Goal: Task Accomplishment & Management: Use online tool/utility

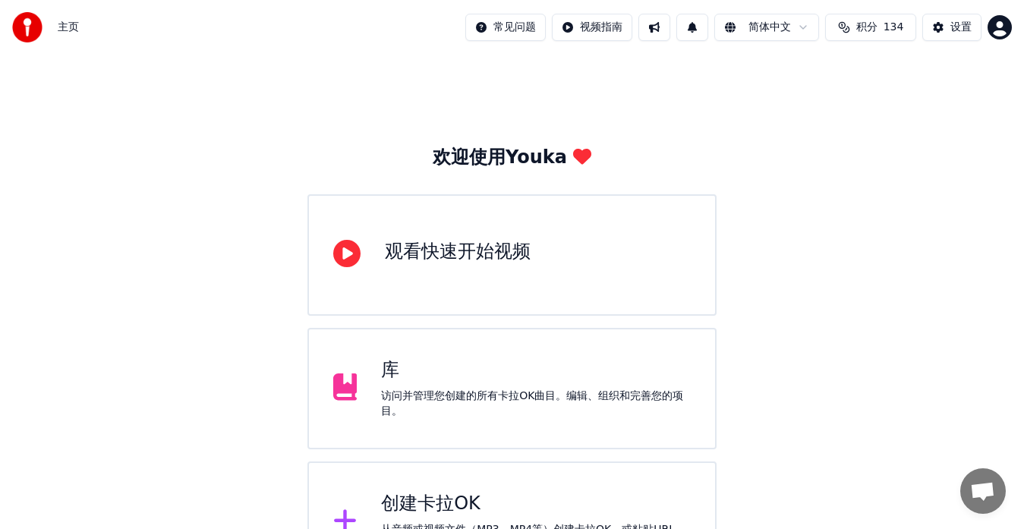
click at [427, 508] on div "创建卡拉OK" at bounding box center [536, 504] width 310 height 24
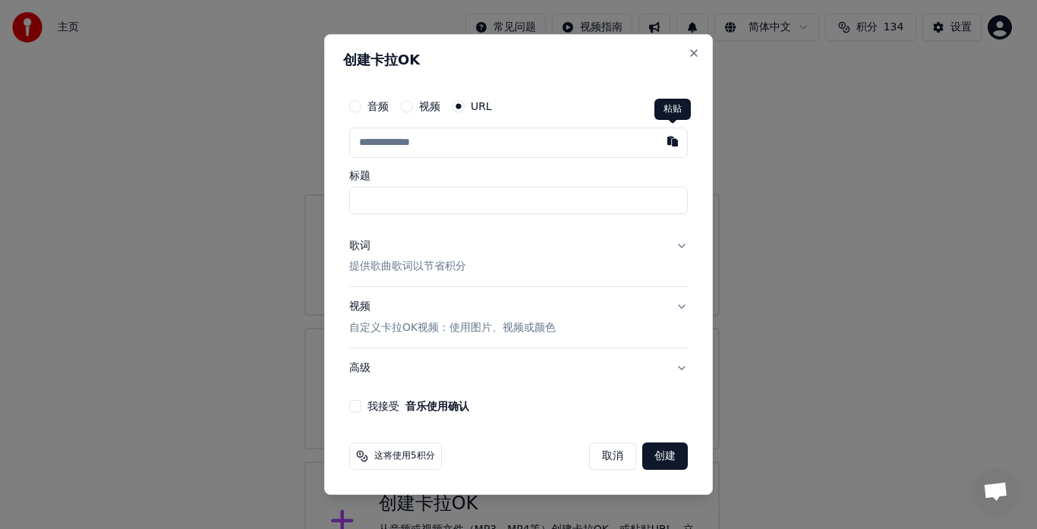
click at [674, 142] on button "button" at bounding box center [673, 141] width 30 height 27
type input "**********"
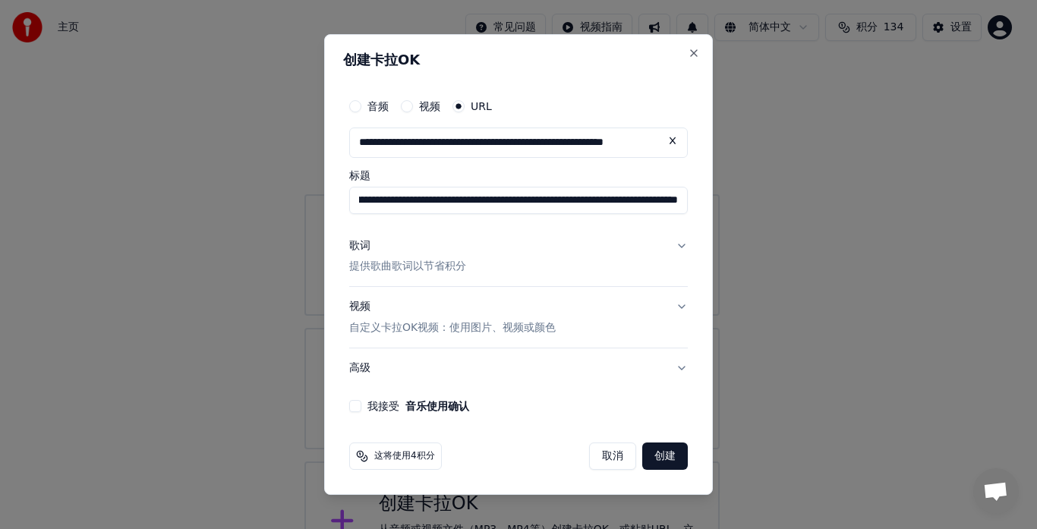
scroll to position [0, 393]
drag, startPoint x: 465, startPoint y: 200, endPoint x: 698, endPoint y: 200, distance: 233.1
click at [698, 200] on div "**********" at bounding box center [518, 265] width 389 height 462
type input "**********"
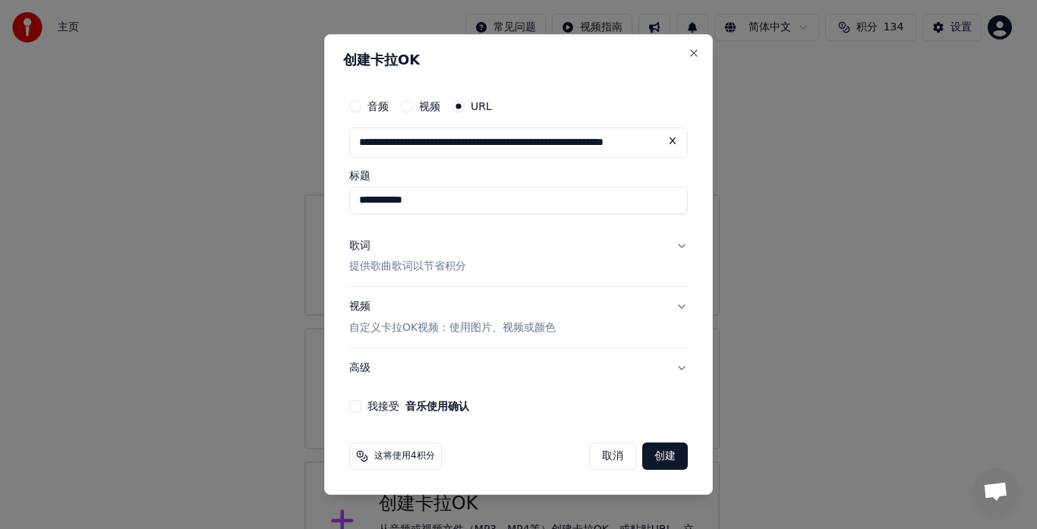
click at [390, 264] on p "提供歌曲歌词以节省积分" at bounding box center [407, 267] width 117 height 15
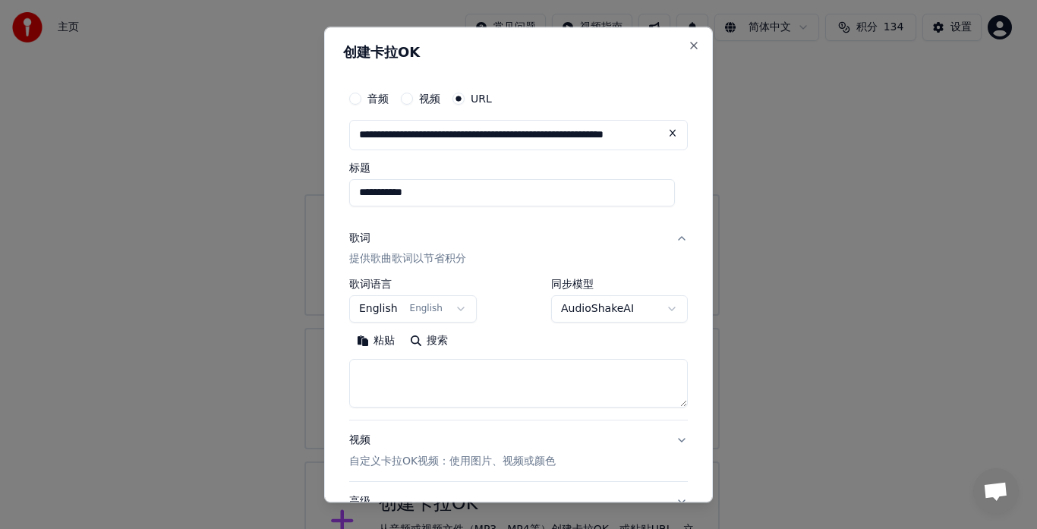
click at [457, 305] on button "English English" at bounding box center [413, 309] width 128 height 27
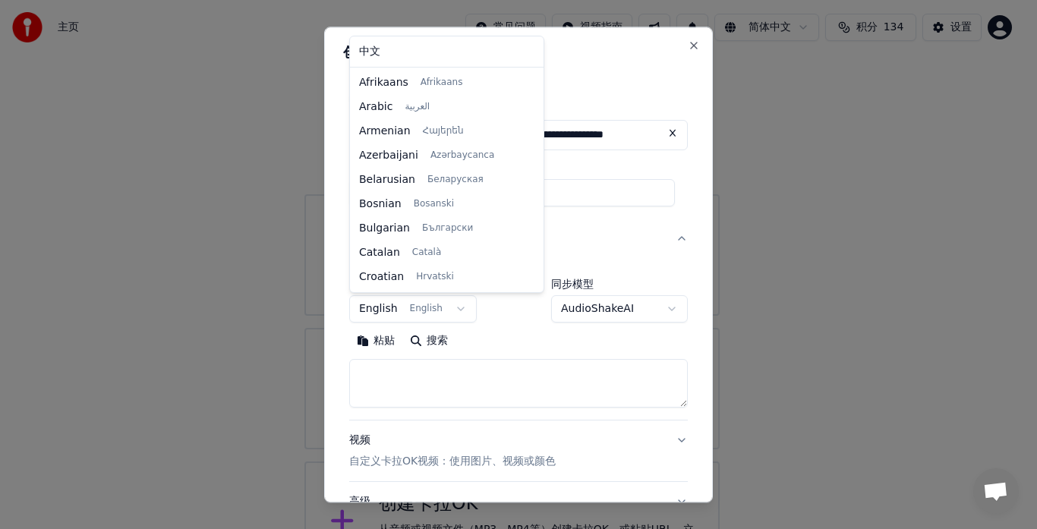
scroll to position [97, 0]
select select "**"
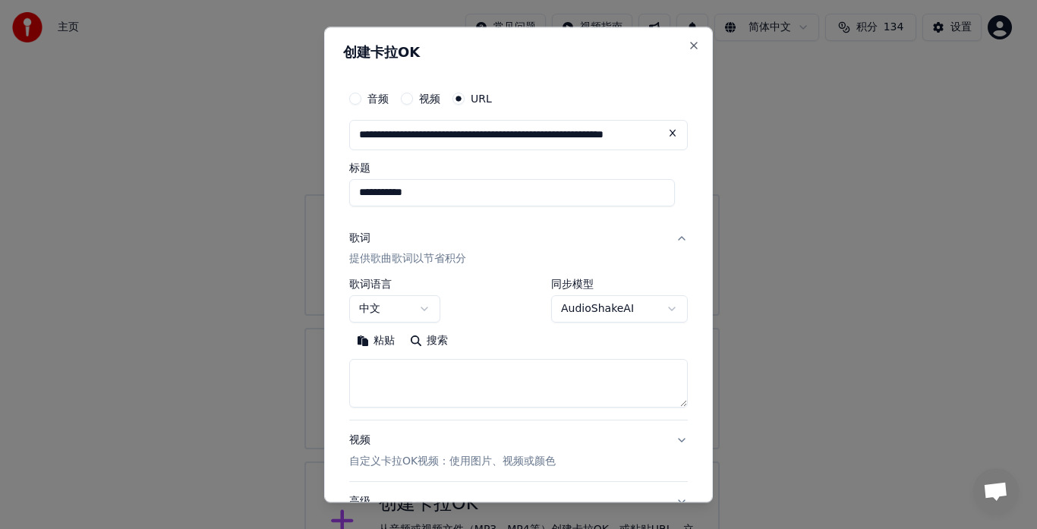
click at [383, 341] on button "粘贴" at bounding box center [375, 342] width 53 height 24
type textarea "**********"
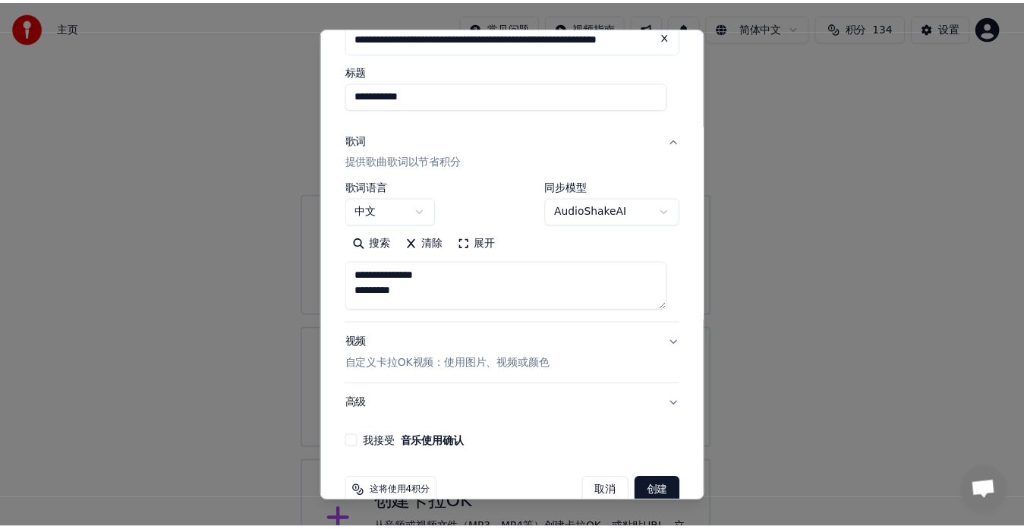
scroll to position [126, 0]
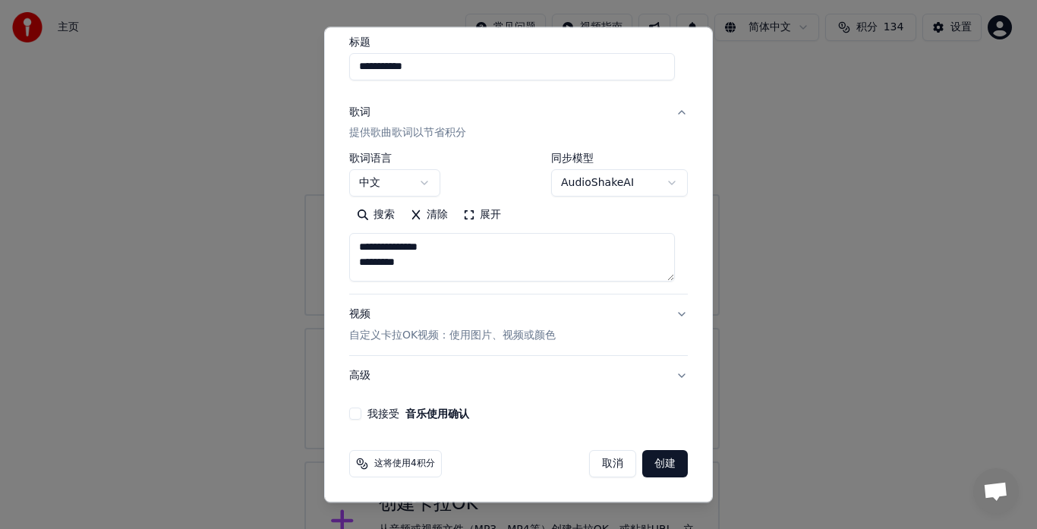
click at [357, 414] on button "我接受 音乐使用确认" at bounding box center [355, 415] width 12 height 12
click at [646, 460] on button "创建" at bounding box center [665, 464] width 46 height 27
select select "**"
type textarea "**********"
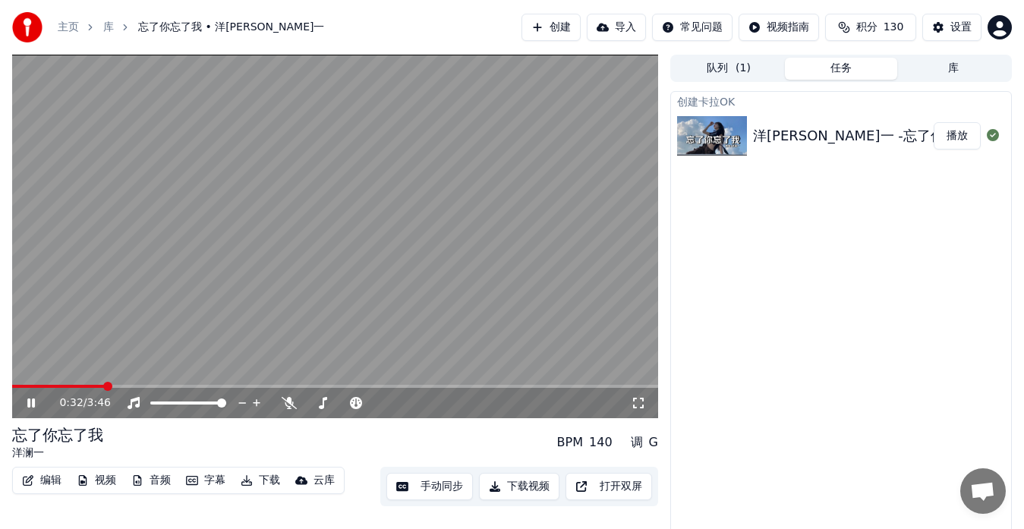
click at [443, 492] on button "手动同步" at bounding box center [430, 486] width 87 height 27
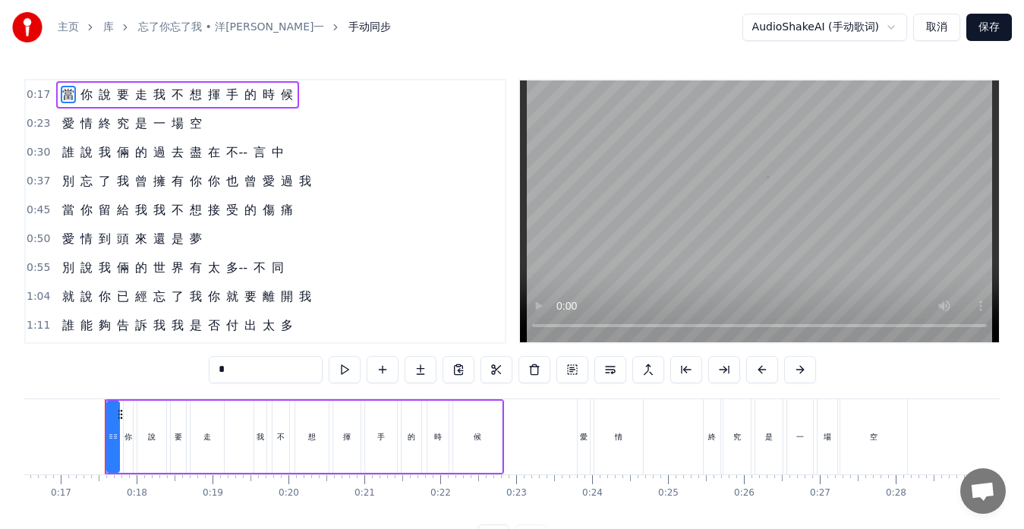
scroll to position [0, 1258]
click at [244, 153] on span "不--" at bounding box center [237, 152] width 24 height 17
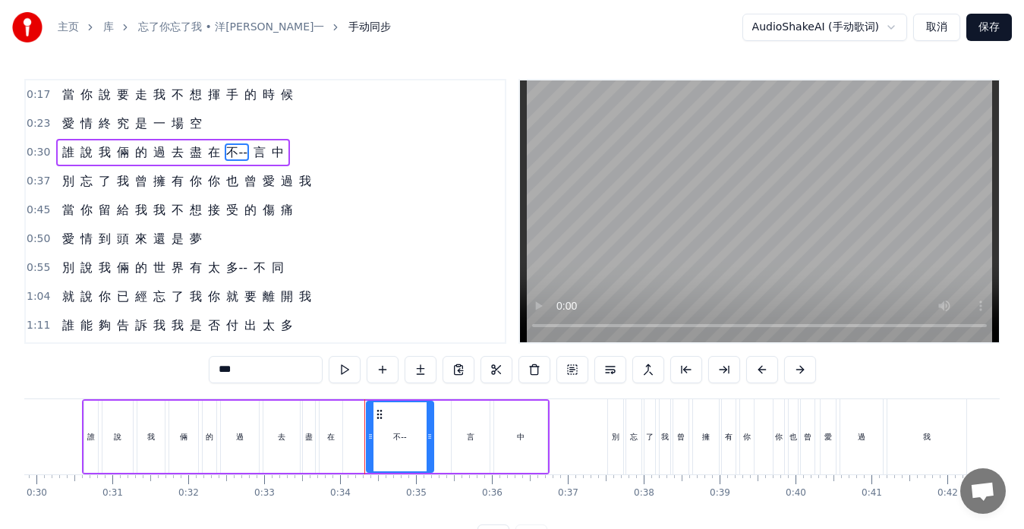
scroll to position [0, 2530]
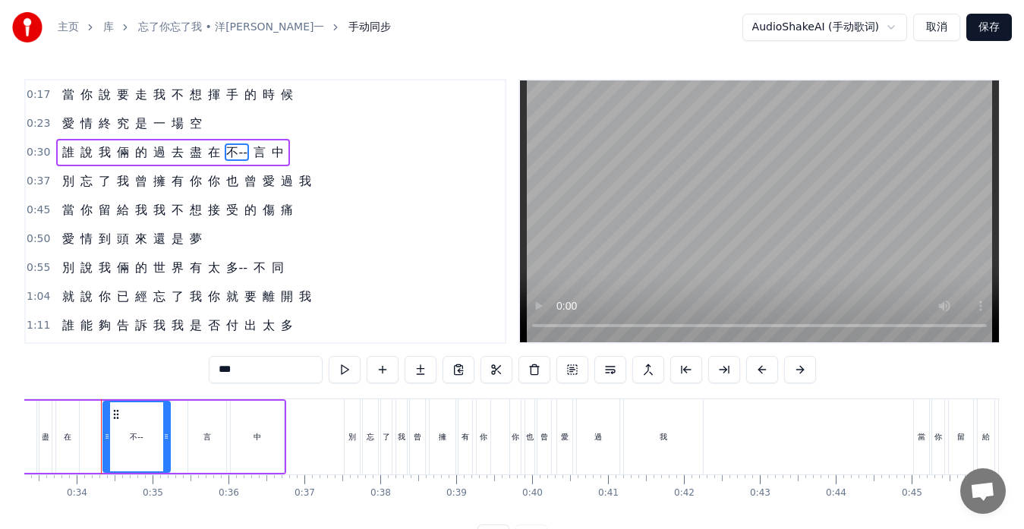
click at [245, 368] on input "***" at bounding box center [266, 369] width 114 height 27
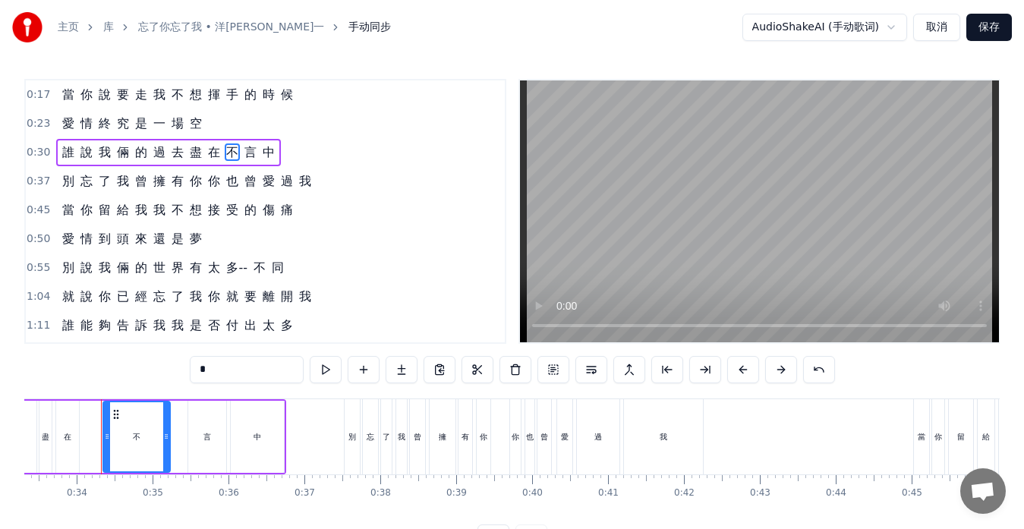
click at [241, 261] on span "多--" at bounding box center [237, 267] width 24 height 17
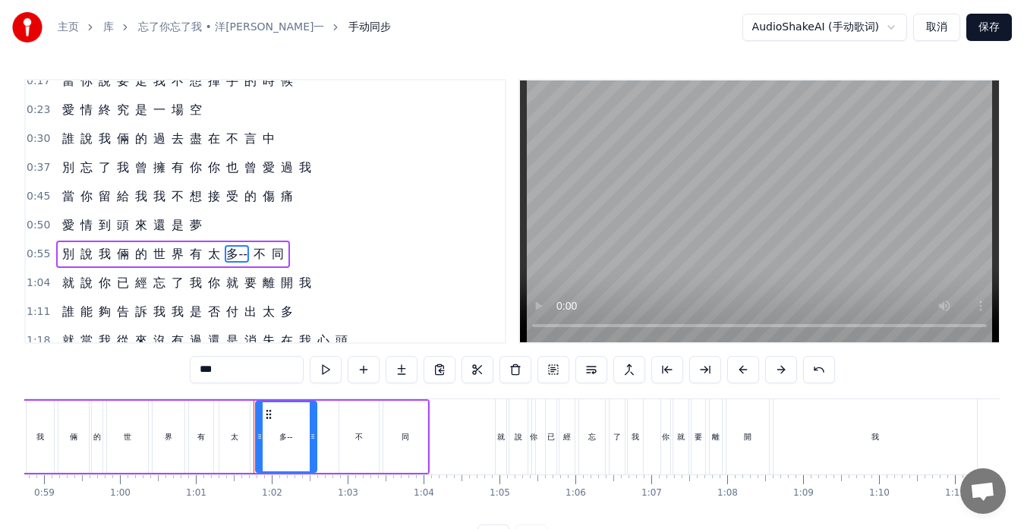
scroll to position [0, 4613]
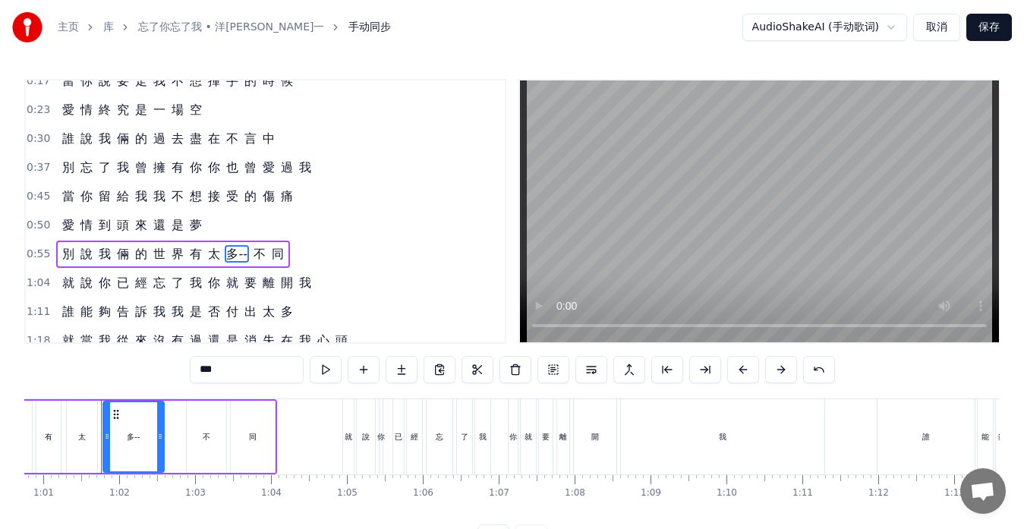
click at [245, 371] on input "***" at bounding box center [247, 369] width 114 height 27
click at [301, 283] on span "我" at bounding box center [305, 282] width 15 height 17
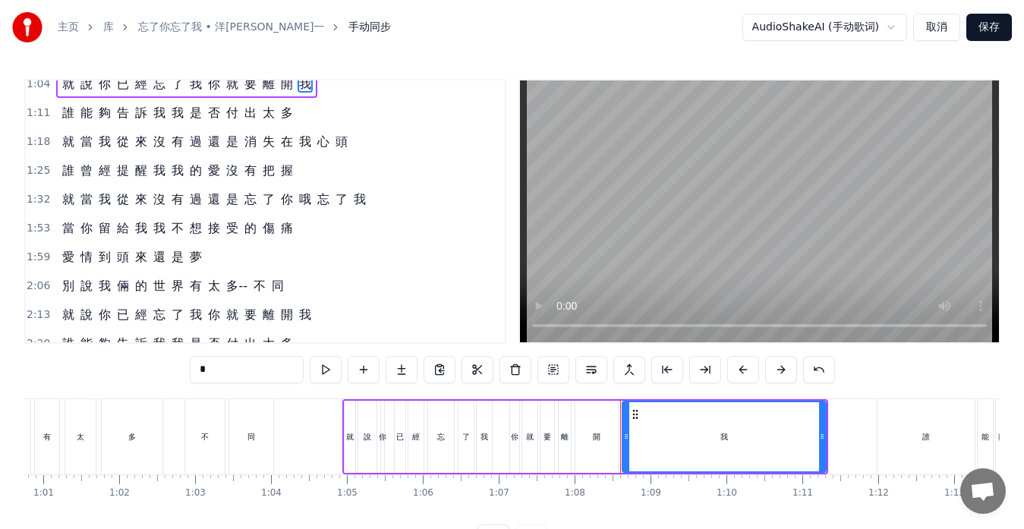
scroll to position [238, 0]
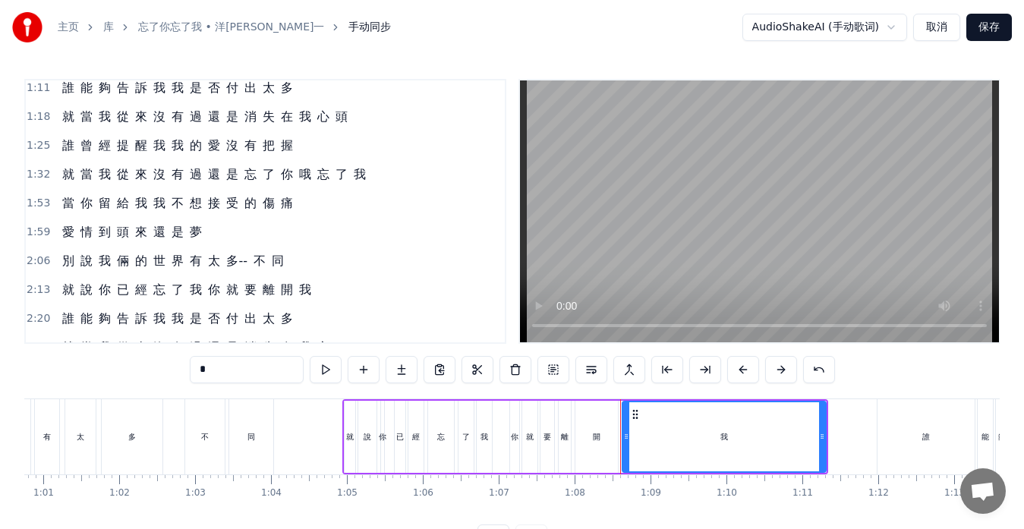
click at [240, 268] on span "多--" at bounding box center [237, 260] width 24 height 17
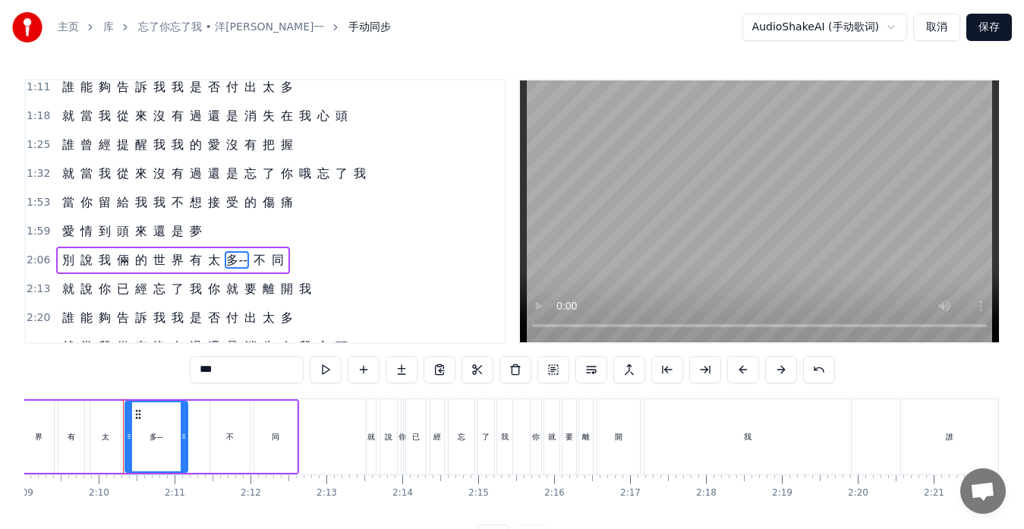
scroll to position [0, 9820]
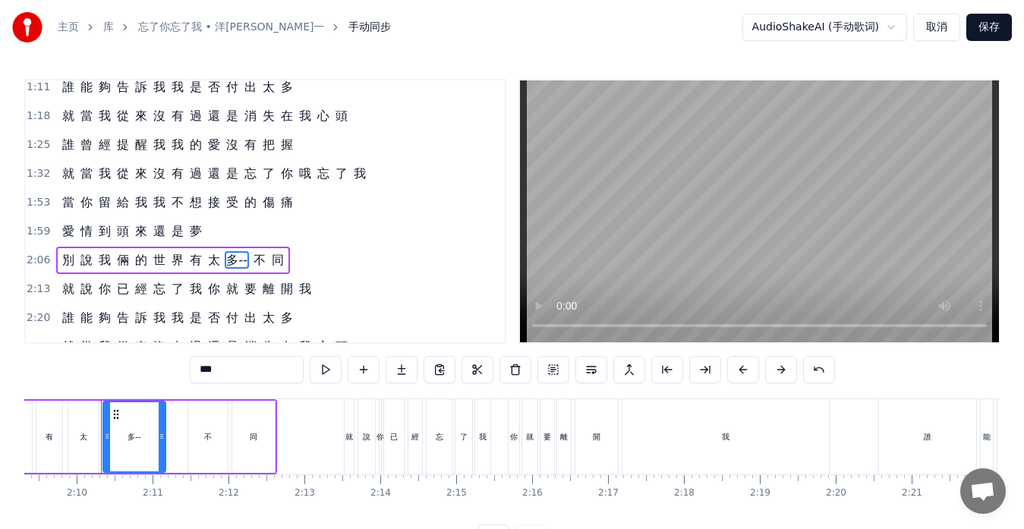
click at [226, 368] on input "***" at bounding box center [247, 369] width 114 height 27
type input "*"
click at [342, 218] on div "1:59 愛 情 到 頭 來 還 是 夢" at bounding box center [265, 231] width 479 height 29
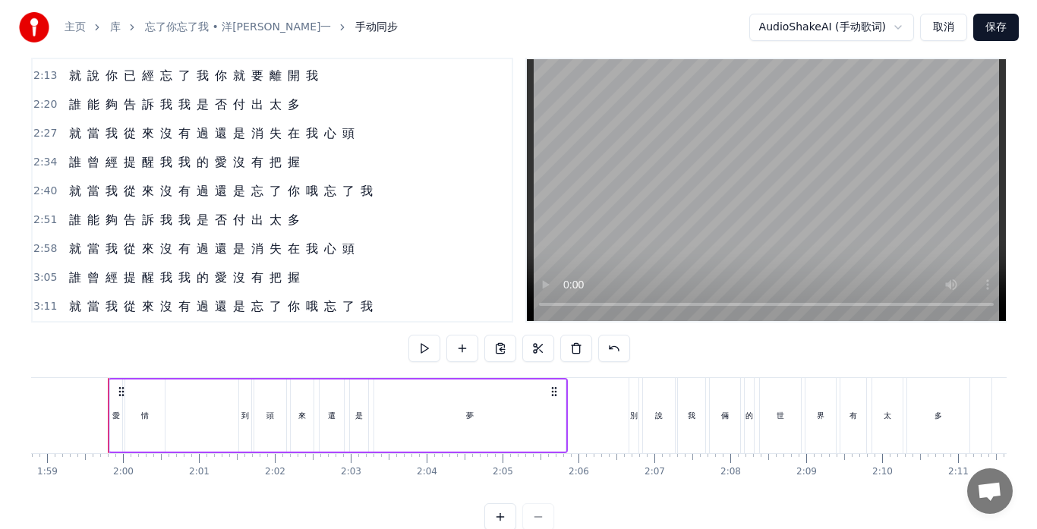
scroll to position [0, 0]
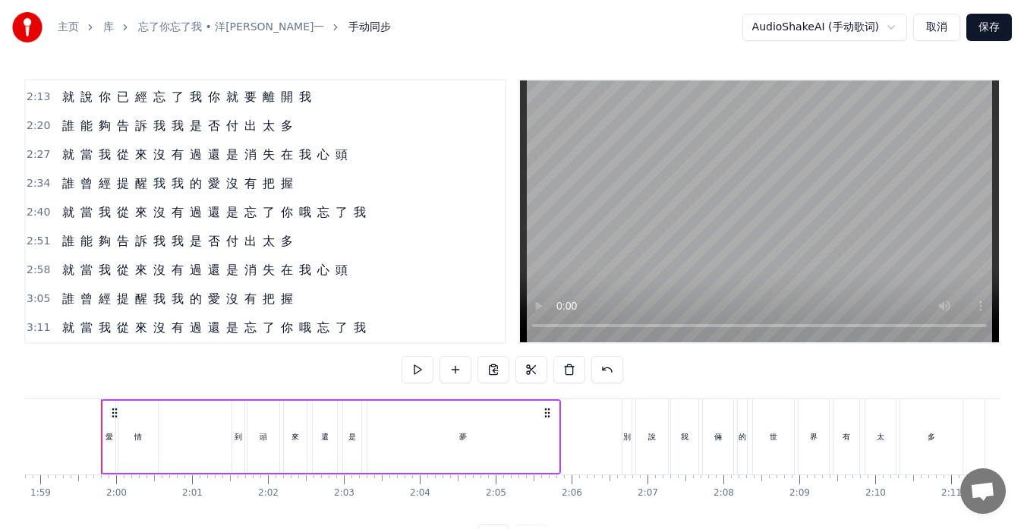
click at [980, 27] on button "保存" at bounding box center [990, 27] width 46 height 27
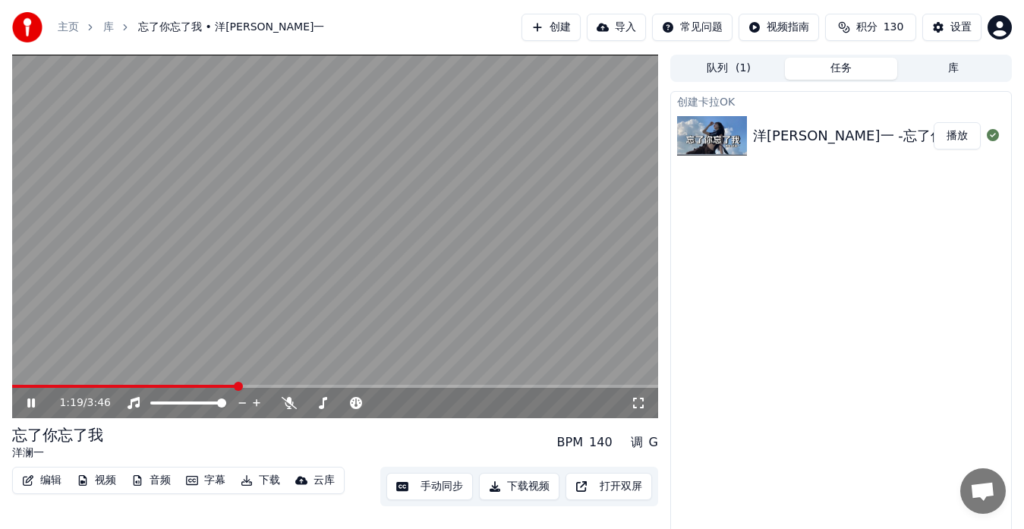
click at [236, 387] on span at bounding box center [335, 386] width 646 height 3
click at [188, 387] on span at bounding box center [129, 386] width 235 height 3
click at [15, 386] on span at bounding box center [103, 386] width 182 height 3
click at [12, 385] on span at bounding box center [16, 386] width 9 height 9
click at [12, 384] on span at bounding box center [16, 386] width 9 height 9
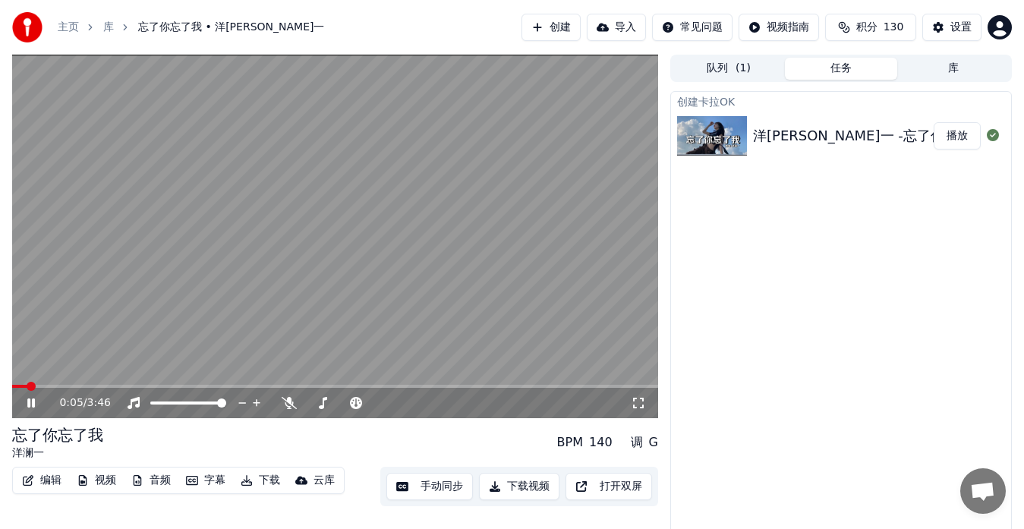
click at [49, 385] on span at bounding box center [335, 386] width 646 height 3
click at [68, 386] on span at bounding box center [335, 386] width 646 height 3
click at [49, 385] on span at bounding box center [44, 386] width 65 height 3
click at [942, 26] on button "设置" at bounding box center [952, 27] width 59 height 27
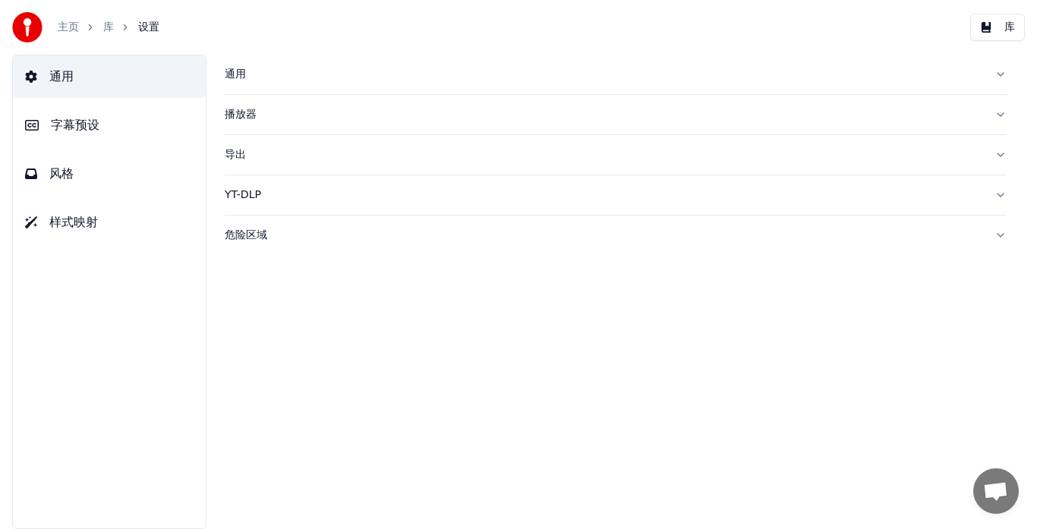
click at [99, 133] on span "字幕预设" at bounding box center [75, 125] width 49 height 18
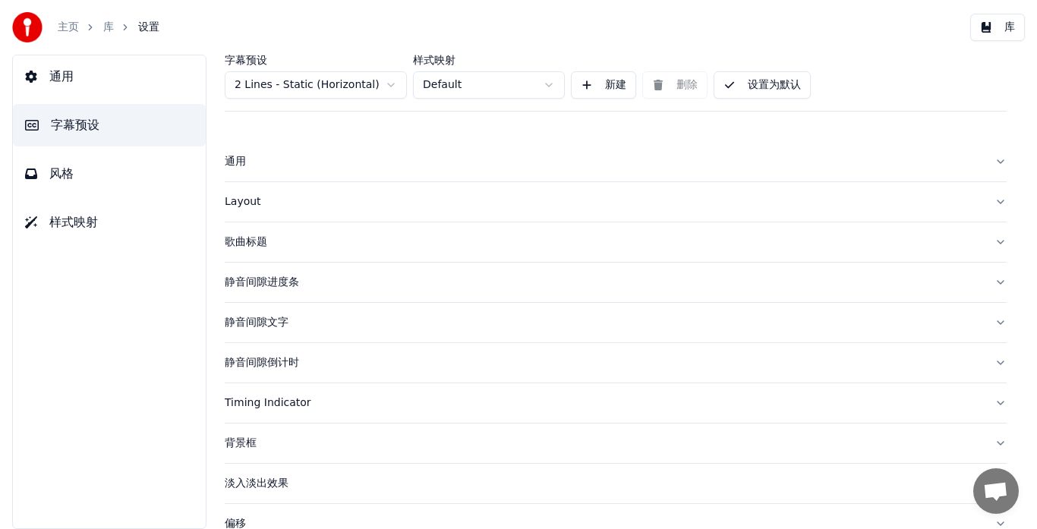
click at [232, 201] on div "Layout" at bounding box center [604, 201] width 758 height 15
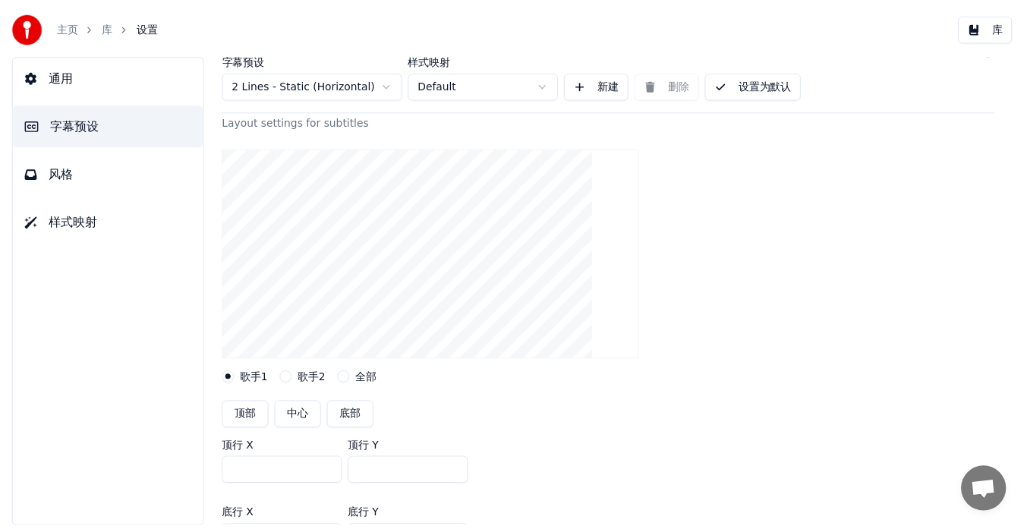
scroll to position [228, 0]
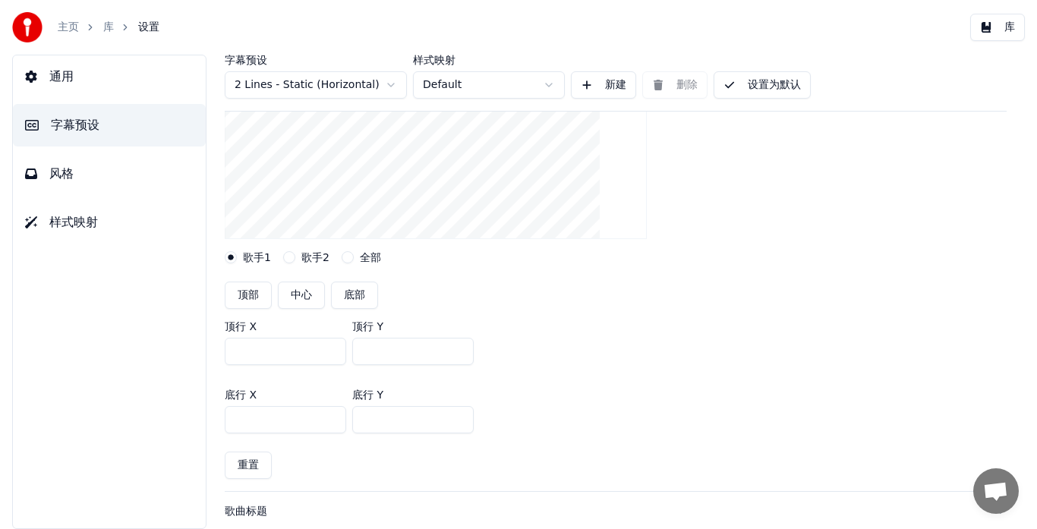
click at [373, 418] on input "***" at bounding box center [413, 419] width 122 height 27
click at [373, 352] on input "***" at bounding box center [413, 351] width 122 height 27
click at [255, 465] on button "重置" at bounding box center [248, 465] width 47 height 27
click at [374, 419] on input "***" at bounding box center [413, 419] width 122 height 27
type input "***"
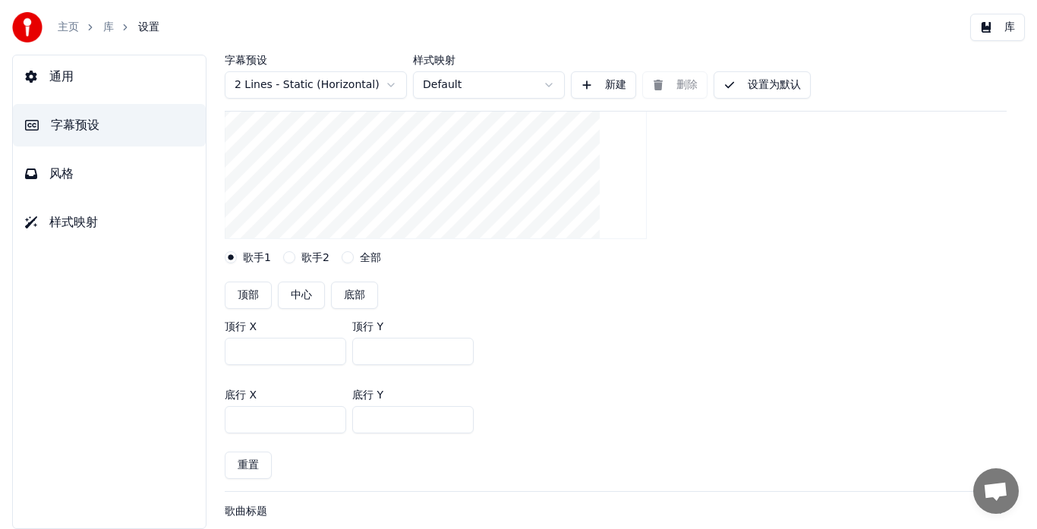
click at [372, 352] on input "***" at bounding box center [413, 351] width 122 height 27
type input "***"
drag, startPoint x: 619, startPoint y: 304, endPoint x: 676, endPoint y: 182, distance: 134.2
click at [619, 304] on div "顶部 中心 底部" at bounding box center [616, 295] width 782 height 27
click at [759, 85] on button "设置为默认" at bounding box center [762, 84] width 97 height 27
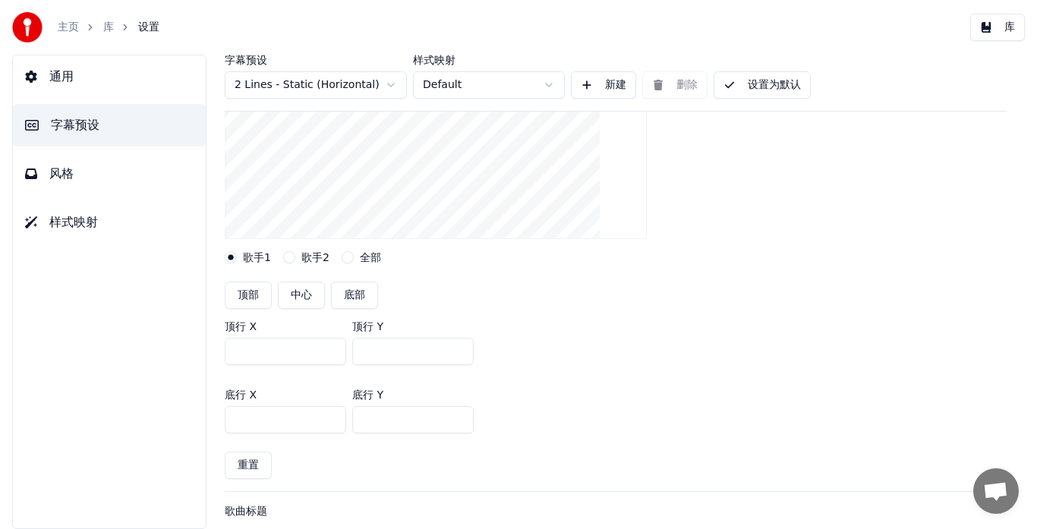
click at [1000, 24] on button "库" at bounding box center [998, 27] width 55 height 27
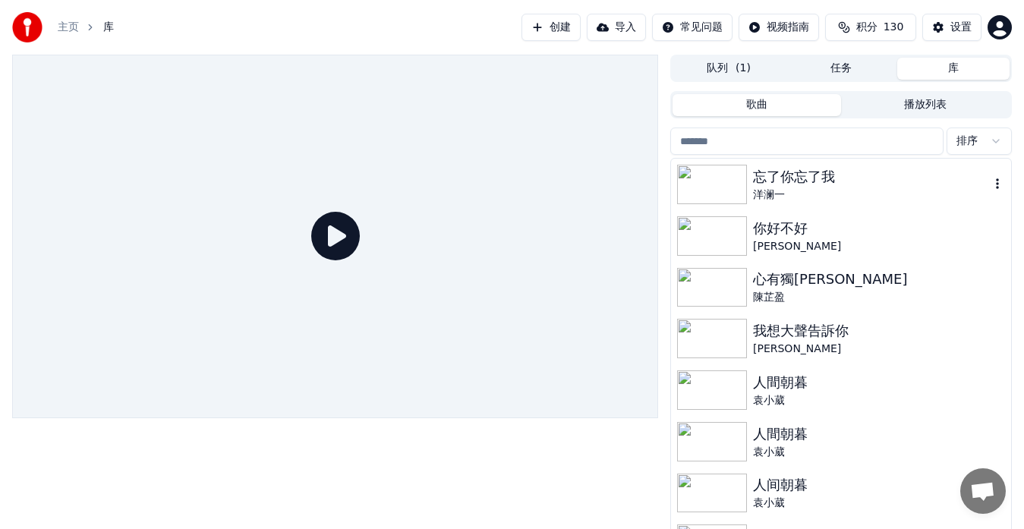
click at [832, 188] on div "洋澜一" at bounding box center [871, 195] width 237 height 15
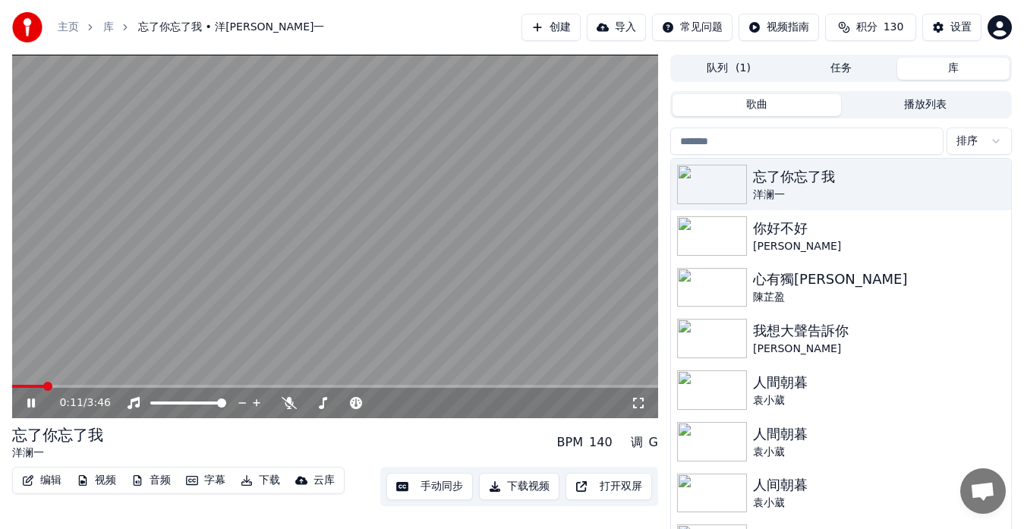
click at [71, 387] on span at bounding box center [335, 386] width 646 height 3
click at [62, 387] on span at bounding box center [50, 386] width 77 height 3
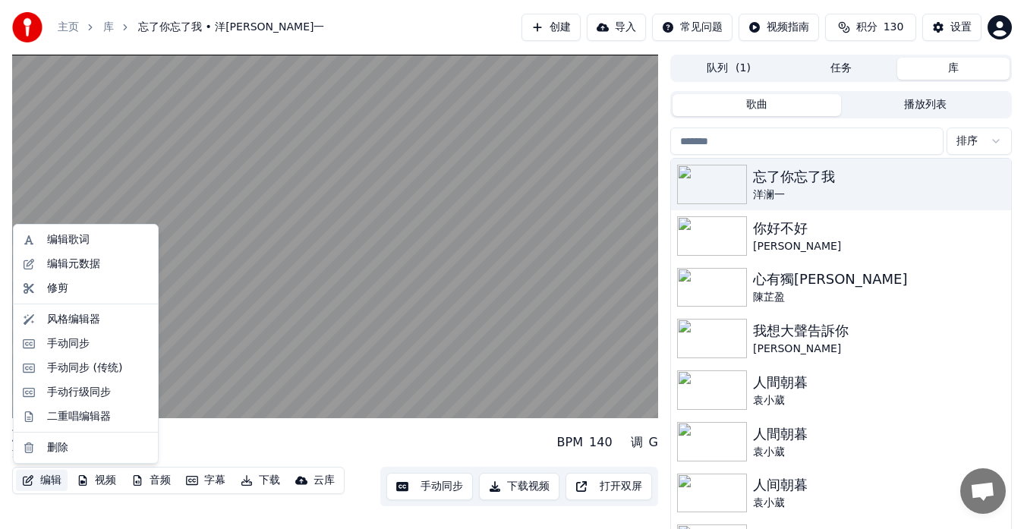
click at [45, 484] on button "编辑" at bounding box center [42, 480] width 52 height 21
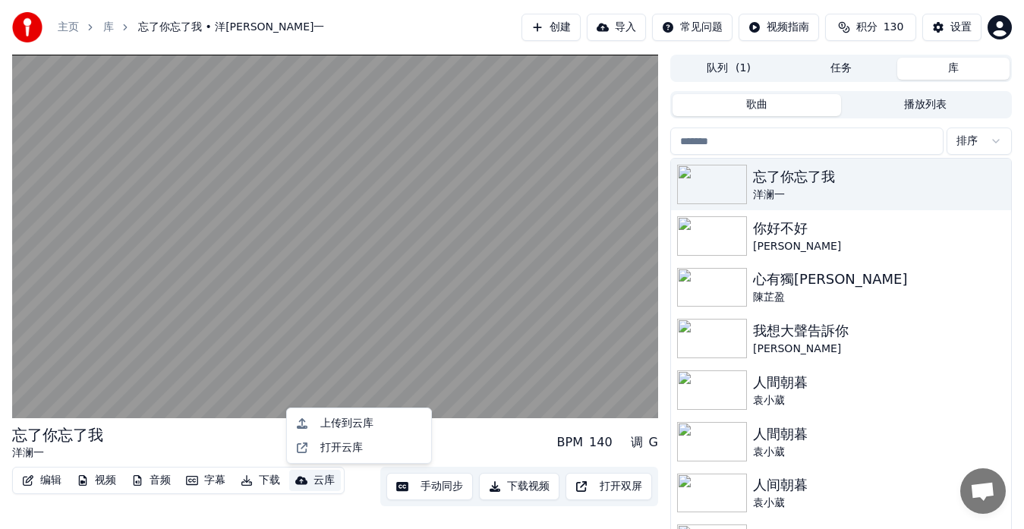
click at [425, 488] on button "手动同步" at bounding box center [430, 486] width 87 height 27
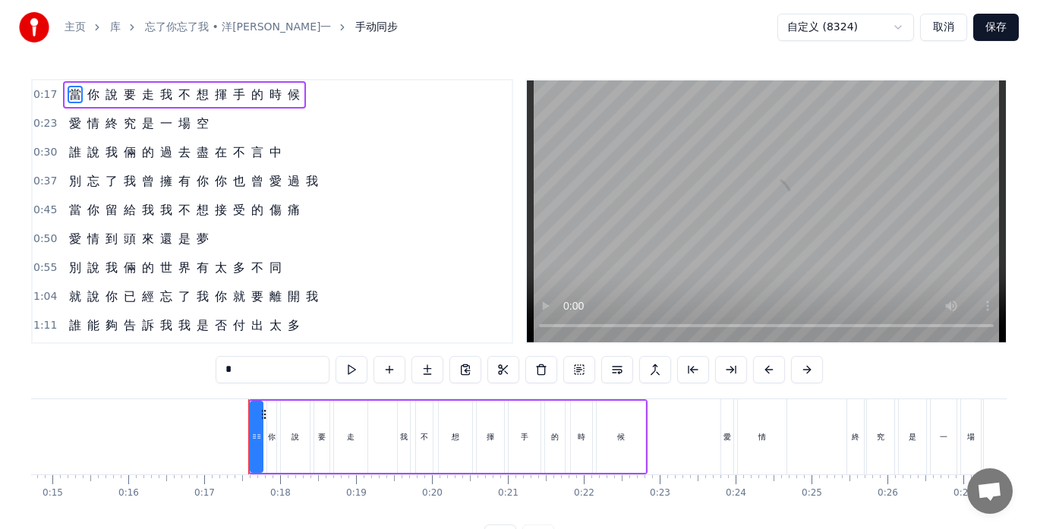
scroll to position [0, 1258]
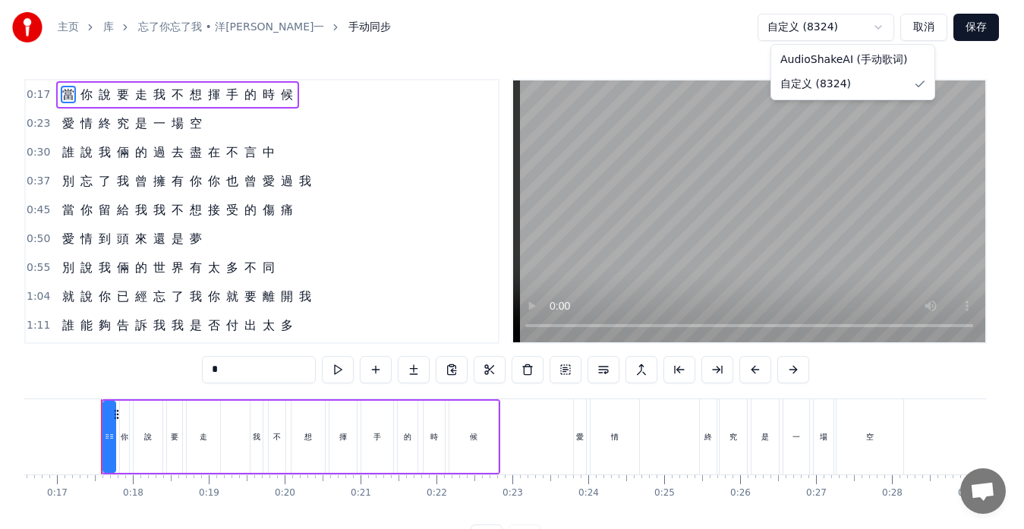
click at [888, 29] on html "主页 库 忘了你忘了我 • 洋澜一 手动同步 自定义 (8324) 取消 保存 0:17 當 你 說 要 走 我 不 想 揮 手 的 時 候 0:23 愛 情…" at bounding box center [512, 288] width 1024 height 576
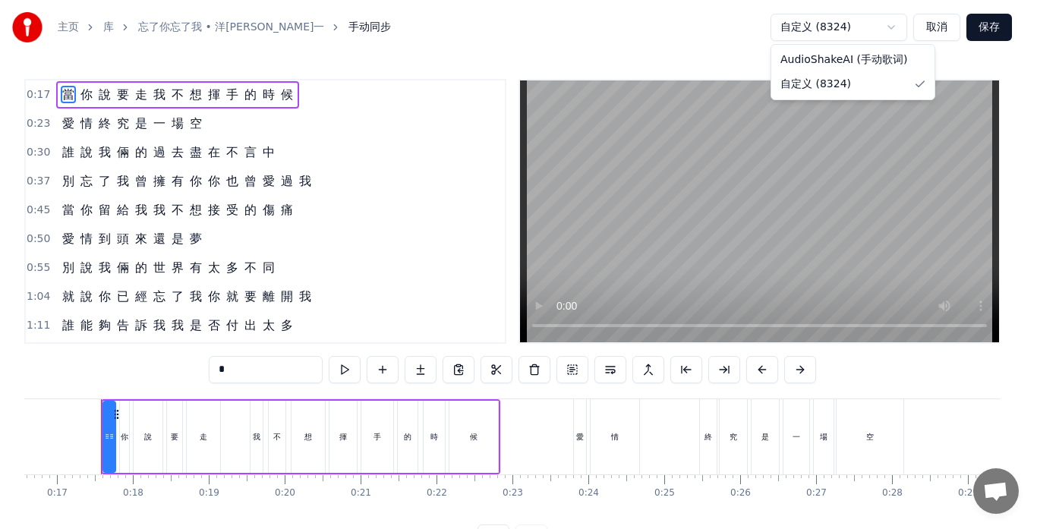
click at [702, 49] on html "主页 库 忘了你忘了我 • 洋澜一 手动同步 自定义 (8324) 取消 保存 0:17 當 你 說 要 走 我 不 想 揮 手 的 時 候 0:23 愛 情…" at bounding box center [518, 288] width 1037 height 576
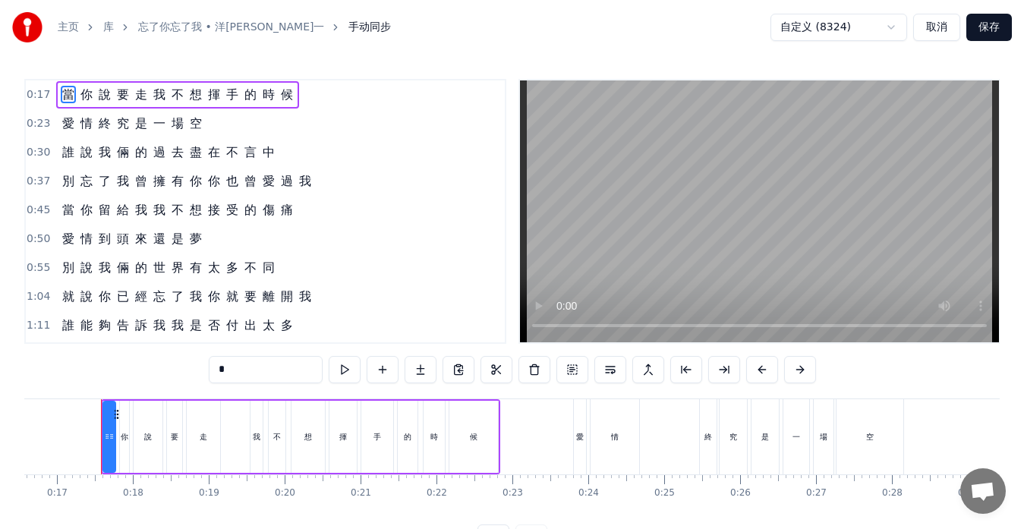
click at [930, 27] on button "取消" at bounding box center [937, 27] width 47 height 27
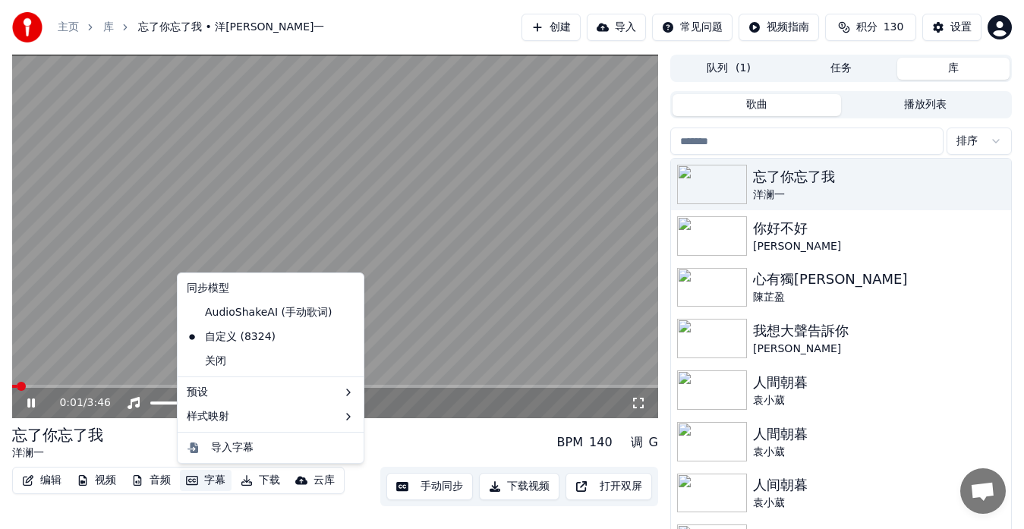
click at [207, 484] on button "字幕" at bounding box center [206, 480] width 52 height 21
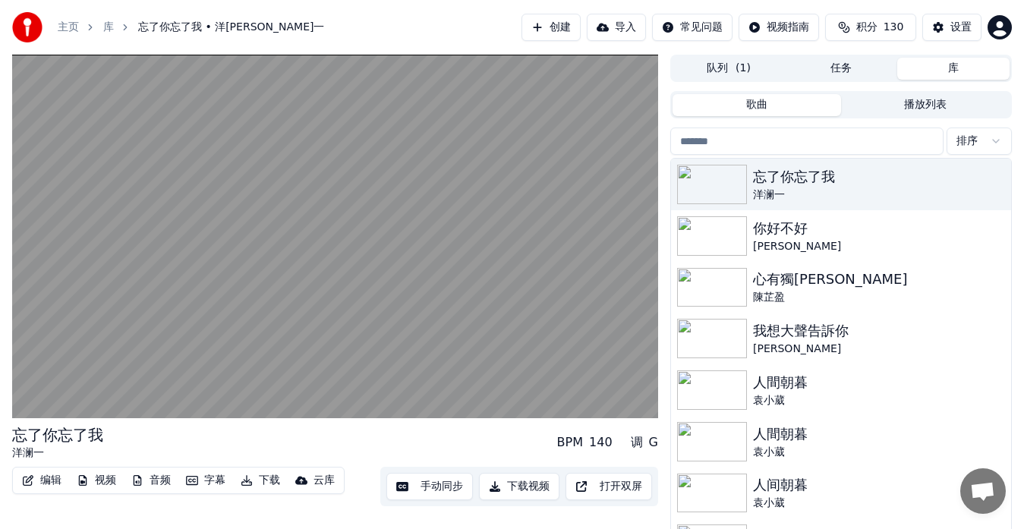
click at [498, 438] on div "忘了你忘了我 洋澜一 BPM 140 调 G" at bounding box center [335, 443] width 646 height 36
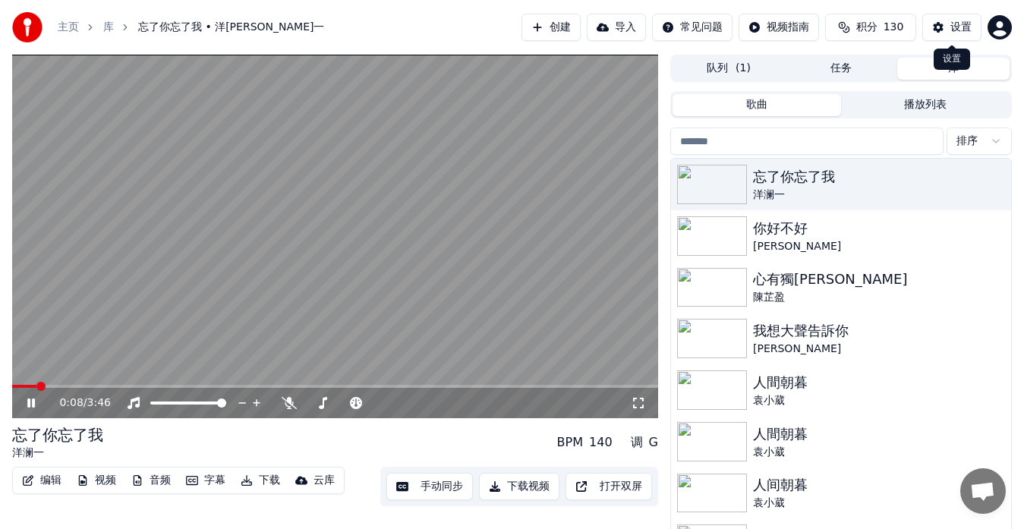
click at [938, 32] on button "设置" at bounding box center [952, 27] width 59 height 27
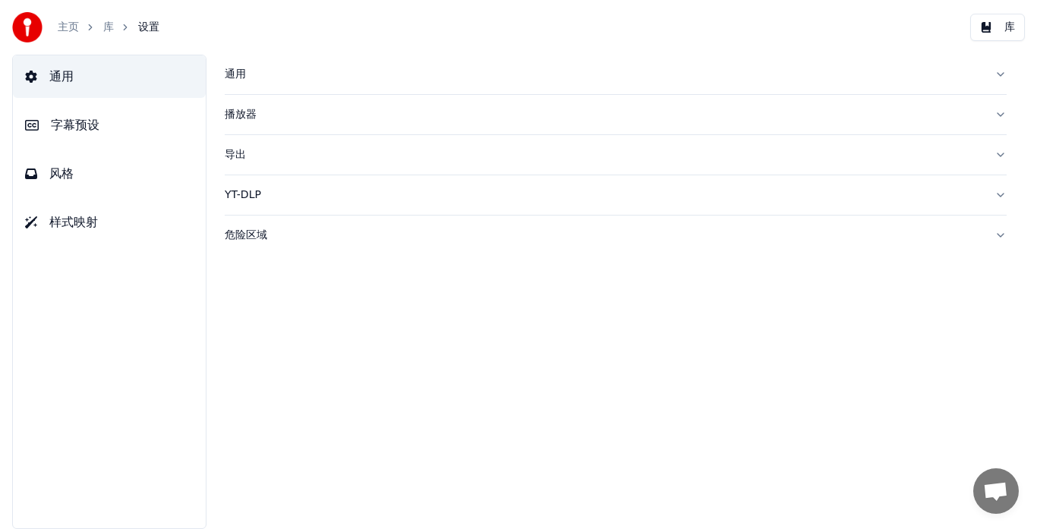
click at [83, 127] on span "字幕预设" at bounding box center [75, 125] width 49 height 18
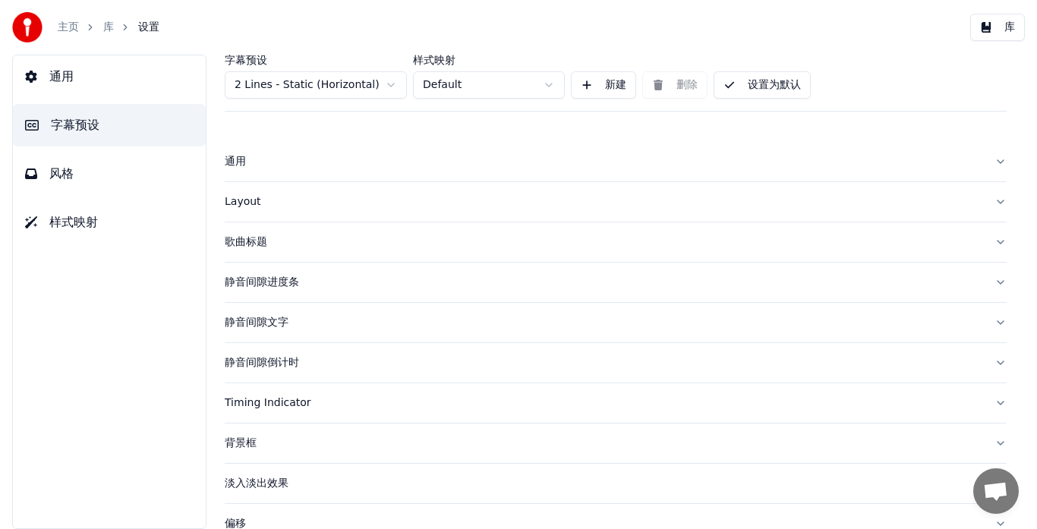
click at [239, 205] on div "Layout" at bounding box center [604, 201] width 758 height 15
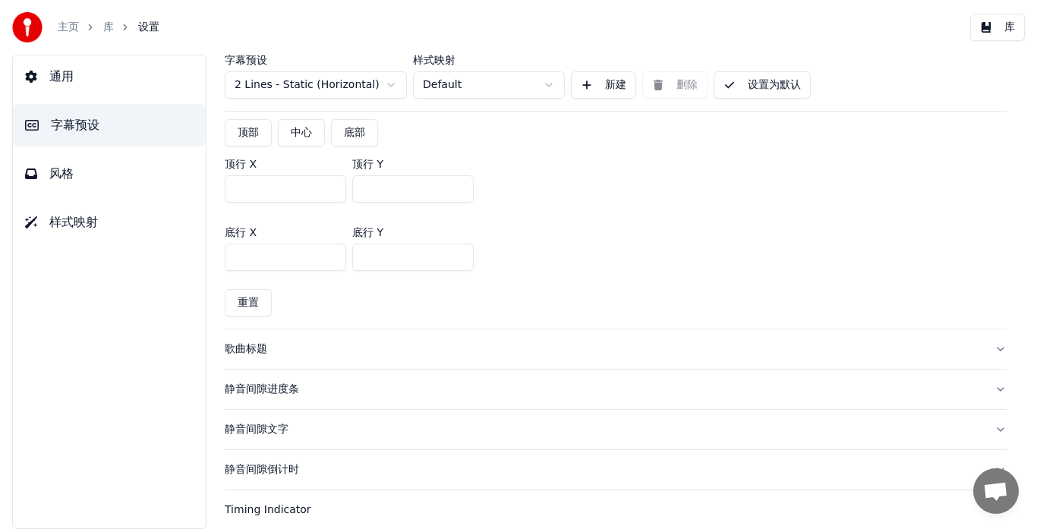
scroll to position [380, 0]
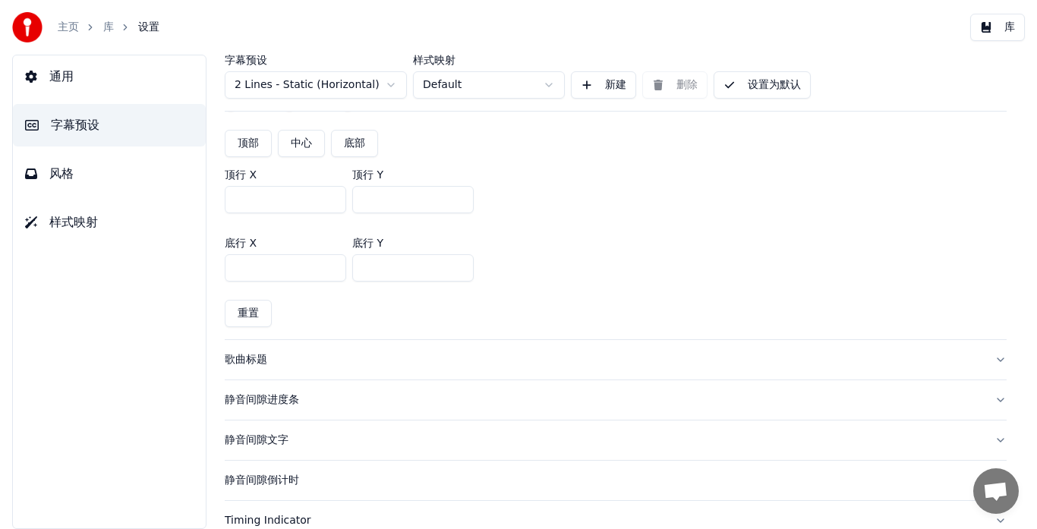
click at [370, 267] on input "***" at bounding box center [413, 267] width 122 height 27
type input "***"
drag, startPoint x: 373, startPoint y: 200, endPoint x: 355, endPoint y: 199, distance: 18.2
click at [355, 199] on input "***" at bounding box center [413, 199] width 122 height 27
type input "***"
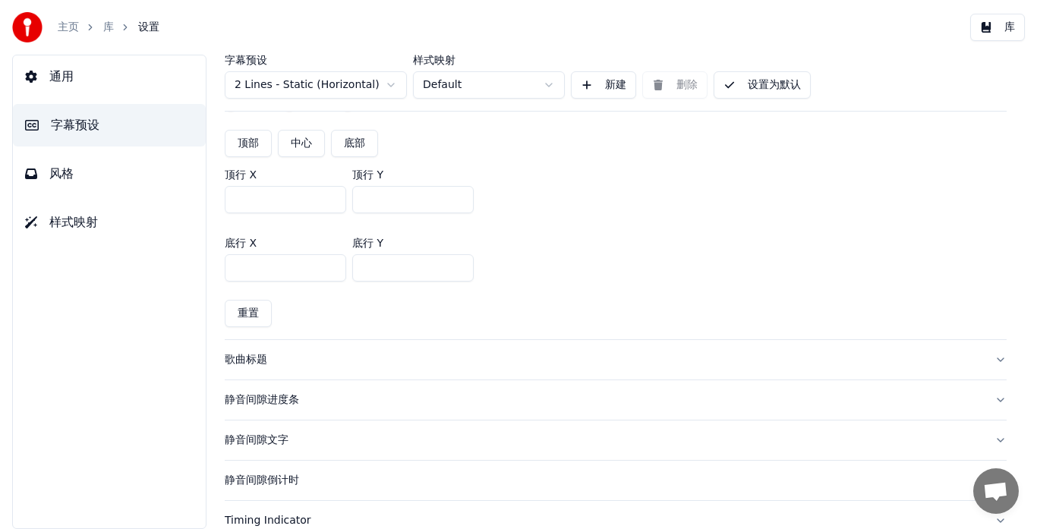
click at [761, 80] on button "设置为默认" at bounding box center [762, 84] width 97 height 27
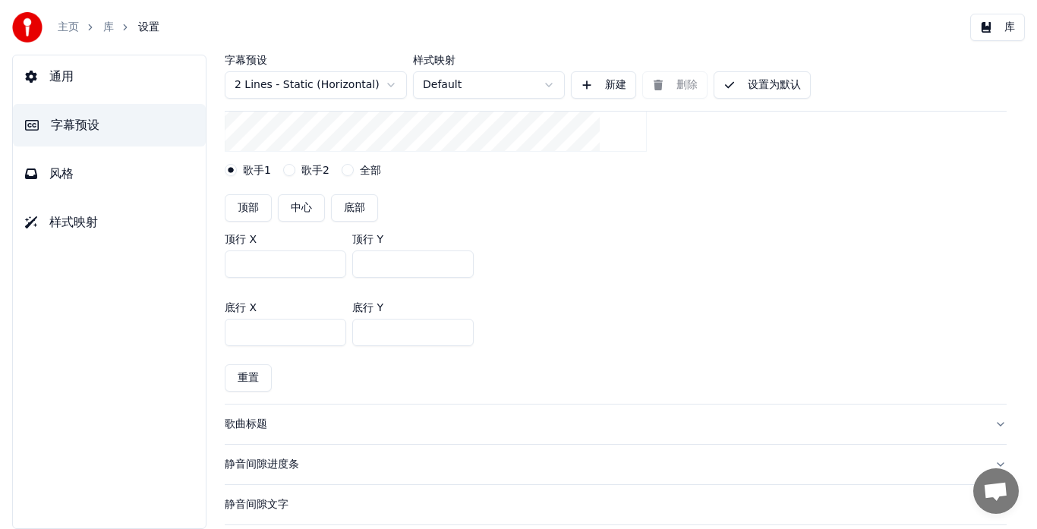
scroll to position [228, 0]
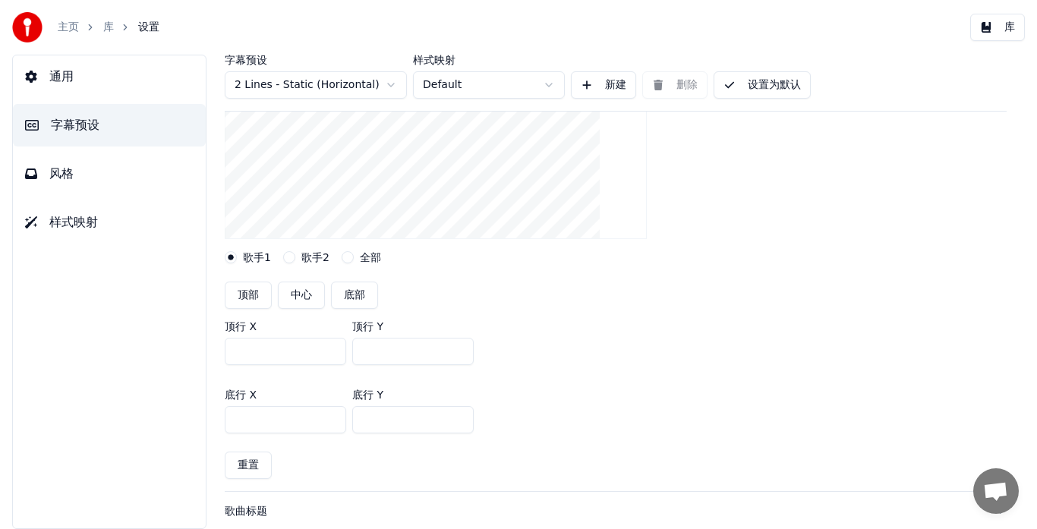
click at [990, 33] on button "库" at bounding box center [998, 27] width 55 height 27
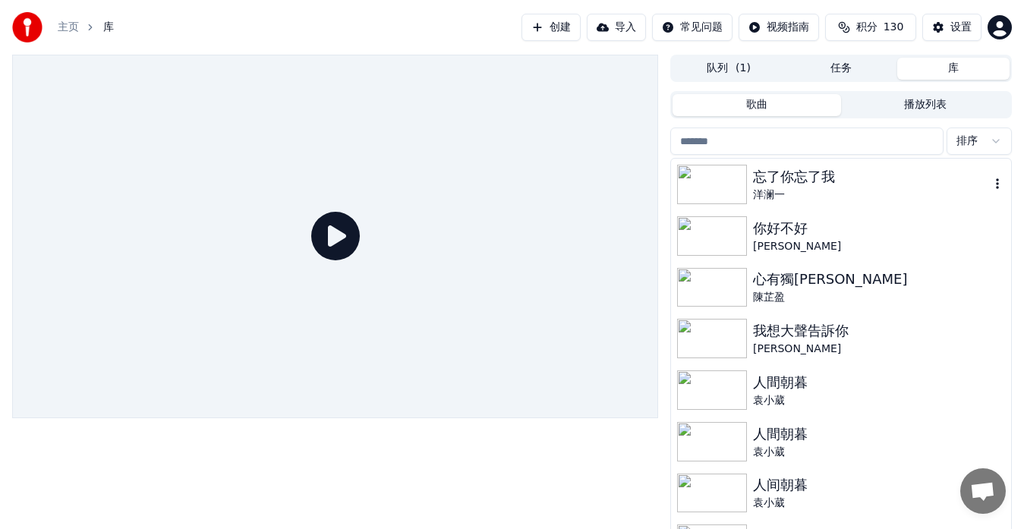
click at [816, 196] on div "洋澜一" at bounding box center [871, 195] width 237 height 15
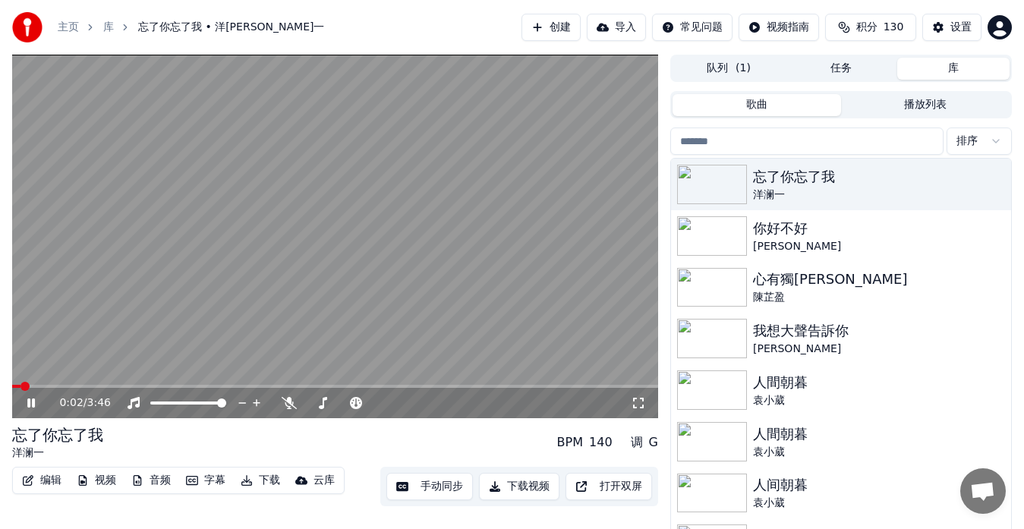
click at [81, 385] on span at bounding box center [335, 386] width 646 height 3
click at [937, 30] on button "设置" at bounding box center [952, 27] width 59 height 27
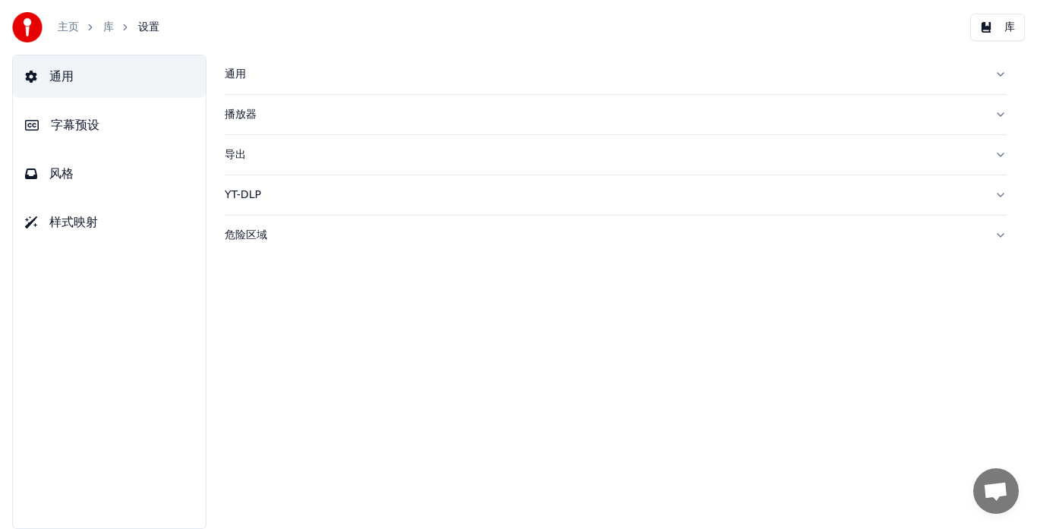
click at [81, 126] on span "字幕预设" at bounding box center [75, 125] width 49 height 18
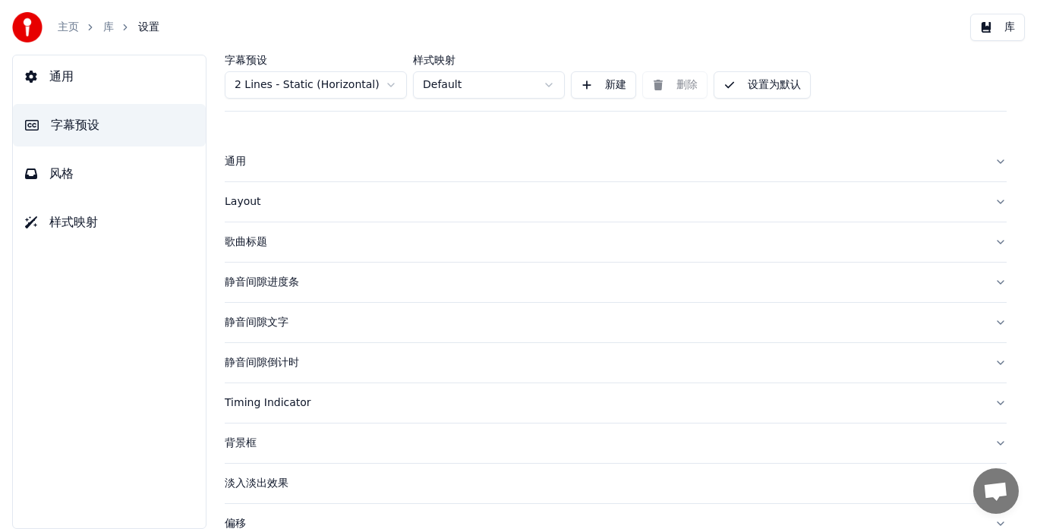
click at [233, 200] on div "Layout" at bounding box center [604, 201] width 758 height 15
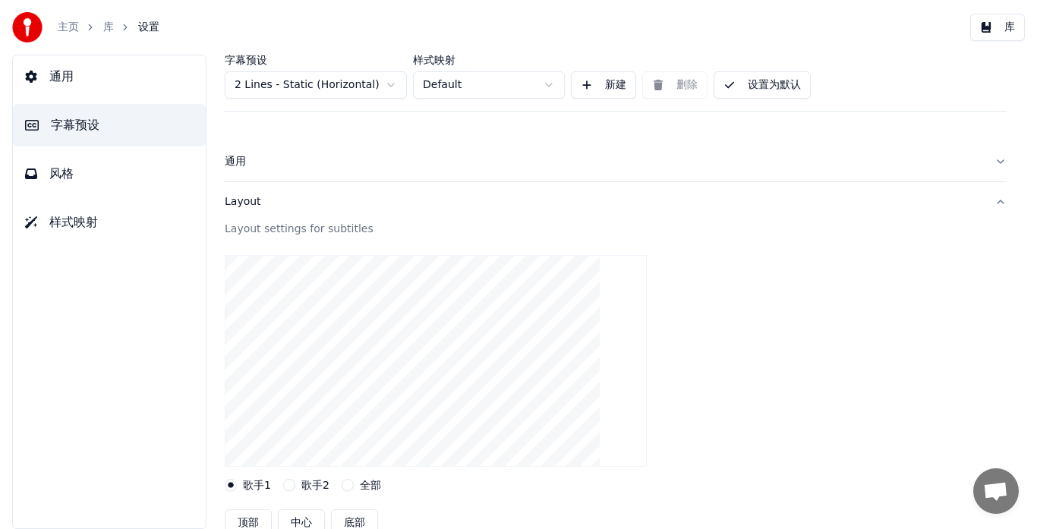
scroll to position [380, 0]
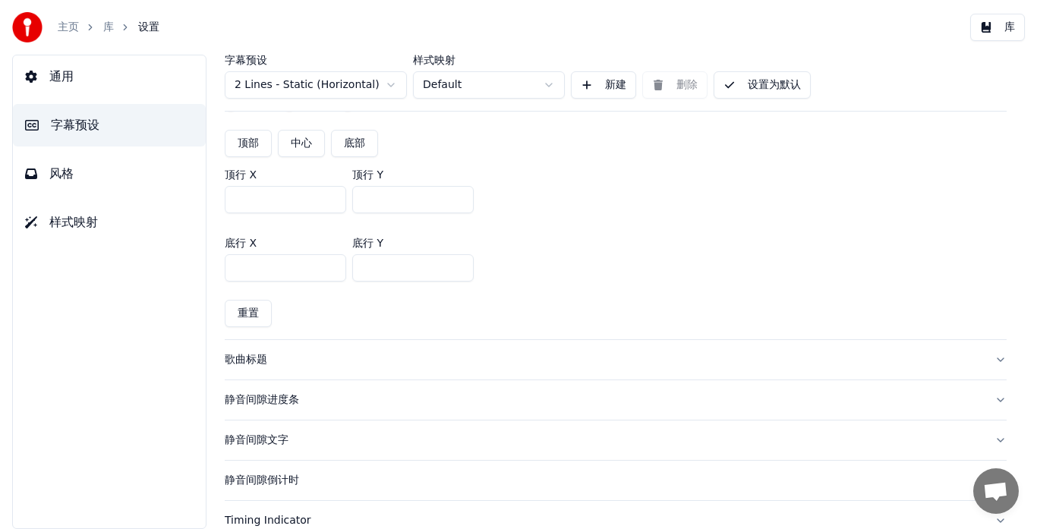
click at [371, 267] on input "***" at bounding box center [413, 267] width 122 height 27
drag, startPoint x: 374, startPoint y: 267, endPoint x: 353, endPoint y: 266, distance: 20.6
click at [353, 266] on input "***" at bounding box center [413, 267] width 122 height 27
type input "***"
click at [370, 200] on input "***" at bounding box center [413, 199] width 122 height 27
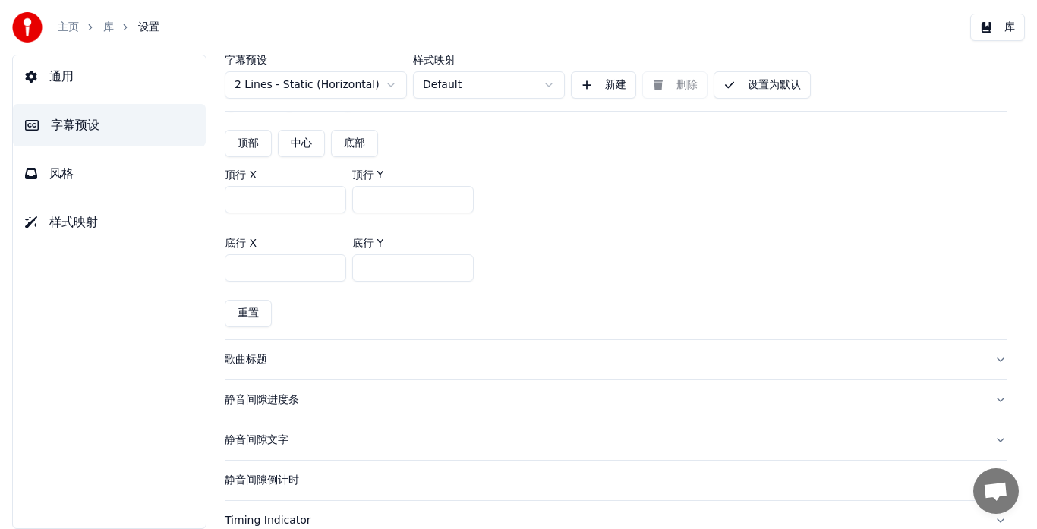
type input "***"
click at [576, 207] on div "顶行 X *** 顶行 Y ***" at bounding box center [616, 191] width 782 height 68
click at [777, 84] on button "设置为默认" at bounding box center [762, 84] width 97 height 27
click at [994, 27] on button "库" at bounding box center [998, 27] width 55 height 27
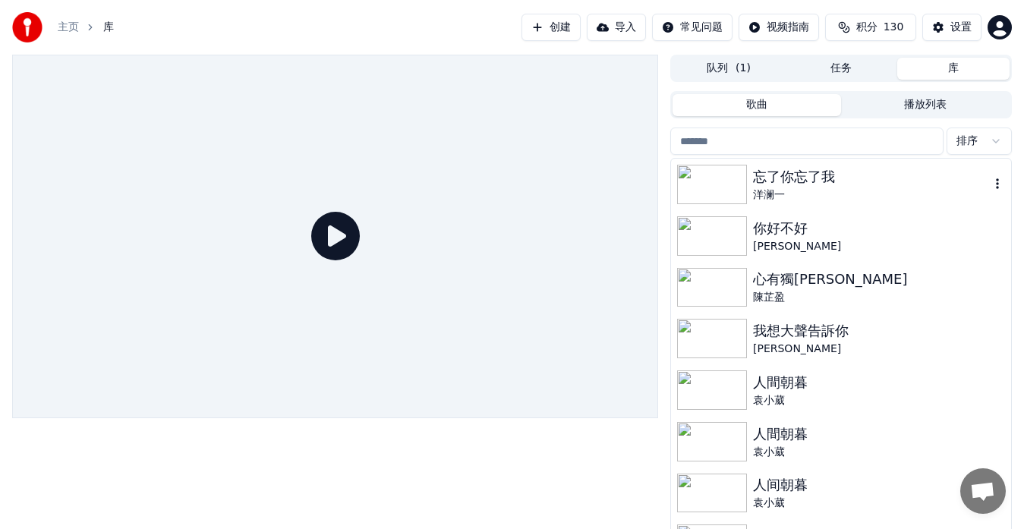
click at [751, 184] on div at bounding box center [715, 184] width 76 height 39
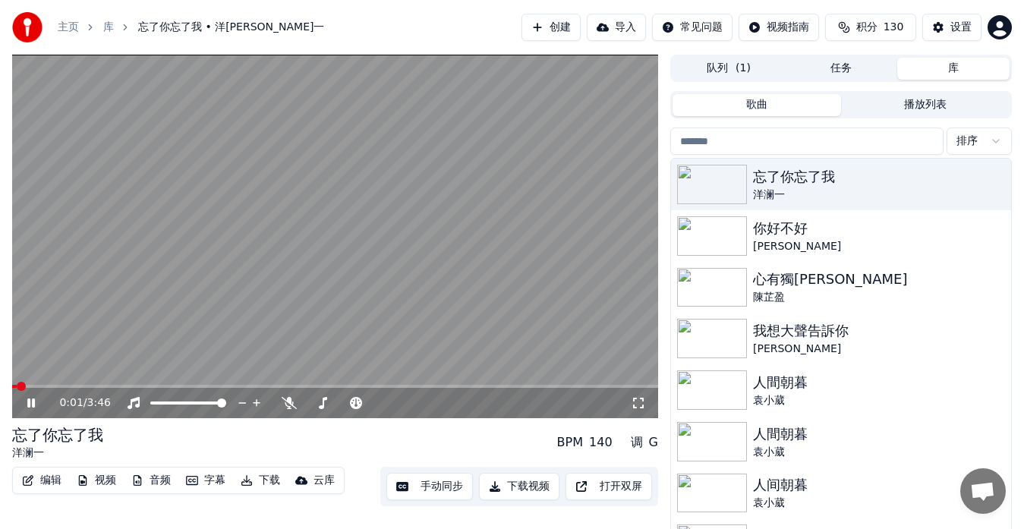
click at [66, 386] on span at bounding box center [335, 386] width 646 height 3
click at [955, 26] on div "设置" at bounding box center [961, 27] width 21 height 15
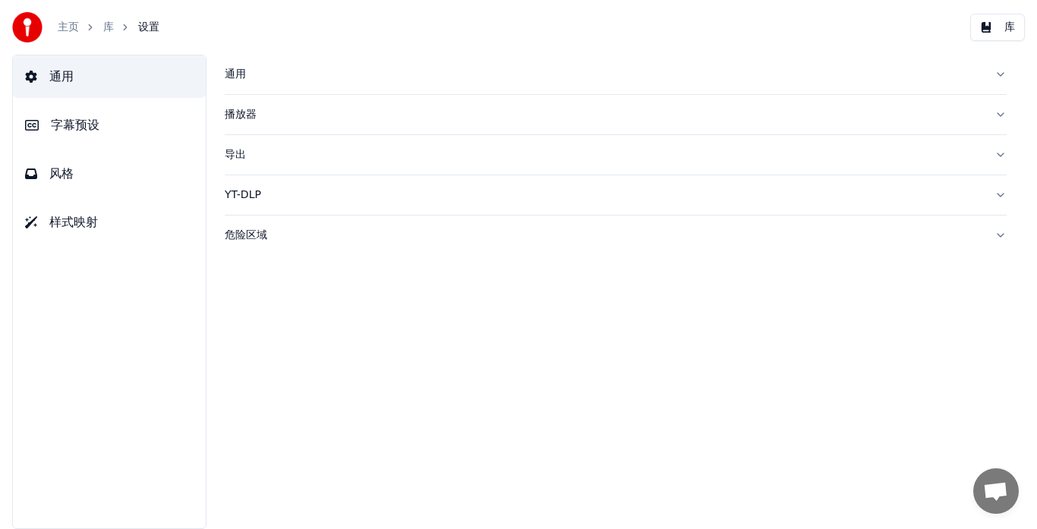
click at [70, 134] on button "字幕预设" at bounding box center [109, 125] width 193 height 43
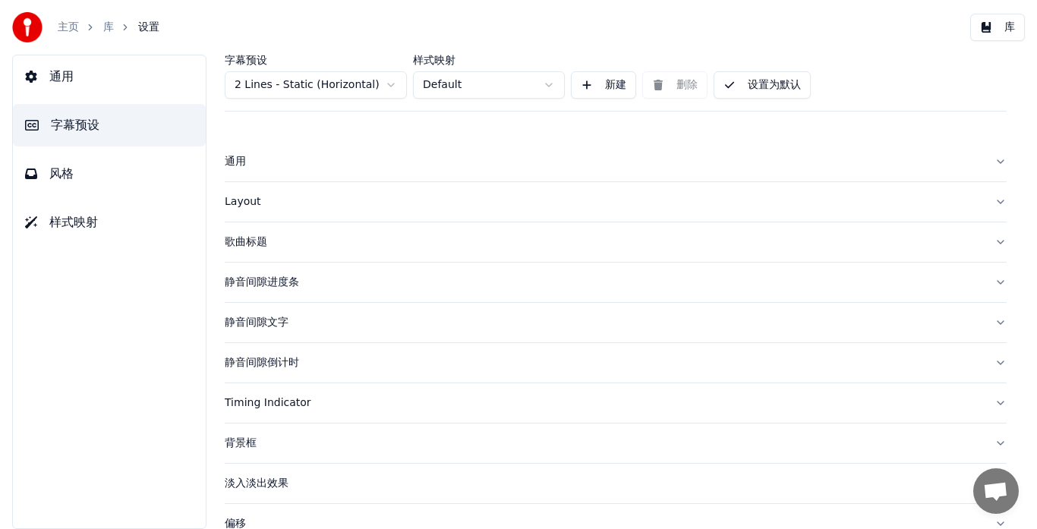
click at [243, 204] on div "Layout" at bounding box center [604, 201] width 758 height 15
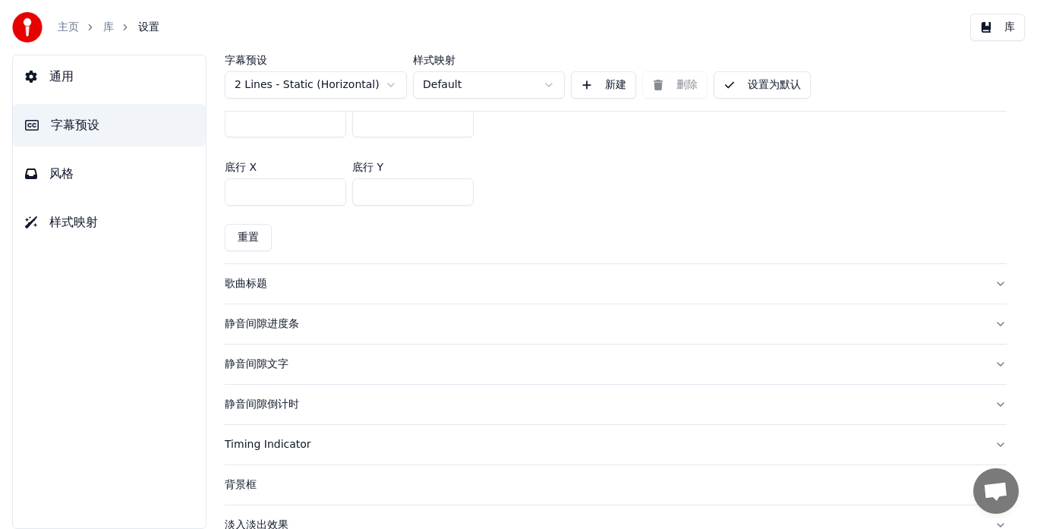
scroll to position [380, 0]
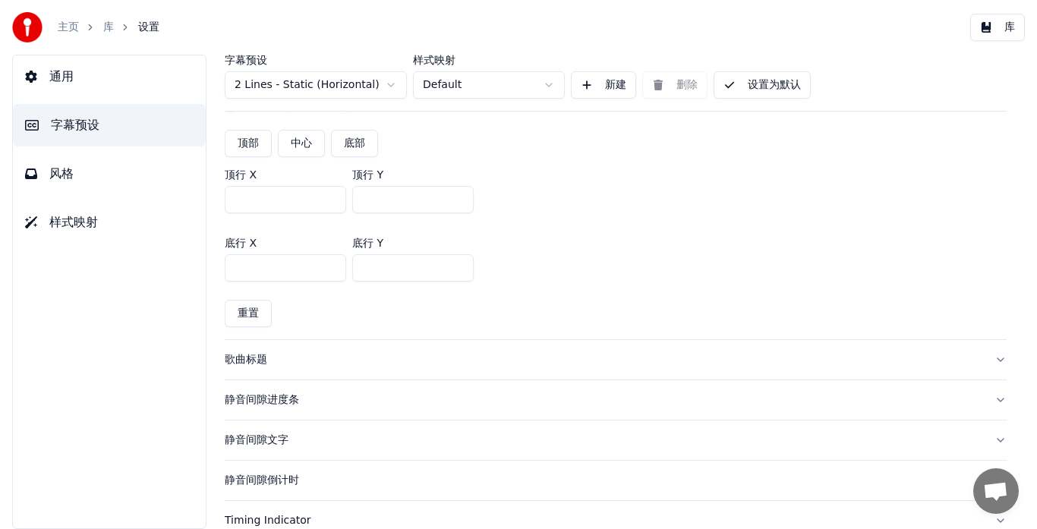
click at [372, 199] on input "***" at bounding box center [413, 199] width 122 height 27
type input "***"
click at [772, 84] on button "设置为默认" at bounding box center [762, 84] width 97 height 27
click at [986, 27] on button "库" at bounding box center [998, 27] width 55 height 27
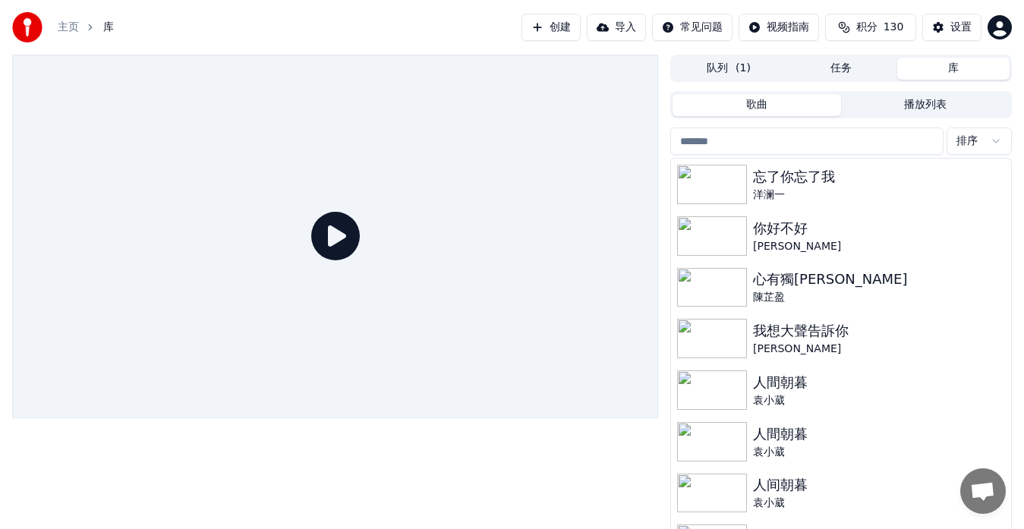
click at [335, 240] on icon at bounding box center [335, 236] width 49 height 49
click at [762, 181] on div "忘了你忘了我" at bounding box center [871, 176] width 237 height 21
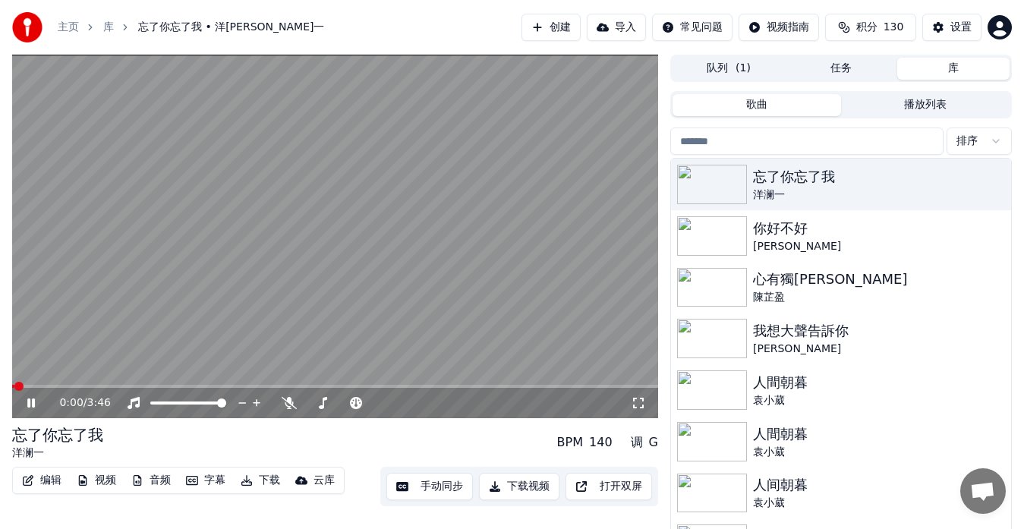
click at [76, 387] on span at bounding box center [335, 386] width 646 height 3
click at [936, 27] on button "设置" at bounding box center [952, 27] width 59 height 27
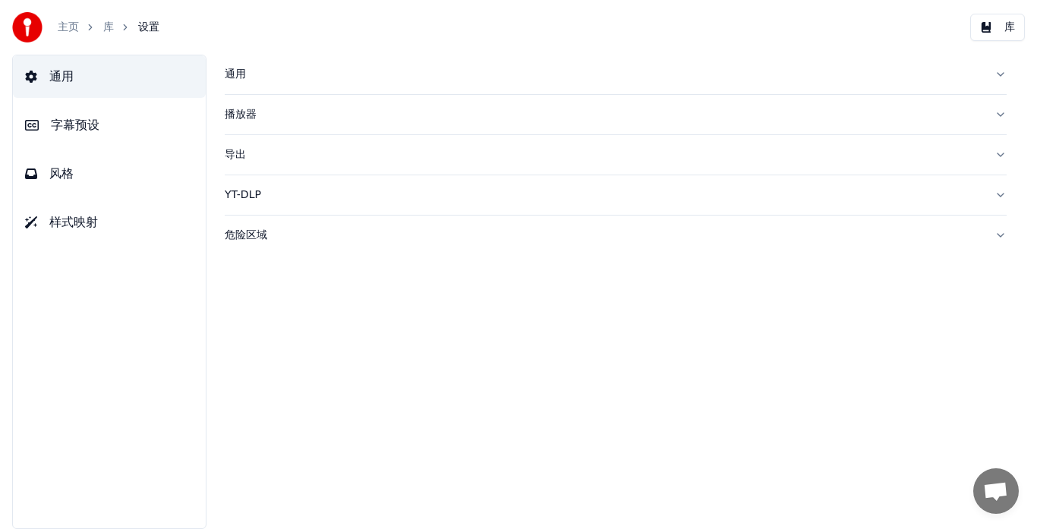
click at [62, 175] on span "风格" at bounding box center [61, 174] width 24 height 18
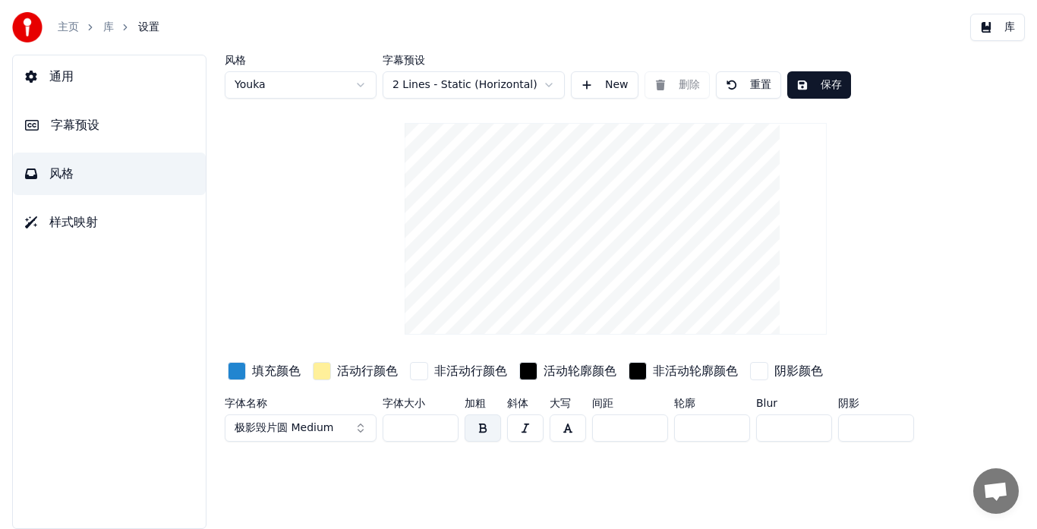
click at [360, 428] on button "极影毁片圆 Medium" at bounding box center [301, 428] width 152 height 27
click at [324, 429] on span "极影毁片圆 Medium" at bounding box center [284, 428] width 99 height 15
click at [324, 430] on span "极影毁片圆 Medium" at bounding box center [284, 428] width 99 height 15
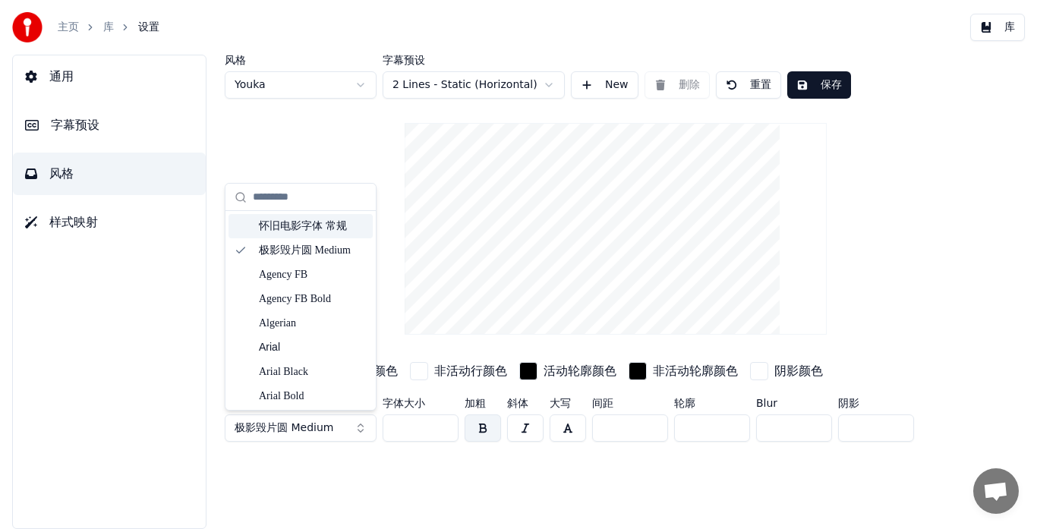
click at [336, 228] on div "怀旧电影字体 常规" at bounding box center [313, 226] width 108 height 15
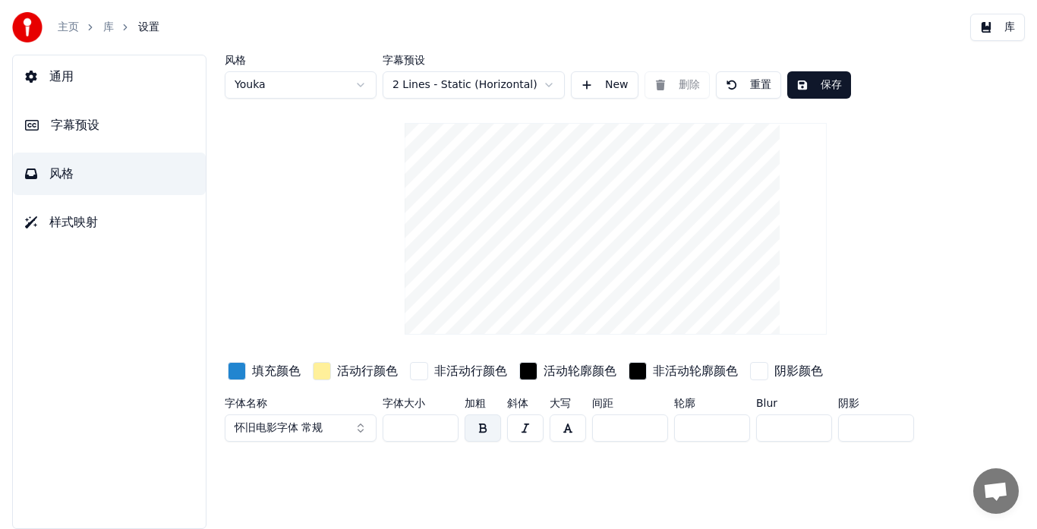
click at [343, 431] on button "怀旧电影字体 常规" at bounding box center [301, 428] width 152 height 27
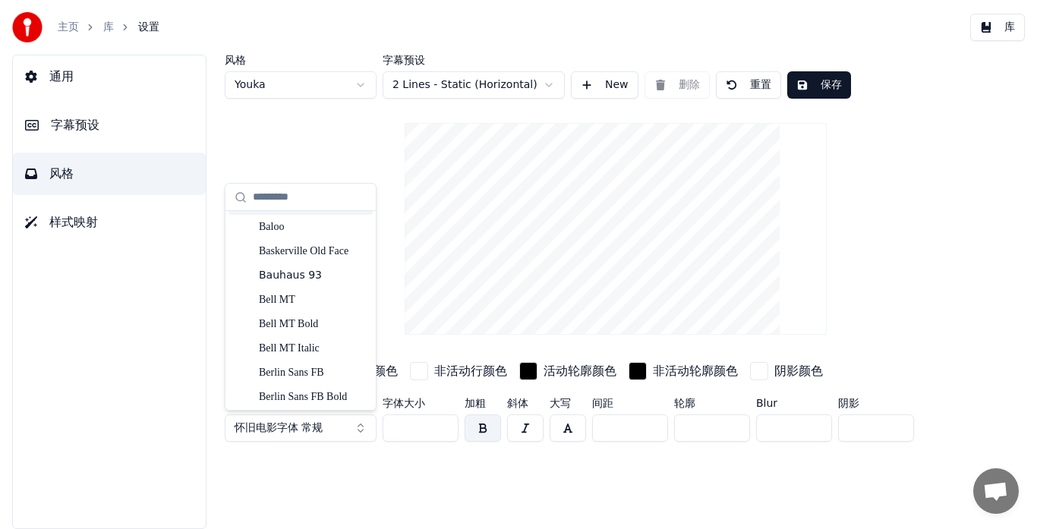
scroll to position [389, 0]
click at [324, 273] on div "Bauhaus 93" at bounding box center [313, 274] width 108 height 15
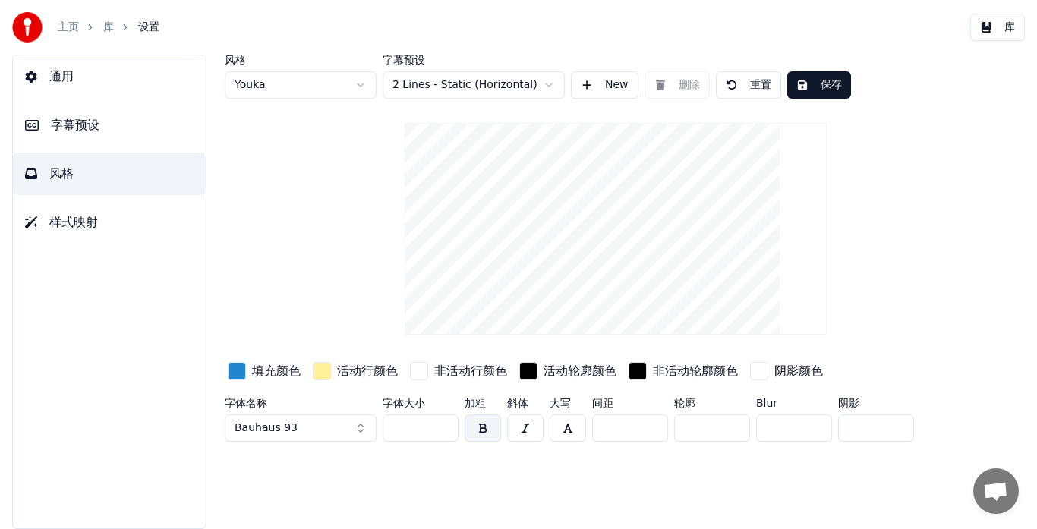
click at [313, 425] on button "Bauhaus 93" at bounding box center [301, 428] width 152 height 27
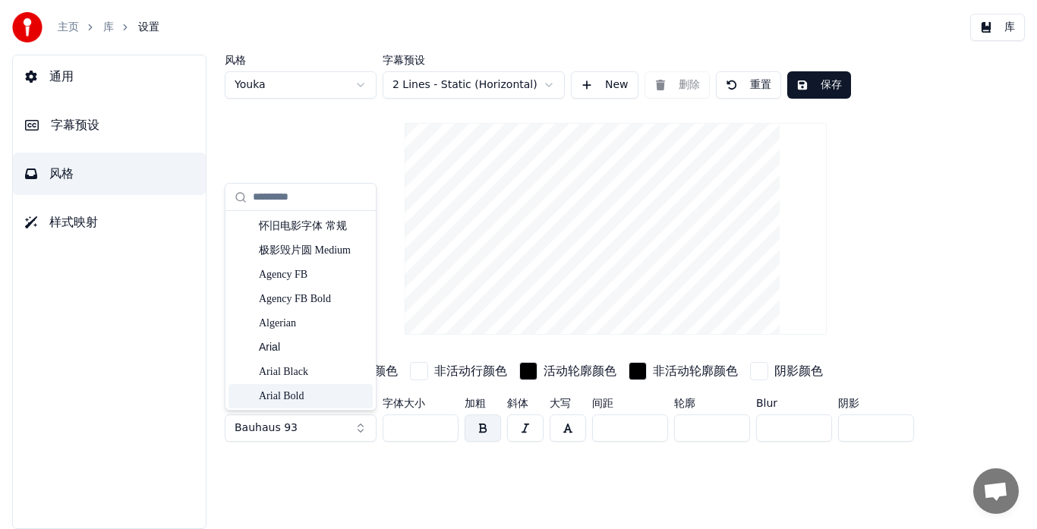
click at [313, 396] on div "Arial Bold" at bounding box center [313, 396] width 108 height 15
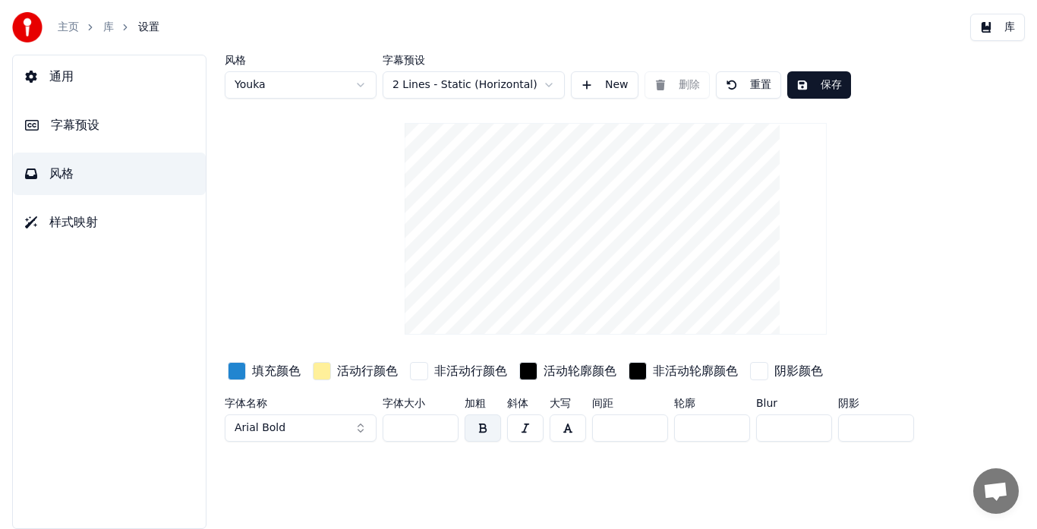
click at [802, 88] on button "保存" at bounding box center [820, 84] width 64 height 27
click at [830, 88] on button "保存" at bounding box center [820, 84] width 64 height 27
click at [1001, 32] on button "库" at bounding box center [998, 27] width 55 height 27
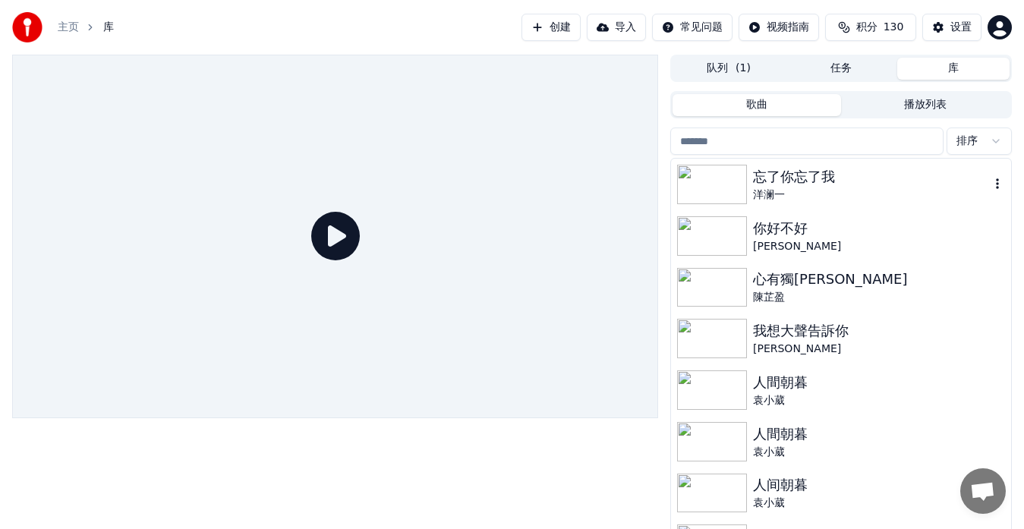
click at [824, 182] on div "忘了你忘了我" at bounding box center [871, 176] width 237 height 21
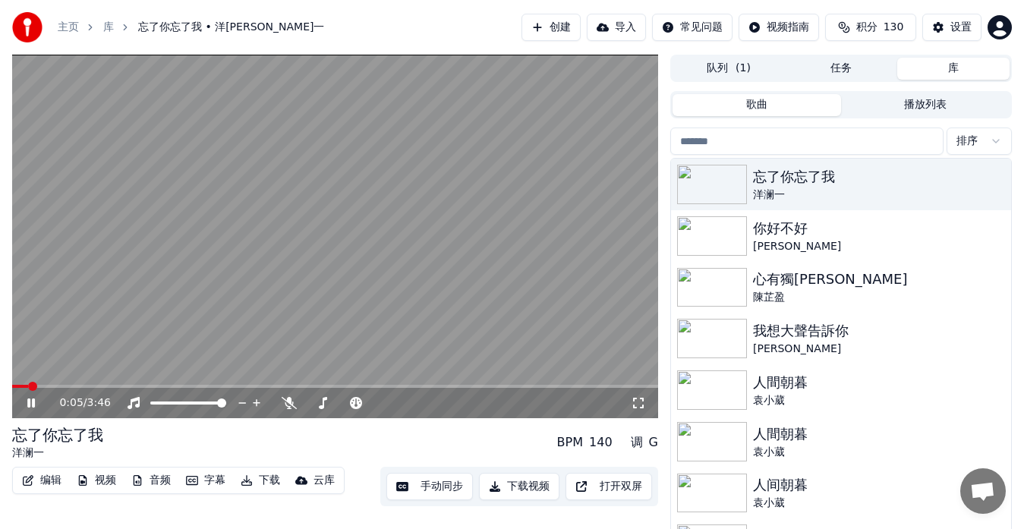
click at [52, 387] on span at bounding box center [335, 386] width 646 height 3
click at [87, 385] on span at bounding box center [335, 386] width 646 height 3
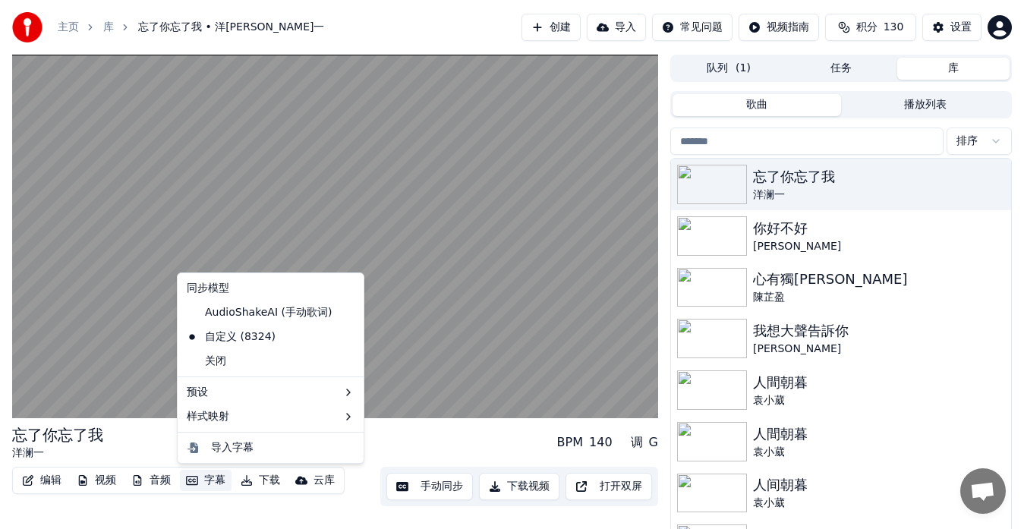
click at [210, 481] on button "字幕" at bounding box center [206, 480] width 52 height 21
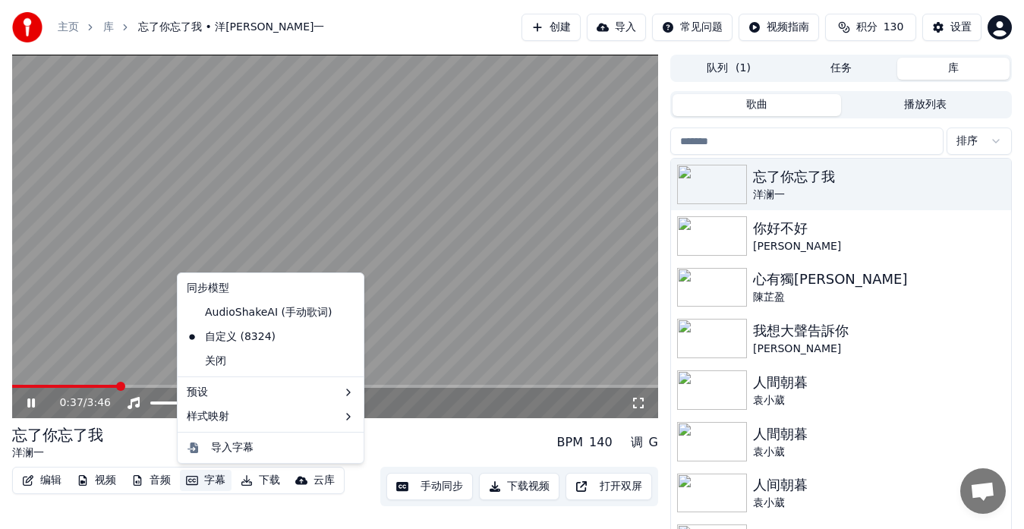
click at [424, 175] on video at bounding box center [335, 237] width 646 height 364
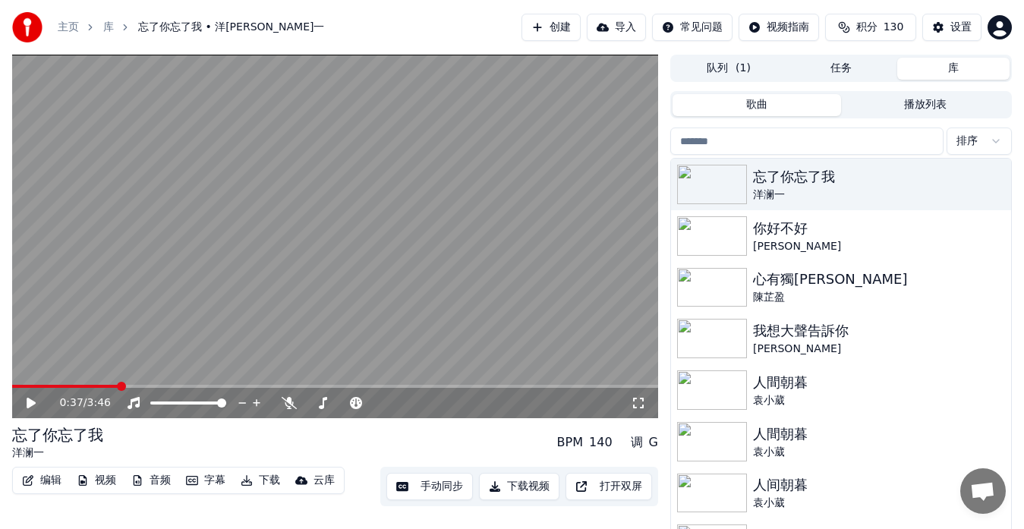
click at [963, 28] on div "设置" at bounding box center [961, 27] width 21 height 15
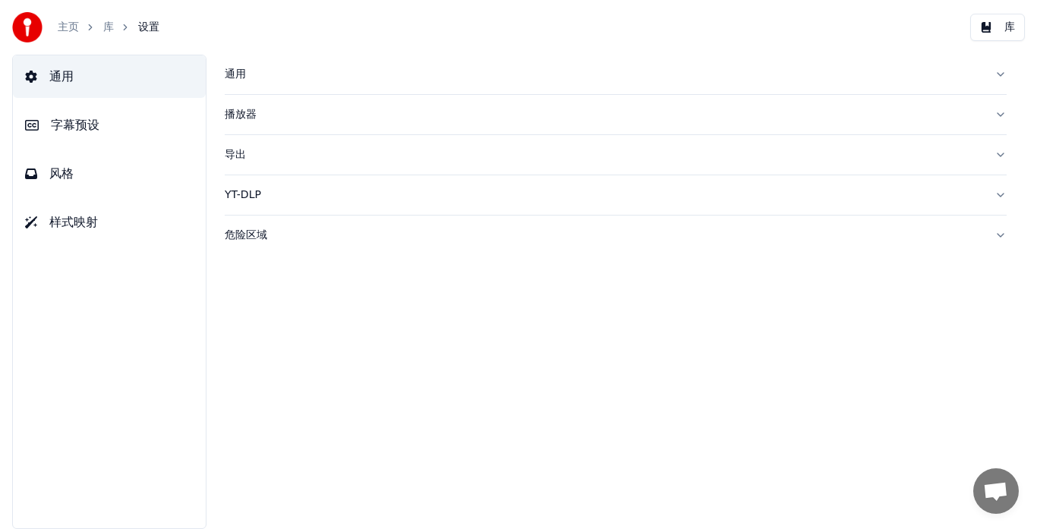
click at [58, 174] on span "风格" at bounding box center [61, 174] width 24 height 18
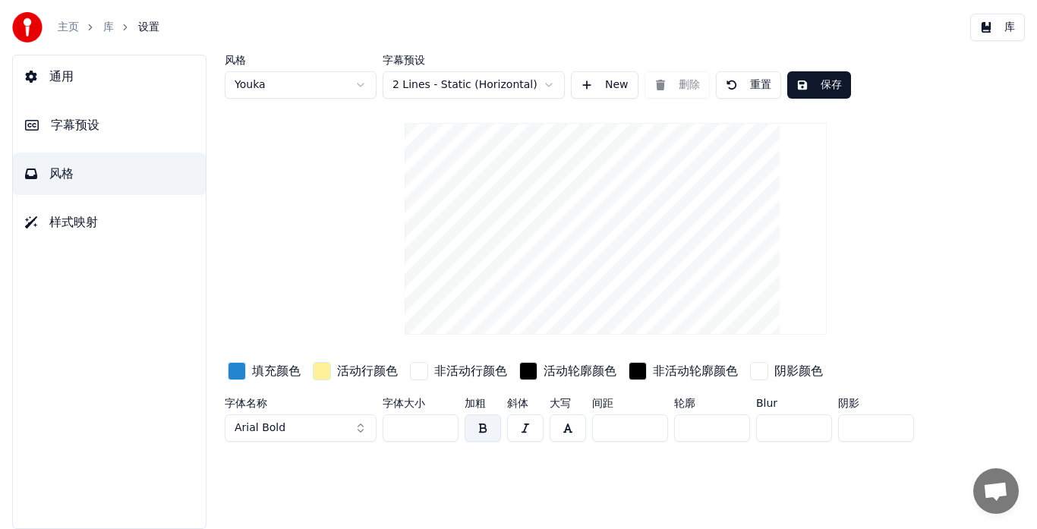
click at [316, 426] on button "Arial Bold" at bounding box center [301, 428] width 152 height 27
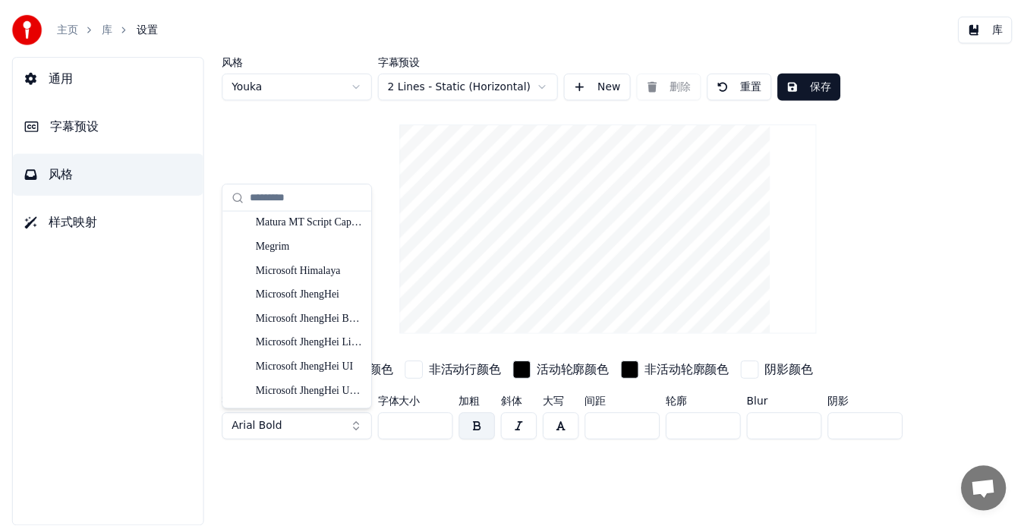
scroll to position [7746, 0]
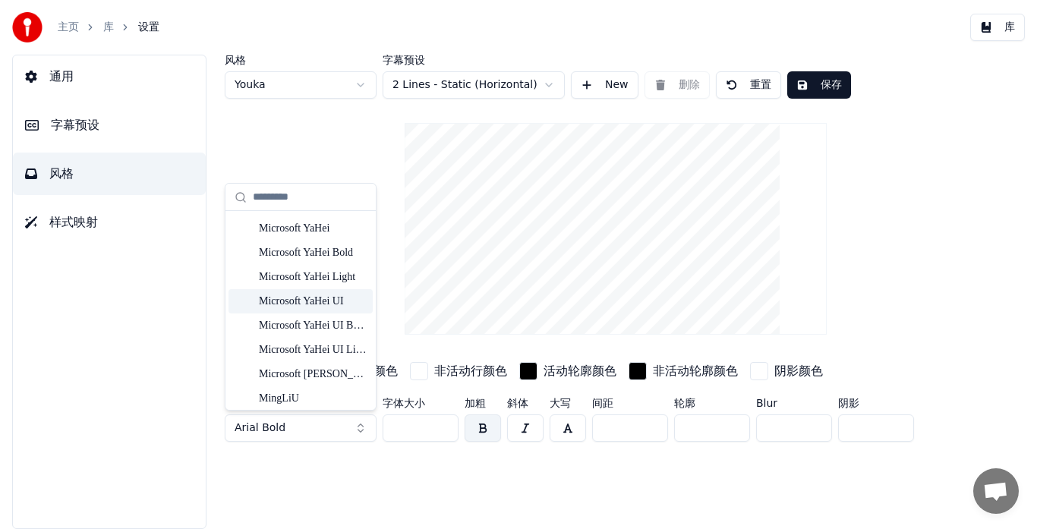
click at [318, 303] on div "Microsoft YaHei UI" at bounding box center [313, 301] width 108 height 15
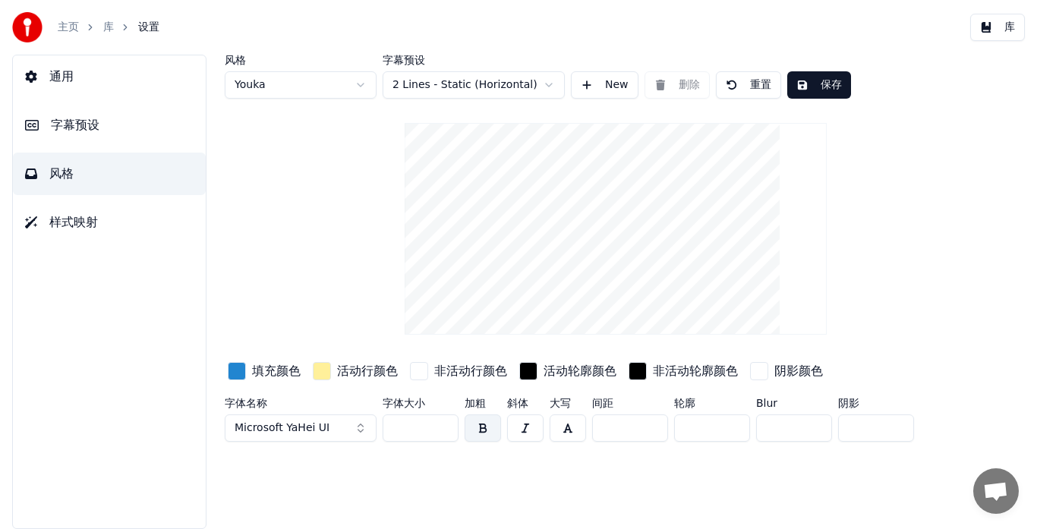
click at [822, 86] on button "保存" at bounding box center [820, 84] width 64 height 27
click at [350, 428] on button "Microsoft YaHei UI" at bounding box center [301, 428] width 152 height 27
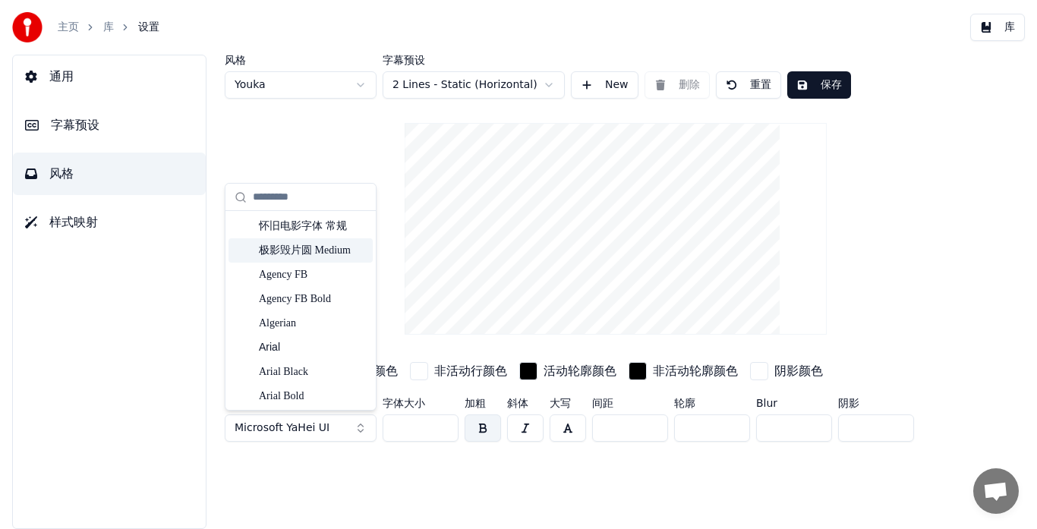
click at [320, 251] on div "极影毁片圆 Medium" at bounding box center [313, 250] width 108 height 15
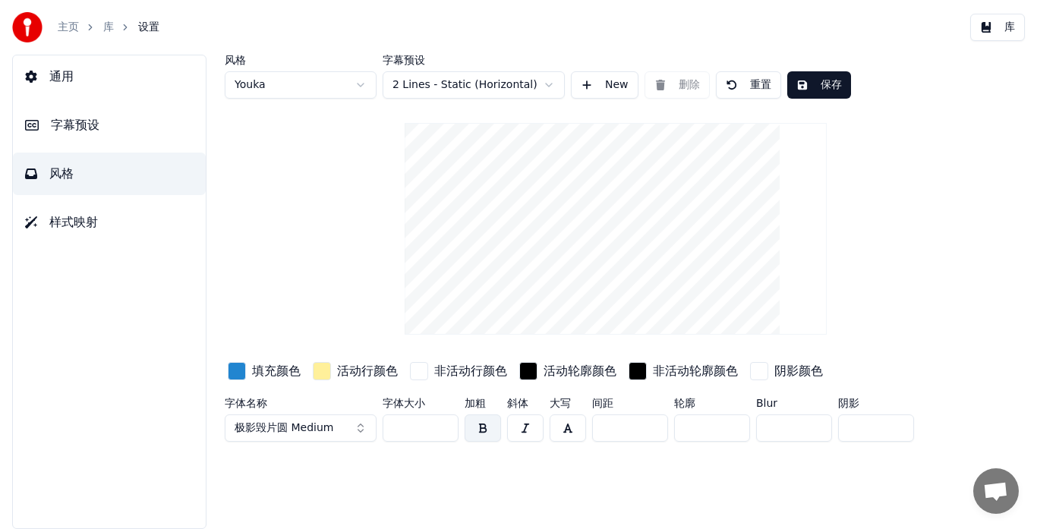
click at [481, 426] on button "button" at bounding box center [483, 428] width 36 height 27
click at [809, 87] on button "保存" at bounding box center [820, 84] width 64 height 27
click at [1001, 30] on button "库" at bounding box center [998, 27] width 55 height 27
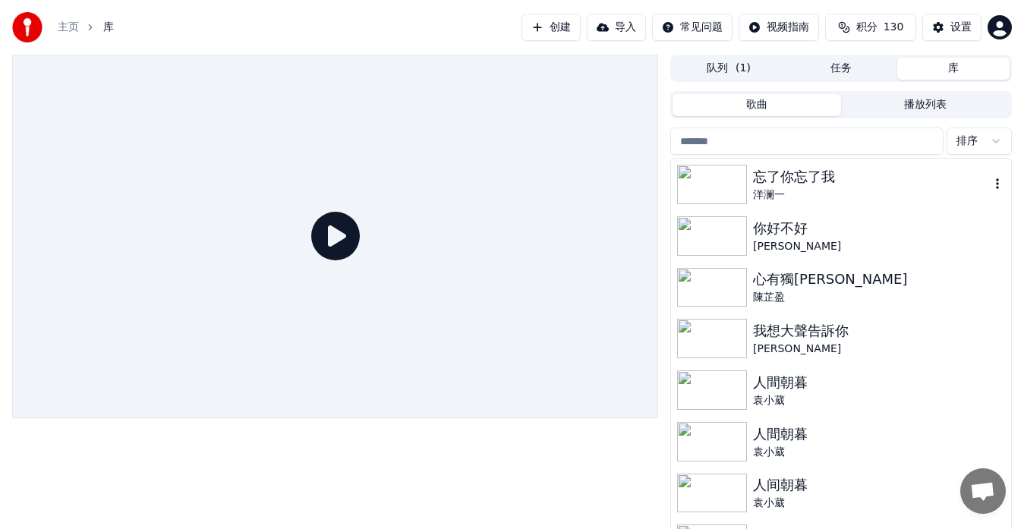
click at [811, 191] on div "洋澜一" at bounding box center [871, 195] width 237 height 15
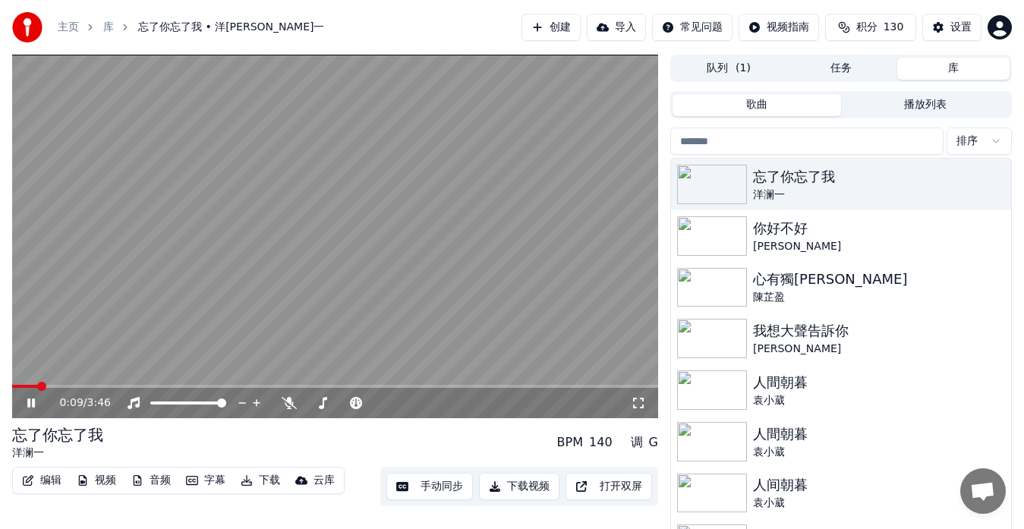
click at [36, 387] on span at bounding box center [335, 386] width 646 height 3
click at [59, 386] on span at bounding box center [335, 386] width 646 height 3
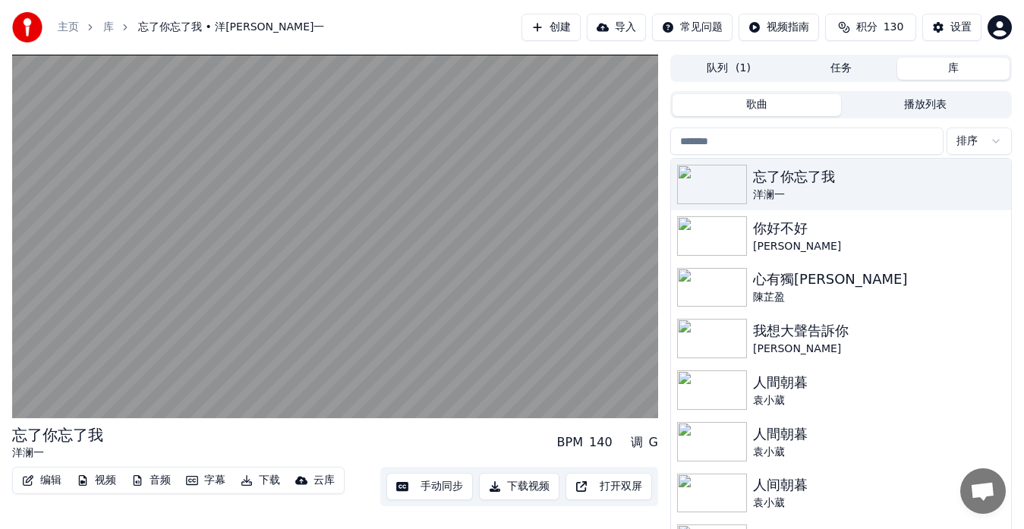
click at [414, 488] on button "手动同步" at bounding box center [430, 486] width 87 height 27
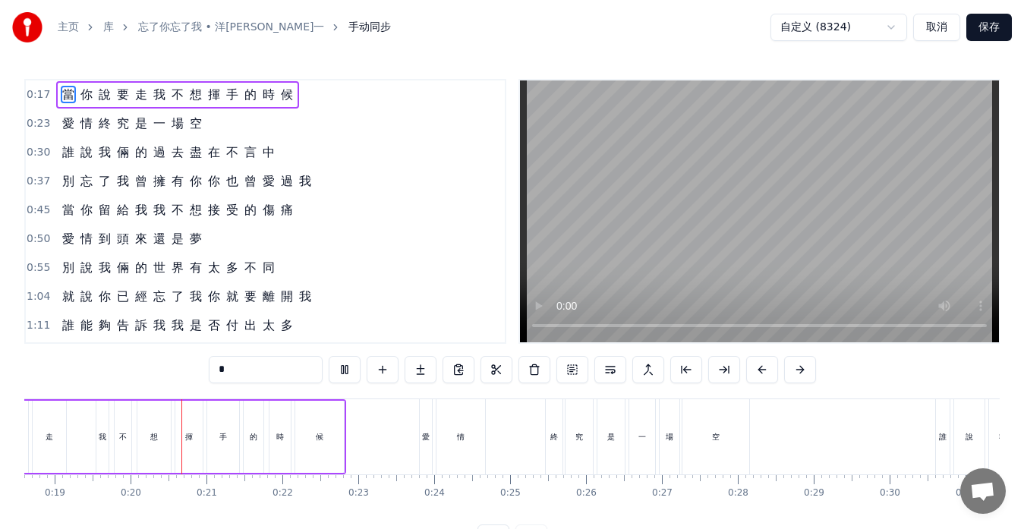
scroll to position [0, 1456]
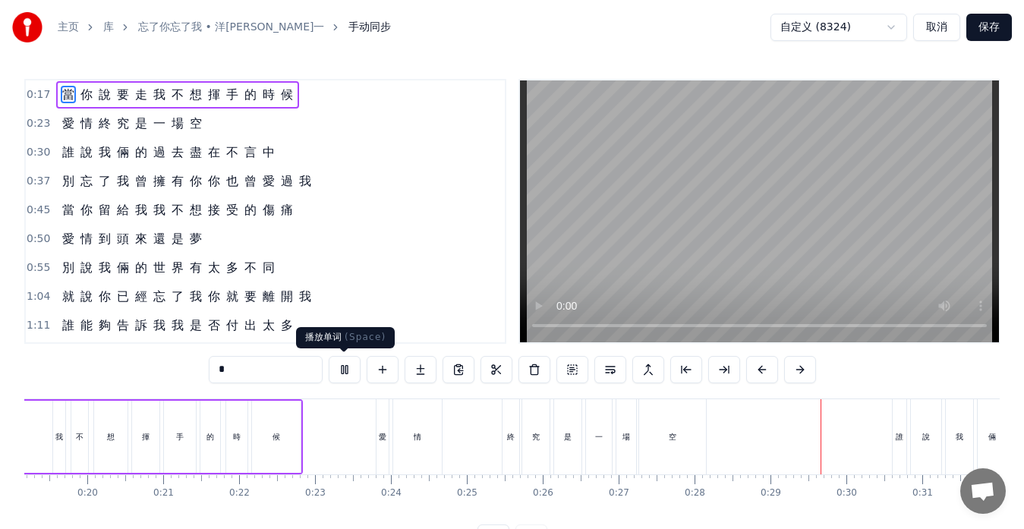
click at [356, 365] on button at bounding box center [345, 369] width 32 height 27
click at [503, 447] on div "終" at bounding box center [511, 436] width 17 height 75
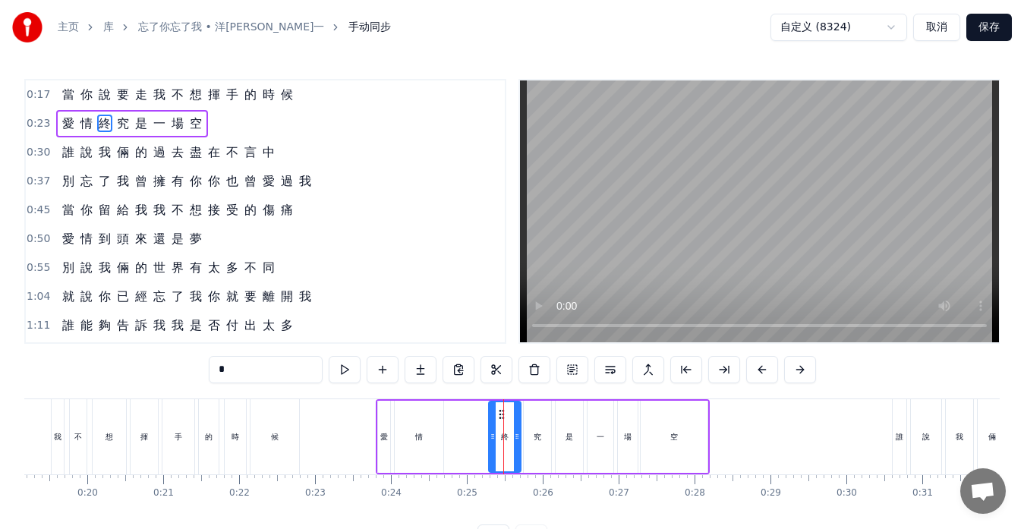
drag, startPoint x: 506, startPoint y: 435, endPoint x: 491, endPoint y: 435, distance: 15.2
click at [491, 435] on icon at bounding box center [493, 437] width 6 height 12
click at [435, 434] on div "情" at bounding box center [419, 437] width 49 height 72
type input "*"
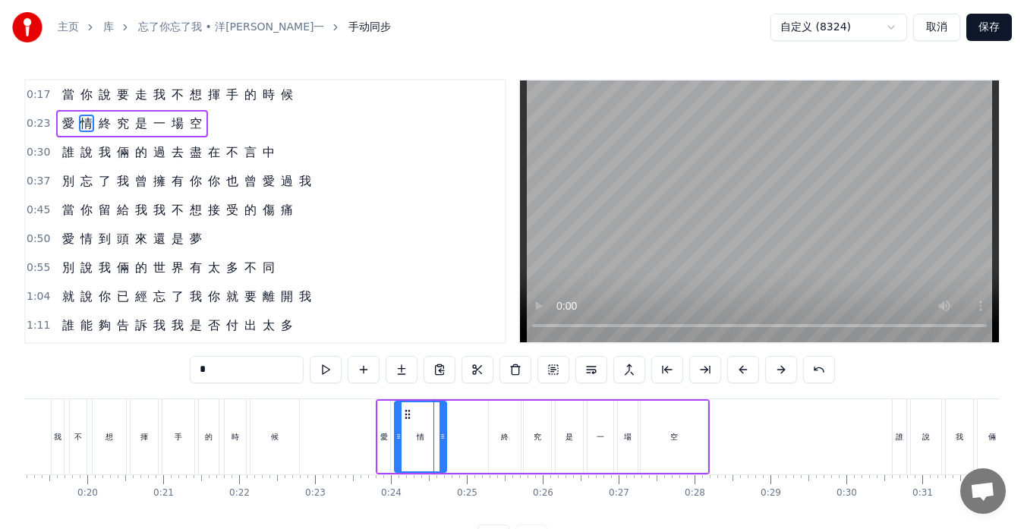
click at [443, 437] on circle at bounding box center [443, 437] width 1 height 1
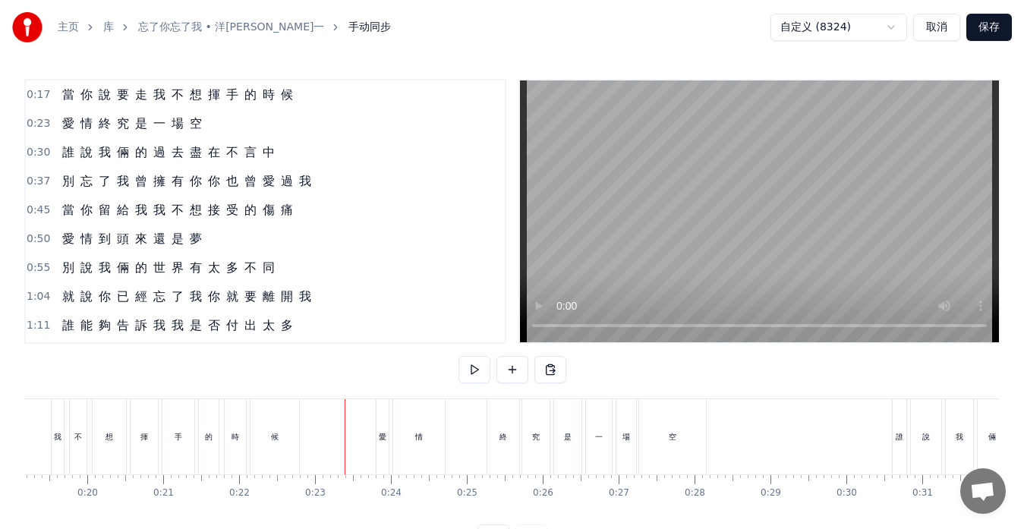
click at [498, 435] on div "終" at bounding box center [504, 436] width 32 height 75
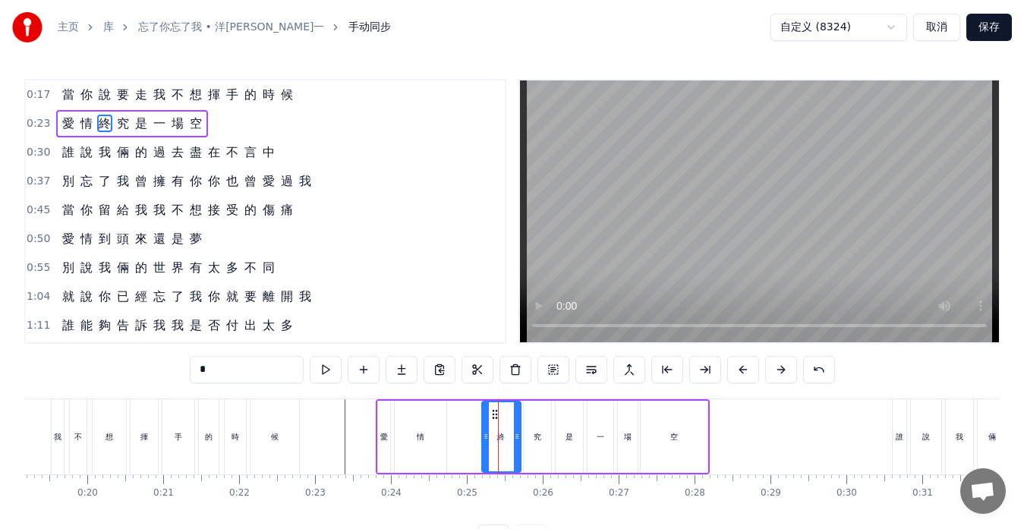
click at [485, 434] on icon at bounding box center [486, 437] width 6 height 12
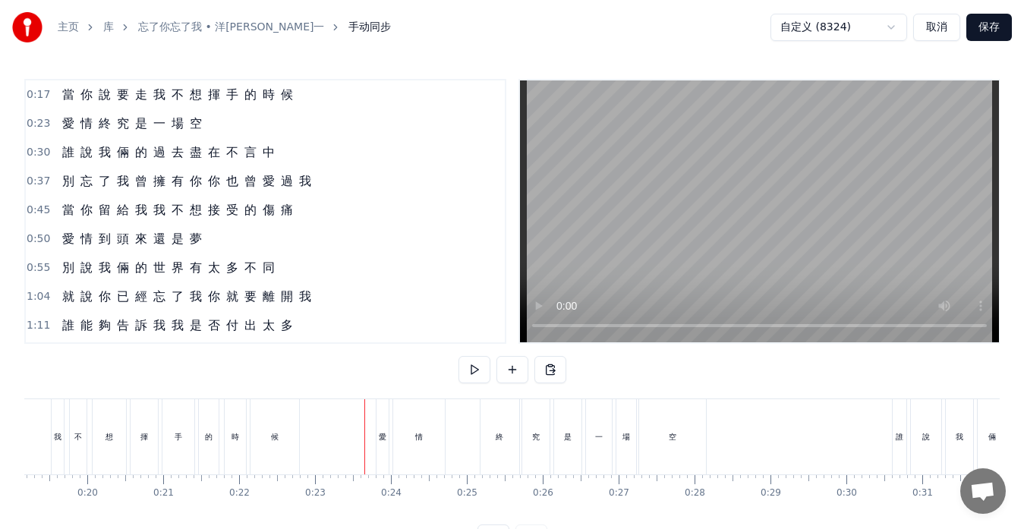
click at [379, 438] on div "愛" at bounding box center [383, 436] width 8 height 11
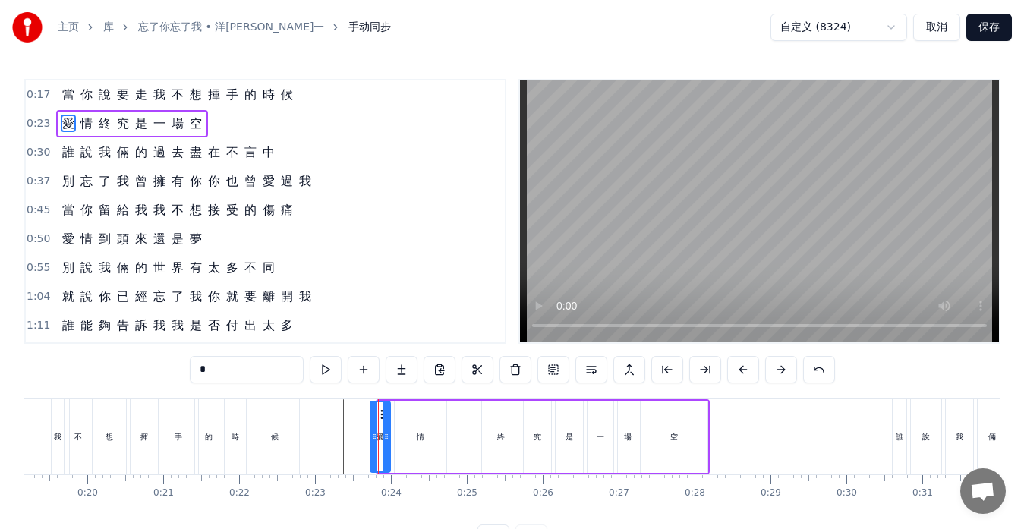
drag, startPoint x: 380, startPoint y: 433, endPoint x: 372, endPoint y: 434, distance: 7.6
click at [372, 434] on icon at bounding box center [374, 437] width 6 height 12
click at [365, 433] on icon at bounding box center [368, 437] width 6 height 12
click at [409, 437] on div "情" at bounding box center [421, 437] width 52 height 72
type input "*"
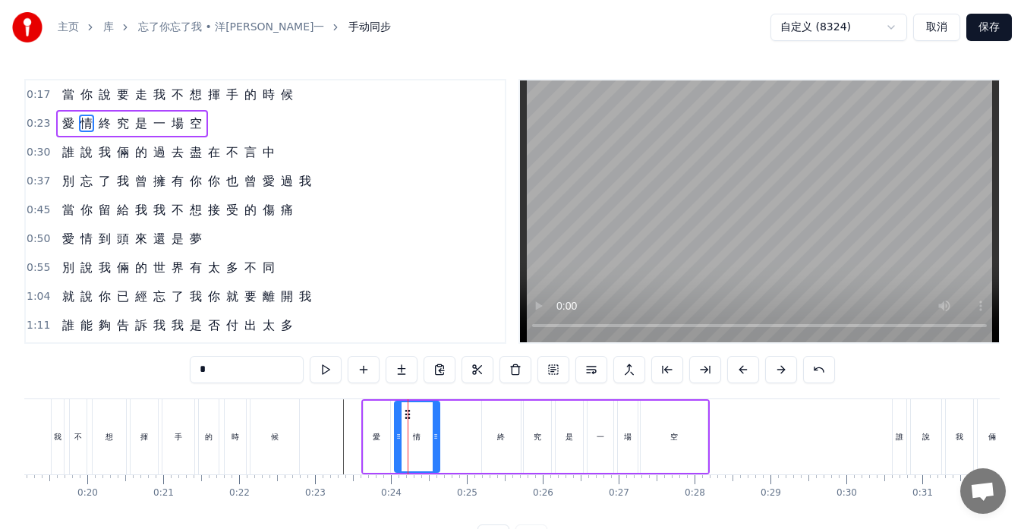
click at [438, 436] on icon at bounding box center [436, 437] width 6 height 12
drag, startPoint x: 438, startPoint y: 436, endPoint x: 431, endPoint y: 434, distance: 7.9
click at [431, 434] on icon at bounding box center [428, 437] width 6 height 12
drag, startPoint x: 431, startPoint y: 434, endPoint x: 450, endPoint y: 433, distance: 19.8
click at [450, 433] on icon at bounding box center [448, 437] width 6 height 12
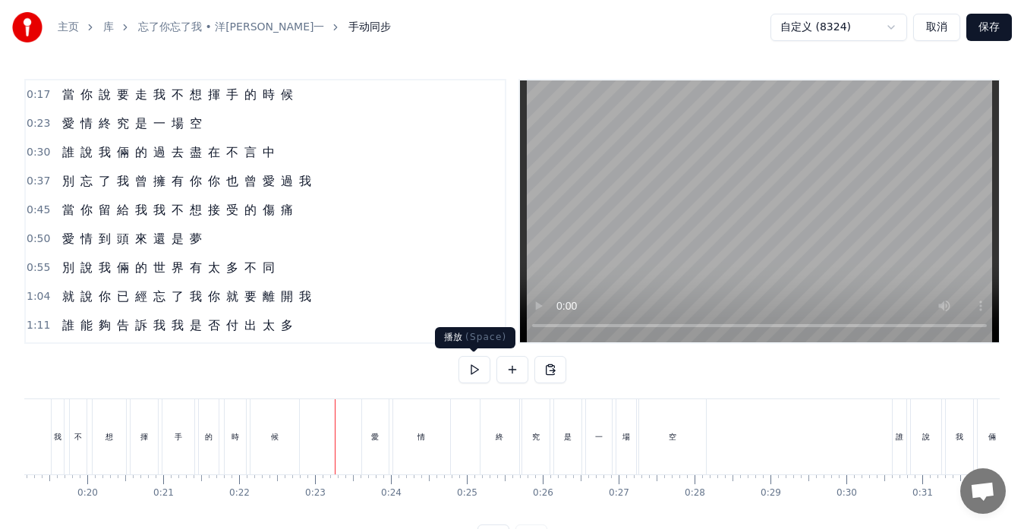
click at [477, 371] on button at bounding box center [475, 369] width 32 height 27
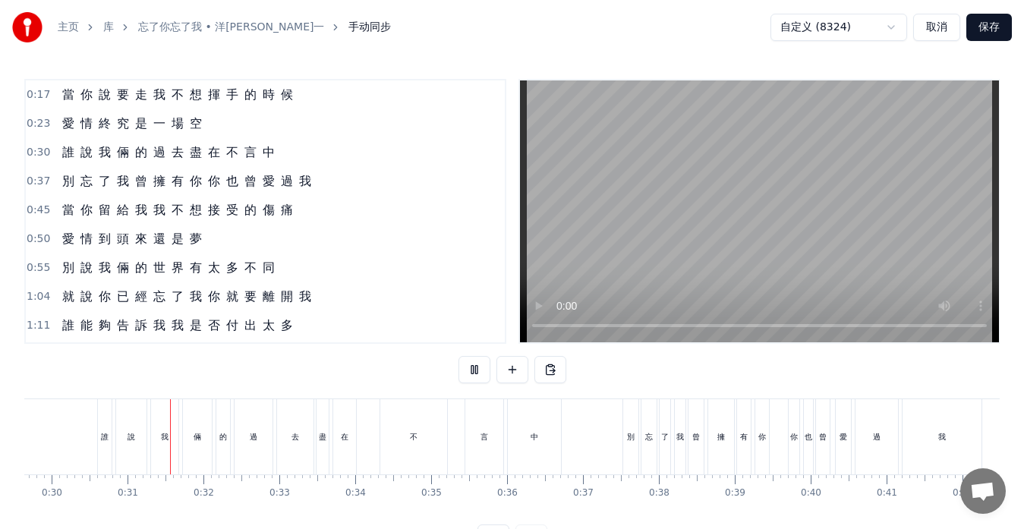
scroll to position [0, 2292]
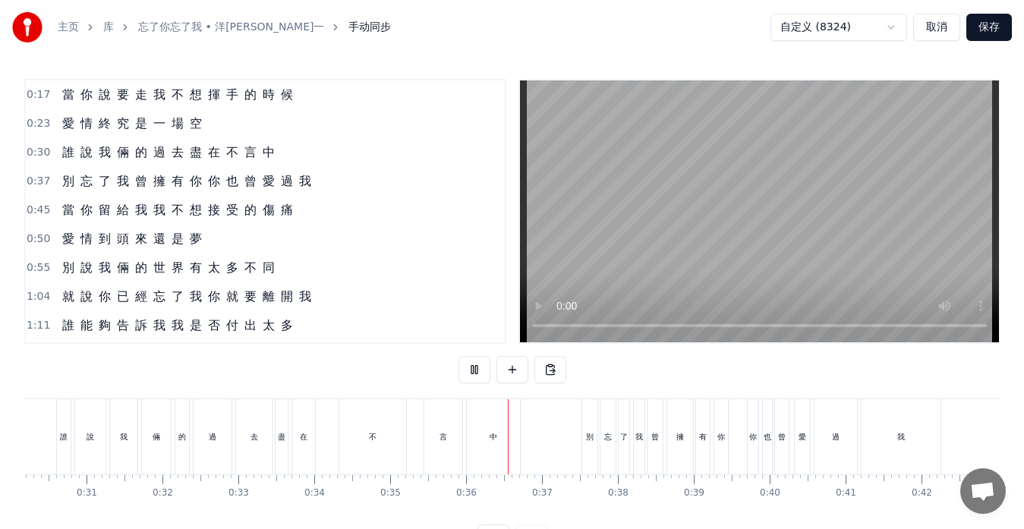
click at [477, 371] on button at bounding box center [475, 369] width 32 height 27
click at [517, 402] on div "中" at bounding box center [493, 436] width 53 height 75
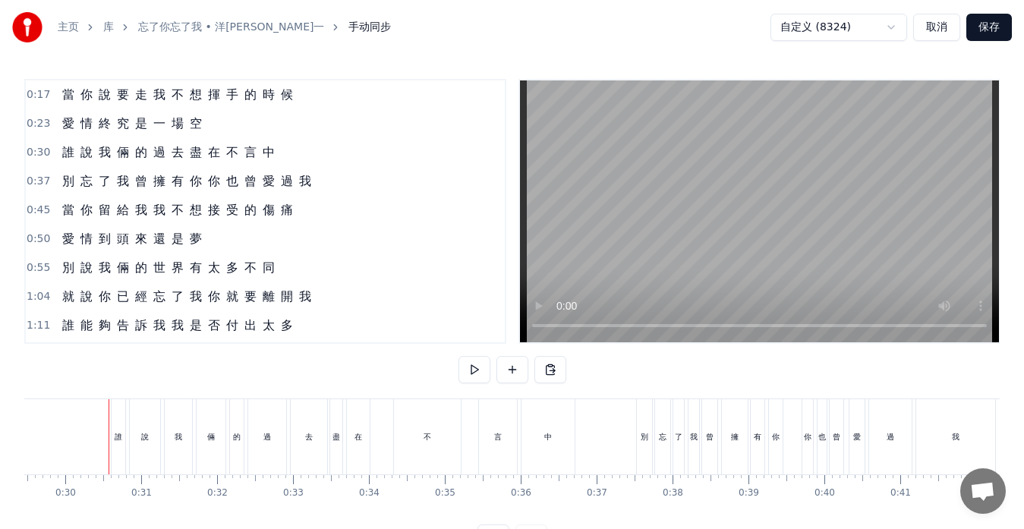
click at [380, 458] on div "誰 說 我 倆 的 過 去 盡 在 不 言 中" at bounding box center [345, 436] width 468 height 75
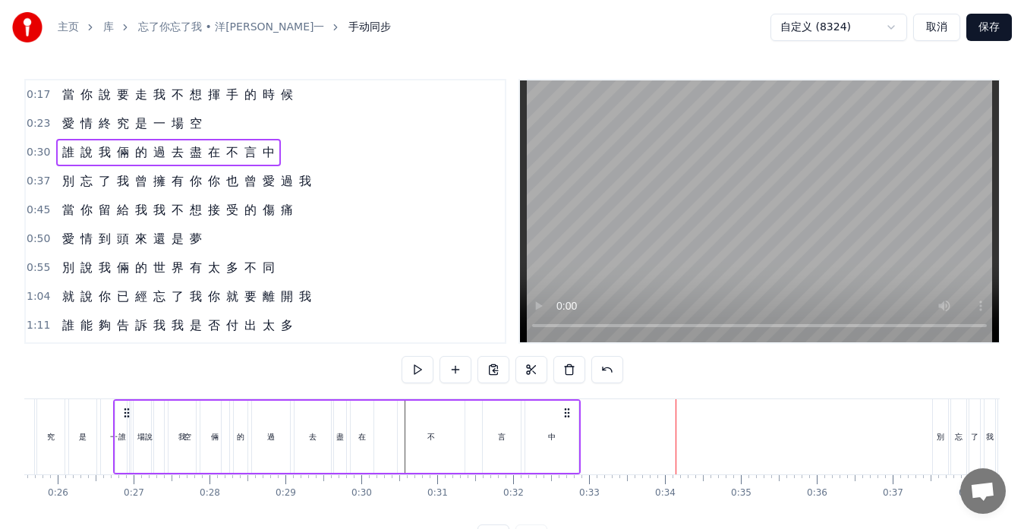
scroll to position [0, 1913]
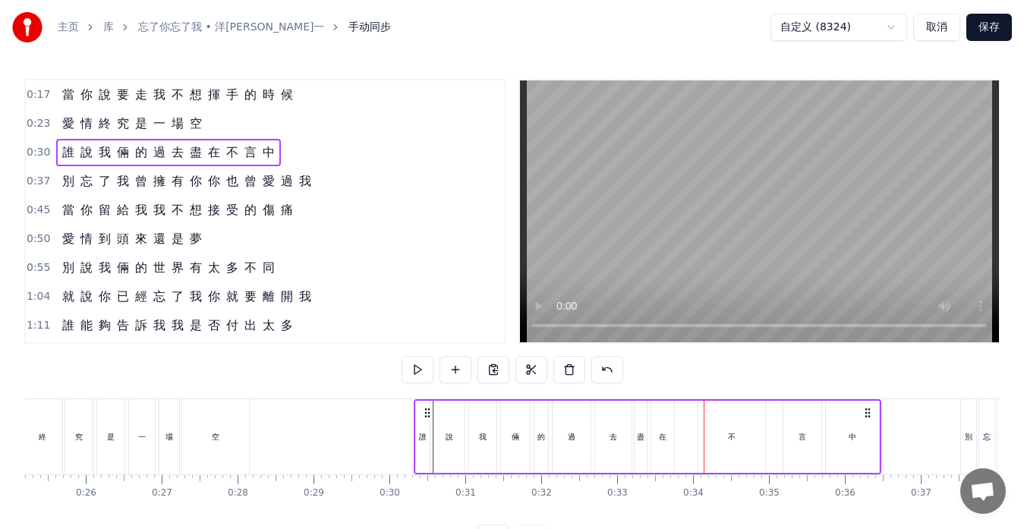
drag, startPoint x: 124, startPoint y: 413, endPoint x: 427, endPoint y: 412, distance: 303.0
click at [426, 412] on circle at bounding box center [425, 412] width 1 height 1
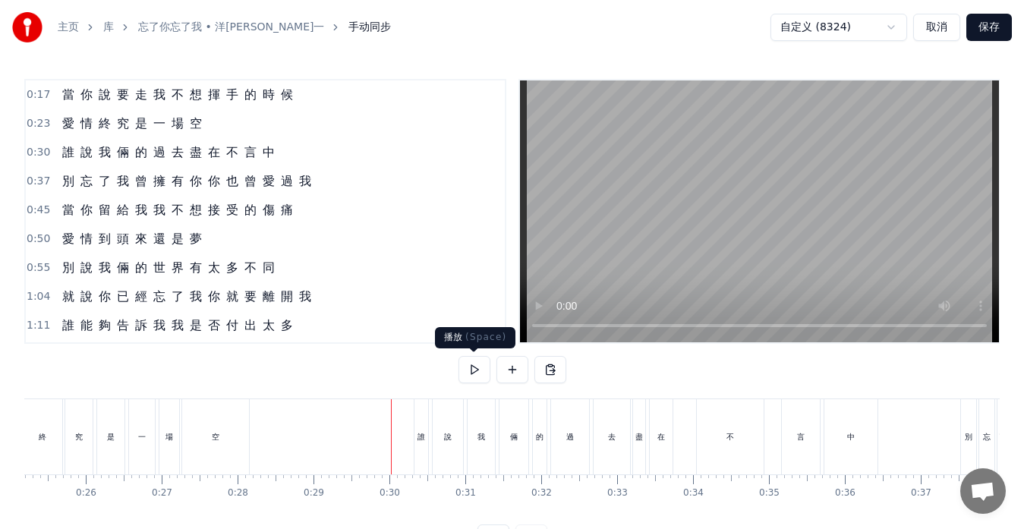
click at [471, 371] on button at bounding box center [475, 369] width 32 height 27
click at [478, 371] on button at bounding box center [475, 369] width 32 height 27
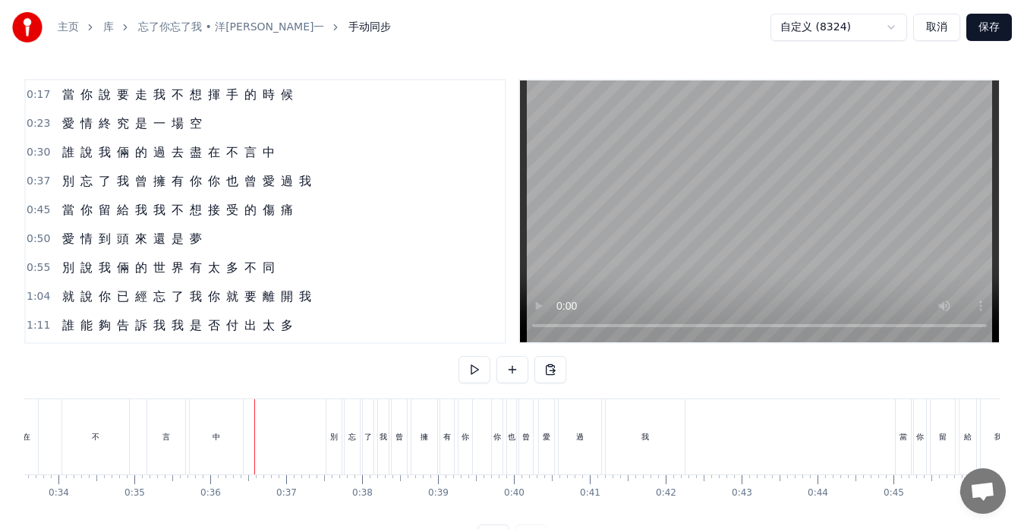
click at [330, 430] on div "別" at bounding box center [334, 436] width 15 height 75
click at [479, 372] on button at bounding box center [475, 369] width 32 height 27
click at [478, 372] on button at bounding box center [475, 369] width 32 height 27
click at [478, 374] on button at bounding box center [475, 369] width 32 height 27
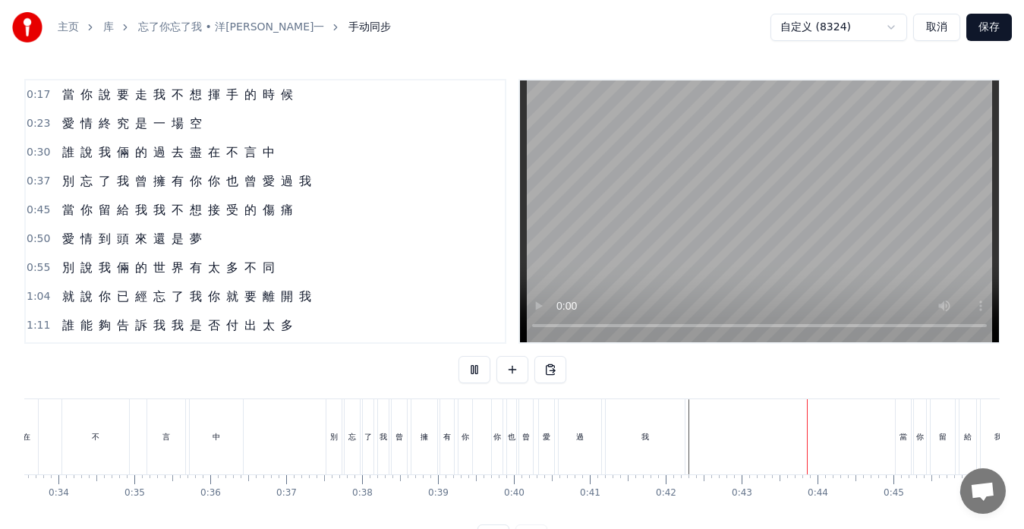
click at [478, 374] on button at bounding box center [475, 369] width 32 height 27
click at [332, 407] on div "別" at bounding box center [334, 436] width 15 height 75
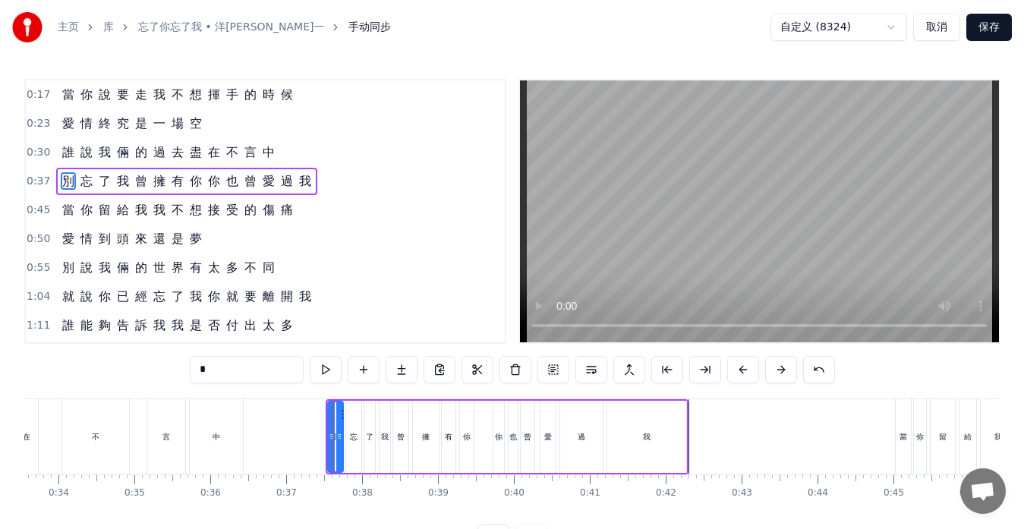
click at [44, 198] on div "0:45 當 你 留 給 我 我 不 想 接 受 的 傷 痛" at bounding box center [265, 210] width 479 height 29
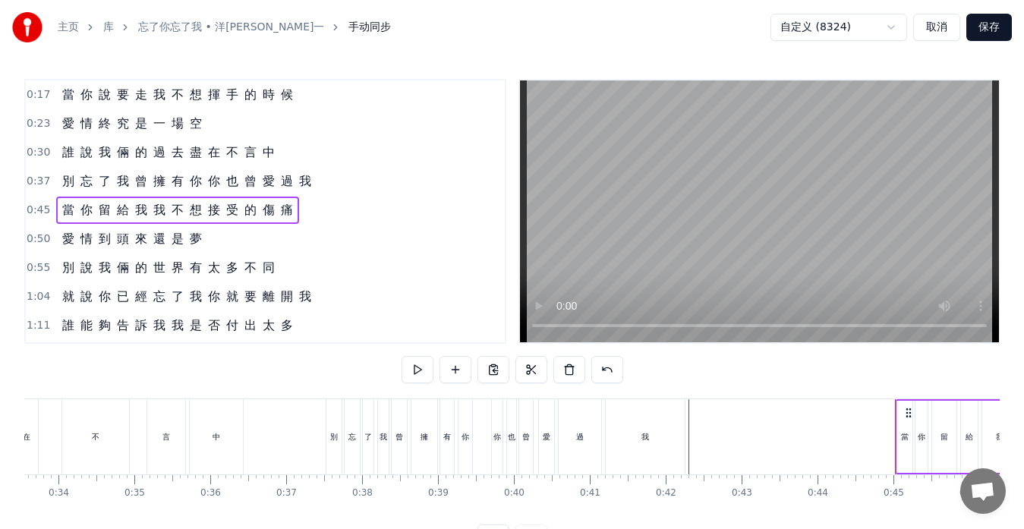
drag, startPoint x: 53, startPoint y: 185, endPoint x: 335, endPoint y: 347, distance: 325.3
click at [335, 347] on div "0:17 當 你 說 要 走 我 不 想 揮 手 的 時 候 0:23 愛 情 終 究 是 一 場 空 0:30 誰 說 我 倆 的 過 去 盡 在 不 言 …" at bounding box center [512, 315] width 976 height 473
click at [479, 467] on div "別 忘 了 我 曾 擁 有 你 你 也 曾 愛 過 我" at bounding box center [507, 436] width 363 height 75
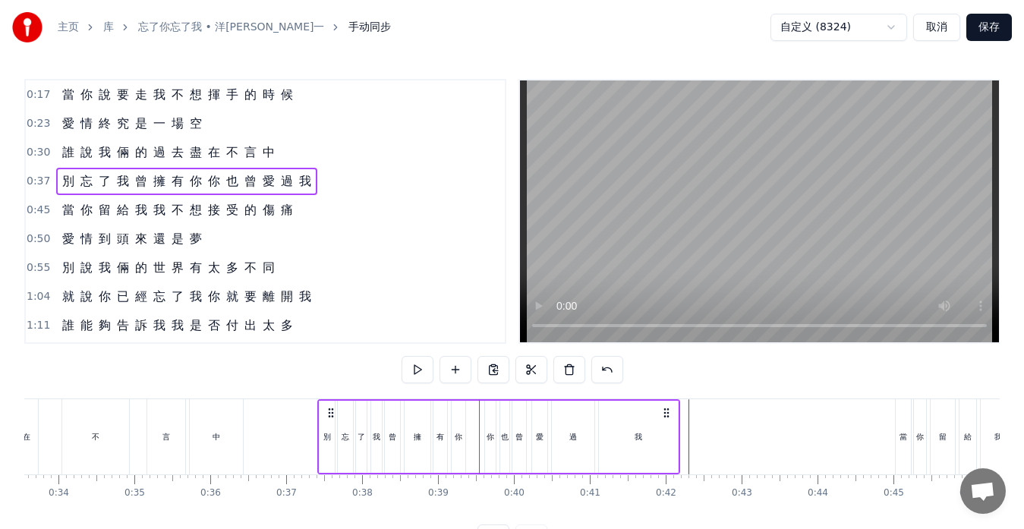
drag, startPoint x: 339, startPoint y: 412, endPoint x: 330, endPoint y: 415, distance: 8.7
click at [330, 415] on icon at bounding box center [331, 413] width 12 height 12
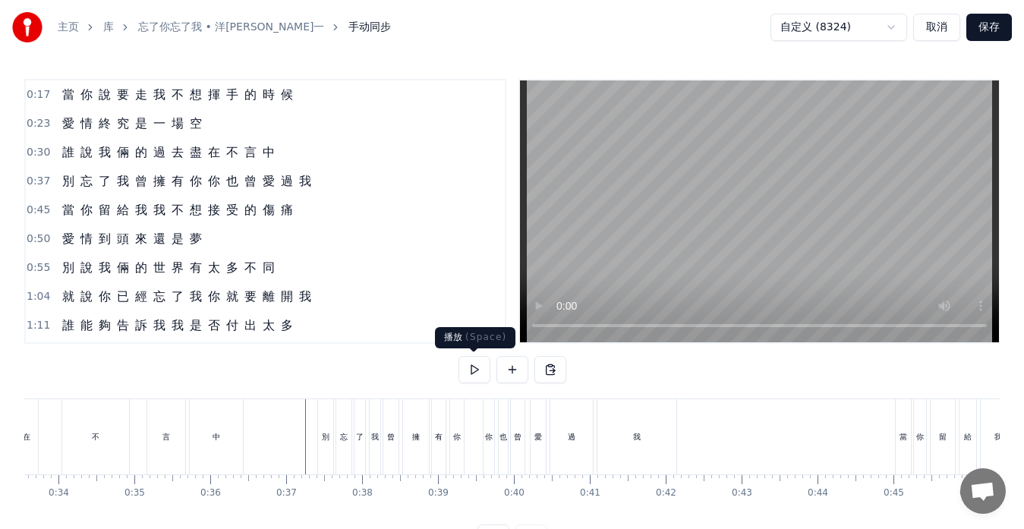
click at [478, 371] on button at bounding box center [475, 369] width 32 height 27
click at [477, 372] on button at bounding box center [475, 369] width 32 height 27
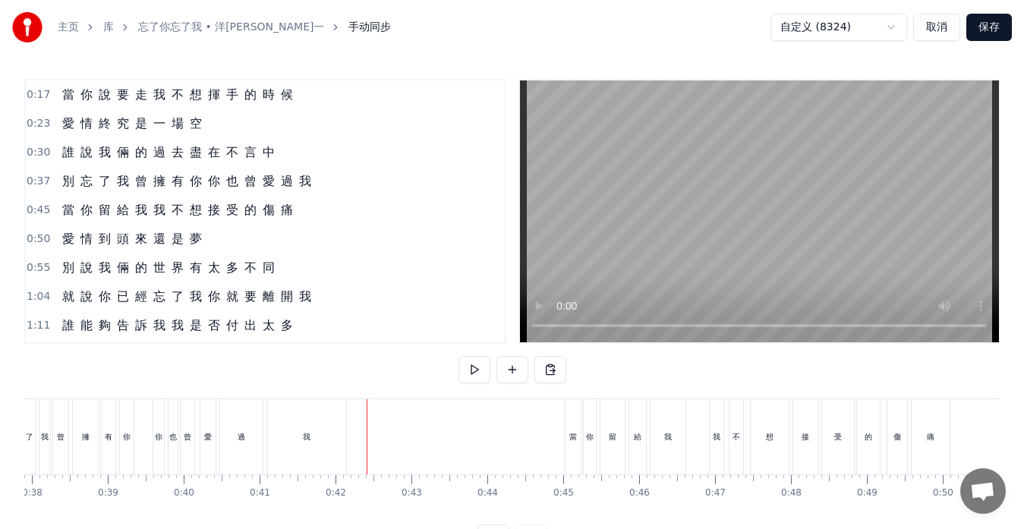
scroll to position [0, 3085]
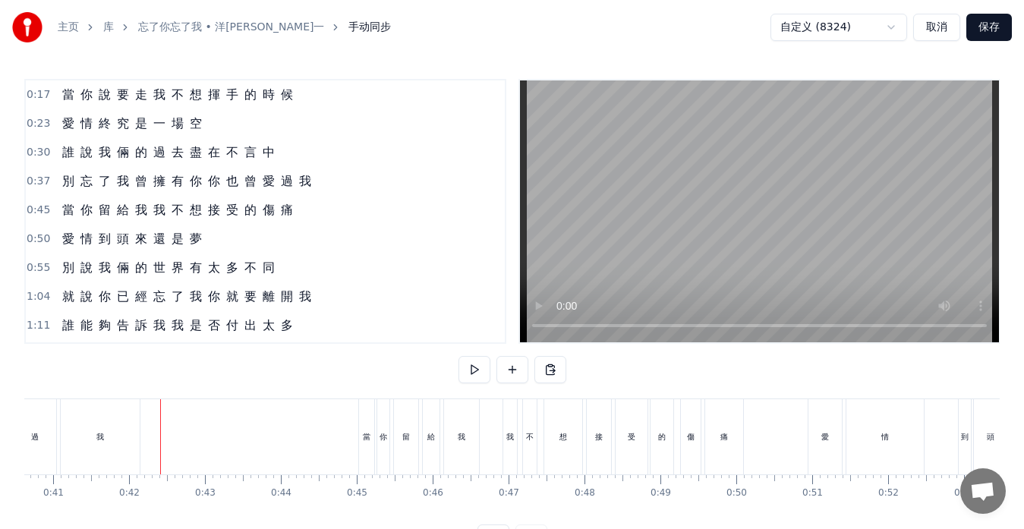
click at [488, 437] on div "當 你 留 給 我 我 不 想 接 受 的 傷 痛" at bounding box center [552, 436] width 389 height 75
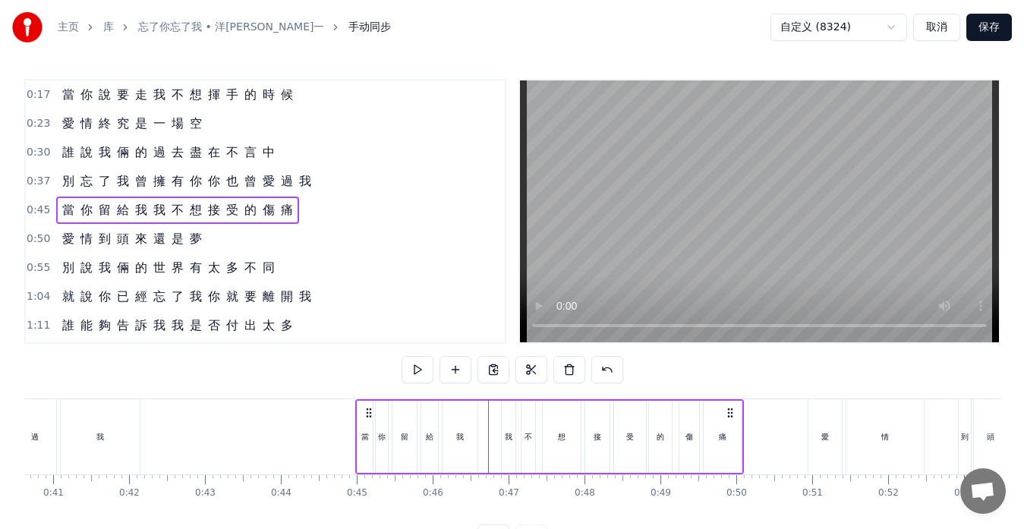
click at [371, 412] on icon at bounding box center [369, 413] width 12 height 12
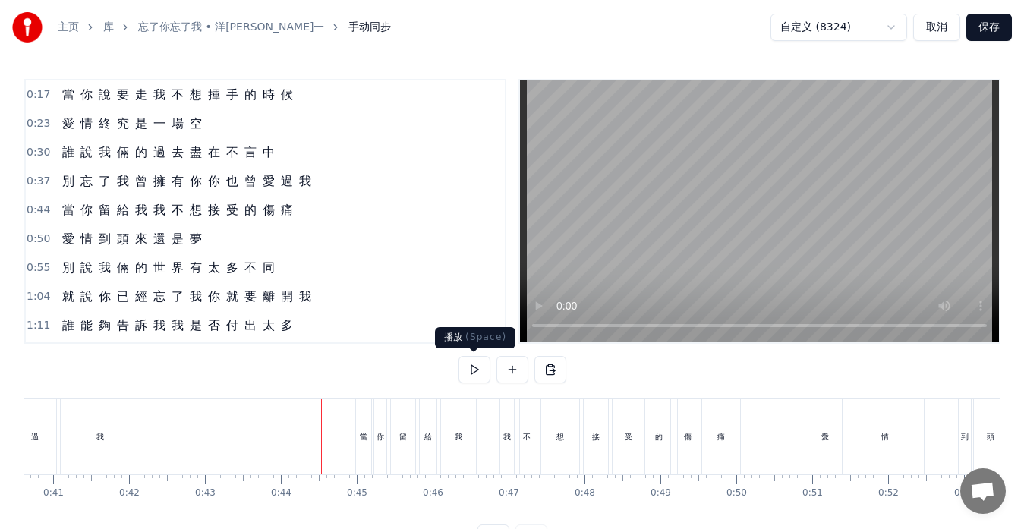
click at [473, 369] on button at bounding box center [475, 369] width 32 height 27
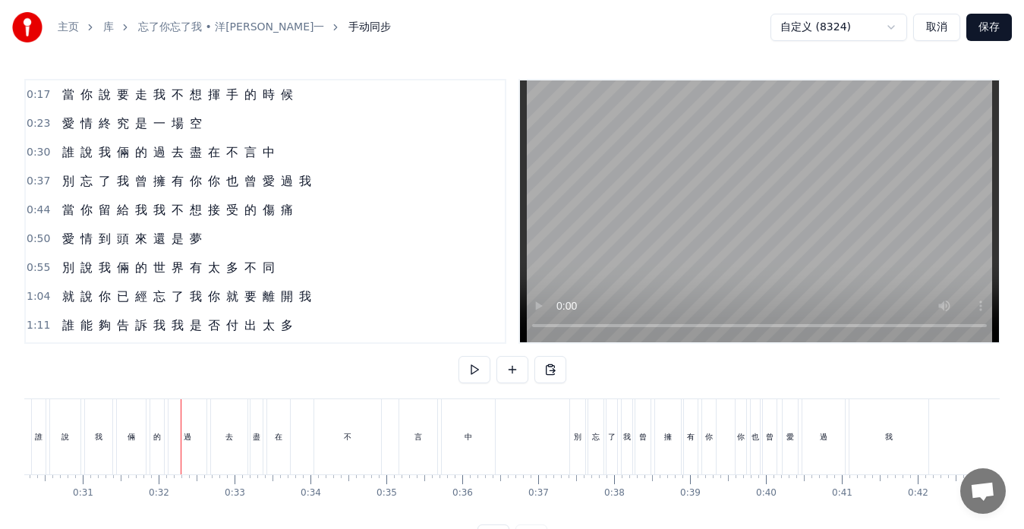
scroll to position [0, 2376]
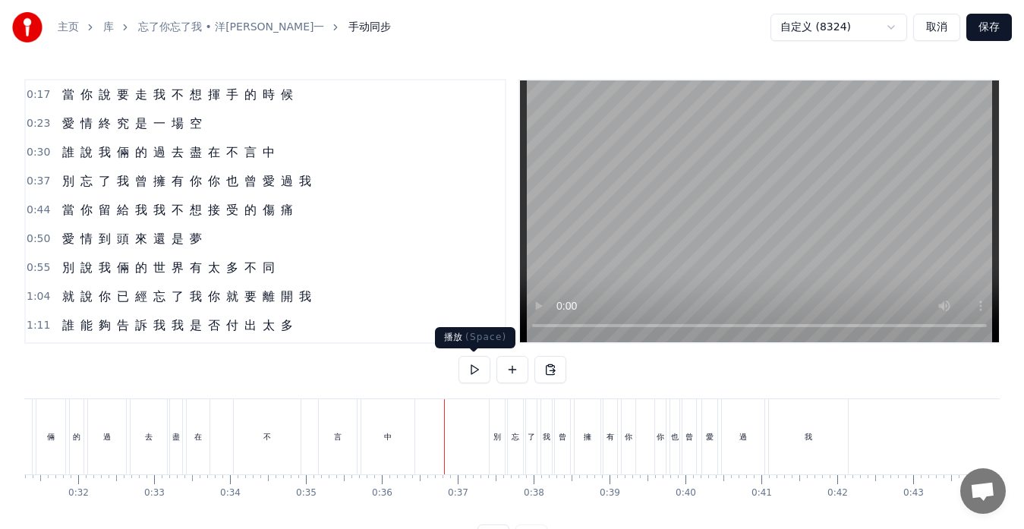
click at [472, 368] on button at bounding box center [475, 369] width 32 height 27
click at [767, 409] on div "別 忘 了 我 曾 擁 有 你 你 也 曾 愛 過 我" at bounding box center [670, 436] width 363 height 75
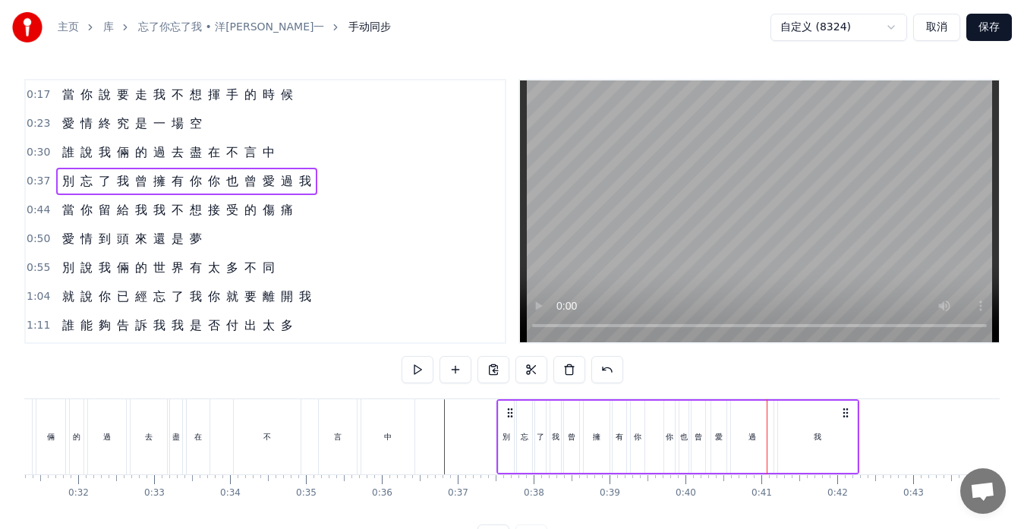
click at [509, 414] on icon at bounding box center [510, 413] width 12 height 12
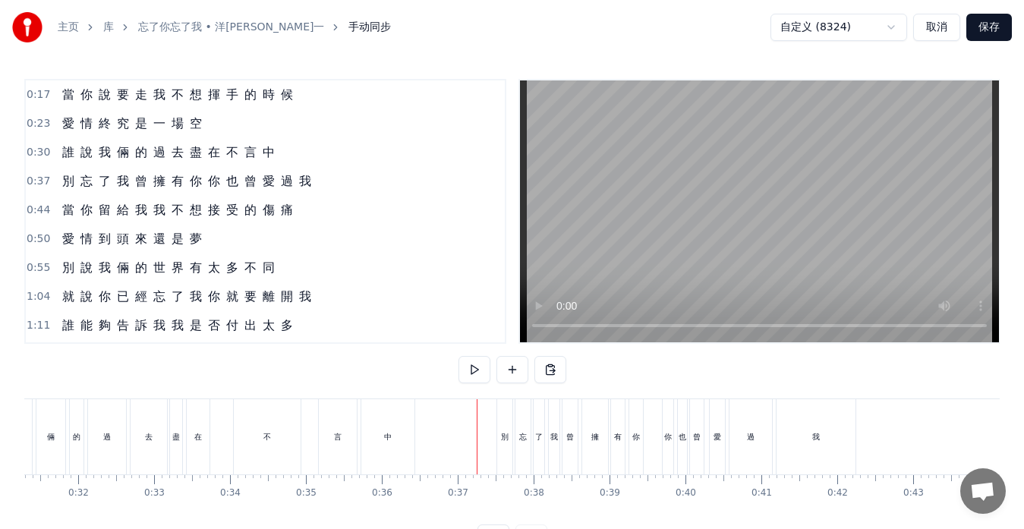
click at [410, 447] on div "中" at bounding box center [387, 436] width 53 height 75
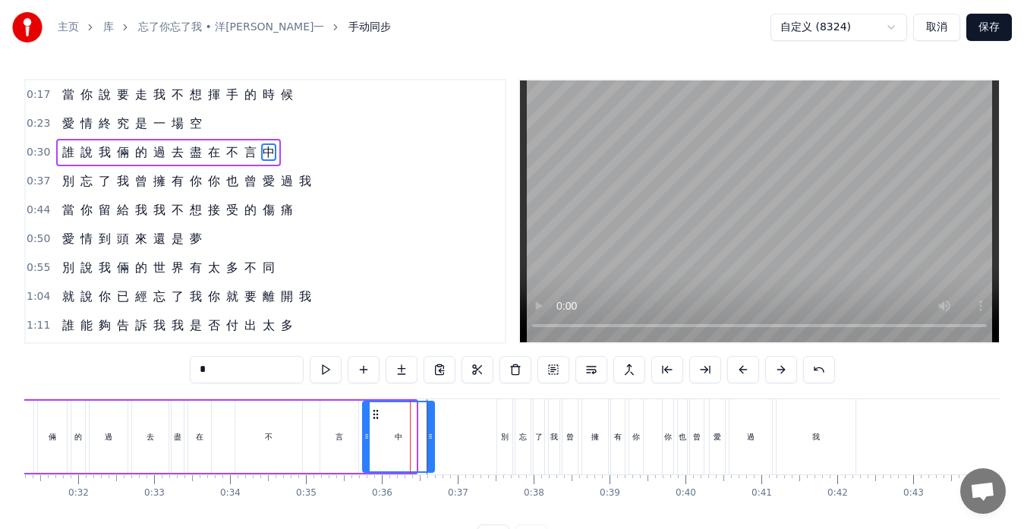
drag, startPoint x: 414, startPoint y: 435, endPoint x: 432, endPoint y: 436, distance: 18.2
click at [432, 436] on icon at bounding box center [431, 437] width 6 height 12
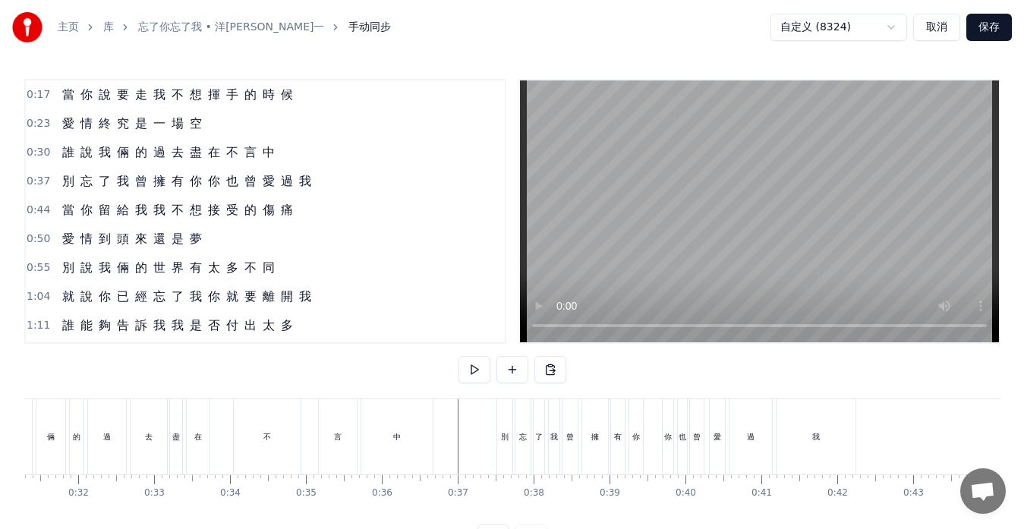
click at [425, 450] on div "中" at bounding box center [396, 436] width 71 height 75
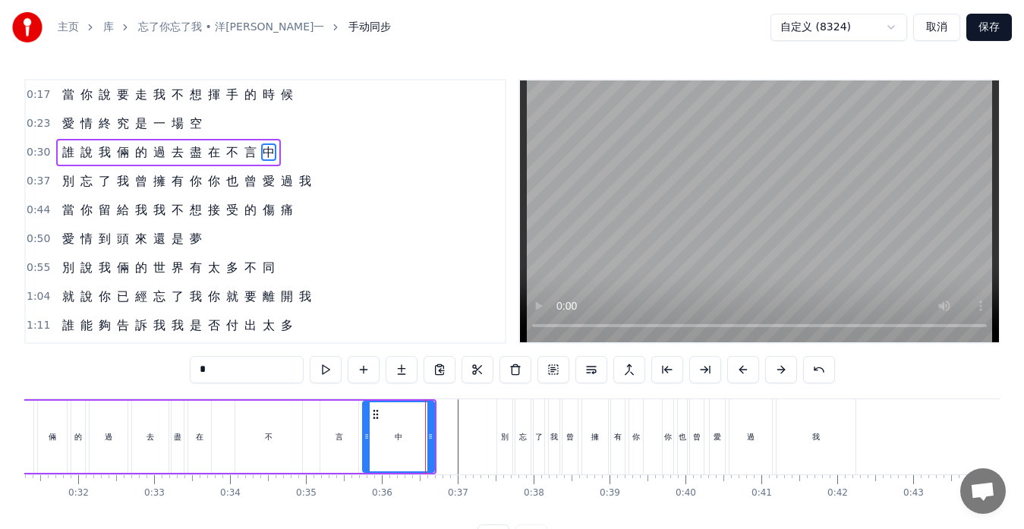
click at [291, 444] on div "不" at bounding box center [268, 437] width 67 height 72
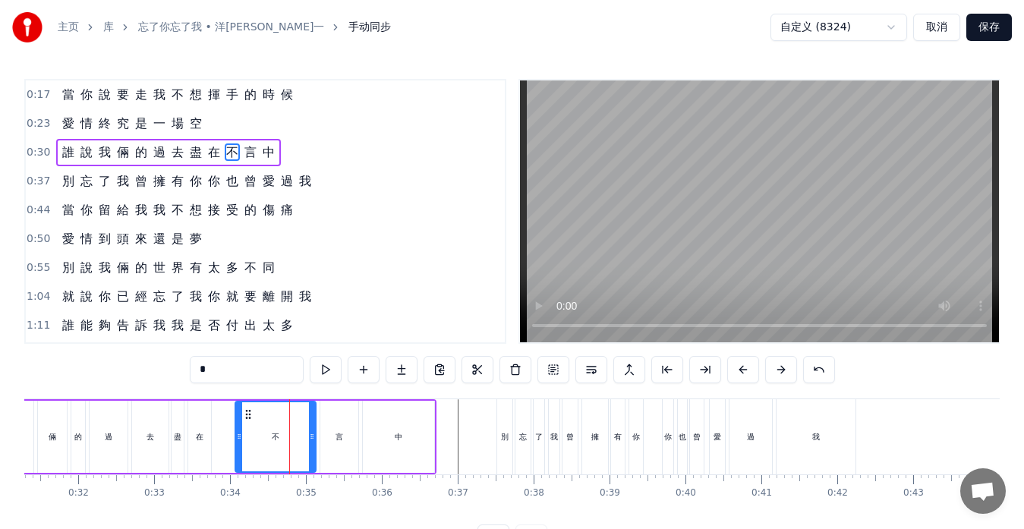
drag, startPoint x: 300, startPoint y: 437, endPoint x: 314, endPoint y: 437, distance: 13.7
click at [314, 437] on icon at bounding box center [312, 437] width 6 height 12
click at [431, 440] on div "中" at bounding box center [398, 437] width 71 height 72
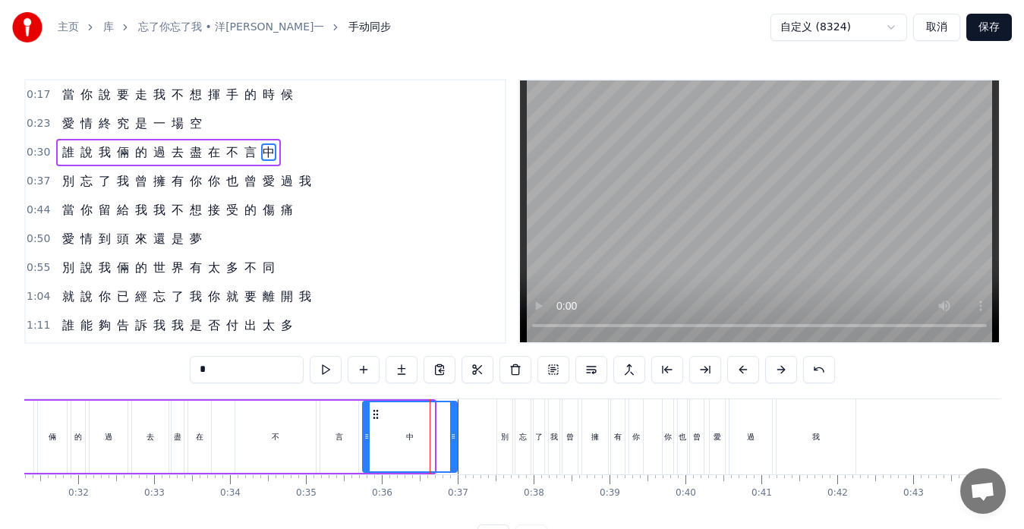
drag, startPoint x: 431, startPoint y: 437, endPoint x: 453, endPoint y: 440, distance: 22.9
click at [453, 440] on icon at bounding box center [453, 437] width 6 height 12
drag, startPoint x: 453, startPoint y: 440, endPoint x: 420, endPoint y: 438, distance: 33.4
click at [420, 438] on icon at bounding box center [420, 437] width 6 height 12
drag, startPoint x: 420, startPoint y: 438, endPoint x: 439, endPoint y: 437, distance: 19.0
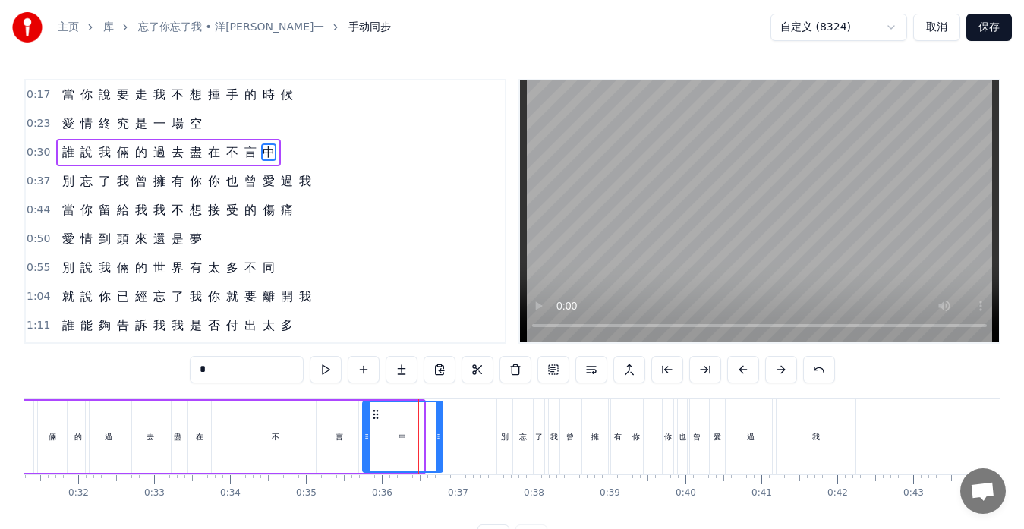
click at [439, 437] on icon at bounding box center [439, 437] width 6 height 12
click at [254, 440] on div "不" at bounding box center [275, 437] width 80 height 72
type input "*"
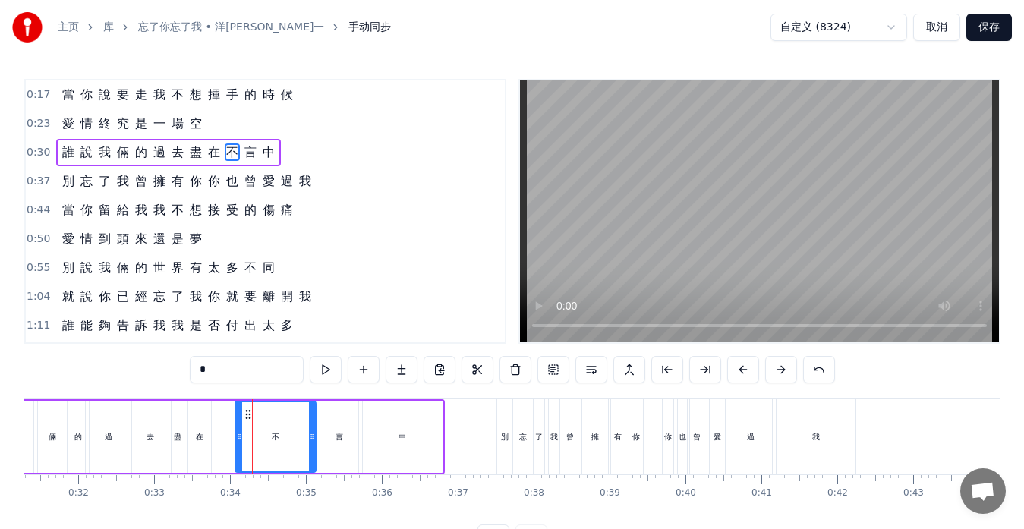
click at [221, 430] on div "誰 說 我 倆 的 過 去 盡 在 不 言 中" at bounding box center [198, 436] width 494 height 75
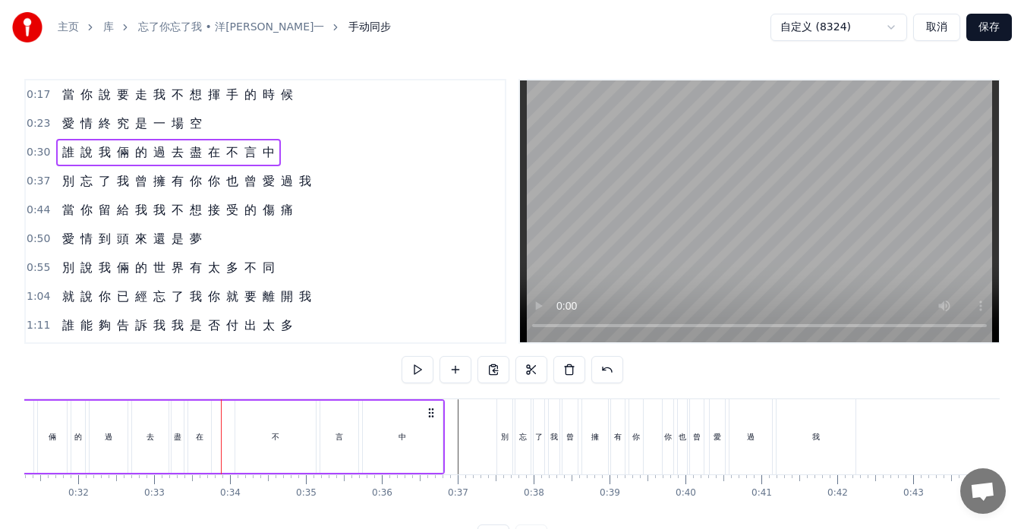
click at [242, 434] on div "不" at bounding box center [275, 437] width 80 height 72
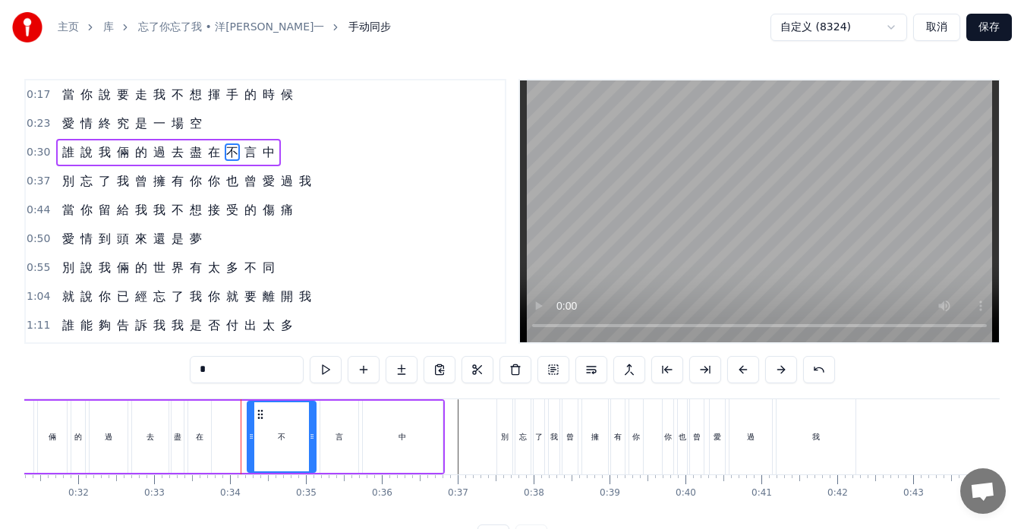
drag, startPoint x: 239, startPoint y: 434, endPoint x: 251, endPoint y: 434, distance: 12.2
click at [251, 434] on icon at bounding box center [251, 437] width 6 height 12
click at [247, 435] on icon at bounding box center [247, 437] width 6 height 12
click at [242, 435] on icon at bounding box center [242, 437] width 6 height 12
click at [246, 436] on icon at bounding box center [246, 437] width 6 height 12
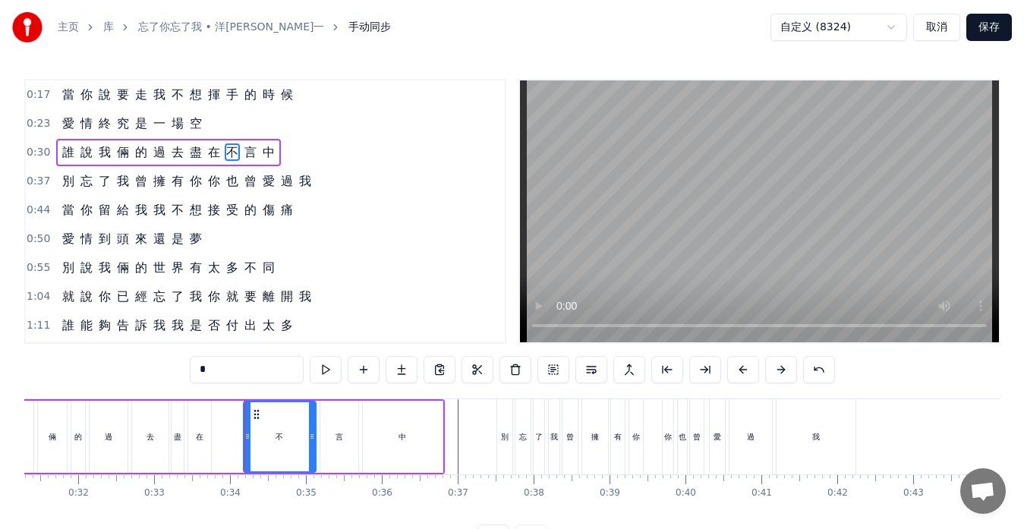
click at [248, 437] on icon at bounding box center [248, 437] width 6 height 12
click at [253, 437] on icon at bounding box center [253, 437] width 6 height 12
click at [257, 439] on icon at bounding box center [257, 437] width 6 height 12
click at [253, 439] on icon at bounding box center [253, 437] width 6 height 12
click at [251, 440] on icon at bounding box center [251, 437] width 6 height 12
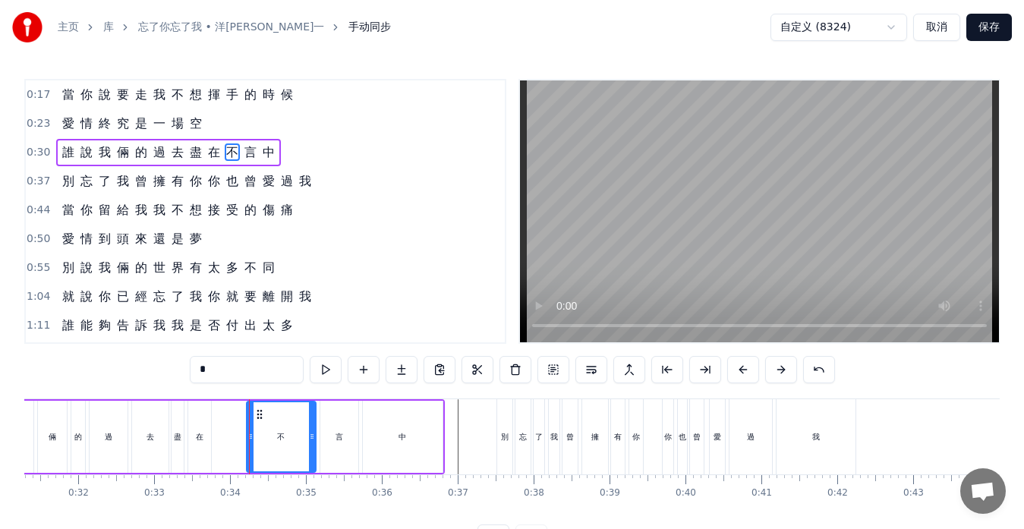
click at [203, 447] on div "在" at bounding box center [199, 437] width 23 height 72
type input "*"
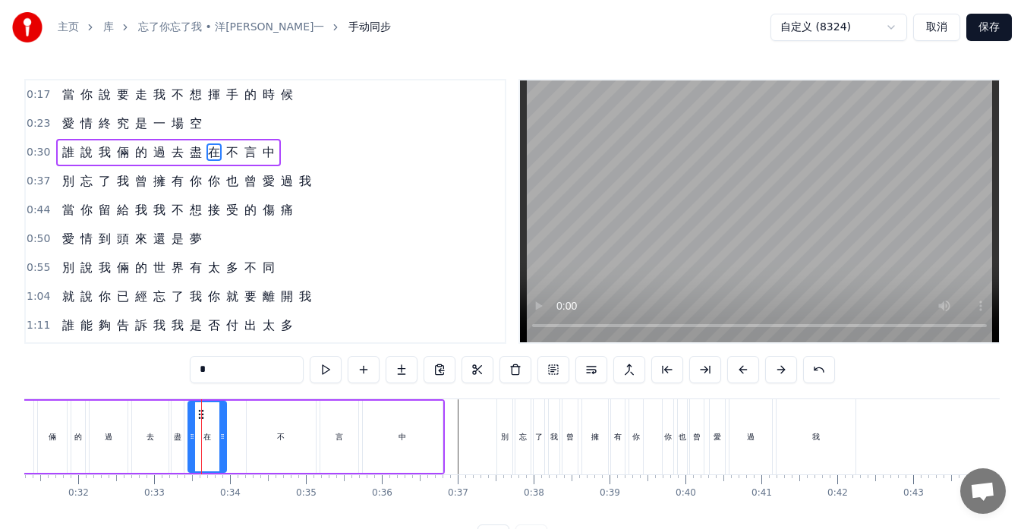
drag, startPoint x: 210, startPoint y: 439, endPoint x: 225, endPoint y: 440, distance: 15.2
click at [225, 440] on icon at bounding box center [222, 437] width 6 height 12
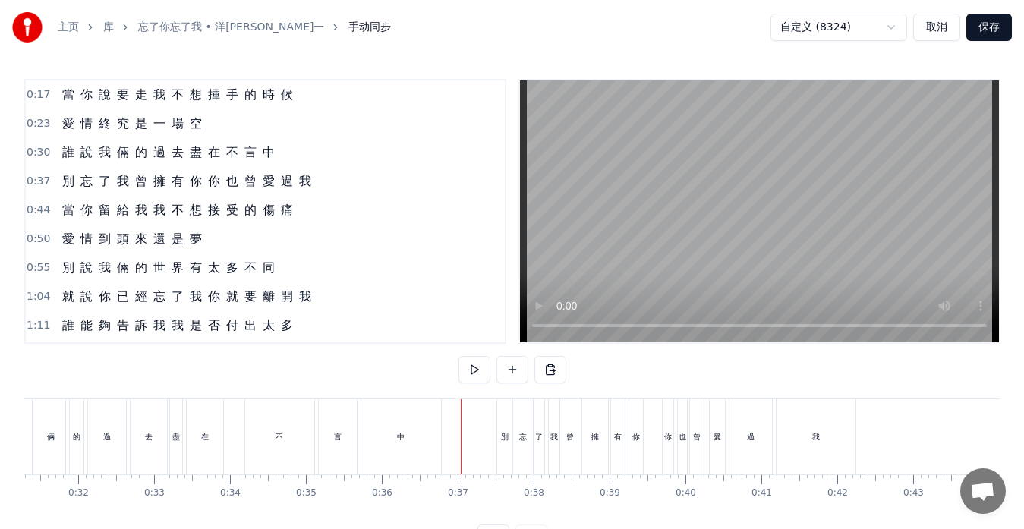
click at [502, 406] on div "別" at bounding box center [504, 436] width 15 height 75
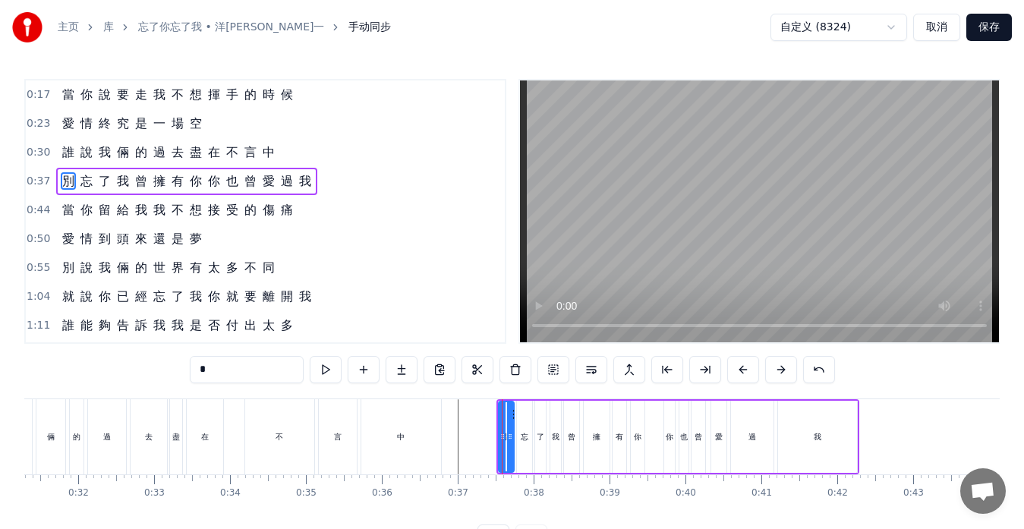
click at [636, 446] on div "你" at bounding box center [638, 437] width 14 height 72
click at [649, 409] on div at bounding box center [646, 436] width 6 height 69
click at [631, 436] on icon at bounding box center [632, 437] width 6 height 12
click at [498, 424] on div "別" at bounding box center [506, 437] width 17 height 72
type input "*"
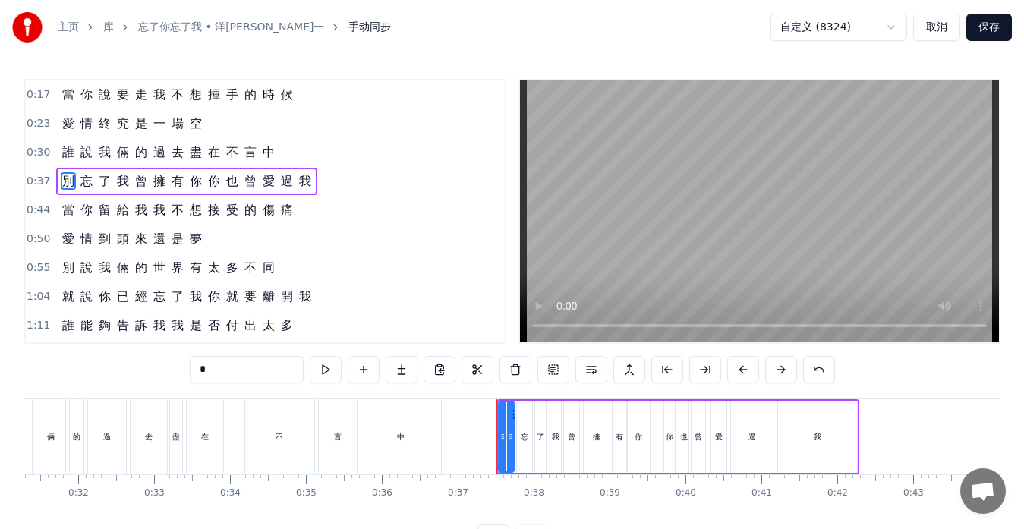
click at [515, 401] on div "別 忘 了 我 曾 擁 有 你 你 也 曾 愛 過 我" at bounding box center [678, 436] width 363 height 75
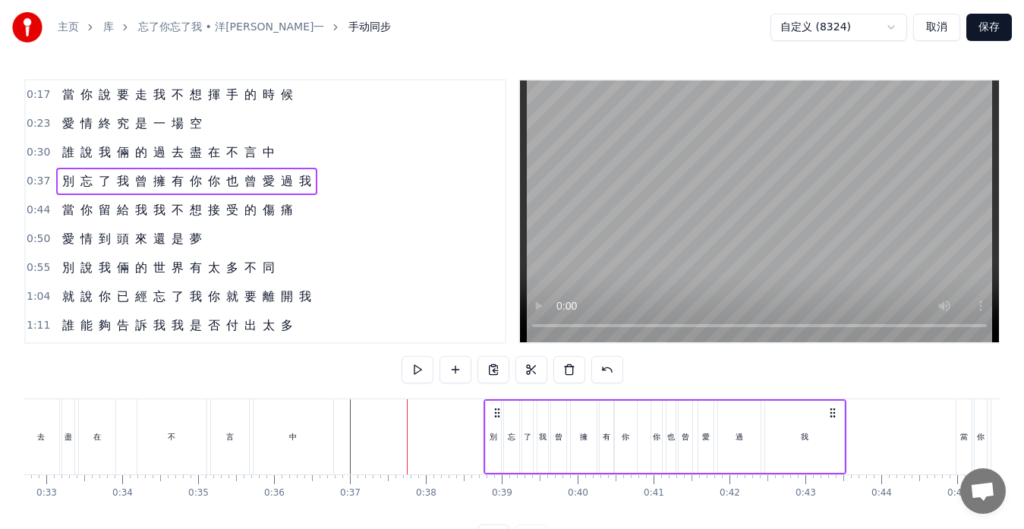
scroll to position [0, 2491]
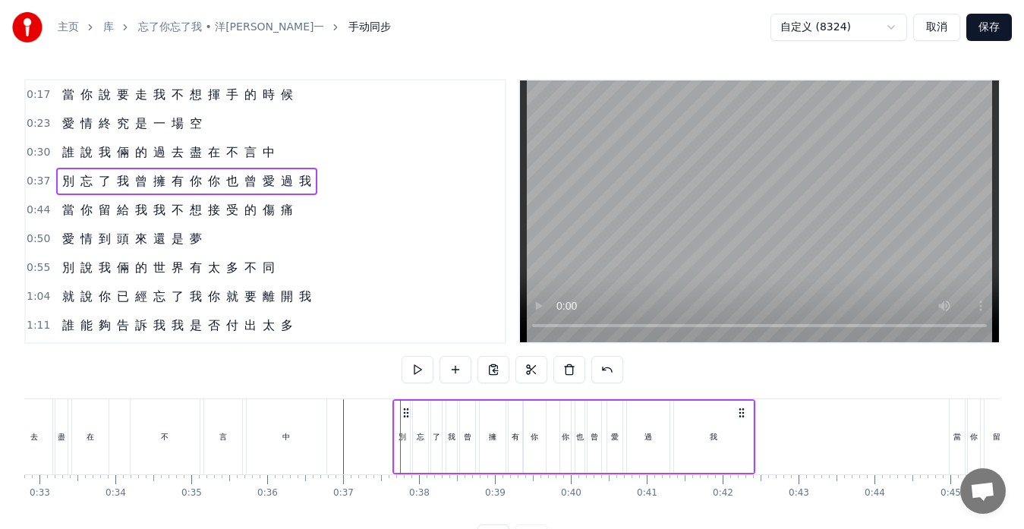
drag, startPoint x: 847, startPoint y: 414, endPoint x: 743, endPoint y: 416, distance: 104.1
click at [743, 416] on icon at bounding box center [742, 413] width 12 height 12
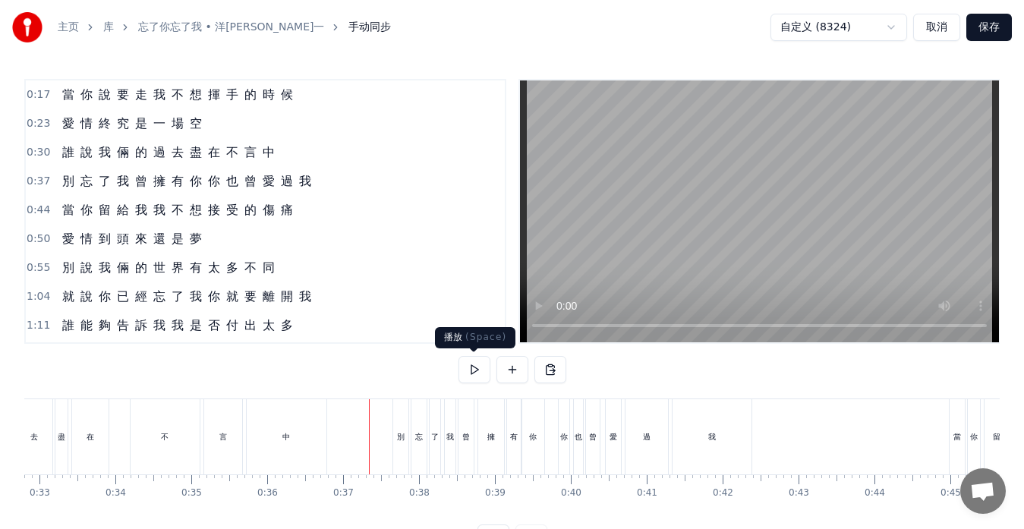
click at [470, 374] on button at bounding box center [475, 369] width 32 height 27
click at [401, 418] on div "別" at bounding box center [400, 436] width 15 height 75
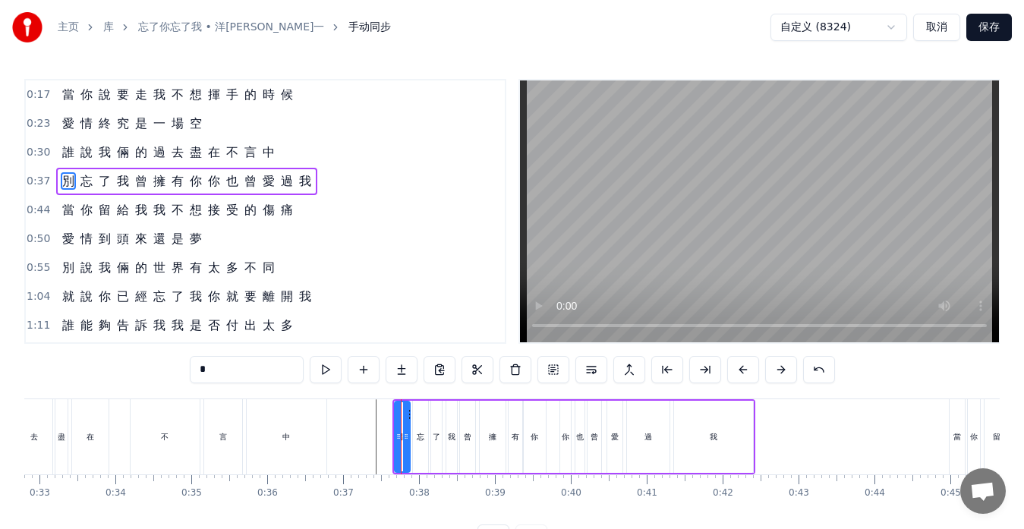
click at [553, 409] on div "別 忘 了 我 曾 擁 有 你 你 也 曾 愛 過 我" at bounding box center [574, 436] width 363 height 75
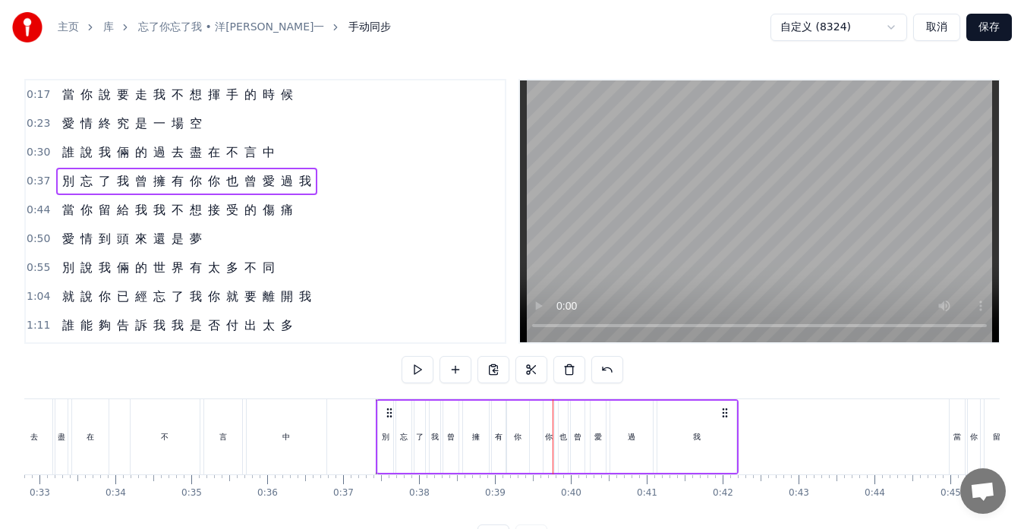
drag, startPoint x: 406, startPoint y: 412, endPoint x: 390, endPoint y: 412, distance: 16.7
click at [390, 412] on icon at bounding box center [390, 413] width 12 height 12
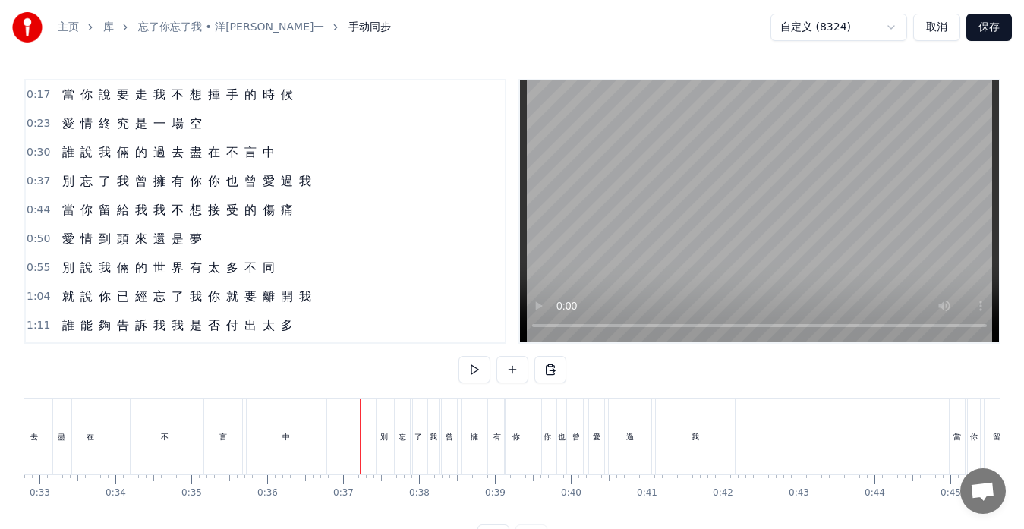
click at [119, 455] on div "誰 說 我 倆 的 過 去 盡 在 不 言 中" at bounding box center [83, 436] width 494 height 75
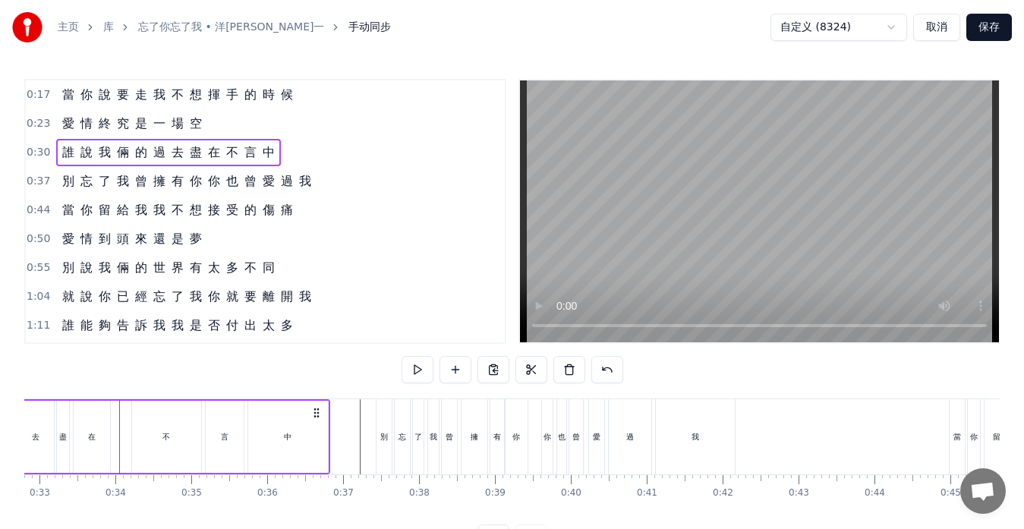
click at [135, 443] on div "不" at bounding box center [166, 437] width 69 height 72
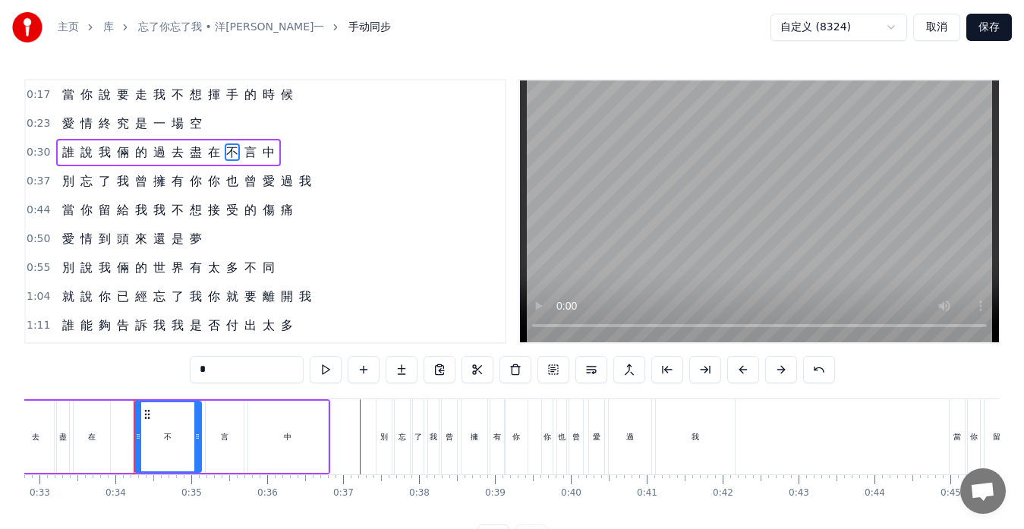
click at [139, 433] on icon at bounding box center [138, 437] width 6 height 12
click at [141, 433] on icon at bounding box center [140, 437] width 6 height 12
drag, startPoint x: 142, startPoint y: 433, endPoint x: 125, endPoint y: 430, distance: 17.7
click at [125, 430] on div at bounding box center [123, 436] width 6 height 69
drag, startPoint x: 125, startPoint y: 430, endPoint x: 139, endPoint y: 433, distance: 14.7
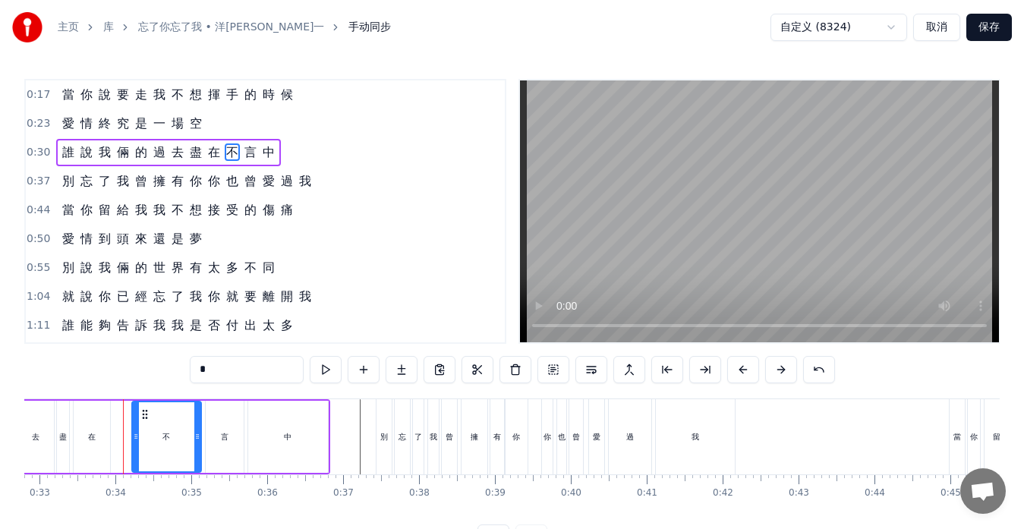
click at [139, 433] on div at bounding box center [136, 436] width 6 height 69
click at [262, 434] on div "中" at bounding box center [288, 437] width 80 height 72
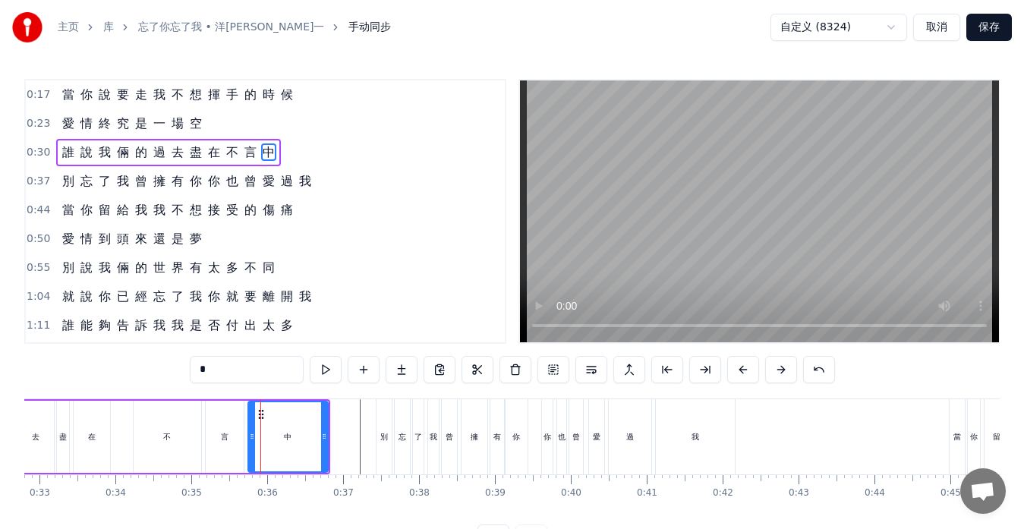
click at [226, 429] on div "言" at bounding box center [225, 437] width 38 height 72
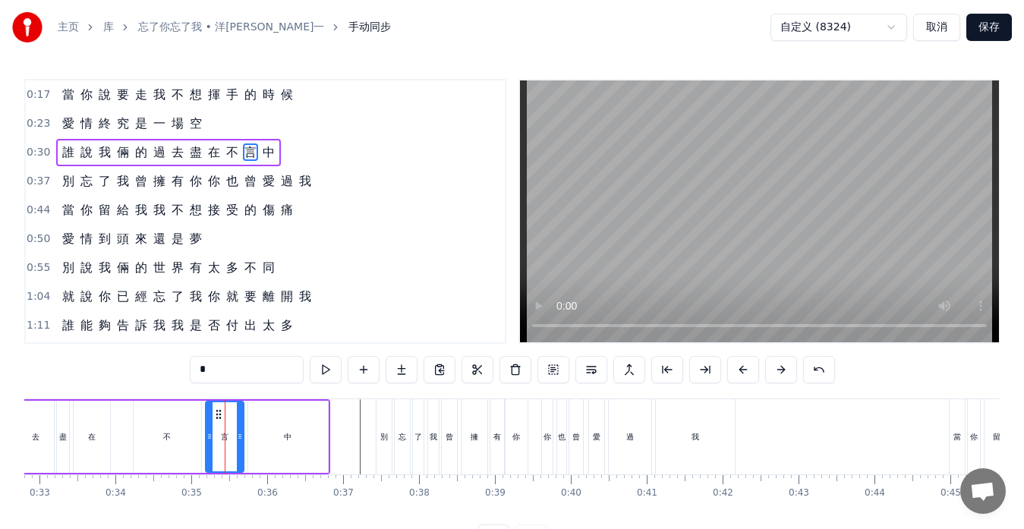
click at [324, 427] on div "中" at bounding box center [288, 437] width 80 height 72
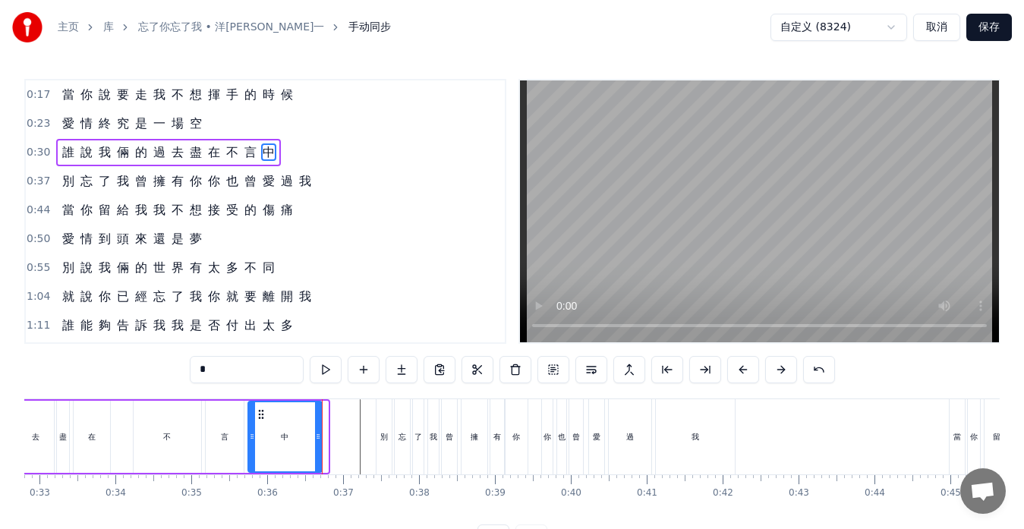
drag, startPoint x: 325, startPoint y: 429, endPoint x: 317, endPoint y: 431, distance: 8.7
click at [319, 431] on div at bounding box center [318, 436] width 6 height 69
drag, startPoint x: 254, startPoint y: 432, endPoint x: 267, endPoint y: 435, distance: 12.5
click at [267, 435] on icon at bounding box center [264, 437] width 6 height 12
click at [223, 444] on div "言" at bounding box center [225, 437] width 38 height 72
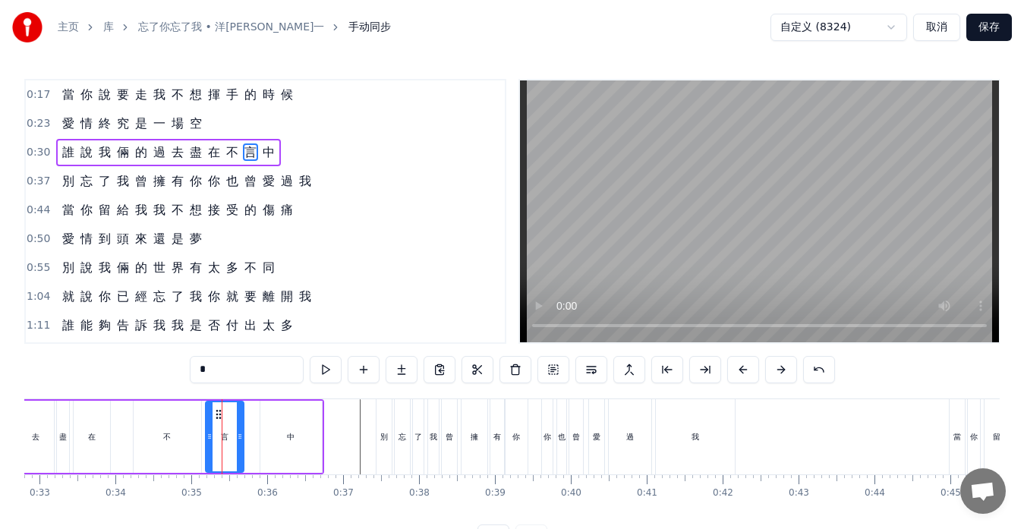
click at [263, 439] on div "中" at bounding box center [291, 437] width 62 height 72
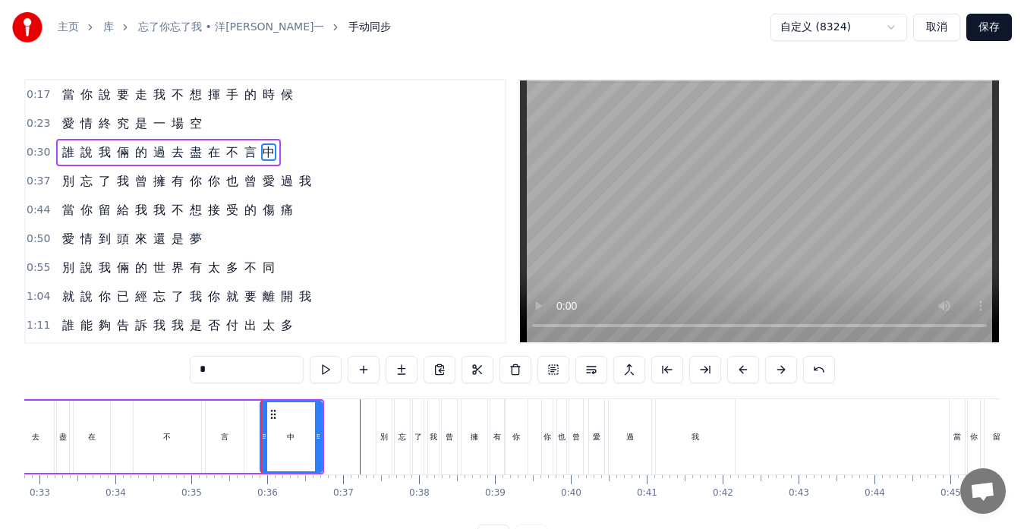
click at [262, 436] on icon at bounding box center [264, 437] width 6 height 12
click at [232, 442] on div "言" at bounding box center [225, 437] width 38 height 72
type input "*"
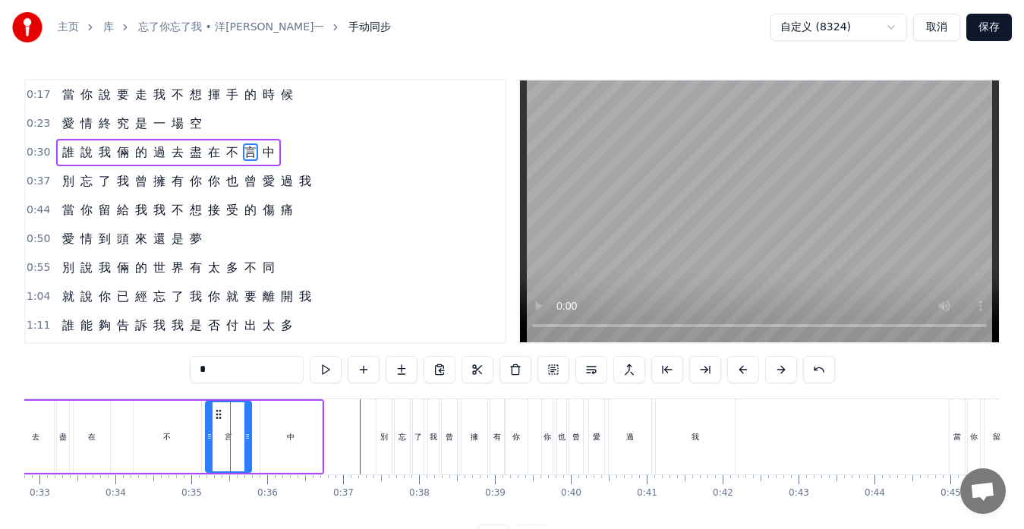
click at [247, 436] on icon at bounding box center [248, 437] width 6 height 12
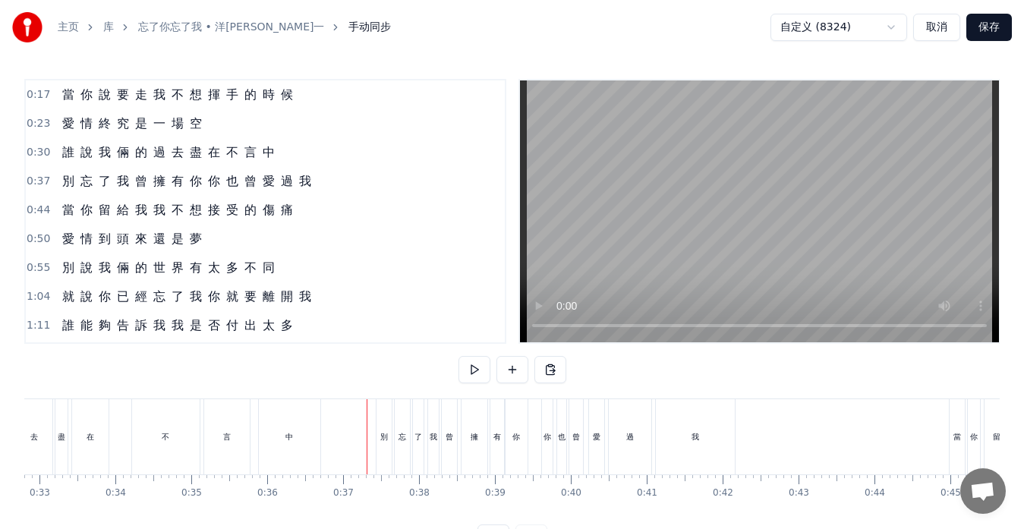
click at [673, 208] on video at bounding box center [759, 211] width 479 height 262
click at [606, 234] on video at bounding box center [759, 211] width 479 height 262
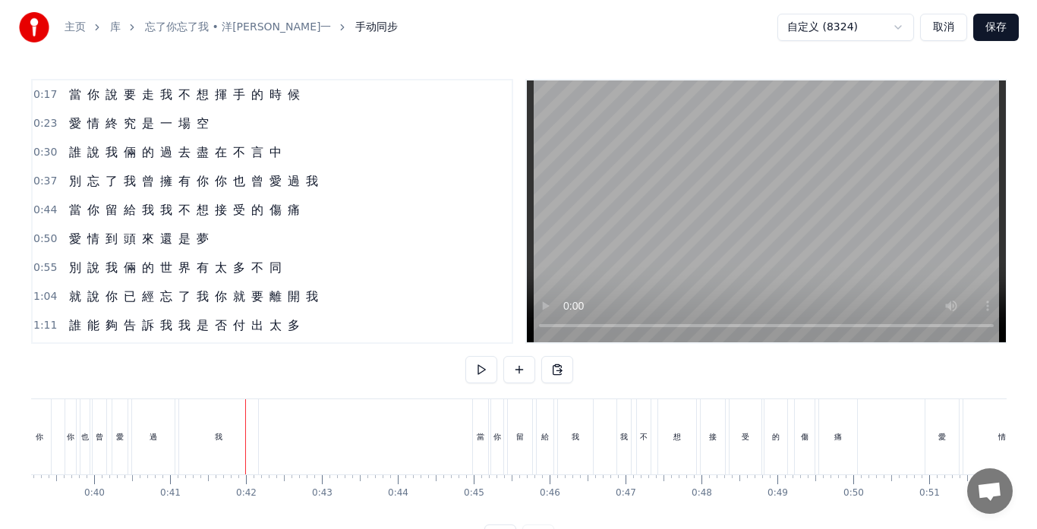
scroll to position [0, 3154]
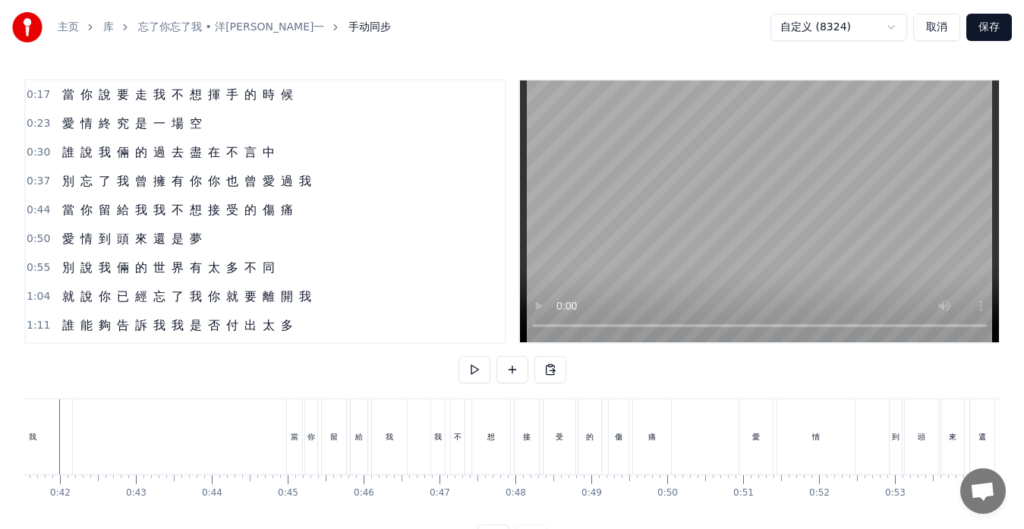
click at [288, 410] on div "當" at bounding box center [294, 436] width 15 height 75
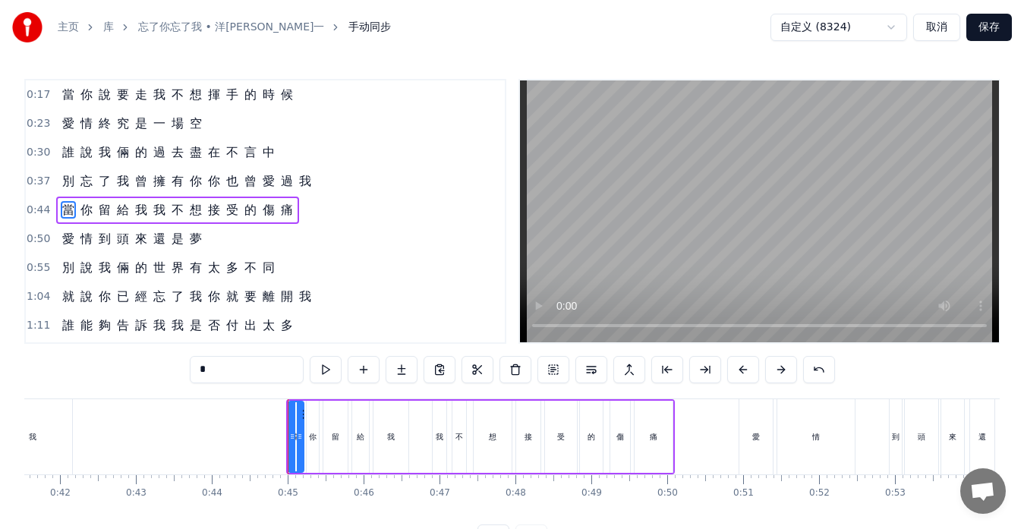
click at [417, 416] on div "當 你 留 給 我 我 不 想 接 受 的 傷 痛" at bounding box center [480, 436] width 389 height 75
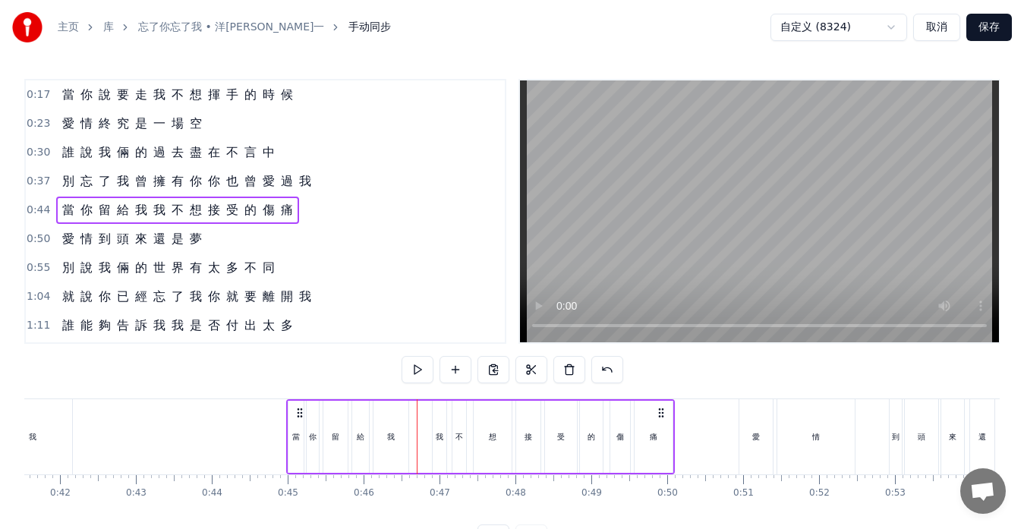
click at [422, 442] on div "當 你 留 給 我 我 不 想 接 受 的 傷 痛" at bounding box center [480, 436] width 389 height 75
click at [410, 440] on div "當 你 留 給 我 我 不 想 接 受 的 傷 痛" at bounding box center [480, 436] width 389 height 75
click at [404, 439] on div "我" at bounding box center [391, 437] width 35 height 72
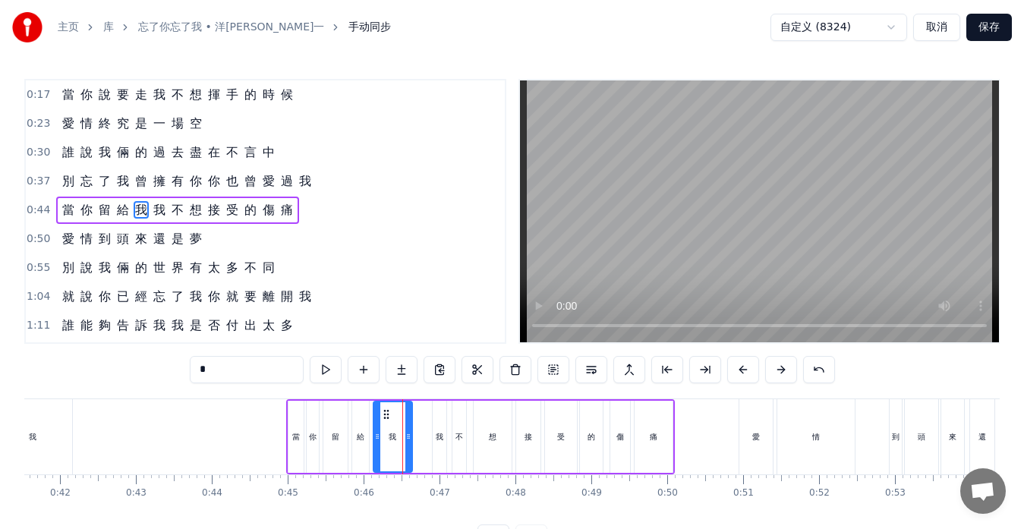
click at [411, 436] on icon at bounding box center [409, 437] width 6 height 12
click at [413, 436] on icon at bounding box center [411, 437] width 6 height 12
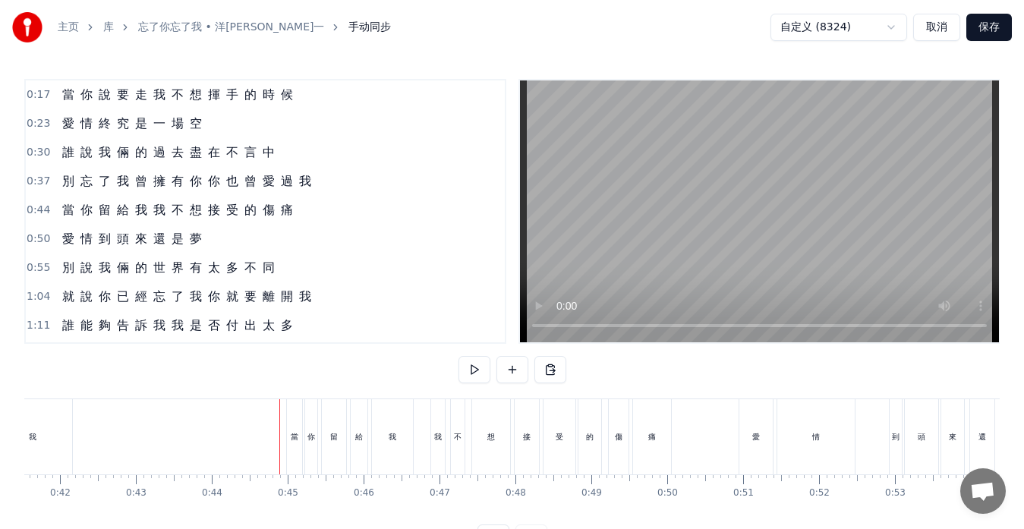
click at [157, 219] on div "當 你 留 給 我 我 不 想 接 受 的 傷 痛" at bounding box center [177, 210] width 243 height 27
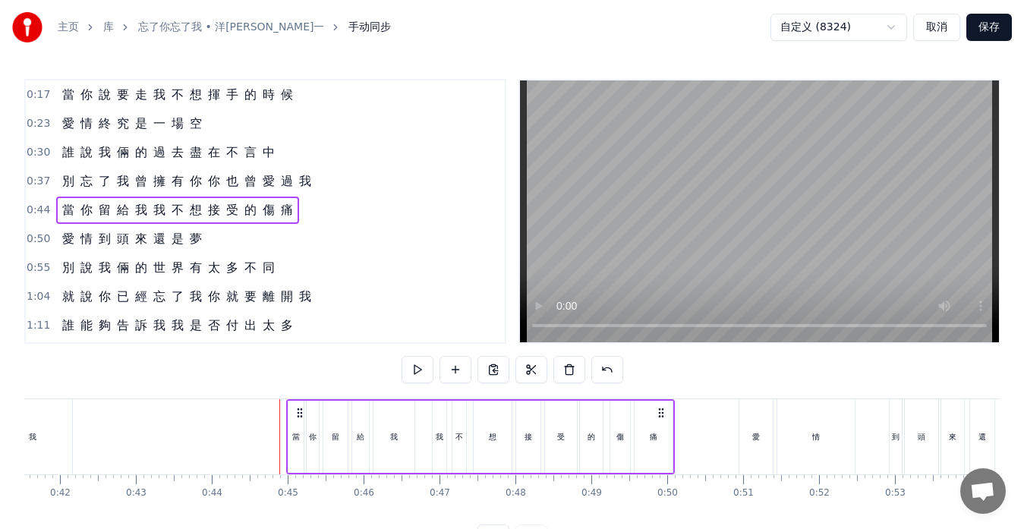
click at [155, 213] on span "我" at bounding box center [159, 209] width 15 height 17
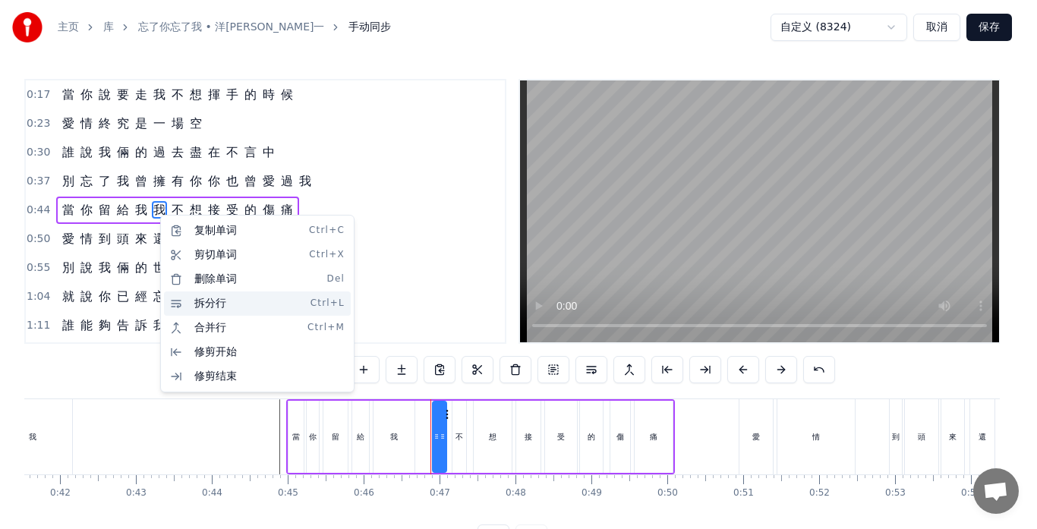
click at [198, 301] on div "拆分行 Ctrl+L" at bounding box center [257, 304] width 187 height 24
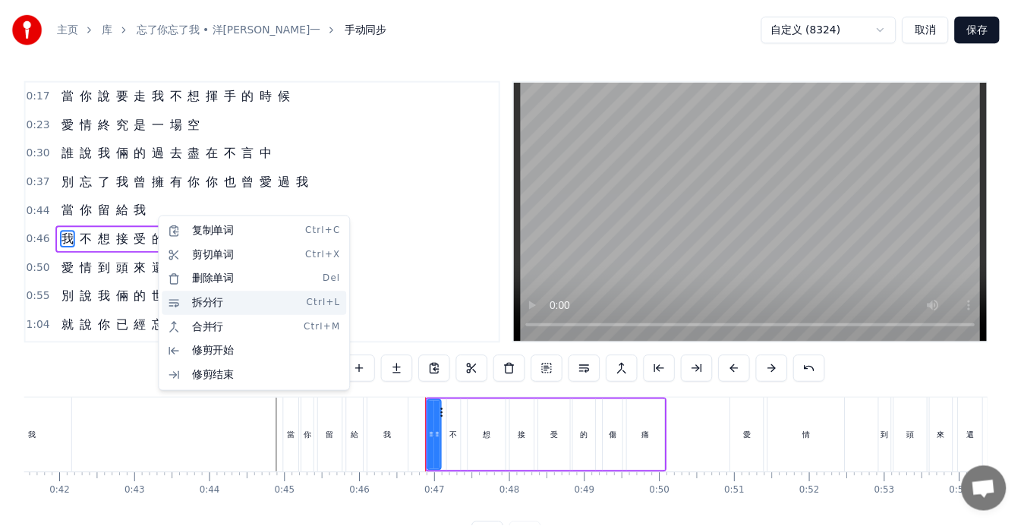
scroll to position [28, 0]
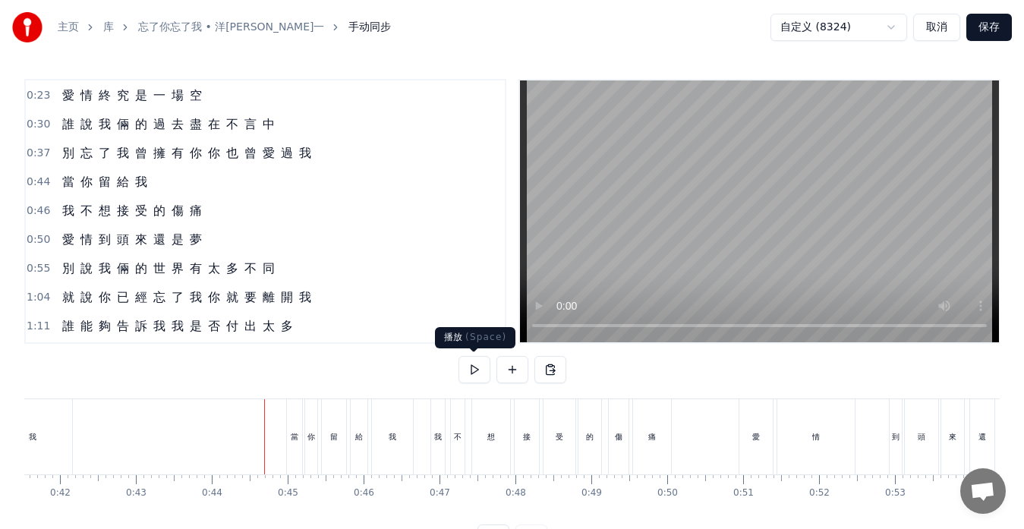
click at [482, 362] on button at bounding box center [475, 369] width 32 height 27
click at [478, 373] on button at bounding box center [475, 369] width 32 height 27
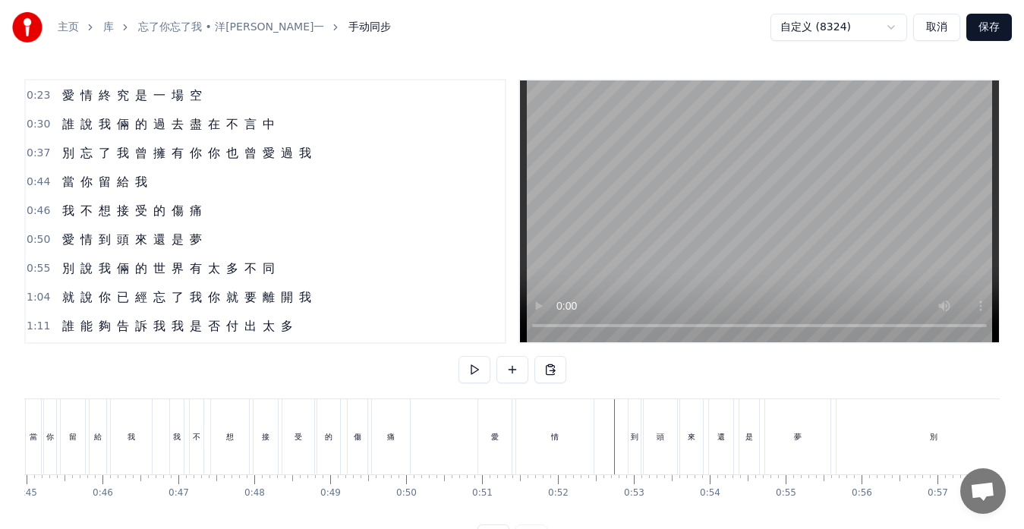
scroll to position [0, 3663]
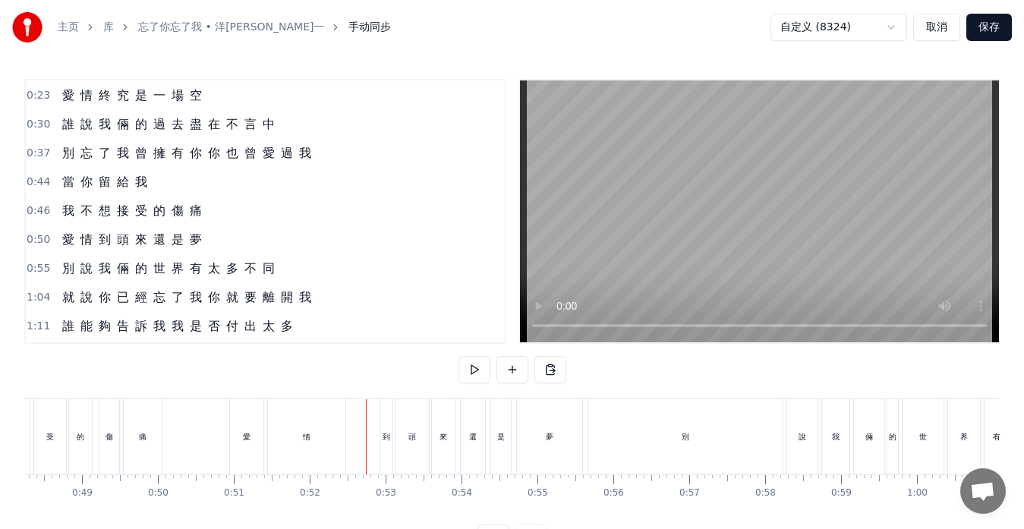
click at [342, 433] on div "情" at bounding box center [306, 436] width 77 height 75
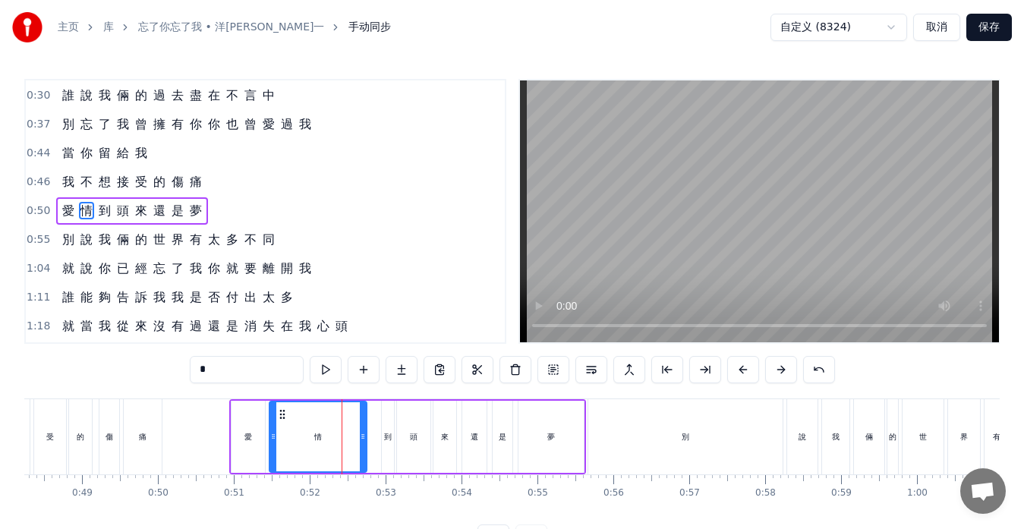
drag, startPoint x: 344, startPoint y: 429, endPoint x: 364, endPoint y: 431, distance: 19.8
click at [364, 431] on div at bounding box center [363, 436] width 6 height 69
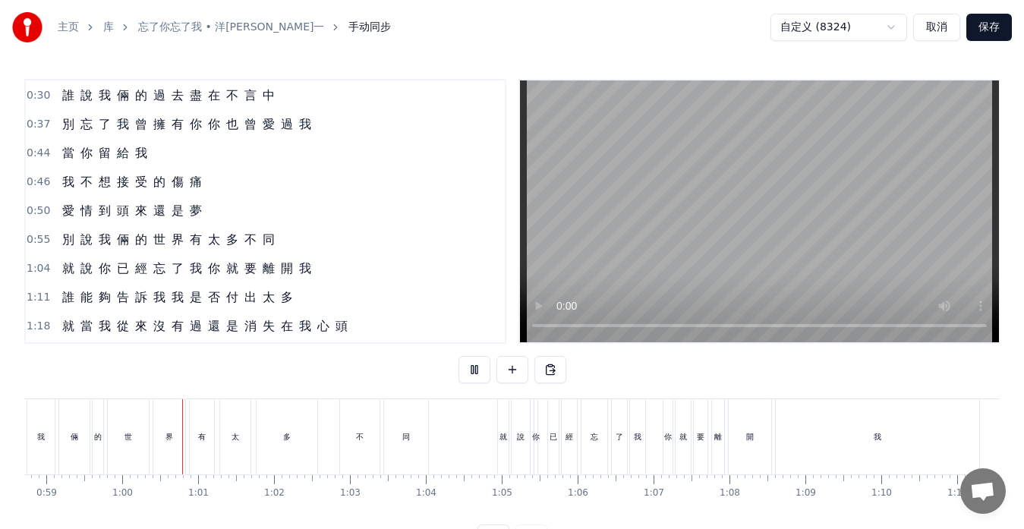
scroll to position [0, 4500]
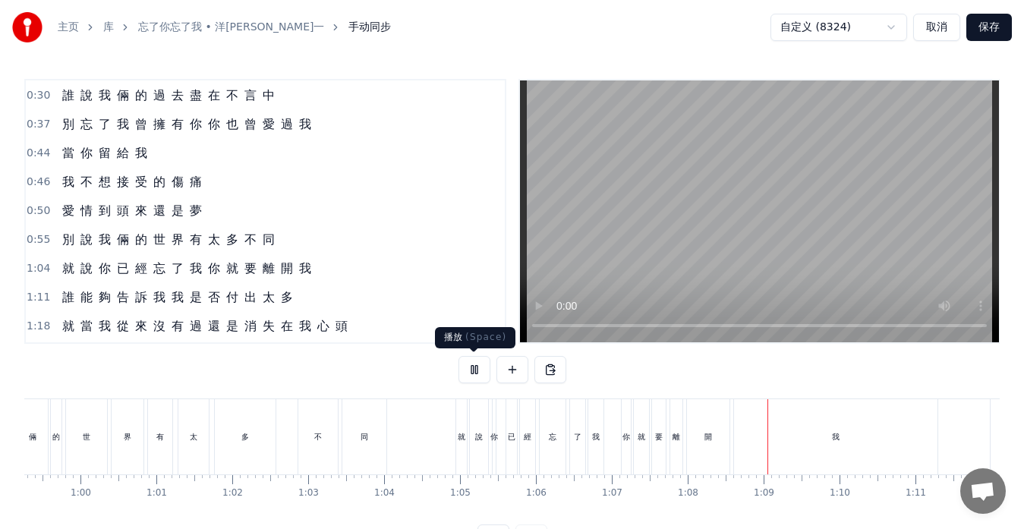
click at [481, 369] on button at bounding box center [475, 369] width 32 height 27
click at [600, 444] on div "我" at bounding box center [596, 436] width 15 height 75
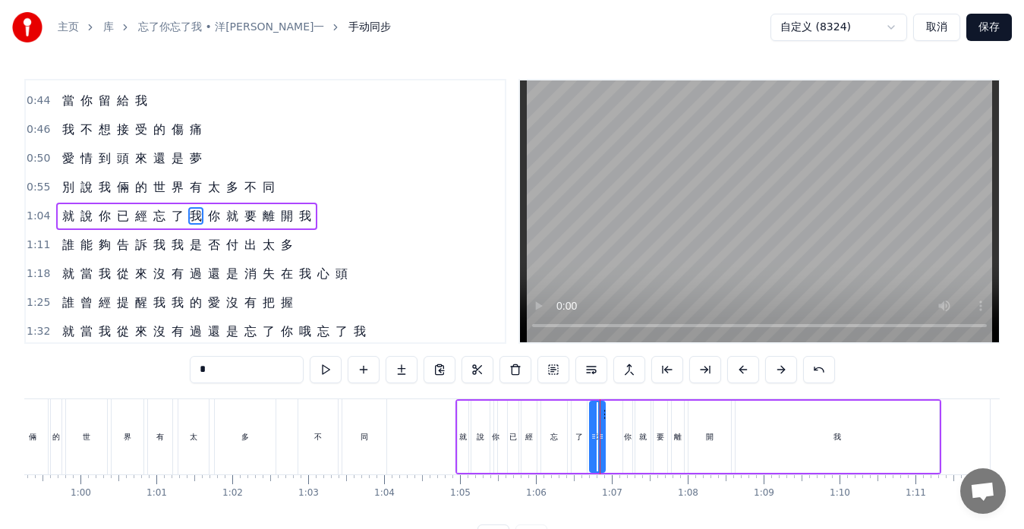
scroll to position [115, 0]
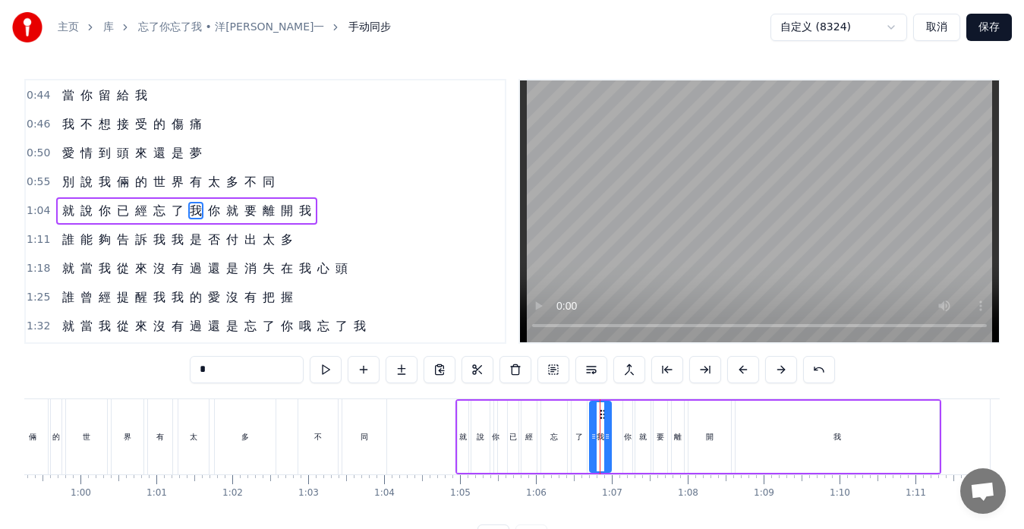
click at [609, 437] on icon at bounding box center [607, 437] width 6 height 12
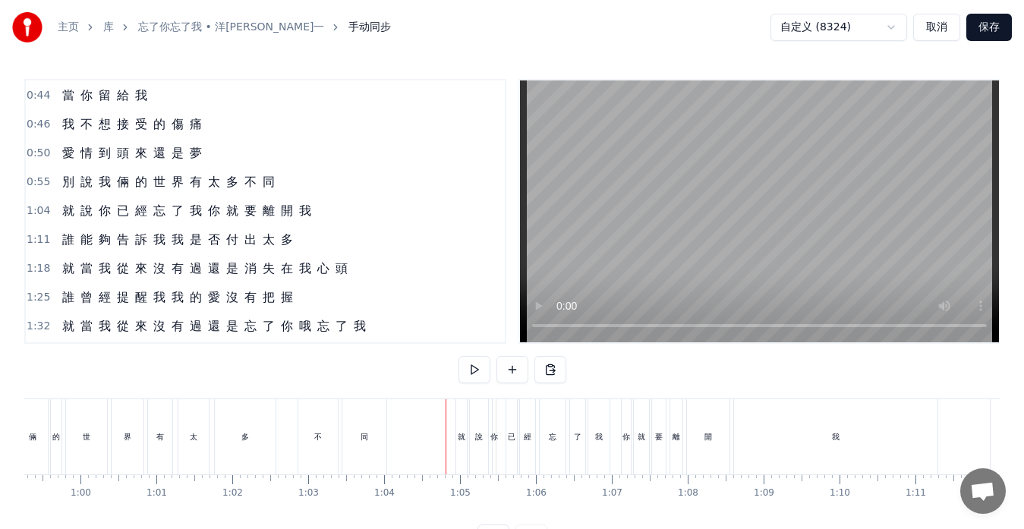
click at [604, 446] on div "我" at bounding box center [599, 436] width 21 height 75
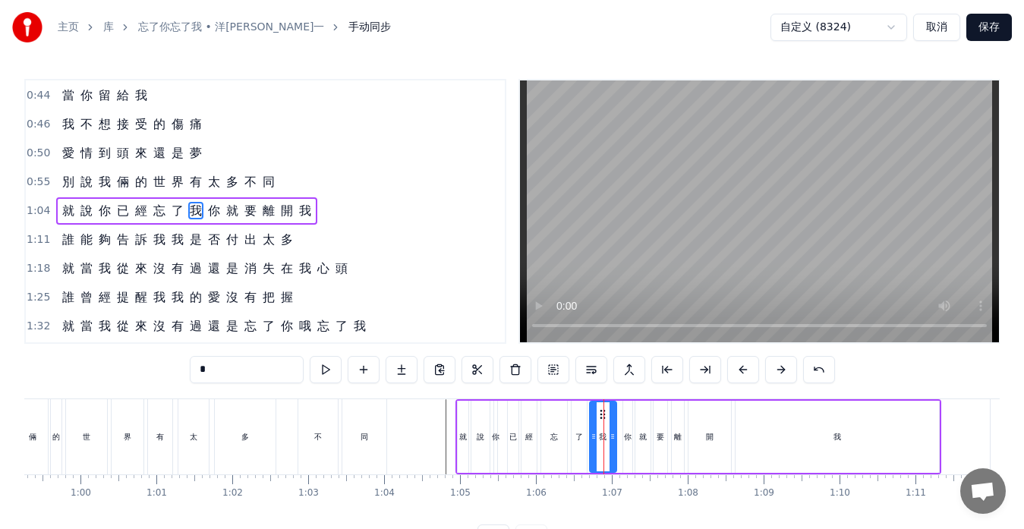
click at [614, 438] on icon at bounding box center [613, 437] width 6 height 12
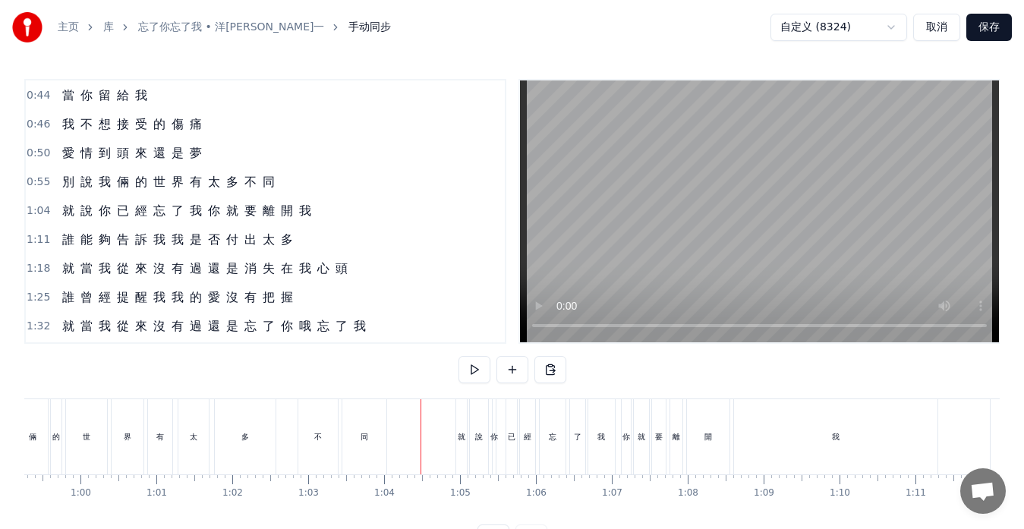
click at [606, 439] on div "我" at bounding box center [602, 436] width 27 height 75
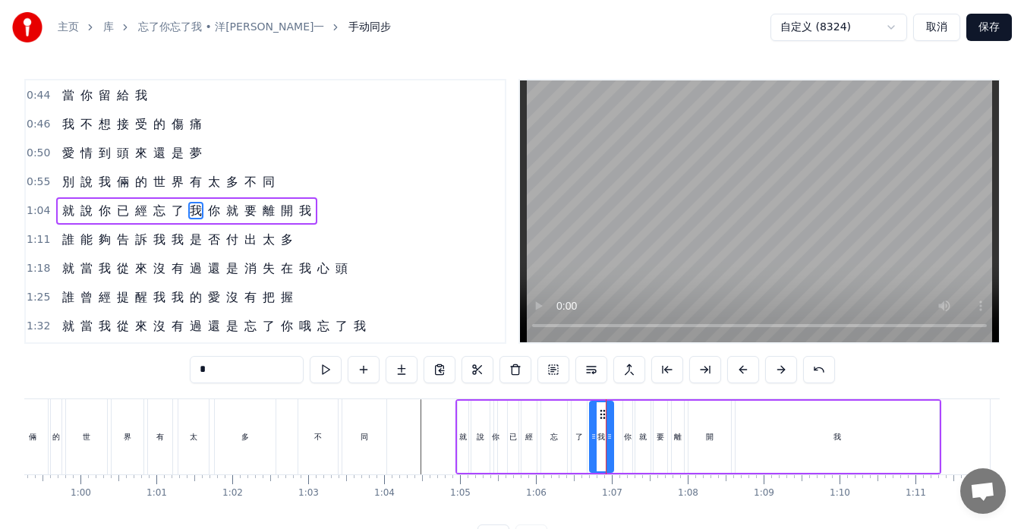
click at [610, 438] on icon at bounding box center [610, 437] width 6 height 12
click at [620, 450] on div "就 說 你 已 經 忘 了 我 你 就 要 離 開 我" at bounding box center [699, 436] width 486 height 75
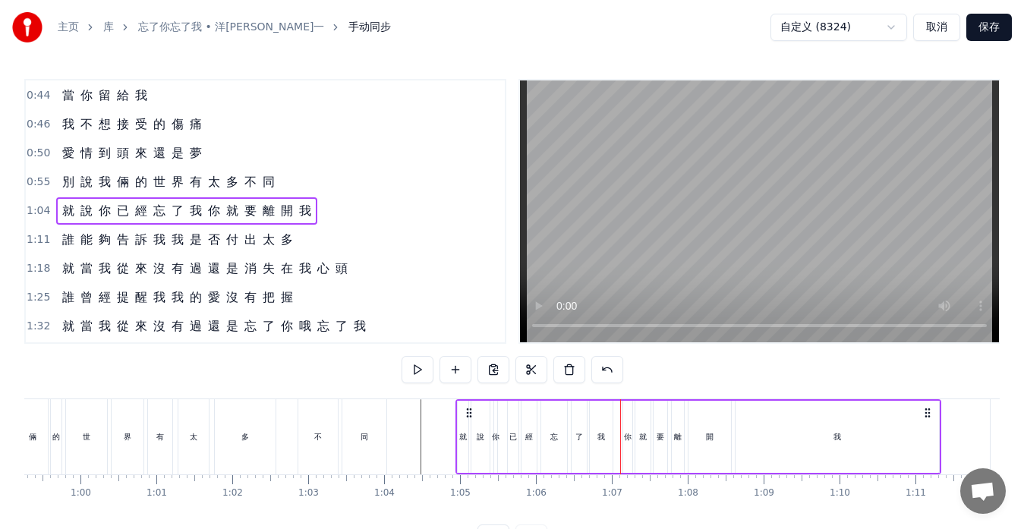
click at [625, 437] on div "你" at bounding box center [628, 436] width 8 height 11
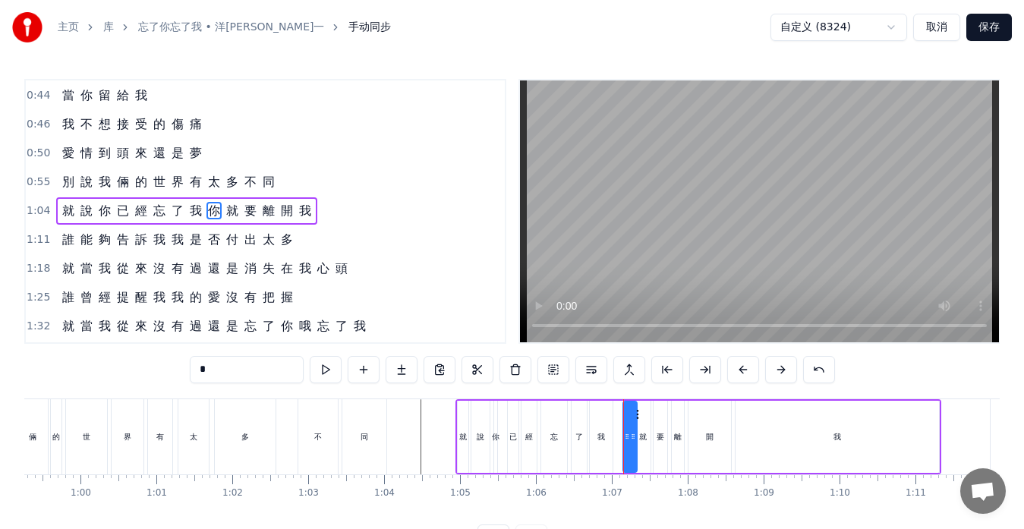
click at [631, 437] on icon at bounding box center [633, 437] width 6 height 12
click at [621, 438] on icon at bounding box center [623, 437] width 6 height 12
click at [855, 441] on div "我" at bounding box center [838, 437] width 204 height 72
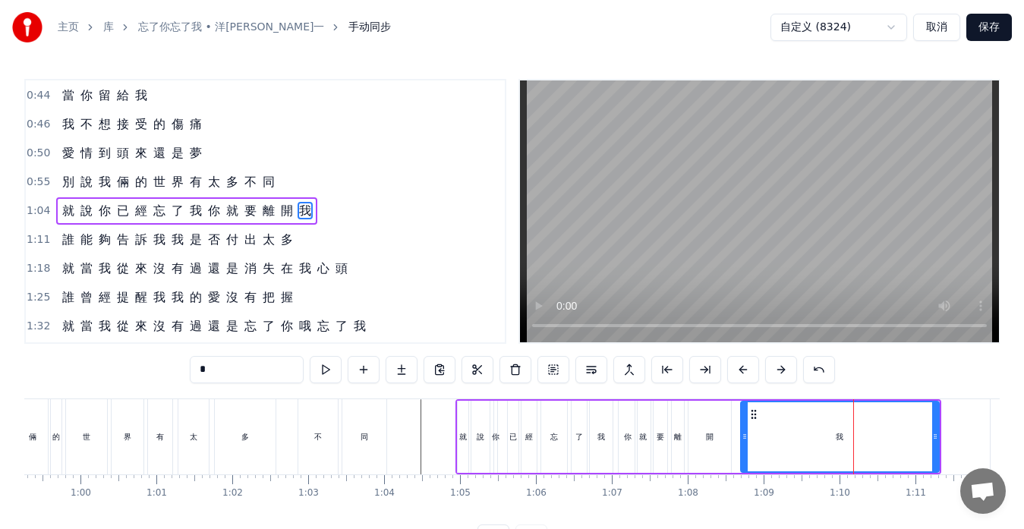
click at [743, 438] on icon at bounding box center [745, 437] width 6 height 12
click at [709, 444] on div "開" at bounding box center [710, 437] width 43 height 72
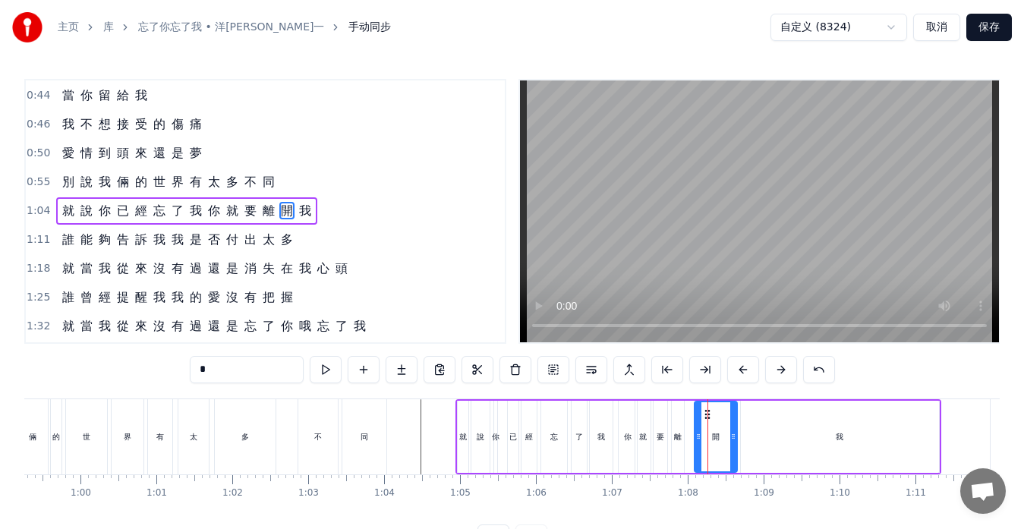
click at [707, 415] on icon at bounding box center [708, 415] width 12 height 12
click at [679, 425] on div "離" at bounding box center [678, 437] width 12 height 72
click at [693, 415] on circle at bounding box center [693, 414] width 1 height 1
click at [662, 429] on div "要" at bounding box center [661, 437] width 14 height 72
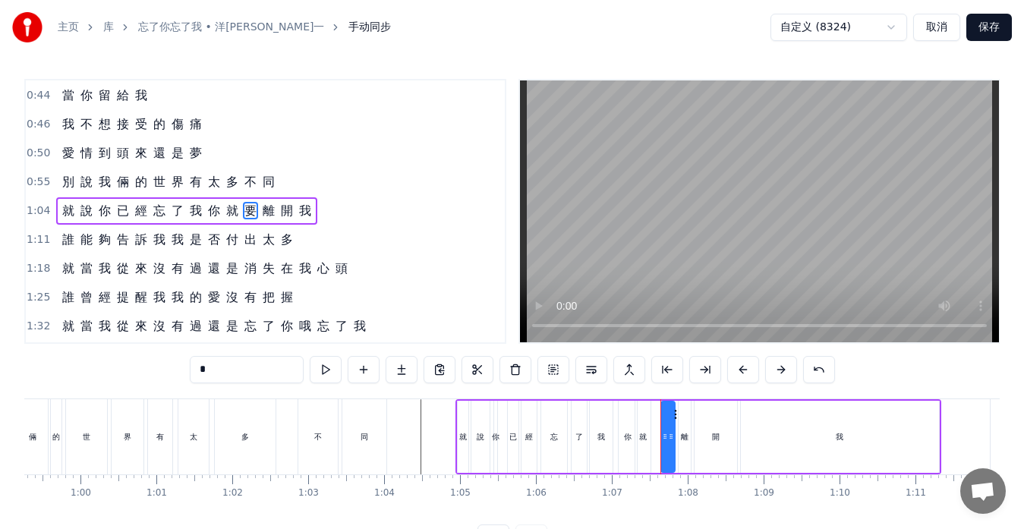
click at [675, 415] on circle at bounding box center [675, 414] width 1 height 1
click at [646, 423] on div "就" at bounding box center [643, 437] width 15 height 72
drag, startPoint x: 651, startPoint y: 415, endPoint x: 658, endPoint y: 416, distance: 7.7
click at [658, 416] on icon at bounding box center [656, 415] width 12 height 12
click at [631, 437] on div "你" at bounding box center [628, 436] width 8 height 11
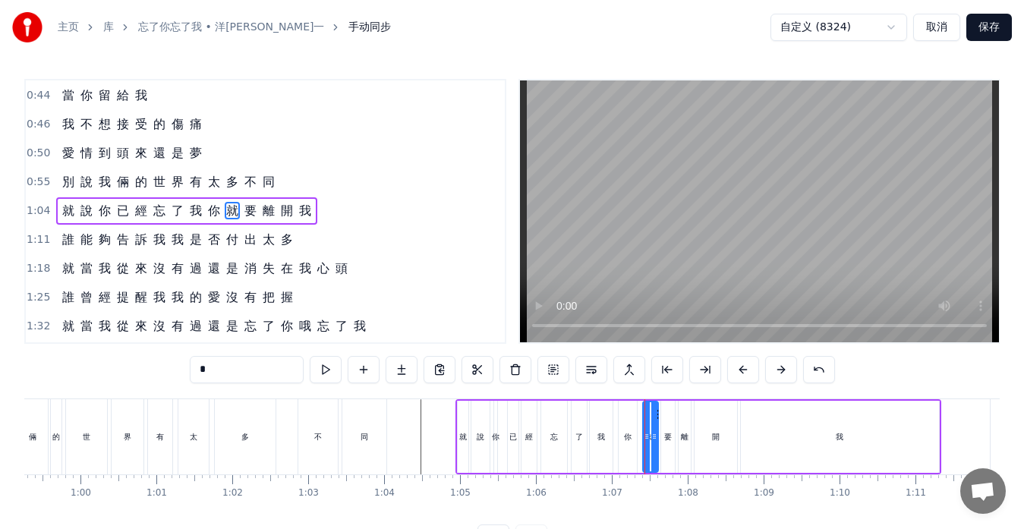
type input "*"
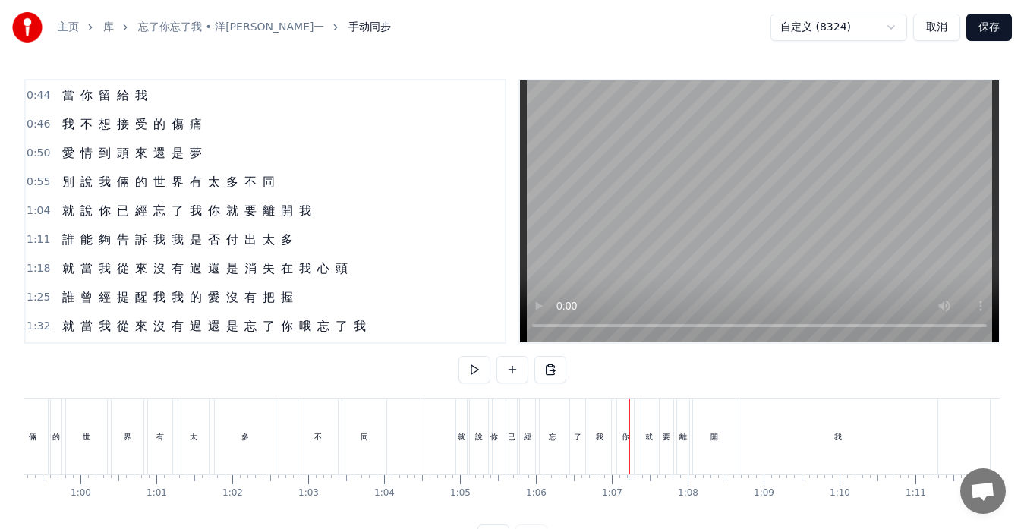
click at [631, 416] on div "你" at bounding box center [625, 436] width 17 height 75
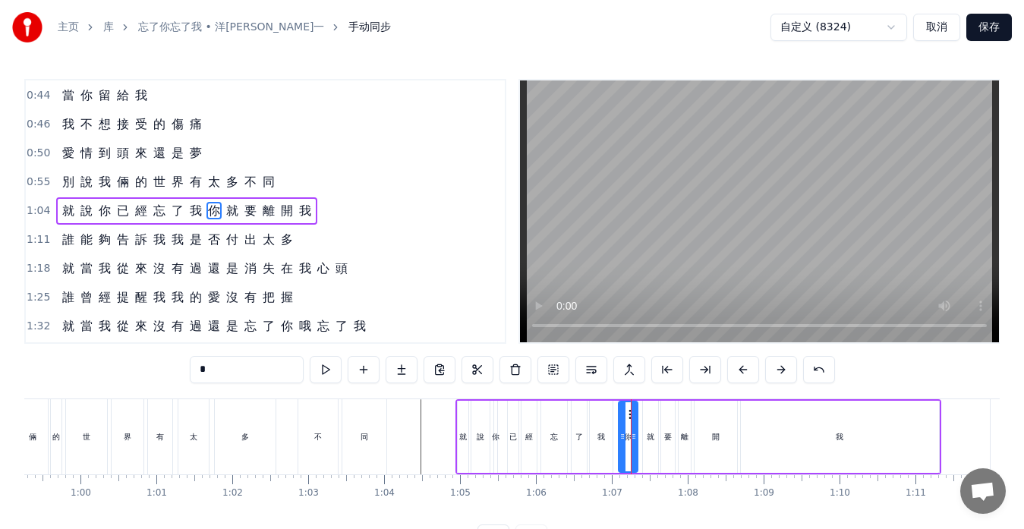
click at [636, 414] on div at bounding box center [634, 436] width 6 height 69
click at [633, 414] on icon at bounding box center [636, 415] width 12 height 12
click at [617, 447] on div "就 說 你 已 經 忘 了 我 你 就 要 離 開 我" at bounding box center [699, 436] width 486 height 75
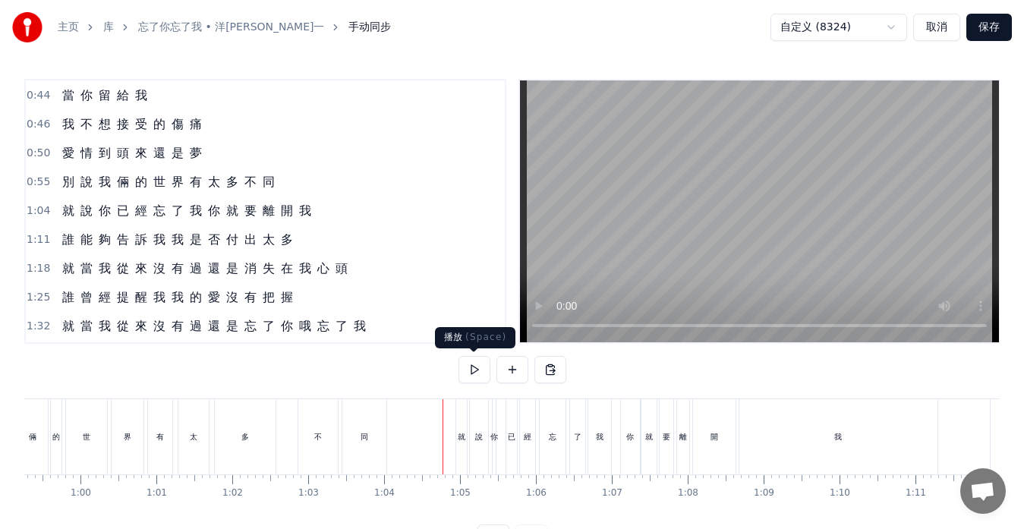
click at [475, 368] on button at bounding box center [475, 369] width 32 height 27
click at [462, 455] on div "就" at bounding box center [461, 436] width 11 height 75
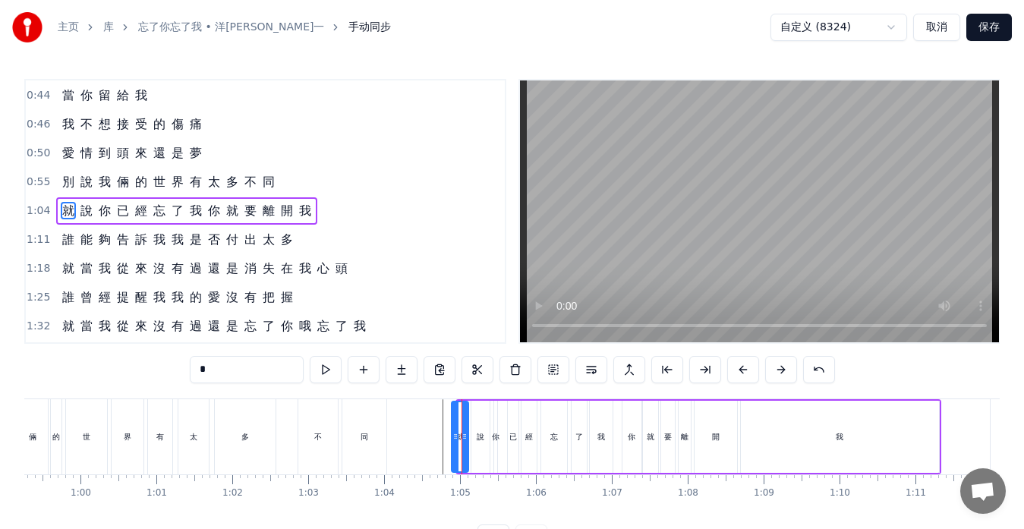
click at [453, 440] on icon at bounding box center [456, 437] width 6 height 12
click at [762, 450] on div "我" at bounding box center [840, 437] width 198 height 72
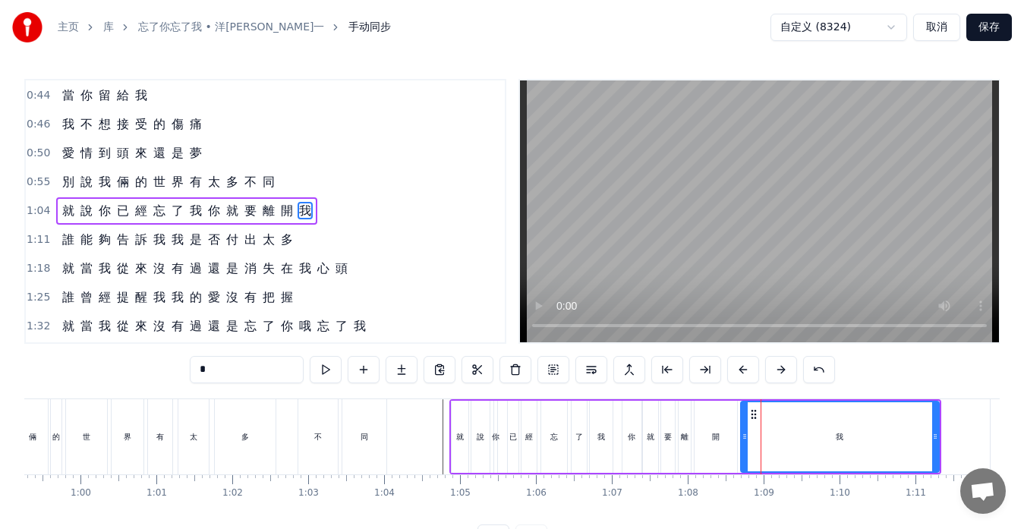
click at [711, 453] on div "開" at bounding box center [716, 437] width 43 height 72
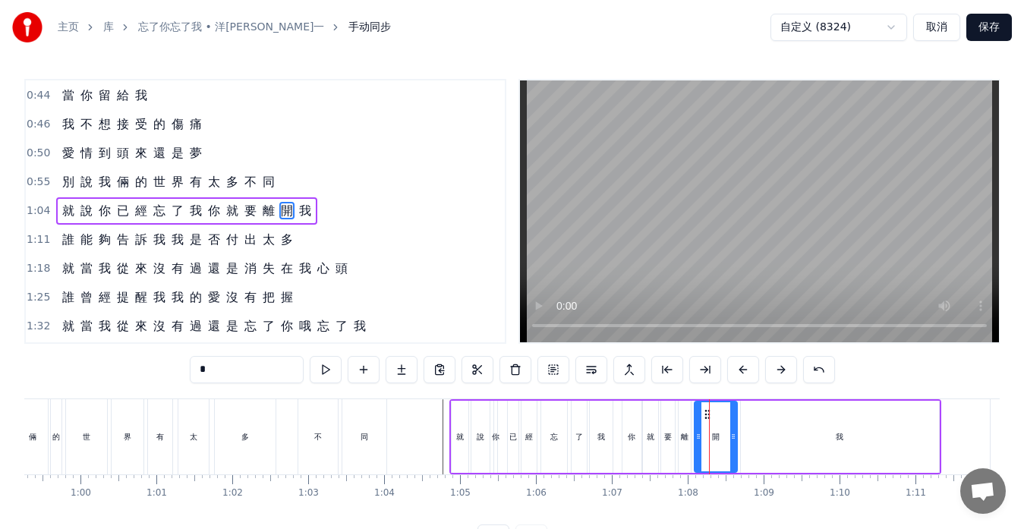
click at [758, 422] on div "我" at bounding box center [840, 437] width 198 height 72
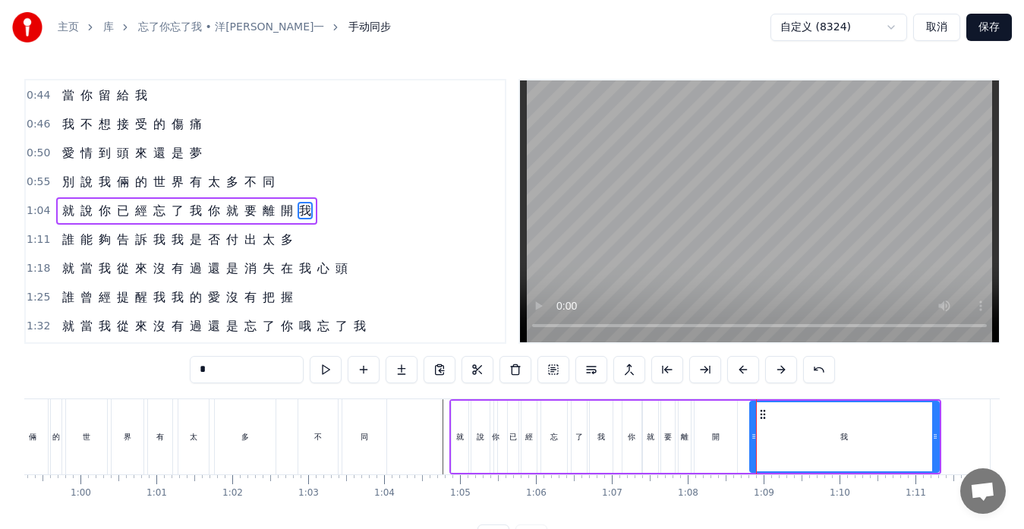
drag, startPoint x: 742, startPoint y: 418, endPoint x: 751, endPoint y: 419, distance: 9.2
click at [751, 419] on div at bounding box center [754, 436] width 6 height 69
click at [721, 423] on div "開" at bounding box center [716, 437] width 43 height 72
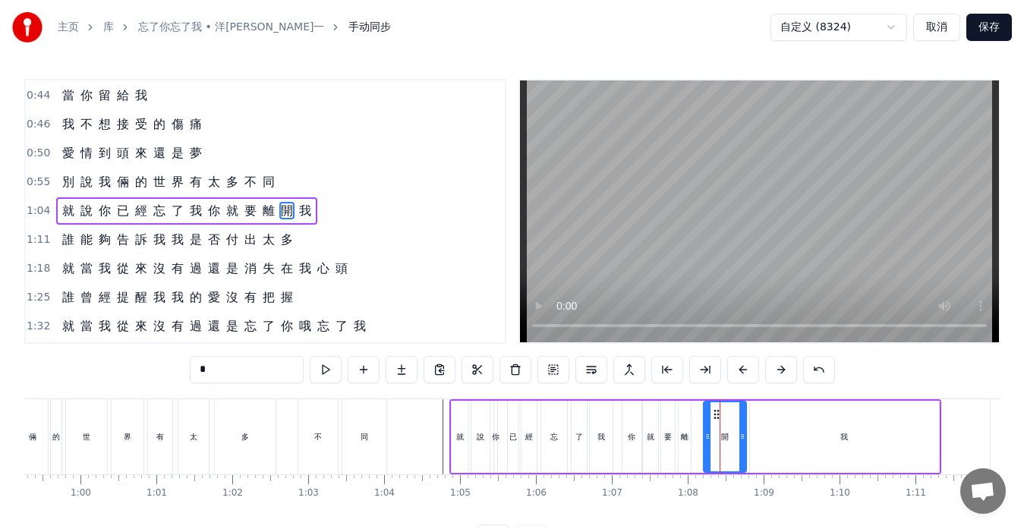
drag, startPoint x: 709, startPoint y: 415, endPoint x: 718, endPoint y: 416, distance: 9.1
click at [718, 416] on icon at bounding box center [717, 415] width 12 height 12
click at [687, 419] on div "離" at bounding box center [685, 437] width 12 height 72
drag, startPoint x: 693, startPoint y: 415, endPoint x: 699, endPoint y: 423, distance: 10.3
click at [702, 416] on icon at bounding box center [700, 415] width 12 height 12
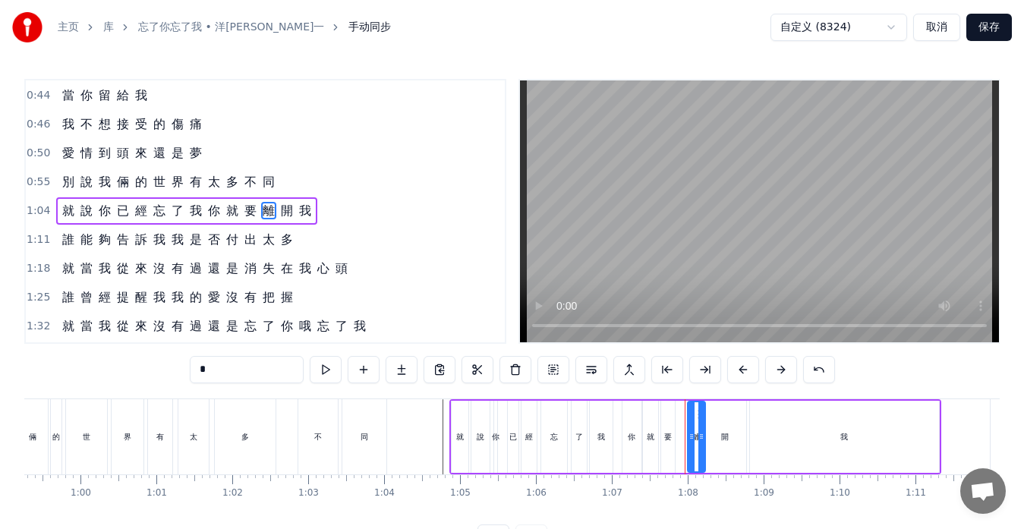
click at [699, 438] on icon at bounding box center [702, 437] width 6 height 12
click at [728, 417] on div "開" at bounding box center [725, 437] width 43 height 72
click at [712, 423] on div at bounding box center [712, 436] width 6 height 69
click at [698, 439] on div "離" at bounding box center [697, 436] width 8 height 11
click at [665, 441] on div "要" at bounding box center [668, 436] width 8 height 11
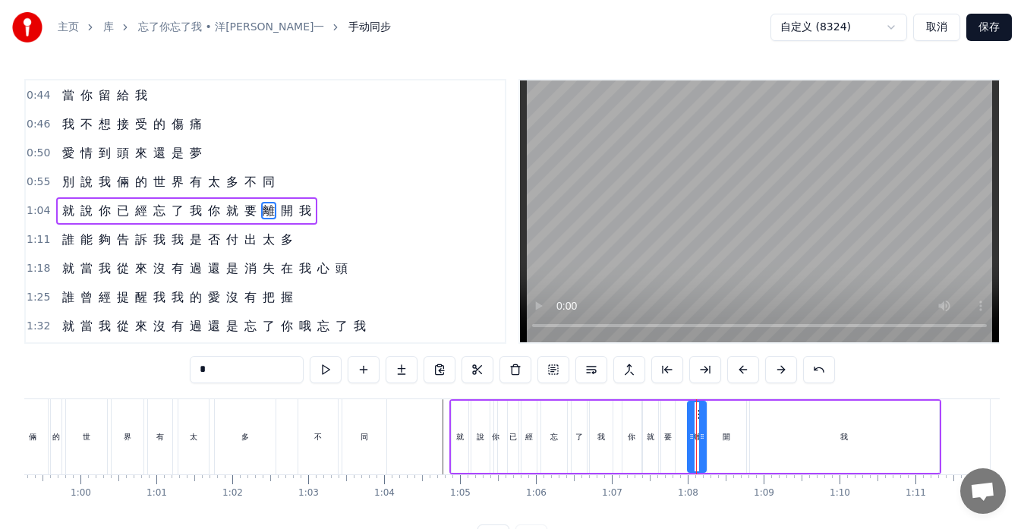
type input "*"
drag, startPoint x: 676, startPoint y: 415, endPoint x: 685, endPoint y: 415, distance: 9.1
click at [685, 415] on circle at bounding box center [684, 414] width 1 height 1
click at [660, 428] on div "就 說 你 已 經 忘 了 我 你 就 要 離 開 我" at bounding box center [696, 436] width 492 height 75
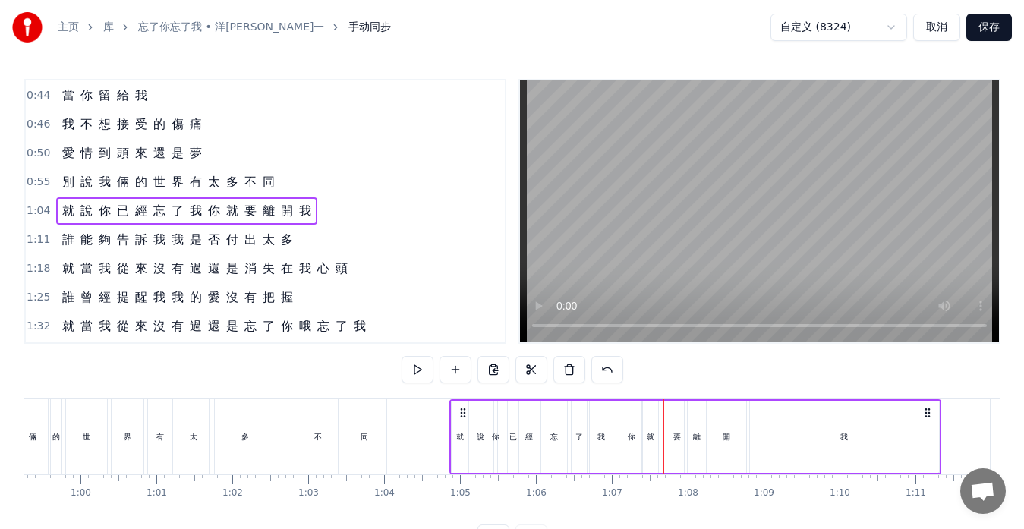
click at [654, 418] on div "就" at bounding box center [650, 437] width 15 height 72
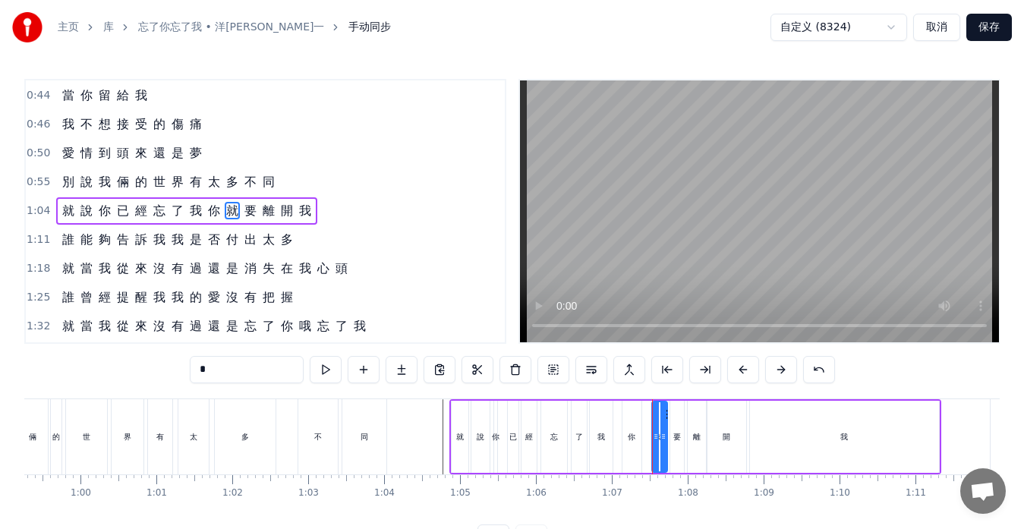
drag, startPoint x: 658, startPoint y: 414, endPoint x: 668, endPoint y: 414, distance: 9.1
click at [667, 414] on circle at bounding box center [666, 414] width 1 height 1
click at [638, 424] on div "你" at bounding box center [632, 437] width 19 height 72
click at [658, 436] on div "就" at bounding box center [660, 436] width 8 height 11
type input "*"
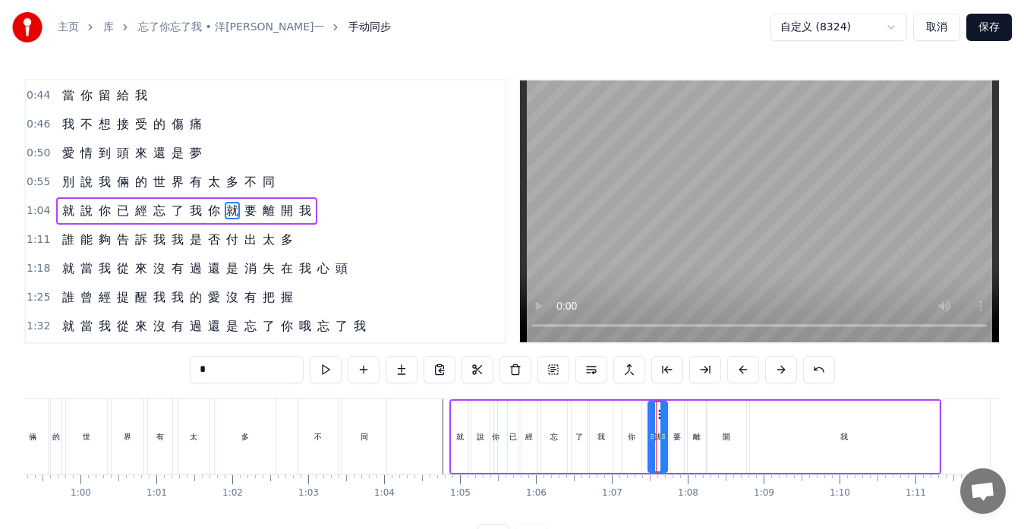
click at [652, 435] on icon at bounding box center [652, 437] width 6 height 12
click at [615, 450] on div "就 說 你 已 經 忘 了 我 你 就 要 離 開 我" at bounding box center [696, 436] width 492 height 75
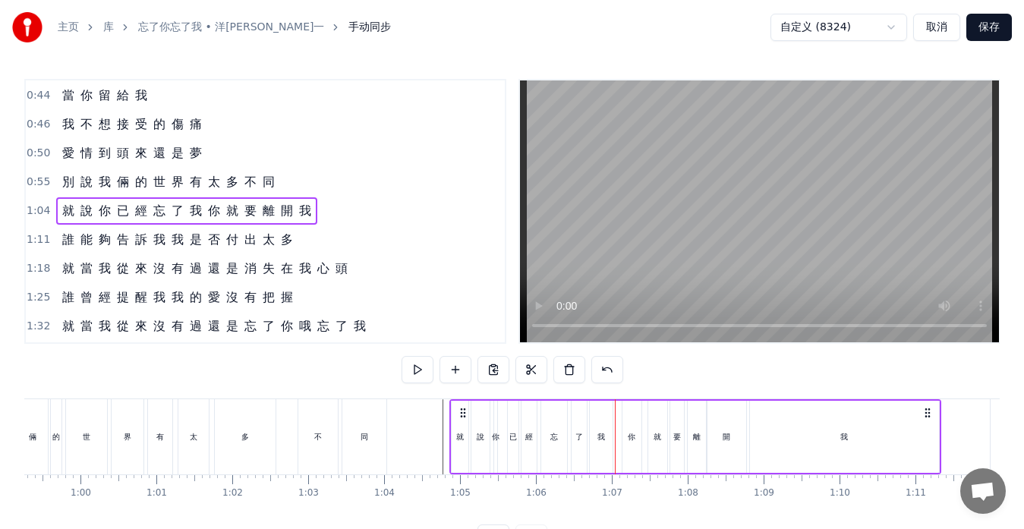
click at [602, 435] on div "我" at bounding box center [602, 436] width 8 height 11
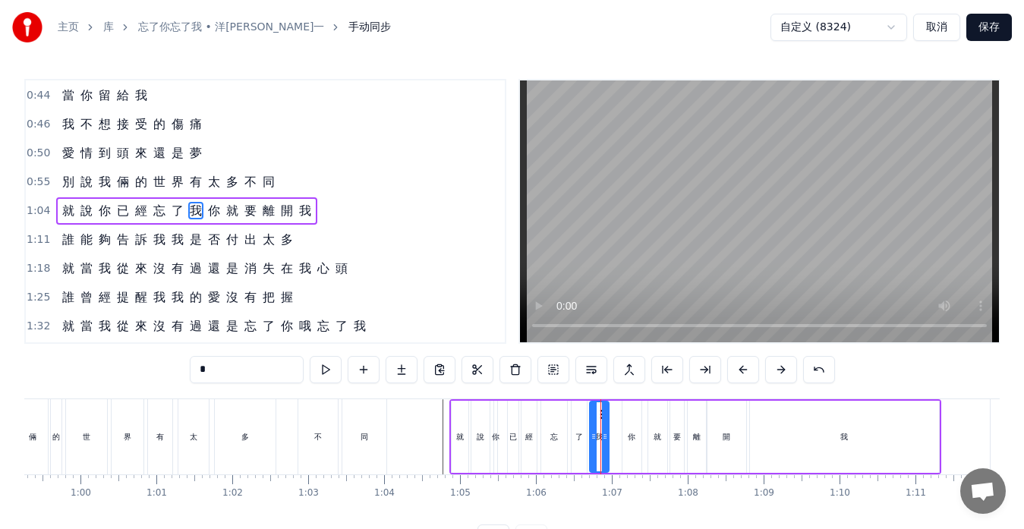
click at [604, 437] on icon at bounding box center [605, 437] width 6 height 12
click at [590, 434] on icon at bounding box center [592, 437] width 6 height 12
click at [589, 435] on div at bounding box center [589, 436] width 1 height 75
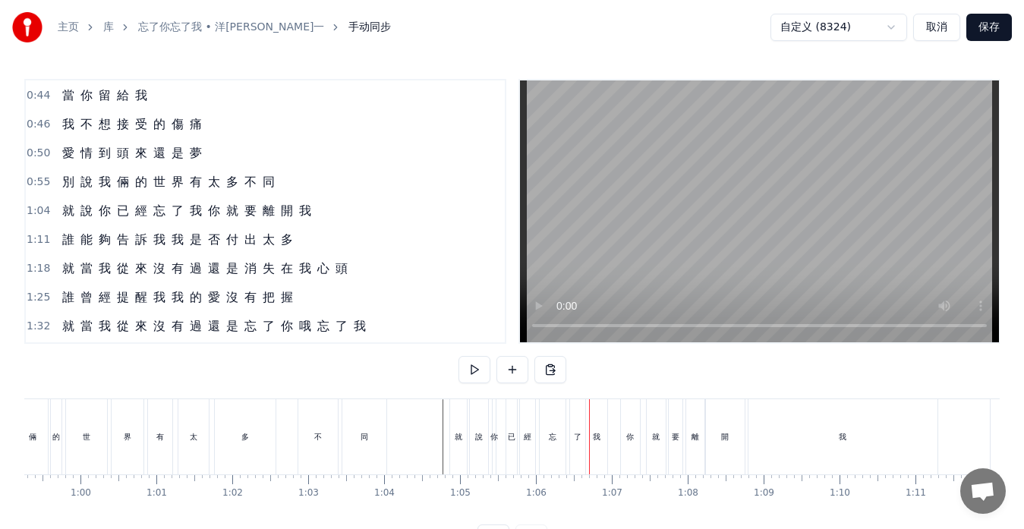
click at [560, 445] on div "忘" at bounding box center [553, 436] width 26 height 75
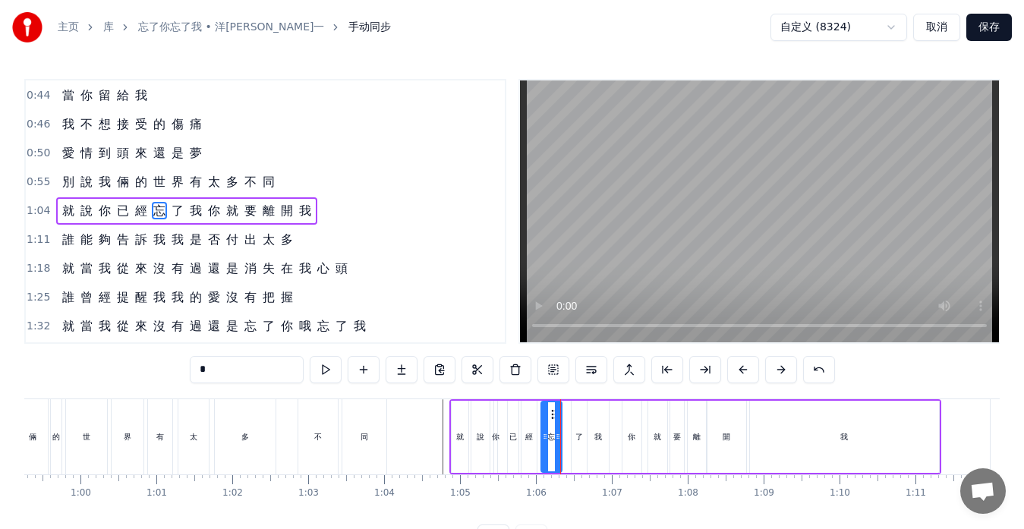
click at [557, 435] on circle at bounding box center [557, 434] width 1 height 1
click at [576, 440] on div "了" at bounding box center [580, 436] width 8 height 11
drag, startPoint x: 576, startPoint y: 420, endPoint x: 569, endPoint y: 421, distance: 7.7
click at [569, 421] on div at bounding box center [568, 436] width 6 height 69
click at [593, 433] on div "我" at bounding box center [598, 437] width 21 height 72
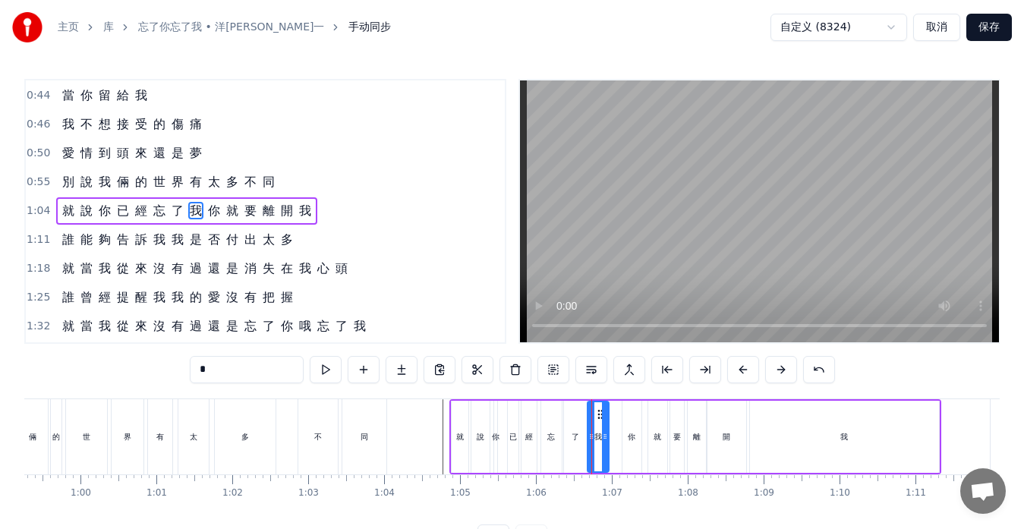
click at [582, 437] on div "了" at bounding box center [575, 437] width 23 height 72
type input "*"
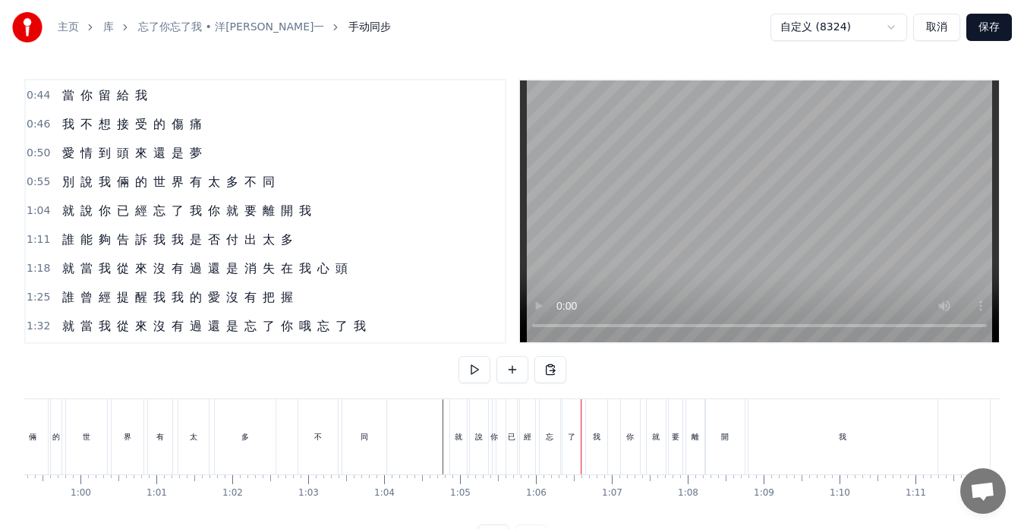
click at [592, 435] on div "我" at bounding box center [596, 436] width 21 height 75
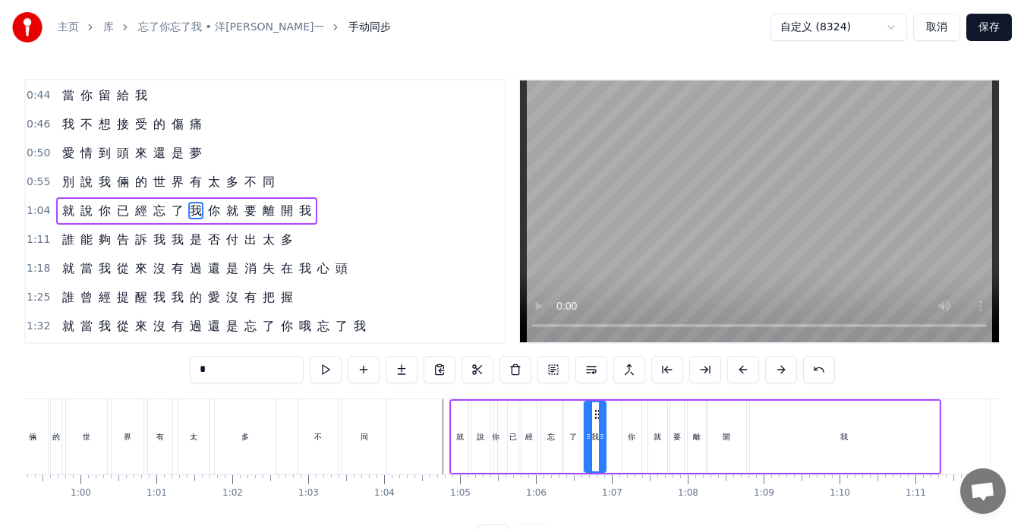
click at [596, 414] on icon at bounding box center [598, 415] width 12 height 12
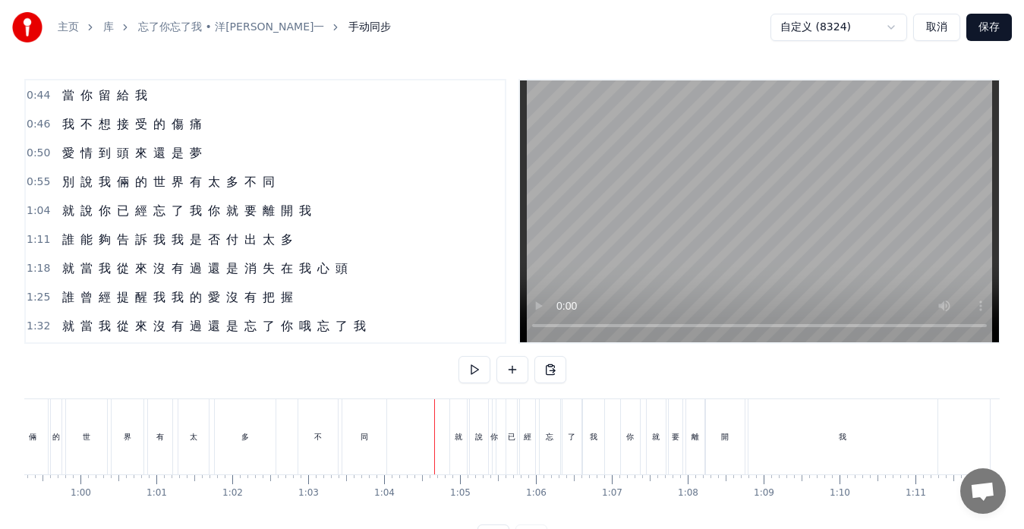
click at [458, 451] on div "就" at bounding box center [458, 436] width 17 height 75
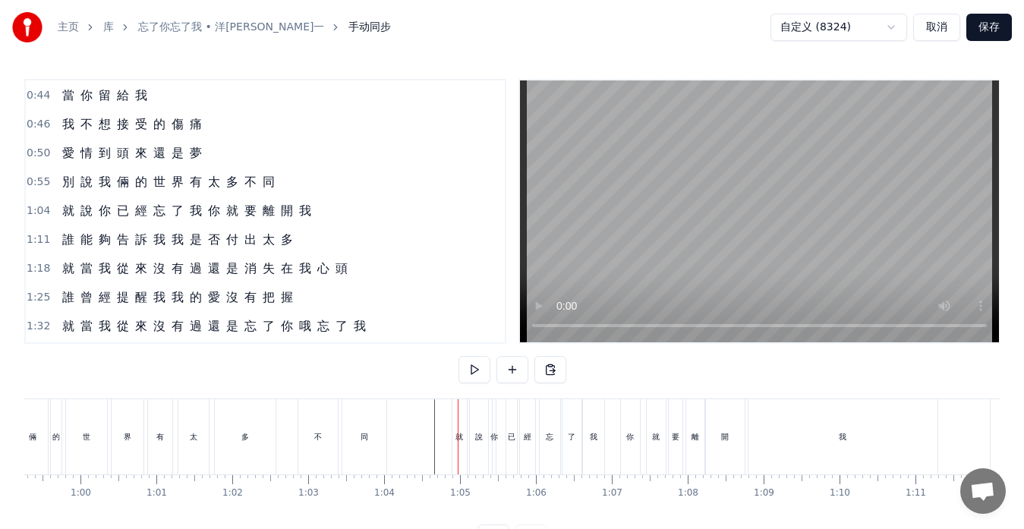
click at [466, 439] on div "就" at bounding box center [460, 436] width 14 height 75
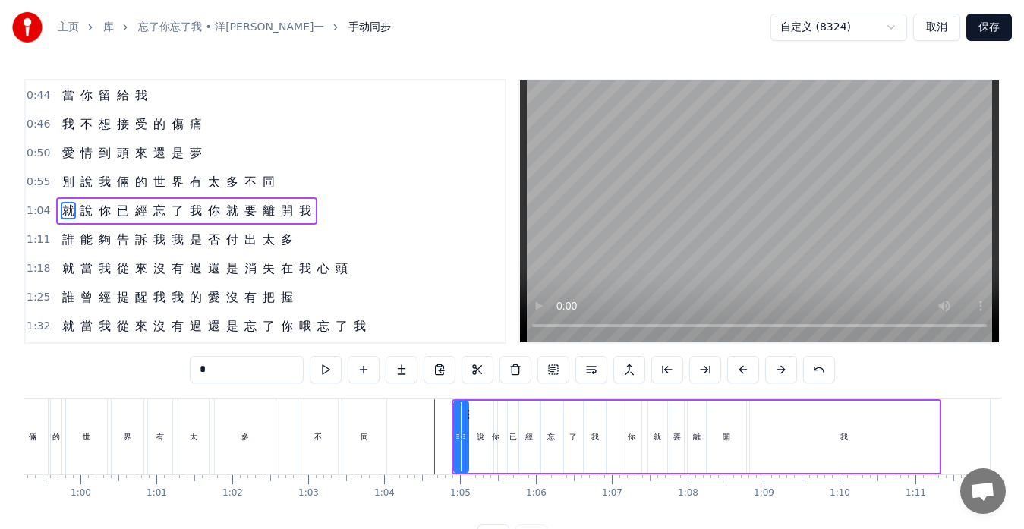
click at [468, 439] on div "就" at bounding box center [461, 437] width 16 height 72
click at [468, 437] on circle at bounding box center [468, 437] width 1 height 1
click at [482, 447] on div "說" at bounding box center [481, 437] width 18 height 72
click at [497, 444] on div "你" at bounding box center [496, 437] width 5 height 72
type input "*"
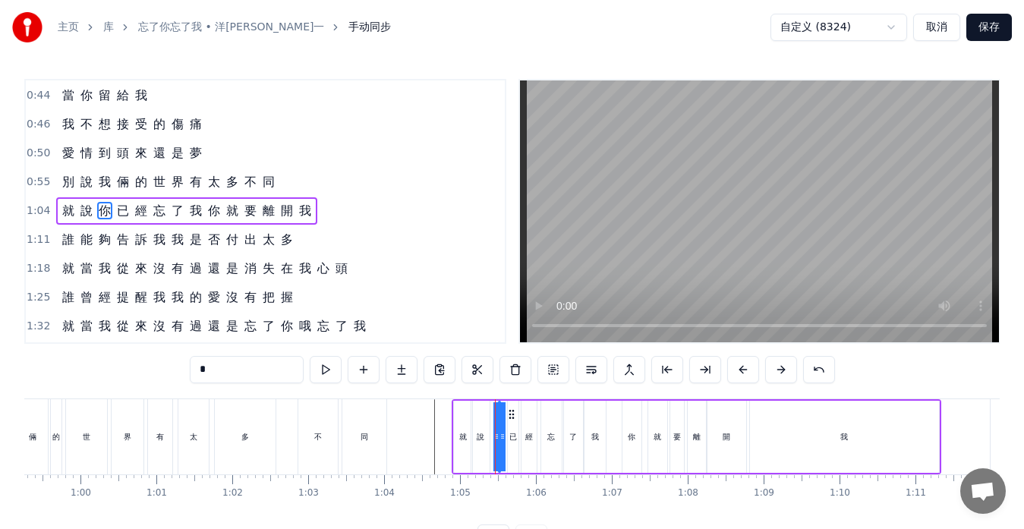
click at [502, 435] on icon at bounding box center [503, 437] width 6 height 12
click at [491, 438] on div "就 說 你 已 經 忘 了 我 你 就 要 離 開 我" at bounding box center [697, 436] width 490 height 75
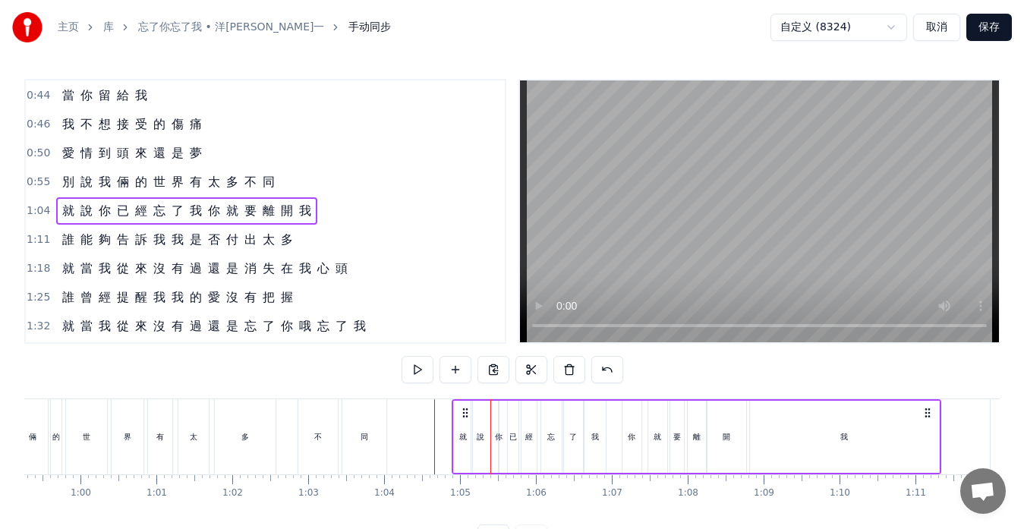
click at [499, 437] on div "你" at bounding box center [499, 436] width 8 height 11
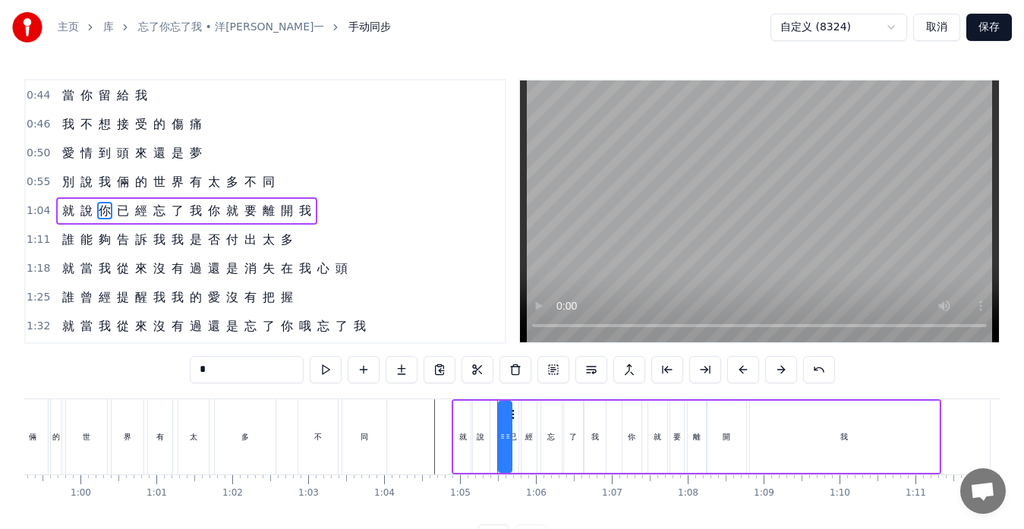
drag, startPoint x: 495, startPoint y: 436, endPoint x: 510, endPoint y: 437, distance: 14.4
click at [510, 437] on icon at bounding box center [508, 437] width 6 height 12
drag, startPoint x: 501, startPoint y: 438, endPoint x: 493, endPoint y: 438, distance: 8.4
click at [493, 438] on icon at bounding box center [494, 437] width 6 height 12
click at [501, 437] on icon at bounding box center [503, 437] width 6 height 12
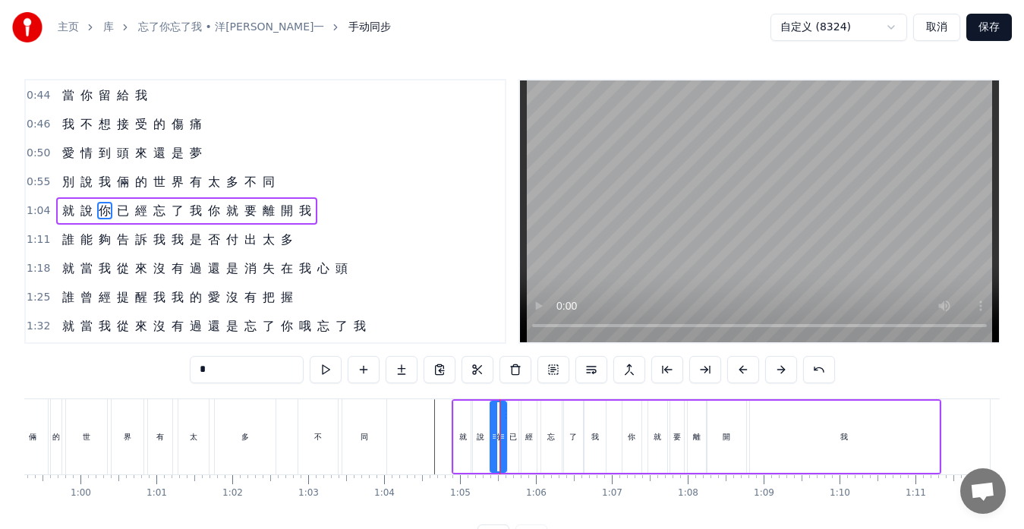
click at [478, 440] on div "說" at bounding box center [481, 436] width 8 height 11
click at [484, 436] on icon at bounding box center [484, 437] width 6 height 12
click at [494, 438] on div "你" at bounding box center [499, 437] width 16 height 72
click at [526, 447] on div "經" at bounding box center [529, 437] width 15 height 72
click at [544, 447] on div "忘" at bounding box center [551, 437] width 21 height 72
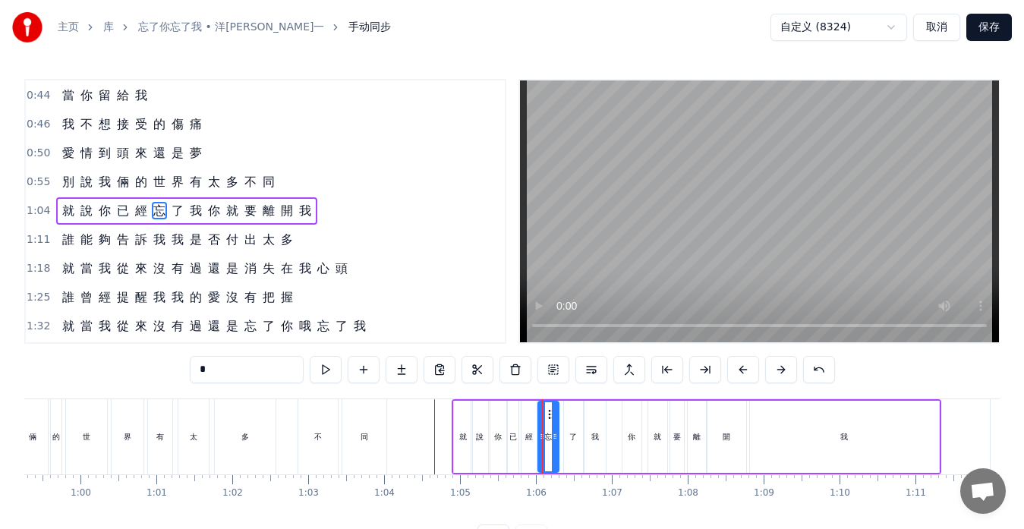
click at [550, 414] on icon at bounding box center [551, 415] width 12 height 12
click at [573, 428] on div "了" at bounding box center [573, 437] width 19 height 72
click at [569, 414] on icon at bounding box center [573, 415] width 12 height 12
click at [589, 428] on div "我" at bounding box center [595, 437] width 21 height 72
type input "*"
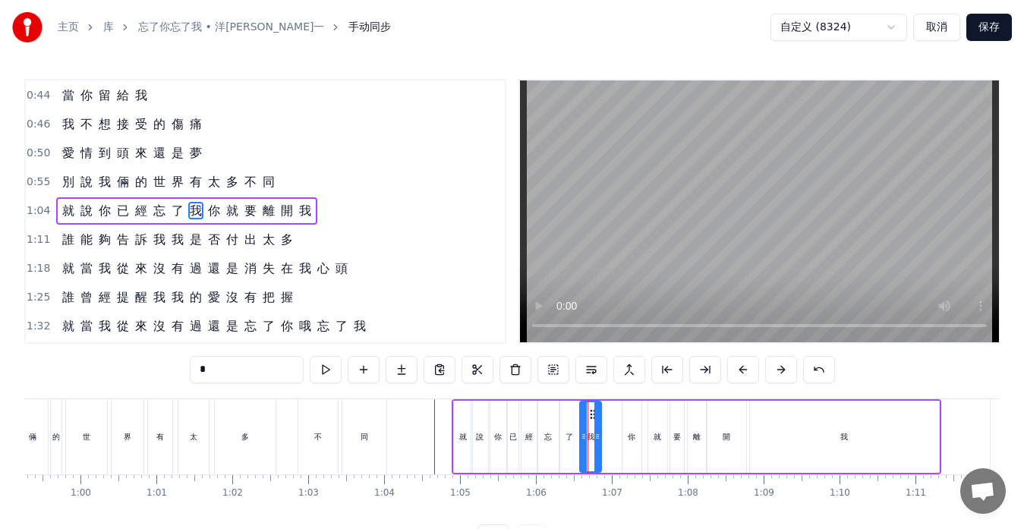
click at [591, 415] on icon at bounding box center [593, 415] width 12 height 12
click at [603, 434] on icon at bounding box center [604, 437] width 6 height 12
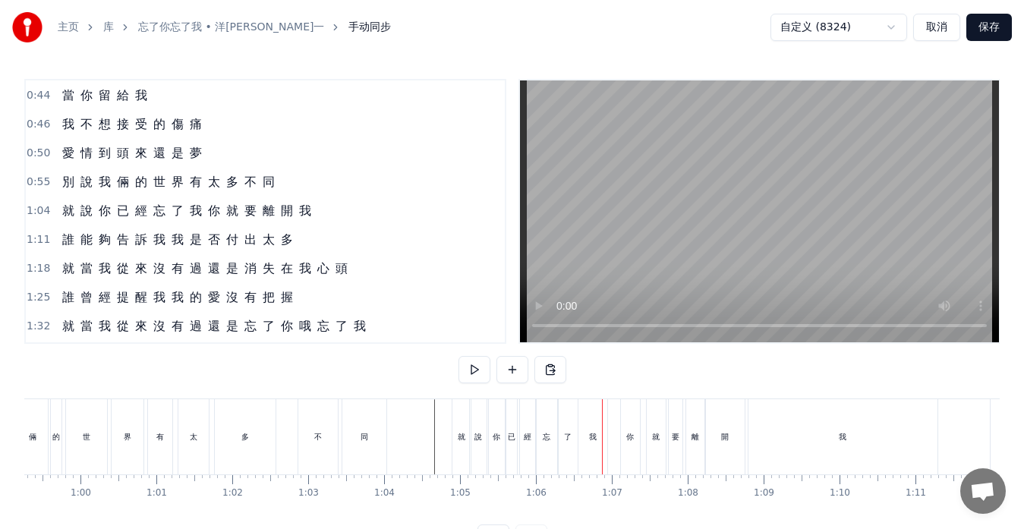
click at [585, 437] on div "我" at bounding box center [593, 436] width 29 height 75
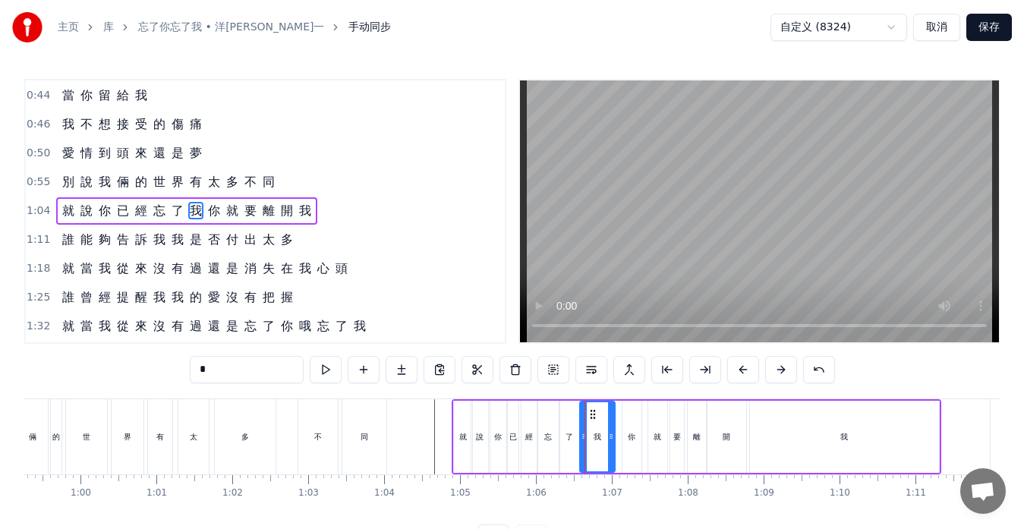
click at [611, 436] on icon at bounding box center [611, 437] width 6 height 12
click at [617, 437] on div "就 說 你 已 經 忘 了 我 你 就 要 離 開 我" at bounding box center [697, 436] width 490 height 75
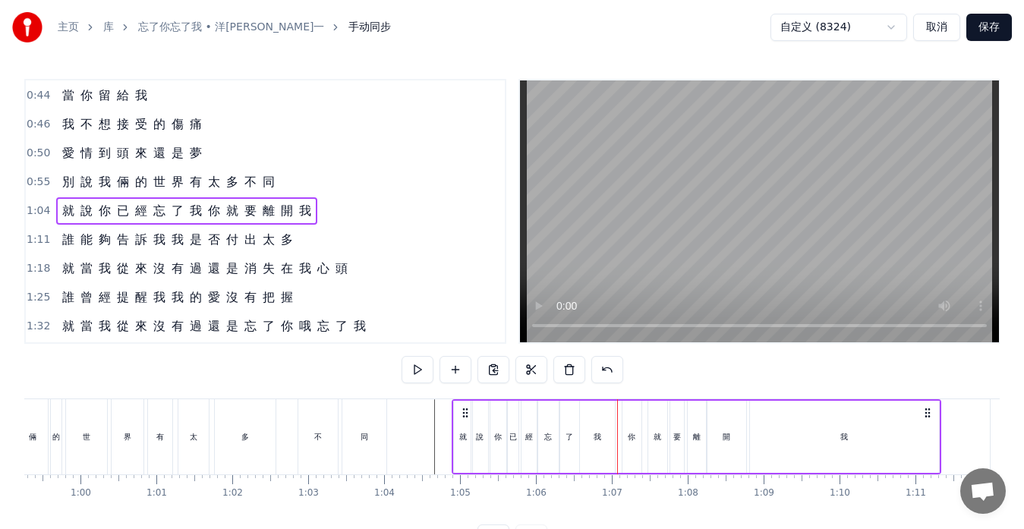
click at [609, 437] on div "我" at bounding box center [597, 437] width 35 height 72
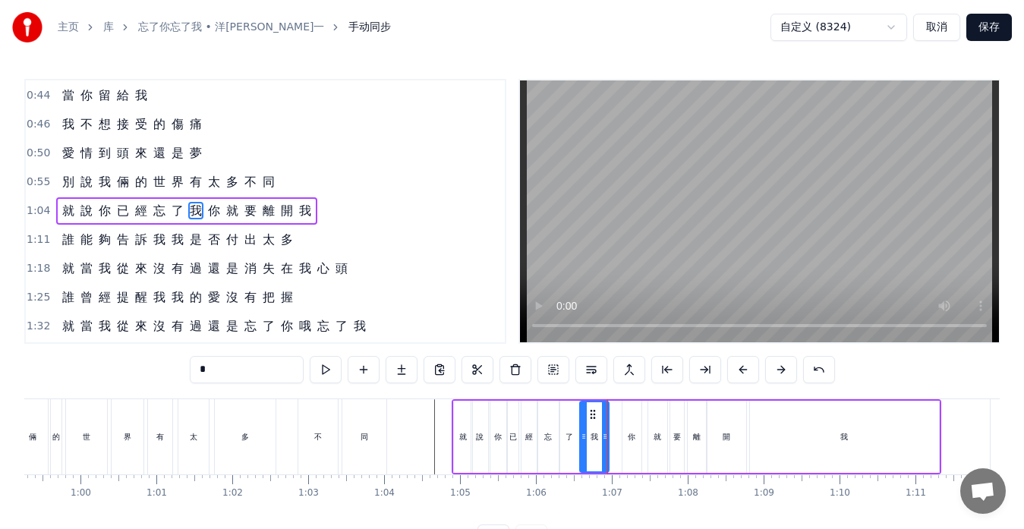
click at [607, 438] on icon at bounding box center [605, 437] width 6 height 12
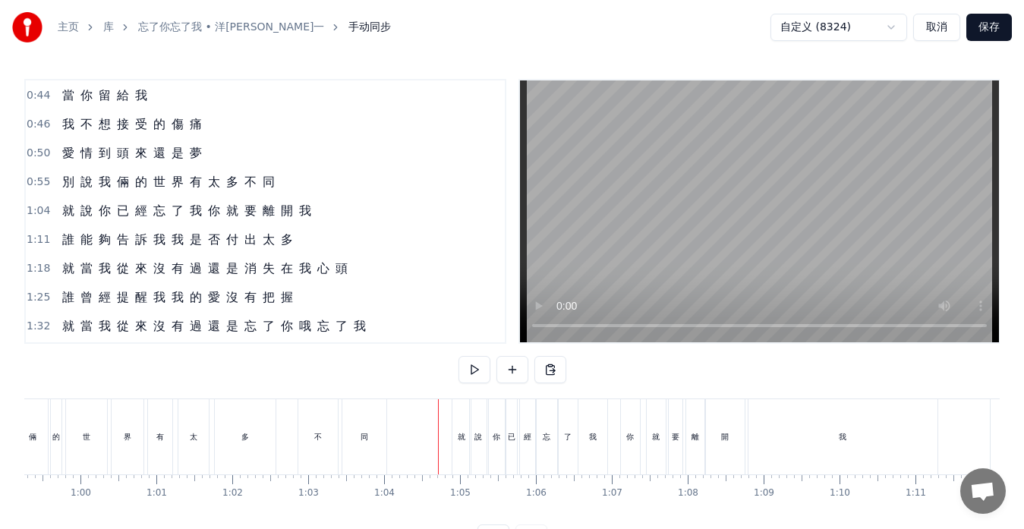
click at [632, 453] on div "你" at bounding box center [630, 436] width 19 height 75
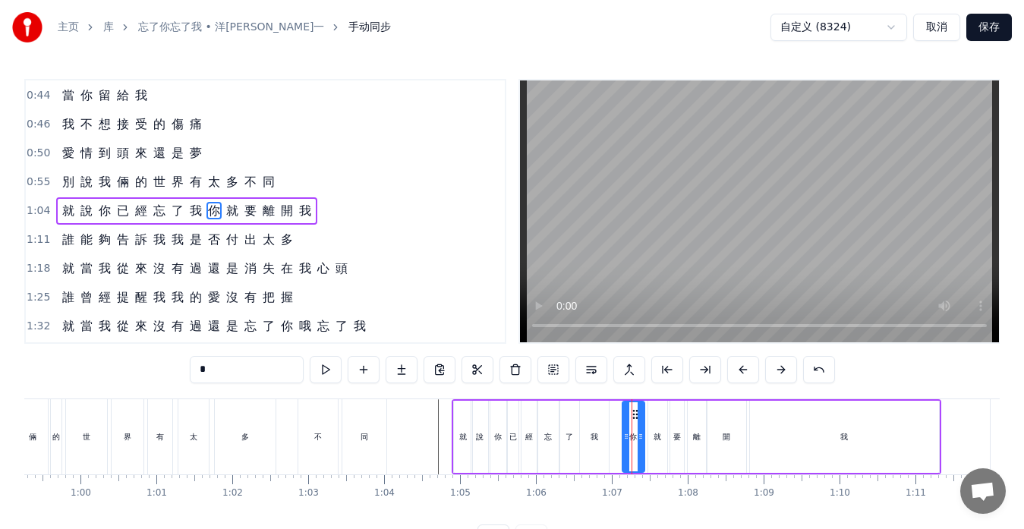
click at [638, 415] on div at bounding box center [641, 436] width 6 height 69
click at [655, 441] on div "就" at bounding box center [658, 436] width 8 height 11
click at [662, 418] on div at bounding box center [665, 436] width 6 height 69
click at [655, 415] on icon at bounding box center [658, 415] width 12 height 12
click at [673, 427] on div "要" at bounding box center [678, 437] width 14 height 72
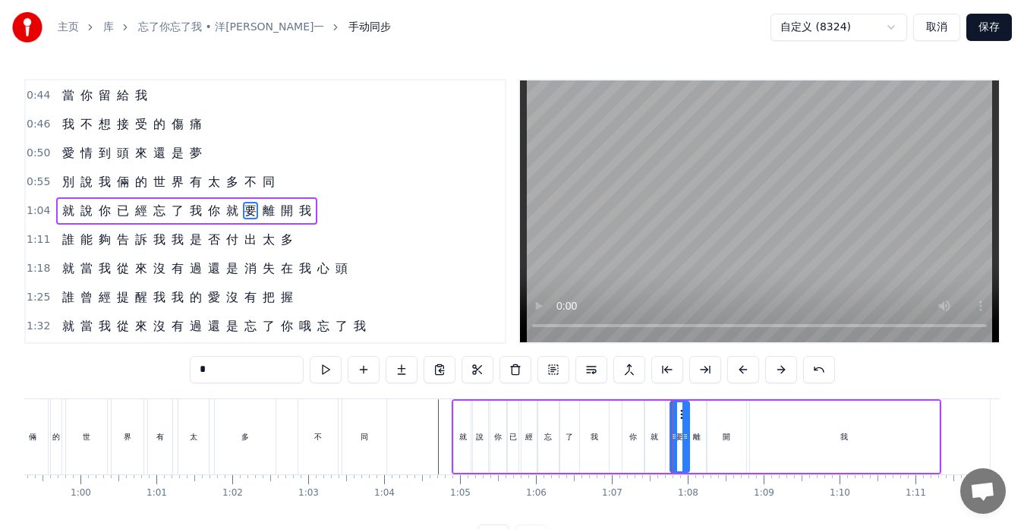
click at [686, 416] on div at bounding box center [686, 436] width 6 height 69
click at [677, 415] on icon at bounding box center [680, 415] width 12 height 12
click at [689, 427] on div "離" at bounding box center [697, 437] width 18 height 72
click at [722, 430] on div "開" at bounding box center [727, 437] width 39 height 72
drag, startPoint x: 720, startPoint y: 415, endPoint x: 728, endPoint y: 416, distance: 7.6
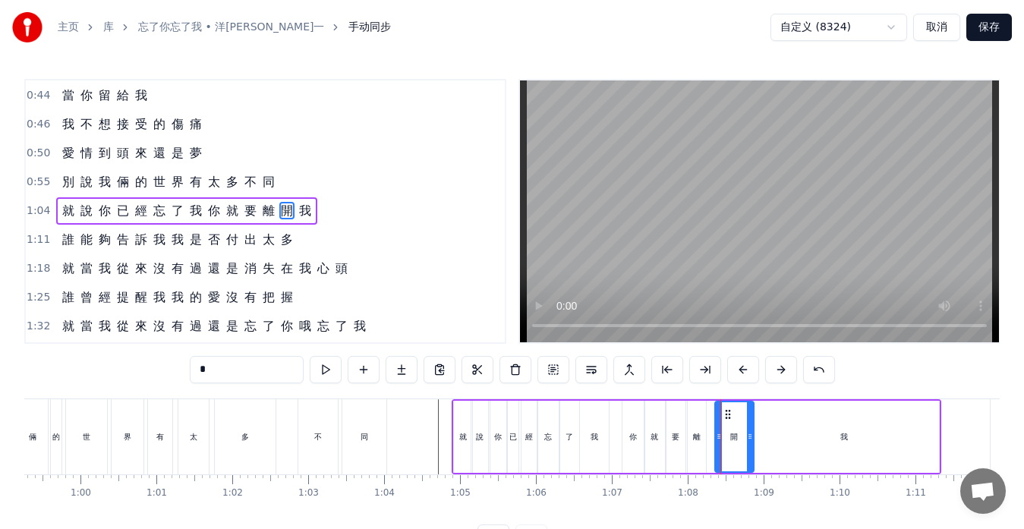
click at [728, 416] on icon at bounding box center [728, 415] width 12 height 12
click at [763, 428] on div "我" at bounding box center [844, 437] width 189 height 72
type input "*"
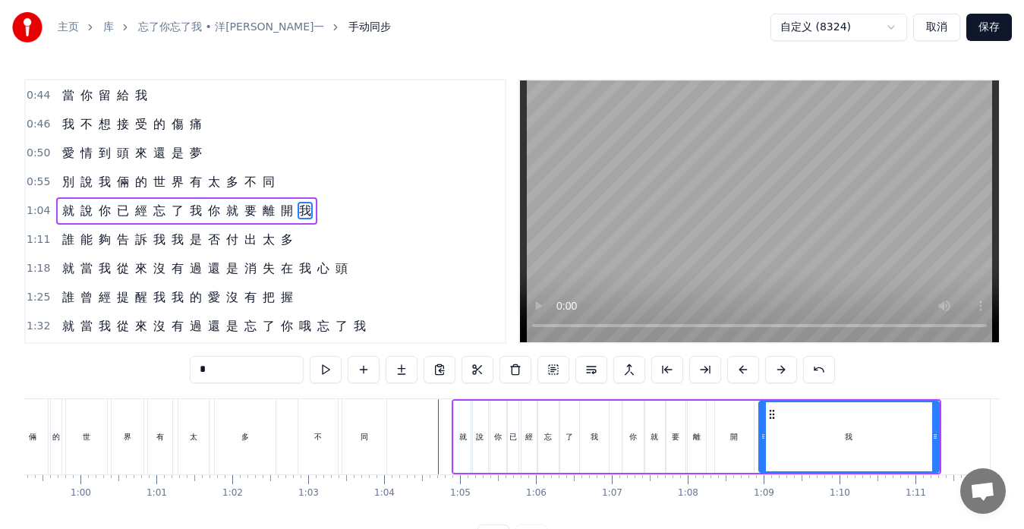
click at [763, 436] on icon at bounding box center [763, 437] width 6 height 12
drag, startPoint x: 934, startPoint y: 438, endPoint x: 945, endPoint y: 437, distance: 11.5
click at [945, 437] on icon at bounding box center [947, 437] width 6 height 12
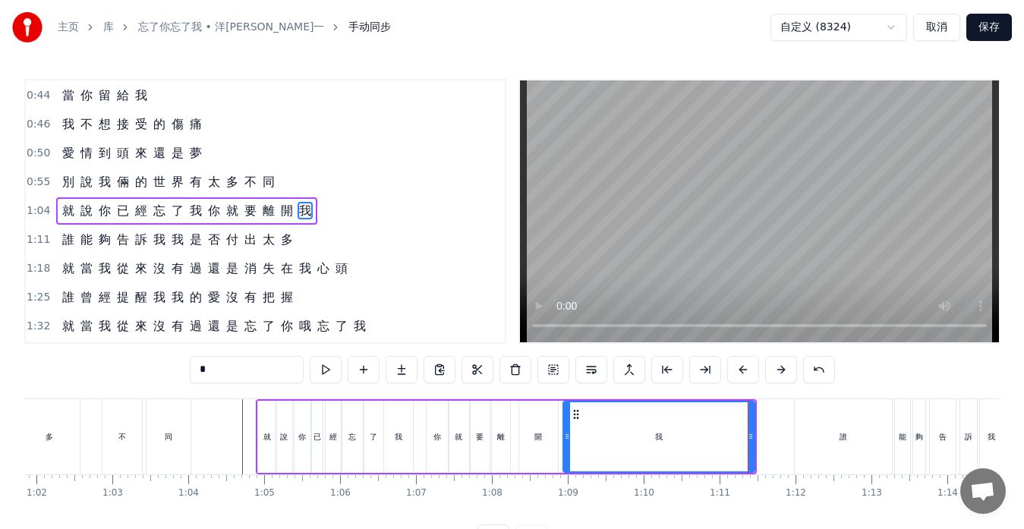
scroll to position [0, 4559]
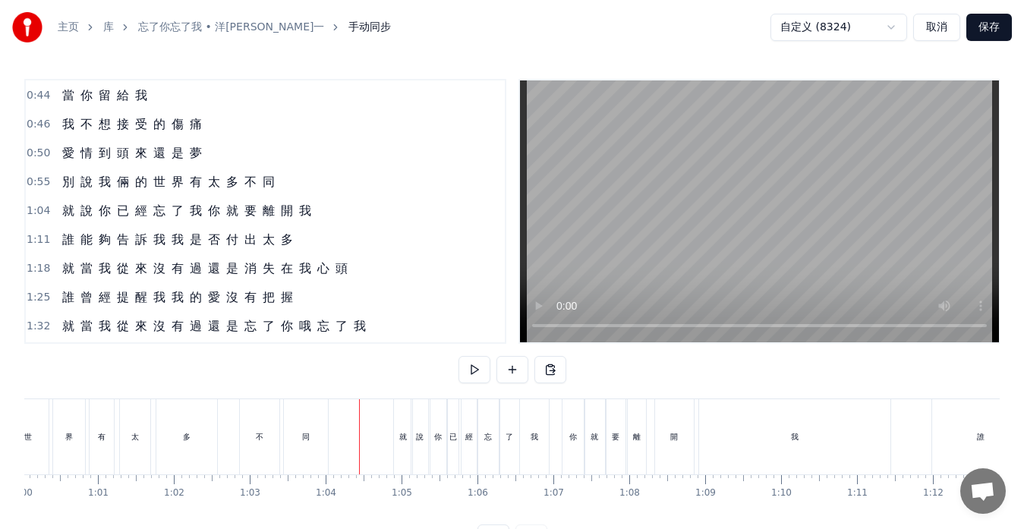
click at [537, 450] on div "我" at bounding box center [534, 436] width 29 height 75
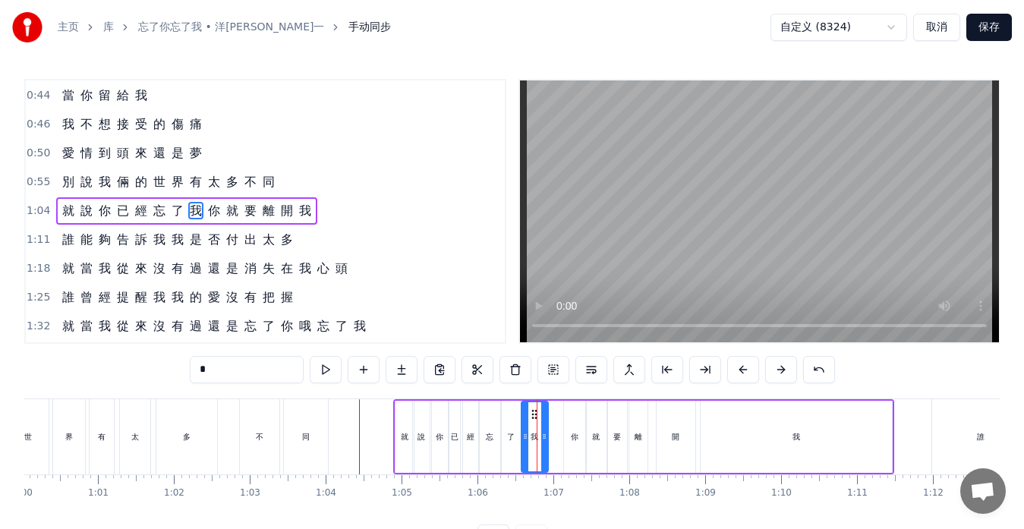
click at [546, 441] on icon at bounding box center [544, 437] width 6 height 12
click at [665, 443] on div "開" at bounding box center [676, 437] width 39 height 72
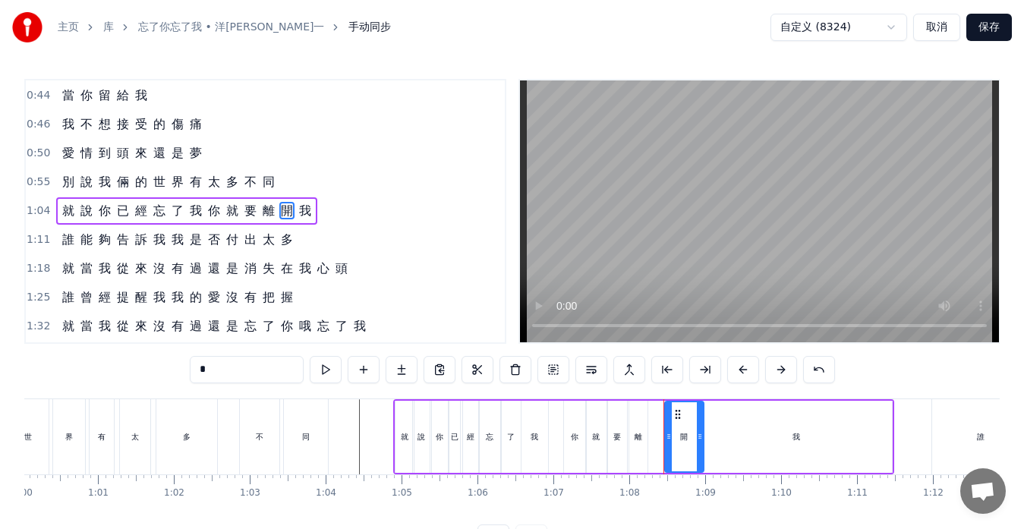
drag, startPoint x: 671, startPoint y: 414, endPoint x: 679, endPoint y: 414, distance: 8.4
click at [679, 414] on circle at bounding box center [679, 414] width 1 height 1
click at [637, 429] on div "離" at bounding box center [639, 437] width 18 height 72
drag, startPoint x: 639, startPoint y: 415, endPoint x: 654, endPoint y: 416, distance: 15.3
click at [654, 416] on icon at bounding box center [658, 415] width 12 height 12
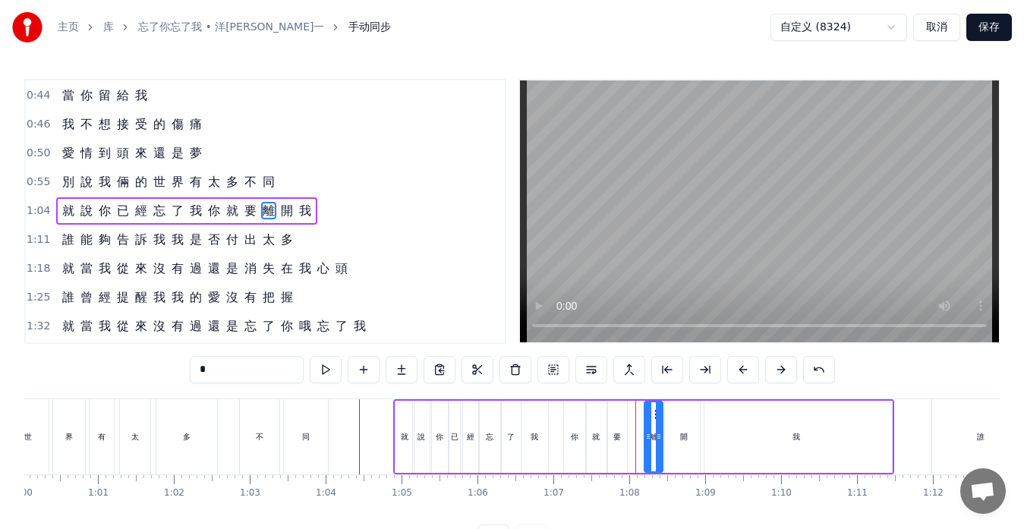
click at [614, 431] on div "要" at bounding box center [618, 436] width 8 height 11
drag, startPoint x: 618, startPoint y: 413, endPoint x: 633, endPoint y: 414, distance: 14.4
click at [633, 414] on icon at bounding box center [636, 415] width 12 height 12
click at [603, 428] on div "就" at bounding box center [596, 437] width 21 height 72
drag, startPoint x: 598, startPoint y: 415, endPoint x: 613, endPoint y: 417, distance: 14.6
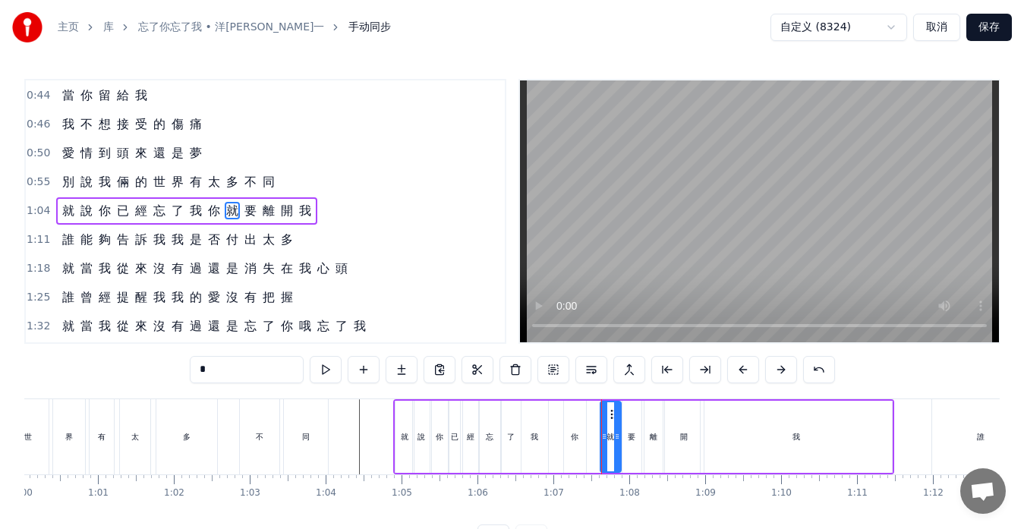
click at [613, 417] on icon at bounding box center [614, 415] width 12 height 12
click at [573, 434] on div "你" at bounding box center [575, 436] width 8 height 11
click at [611, 435] on div "就" at bounding box center [611, 436] width 8 height 11
click at [602, 437] on icon at bounding box center [601, 437] width 6 height 12
click at [579, 438] on div "你" at bounding box center [575, 437] width 22 height 72
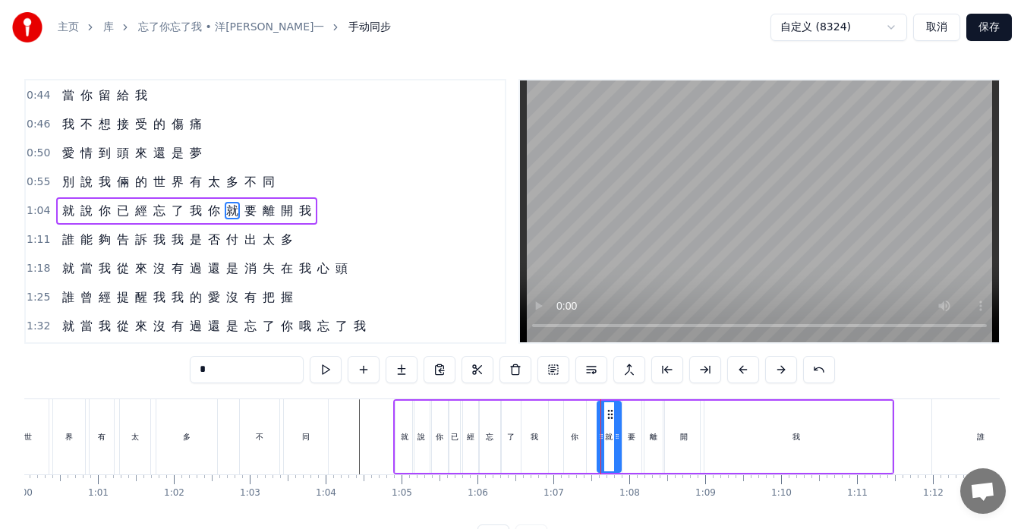
type input "*"
drag, startPoint x: 582, startPoint y: 437, endPoint x: 591, endPoint y: 437, distance: 8.4
click at [591, 437] on icon at bounding box center [591, 437] width 6 height 12
click at [553, 447] on div "就 說 你 已 經 忘 了 我 你 就 要 離 開 我" at bounding box center [643, 436] width 501 height 75
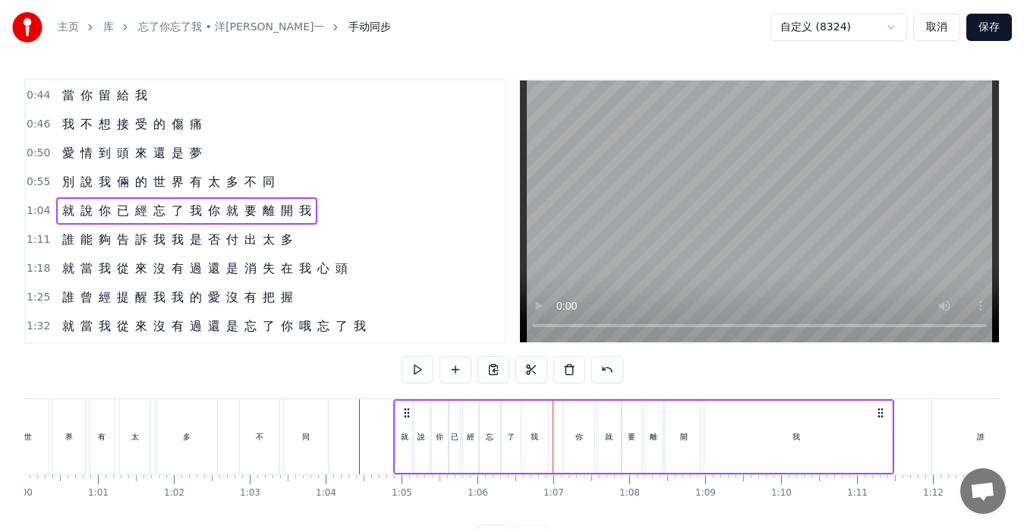
click at [547, 448] on div "我" at bounding box center [535, 437] width 27 height 72
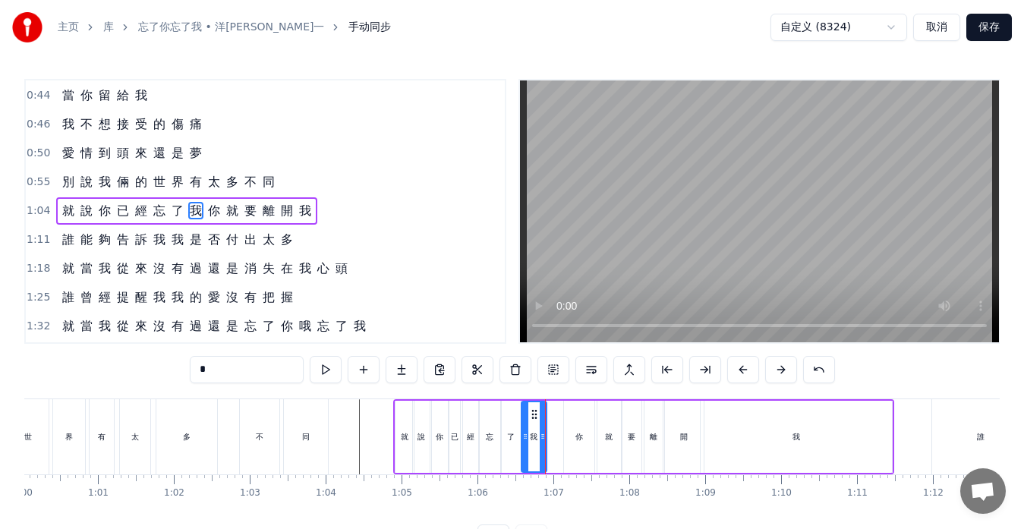
click at [543, 435] on icon at bounding box center [543, 437] width 6 height 12
click at [272, 222] on div "就 說 你 已 經 忘 了 我 你 就 要 離 開 我" at bounding box center [186, 210] width 261 height 27
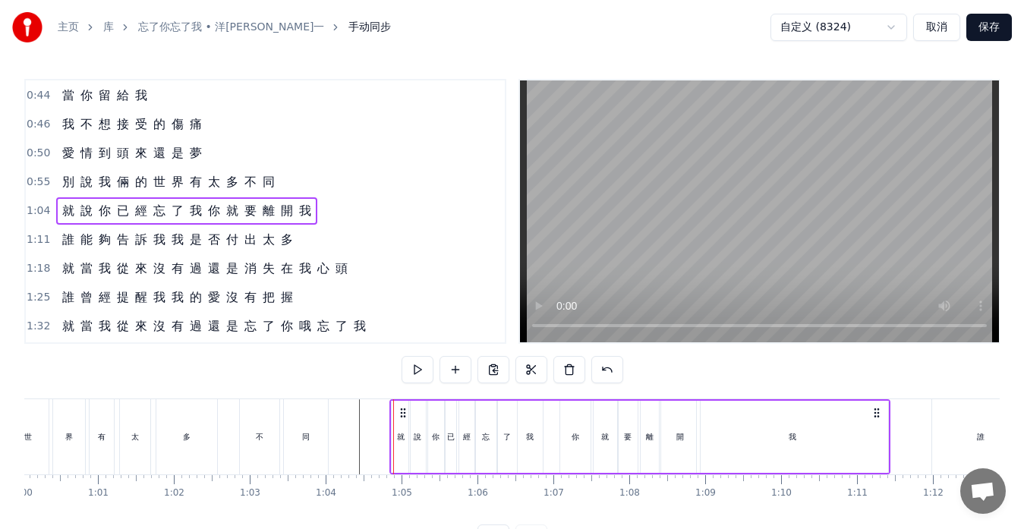
click at [877, 416] on icon at bounding box center [877, 413] width 12 height 12
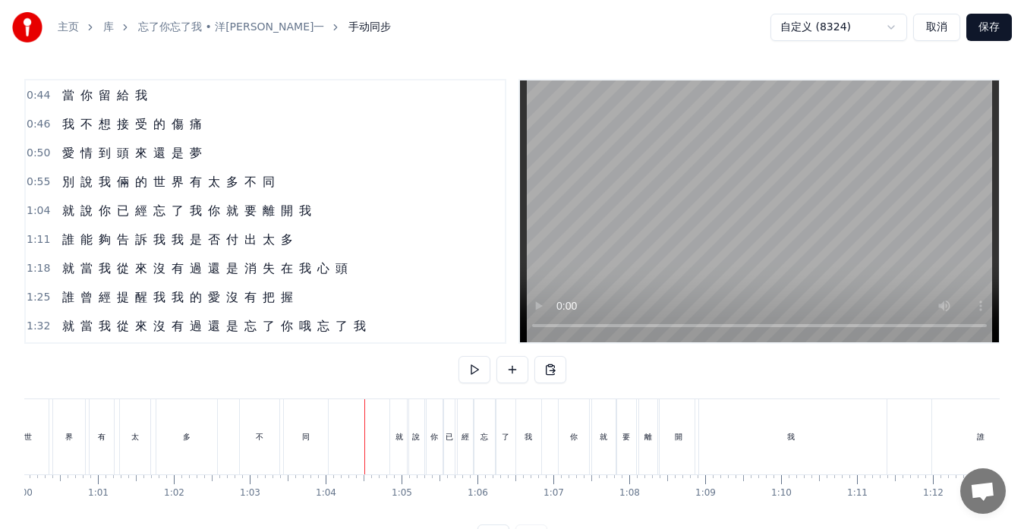
click at [301, 223] on div "就 說 你 已 經 忘 了 我 你 就 要 離 開 我" at bounding box center [186, 210] width 261 height 27
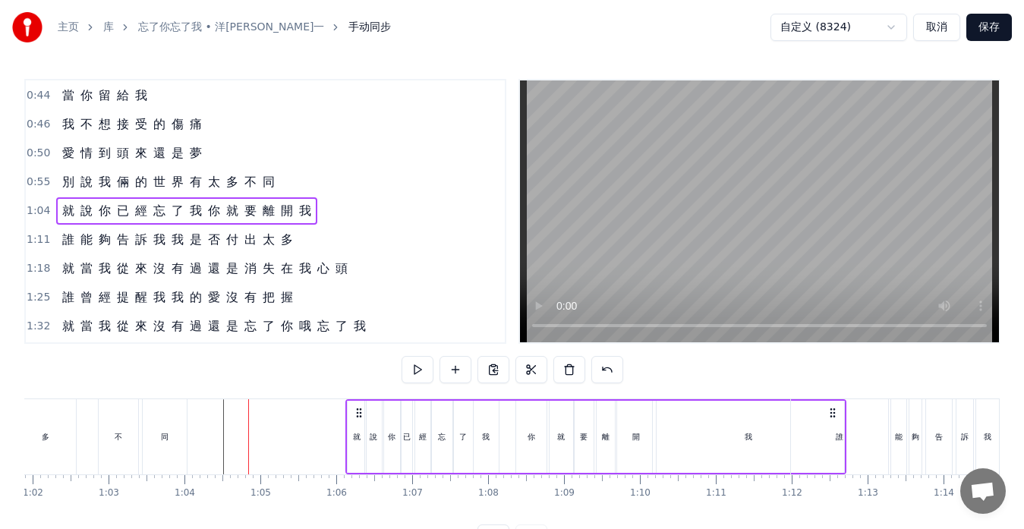
scroll to position [0, 4726]
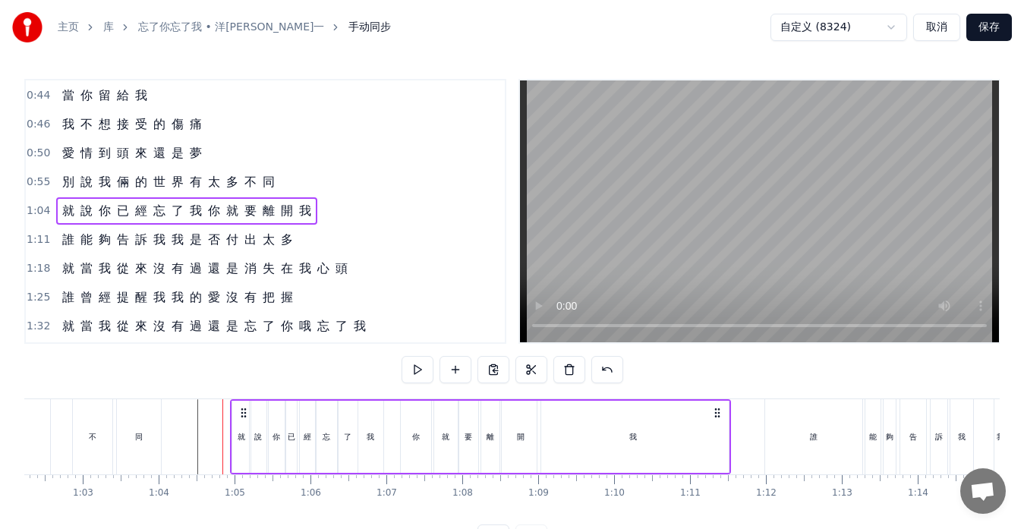
drag, startPoint x: 876, startPoint y: 409, endPoint x: 717, endPoint y: 413, distance: 159.5
click at [717, 413] on icon at bounding box center [718, 413] width 12 height 12
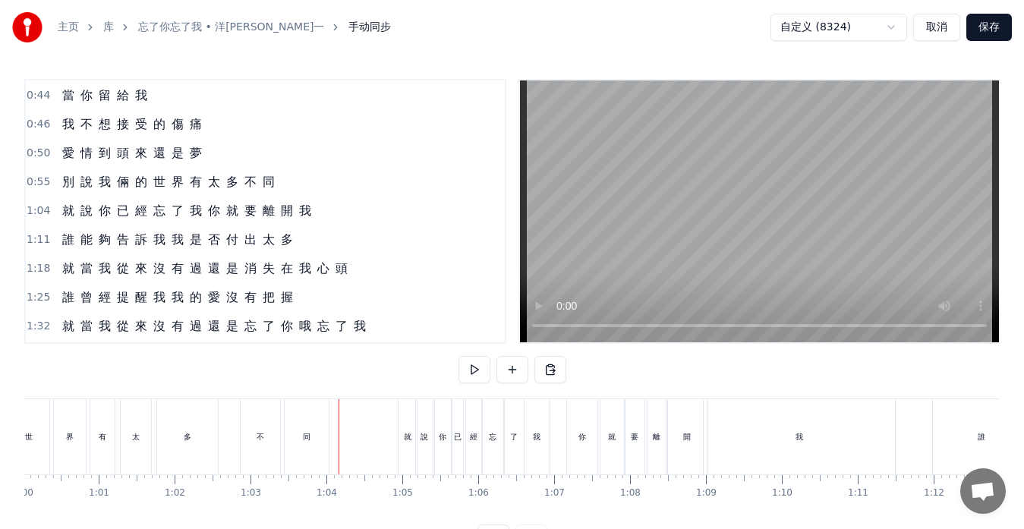
scroll to position [0, 4517]
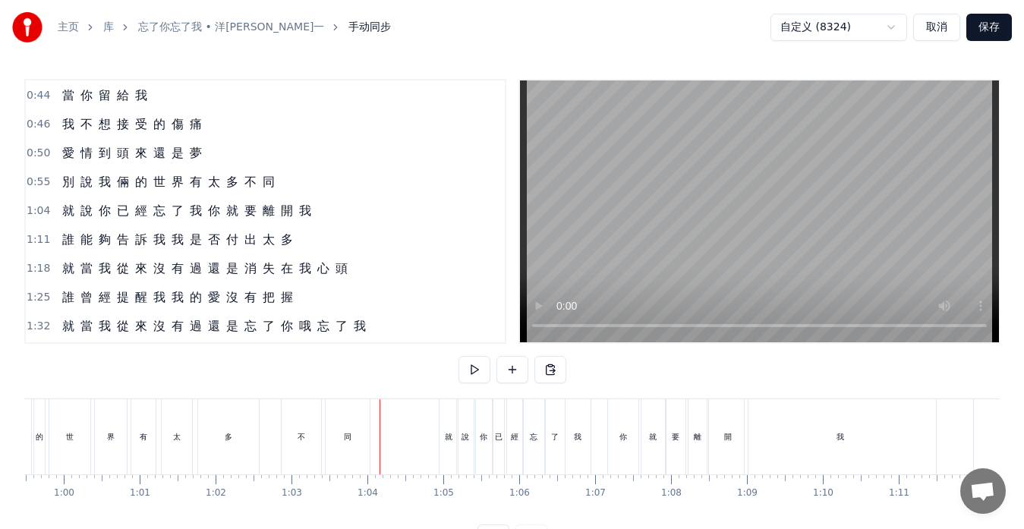
click at [365, 450] on div "同" at bounding box center [348, 436] width 44 height 75
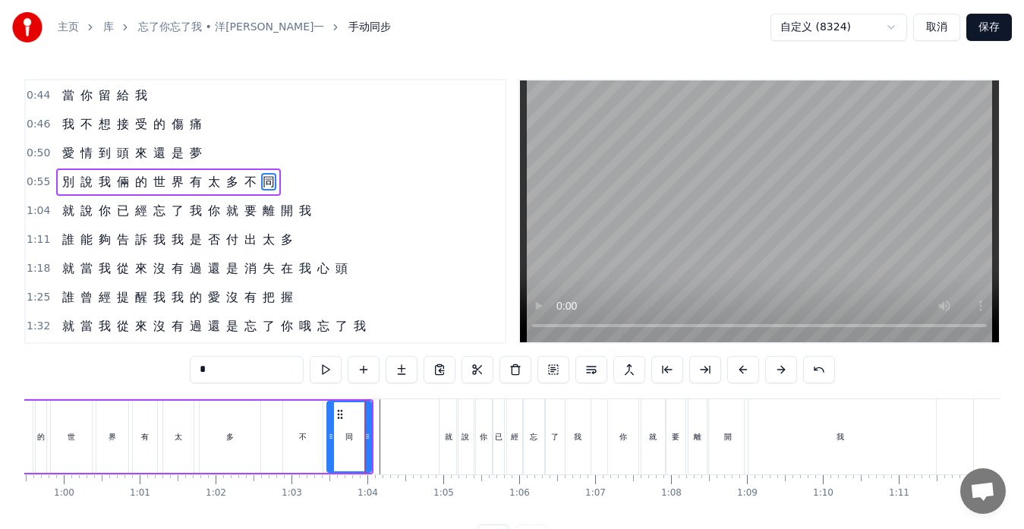
scroll to position [86, 0]
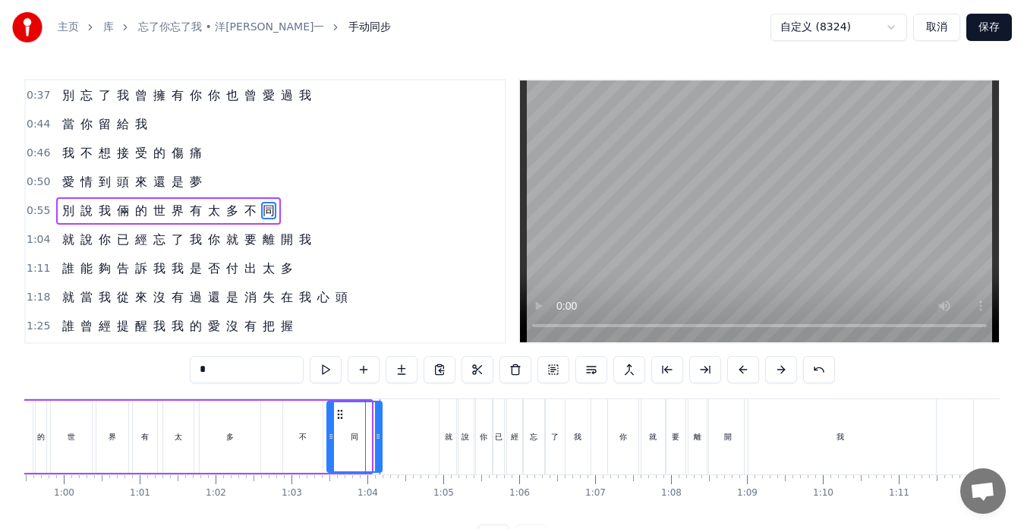
drag, startPoint x: 368, startPoint y: 450, endPoint x: 378, endPoint y: 450, distance: 10.6
click at [378, 450] on div at bounding box center [378, 436] width 6 height 69
click at [373, 450] on div at bounding box center [372, 436] width 6 height 69
click at [288, 447] on div "不" at bounding box center [302, 437] width 39 height 72
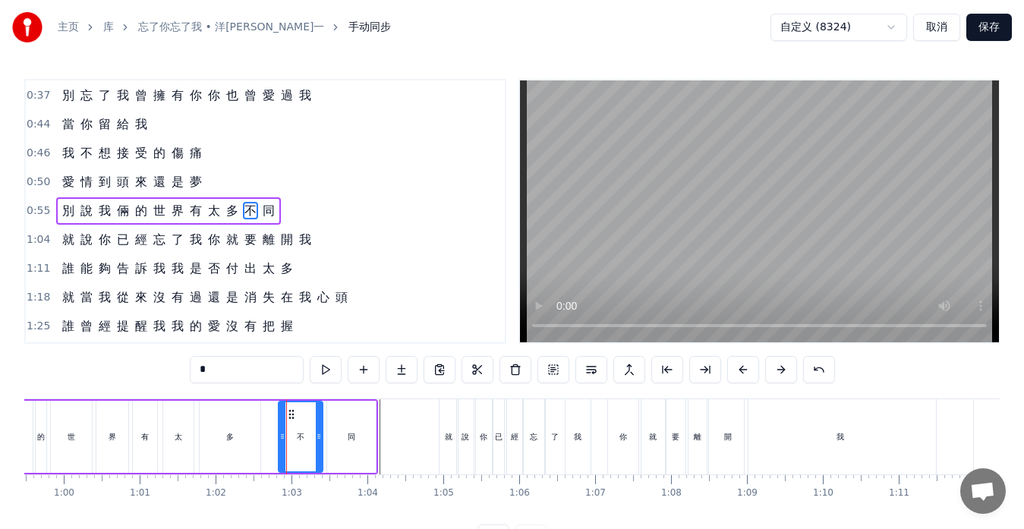
click at [280, 440] on icon at bounding box center [282, 437] width 6 height 12
click at [353, 440] on div "同" at bounding box center [352, 436] width 8 height 11
type input "*"
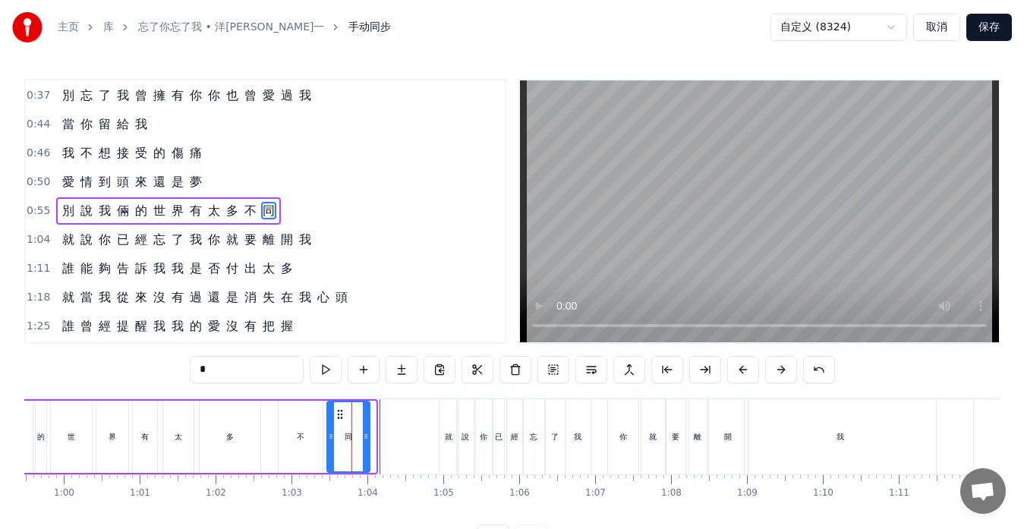
click at [366, 438] on icon at bounding box center [366, 437] width 6 height 12
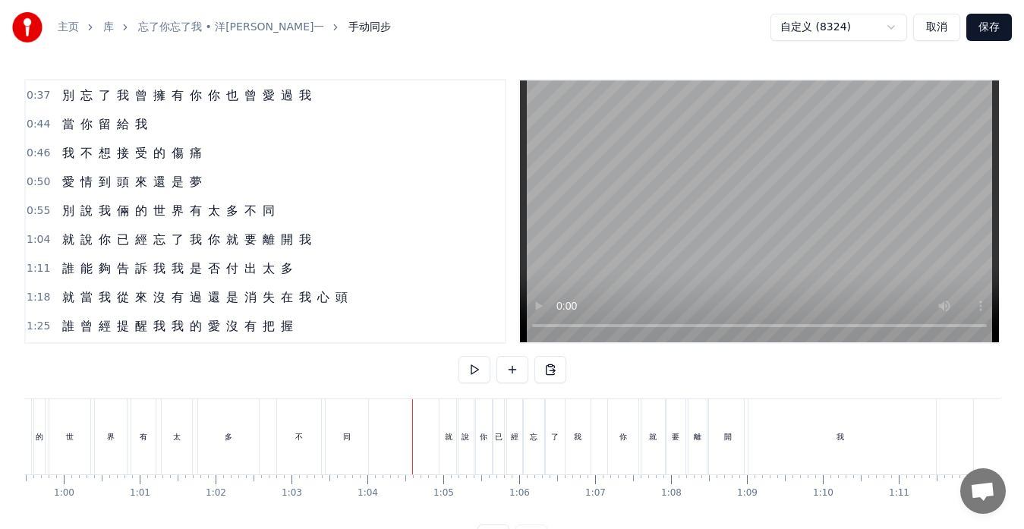
click at [291, 451] on div "不" at bounding box center [299, 436] width 44 height 75
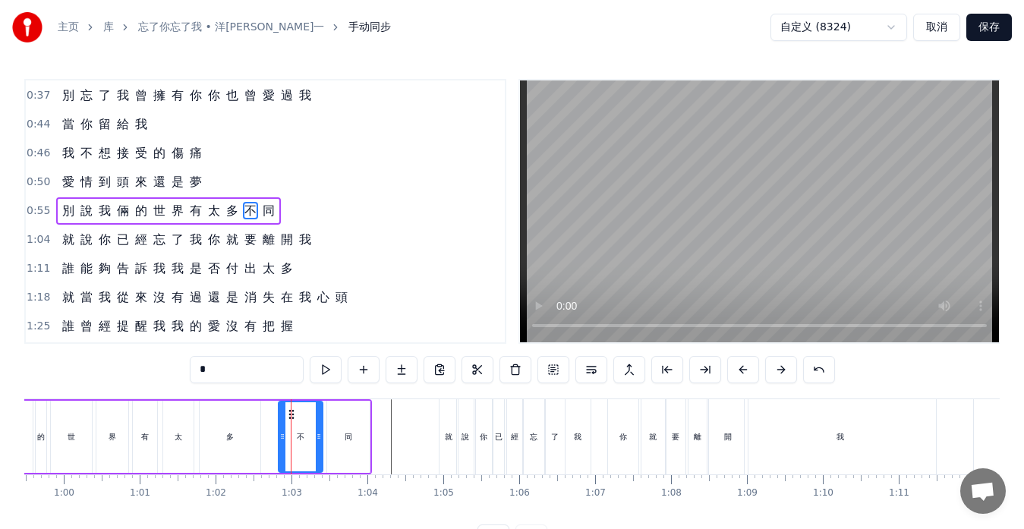
click at [245, 450] on div "多" at bounding box center [230, 437] width 61 height 72
type input "*"
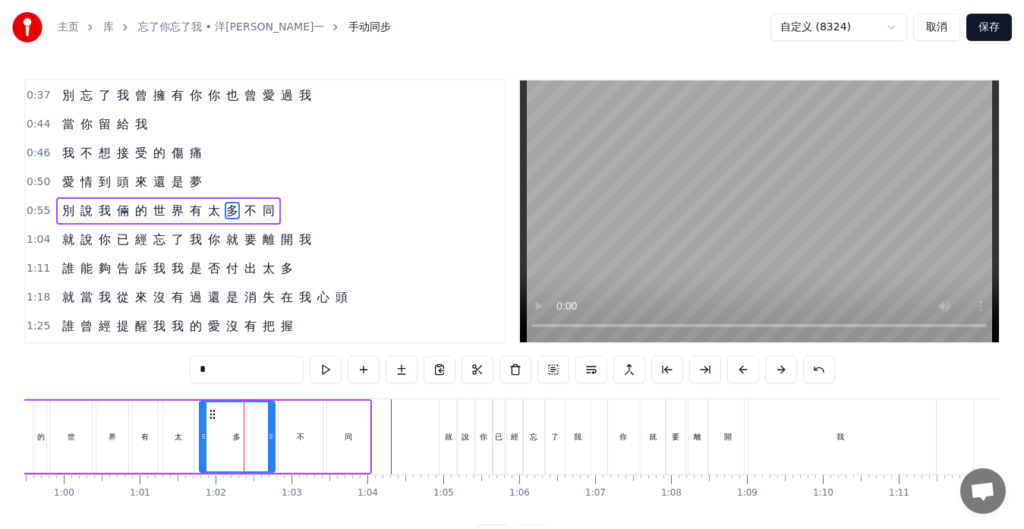
drag, startPoint x: 256, startPoint y: 440, endPoint x: 270, endPoint y: 439, distance: 14.4
click at [270, 439] on icon at bounding box center [271, 437] width 6 height 12
click at [43, 214] on span "0:55" at bounding box center [39, 211] width 24 height 15
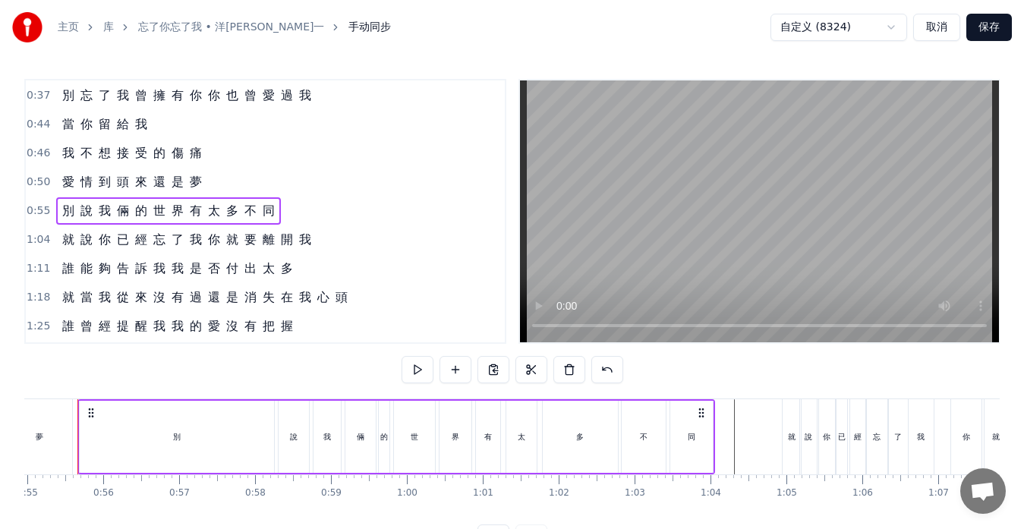
scroll to position [0, 4150]
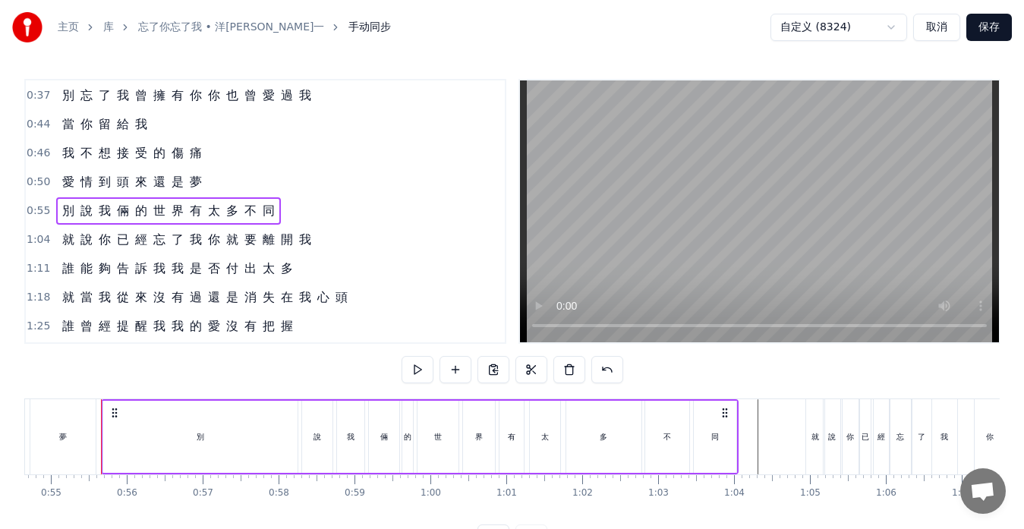
click at [42, 213] on span "0:55" at bounding box center [39, 211] width 24 height 15
click at [193, 438] on div "別" at bounding box center [200, 437] width 194 height 72
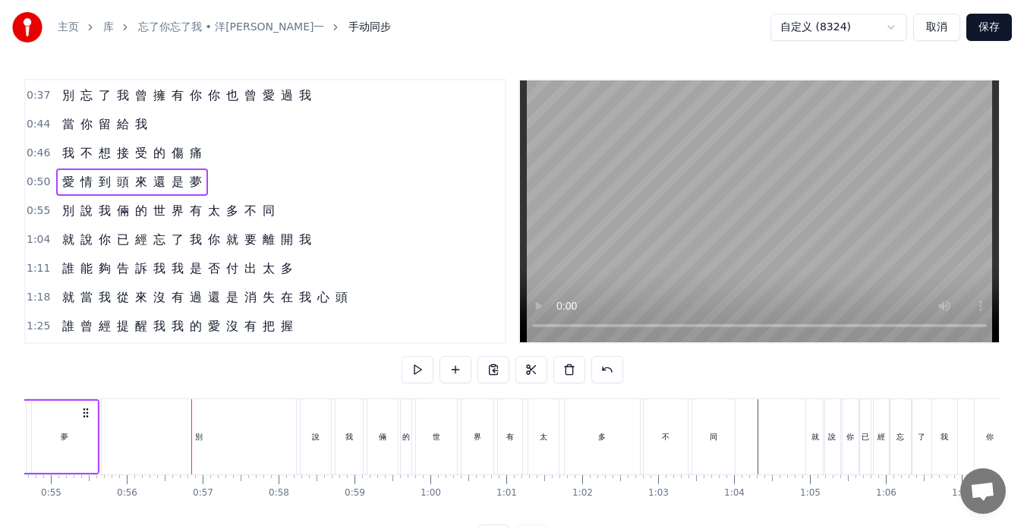
scroll to position [0, 4077]
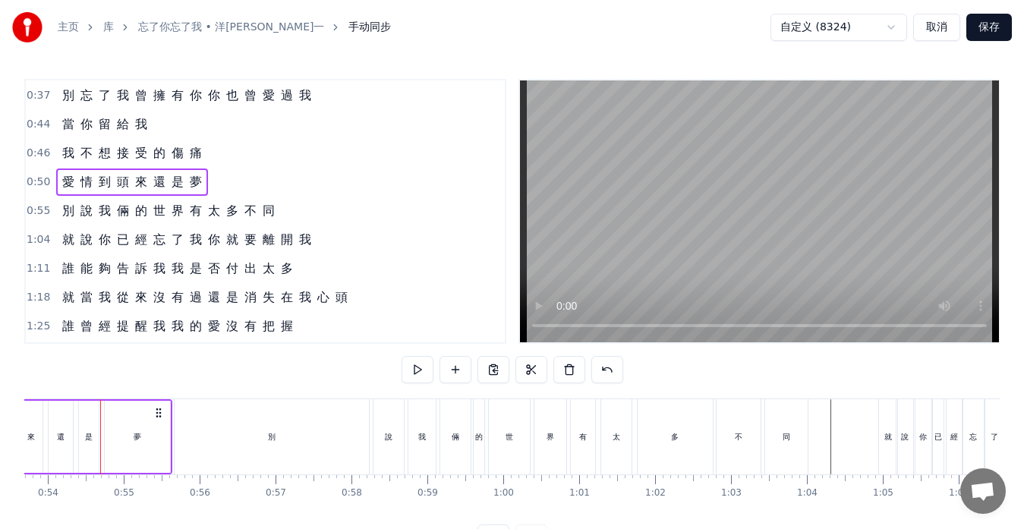
click at [196, 449] on div "別" at bounding box center [272, 436] width 194 height 75
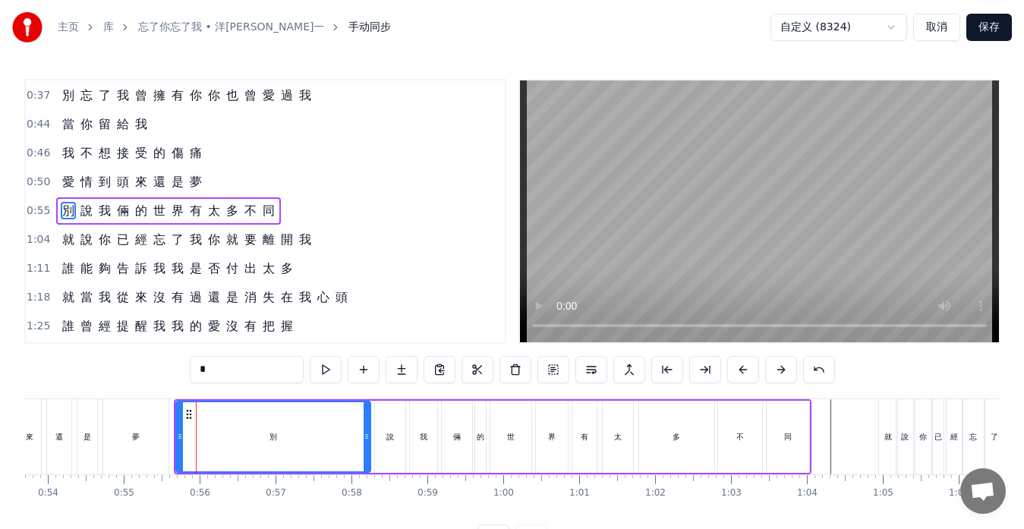
click at [178, 434] on icon at bounding box center [180, 437] width 6 height 12
drag, startPoint x: 178, startPoint y: 431, endPoint x: 311, endPoint y: 437, distance: 133.0
click at [311, 435] on icon at bounding box center [313, 437] width 6 height 12
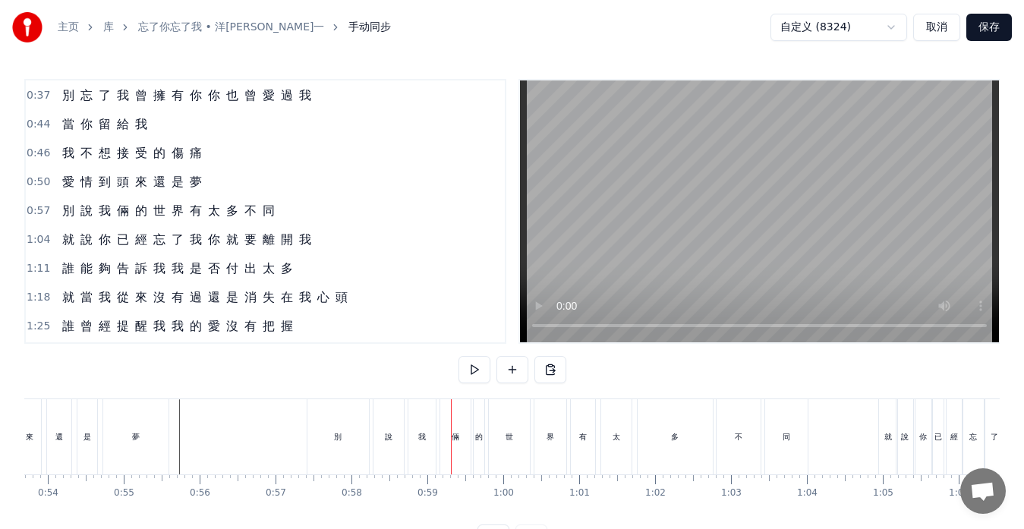
click at [325, 453] on div "別" at bounding box center [339, 436] width 62 height 75
click at [335, 453] on div "別" at bounding box center [339, 436] width 62 height 75
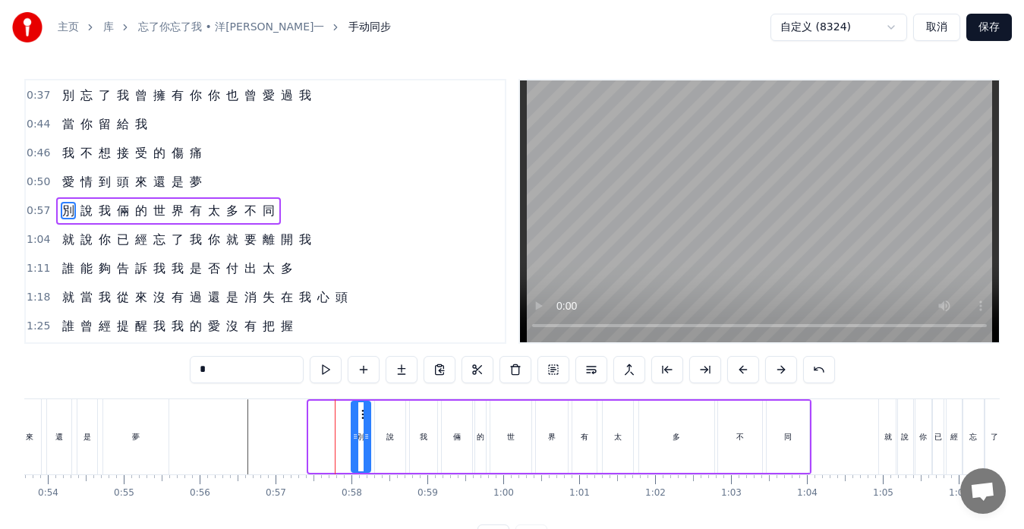
drag, startPoint x: 314, startPoint y: 416, endPoint x: 356, endPoint y: 420, distance: 42.7
click at [356, 420] on div at bounding box center [355, 436] width 6 height 69
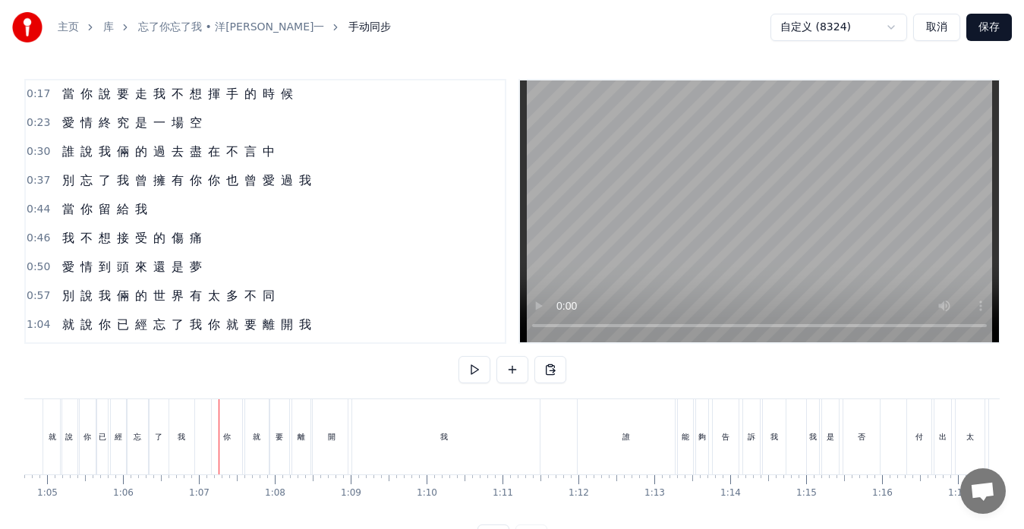
scroll to position [0, 0]
click at [246, 192] on div "別 忘 了 我 曾 擁 有 你 你 也 曾 愛 過 我" at bounding box center [186, 181] width 261 height 27
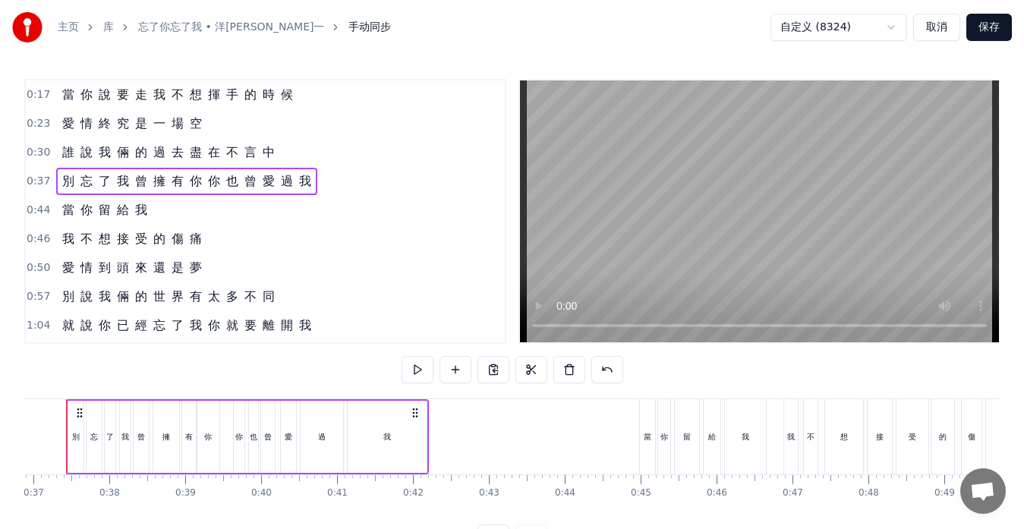
scroll to position [0, 2766]
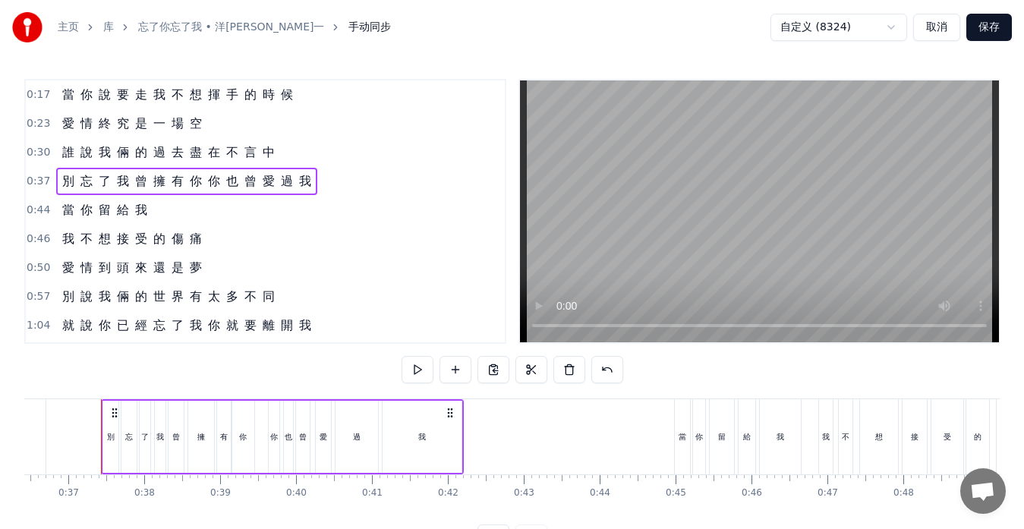
click at [185, 330] on div "就 說 你 已 經 忘 了 我 你 就 要 離 開 我" at bounding box center [186, 325] width 261 height 27
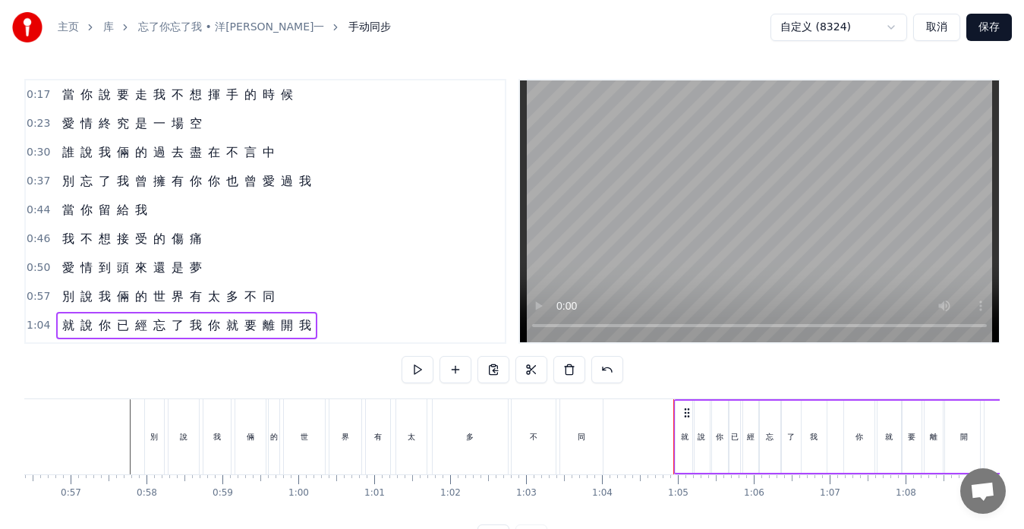
scroll to position [0, 4283]
click at [218, 444] on div "我" at bounding box center [216, 436] width 27 height 75
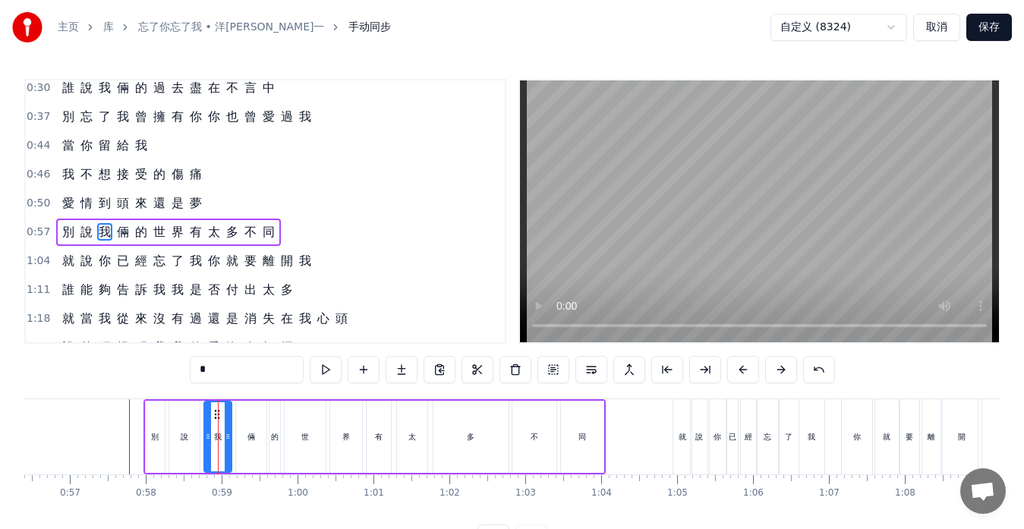
scroll to position [86, 0]
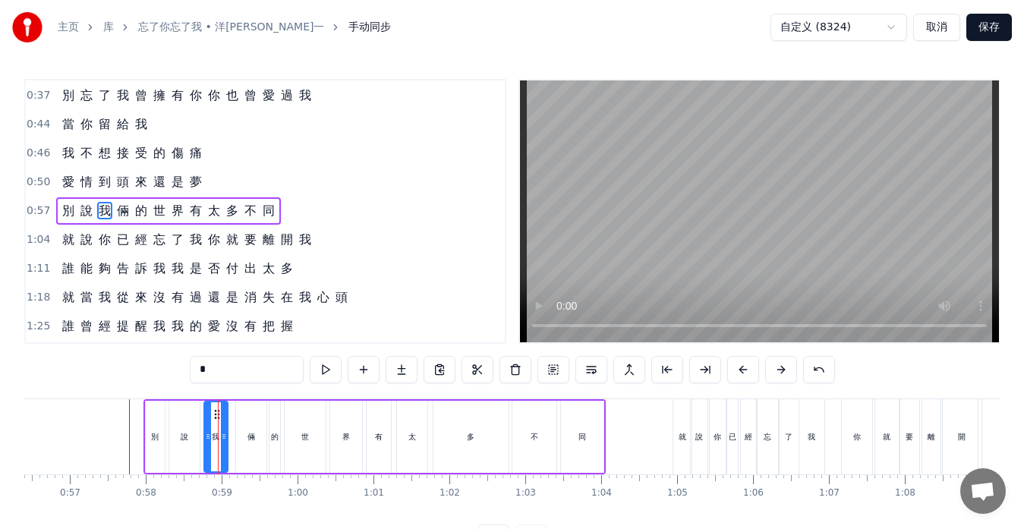
click at [223, 435] on icon at bounding box center [224, 437] width 6 height 12
click at [248, 440] on div "倆" at bounding box center [252, 436] width 8 height 11
click at [244, 411] on icon at bounding box center [244, 415] width 12 height 12
click at [271, 437] on div "的" at bounding box center [275, 436] width 8 height 11
type input "*"
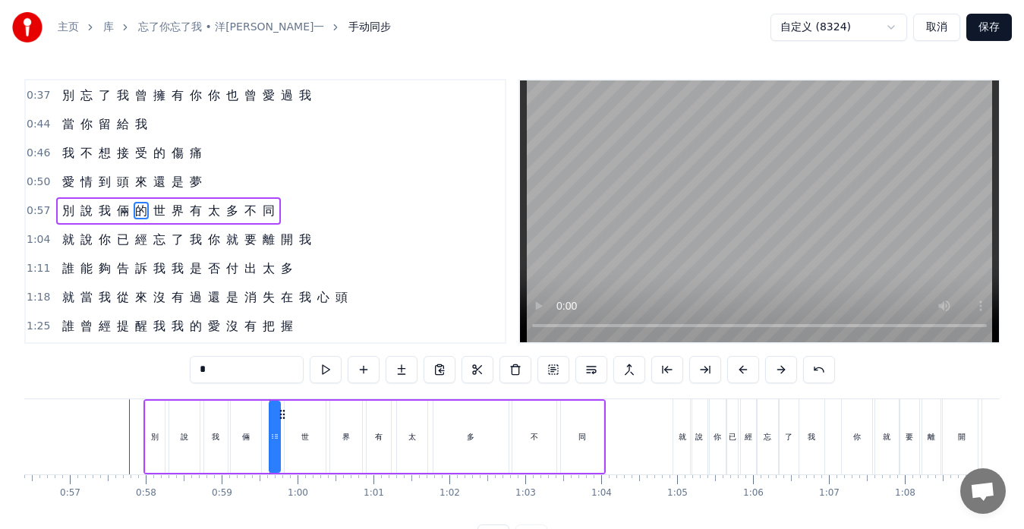
click at [270, 433] on div at bounding box center [270, 436] width 1 height 75
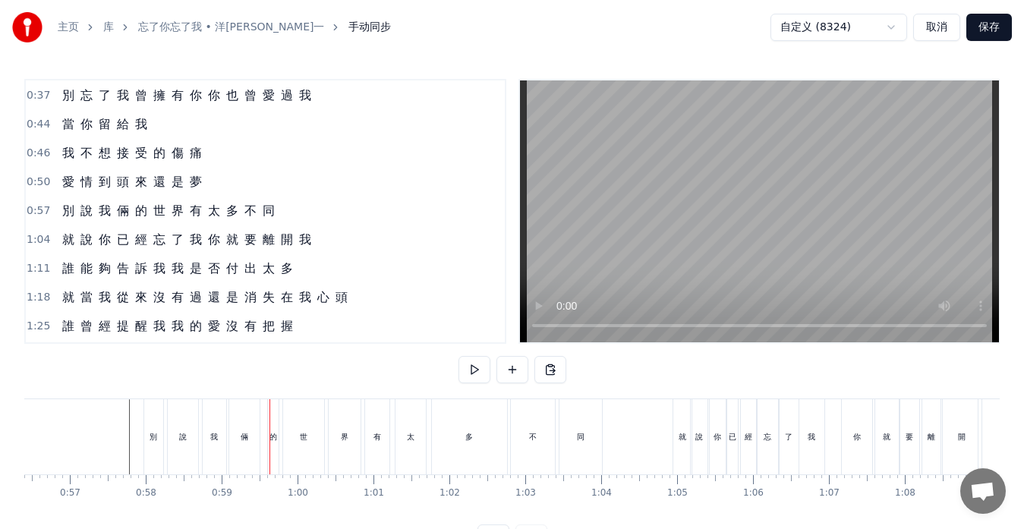
click at [272, 434] on div "的" at bounding box center [274, 436] width 8 height 11
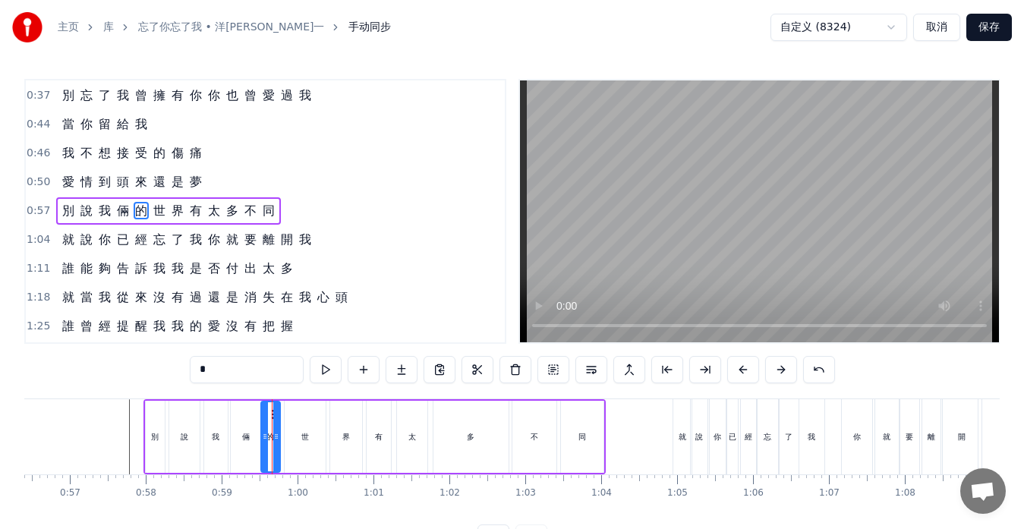
drag, startPoint x: 270, startPoint y: 437, endPoint x: 262, endPoint y: 436, distance: 8.4
click at [262, 436] on icon at bounding box center [265, 437] width 6 height 12
click at [406, 440] on div "太" at bounding box center [412, 437] width 30 height 72
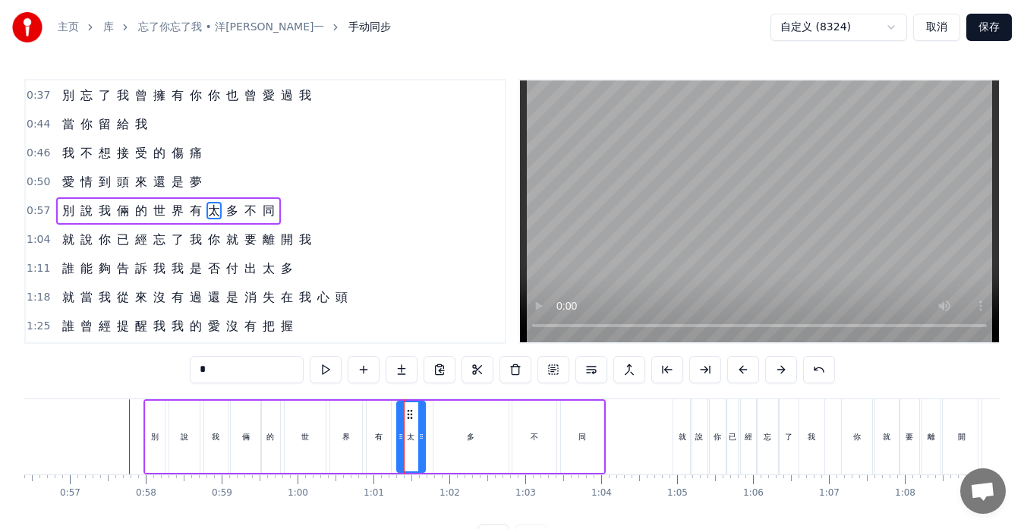
click at [421, 437] on icon at bounding box center [421, 437] width 6 height 12
click at [404, 416] on icon at bounding box center [406, 415] width 12 height 12
click at [436, 435] on div "多" at bounding box center [471, 437] width 75 height 72
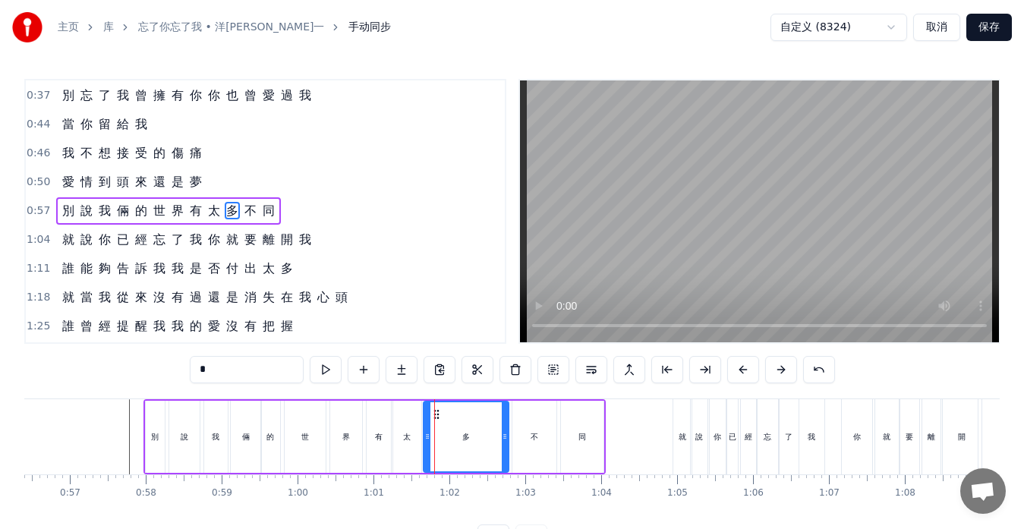
drag, startPoint x: 437, startPoint y: 432, endPoint x: 427, endPoint y: 433, distance: 9.9
click at [427, 433] on icon at bounding box center [428, 437] width 6 height 12
drag, startPoint x: 504, startPoint y: 440, endPoint x: 490, endPoint y: 441, distance: 14.5
click at [490, 441] on icon at bounding box center [491, 437] width 6 height 12
click at [527, 439] on div "不" at bounding box center [535, 437] width 44 height 72
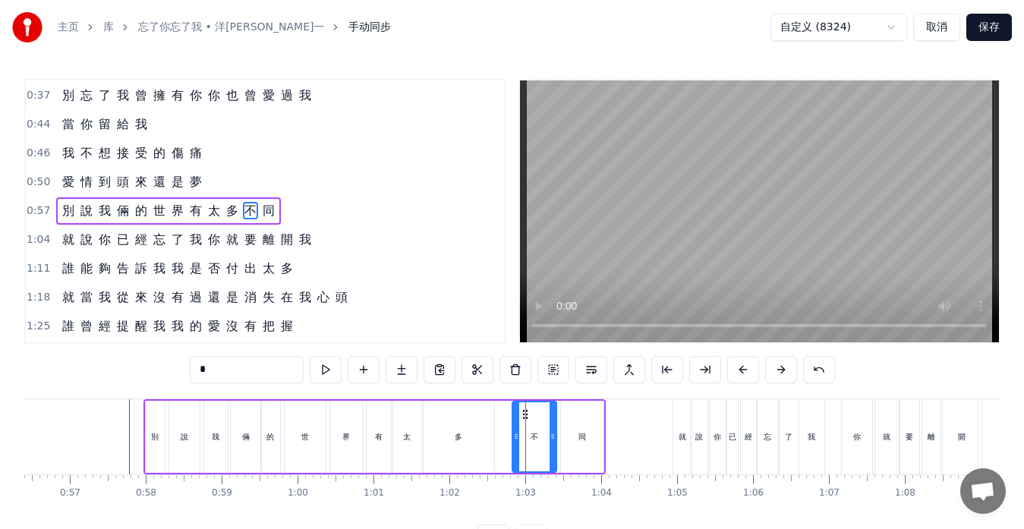
click at [584, 440] on div "同" at bounding box center [583, 436] width 8 height 11
type input "*"
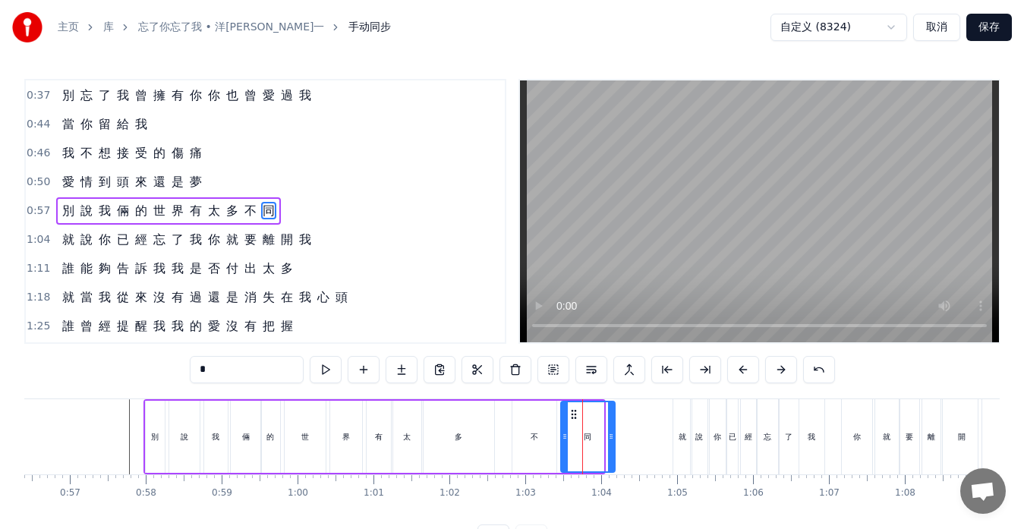
drag, startPoint x: 601, startPoint y: 436, endPoint x: 612, endPoint y: 435, distance: 11.4
click at [612, 435] on icon at bounding box center [611, 437] width 6 height 12
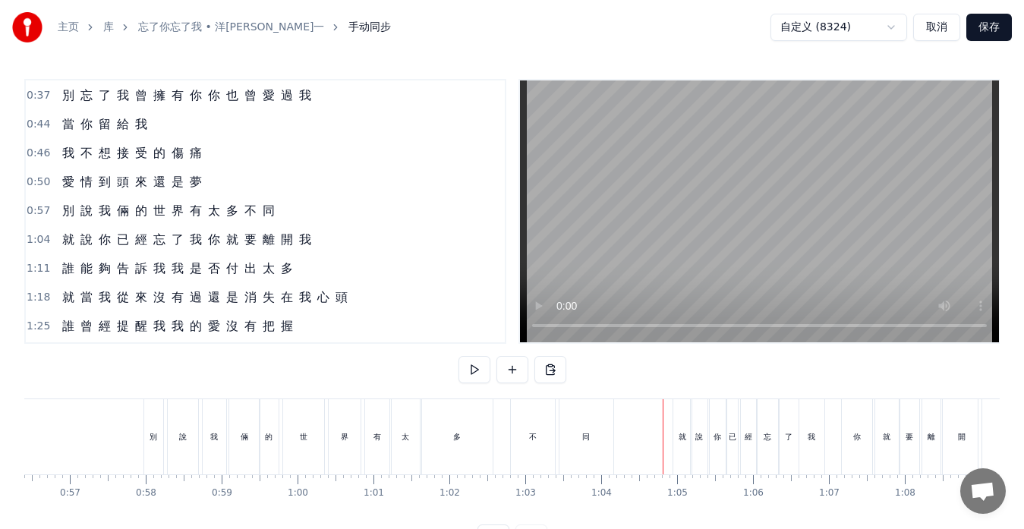
click at [472, 369] on button at bounding box center [475, 369] width 32 height 27
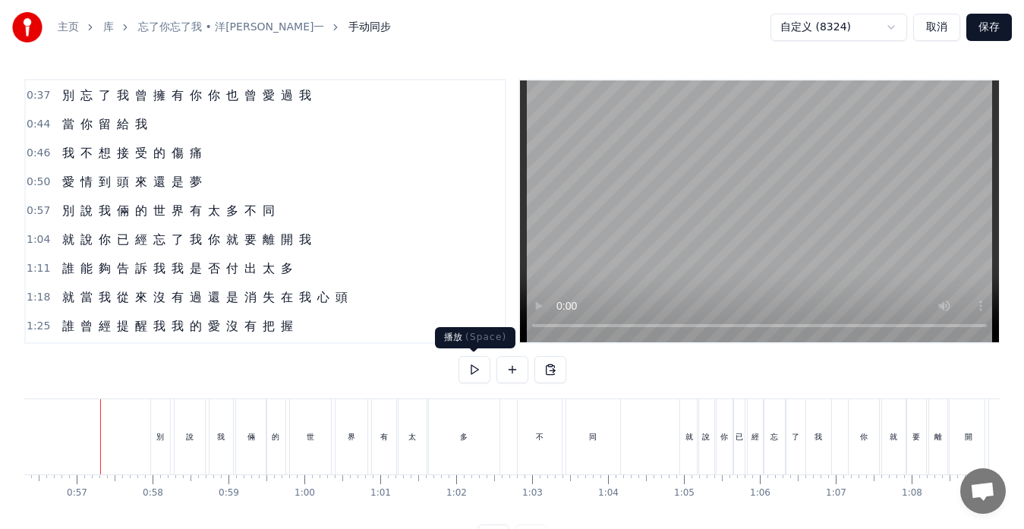
click at [473, 369] on button at bounding box center [475, 369] width 32 height 27
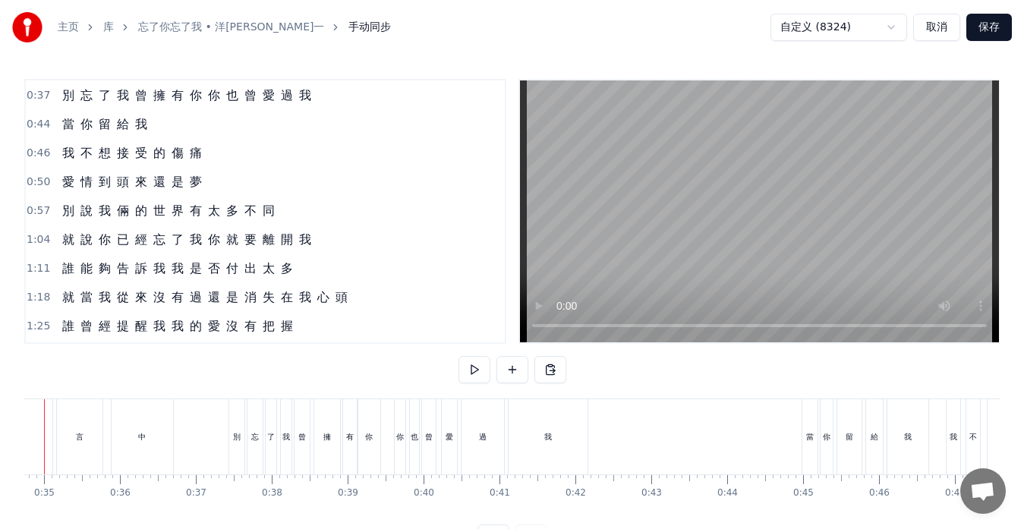
scroll to position [0, 2582]
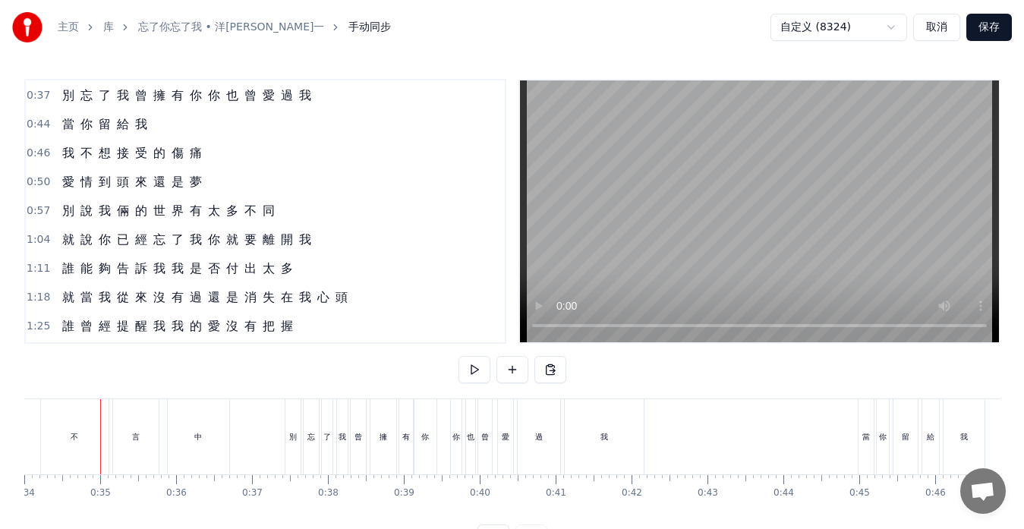
click at [298, 430] on div "別" at bounding box center [293, 436] width 15 height 75
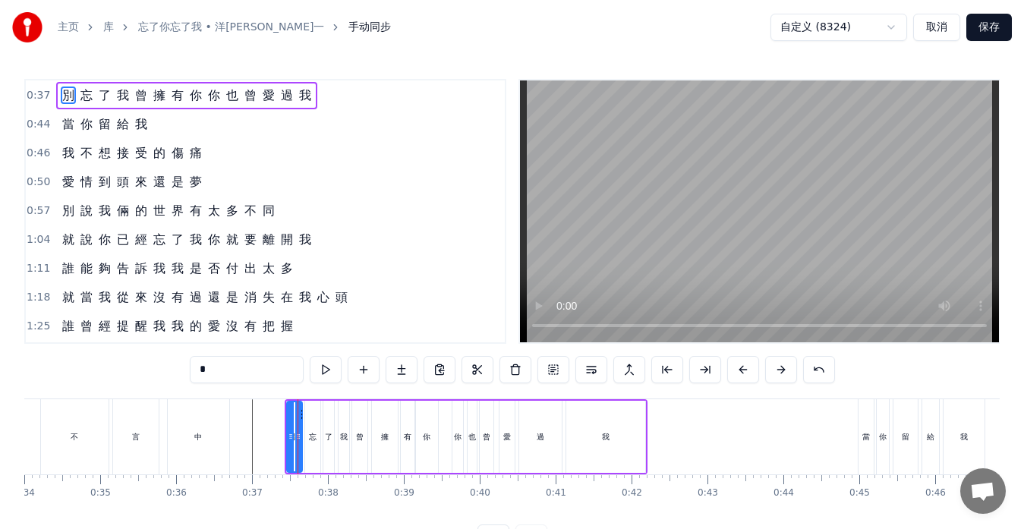
scroll to position [0, 0]
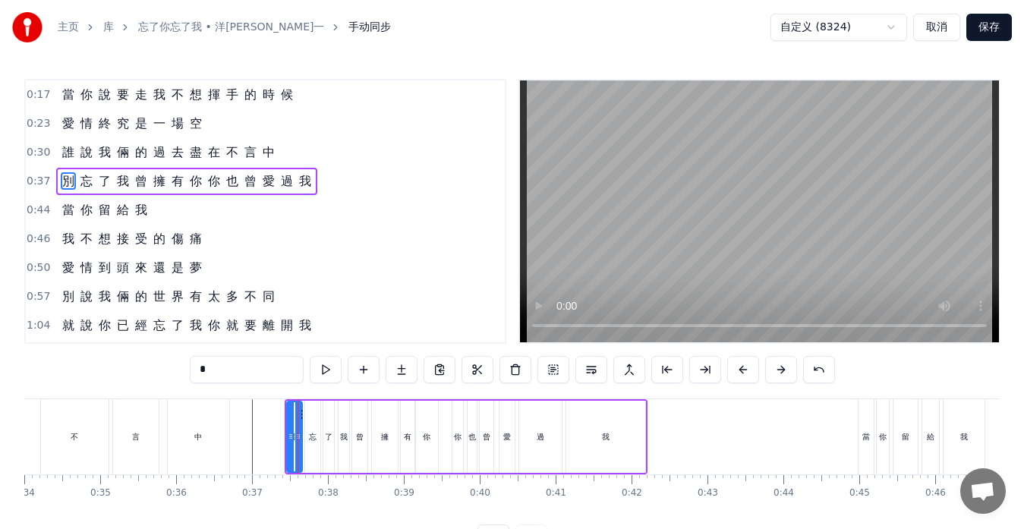
click at [208, 185] on span "你" at bounding box center [214, 180] width 15 height 17
type input "*"
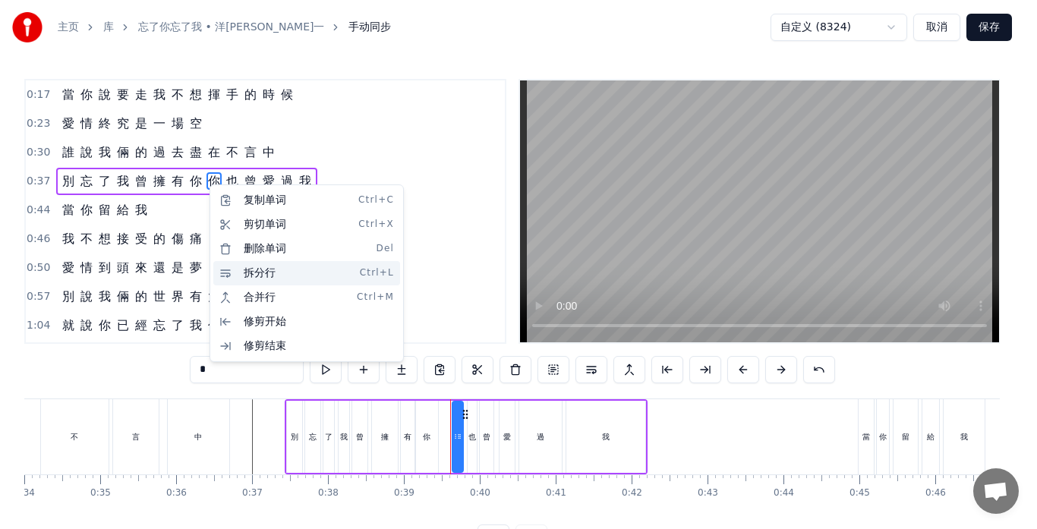
click at [238, 271] on div "拆分行 Ctrl+L" at bounding box center [306, 273] width 187 height 24
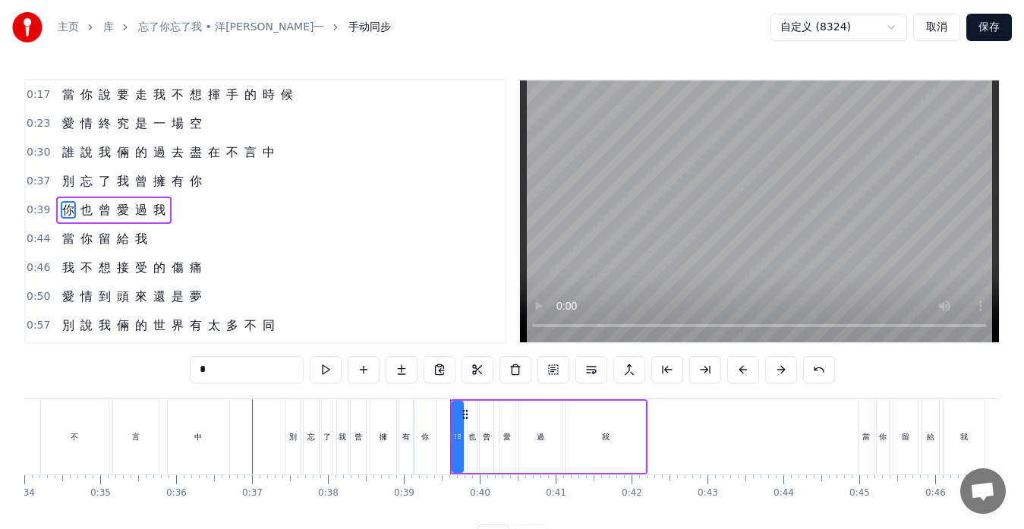
click at [324, 371] on button at bounding box center [326, 369] width 32 height 27
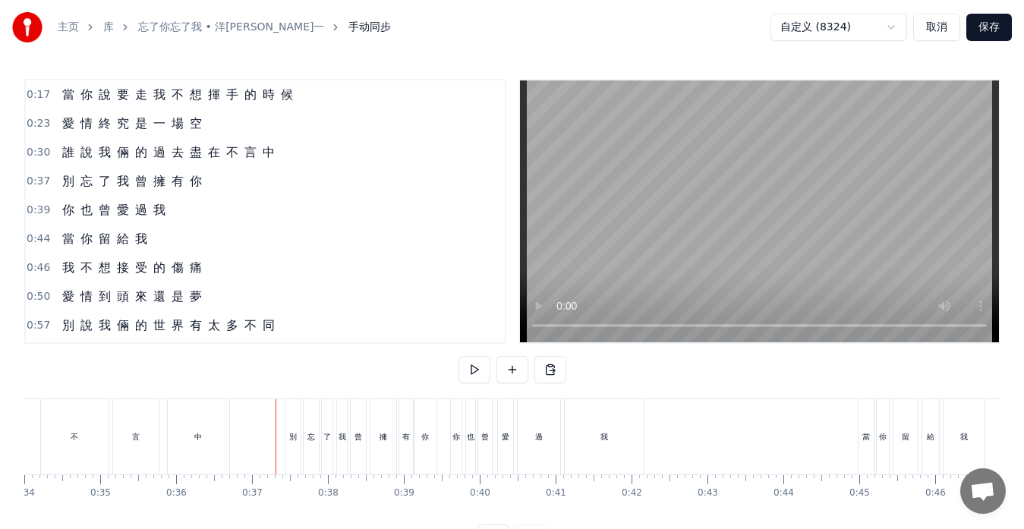
click at [476, 373] on button at bounding box center [475, 369] width 32 height 27
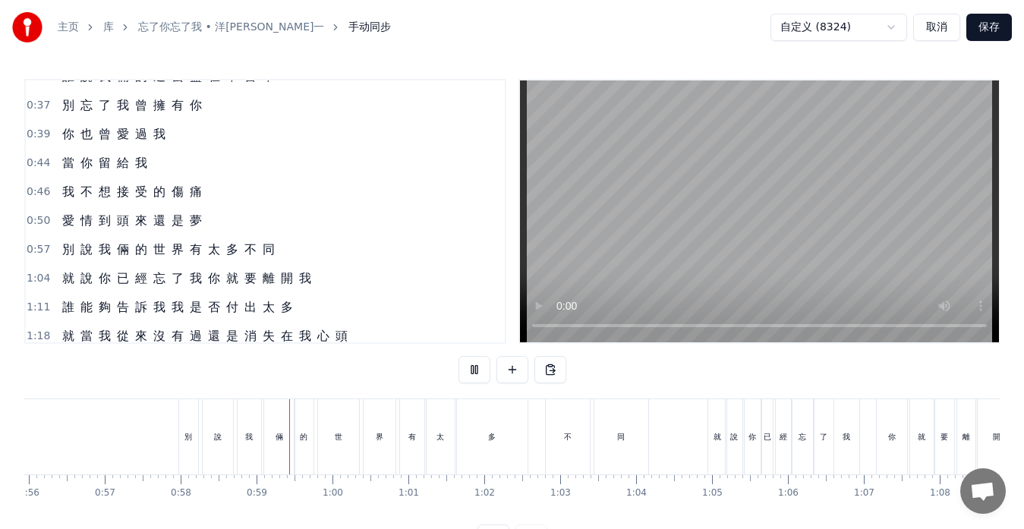
scroll to position [152, 0]
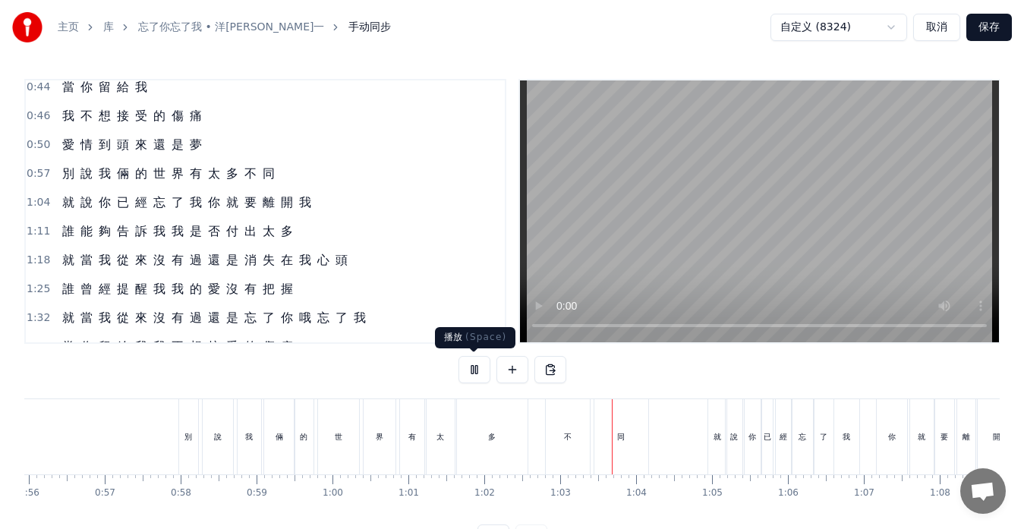
click at [466, 373] on button at bounding box center [475, 369] width 32 height 27
click at [205, 212] on div "就 說 你 已 經 忘 了 我 你 就 要 離 開 我" at bounding box center [186, 202] width 261 height 27
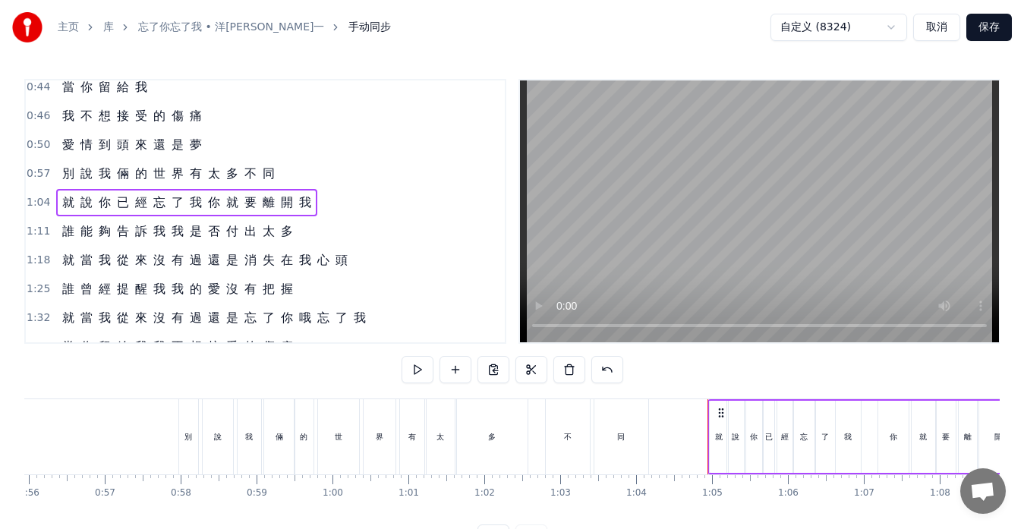
click at [208, 207] on span "你" at bounding box center [214, 202] width 15 height 17
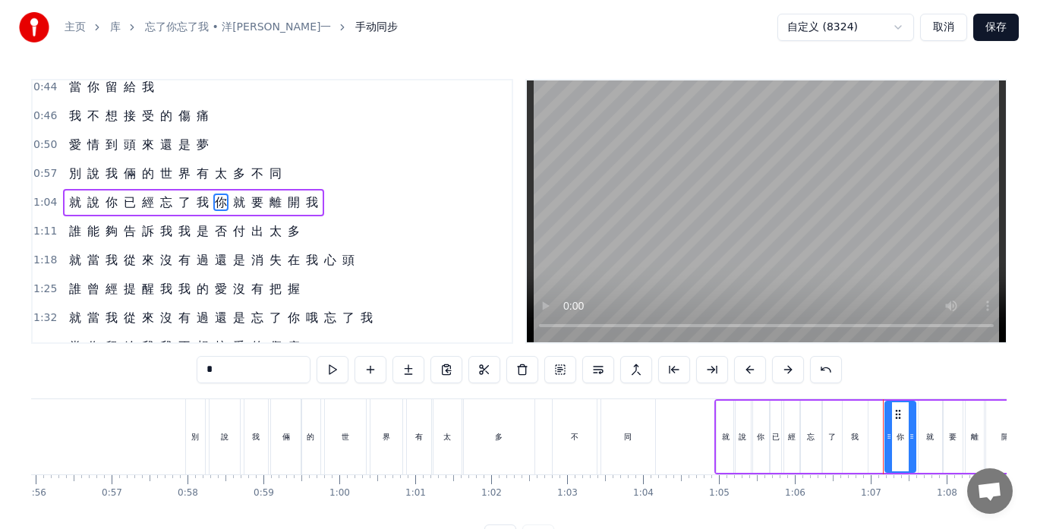
scroll to position [144, 0]
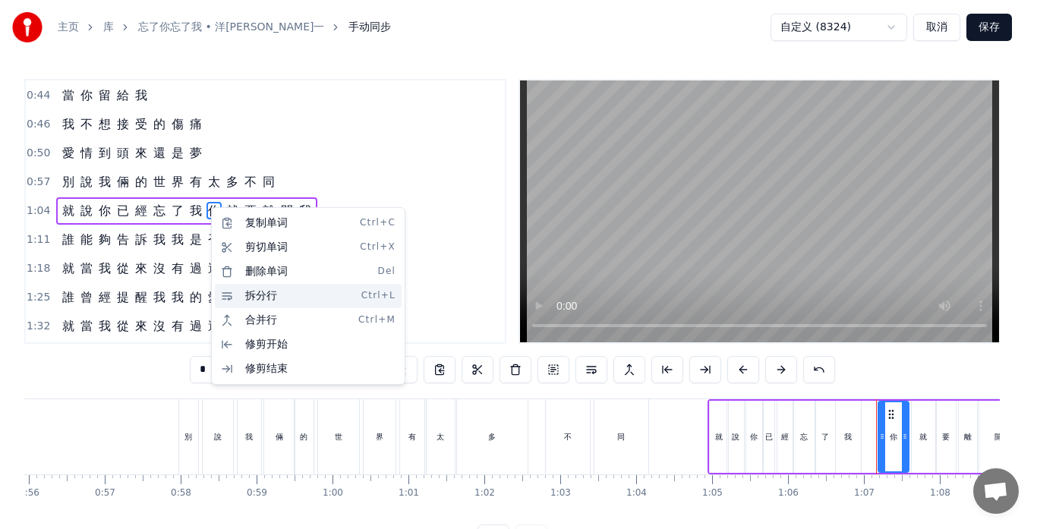
click at [260, 292] on div "拆分行 Ctrl+L" at bounding box center [308, 296] width 187 height 24
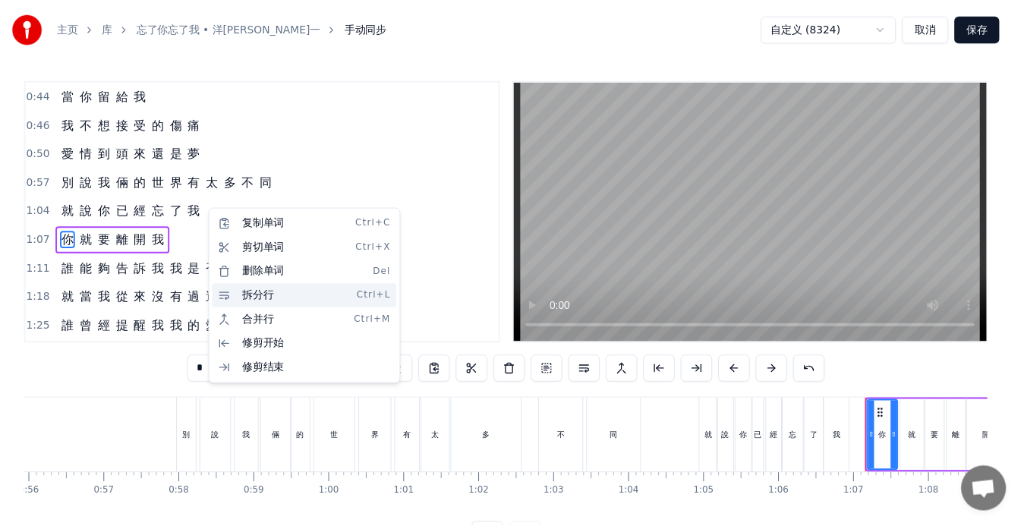
scroll to position [172, 0]
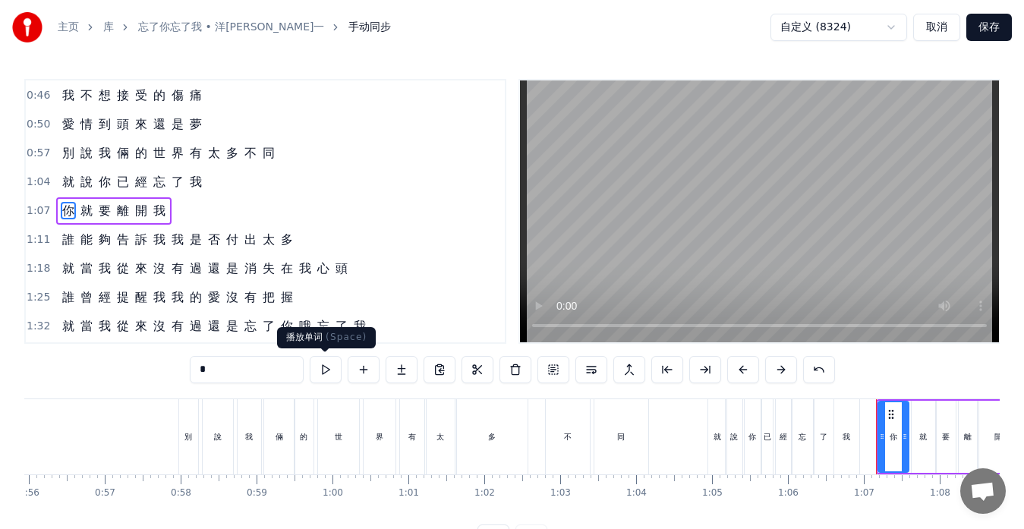
click at [327, 371] on button at bounding box center [326, 369] width 32 height 27
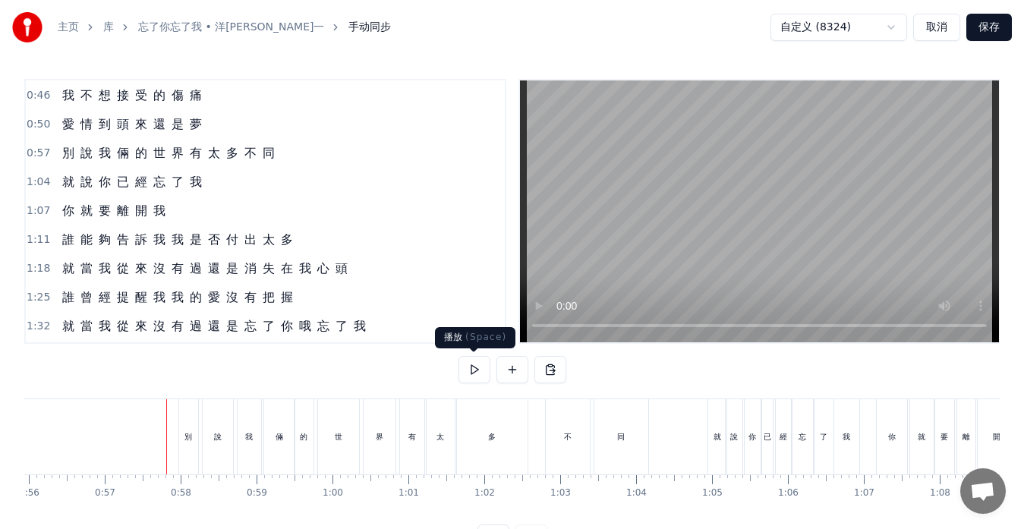
click at [477, 368] on button at bounding box center [475, 369] width 32 height 27
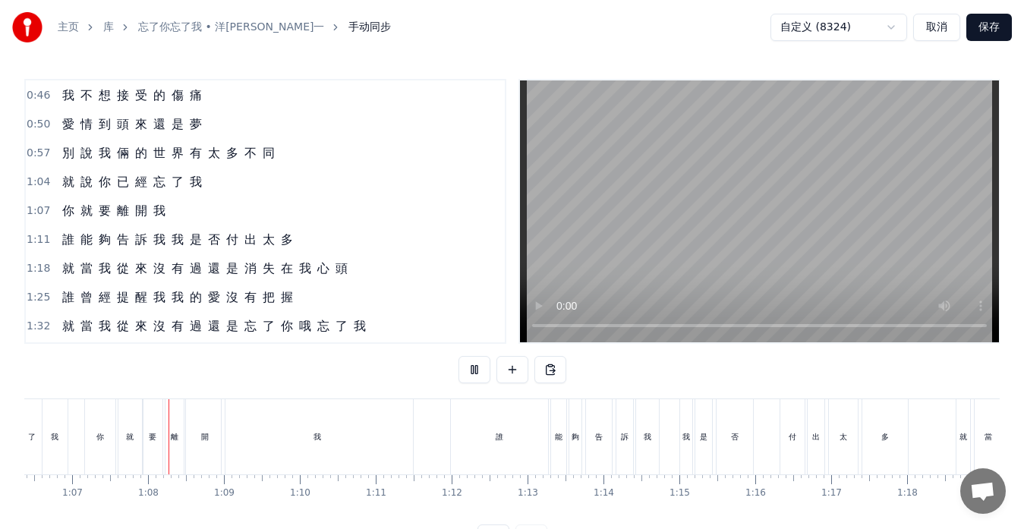
scroll to position [0, 5079]
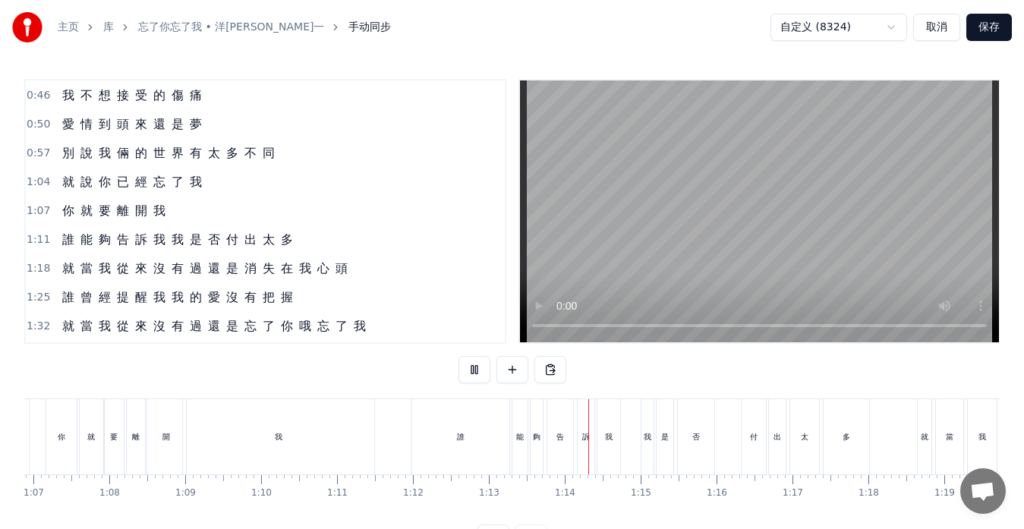
click at [476, 368] on button at bounding box center [475, 369] width 32 height 27
click at [646, 447] on div "我" at bounding box center [648, 436] width 12 height 75
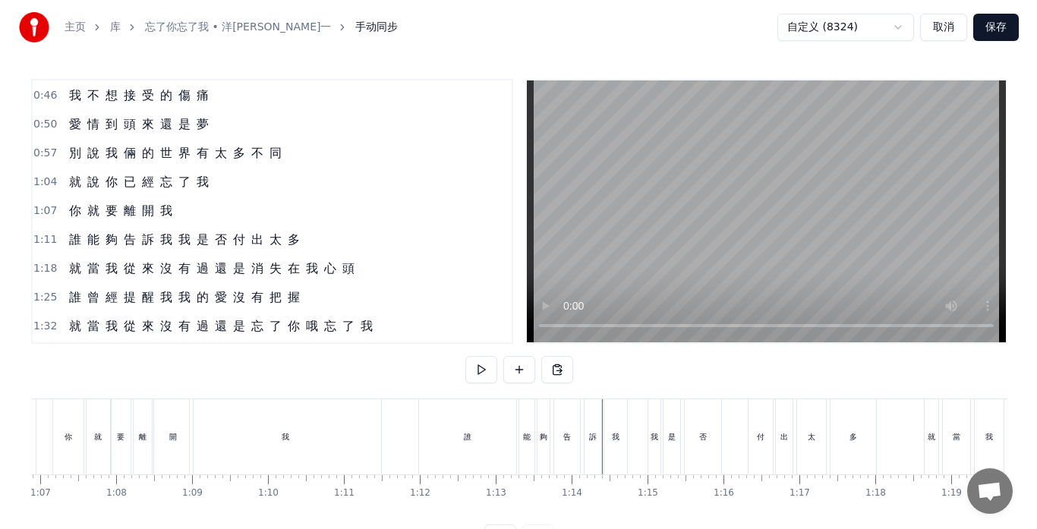
scroll to position [201, 0]
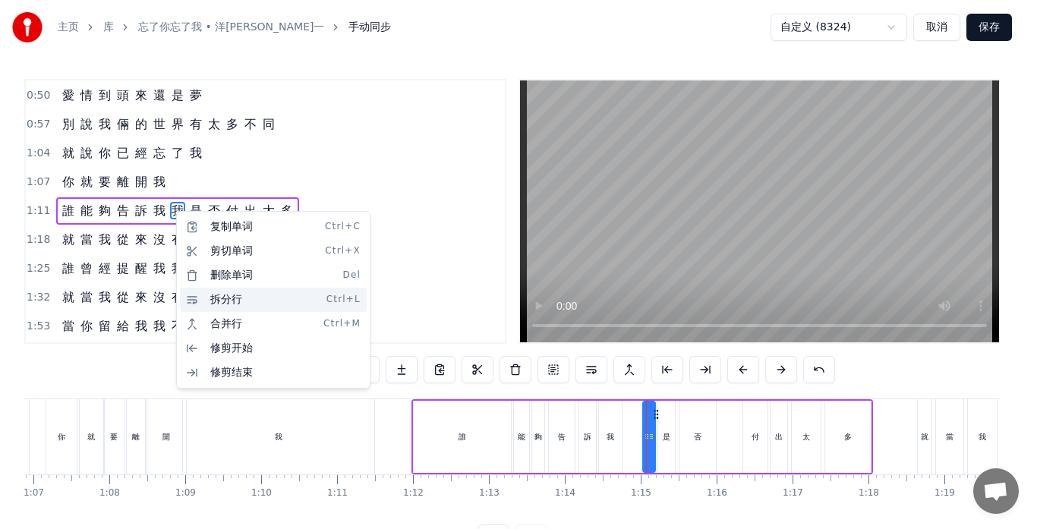
click at [216, 298] on div "拆分行 Ctrl+L" at bounding box center [273, 300] width 187 height 24
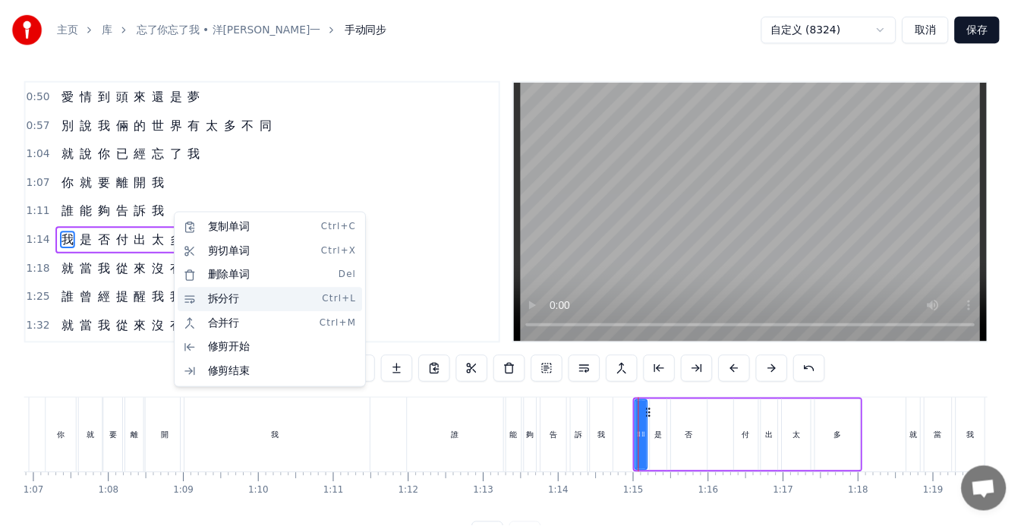
scroll to position [230, 0]
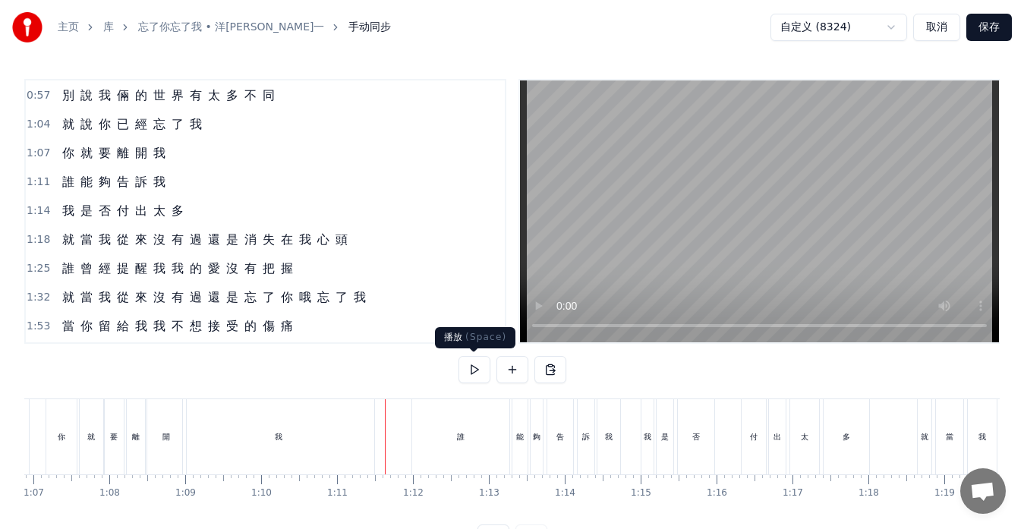
drag, startPoint x: 469, startPoint y: 371, endPoint x: 440, endPoint y: 333, distance: 47.8
click at [469, 371] on button at bounding box center [475, 369] width 32 height 27
click at [478, 371] on button at bounding box center [475, 369] width 32 height 27
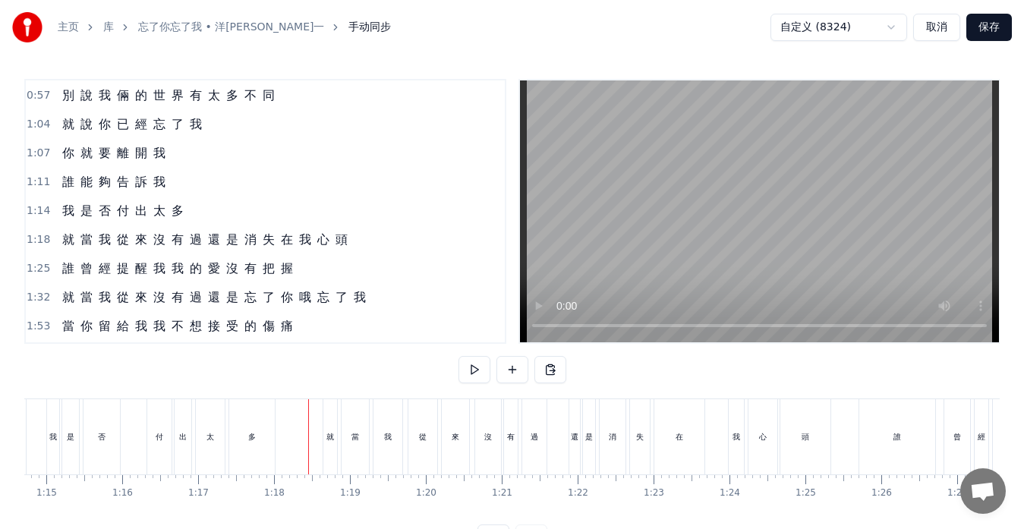
scroll to position [0, 5702]
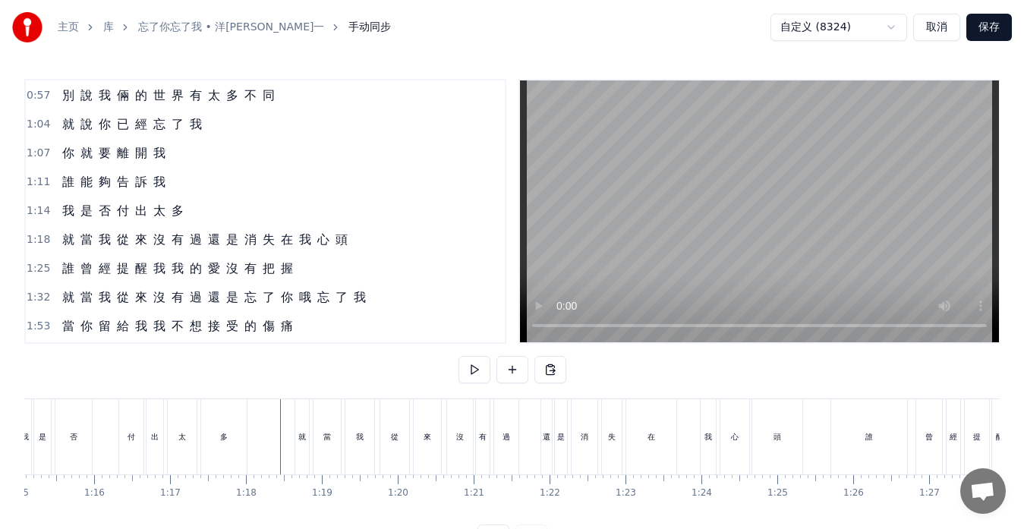
click at [298, 458] on div "就" at bounding box center [302, 436] width 14 height 75
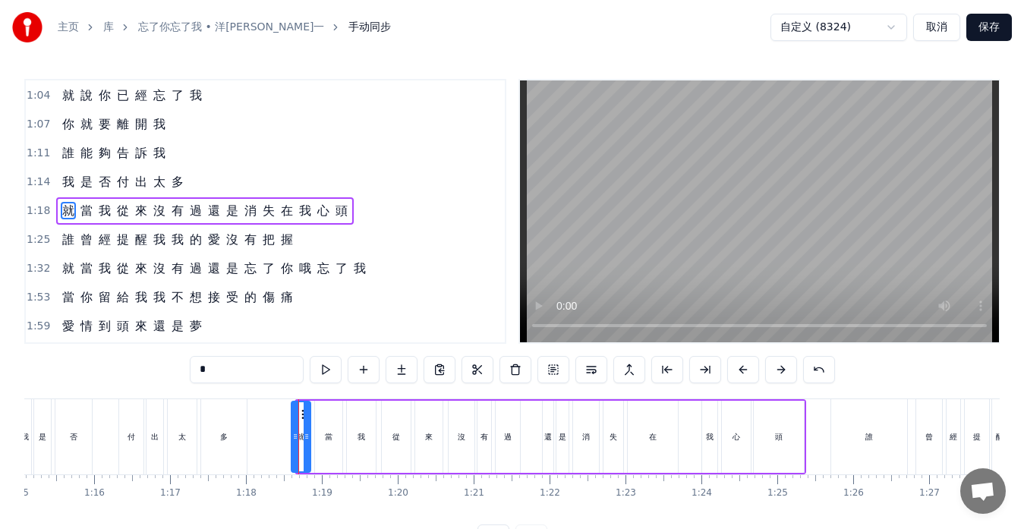
click at [292, 437] on icon at bounding box center [295, 437] width 6 height 12
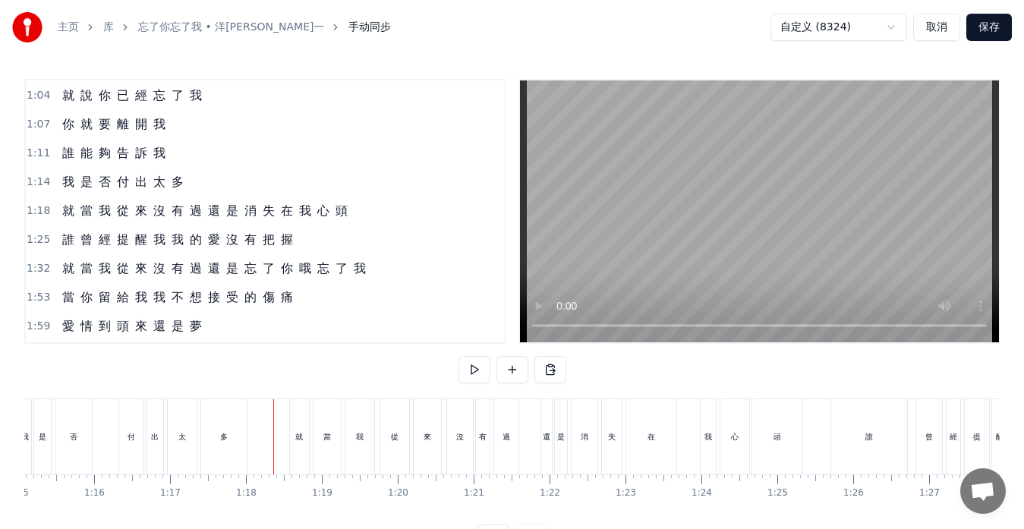
click at [235, 446] on div "多" at bounding box center [224, 436] width 46 height 75
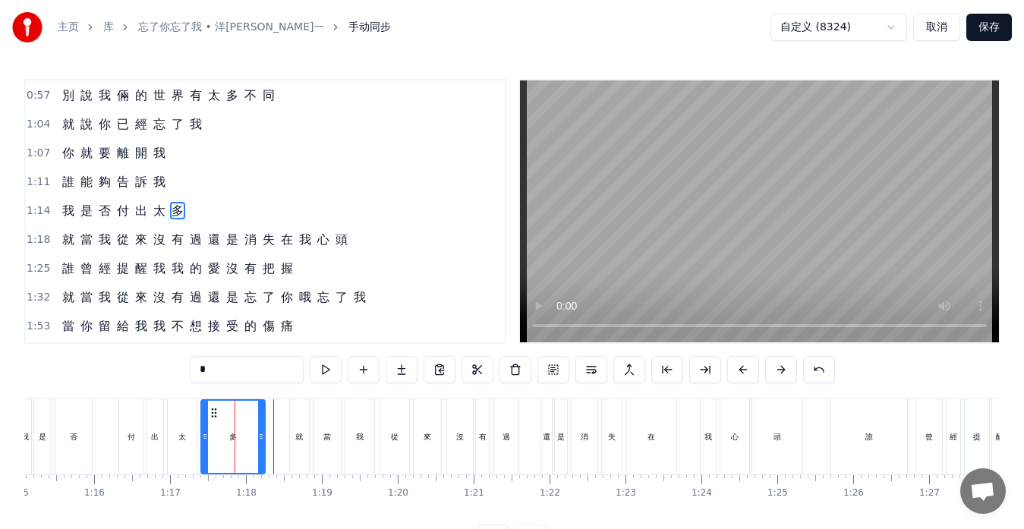
drag, startPoint x: 243, startPoint y: 437, endPoint x: 261, endPoint y: 438, distance: 18.3
click at [261, 438] on icon at bounding box center [261, 437] width 6 height 12
drag, startPoint x: 260, startPoint y: 440, endPoint x: 235, endPoint y: 433, distance: 26.0
click at [235, 433] on icon at bounding box center [236, 437] width 6 height 12
click at [235, 433] on div at bounding box center [235, 436] width 1 height 75
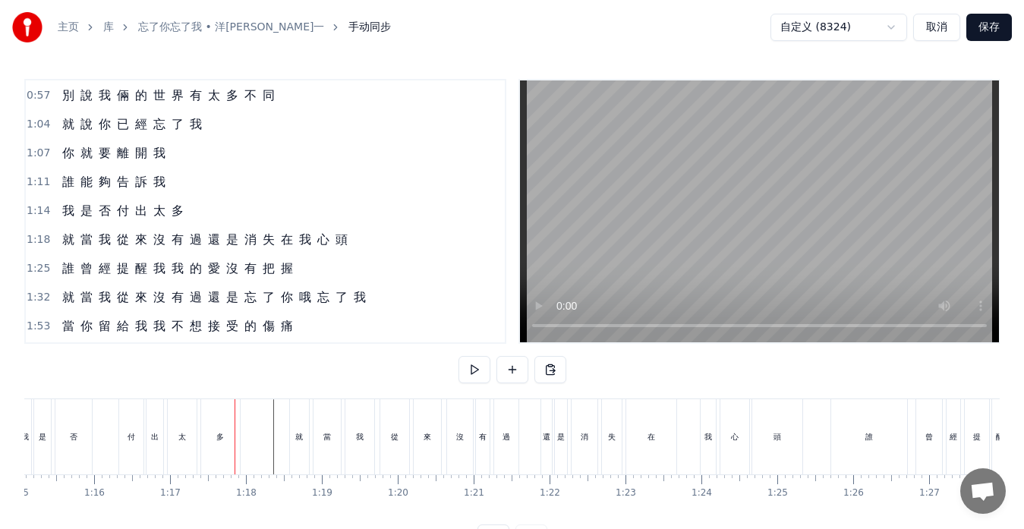
click at [237, 434] on div "多" at bounding box center [220, 436] width 39 height 75
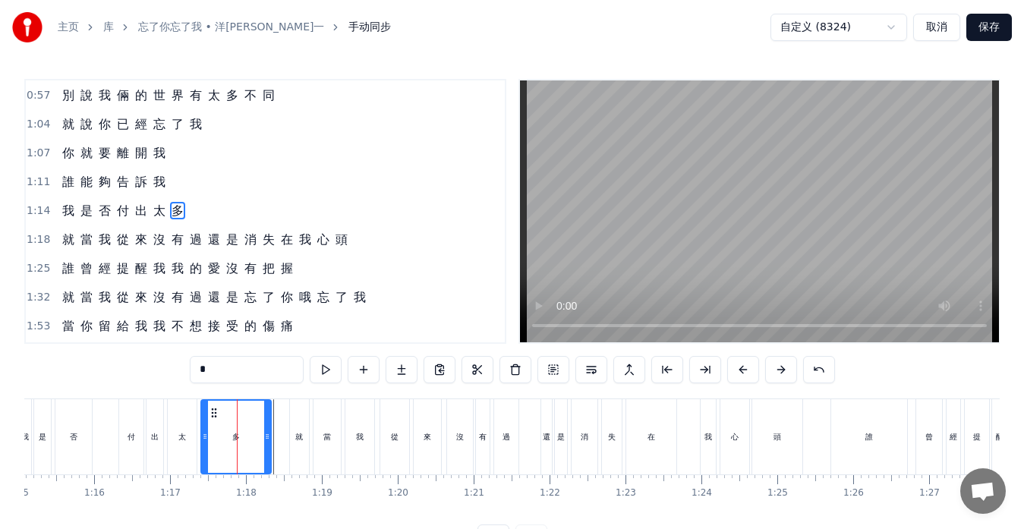
drag, startPoint x: 238, startPoint y: 434, endPoint x: 270, endPoint y: 436, distance: 31.2
click at [270, 436] on icon at bounding box center [267, 437] width 6 height 12
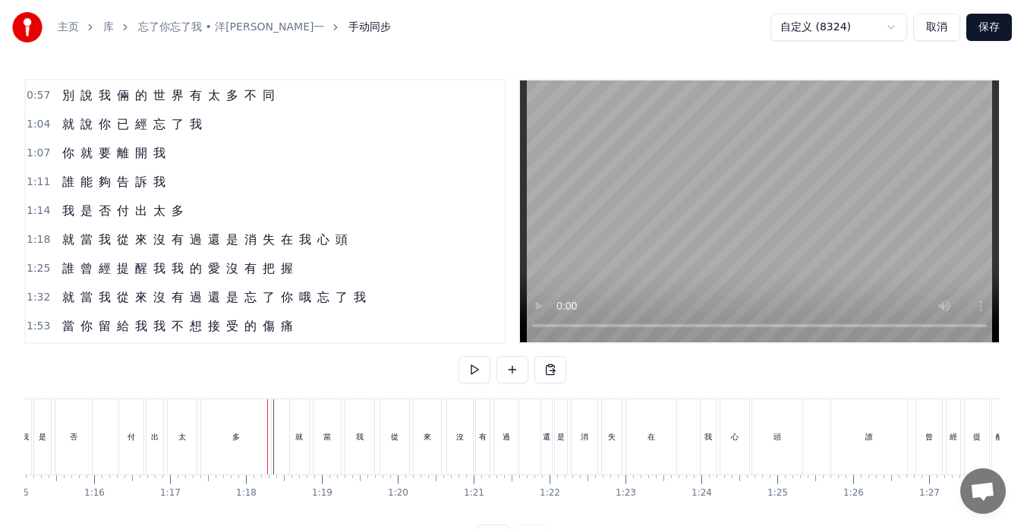
click at [245, 440] on div "多" at bounding box center [236, 436] width 70 height 75
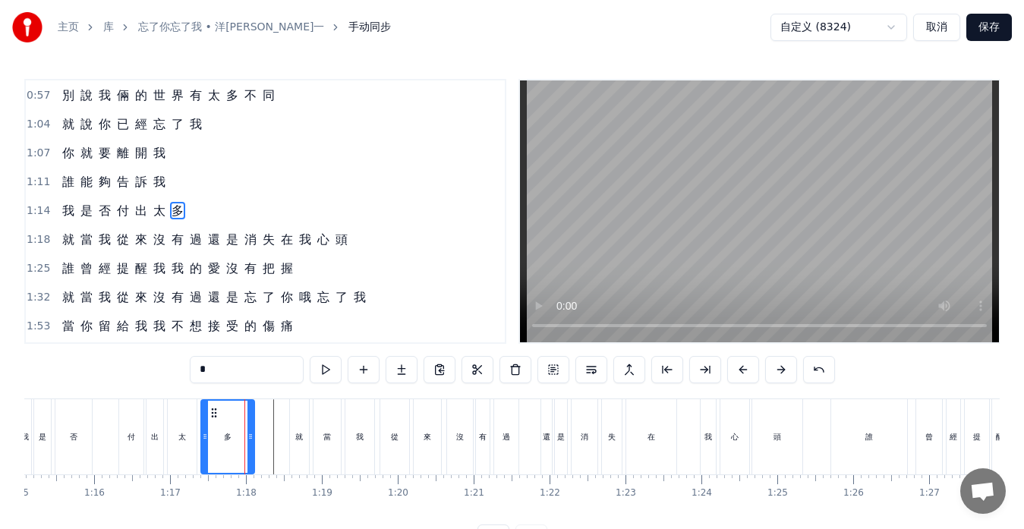
drag, startPoint x: 265, startPoint y: 435, endPoint x: 248, endPoint y: 432, distance: 17.0
click at [248, 432] on icon at bounding box center [251, 437] width 6 height 12
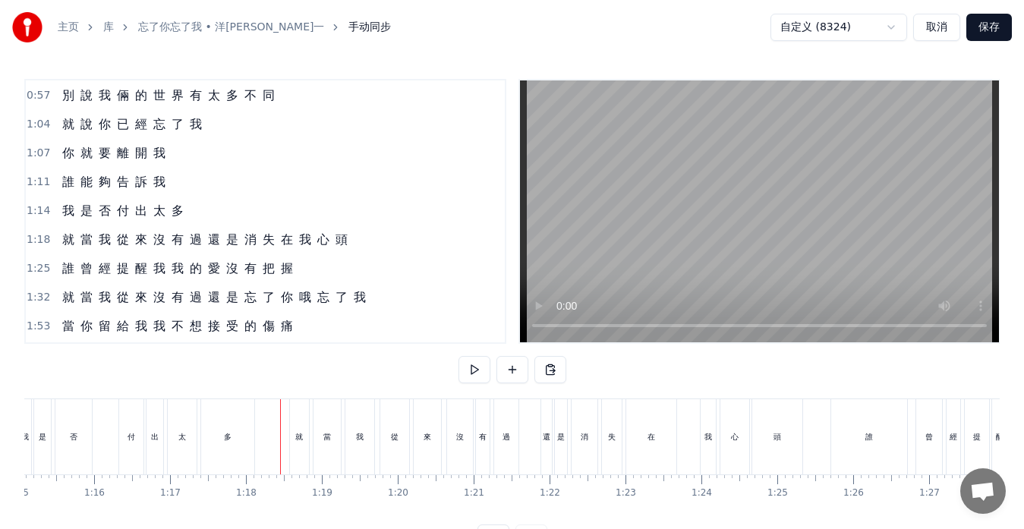
click at [301, 417] on div "就" at bounding box center [299, 436] width 19 height 75
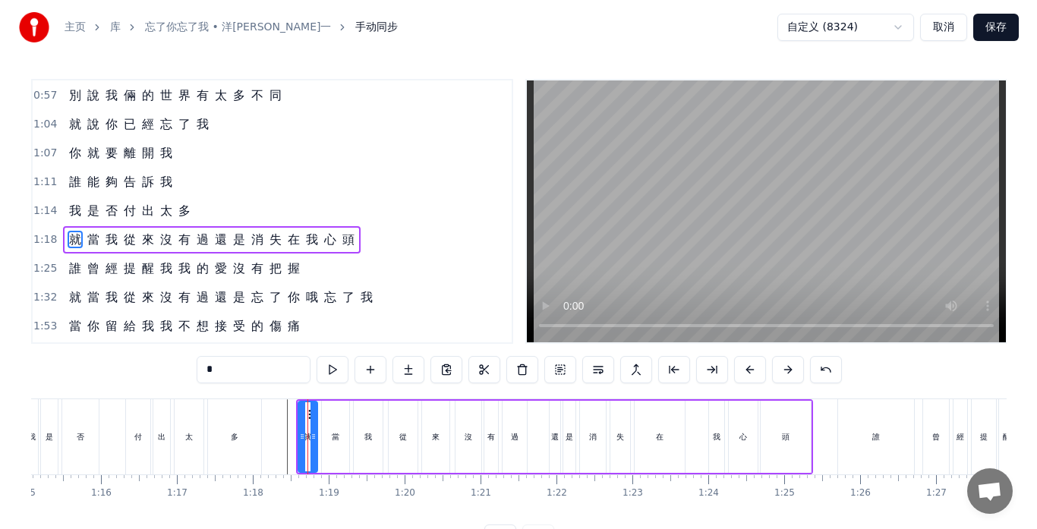
scroll to position [259, 0]
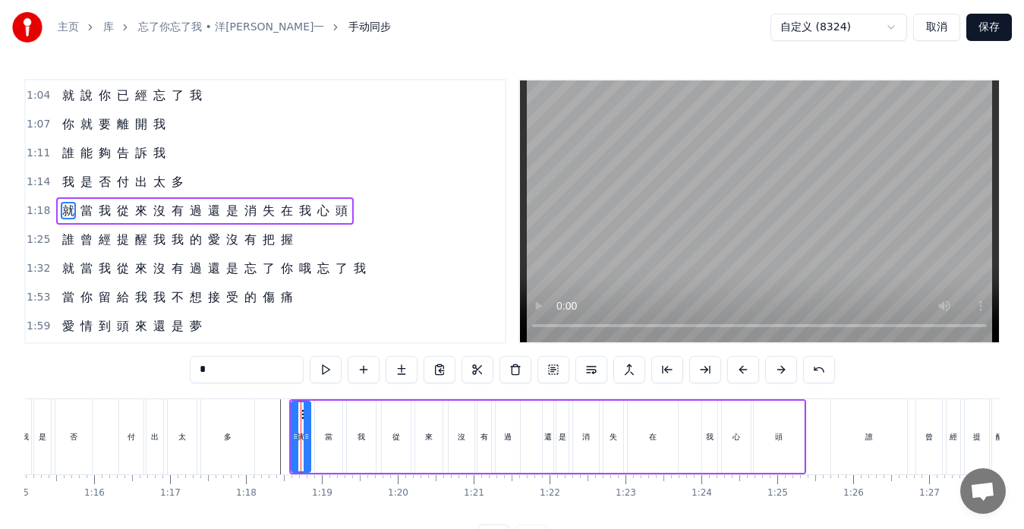
click at [219, 221] on div "就 當 我 從 來 沒 有 過 還 是 消 失 在 我 心 頭" at bounding box center [205, 210] width 298 height 27
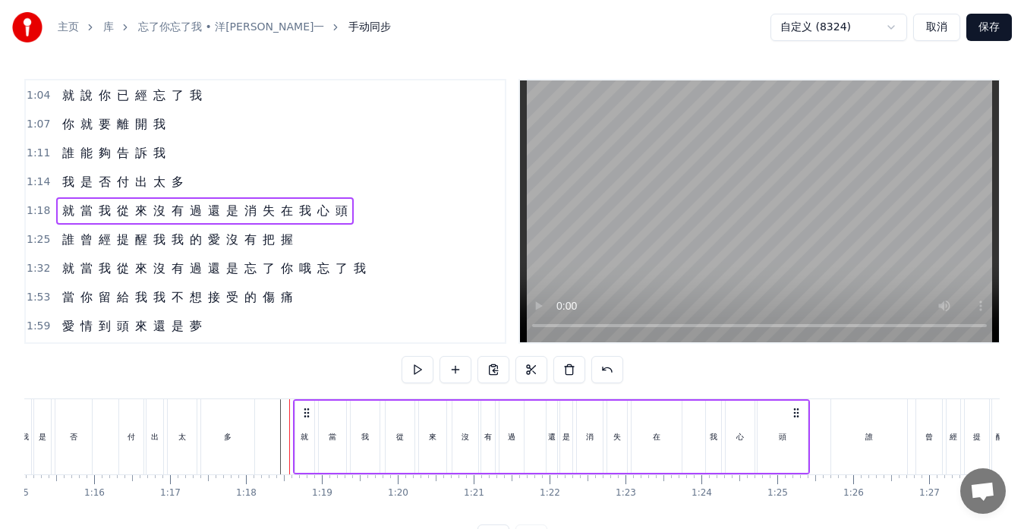
click at [307, 415] on icon at bounding box center [307, 413] width 12 height 12
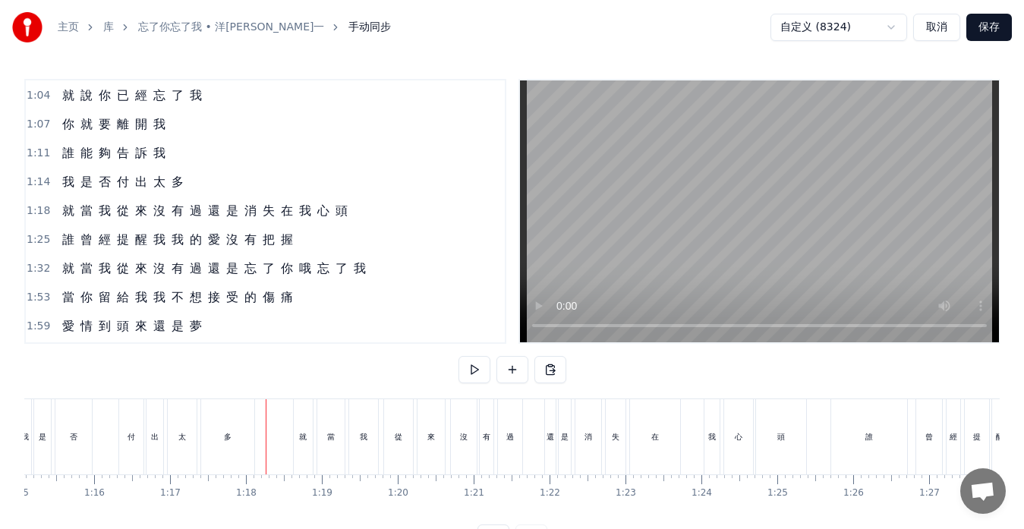
click at [232, 223] on div "就 當 我 從 來 沒 有 過 還 是 消 失 在 我 心 頭" at bounding box center [205, 210] width 298 height 27
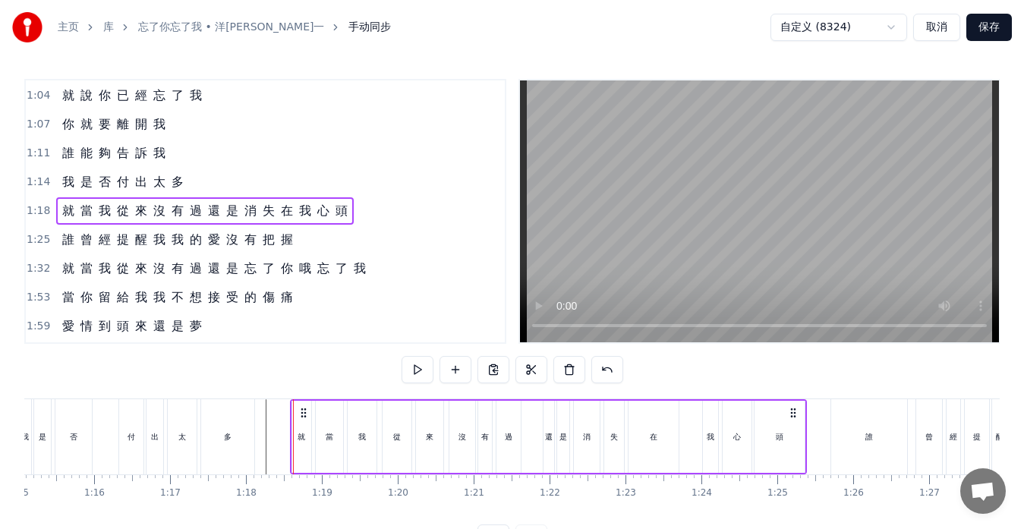
click at [305, 414] on icon at bounding box center [304, 413] width 12 height 12
click at [210, 216] on span "還" at bounding box center [214, 210] width 15 height 17
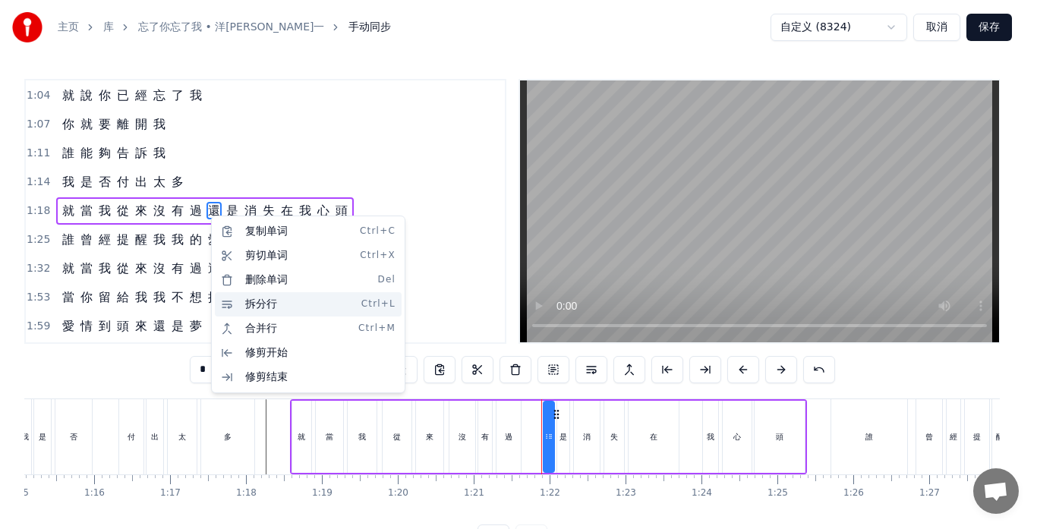
click at [251, 305] on div "拆分行 Ctrl+L" at bounding box center [308, 304] width 187 height 24
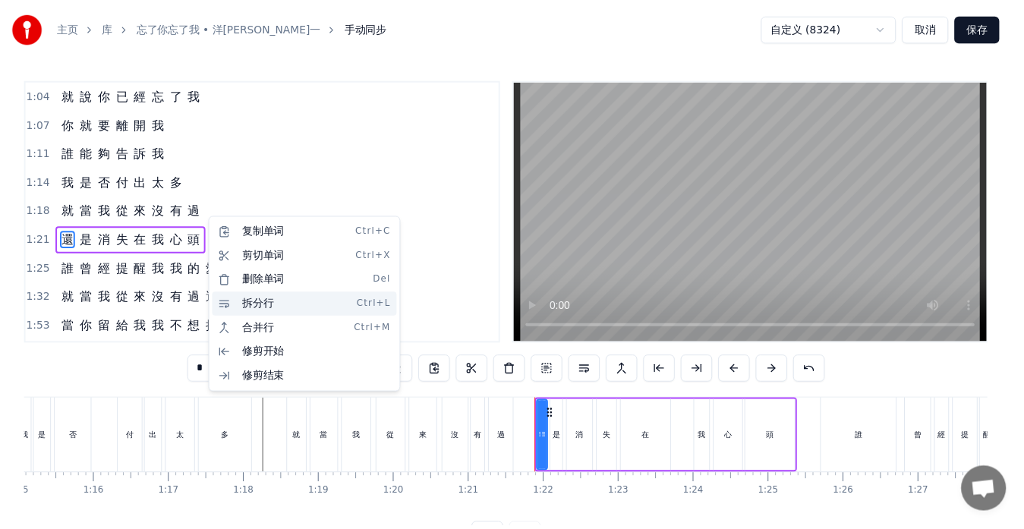
scroll to position [288, 0]
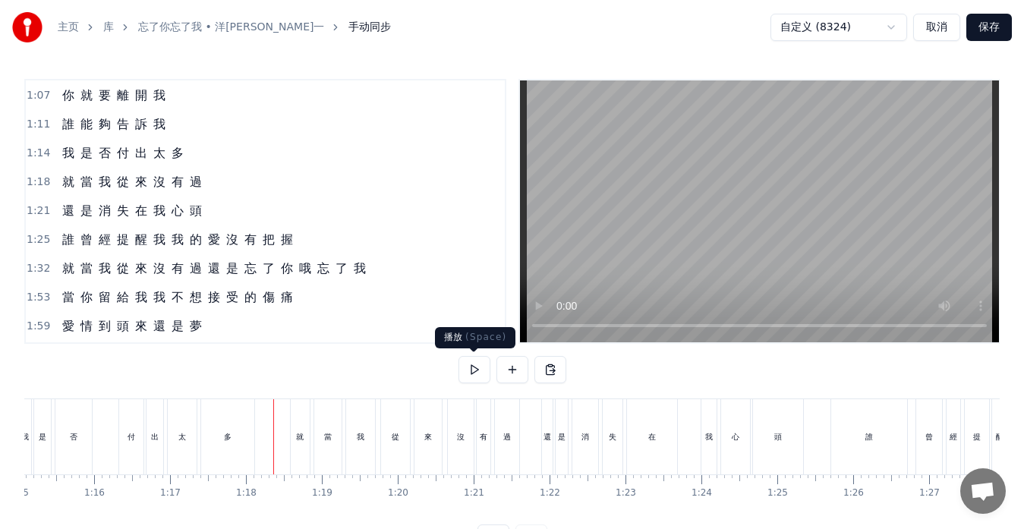
click at [472, 368] on button at bounding box center [475, 369] width 32 height 27
click at [104, 453] on div "我 是 否 付 出 太 多" at bounding box center [138, 436] width 240 height 75
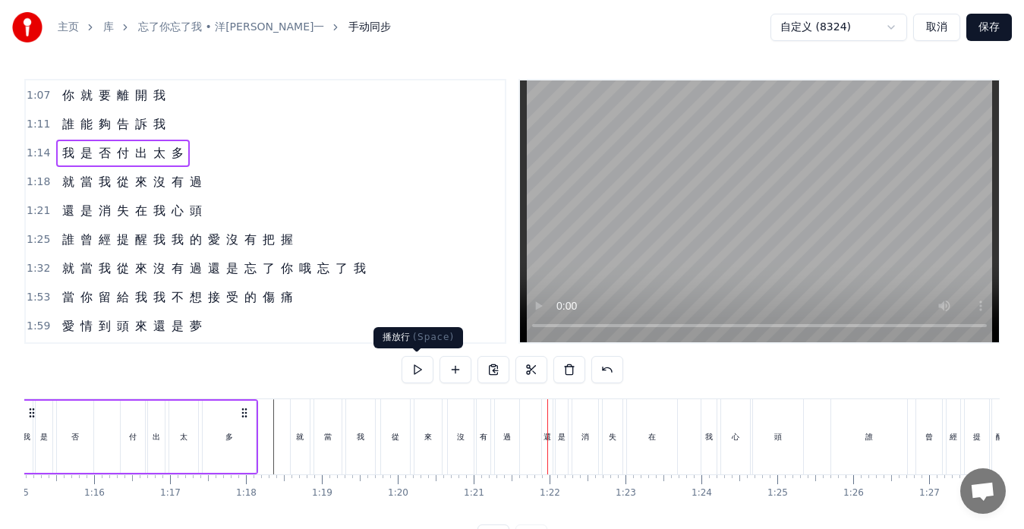
click at [418, 375] on button at bounding box center [418, 369] width 32 height 27
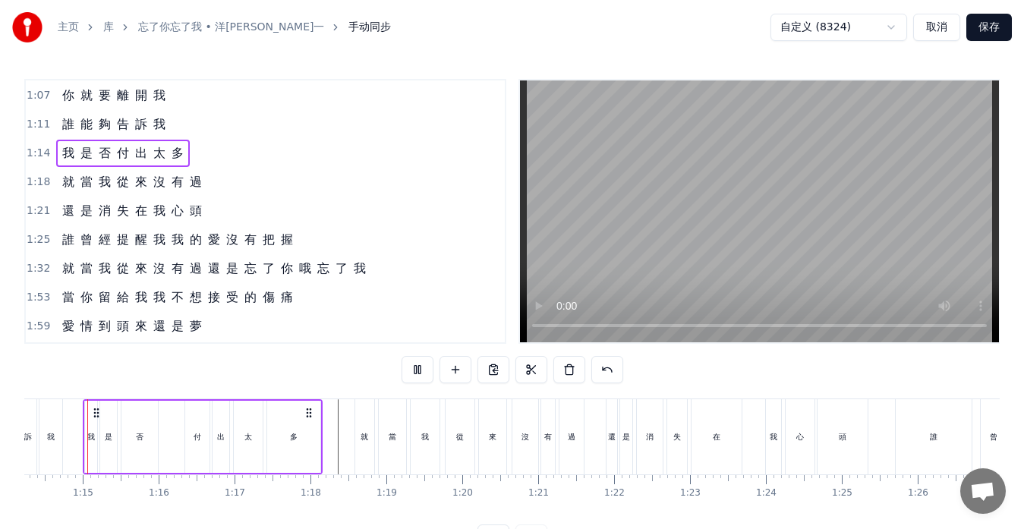
scroll to position [0, 5619]
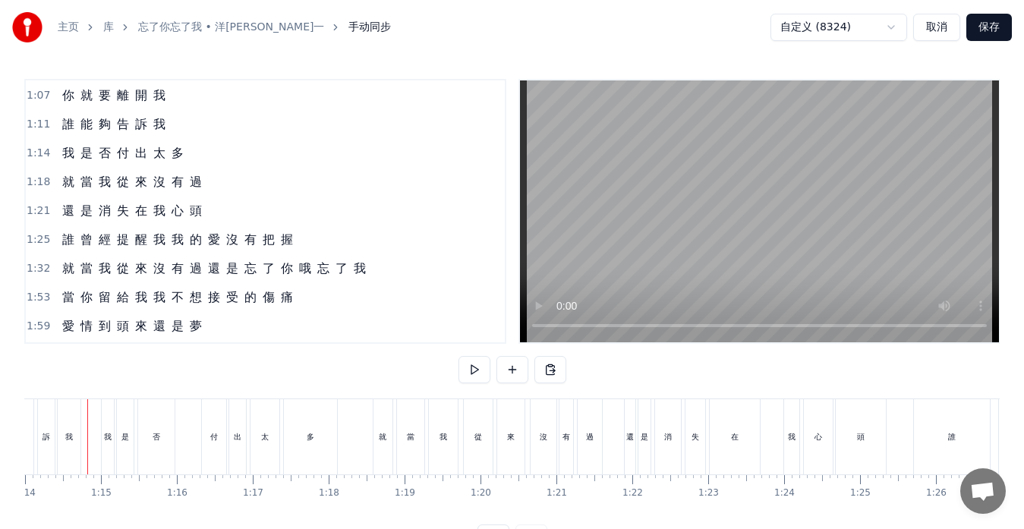
scroll to position [0, 5606]
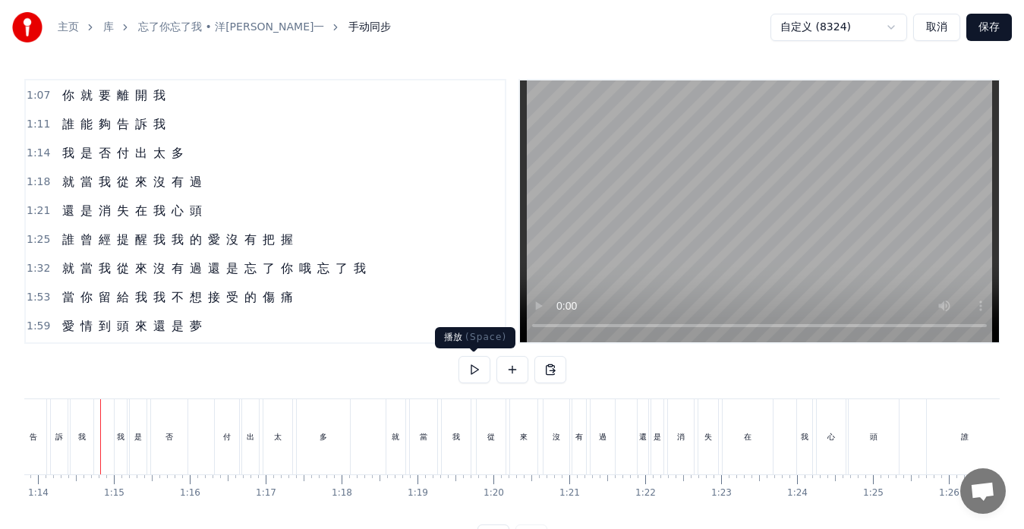
click at [472, 365] on button at bounding box center [475, 369] width 32 height 27
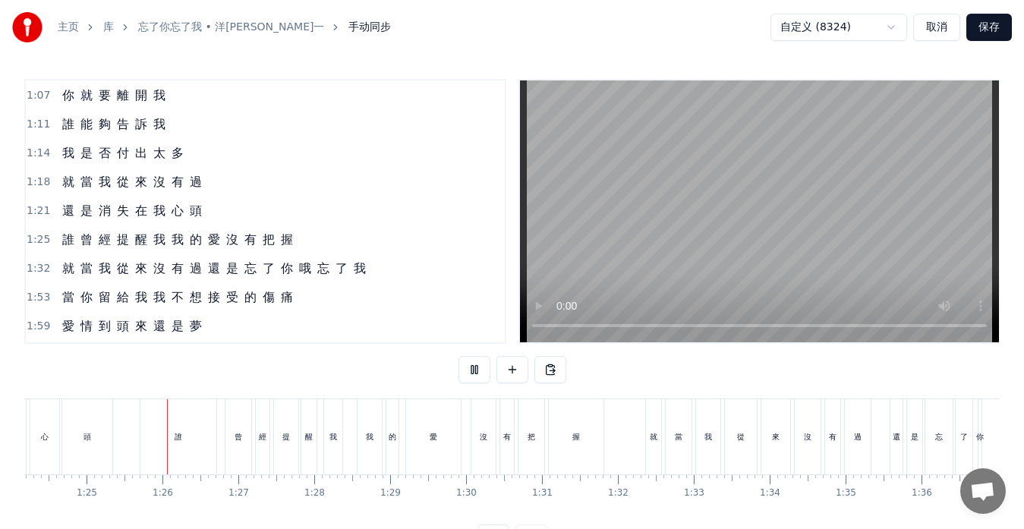
scroll to position [0, 6430]
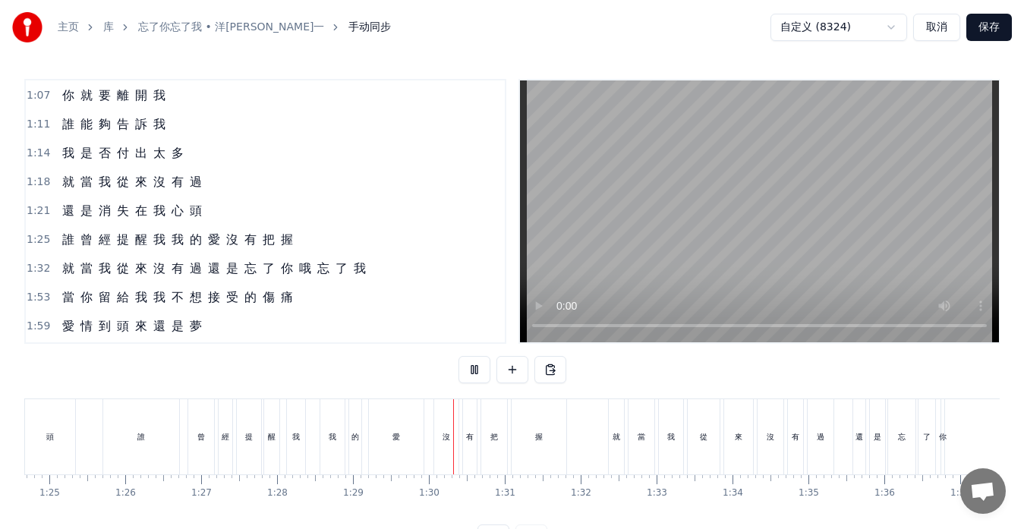
click at [476, 372] on button at bounding box center [475, 369] width 32 height 27
click at [153, 251] on div "誰 曾 經 提 醒 我 我 的 愛 沒 有 把 握" at bounding box center [177, 239] width 243 height 27
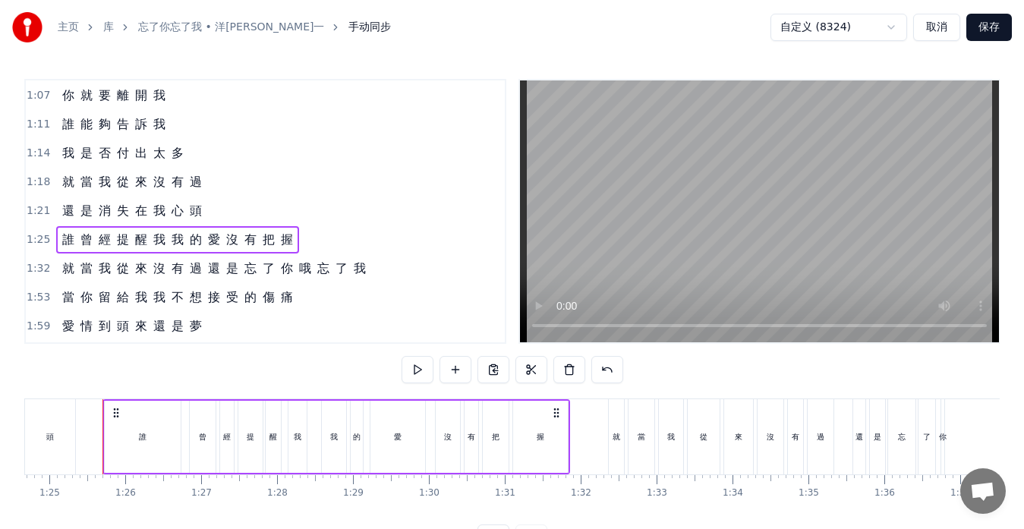
click at [172, 246] on span "我" at bounding box center [177, 239] width 15 height 17
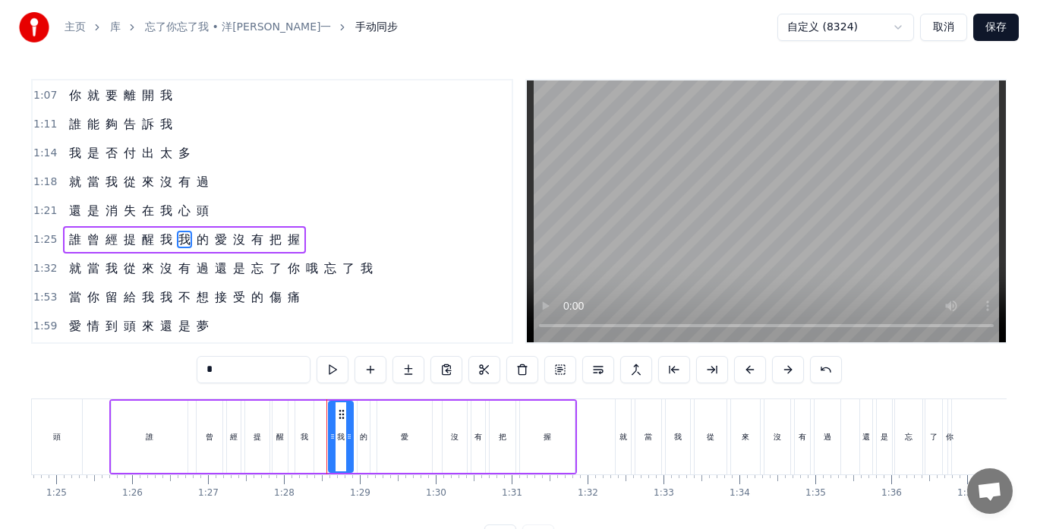
scroll to position [317, 0]
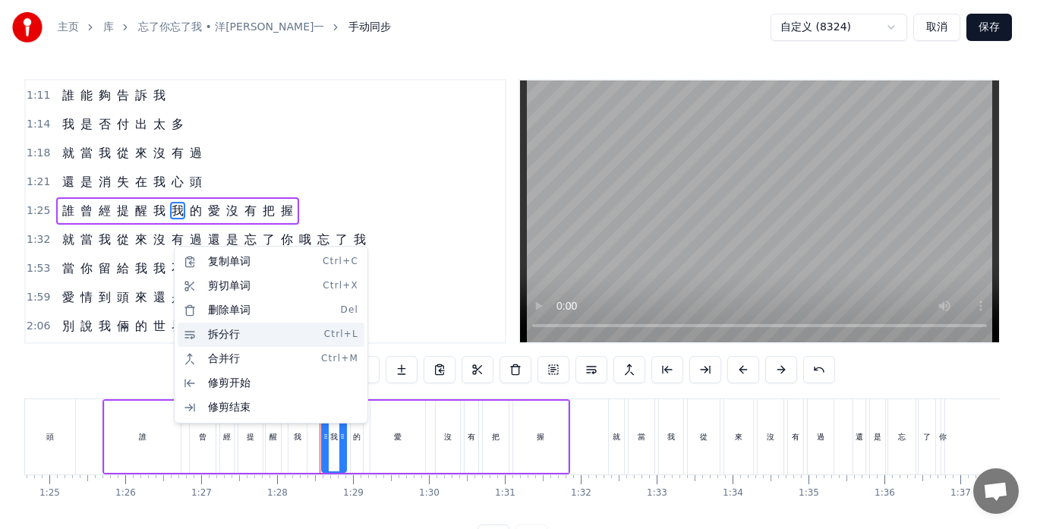
click at [214, 331] on div "拆分行 Ctrl+L" at bounding box center [271, 335] width 187 height 24
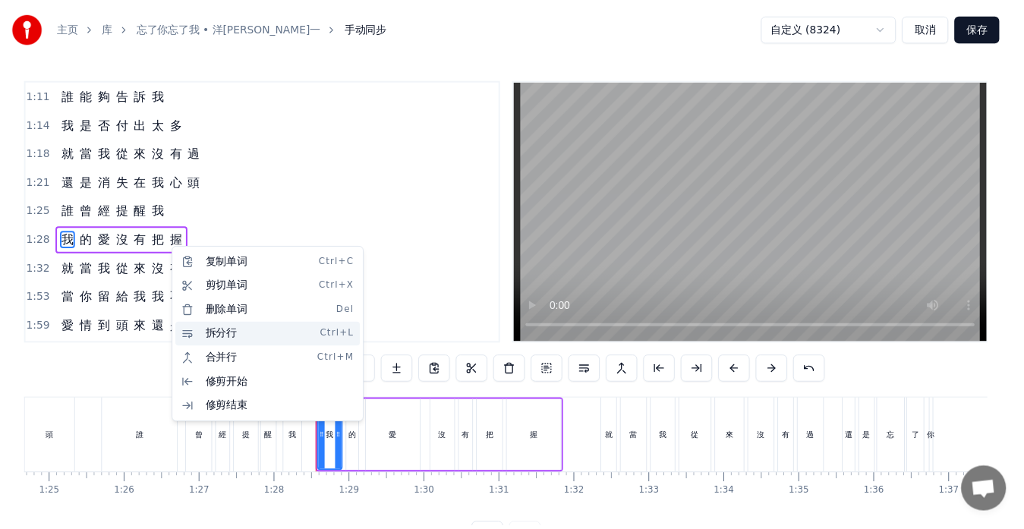
scroll to position [346, 0]
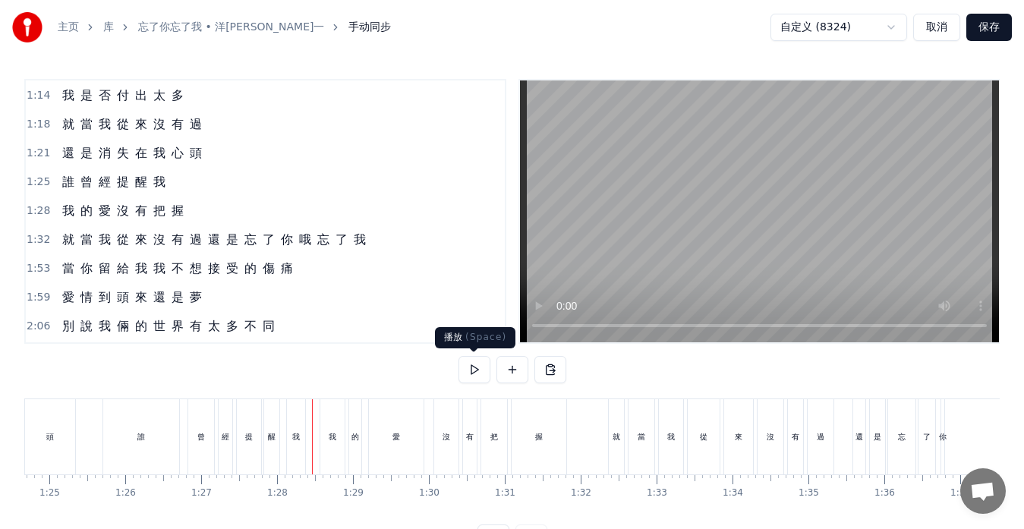
click at [473, 369] on button at bounding box center [475, 369] width 32 height 27
click at [477, 367] on button at bounding box center [475, 369] width 32 height 27
click at [212, 245] on span "還" at bounding box center [214, 239] width 15 height 17
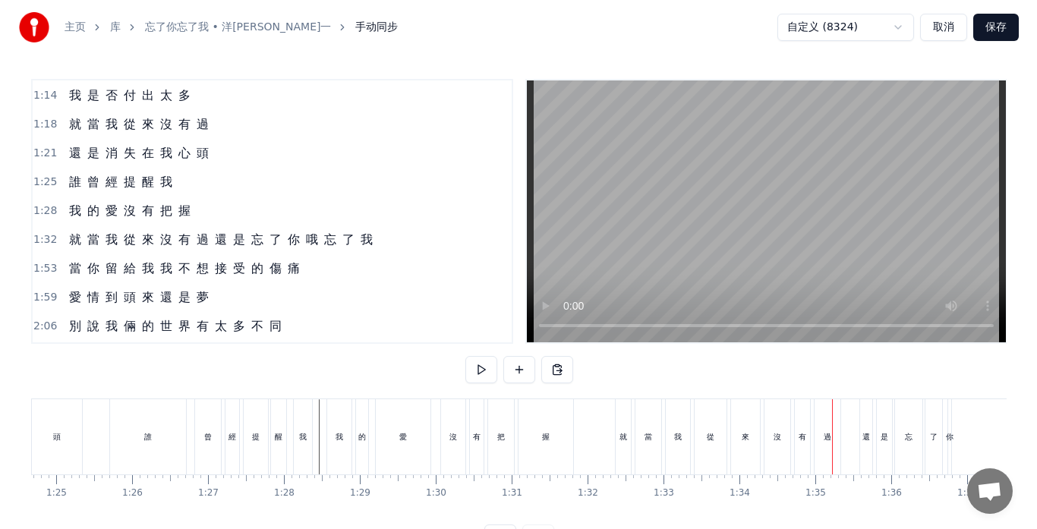
scroll to position [374, 0]
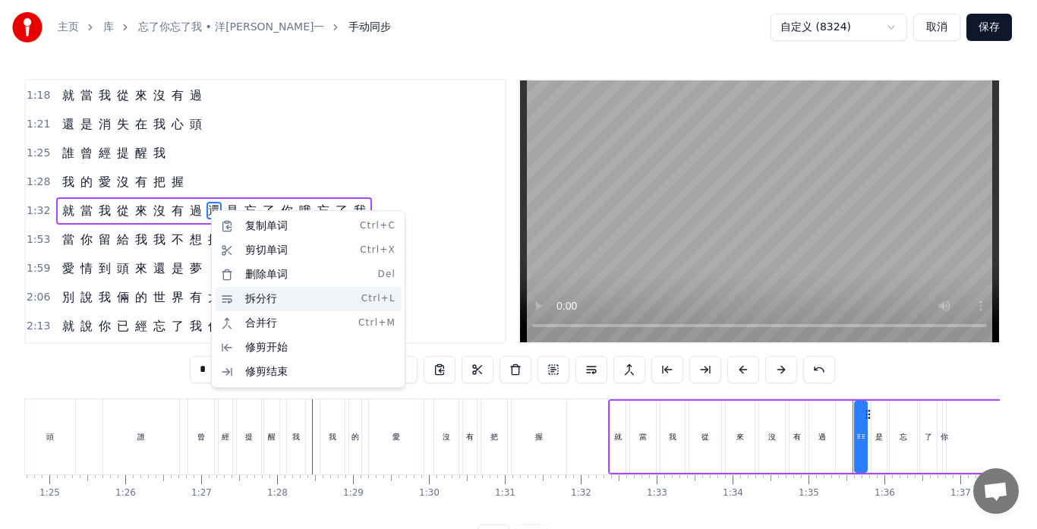
click at [251, 298] on div "拆分行 Ctrl+L" at bounding box center [308, 299] width 187 height 24
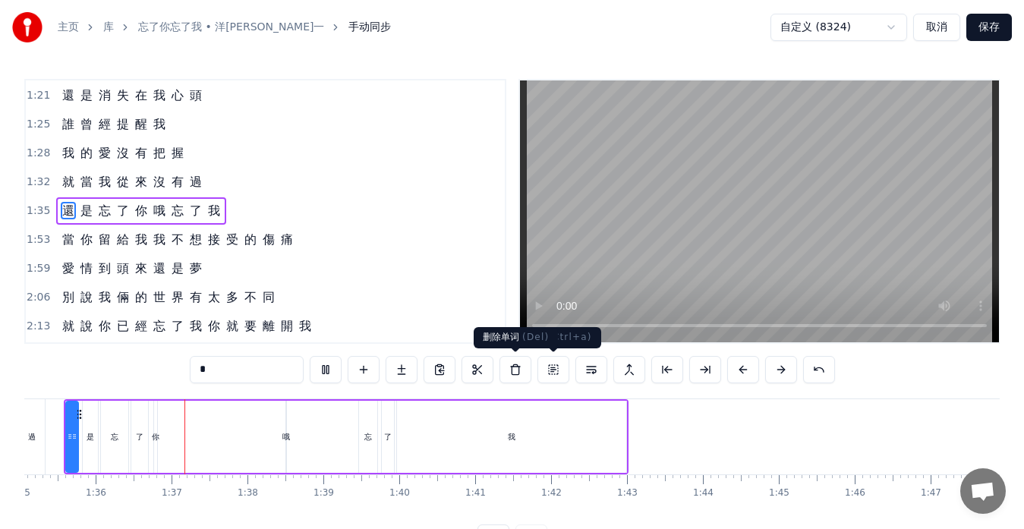
scroll to position [0, 7257]
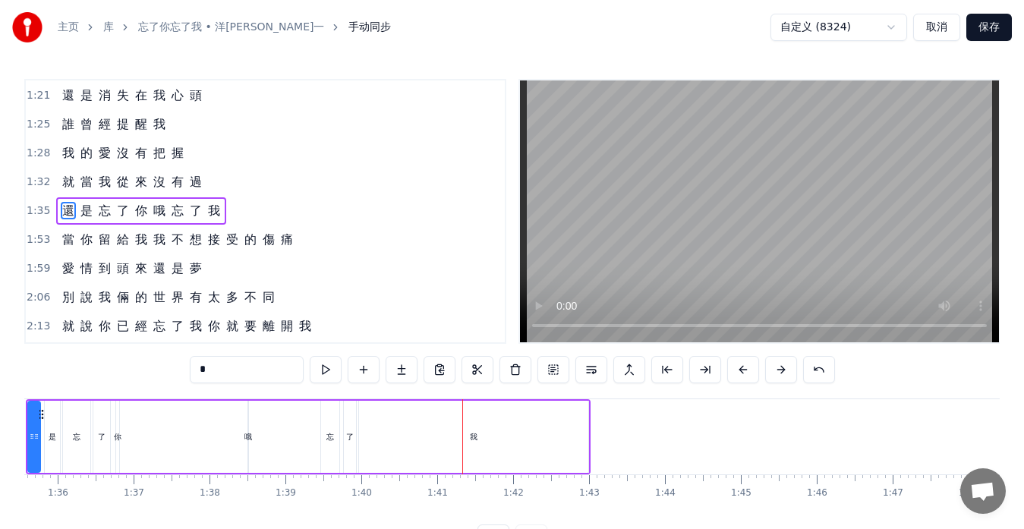
click at [249, 450] on div "哦" at bounding box center [249, 437] width 2 height 72
type input "*"
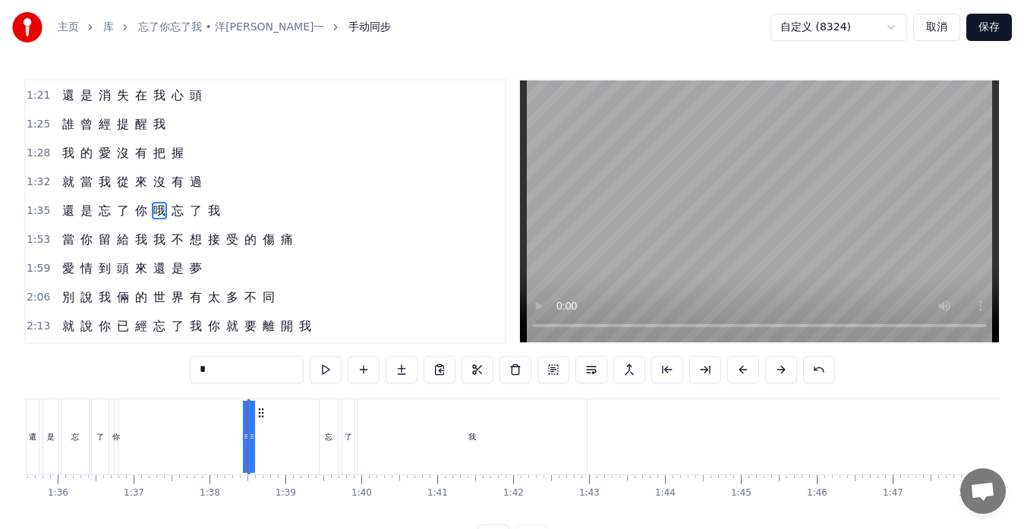
drag, startPoint x: 251, startPoint y: 437, endPoint x: 277, endPoint y: 437, distance: 26.6
click at [277, 437] on div "還 是 忘 了 你 哦 忘 了 我" at bounding box center [308, 436] width 565 height 75
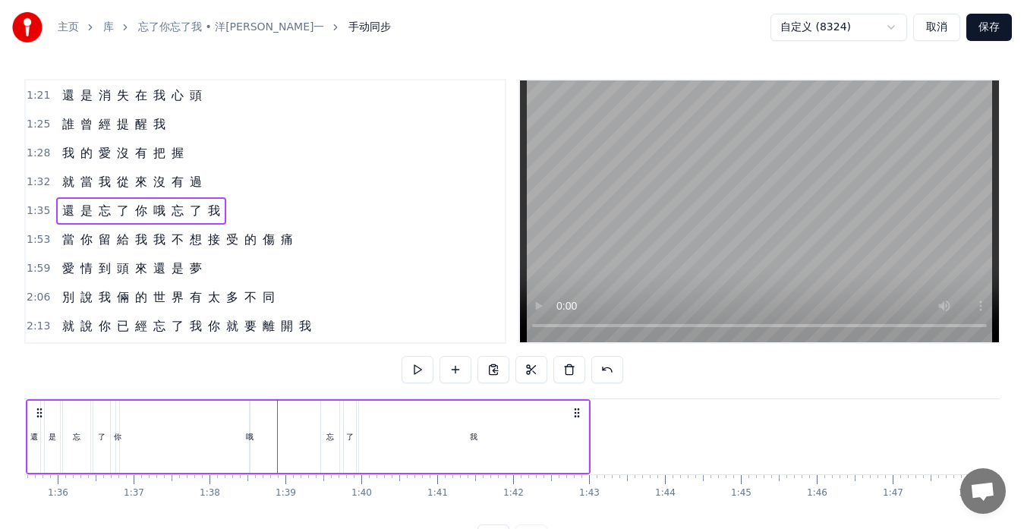
click at [250, 437] on div "哦" at bounding box center [250, 436] width 8 height 11
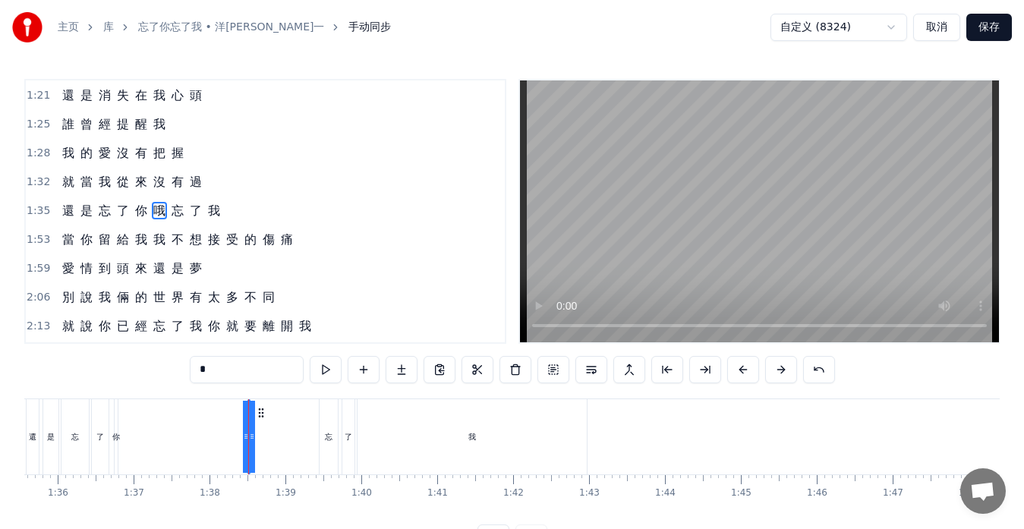
click at [257, 435] on div "還 是 忘 了 你 哦 忘 了 我" at bounding box center [308, 436] width 565 height 75
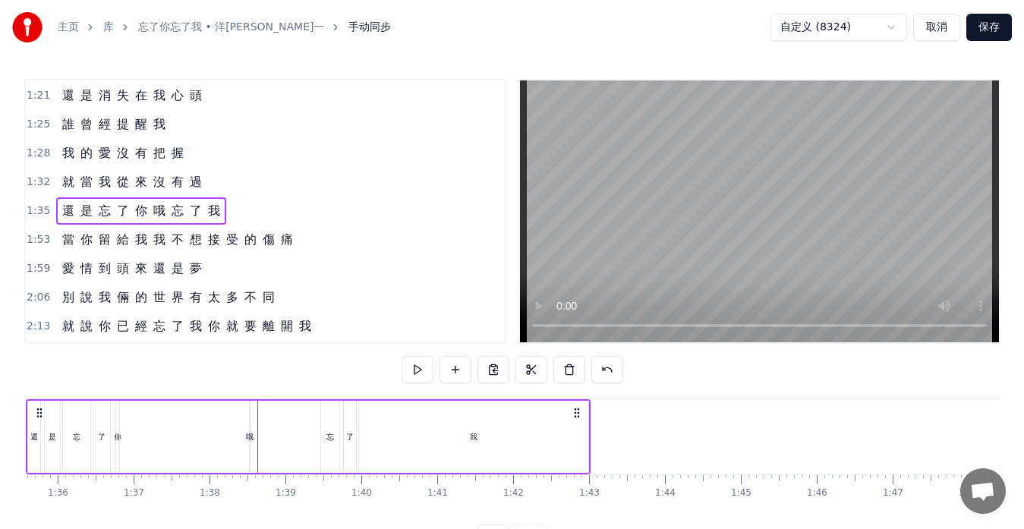
click at [248, 436] on div "哦" at bounding box center [250, 436] width 8 height 11
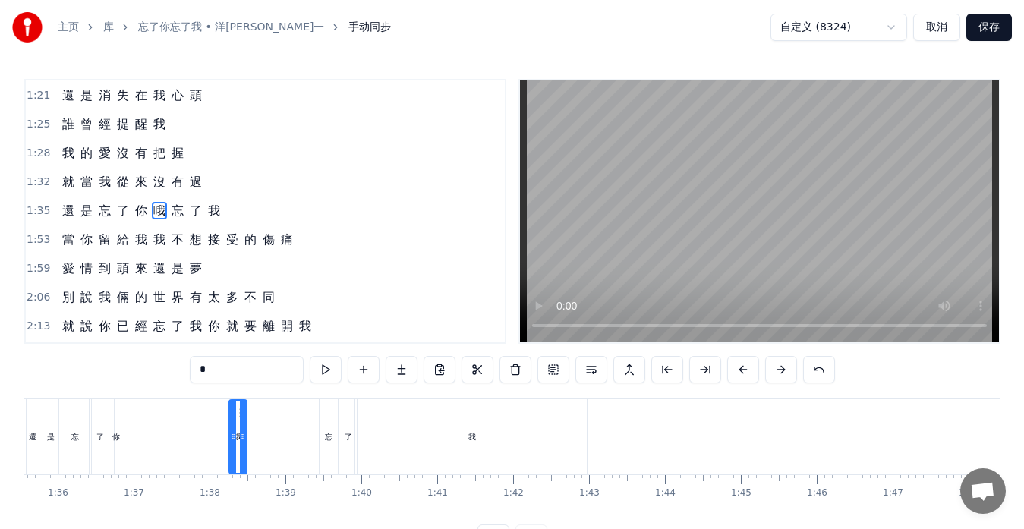
drag, startPoint x: 252, startPoint y: 436, endPoint x: 233, endPoint y: 433, distance: 19.2
click at [233, 433] on icon at bounding box center [233, 437] width 6 height 12
click at [249, 435] on icon at bounding box center [249, 437] width 6 height 12
drag, startPoint x: 242, startPoint y: 410, endPoint x: 284, endPoint y: 416, distance: 42.2
click at [284, 416] on icon at bounding box center [283, 413] width 12 height 12
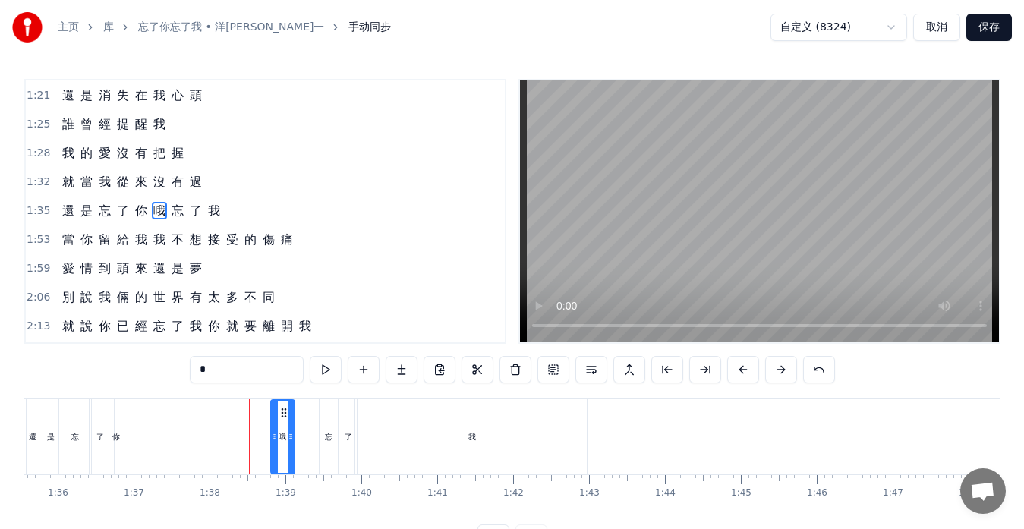
click at [258, 427] on div "還 是 忘 了 你 哦 忘 了 我" at bounding box center [308, 436] width 565 height 75
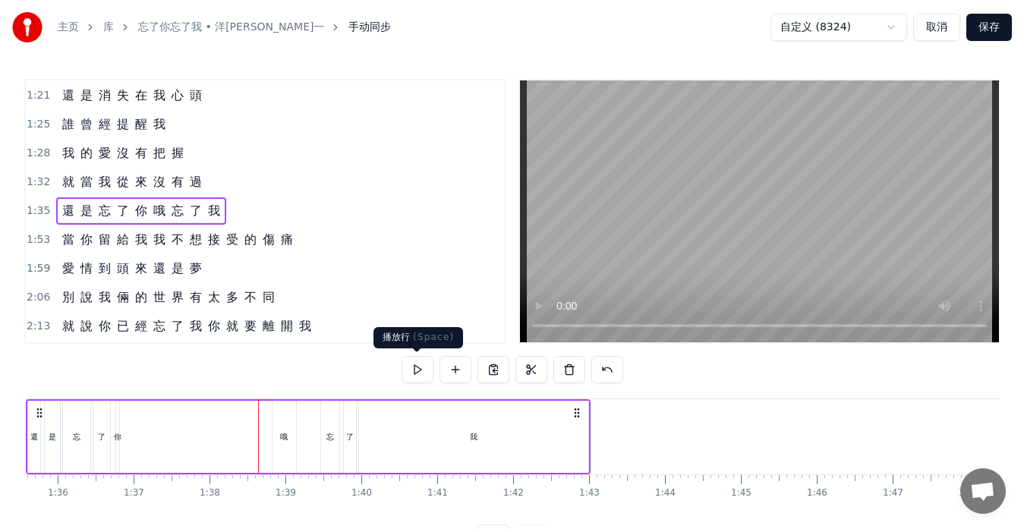
click at [417, 367] on button at bounding box center [418, 369] width 32 height 27
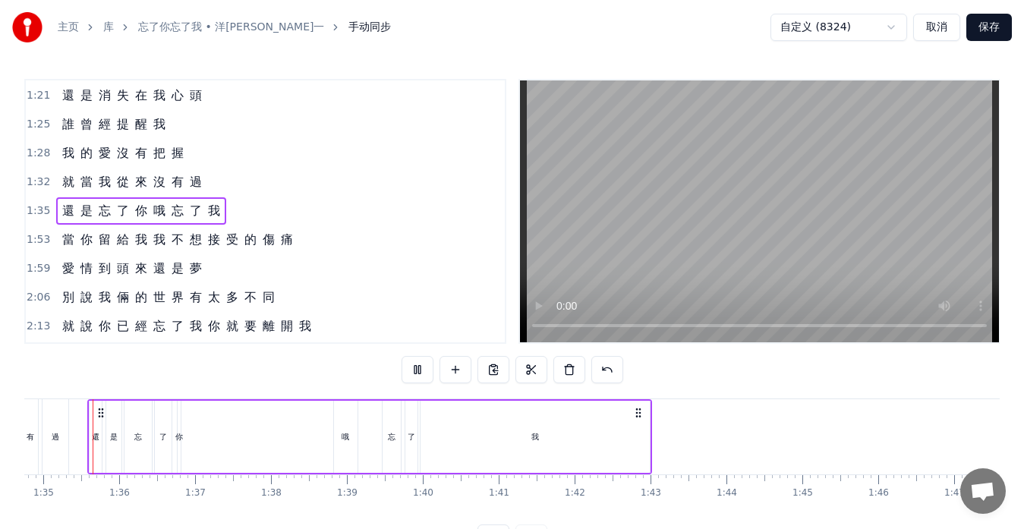
scroll to position [0, 7183]
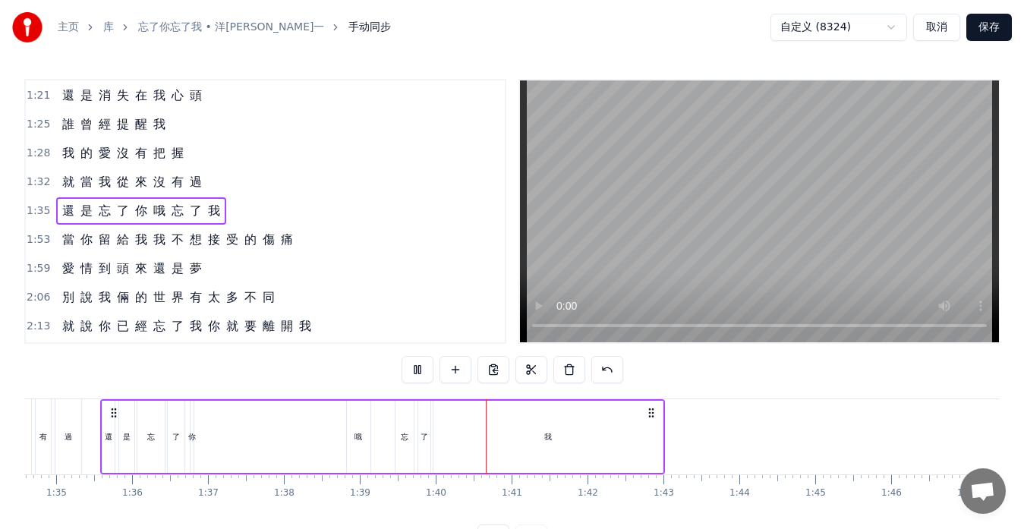
click at [416, 370] on button at bounding box center [418, 369] width 32 height 27
click at [357, 431] on div "哦" at bounding box center [359, 436] width 8 height 11
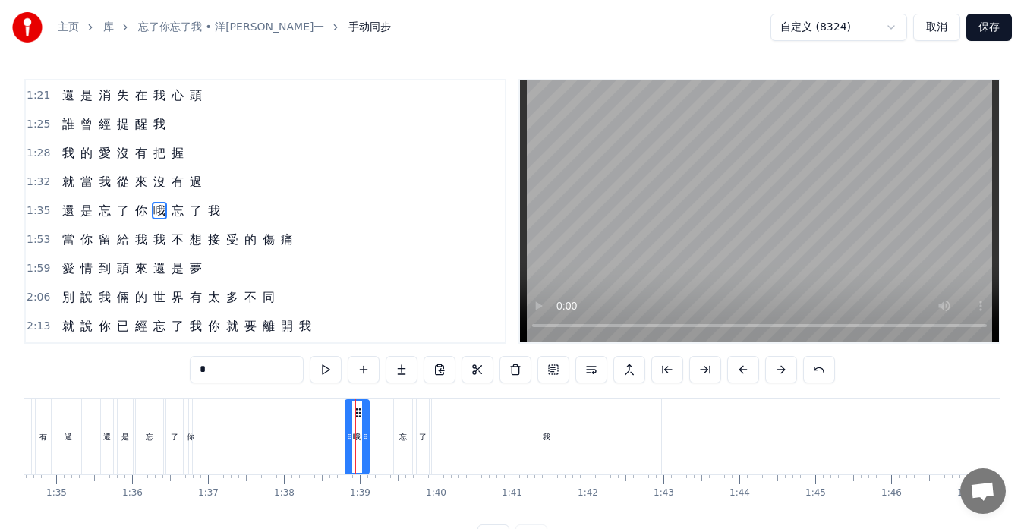
click at [397, 428] on div "忘" at bounding box center [403, 436] width 18 height 75
click at [389, 430] on div at bounding box center [392, 437] width 6 height 72
click at [359, 425] on div "哦" at bounding box center [358, 436] width 24 height 75
click at [354, 413] on circle at bounding box center [353, 412] width 1 height 1
click at [189, 448] on div "你" at bounding box center [190, 436] width 3 height 75
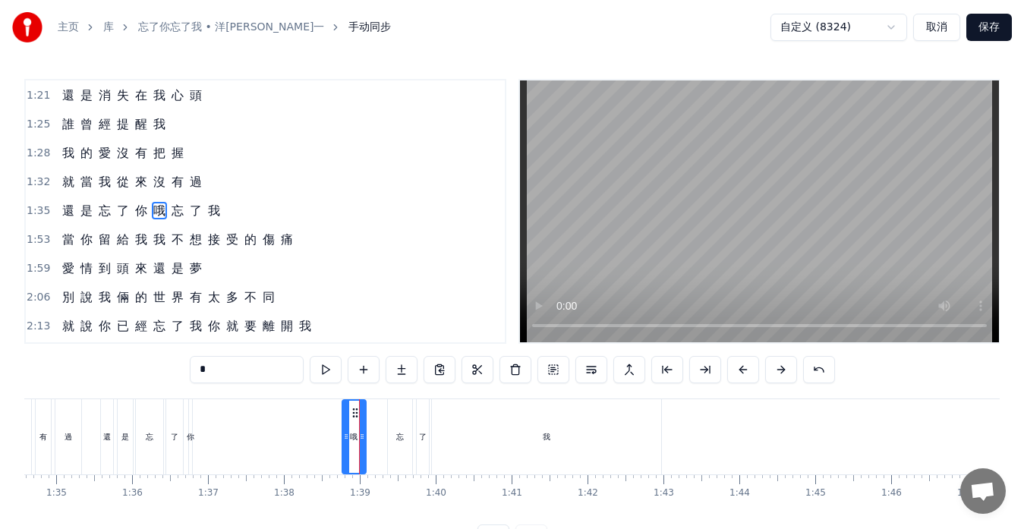
type input "*"
drag, startPoint x: 194, startPoint y: 436, endPoint x: 239, endPoint y: 437, distance: 44.8
click at [239, 437] on div "還 是 忘 了 你 哦 忘 了 我" at bounding box center [382, 436] width 565 height 75
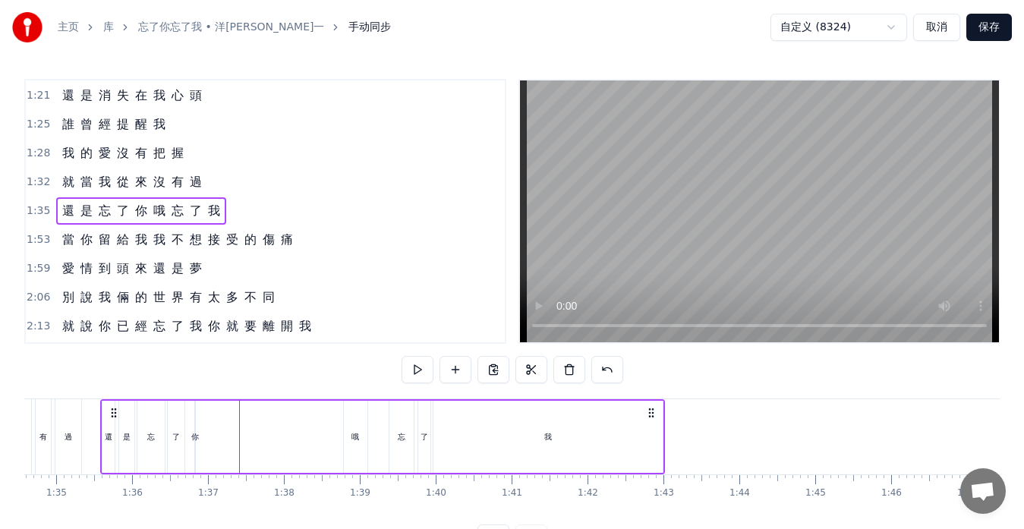
click at [196, 439] on div "你" at bounding box center [195, 436] width 8 height 11
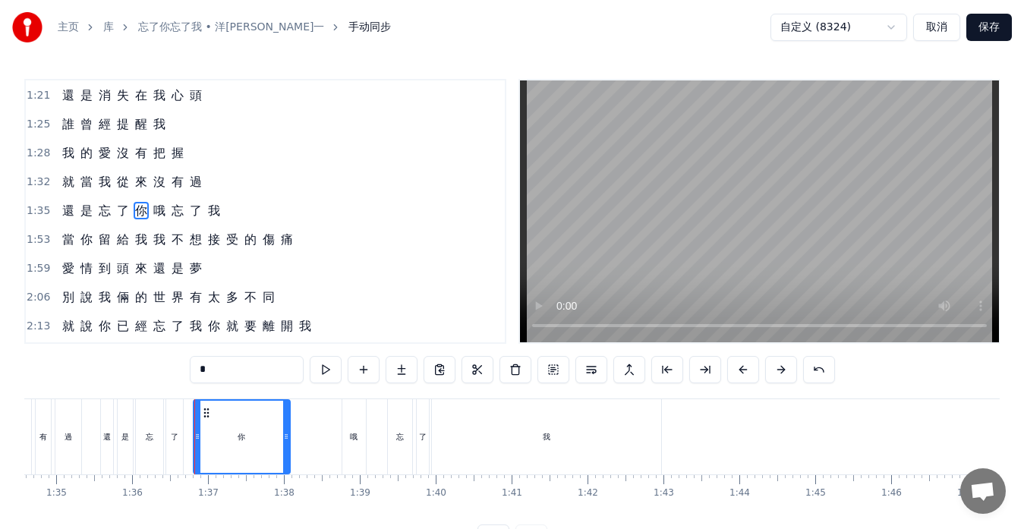
drag, startPoint x: 192, startPoint y: 434, endPoint x: 290, endPoint y: 436, distance: 98.0
click at [290, 436] on div "你" at bounding box center [242, 436] width 98 height 75
click at [193, 438] on icon at bounding box center [193, 437] width 6 height 12
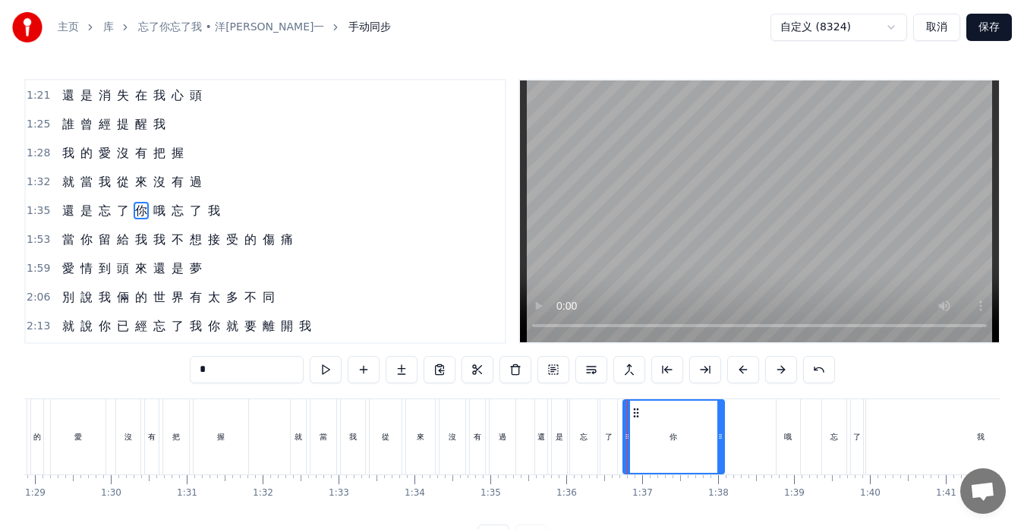
scroll to position [0, 6693]
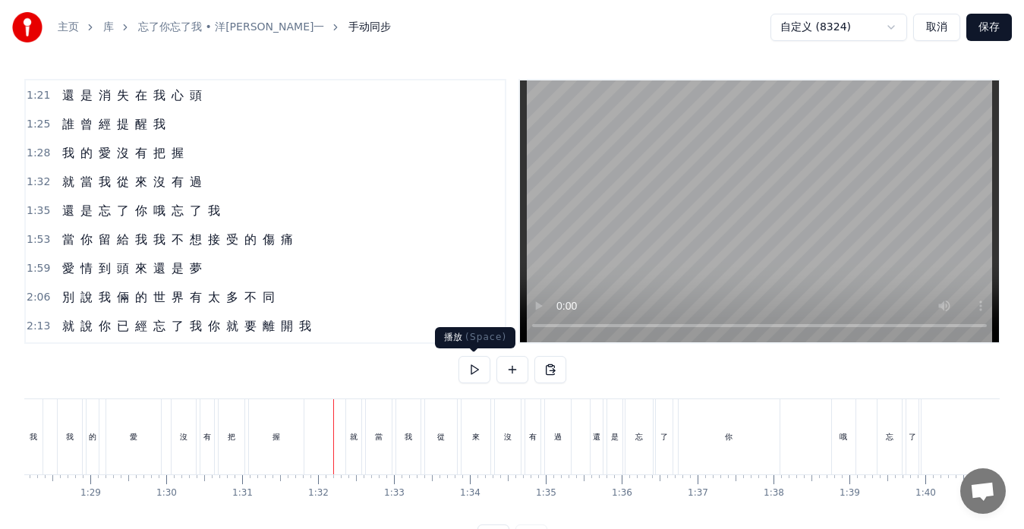
click at [475, 367] on button at bounding box center [475, 369] width 32 height 27
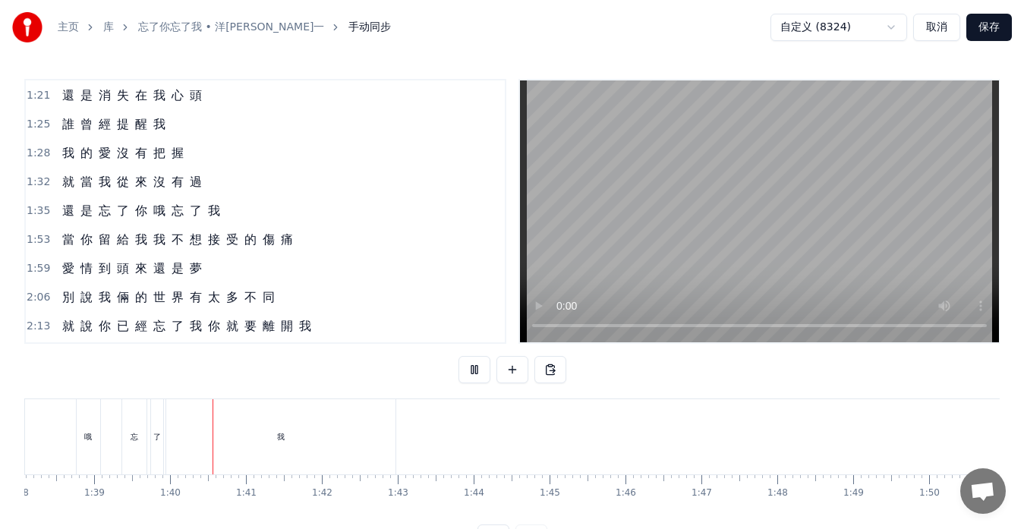
scroll to position [0, 7528]
click at [482, 372] on button at bounding box center [475, 369] width 32 height 27
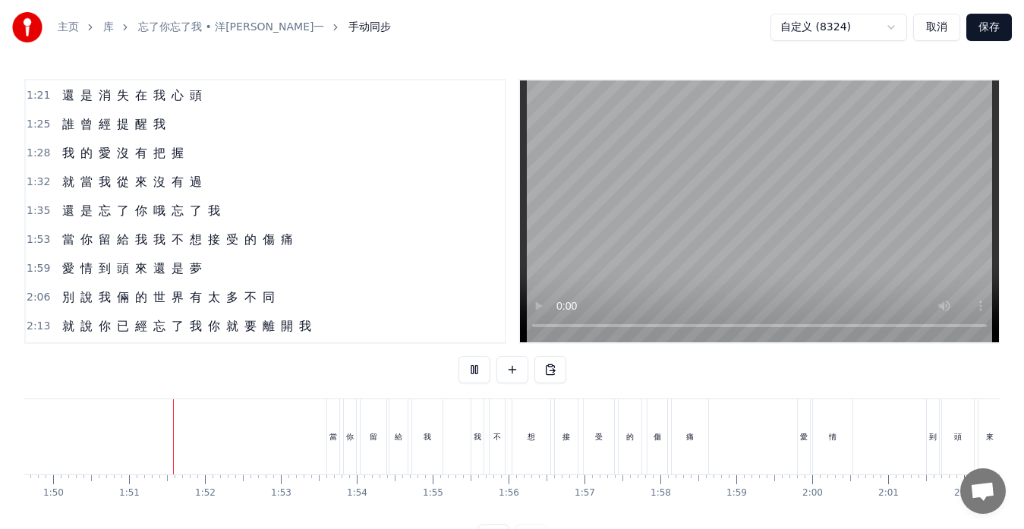
scroll to position [0, 8366]
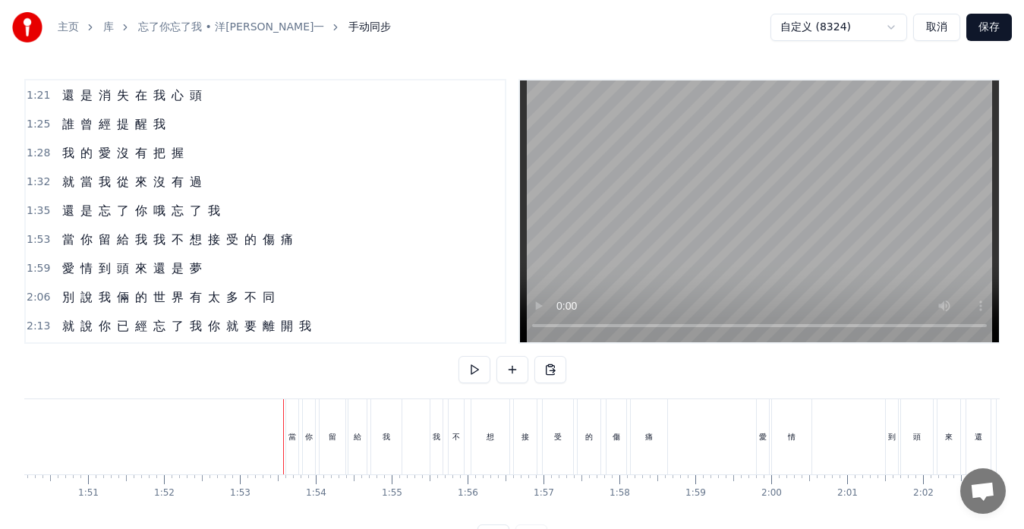
click at [431, 453] on div "我" at bounding box center [437, 436] width 12 height 75
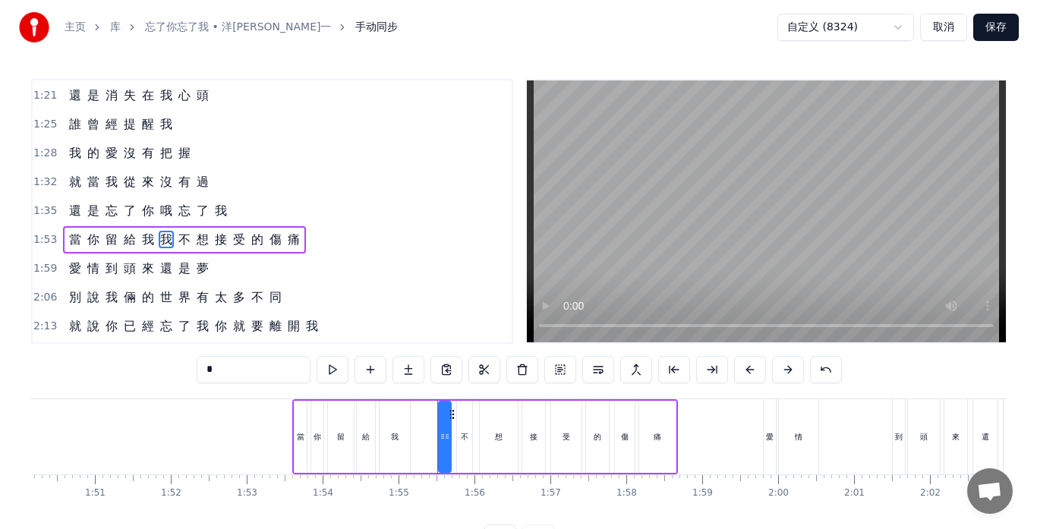
scroll to position [432, 0]
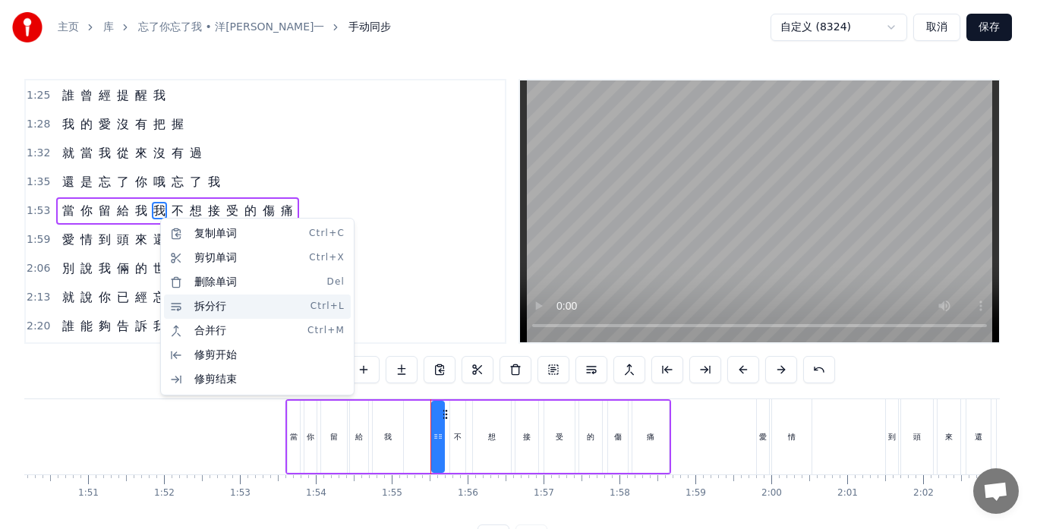
click at [219, 306] on div "拆分行 Ctrl+L" at bounding box center [257, 307] width 187 height 24
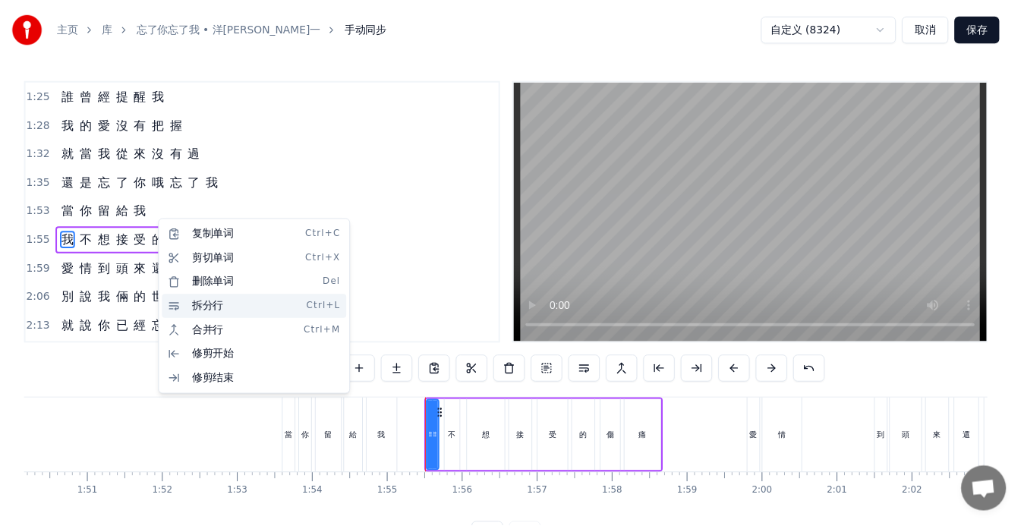
scroll to position [461, 0]
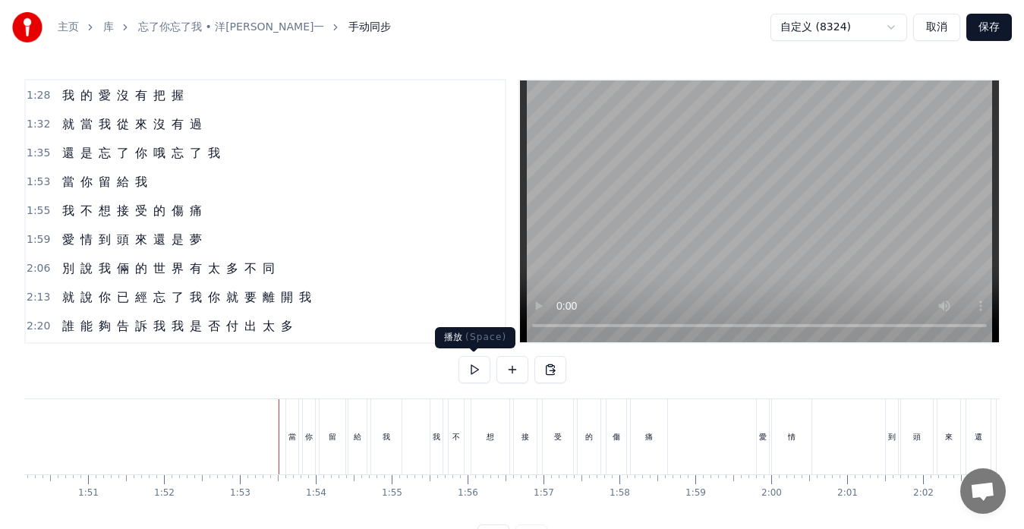
click at [472, 368] on button at bounding box center [475, 369] width 32 height 27
click at [475, 365] on button at bounding box center [475, 369] width 32 height 27
click at [807, 438] on div "情" at bounding box center [791, 436] width 39 height 75
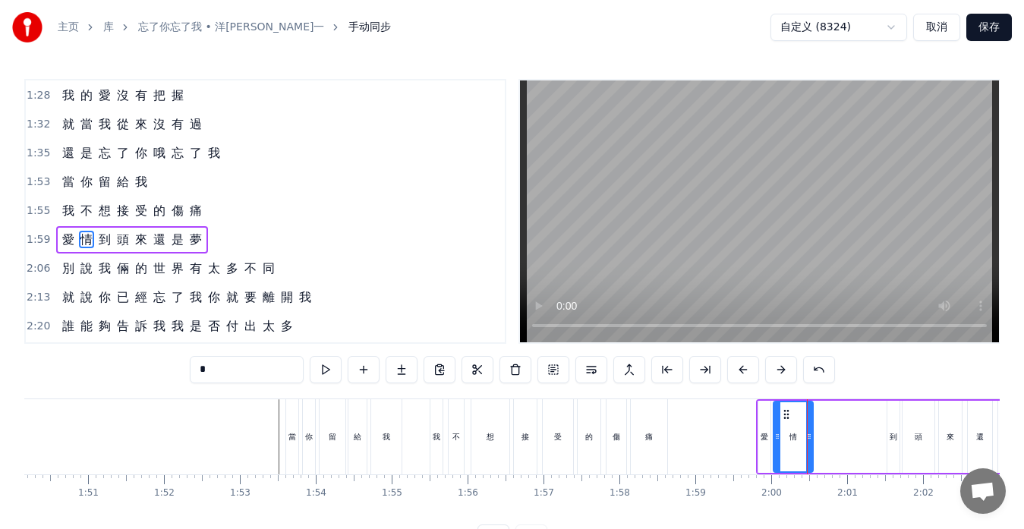
scroll to position [490, 0]
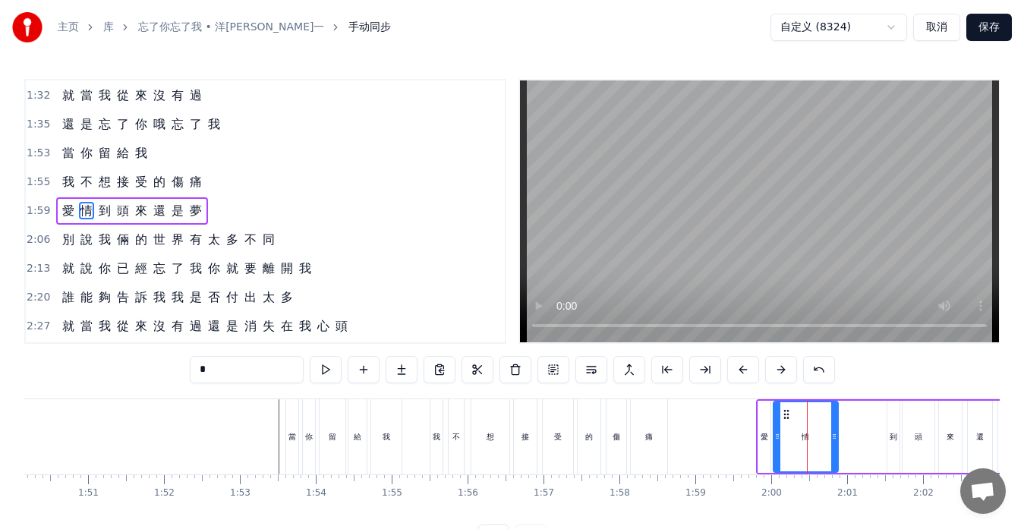
drag, startPoint x: 809, startPoint y: 434, endPoint x: 834, endPoint y: 433, distance: 25.1
click at [834, 433] on icon at bounding box center [835, 437] width 6 height 12
click at [894, 434] on div "到" at bounding box center [894, 436] width 8 height 11
type input "*"
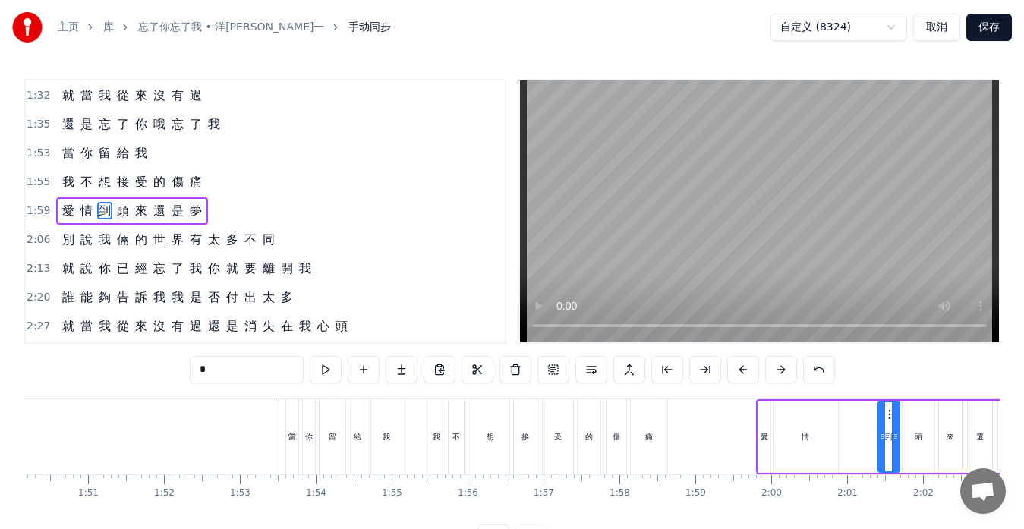
drag, startPoint x: 889, startPoint y: 434, endPoint x: 877, endPoint y: 434, distance: 11.4
click at [879, 434] on icon at bounding box center [882, 437] width 6 height 12
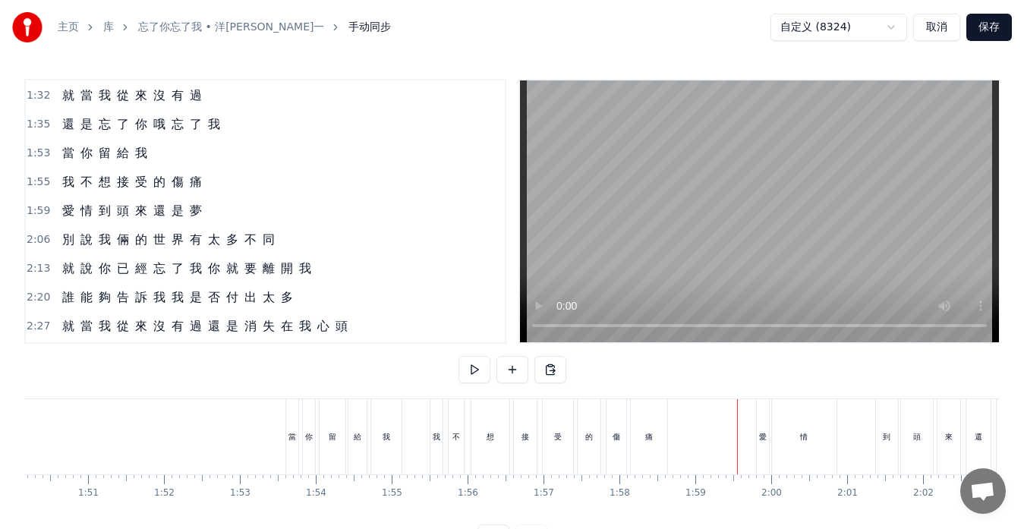
click at [812, 449] on div "情" at bounding box center [804, 436] width 65 height 75
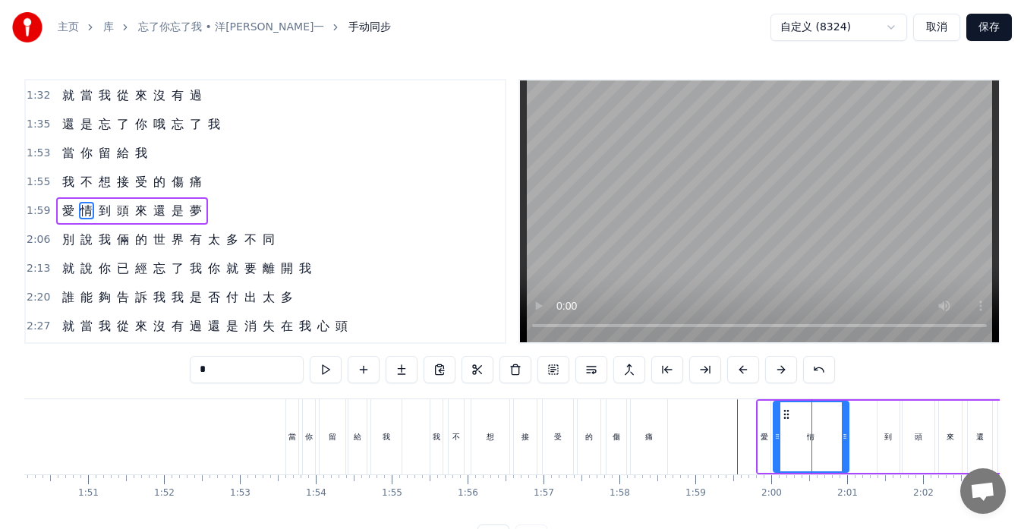
drag, startPoint x: 833, startPoint y: 441, endPoint x: 844, endPoint y: 440, distance: 10.7
click at [844, 440] on icon at bounding box center [845, 437] width 6 height 12
click at [702, 451] on div at bounding box center [272, 436] width 17227 height 75
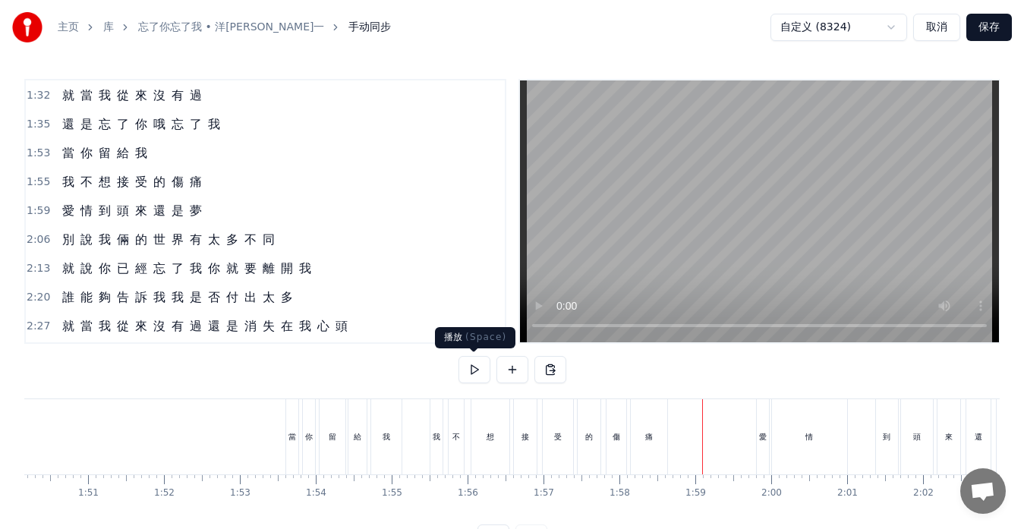
click at [469, 369] on button at bounding box center [475, 369] width 32 height 27
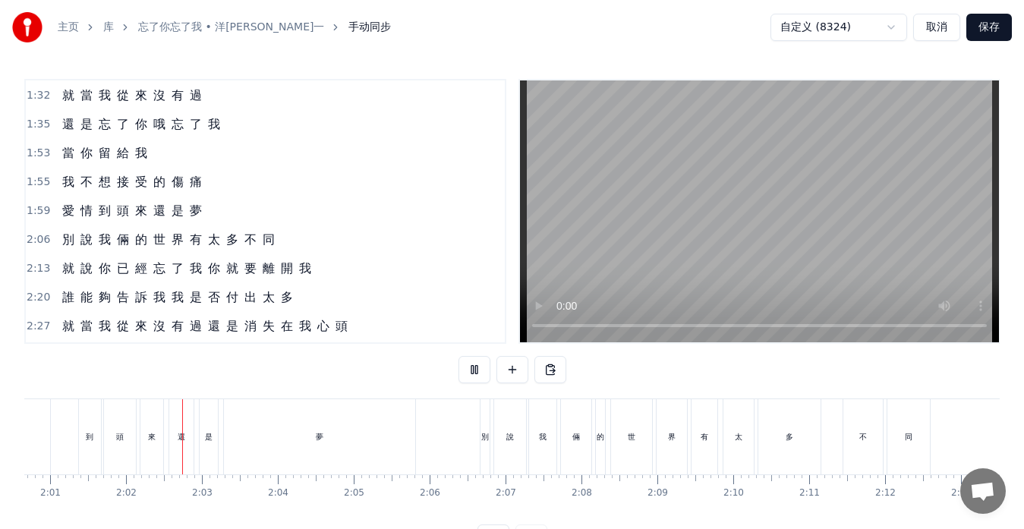
scroll to position [0, 9206]
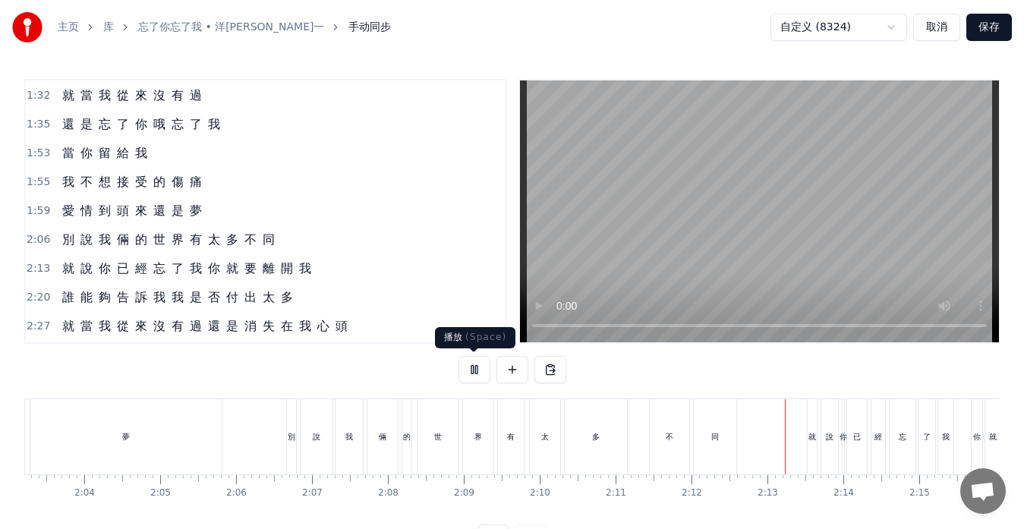
click at [474, 368] on button at bounding box center [475, 369] width 32 height 27
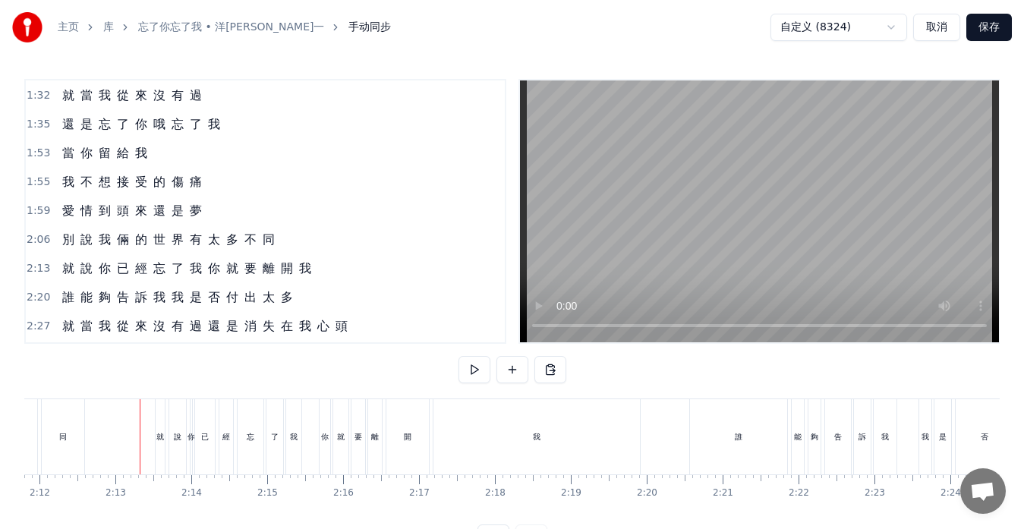
scroll to position [0, 10033]
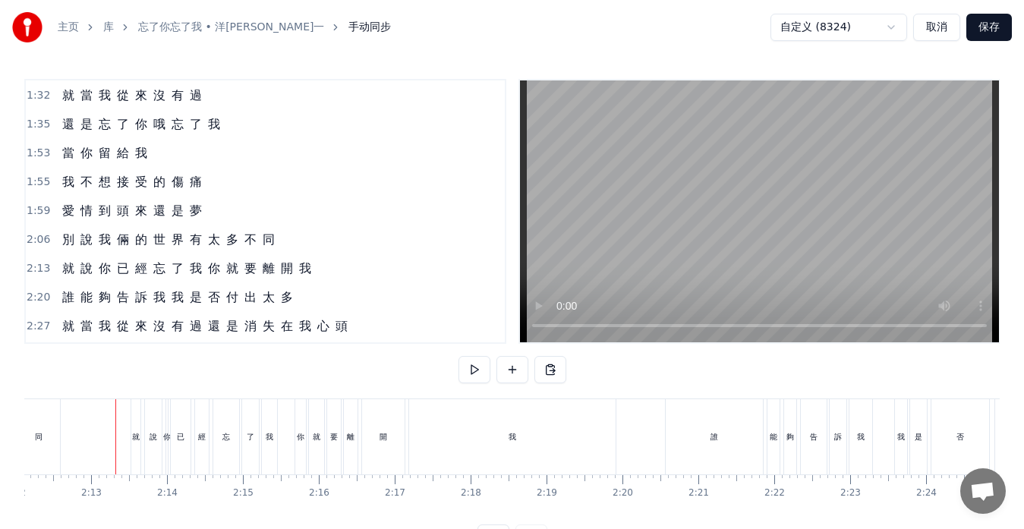
click at [298, 453] on div "你" at bounding box center [300, 436] width 11 height 75
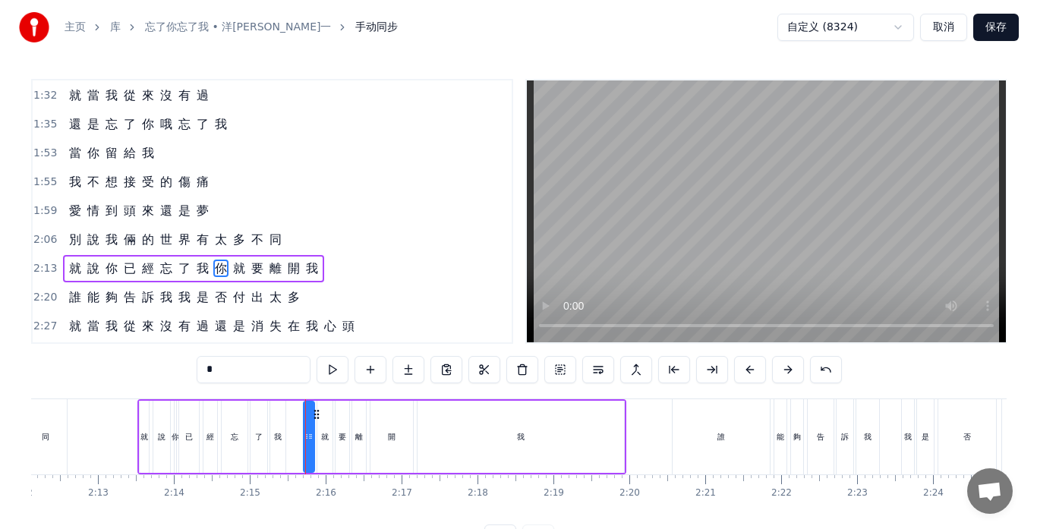
scroll to position [548, 0]
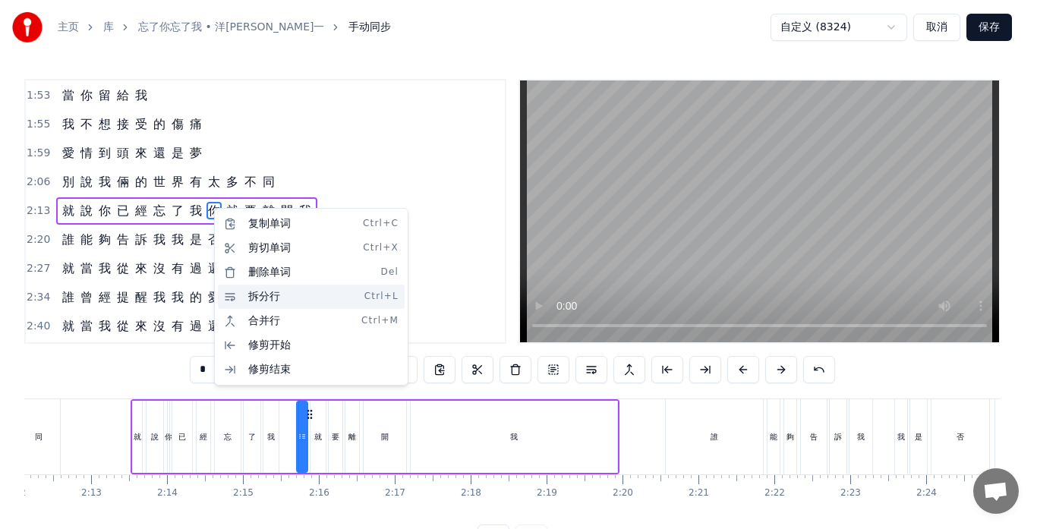
click at [260, 293] on div "拆分行 Ctrl+L" at bounding box center [311, 297] width 187 height 24
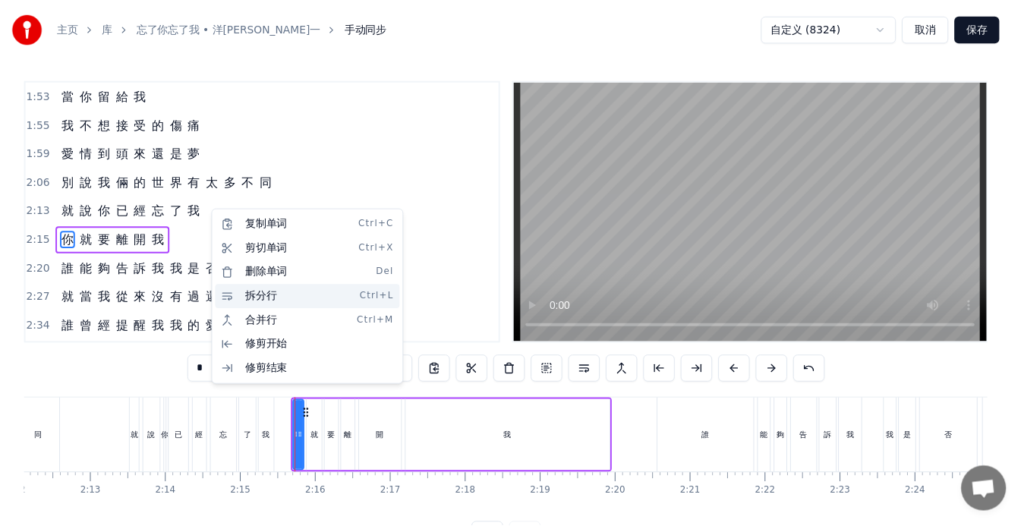
scroll to position [576, 0]
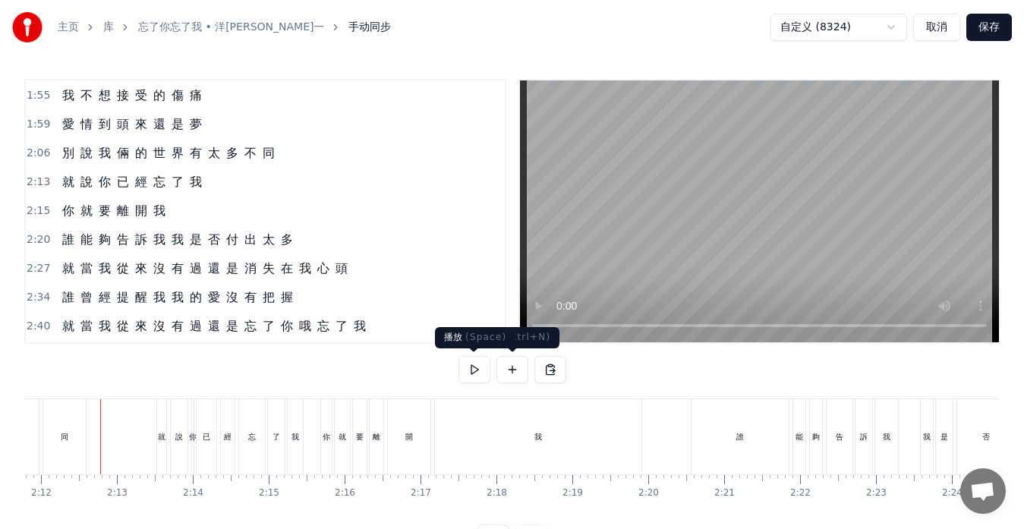
click at [472, 369] on button at bounding box center [475, 369] width 32 height 27
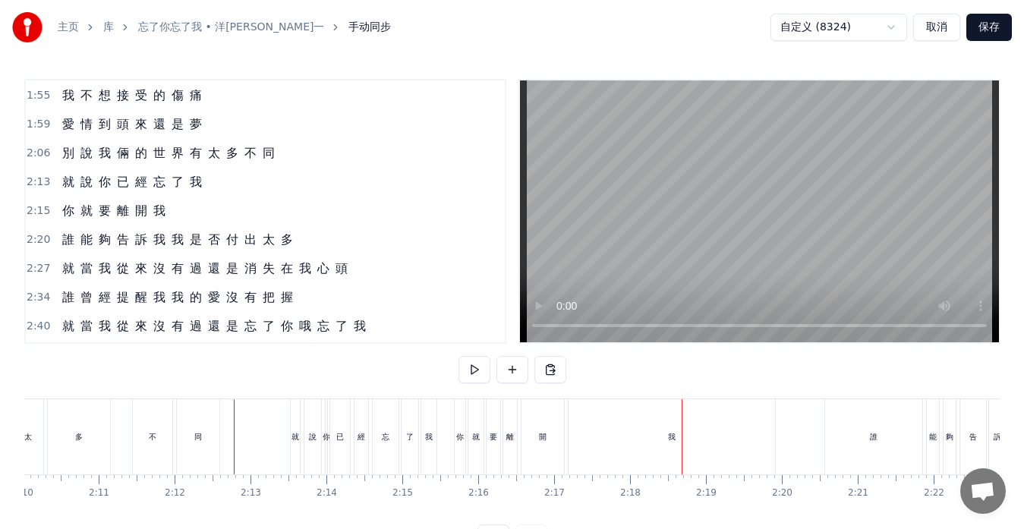
scroll to position [0, 9847]
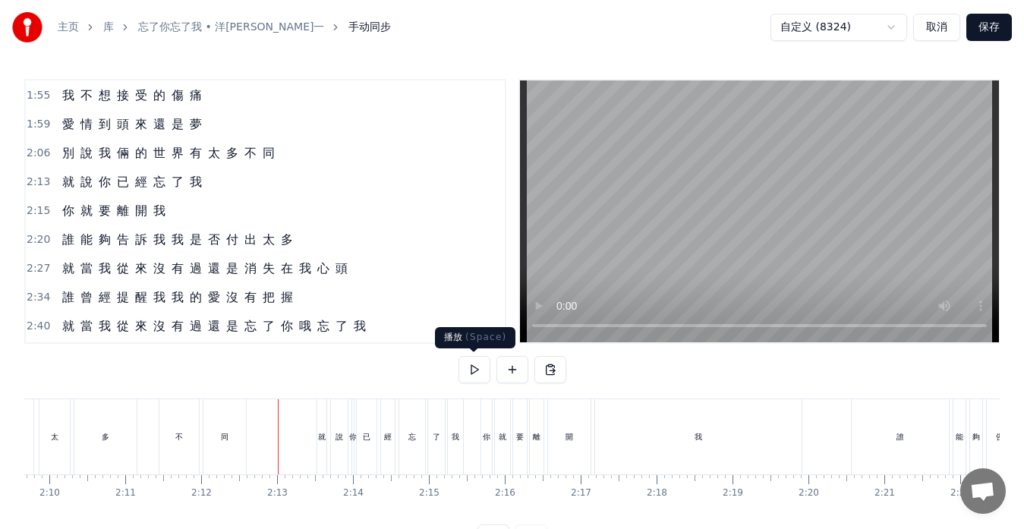
click at [475, 370] on button at bounding box center [475, 369] width 32 height 27
click at [149, 454] on div "別 說 我 倆 的 世 界 有 太 多 不 同" at bounding box center [23, 436] width 454 height 75
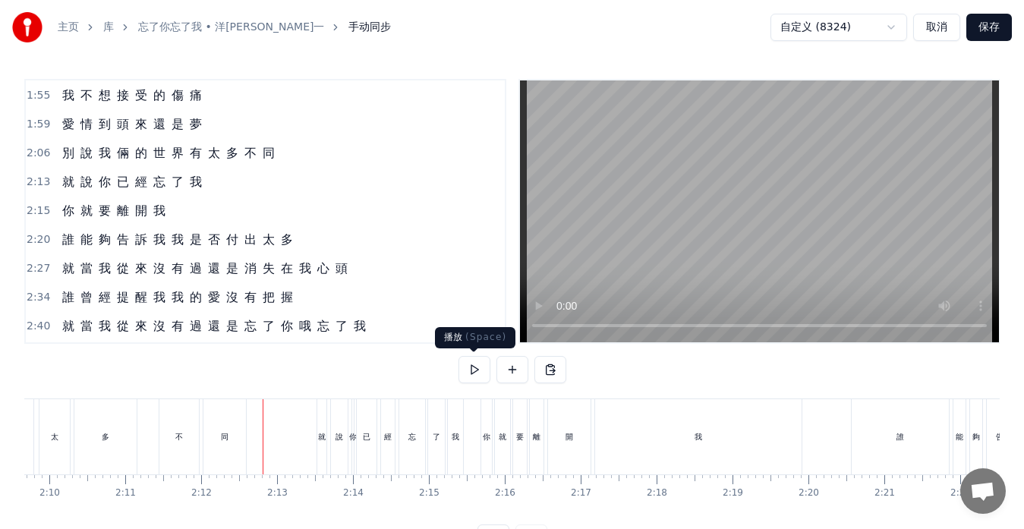
click at [470, 376] on button at bounding box center [475, 369] width 32 height 27
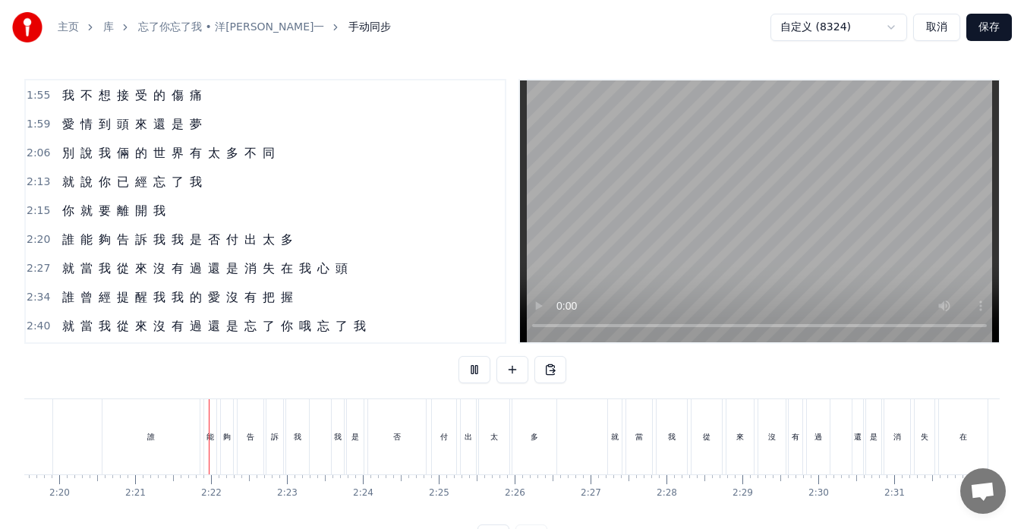
scroll to position [0, 10671]
click at [476, 372] on button at bounding box center [475, 369] width 32 height 27
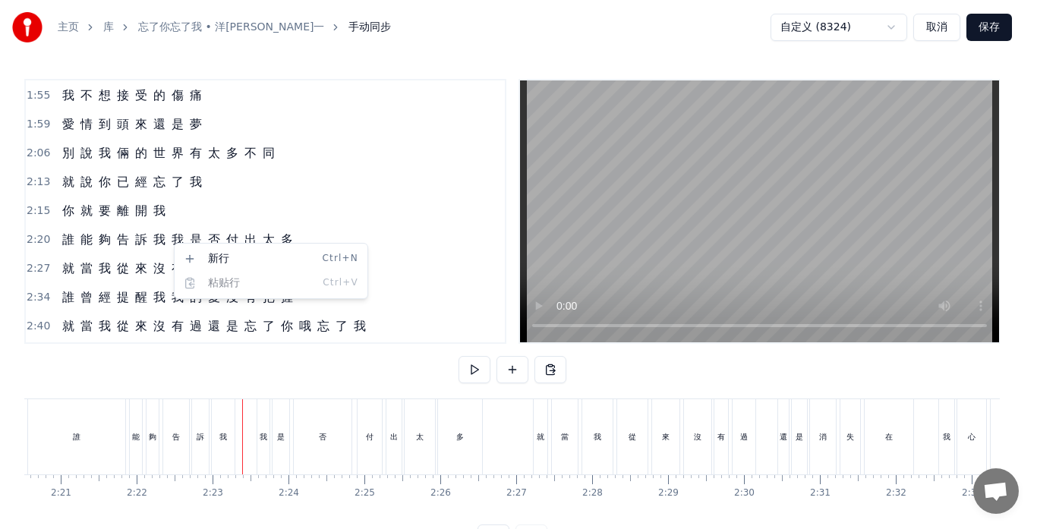
click at [175, 241] on html "主页 库 忘了你忘了我 • 洋[PERSON_NAME]一 手动同步 自定义 (8324) 取消 保存 0:17 當 你 說 要 走 我 不 想 揮 手 的 …" at bounding box center [518, 288] width 1037 height 576
click at [172, 241] on html "主页 库 忘了你忘了我 • 洋[PERSON_NAME]一 手动同步 自定义 (8324) 取消 保存 0:17 當 你 說 要 走 我 不 想 揮 手 的 …" at bounding box center [518, 288] width 1037 height 576
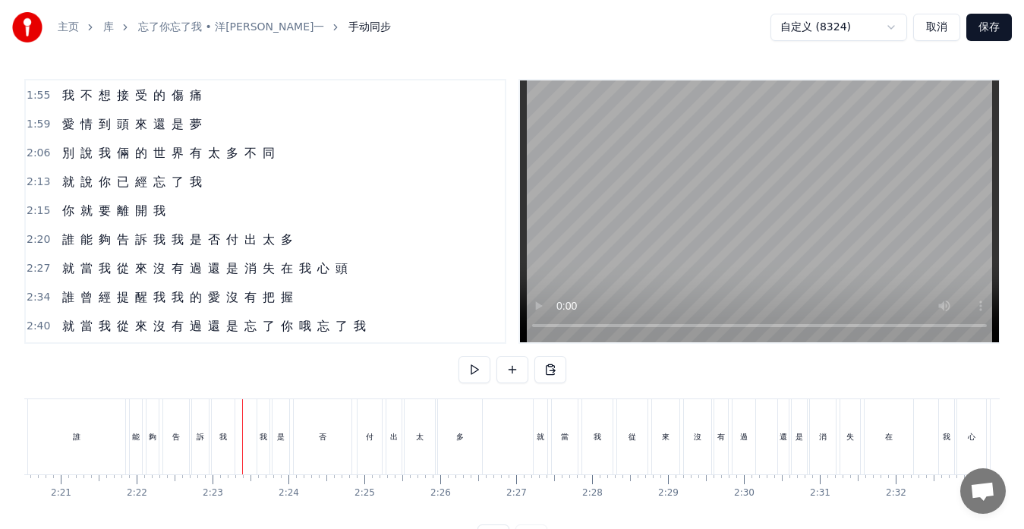
click at [172, 244] on span "我" at bounding box center [177, 239] width 15 height 17
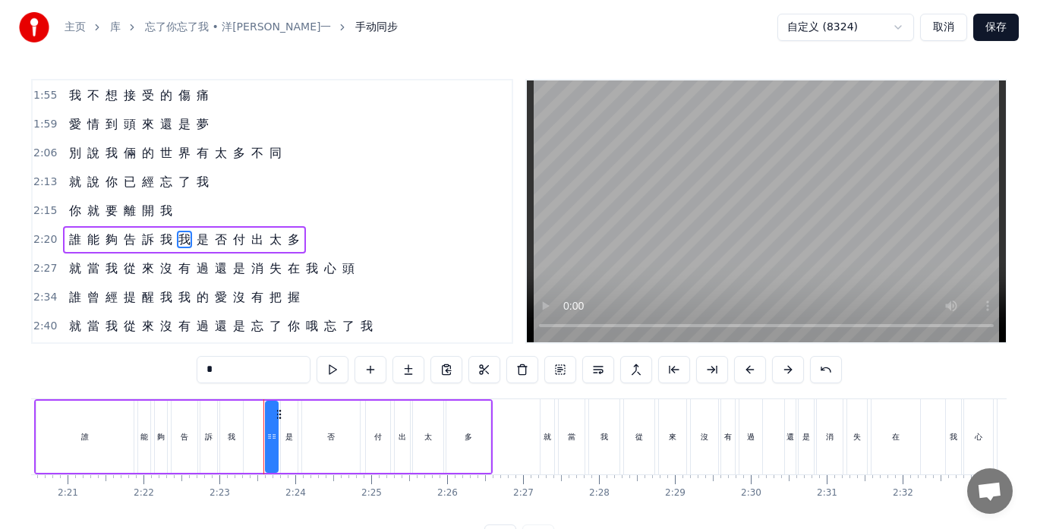
scroll to position [605, 0]
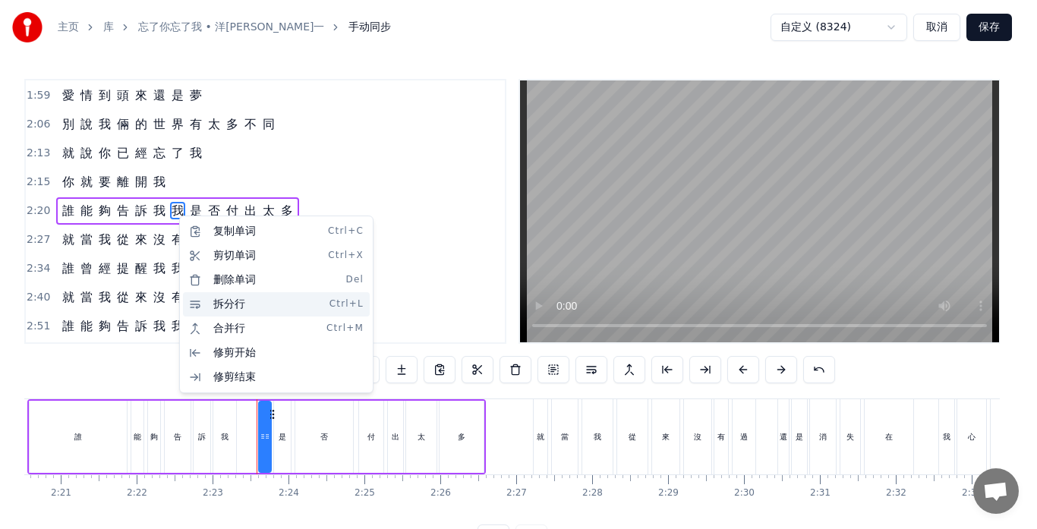
click at [217, 304] on div "拆分行 Ctrl+L" at bounding box center [276, 304] width 187 height 24
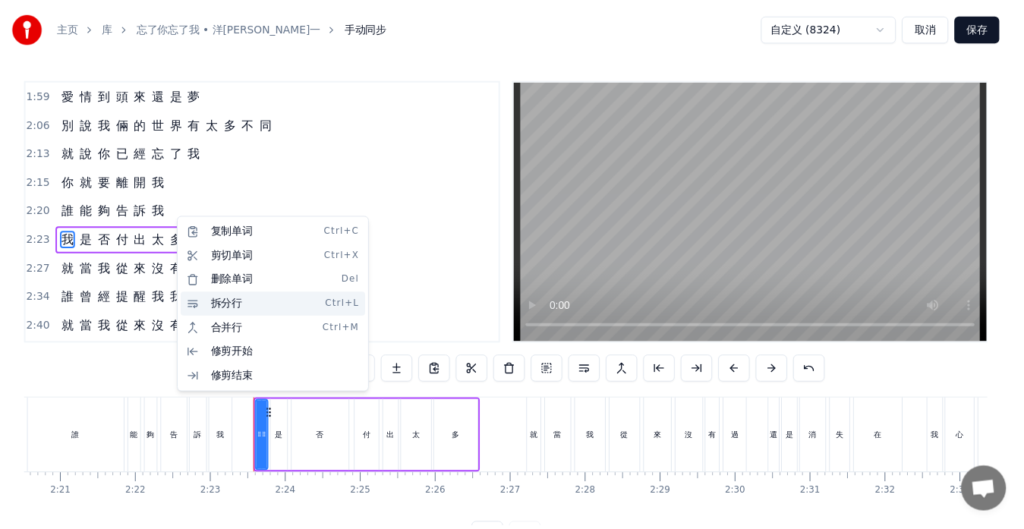
scroll to position [634, 0]
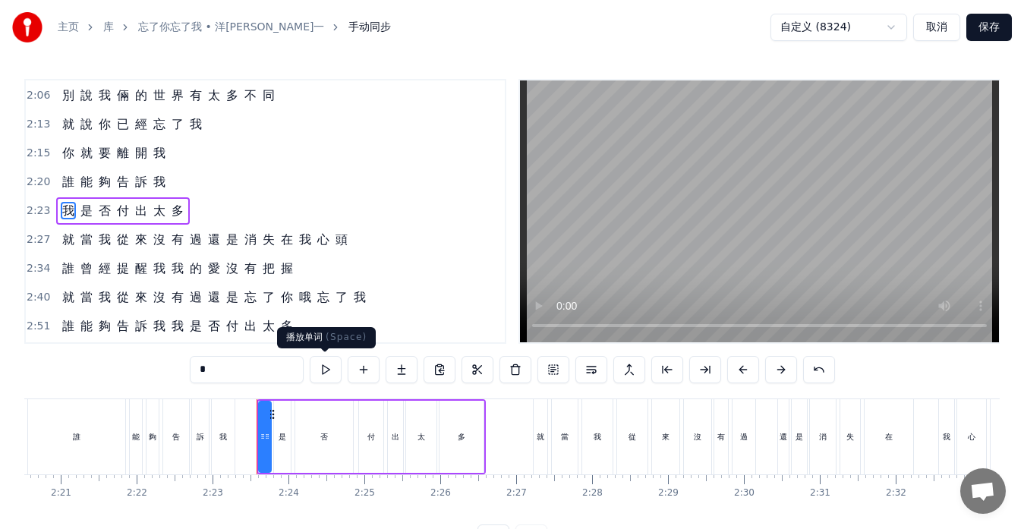
click at [326, 373] on button at bounding box center [326, 369] width 32 height 27
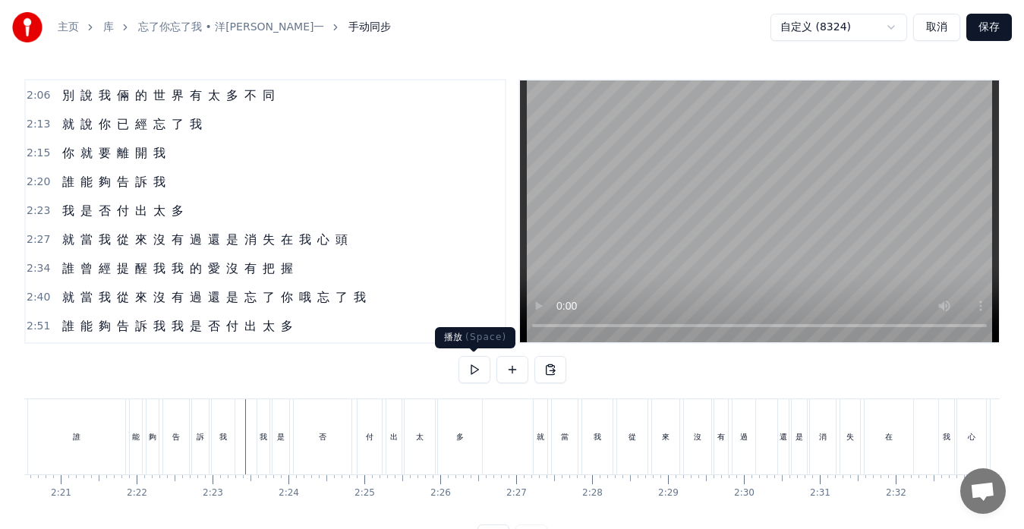
click at [468, 364] on button at bounding box center [475, 369] width 32 height 27
click at [480, 371] on button at bounding box center [475, 369] width 32 height 27
click at [477, 450] on div "多" at bounding box center [460, 436] width 44 height 75
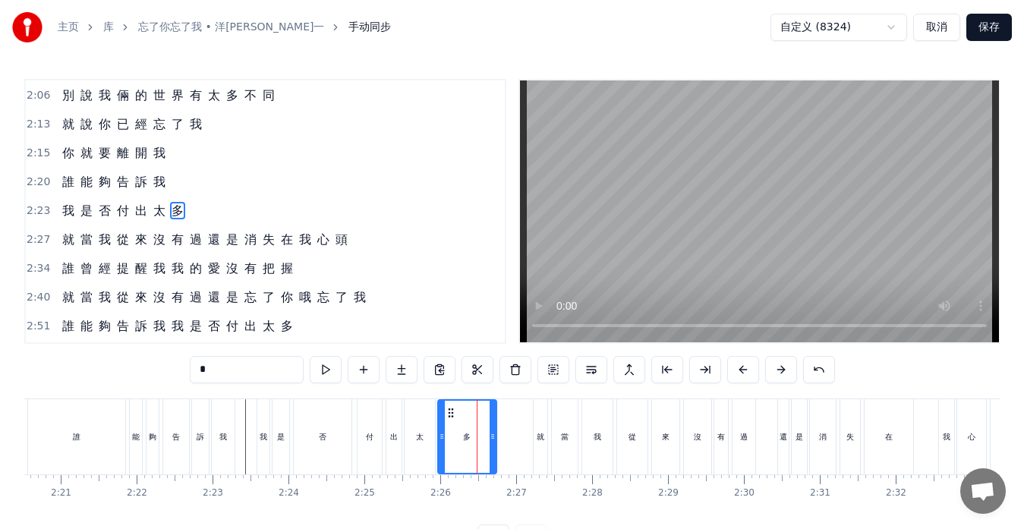
drag, startPoint x: 480, startPoint y: 435, endPoint x: 494, endPoint y: 435, distance: 14.4
click at [494, 435] on icon at bounding box center [493, 437] width 6 height 12
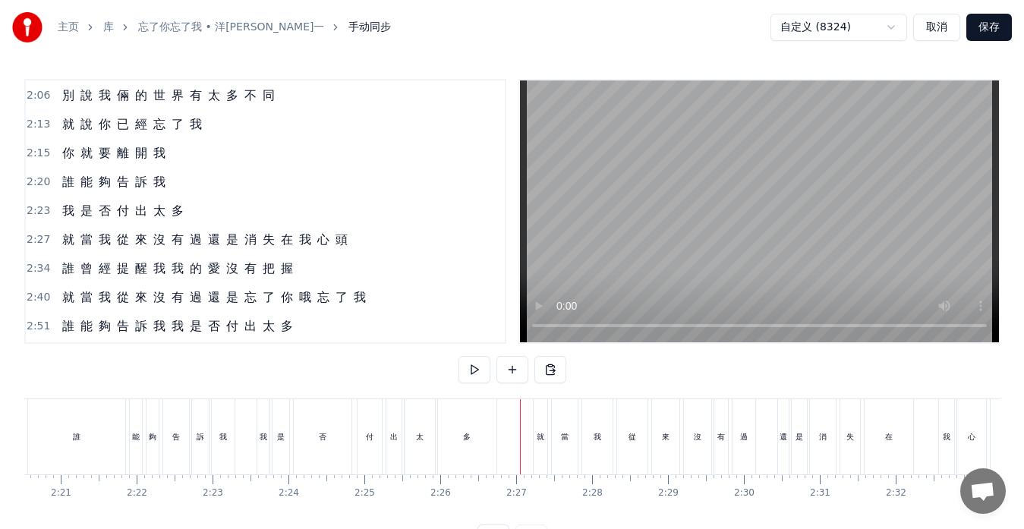
click at [335, 450] on div "否" at bounding box center [323, 436] width 58 height 75
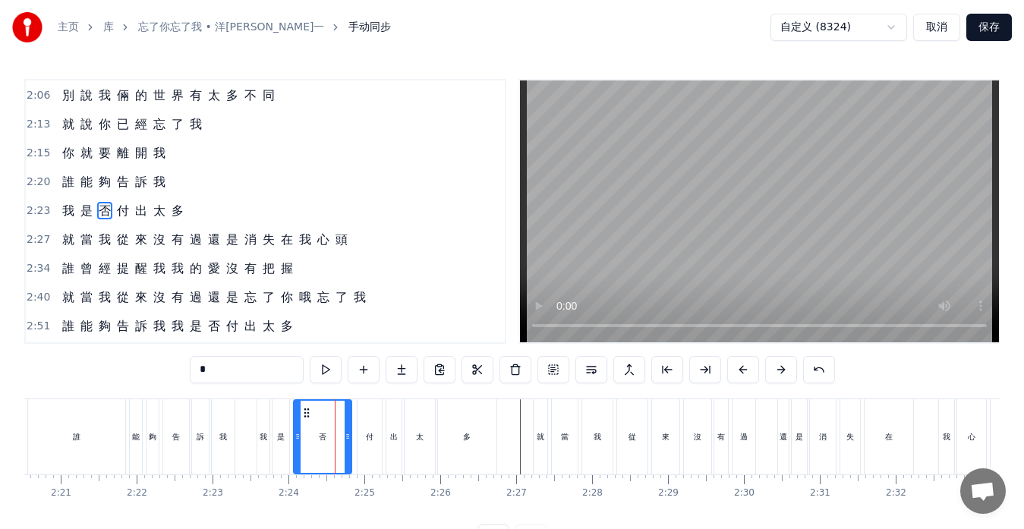
click at [364, 445] on div "付" at bounding box center [370, 436] width 24 height 75
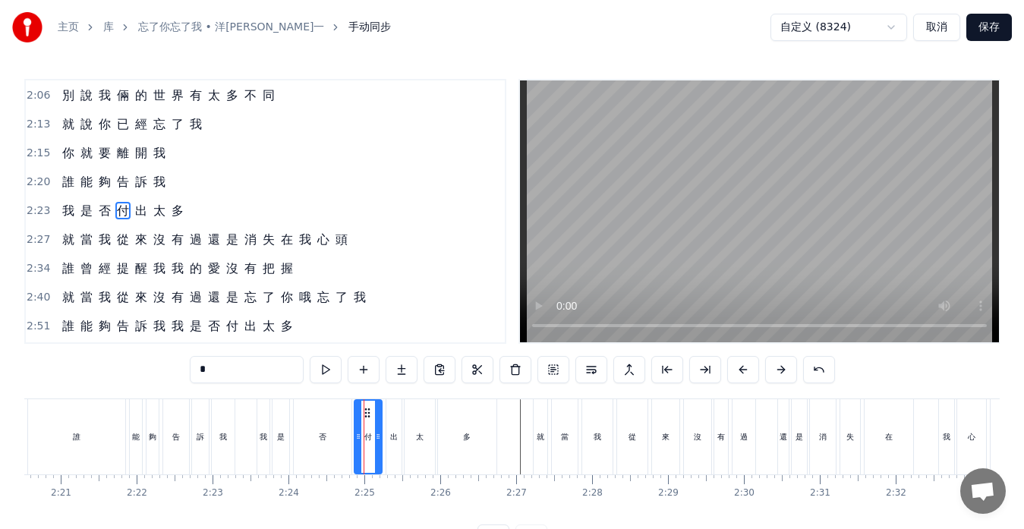
click at [360, 437] on icon at bounding box center [358, 437] width 6 height 12
click at [386, 440] on div "出" at bounding box center [394, 436] width 17 height 75
click at [379, 438] on div "付" at bounding box center [368, 436] width 27 height 75
type input "*"
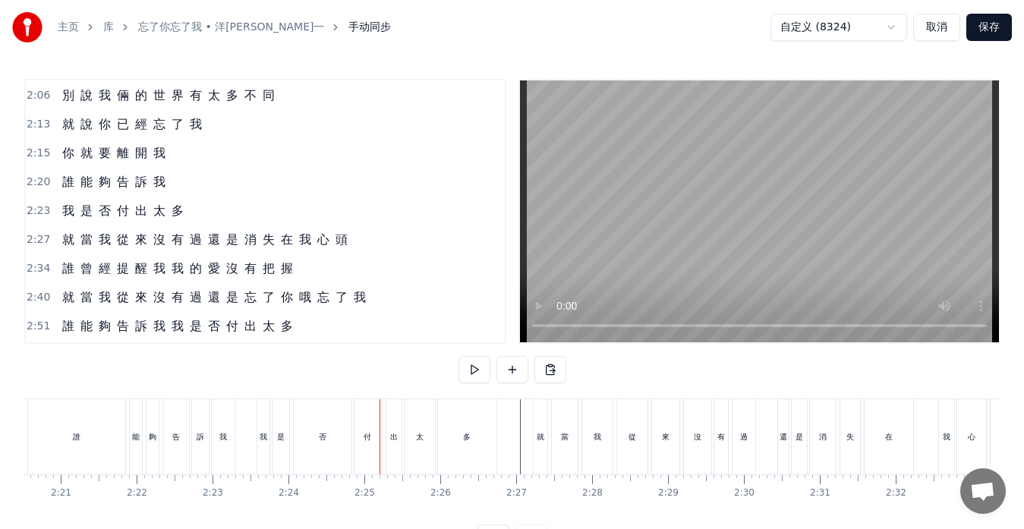
click at [415, 443] on div "太" at bounding box center [420, 436] width 30 height 75
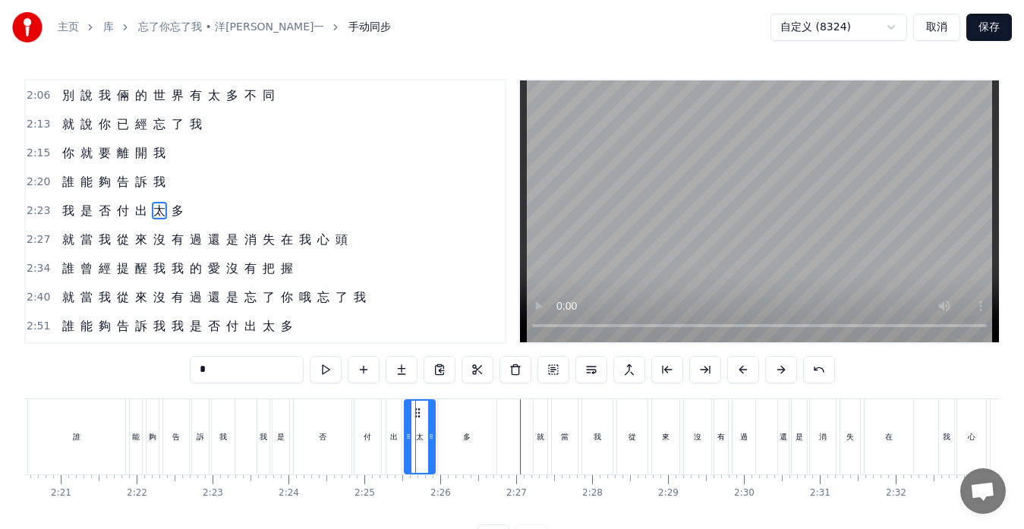
click at [445, 439] on div "多" at bounding box center [467, 436] width 58 height 75
type input "*"
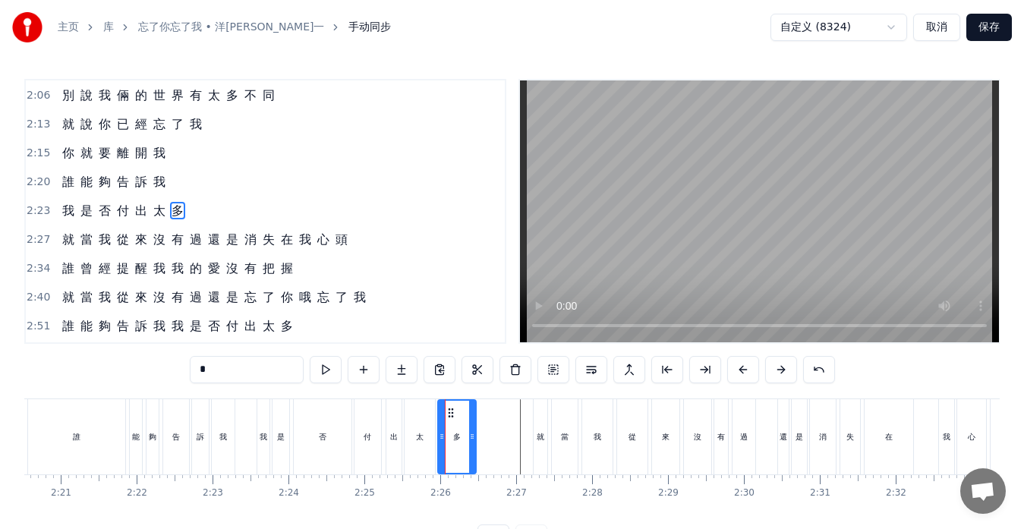
drag, startPoint x: 494, startPoint y: 437, endPoint x: 474, endPoint y: 434, distance: 20.7
click at [474, 434] on icon at bounding box center [472, 437] width 6 height 12
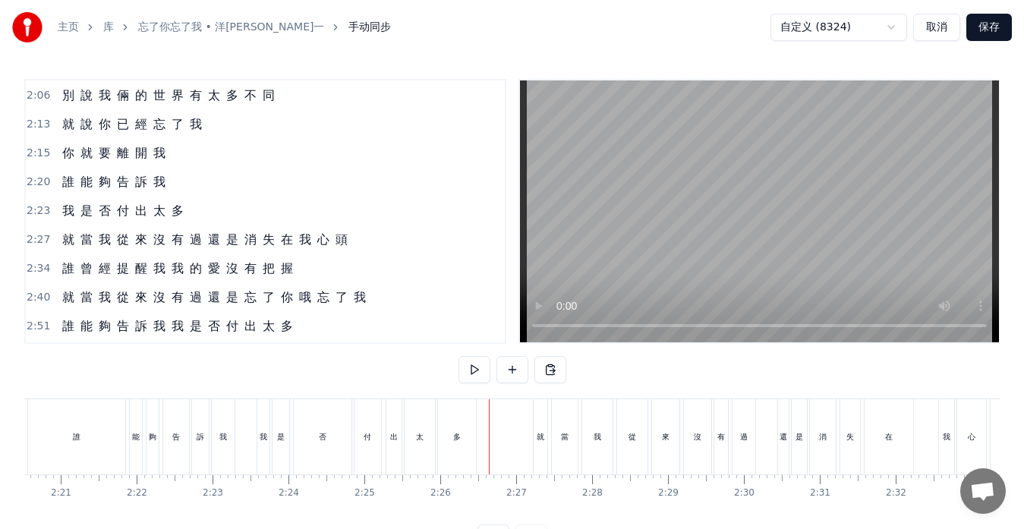
click at [463, 440] on div "多" at bounding box center [457, 436] width 38 height 75
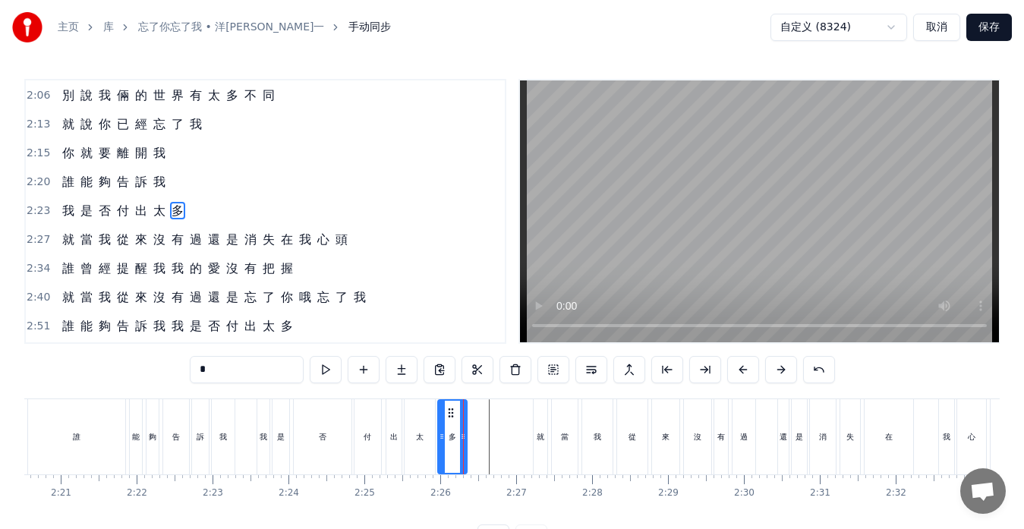
drag, startPoint x: 474, startPoint y: 438, endPoint x: 465, endPoint y: 437, distance: 9.2
click at [465, 437] on icon at bounding box center [463, 437] width 6 height 12
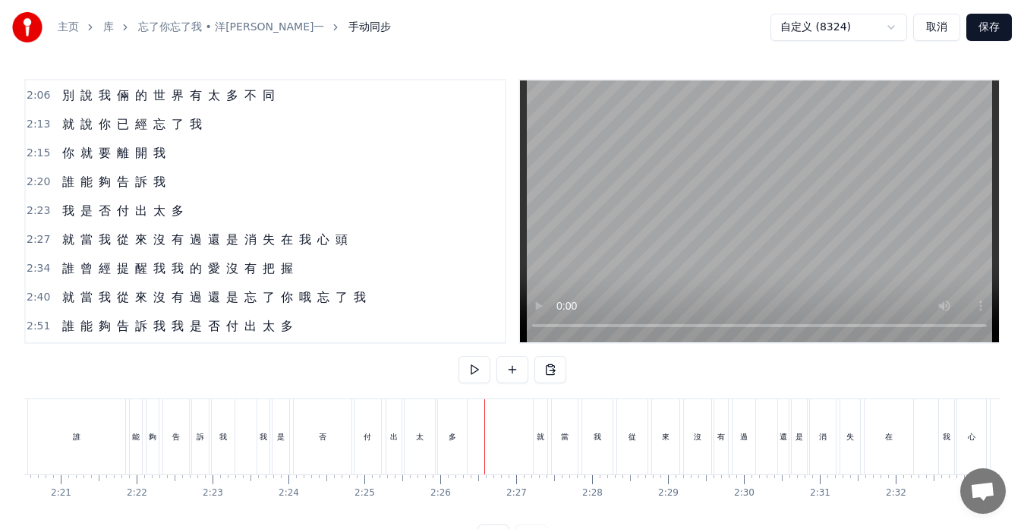
click at [463, 438] on div "多" at bounding box center [452, 436] width 29 height 75
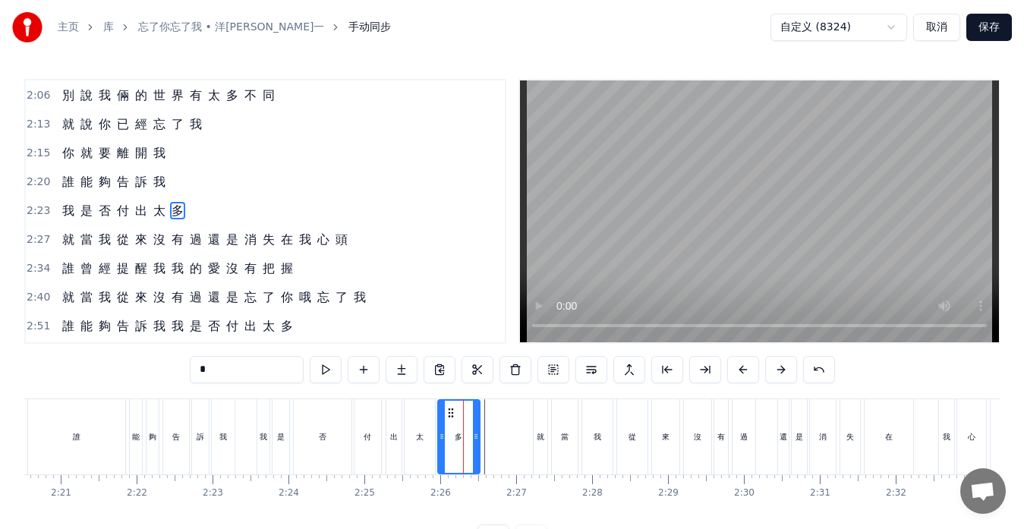
drag, startPoint x: 465, startPoint y: 434, endPoint x: 478, endPoint y: 434, distance: 13.7
click at [478, 434] on icon at bounding box center [476, 437] width 6 height 12
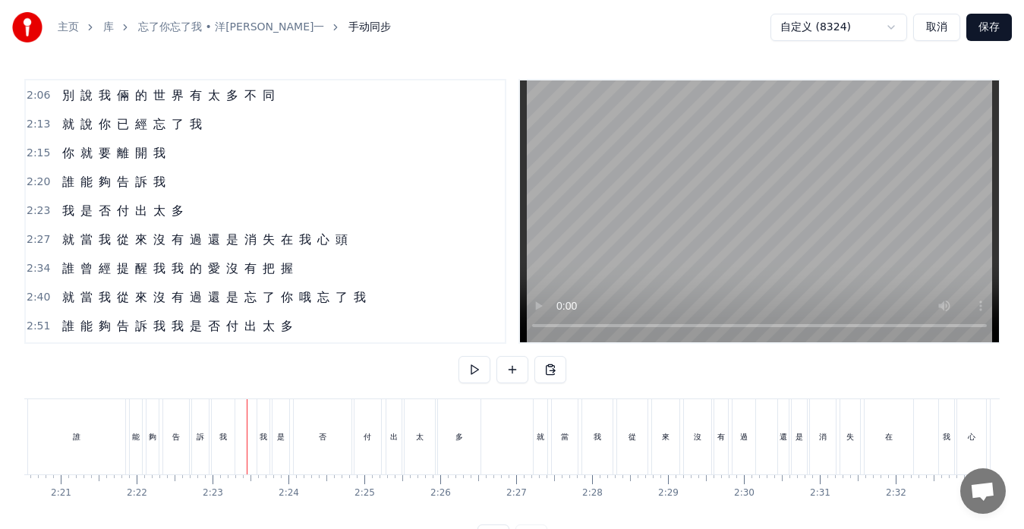
click at [332, 443] on div "否" at bounding box center [323, 436] width 58 height 75
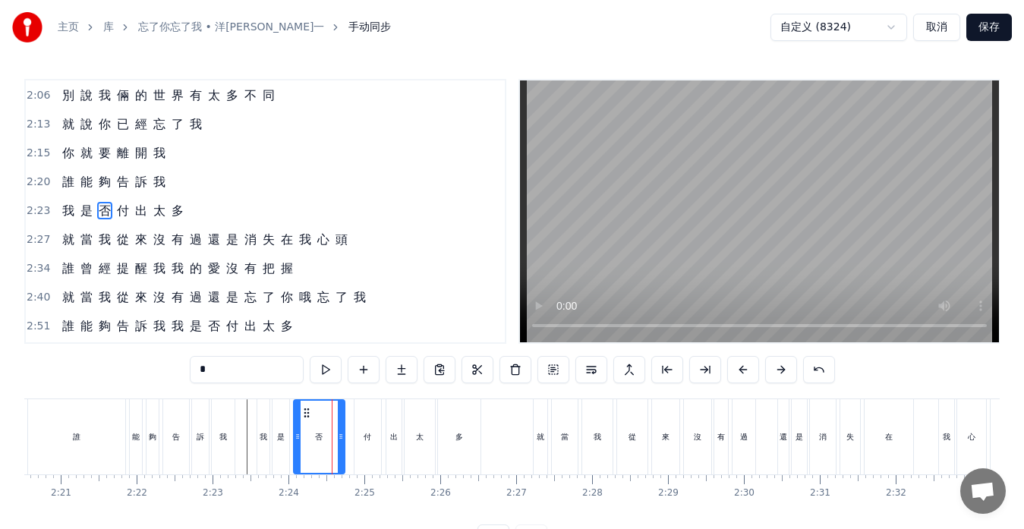
click at [339, 437] on icon at bounding box center [341, 437] width 6 height 12
click at [362, 440] on div "付" at bounding box center [368, 436] width 27 height 75
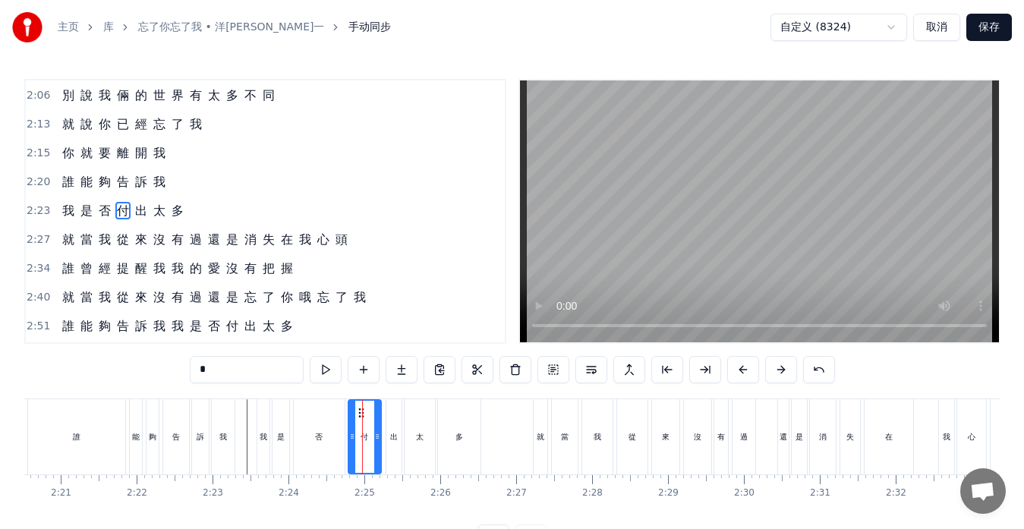
click at [352, 435] on icon at bounding box center [352, 437] width 6 height 12
click at [371, 438] on icon at bounding box center [374, 437] width 6 height 12
click at [391, 440] on div "出" at bounding box center [394, 436] width 8 height 11
click at [384, 433] on icon at bounding box center [385, 437] width 6 height 12
click at [410, 440] on div "太" at bounding box center [420, 436] width 30 height 75
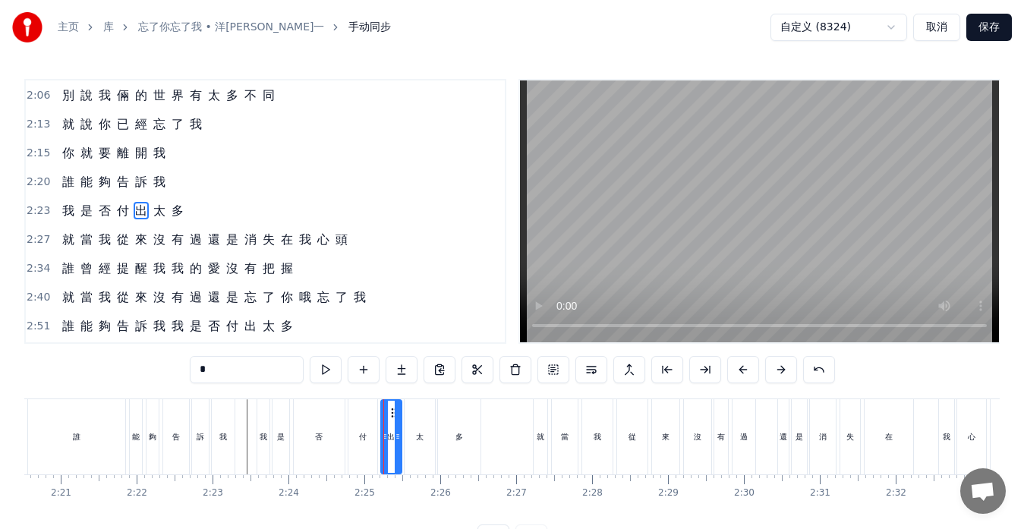
type input "*"
click at [633, 286] on video at bounding box center [759, 211] width 479 height 262
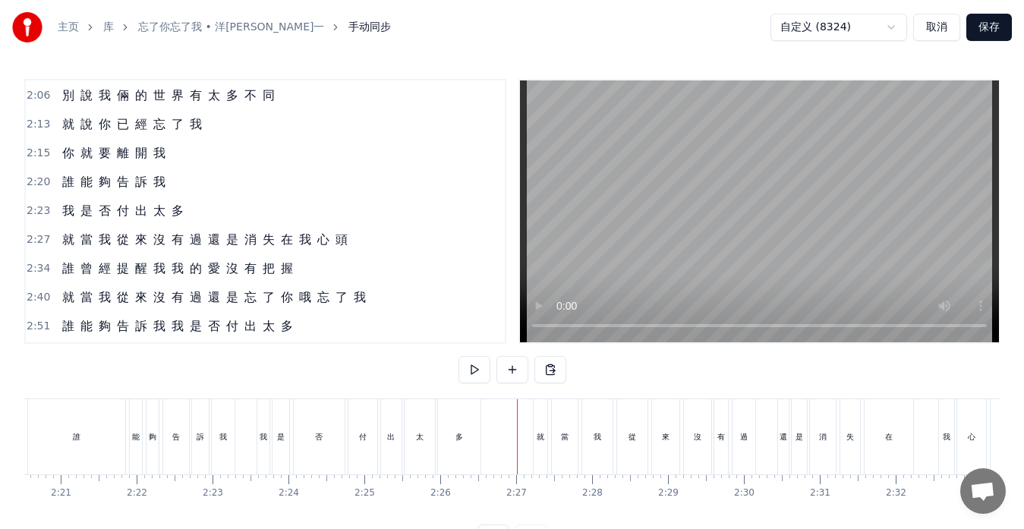
click at [782, 457] on div "還" at bounding box center [783, 436] width 11 height 75
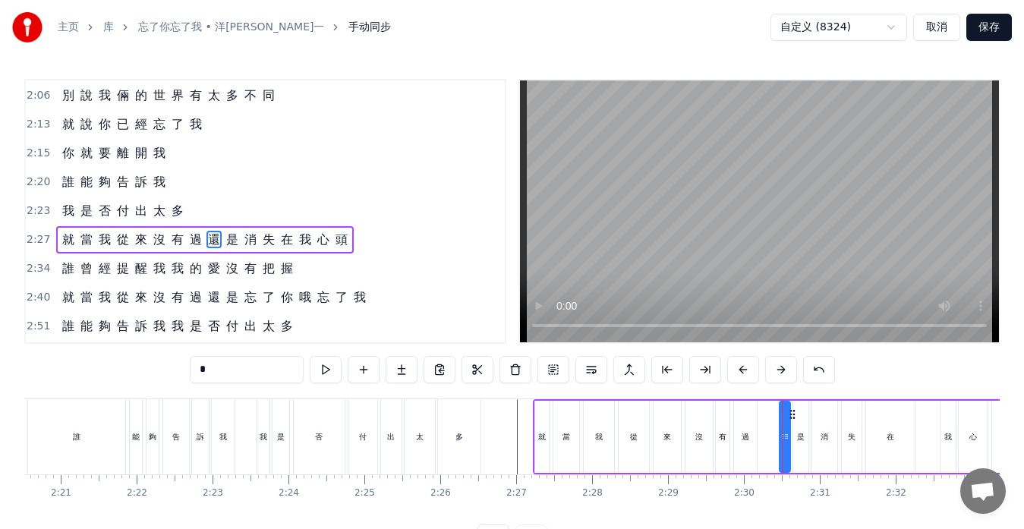
scroll to position [663, 0]
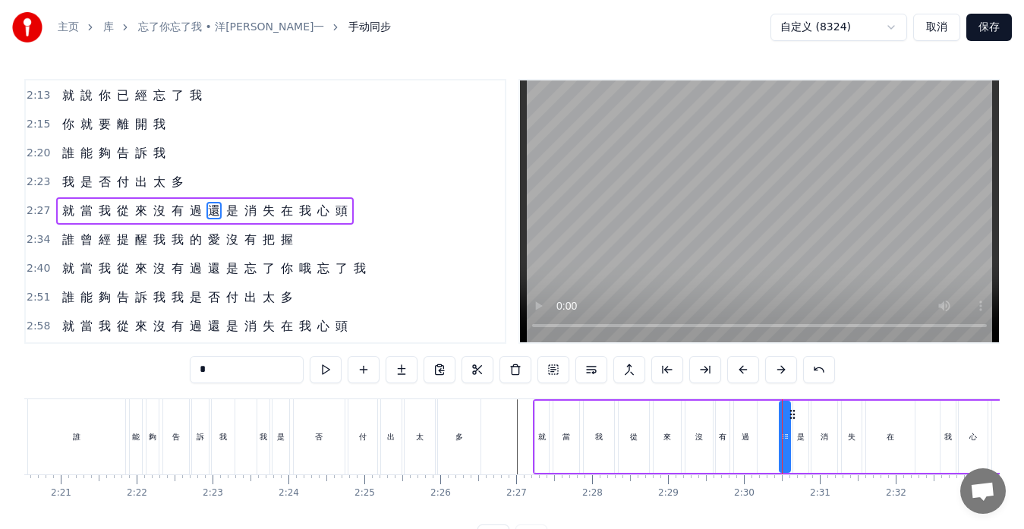
click at [747, 449] on div "過" at bounding box center [745, 437] width 23 height 72
type input "*"
click at [759, 435] on icon at bounding box center [759, 437] width 6 height 12
click at [773, 455] on div "就 當 我 從 來 沒 有 過 還 是 消 失 在 我 心 頭" at bounding box center [789, 436] width 512 height 75
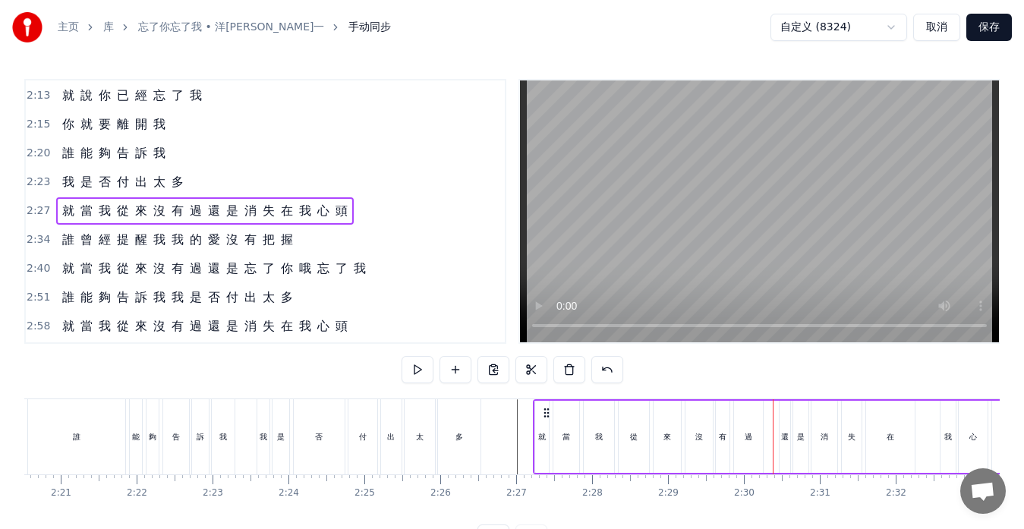
click at [786, 452] on div "還" at bounding box center [785, 437] width 11 height 72
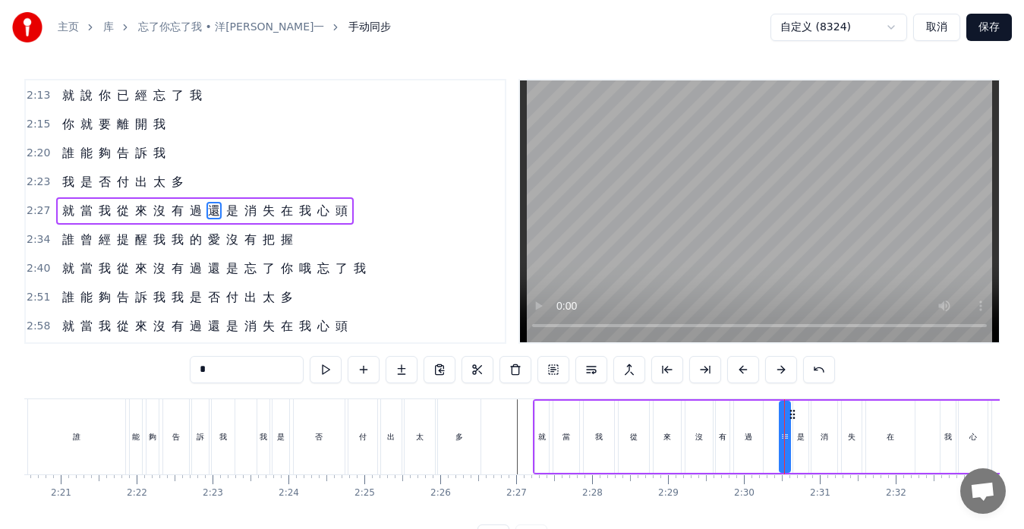
click at [894, 450] on div "在" at bounding box center [890, 437] width 49 height 72
type input "*"
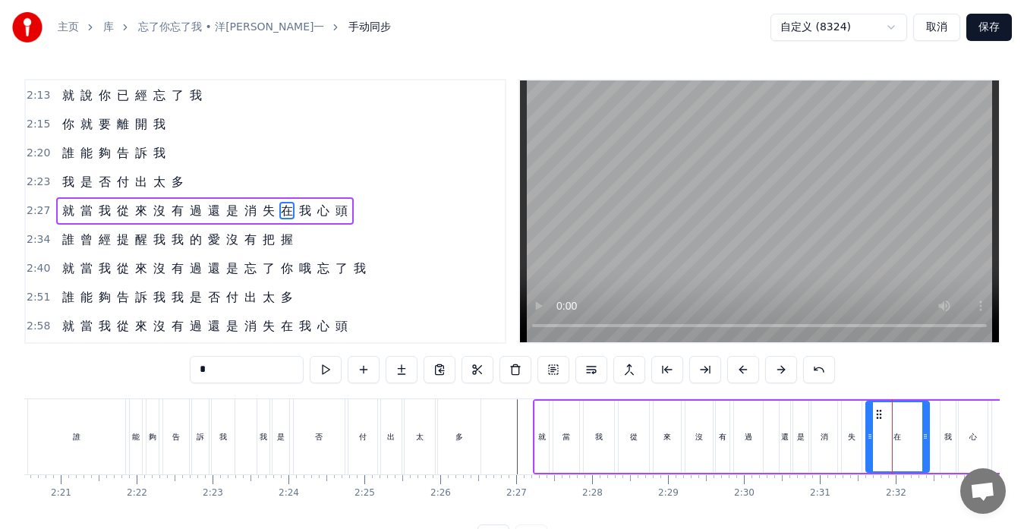
drag, startPoint x: 912, startPoint y: 440, endPoint x: 926, endPoint y: 437, distance: 14.7
click at [926, 437] on icon at bounding box center [926, 437] width 6 height 12
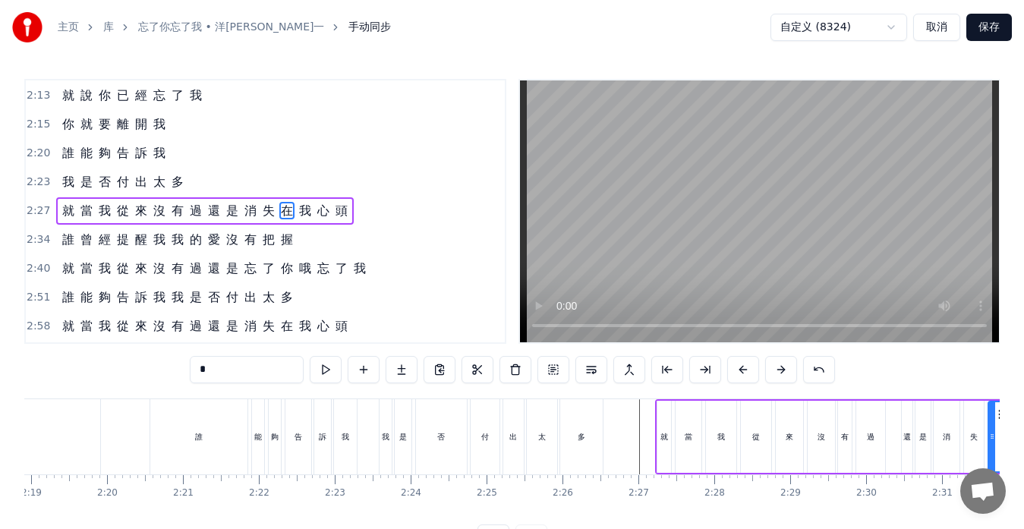
scroll to position [0, 10563]
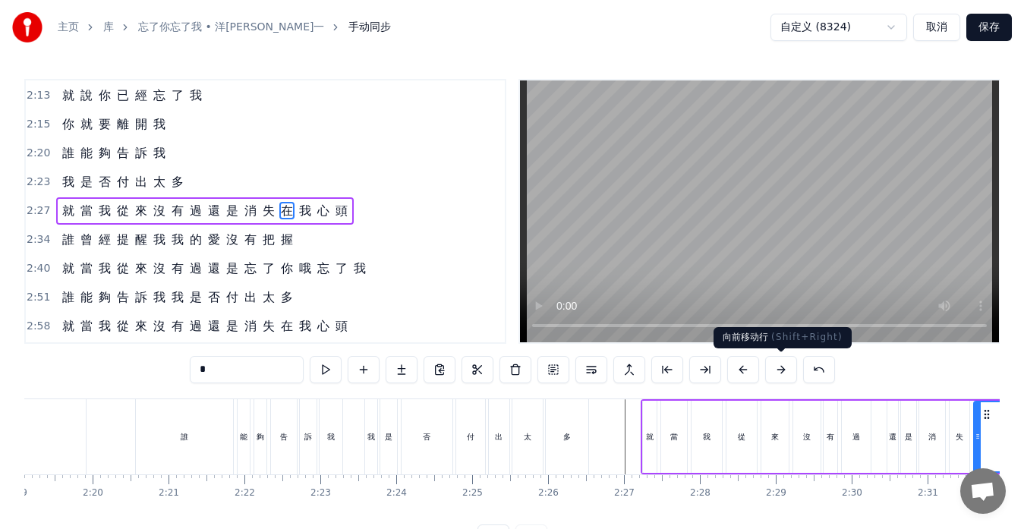
click at [774, 371] on button at bounding box center [781, 369] width 32 height 27
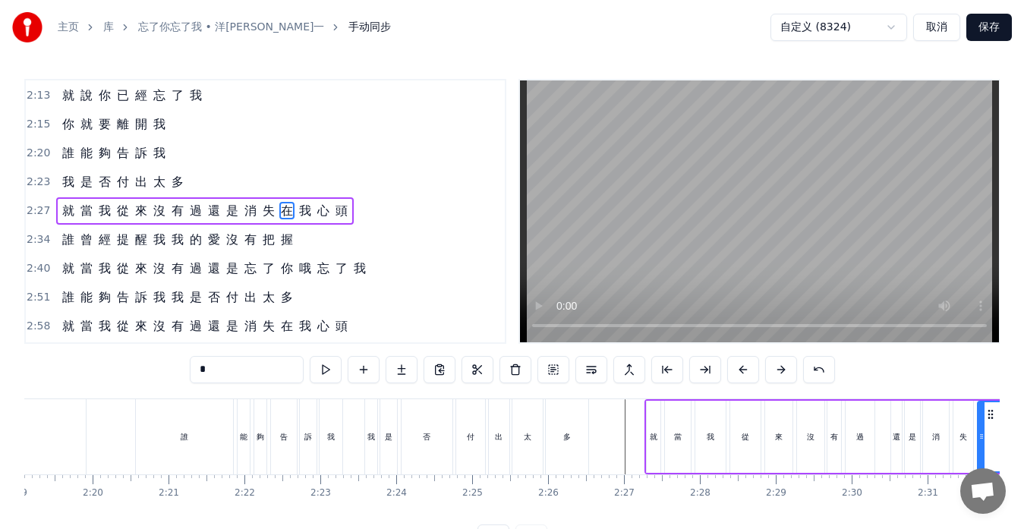
click at [774, 371] on button at bounding box center [781, 369] width 32 height 27
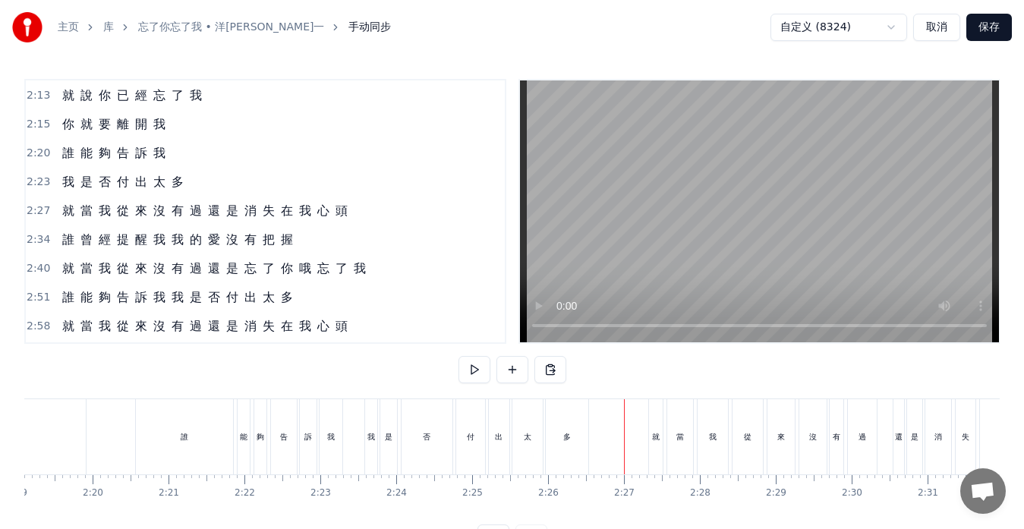
click at [577, 458] on div "多" at bounding box center [567, 436] width 43 height 75
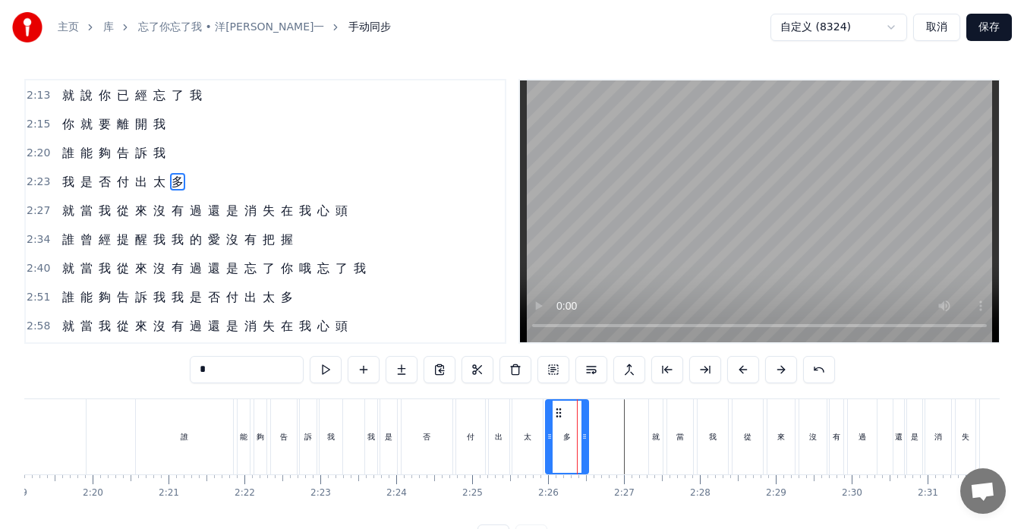
scroll to position [634, 0]
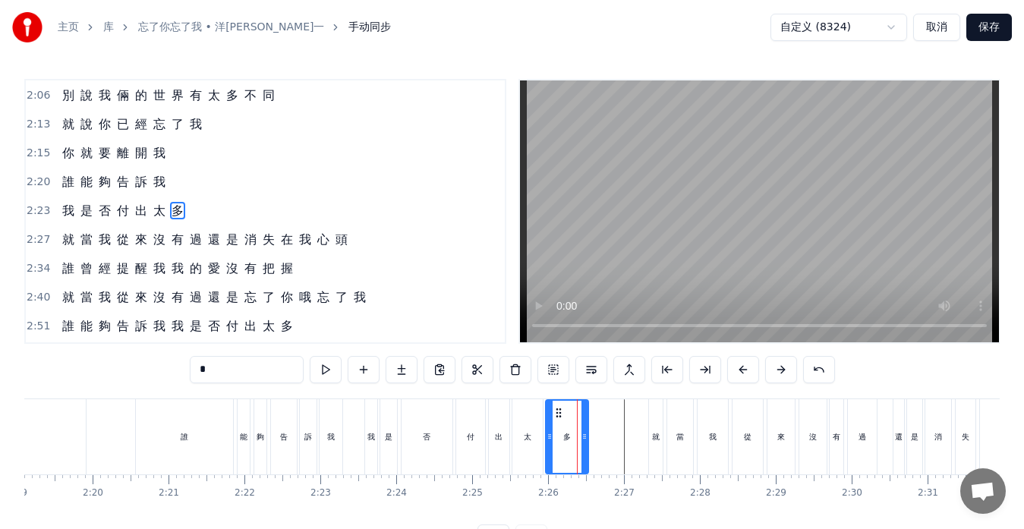
click at [375, 462] on div "我" at bounding box center [371, 436] width 12 height 75
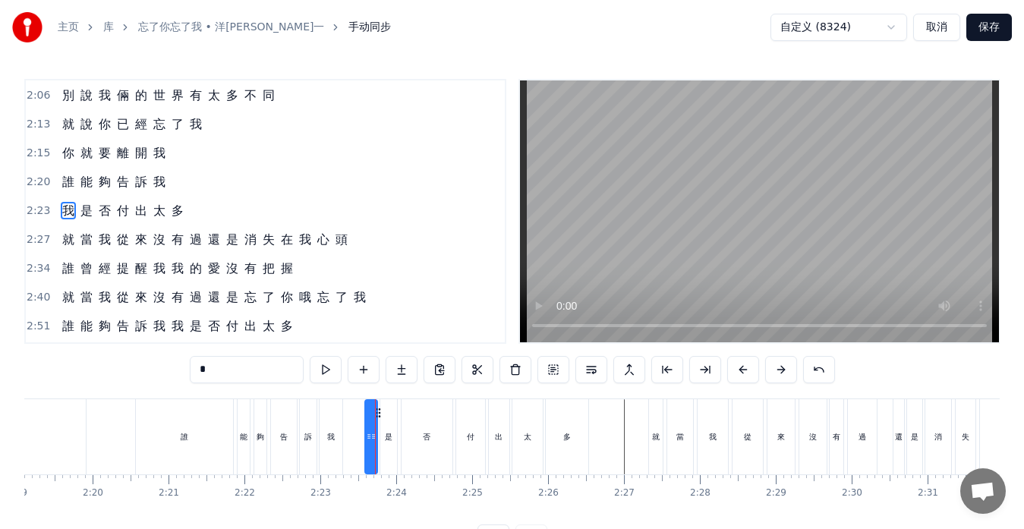
click at [406, 462] on div "否" at bounding box center [427, 436] width 51 height 75
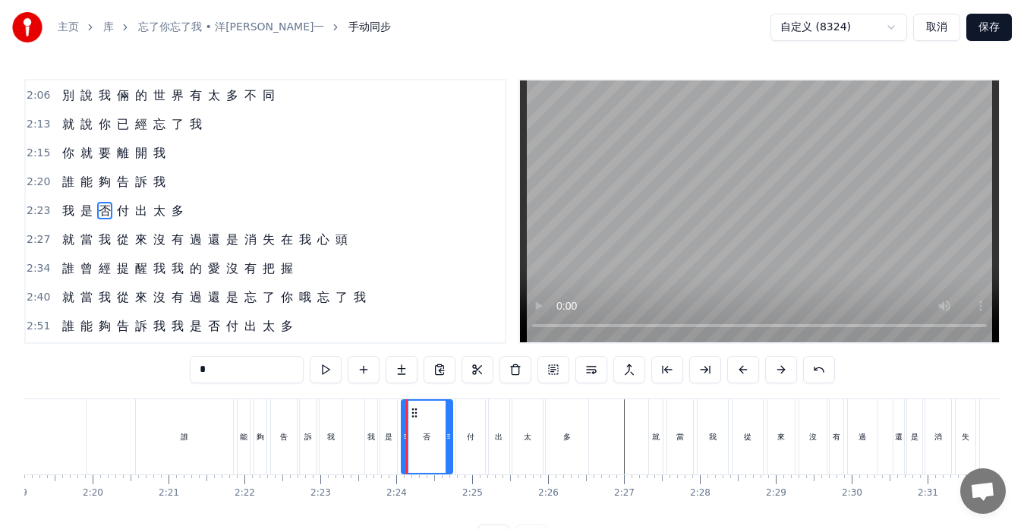
click at [190, 450] on div "誰" at bounding box center [184, 436] width 97 height 75
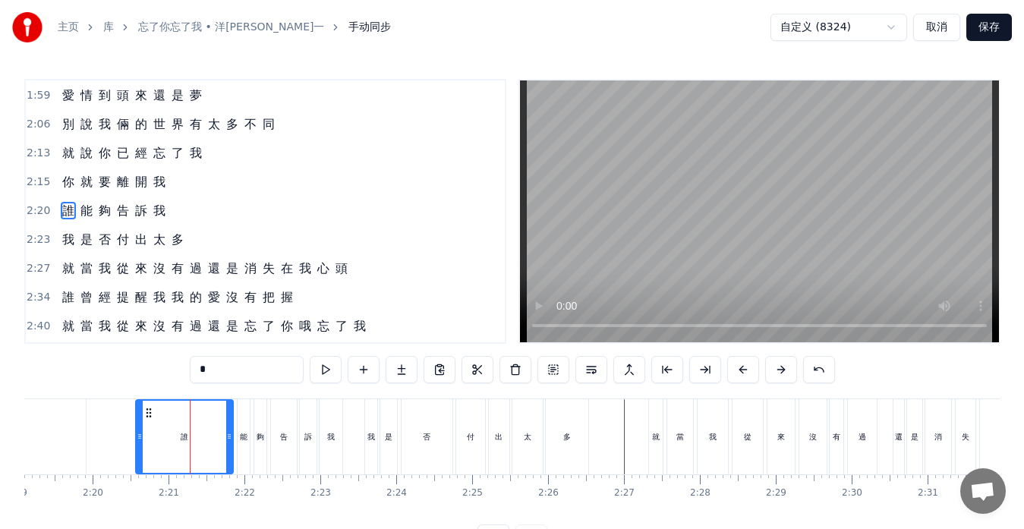
click at [69, 190] on span "你" at bounding box center [68, 181] width 15 height 17
type input "*"
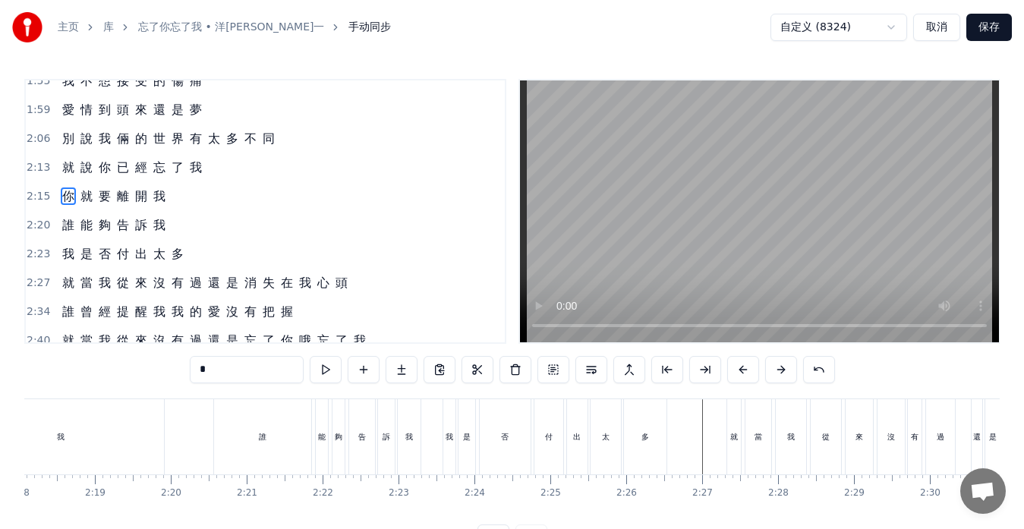
scroll to position [0, 10227]
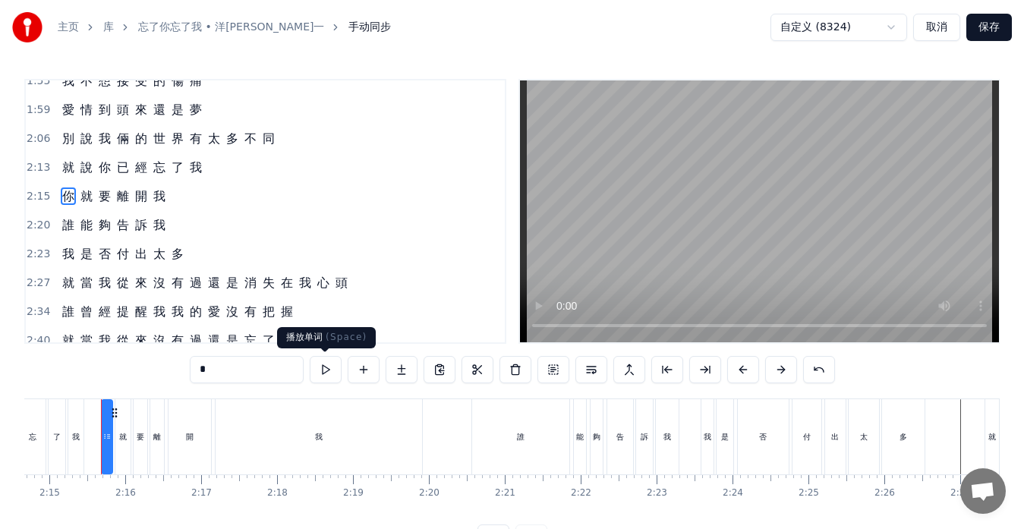
click at [334, 372] on button at bounding box center [326, 369] width 32 height 27
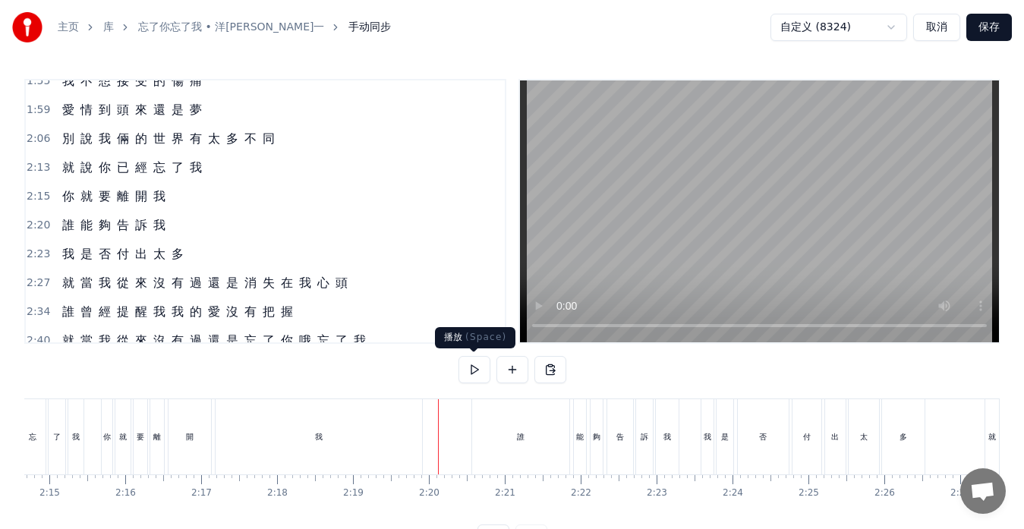
click at [473, 365] on button at bounding box center [475, 369] width 32 height 27
click at [472, 369] on button at bounding box center [475, 369] width 32 height 27
click at [727, 443] on div "是" at bounding box center [725, 436] width 17 height 75
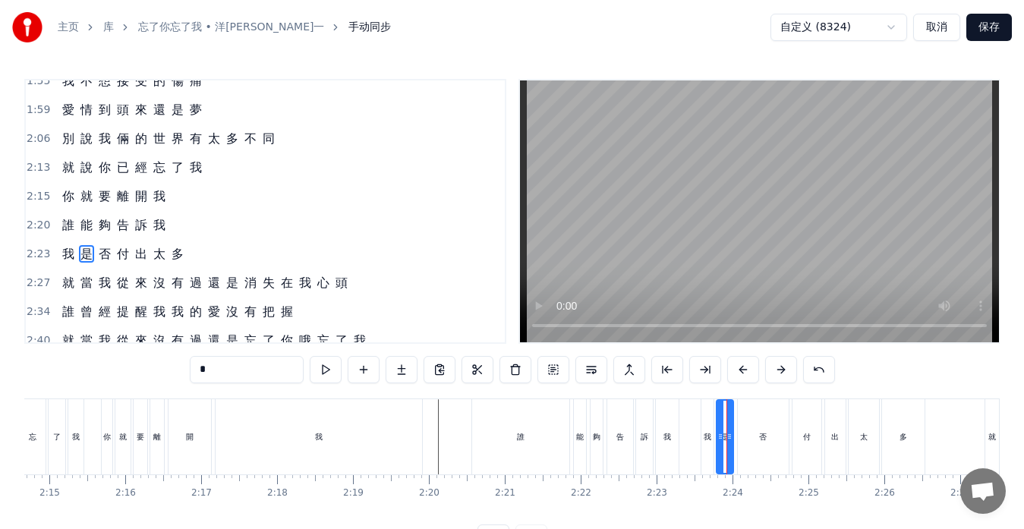
scroll to position [634, 0]
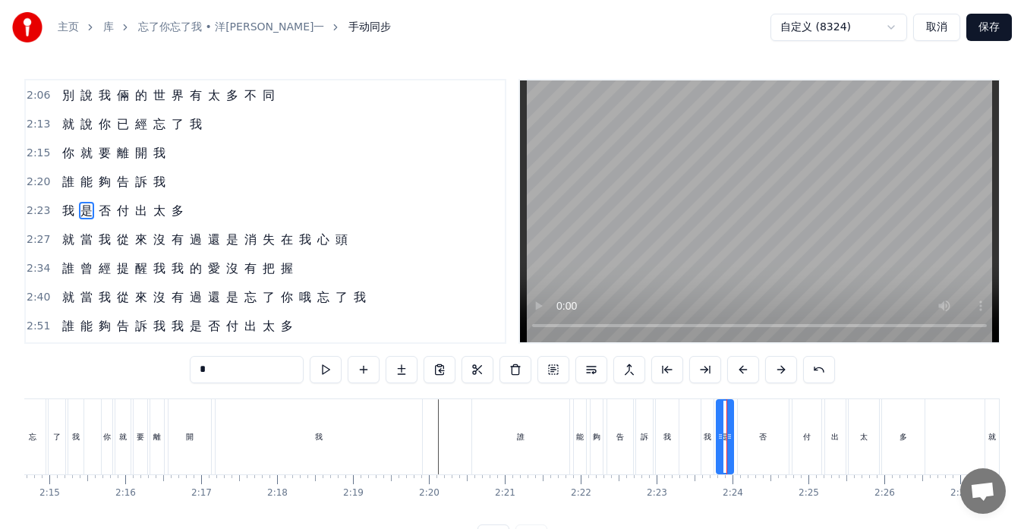
click at [716, 430] on div "是" at bounding box center [725, 436] width 18 height 75
click at [712, 430] on div "我" at bounding box center [708, 436] width 12 height 75
type input "*"
click at [111, 220] on div "我 是 否 付 出 太 多" at bounding box center [123, 210] width 134 height 27
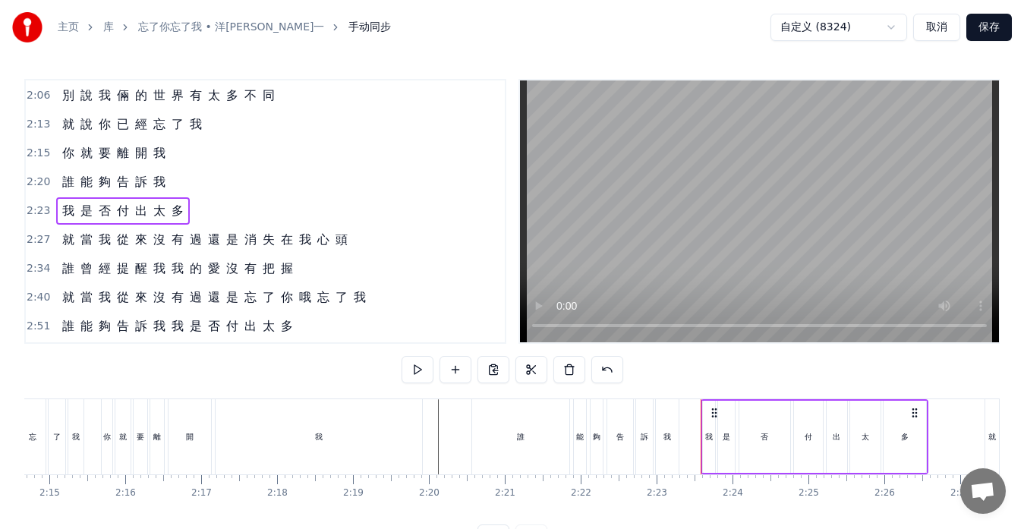
click at [707, 471] on div "我" at bounding box center [709, 437] width 12 height 72
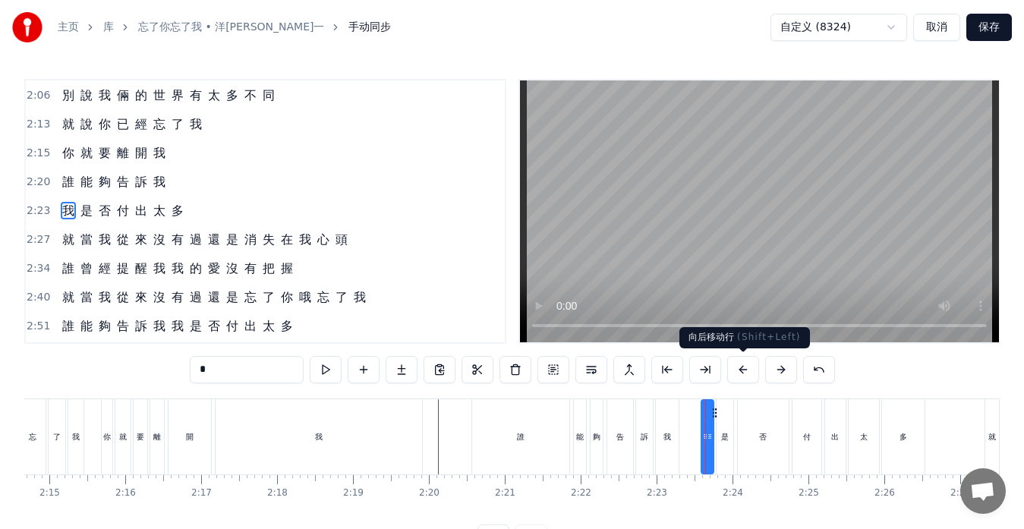
click at [741, 371] on button at bounding box center [744, 369] width 32 height 27
click at [774, 371] on button at bounding box center [781, 369] width 32 height 27
click at [739, 369] on button at bounding box center [744, 369] width 32 height 27
click at [718, 424] on div at bounding box center [717, 437] width 6 height 72
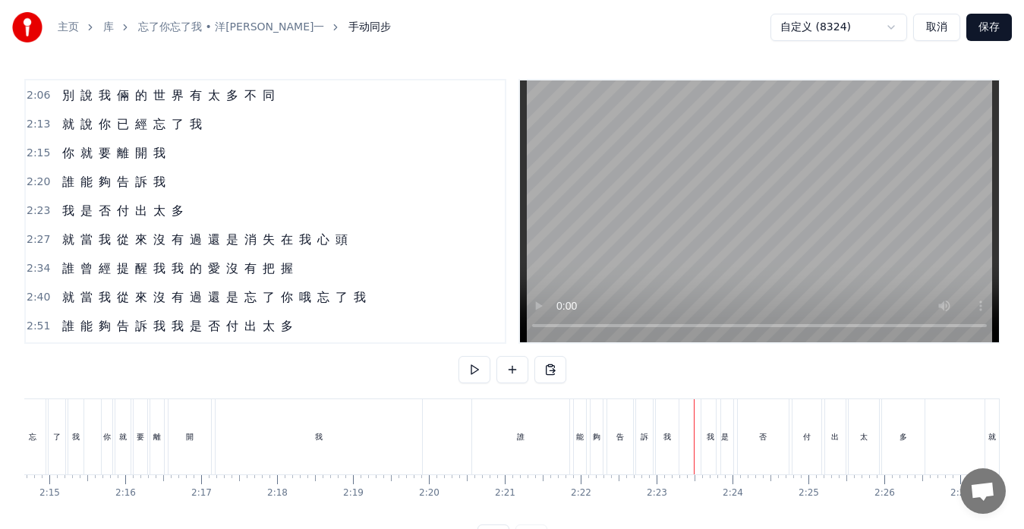
click at [759, 456] on div "否" at bounding box center [763, 436] width 51 height 75
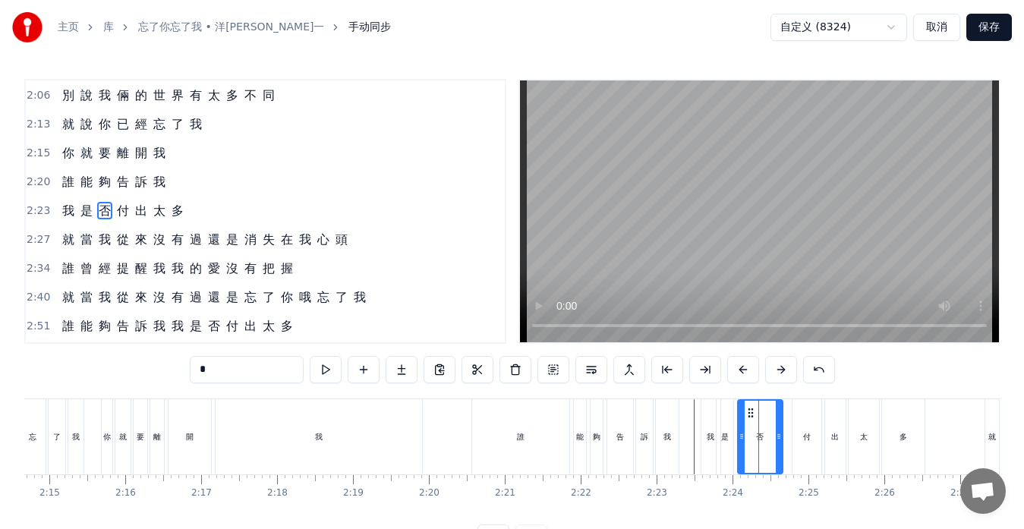
click at [778, 440] on icon at bounding box center [779, 437] width 6 height 12
click at [797, 437] on div "付" at bounding box center [807, 436] width 29 height 75
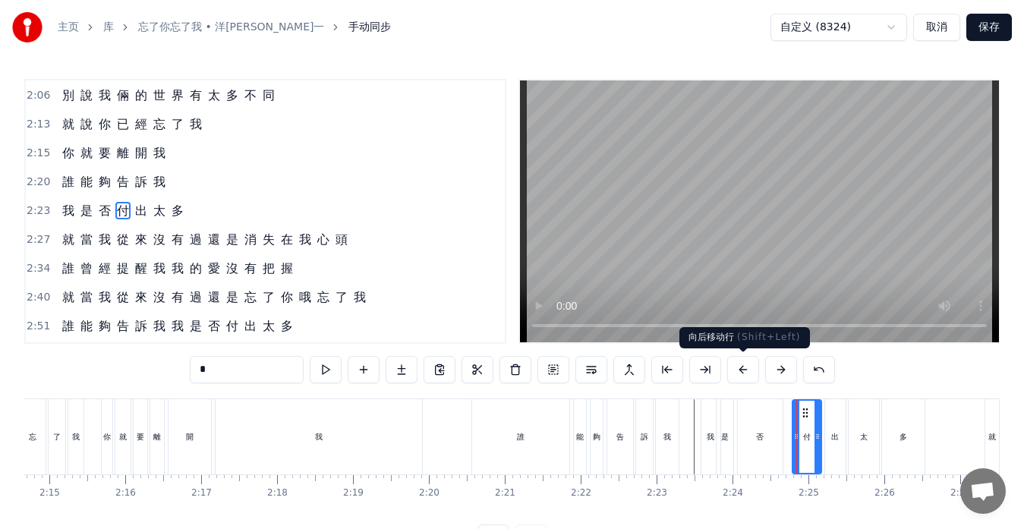
click at [747, 371] on button at bounding box center [744, 369] width 32 height 27
click at [781, 371] on button at bounding box center [781, 369] width 32 height 27
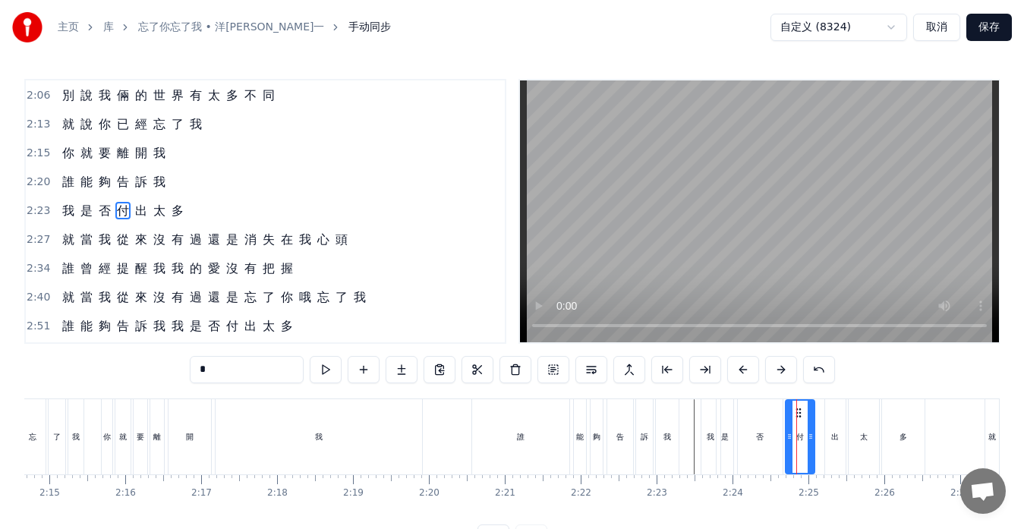
click at [800, 414] on icon at bounding box center [799, 413] width 12 height 12
click at [836, 428] on div "出" at bounding box center [835, 436] width 21 height 75
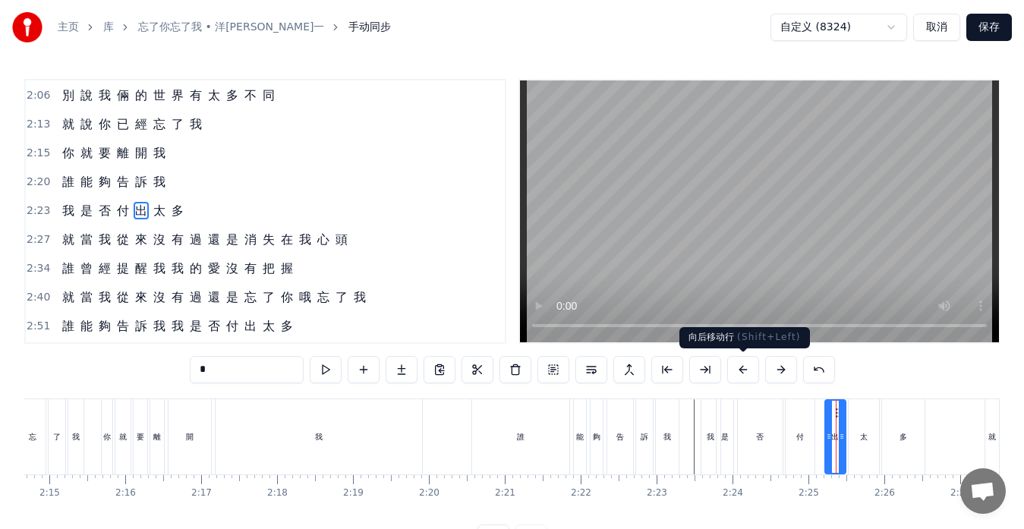
click at [753, 368] on button at bounding box center [744, 369] width 32 height 27
click at [747, 368] on button at bounding box center [744, 369] width 32 height 27
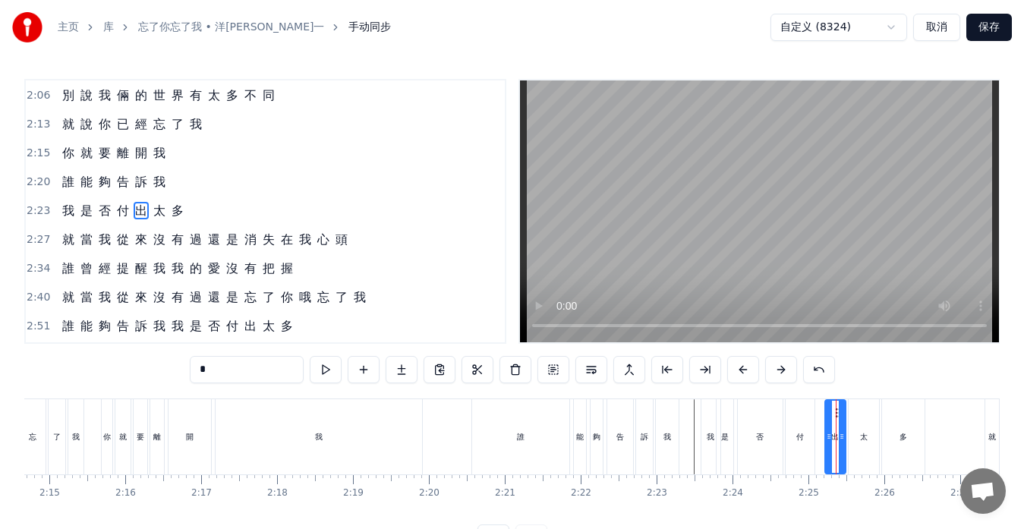
click at [739, 369] on button at bounding box center [744, 369] width 32 height 27
drag, startPoint x: 831, startPoint y: 428, endPoint x: 823, endPoint y: 429, distance: 7.7
click at [823, 429] on div at bounding box center [822, 437] width 6 height 72
click at [841, 434] on icon at bounding box center [839, 437] width 6 height 12
click at [865, 434] on div "太" at bounding box center [864, 436] width 8 height 11
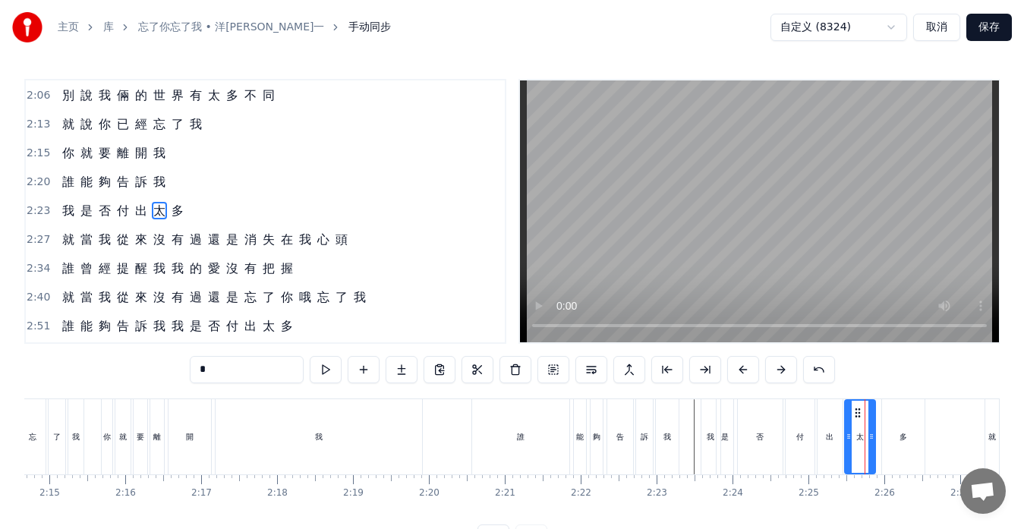
click at [857, 413] on circle at bounding box center [856, 412] width 1 height 1
click at [888, 418] on div "多" at bounding box center [903, 436] width 43 height 75
type input "*"
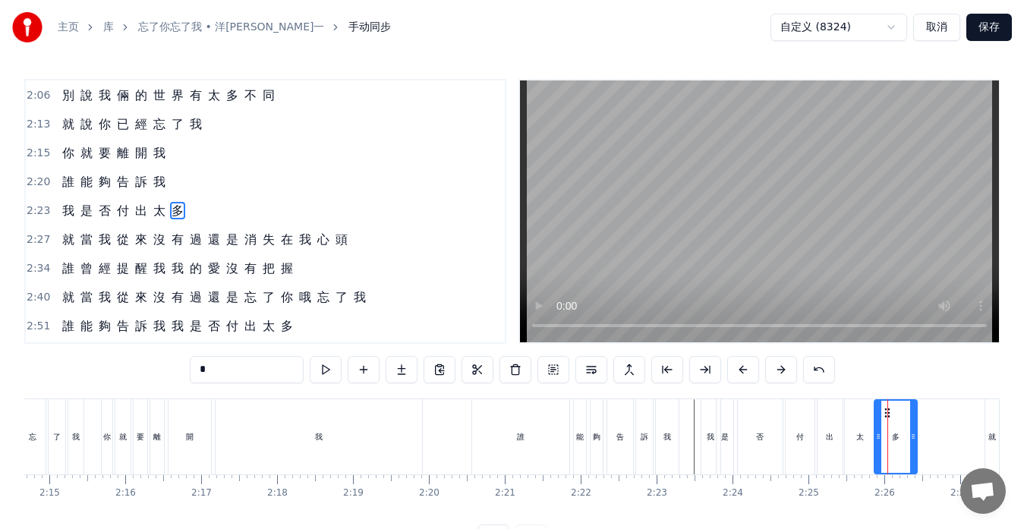
click at [887, 411] on icon at bounding box center [888, 413] width 12 height 12
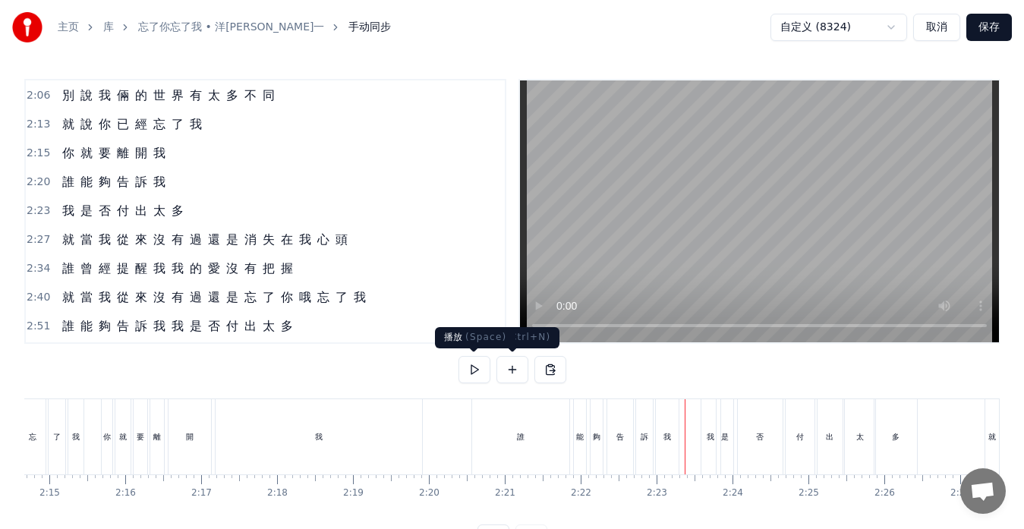
click at [478, 371] on button at bounding box center [475, 369] width 32 height 27
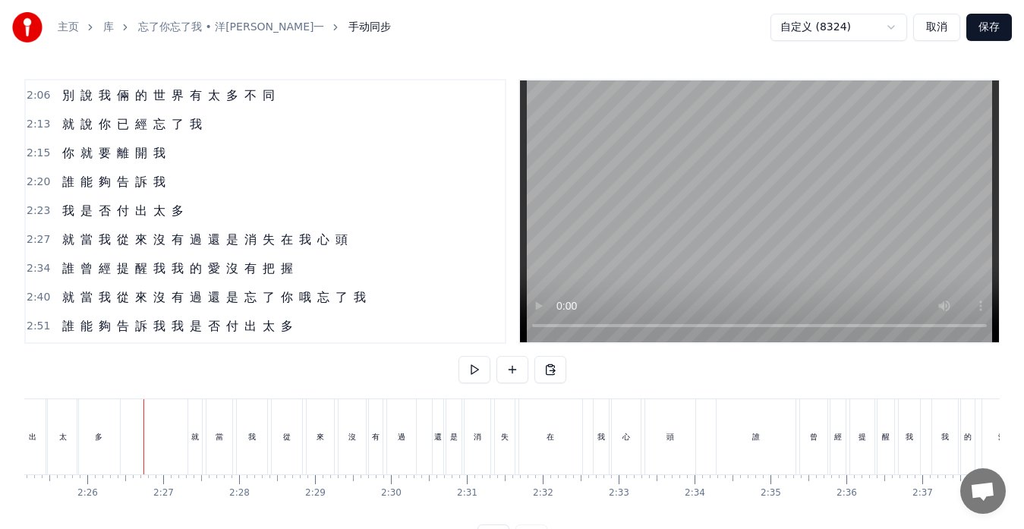
scroll to position [0, 11067]
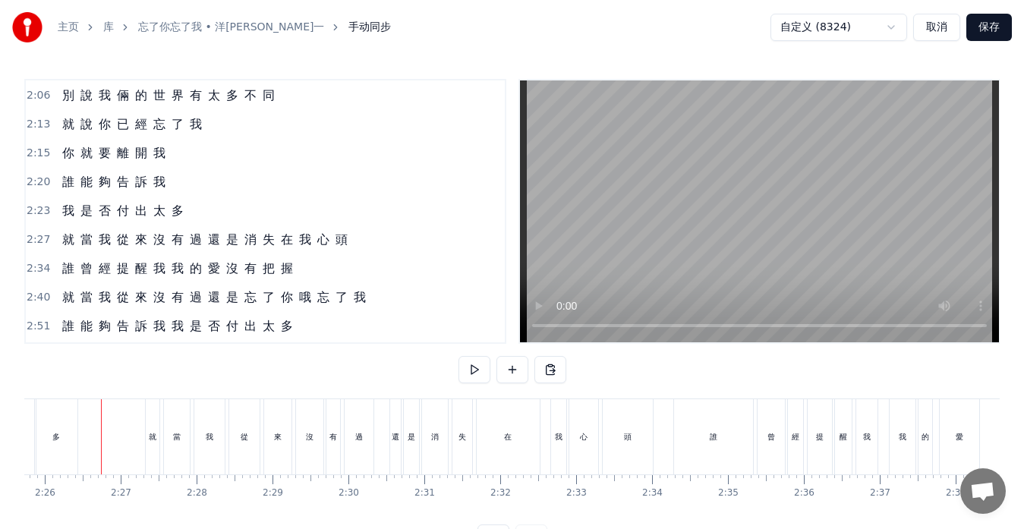
click at [61, 465] on div "多" at bounding box center [56, 436] width 43 height 75
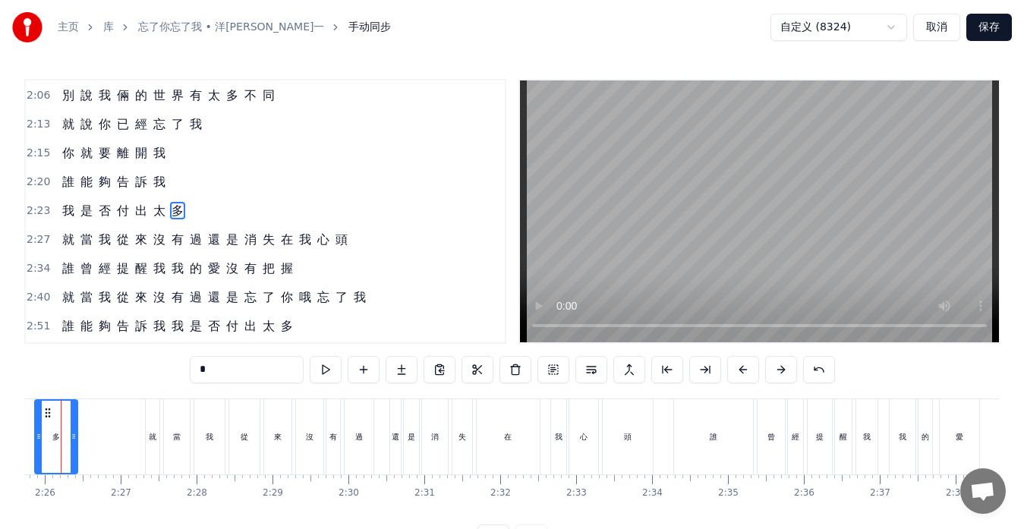
scroll to position [0, 11027]
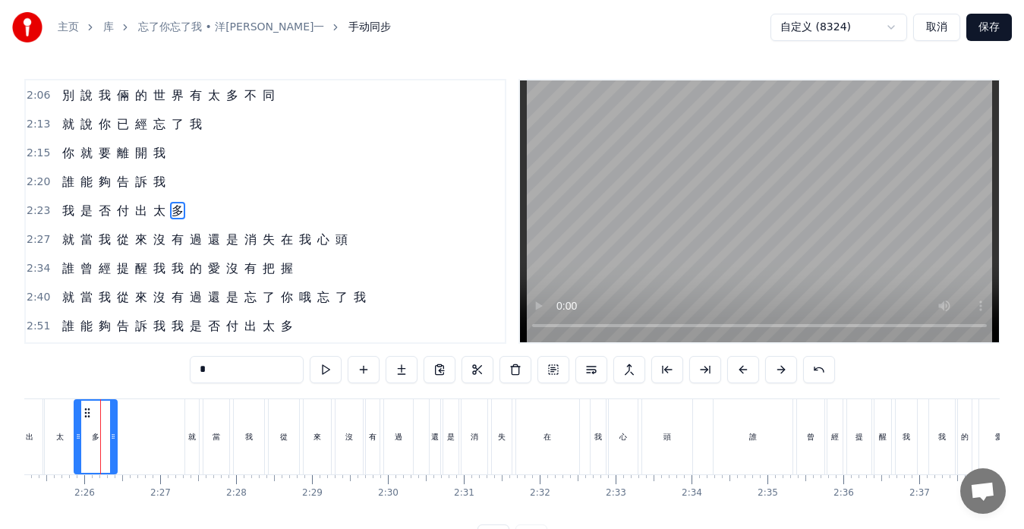
click at [114, 221] on div "我 是 否 付 出 太 多" at bounding box center [123, 210] width 134 height 27
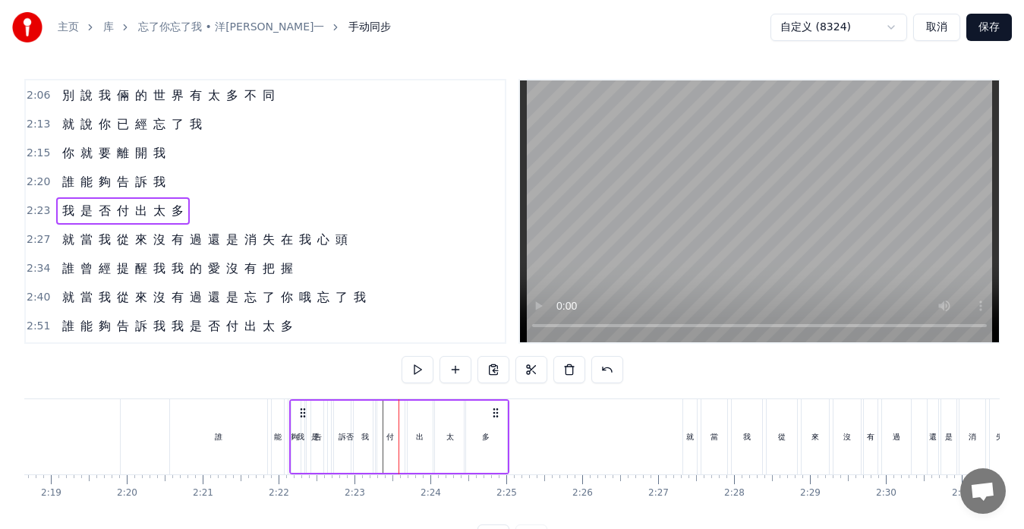
scroll to position [0, 10523]
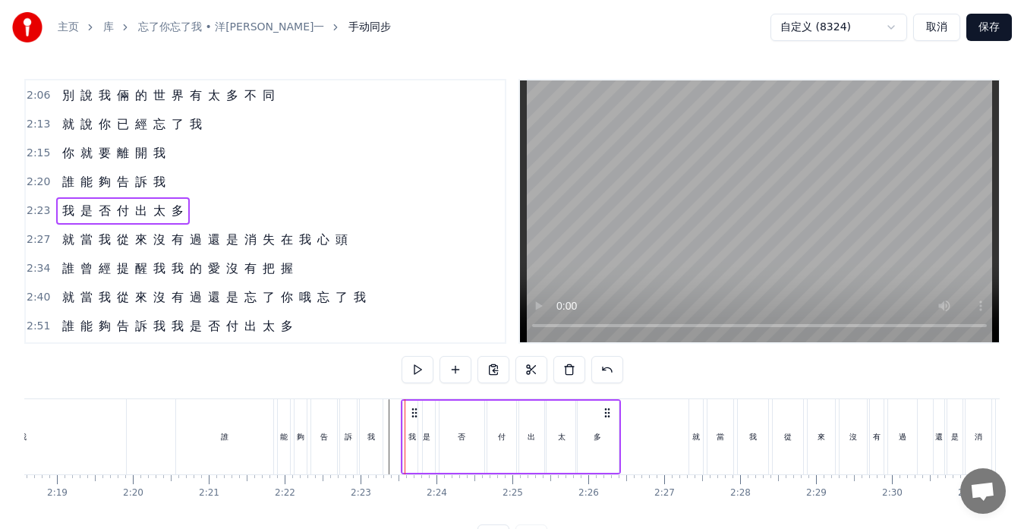
drag, startPoint x: 113, startPoint y: 409, endPoint x: 413, endPoint y: 428, distance: 300.6
click at [413, 428] on div "我 是 否 付 出 太 多" at bounding box center [511, 436] width 220 height 75
click at [618, 436] on div "多" at bounding box center [598, 437] width 44 height 72
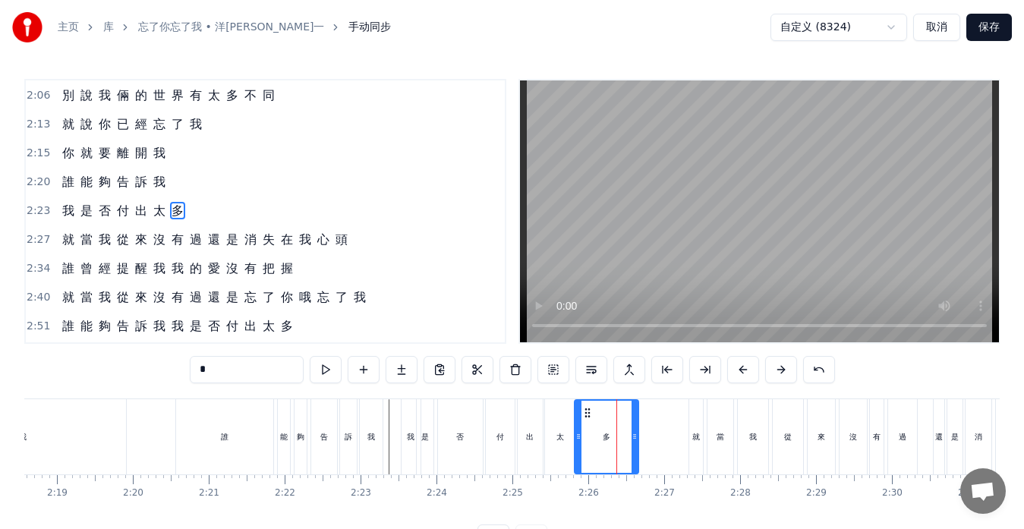
drag, startPoint x: 615, startPoint y: 437, endPoint x: 638, endPoint y: 437, distance: 22.8
click at [638, 437] on icon at bounding box center [635, 437] width 6 height 12
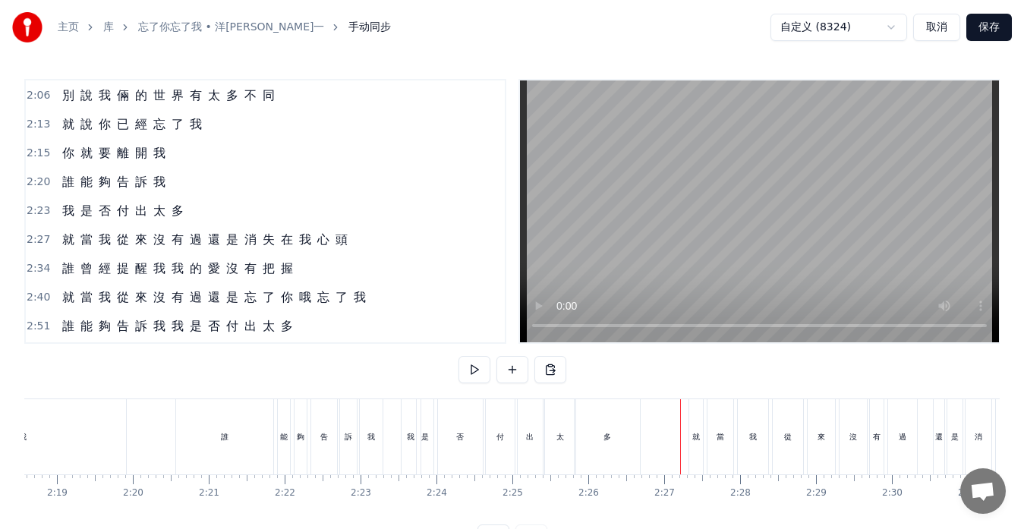
click at [691, 434] on div "就" at bounding box center [697, 436] width 14 height 75
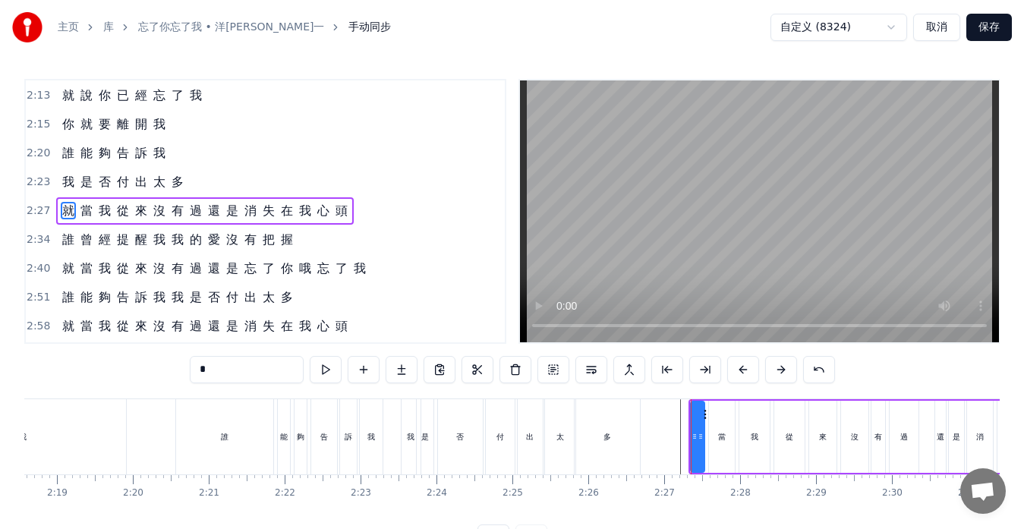
click at [734, 372] on button at bounding box center [744, 369] width 32 height 27
click at [734, 371] on button at bounding box center [744, 369] width 32 height 27
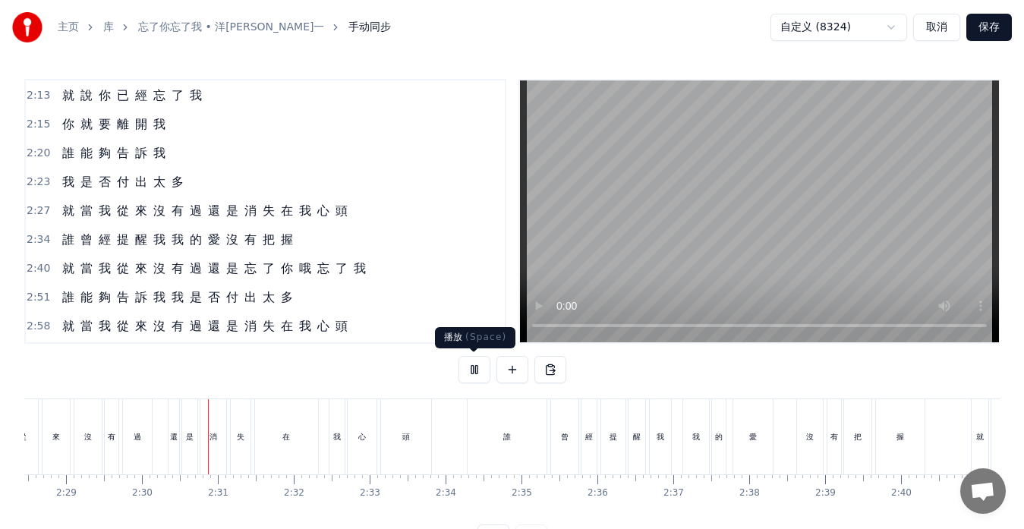
scroll to position [0, 11349]
click at [479, 373] on button at bounding box center [475, 369] width 32 height 27
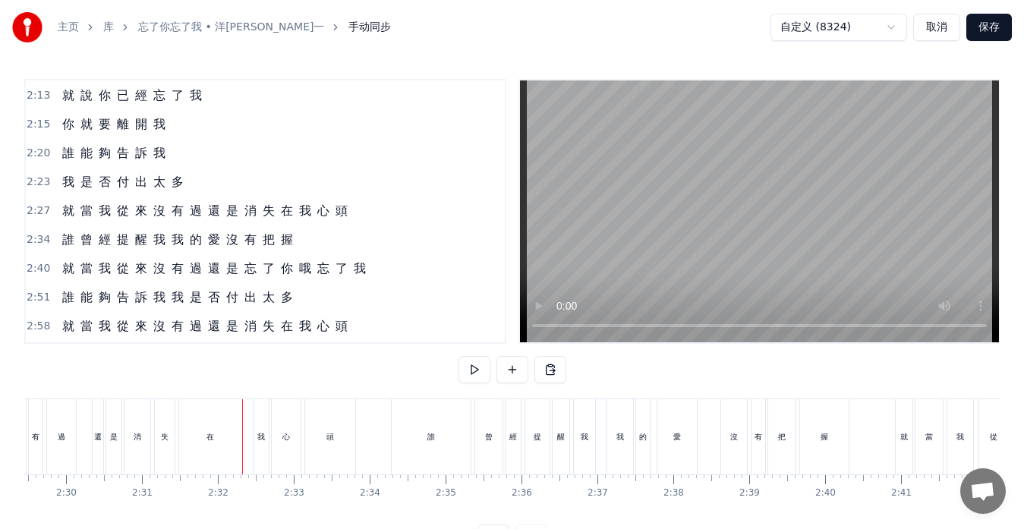
click at [352, 453] on div "頭" at bounding box center [330, 436] width 50 height 75
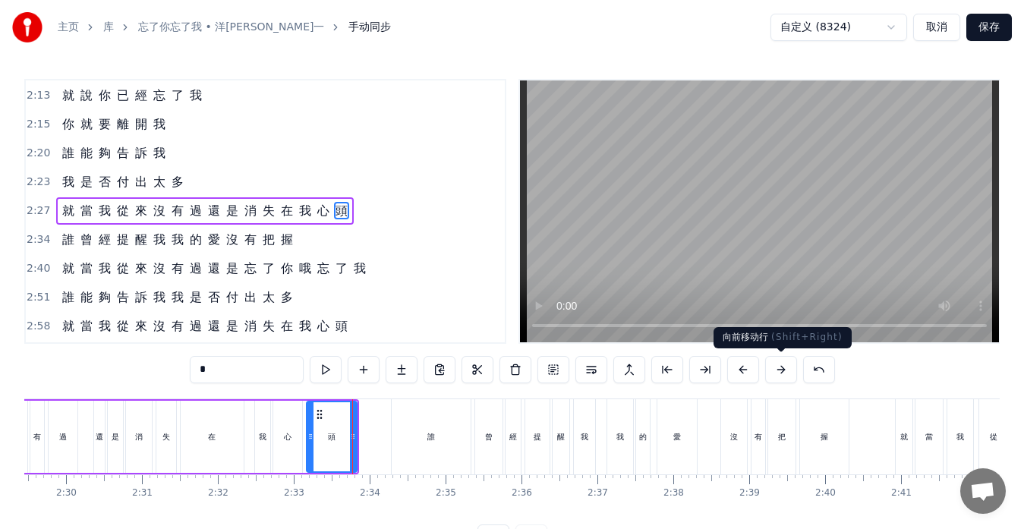
click at [778, 371] on button at bounding box center [781, 369] width 32 height 27
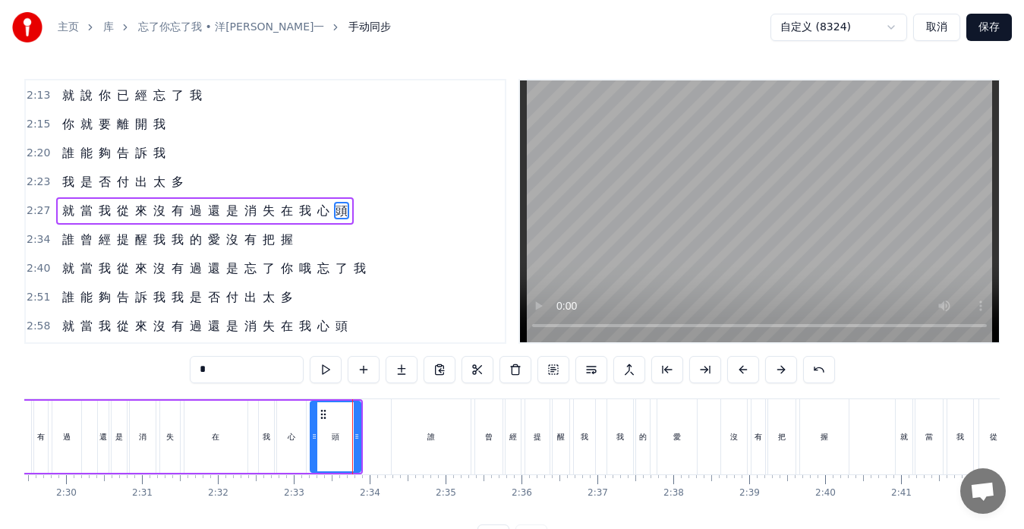
click at [778, 371] on button at bounding box center [781, 369] width 32 height 27
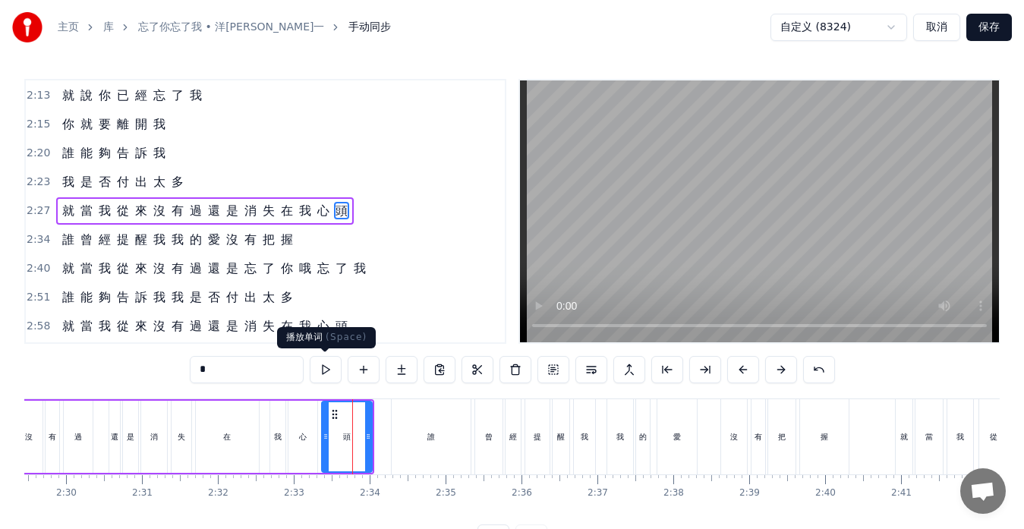
click at [327, 371] on button at bounding box center [326, 369] width 32 height 27
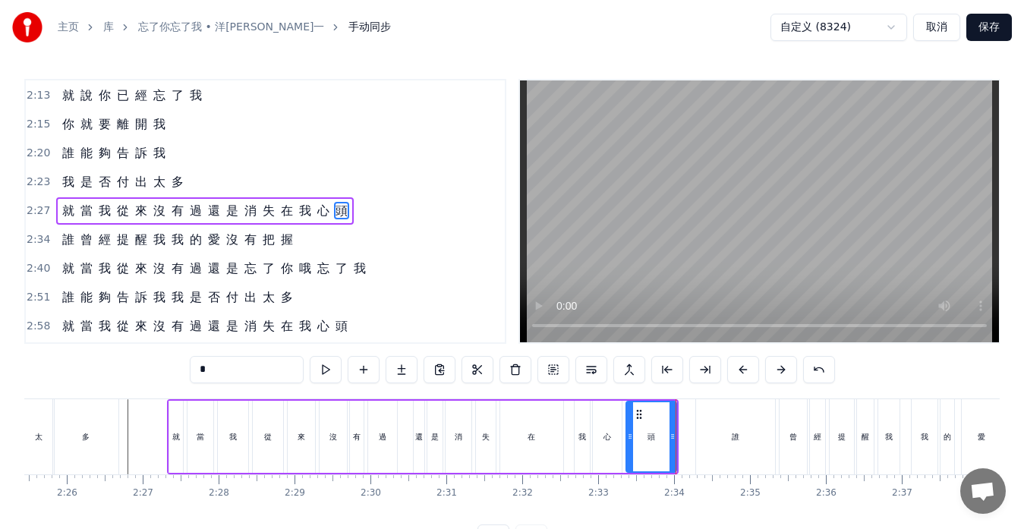
scroll to position [0, 11004]
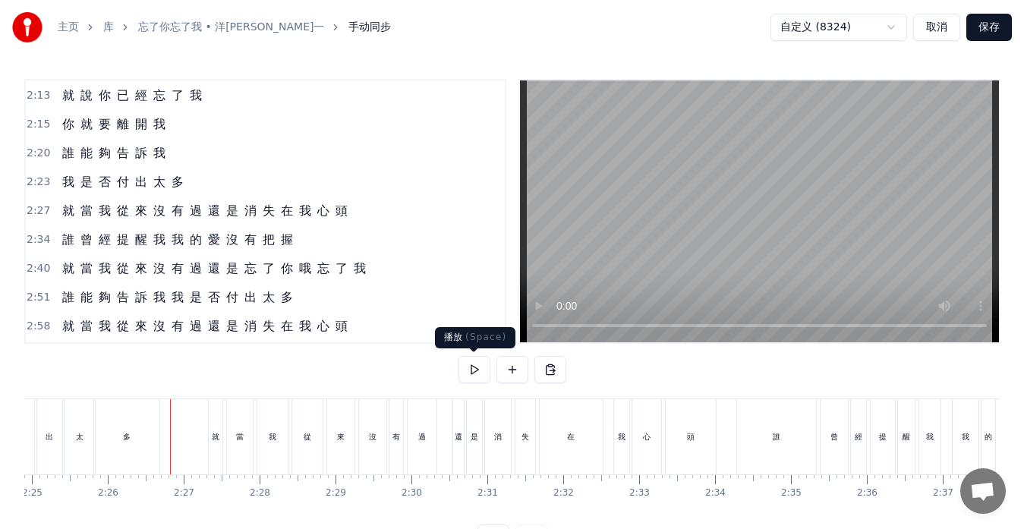
click at [477, 376] on button at bounding box center [475, 369] width 32 height 27
click at [476, 376] on button at bounding box center [475, 369] width 32 height 27
click at [145, 447] on div "多" at bounding box center [126, 436] width 65 height 75
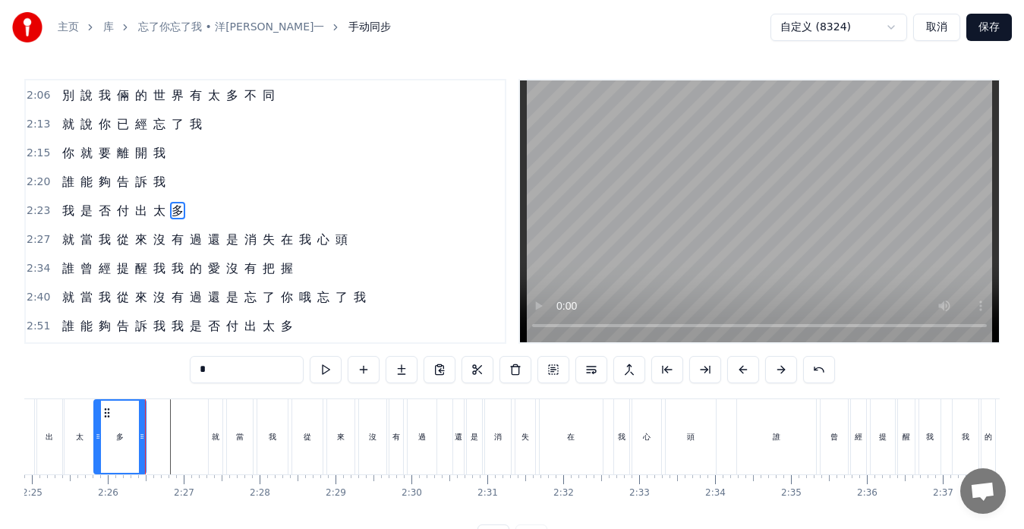
drag, startPoint x: 157, startPoint y: 444, endPoint x: 144, endPoint y: 444, distance: 13.7
click at [144, 444] on div at bounding box center [142, 437] width 6 height 72
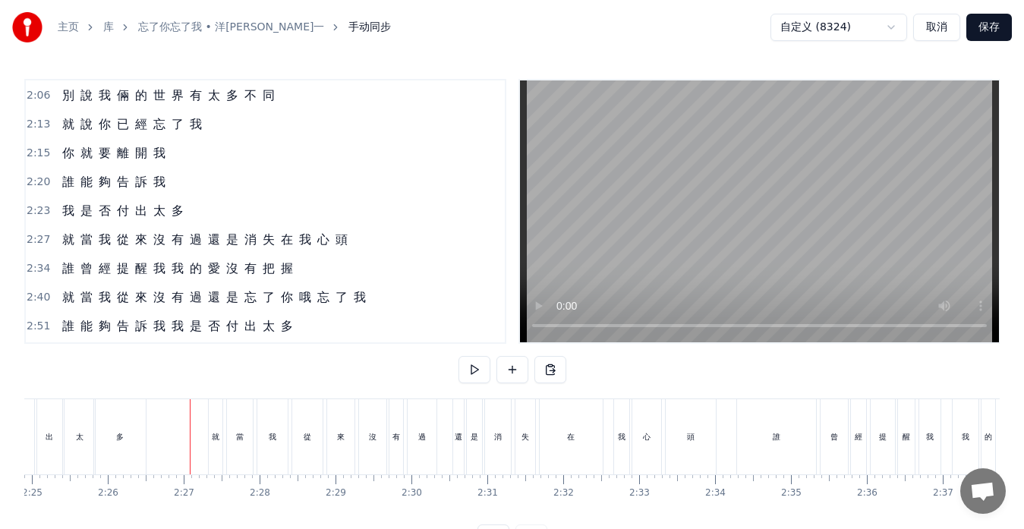
click at [208, 245] on span "還" at bounding box center [214, 239] width 15 height 17
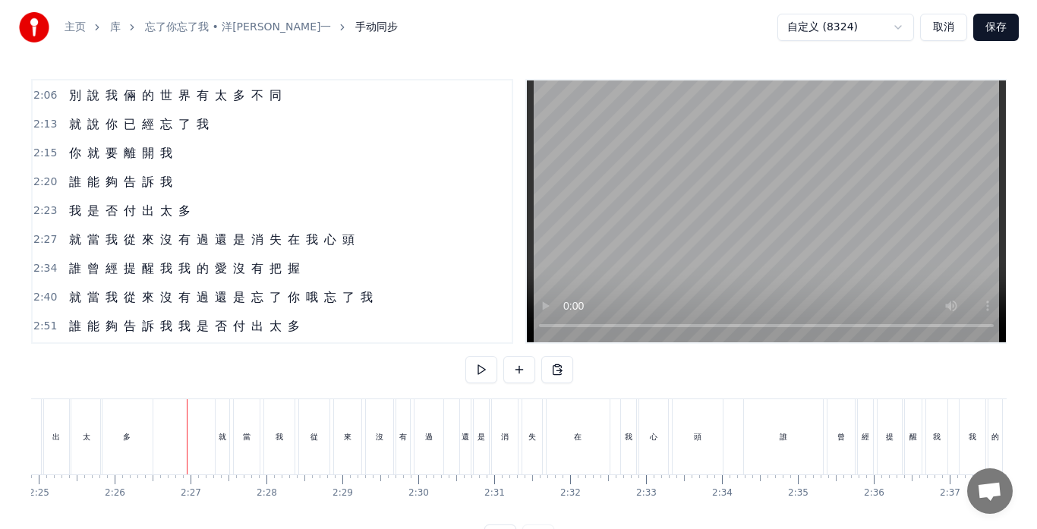
scroll to position [663, 0]
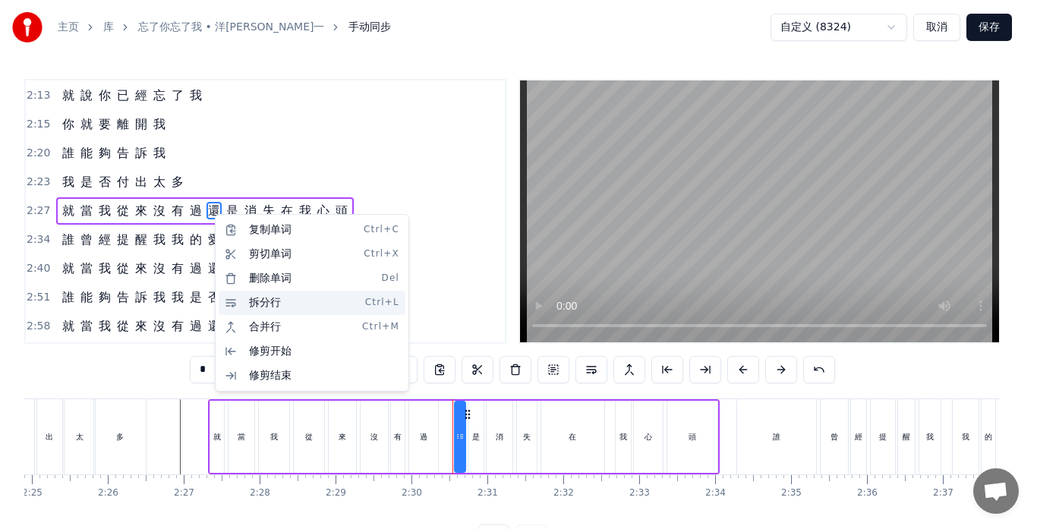
click at [278, 298] on div "拆分行 Ctrl+L" at bounding box center [312, 303] width 187 height 24
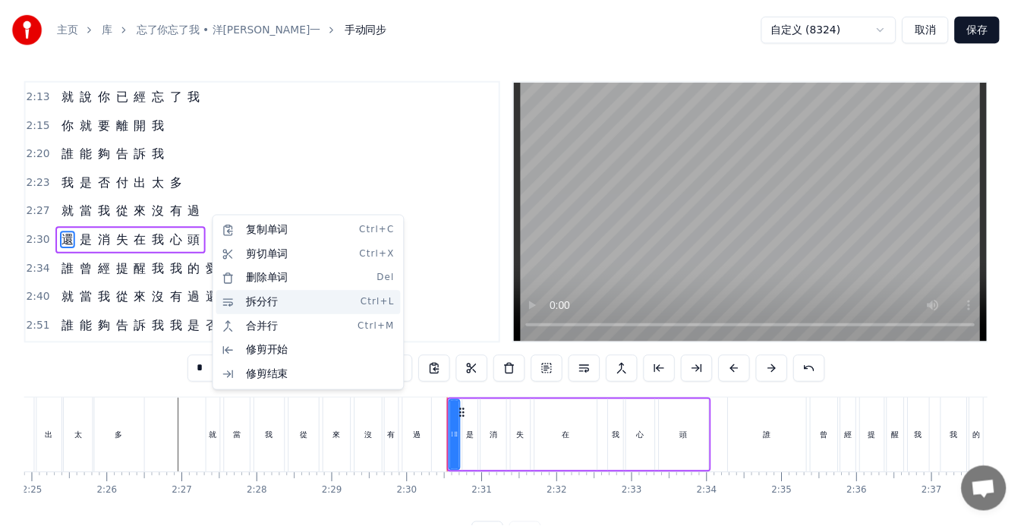
scroll to position [692, 0]
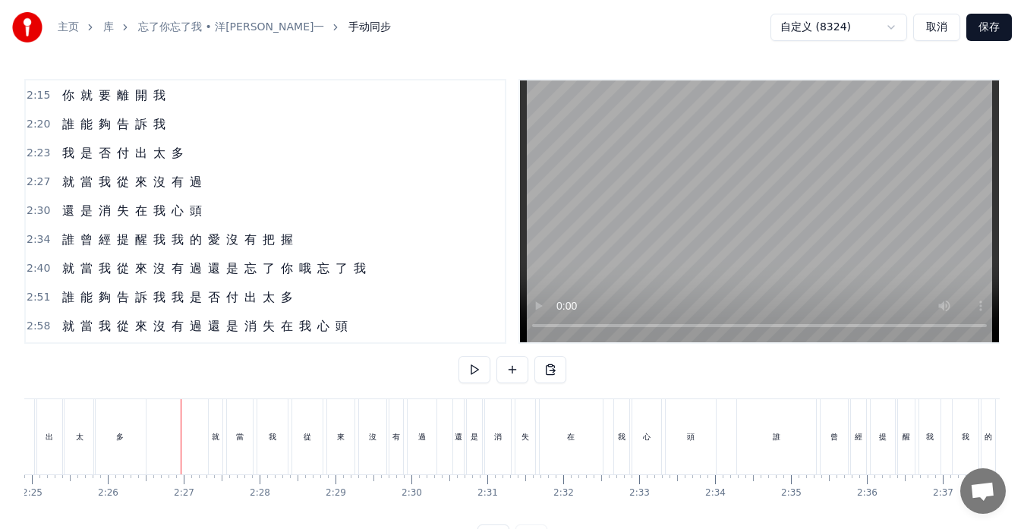
click at [481, 374] on button at bounding box center [475, 369] width 32 height 27
click at [472, 371] on button at bounding box center [475, 369] width 32 height 27
click at [475, 368] on button at bounding box center [475, 369] width 32 height 27
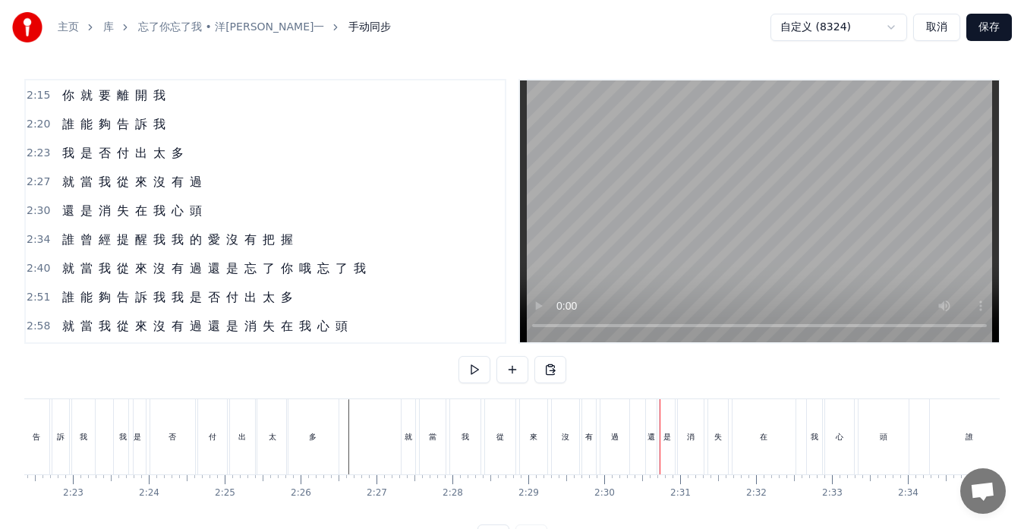
scroll to position [0, 10797]
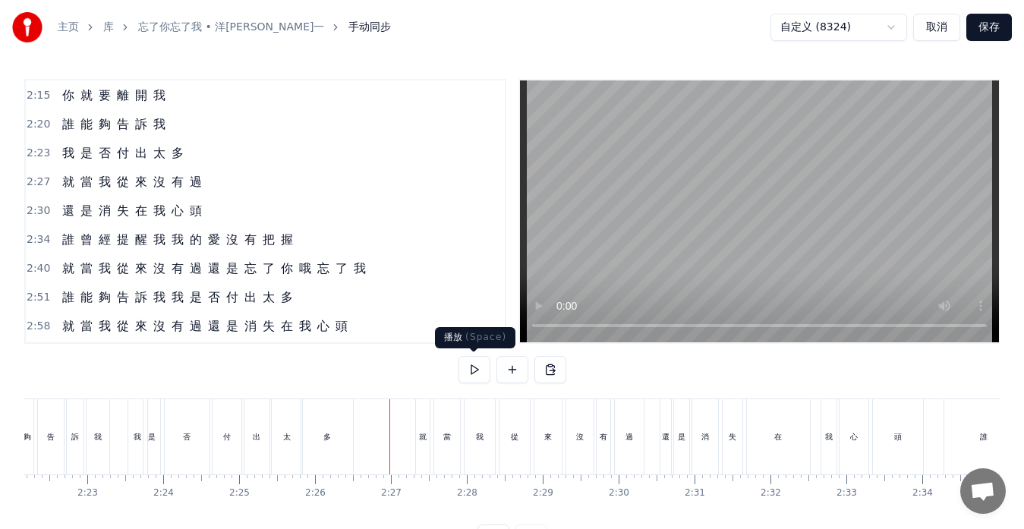
click at [480, 364] on button at bounding box center [475, 369] width 32 height 27
click at [466, 371] on button at bounding box center [475, 369] width 32 height 27
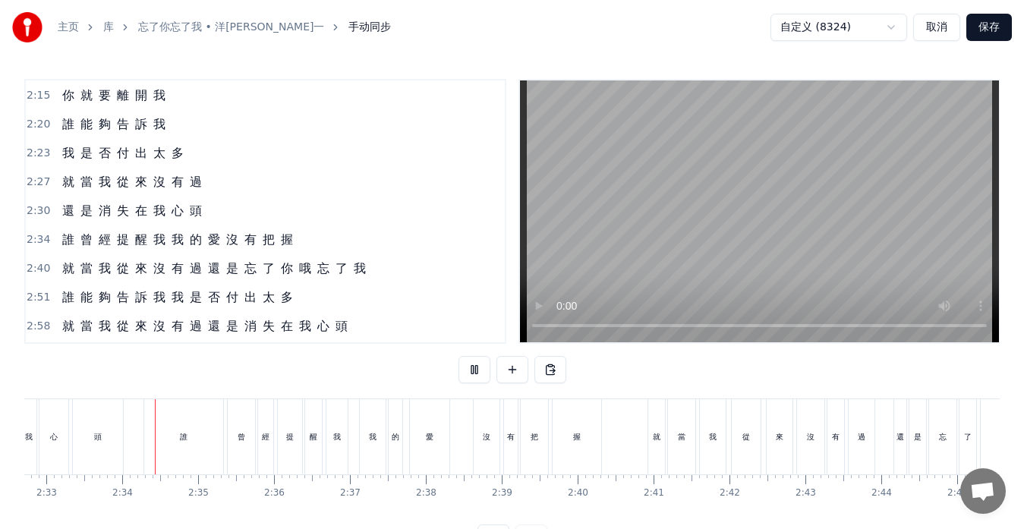
scroll to position [0, 11621]
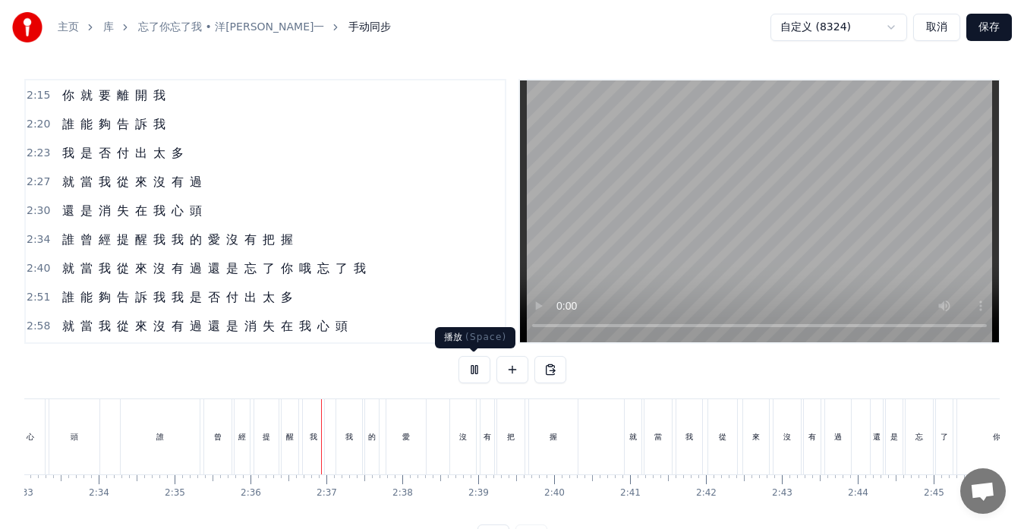
click at [476, 371] on button at bounding box center [475, 369] width 32 height 27
click at [191, 249] on div "誰 曾 經 提 醒 我 我 的 愛 沒 有 把 握" at bounding box center [177, 239] width 243 height 27
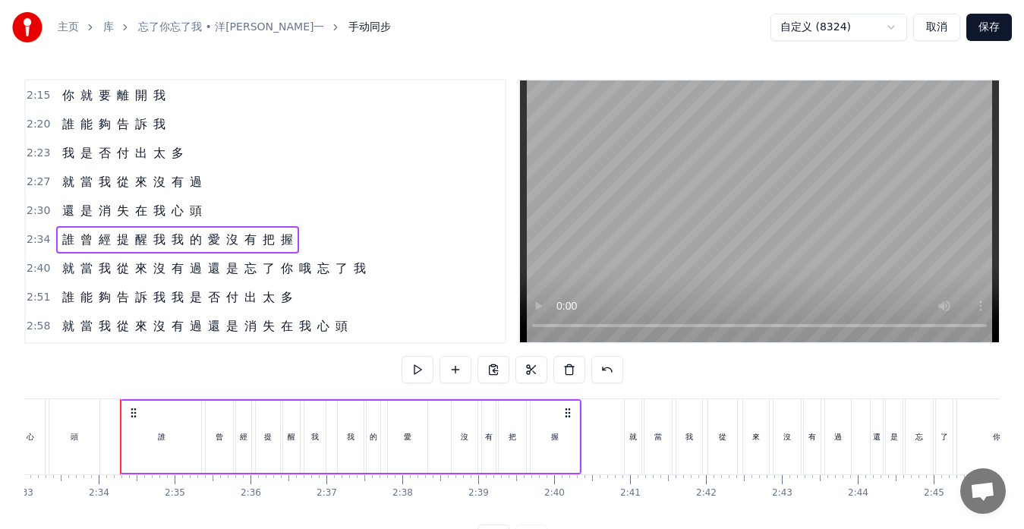
click at [172, 238] on span "我" at bounding box center [177, 239] width 15 height 17
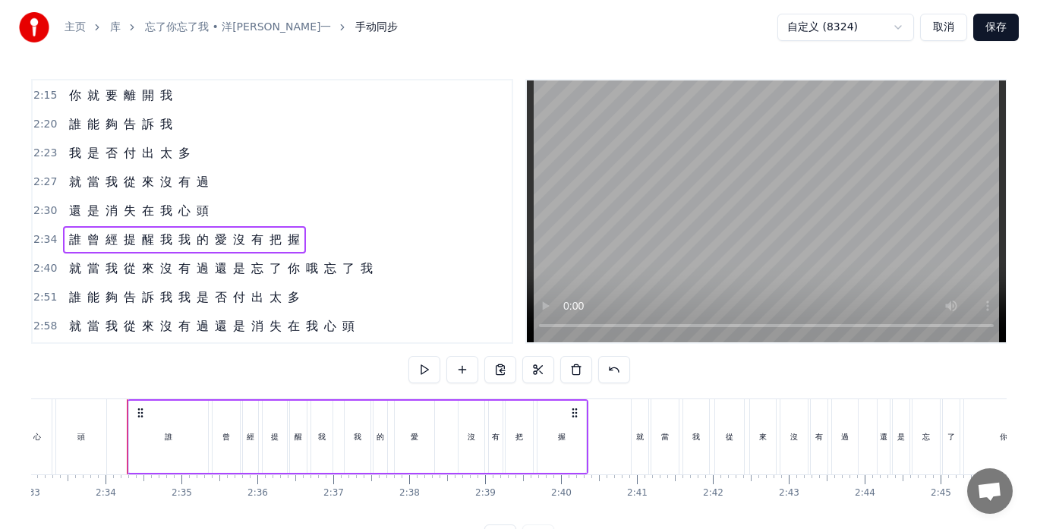
scroll to position [721, 0]
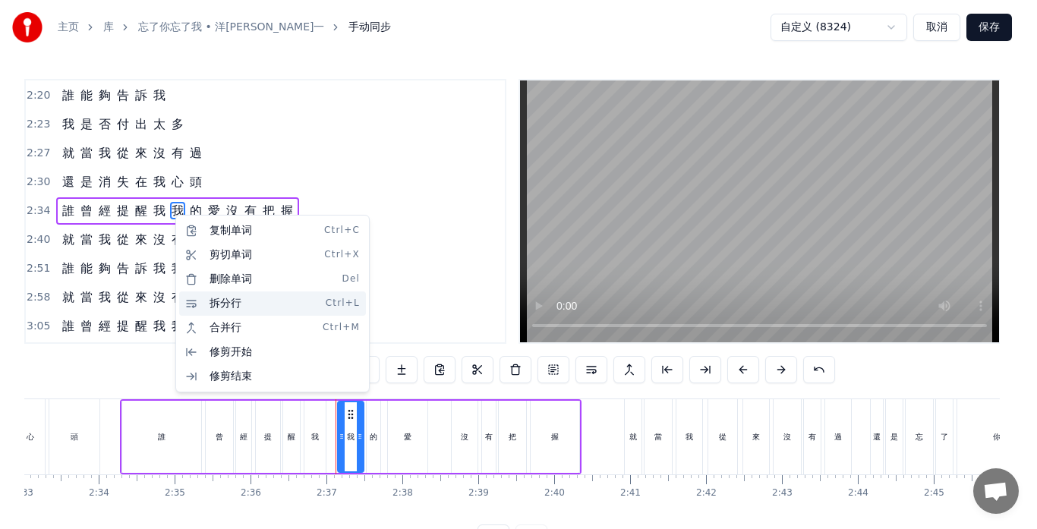
click at [225, 303] on div "拆分行 Ctrl+L" at bounding box center [272, 304] width 187 height 24
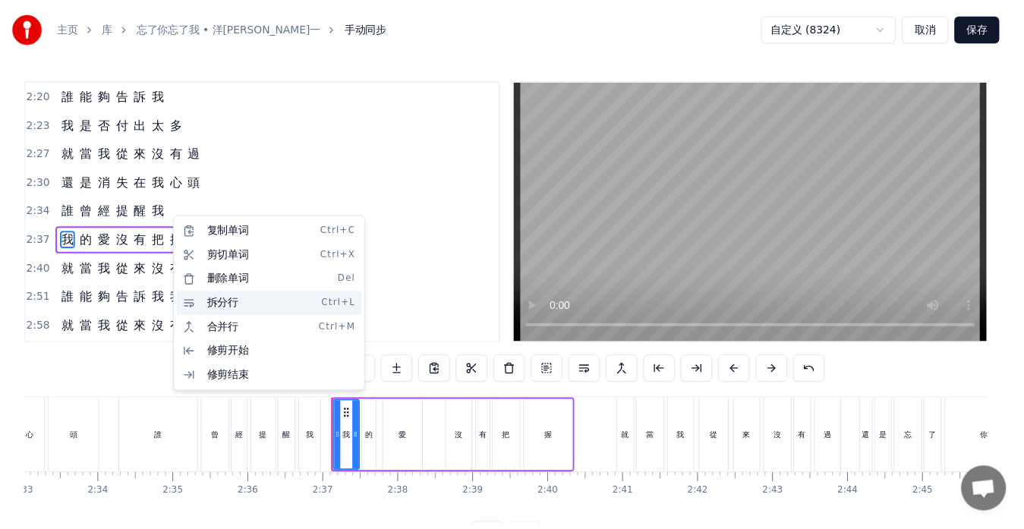
scroll to position [750, 0]
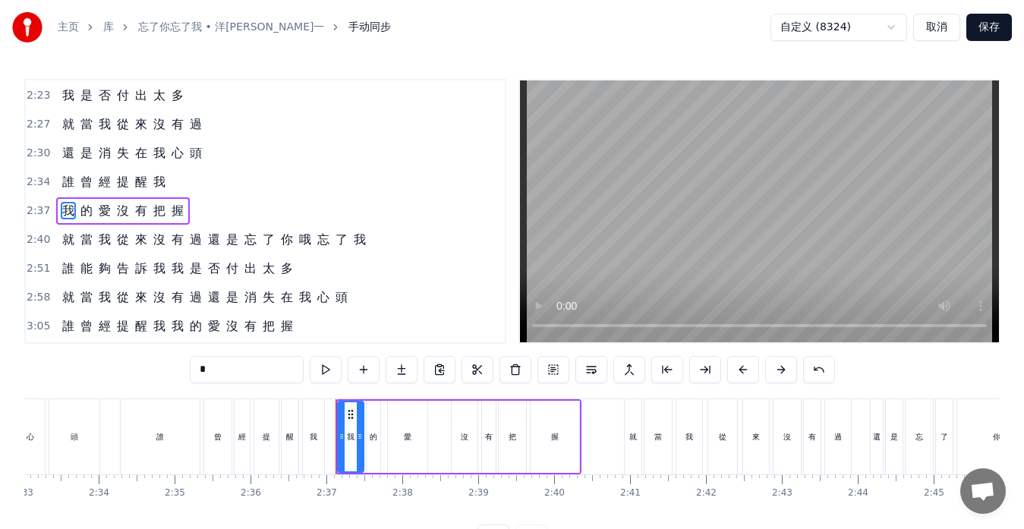
click at [190, 249] on div "就 當 我 從 來 沒 有 過 還 是 忘 了 你 哦 忘 了 我" at bounding box center [214, 239] width 316 height 27
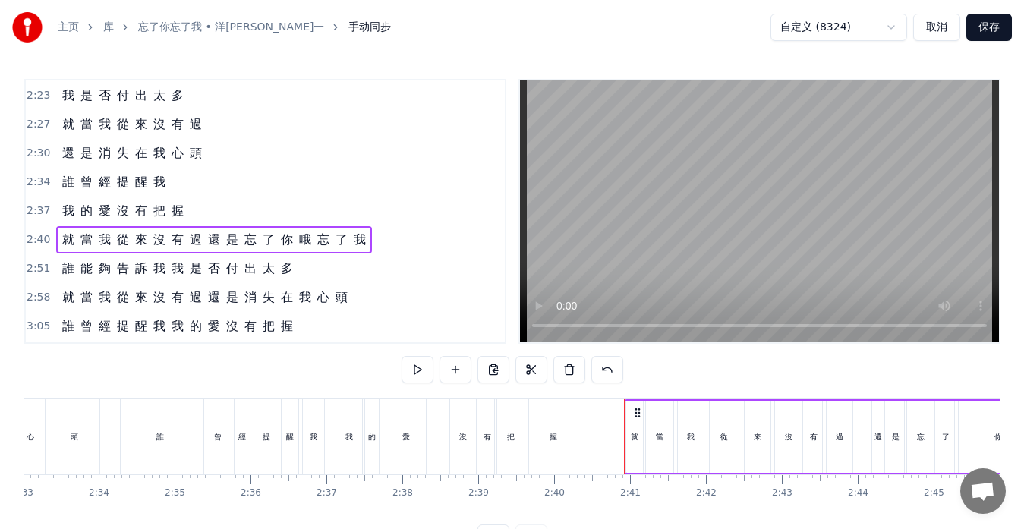
click at [210, 241] on span "還" at bounding box center [214, 239] width 15 height 17
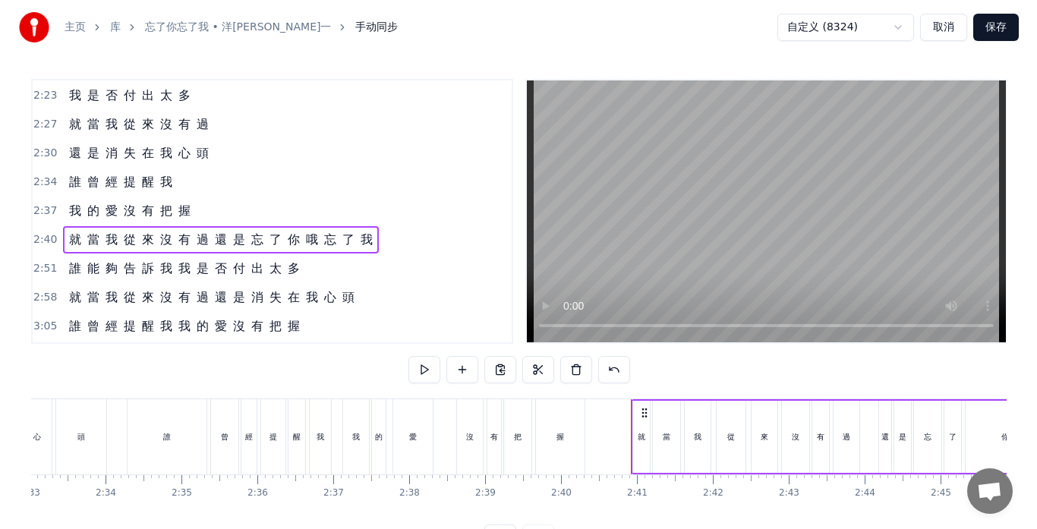
scroll to position [777, 0]
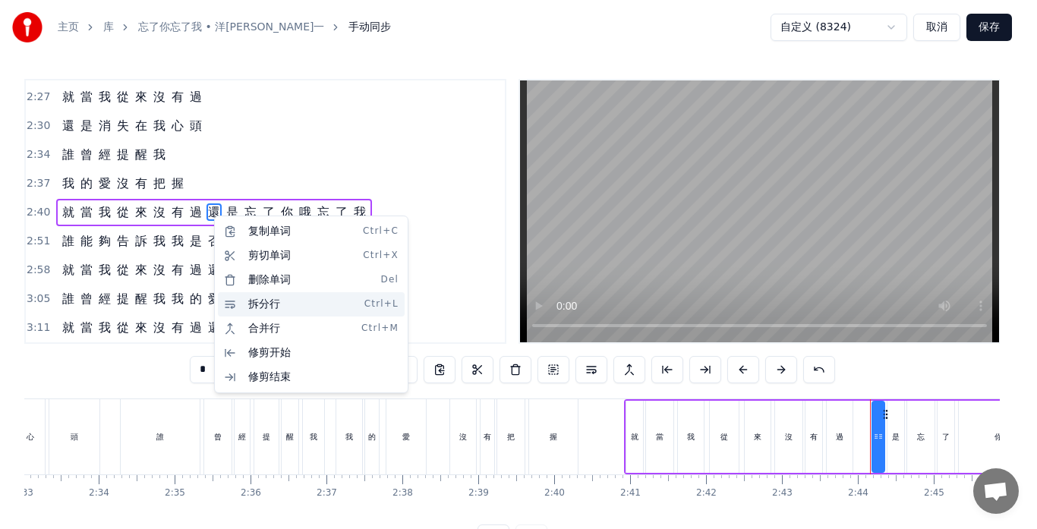
click at [254, 303] on div "拆分行 Ctrl+L" at bounding box center [311, 304] width 187 height 24
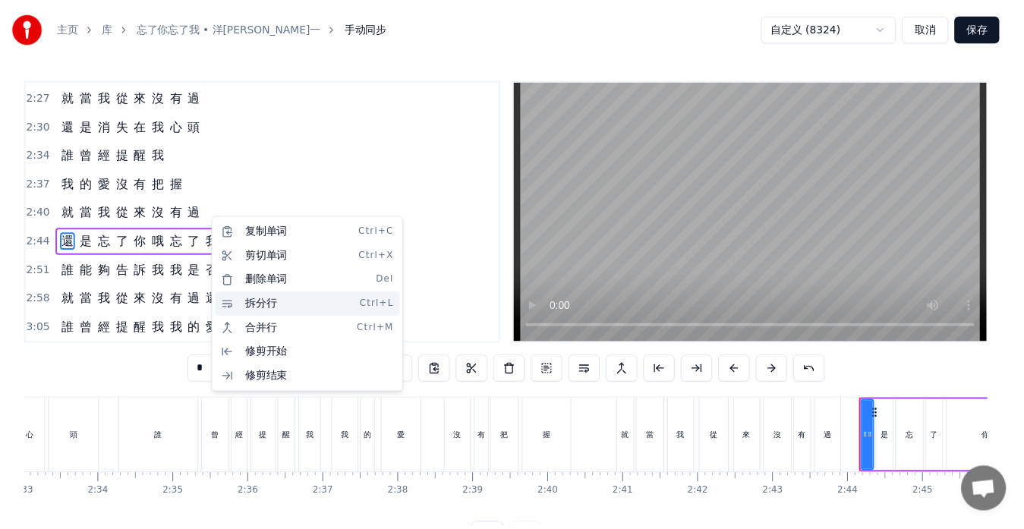
scroll to position [806, 0]
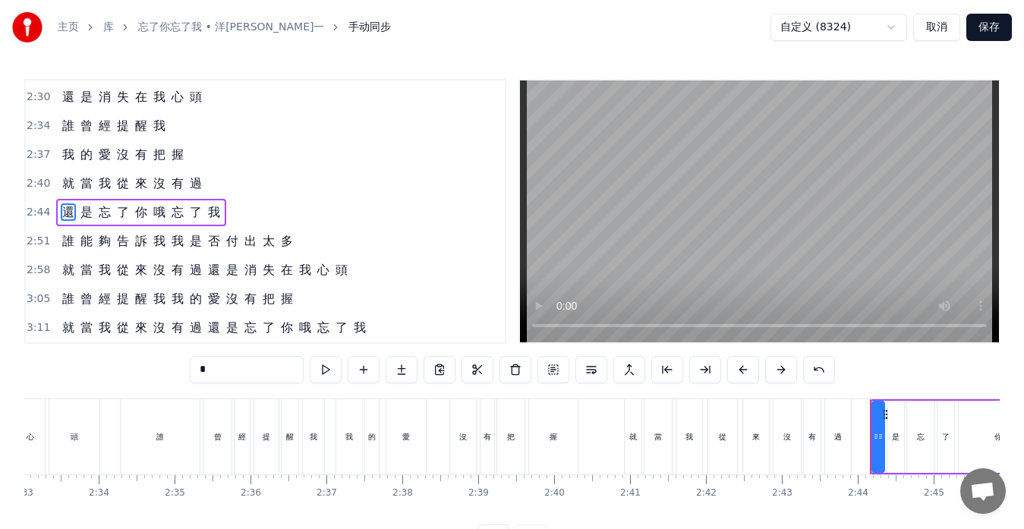
click at [162, 132] on span "我" at bounding box center [159, 125] width 15 height 17
type input "*"
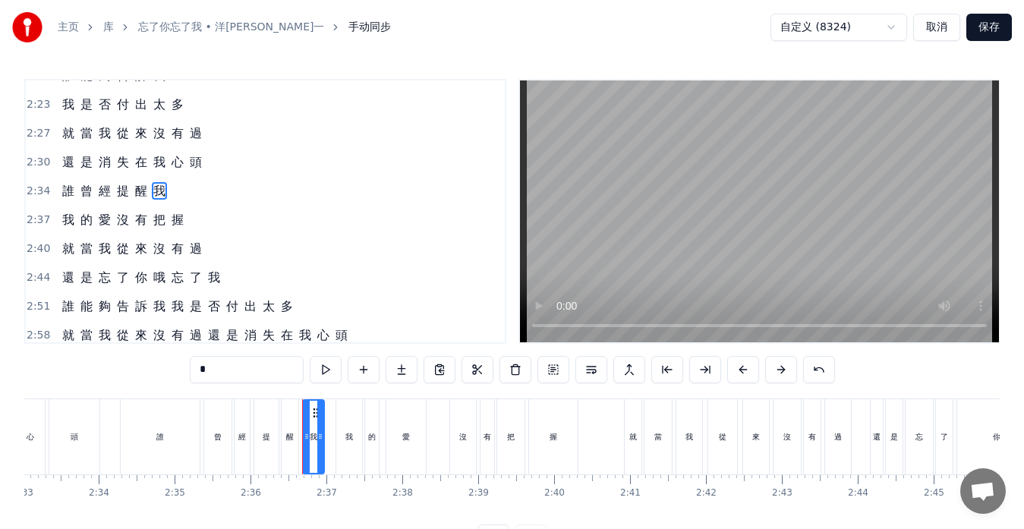
scroll to position [721, 0]
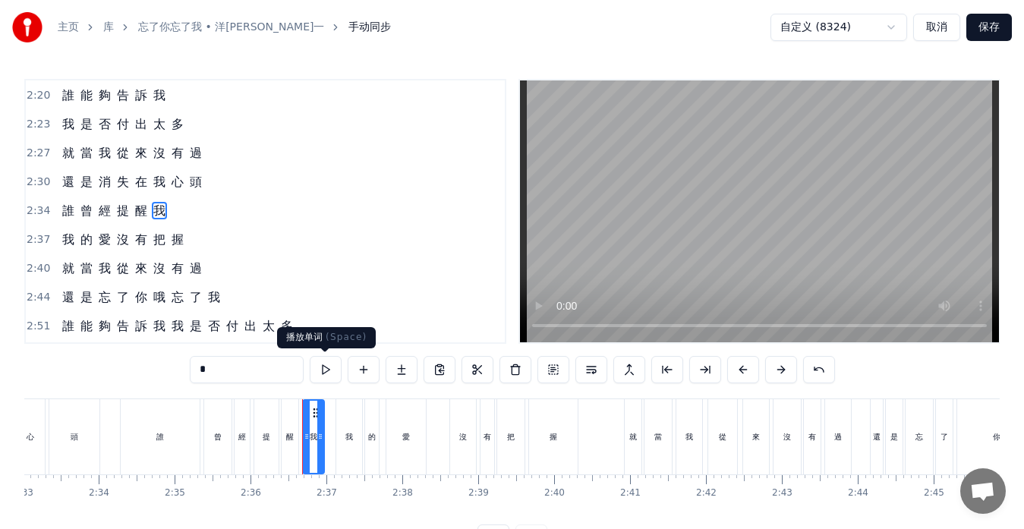
click at [333, 365] on button at bounding box center [326, 369] width 32 height 27
click at [152, 220] on div "誰 曾 經 提 醒 我" at bounding box center [113, 210] width 115 height 27
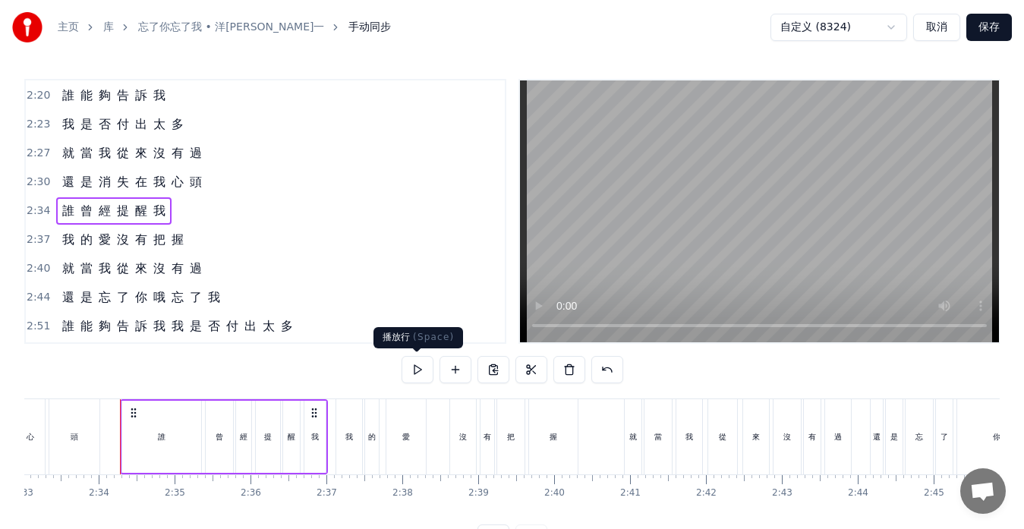
click at [415, 362] on button at bounding box center [418, 369] width 32 height 27
click at [415, 368] on button at bounding box center [418, 369] width 32 height 27
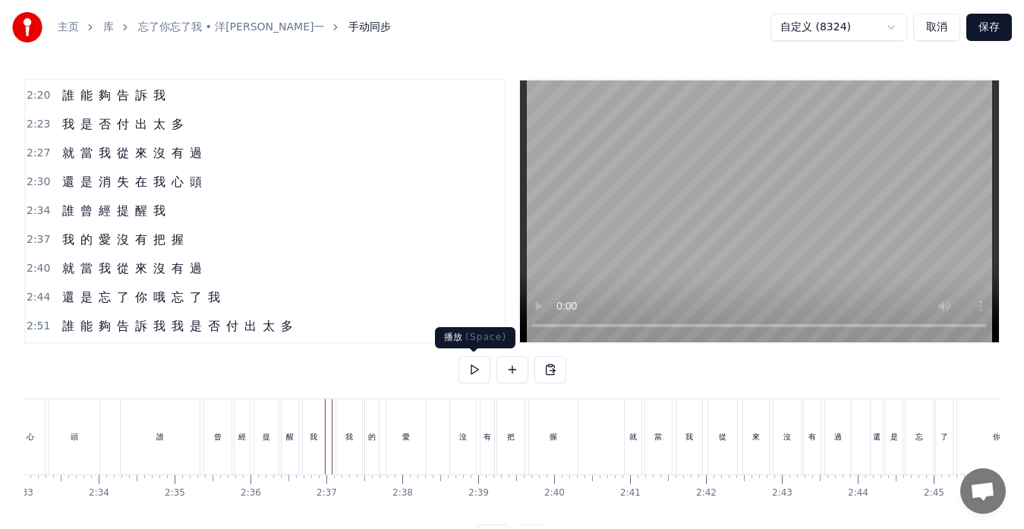
click at [473, 365] on button at bounding box center [475, 369] width 32 height 27
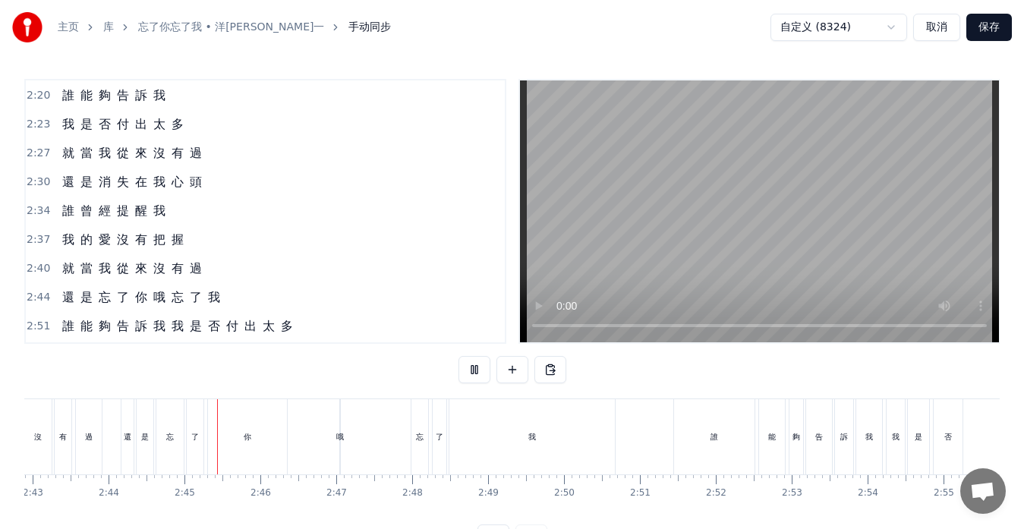
scroll to position [0, 12445]
click at [472, 364] on button at bounding box center [475, 369] width 32 height 27
click at [251, 434] on div "還 是 忘 了 你 哦 忘 了 我" at bounding box center [295, 436] width 498 height 75
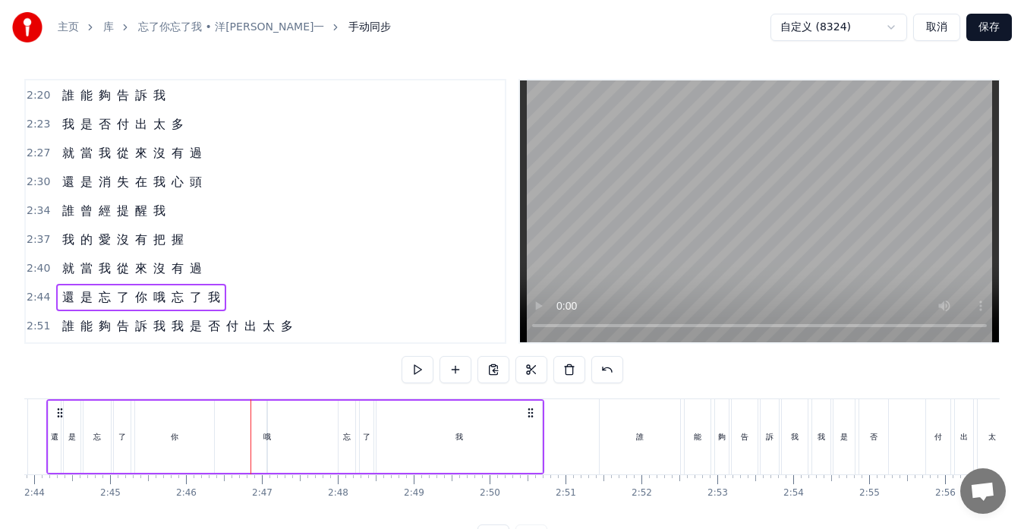
click at [270, 437] on div "哦" at bounding box center [268, 436] width 8 height 11
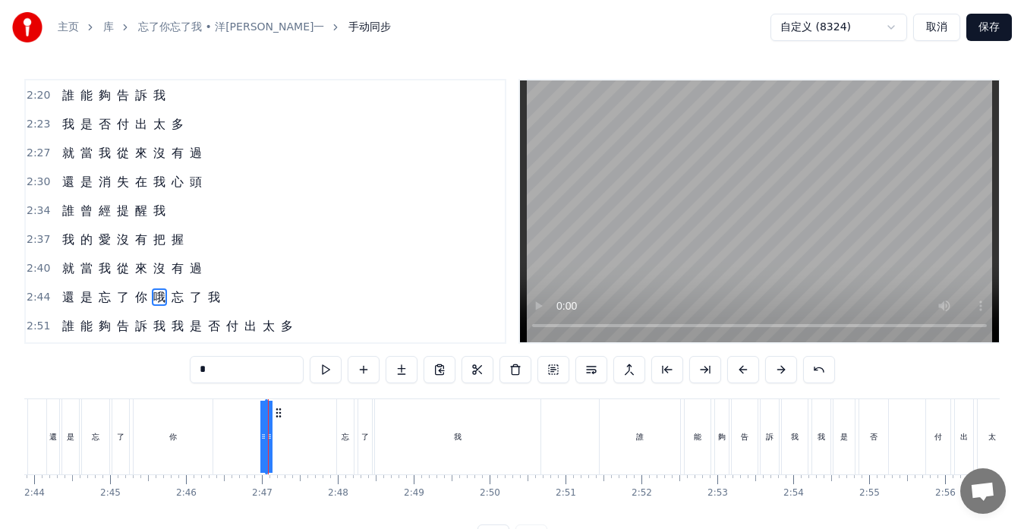
scroll to position [806, 0]
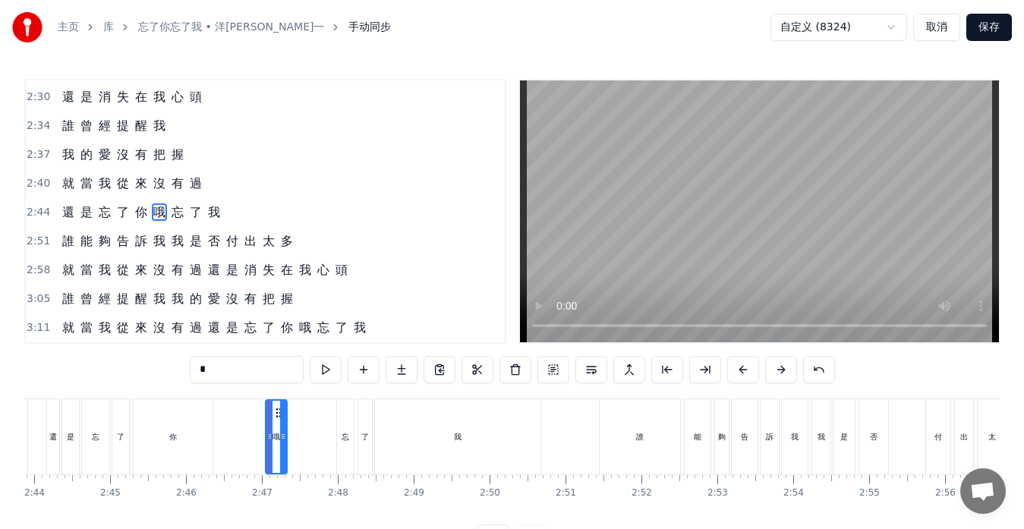
drag, startPoint x: 265, startPoint y: 434, endPoint x: 282, endPoint y: 437, distance: 16.9
click at [287, 439] on div "哦" at bounding box center [276, 436] width 23 height 75
drag, startPoint x: 279, startPoint y: 414, endPoint x: 330, endPoint y: 425, distance: 51.4
click at [330, 425] on div "哦" at bounding box center [327, 437] width 21 height 72
click at [293, 438] on div "還 是 忘 了 你 哦 忘 了 我" at bounding box center [295, 436] width 498 height 75
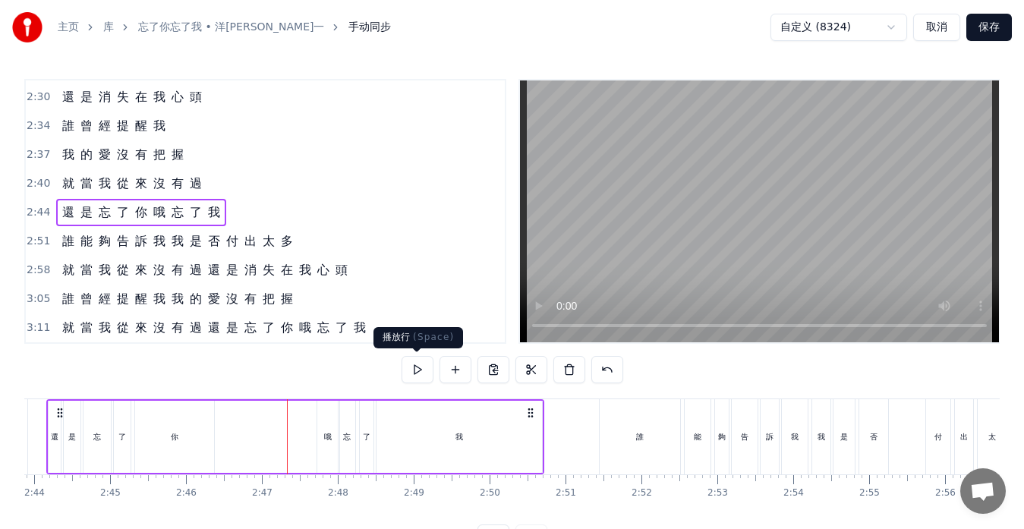
click at [418, 373] on button at bounding box center [418, 369] width 32 height 27
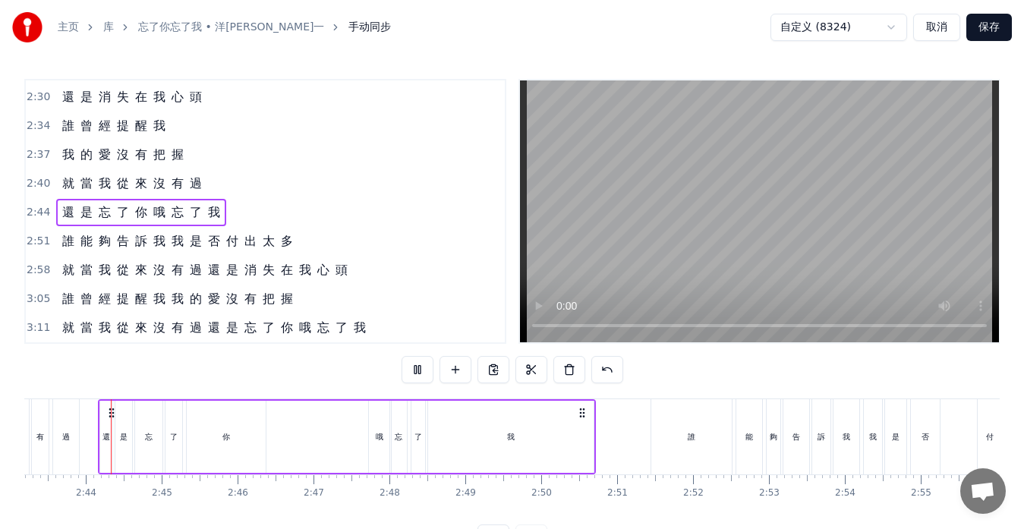
scroll to position [0, 12390]
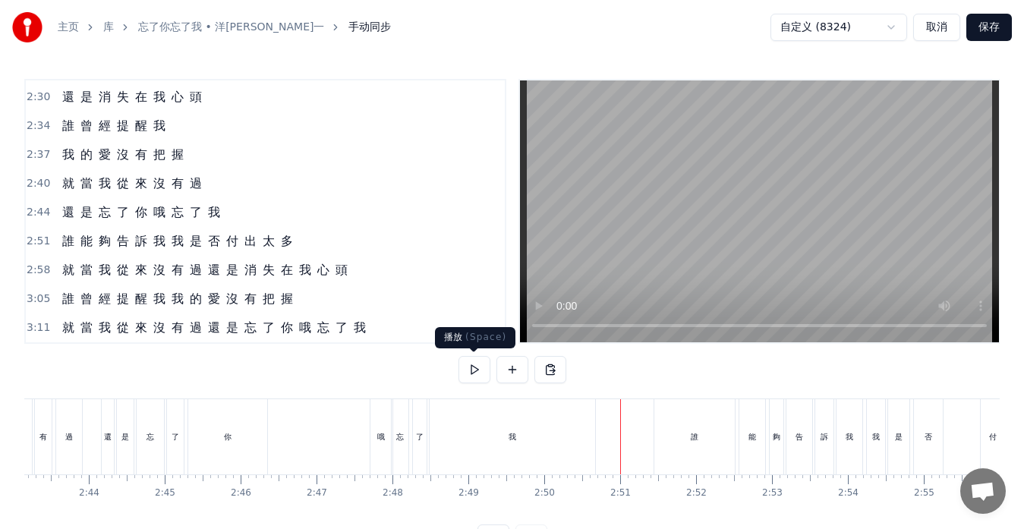
click at [475, 374] on button at bounding box center [475, 369] width 32 height 27
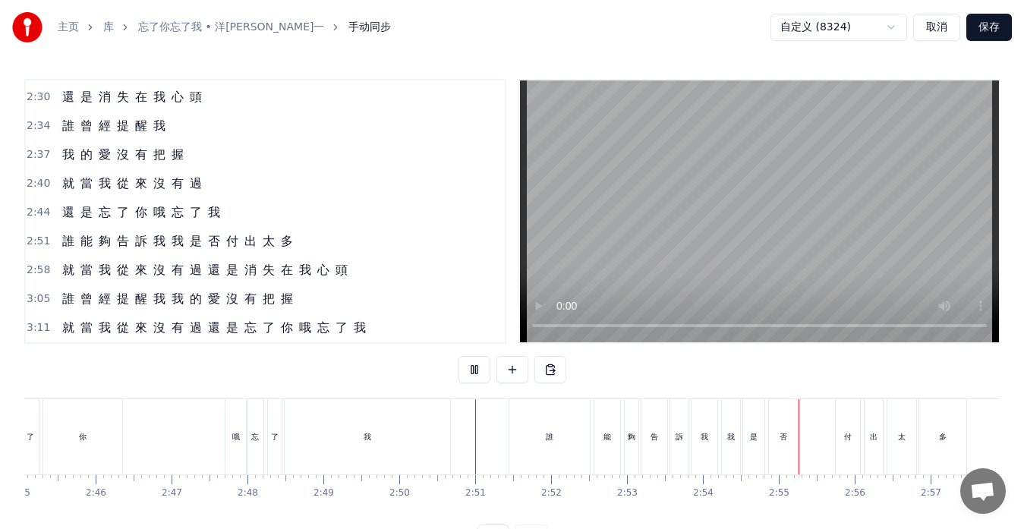
click at [475, 374] on button at bounding box center [475, 369] width 32 height 27
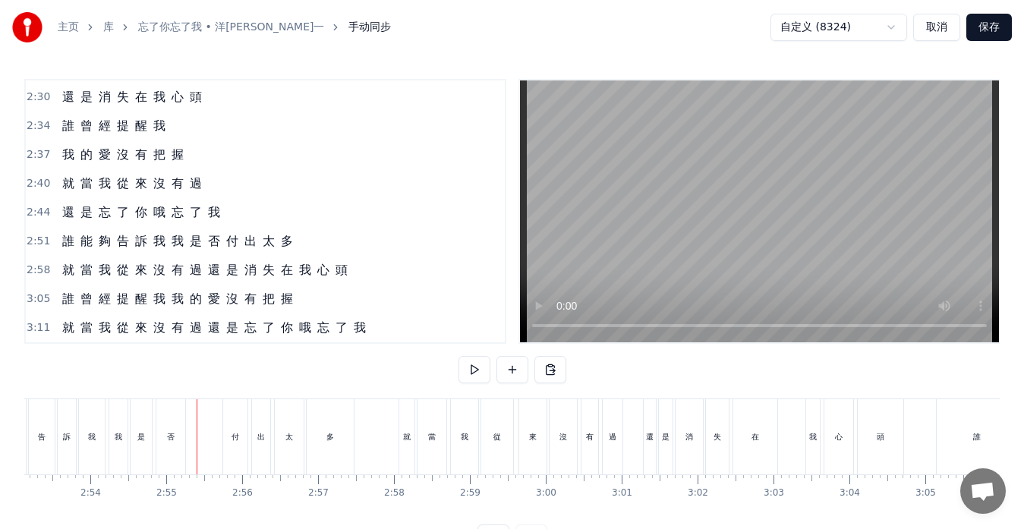
scroll to position [0, 13230]
click at [106, 251] on div "誰 能 夠 告 訴 我 我 是 否 付 出 太 多" at bounding box center [177, 241] width 243 height 27
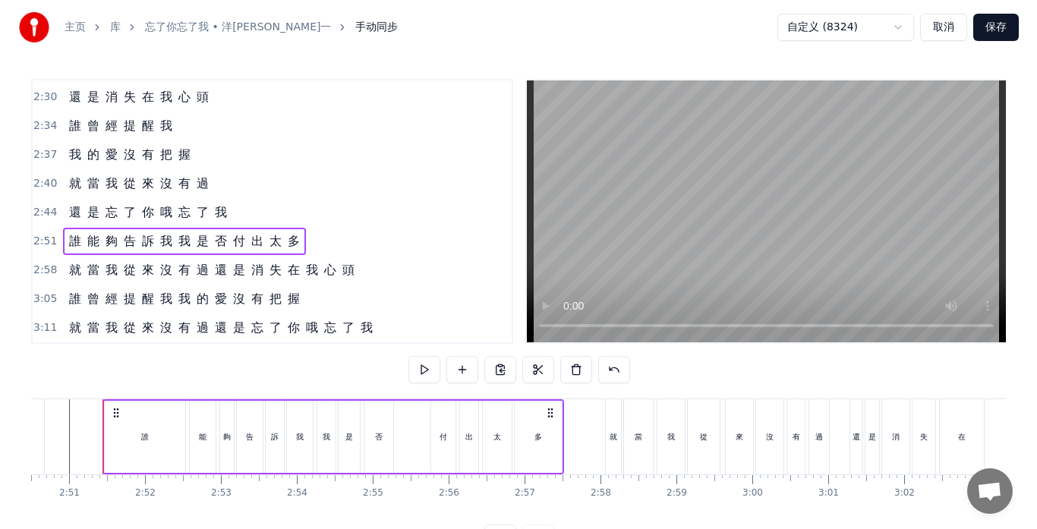
scroll to position [0, 12943]
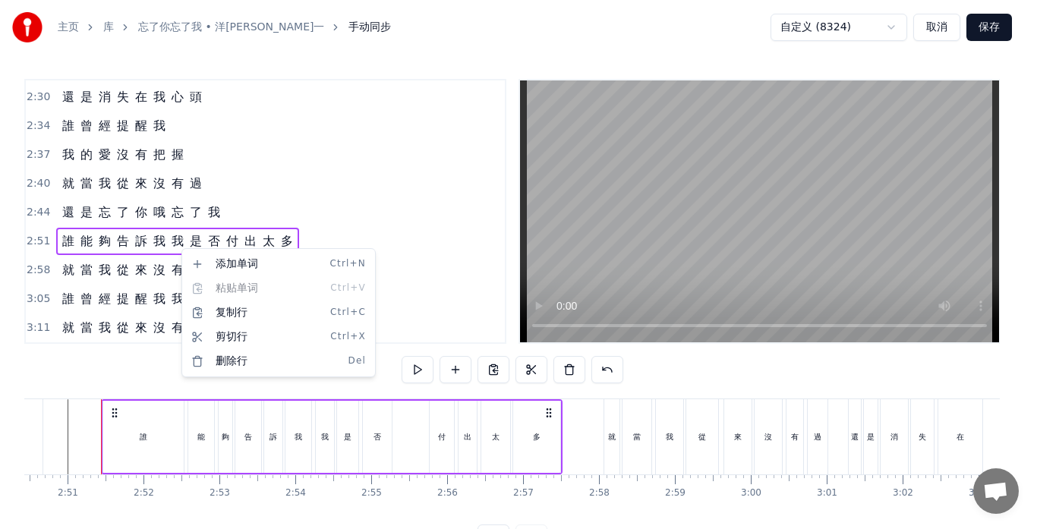
click at [166, 251] on html "主页 库 忘了你忘了我 • 洋[PERSON_NAME]一 手动同步 自定义 (8324) 取消 保存 0:17 當 你 說 要 走 我 不 想 揮 手 的 …" at bounding box center [518, 288] width 1037 height 576
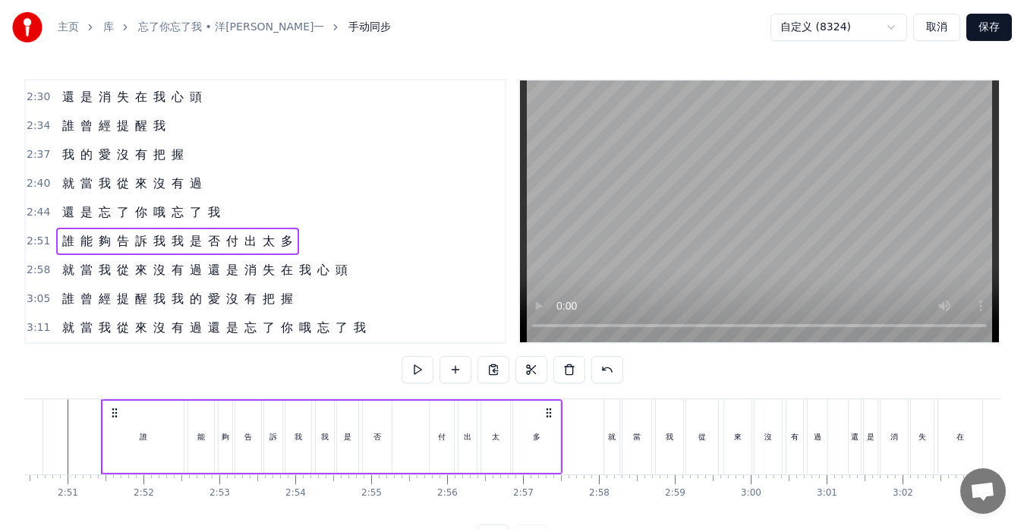
click at [175, 242] on span "我" at bounding box center [177, 240] width 15 height 17
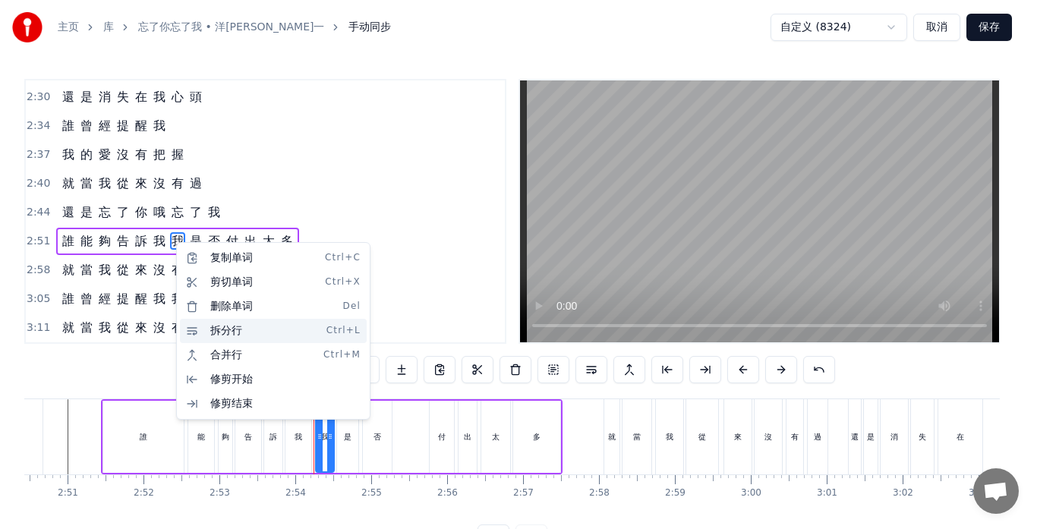
click at [204, 330] on div "拆分行 Ctrl+L" at bounding box center [273, 331] width 187 height 24
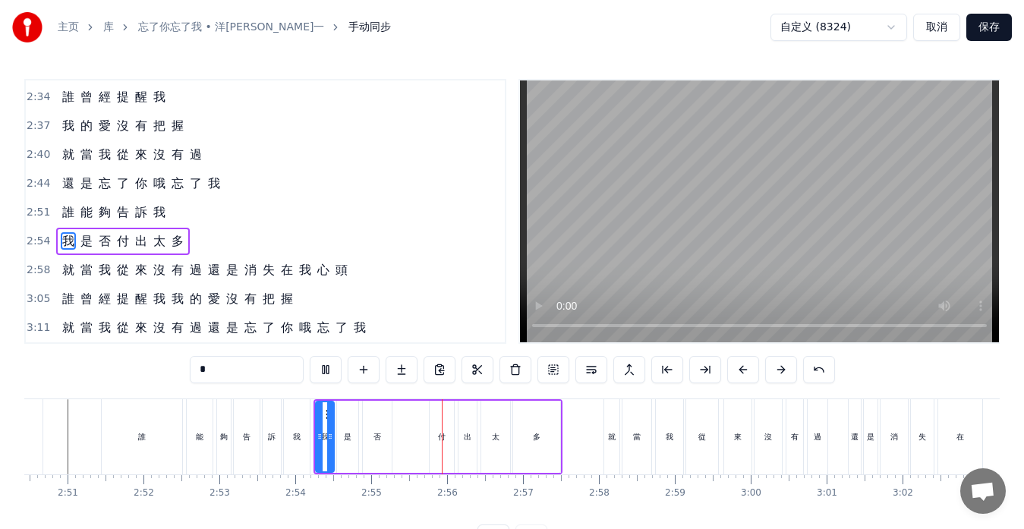
scroll to position [0, 12929]
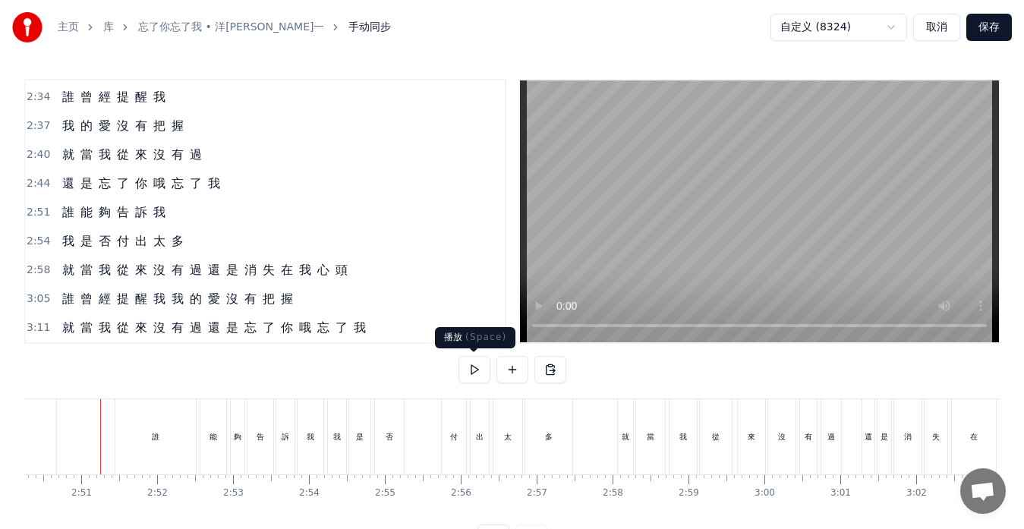
click at [481, 371] on button at bounding box center [475, 369] width 32 height 27
click at [471, 371] on button at bounding box center [475, 369] width 32 height 27
click at [452, 445] on div "付" at bounding box center [454, 436] width 24 height 75
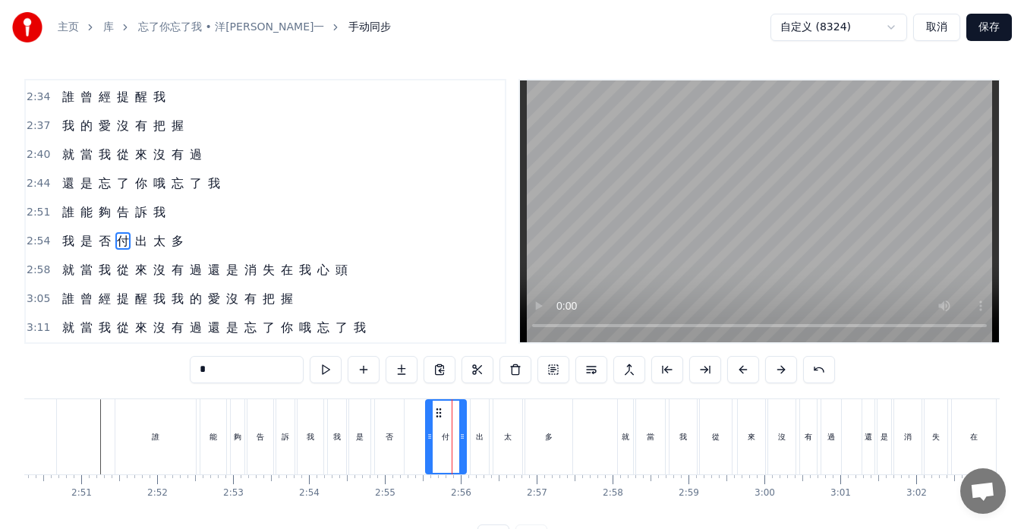
drag, startPoint x: 447, startPoint y: 435, endPoint x: 431, endPoint y: 434, distance: 16.0
click at [431, 434] on icon at bounding box center [430, 437] width 6 height 12
click at [397, 453] on div "否" at bounding box center [389, 436] width 29 height 75
type input "*"
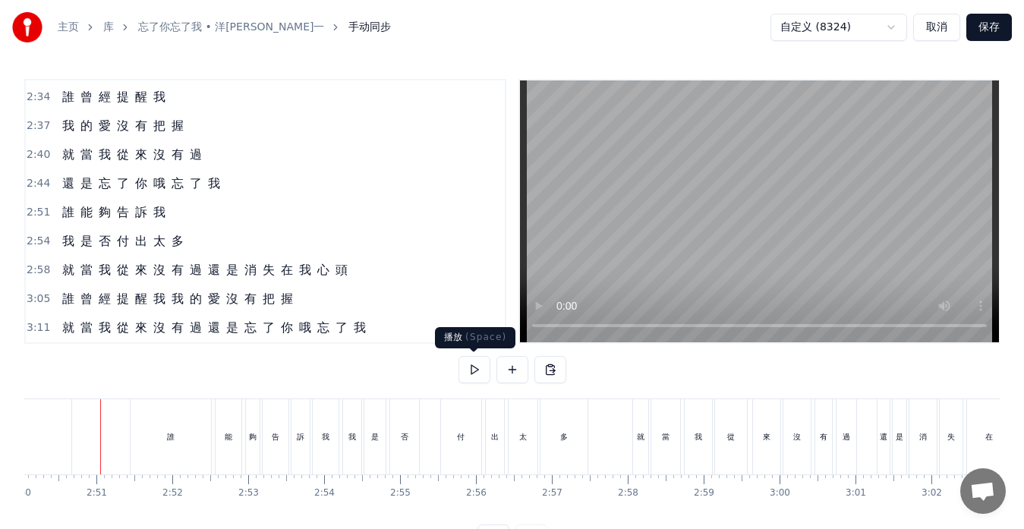
click at [469, 368] on button at bounding box center [475, 369] width 32 height 27
click at [475, 374] on button at bounding box center [475, 369] width 32 height 27
click at [207, 275] on span "還" at bounding box center [214, 269] width 15 height 17
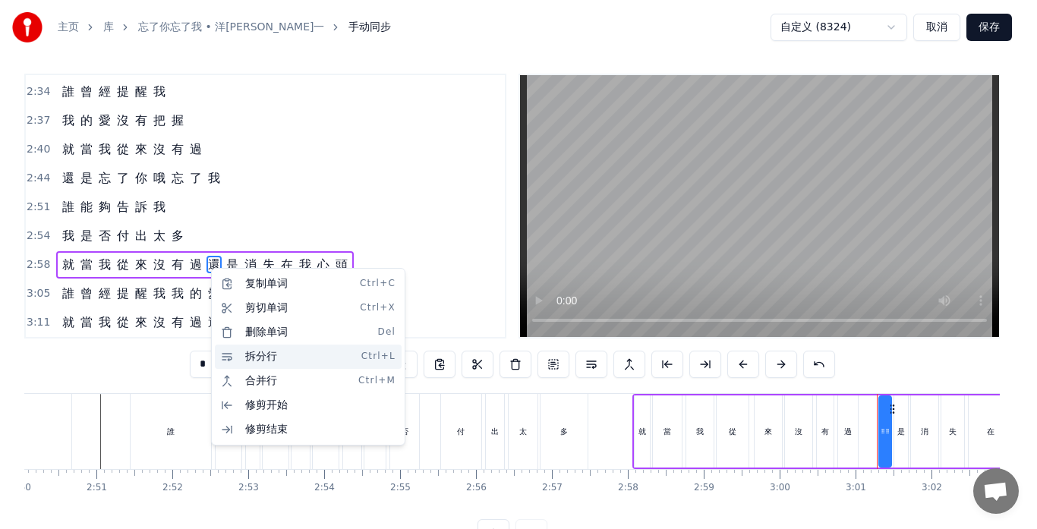
click at [239, 354] on div "拆分行 Ctrl+L" at bounding box center [308, 357] width 187 height 24
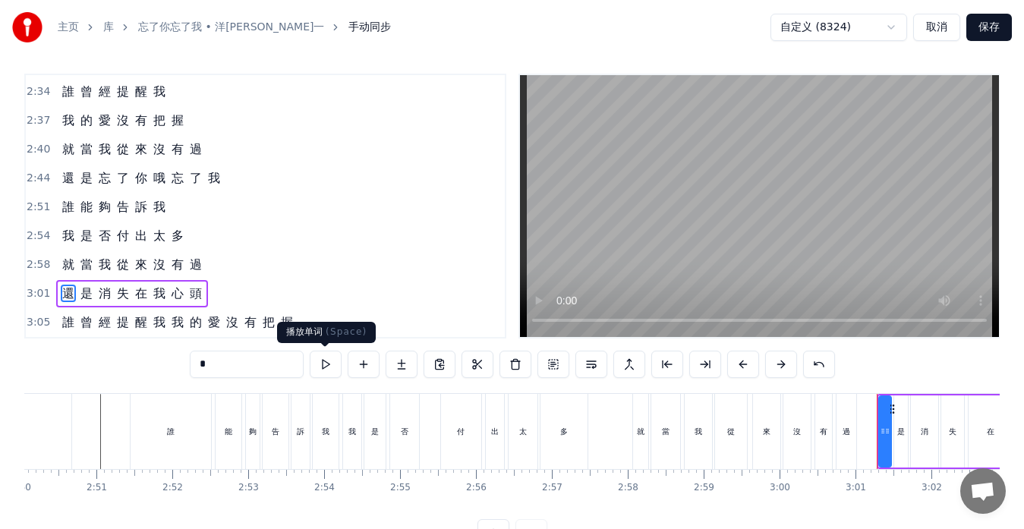
click at [325, 369] on button at bounding box center [326, 364] width 32 height 27
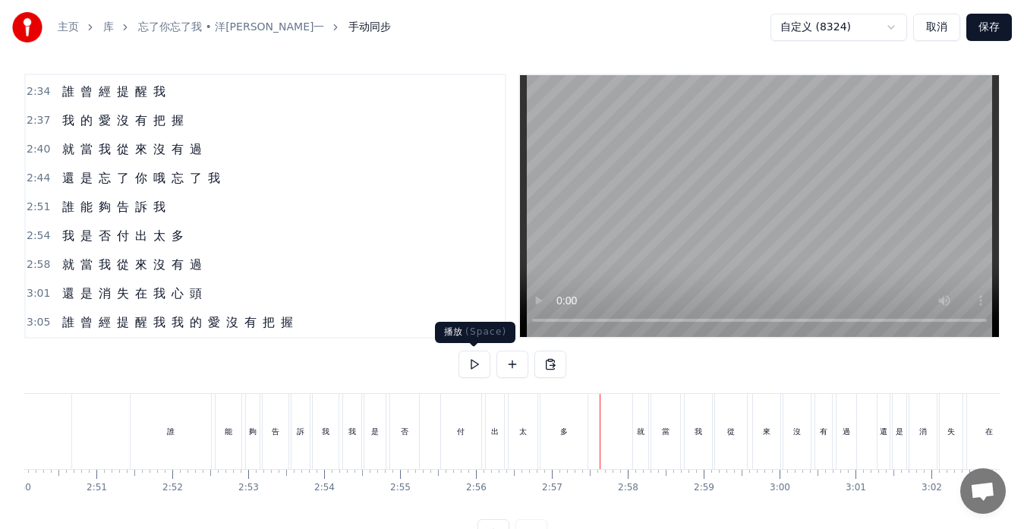
click at [481, 366] on button at bounding box center [475, 364] width 32 height 27
click at [466, 365] on button at bounding box center [475, 364] width 32 height 27
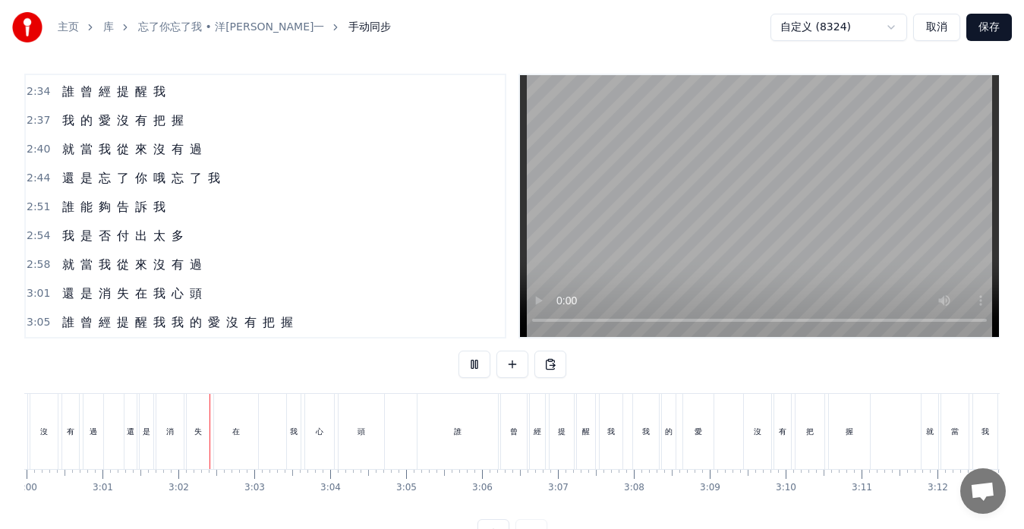
scroll to position [0, 13745]
click at [471, 366] on button at bounding box center [475, 364] width 32 height 27
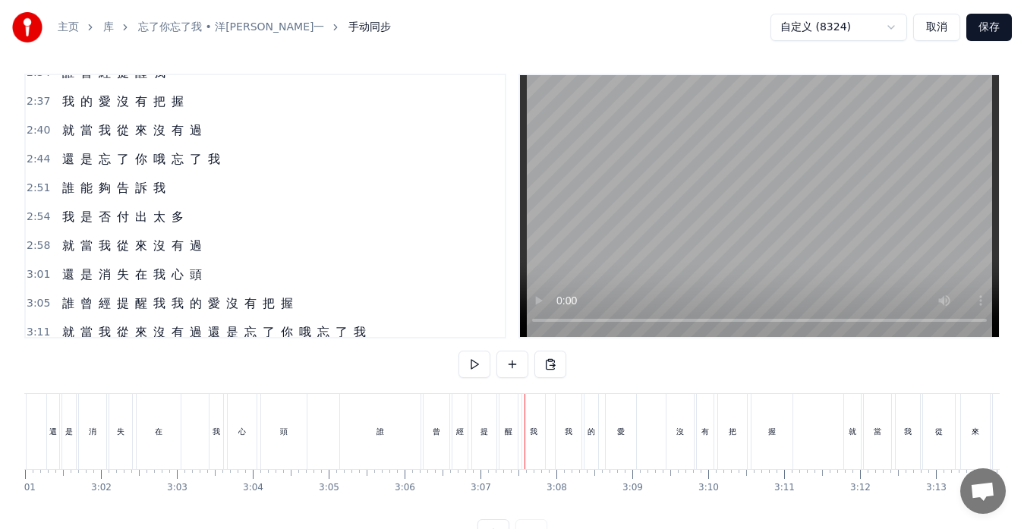
scroll to position [863, 0]
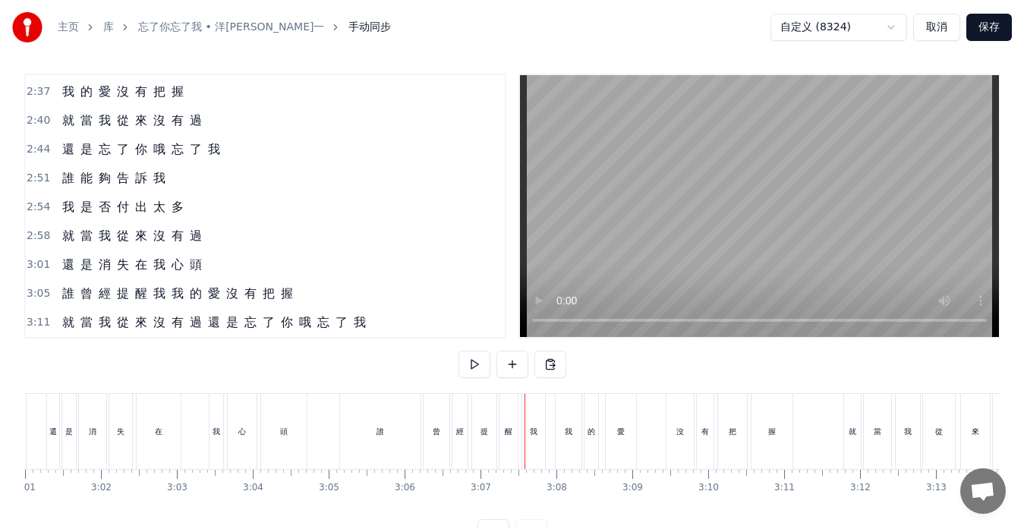
click at [172, 299] on span "我" at bounding box center [177, 293] width 15 height 17
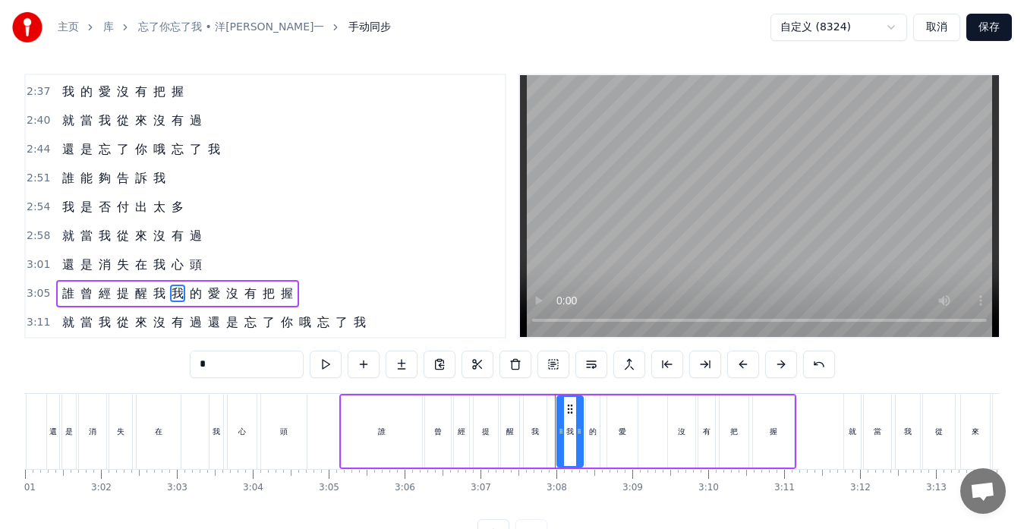
scroll to position [34, 0]
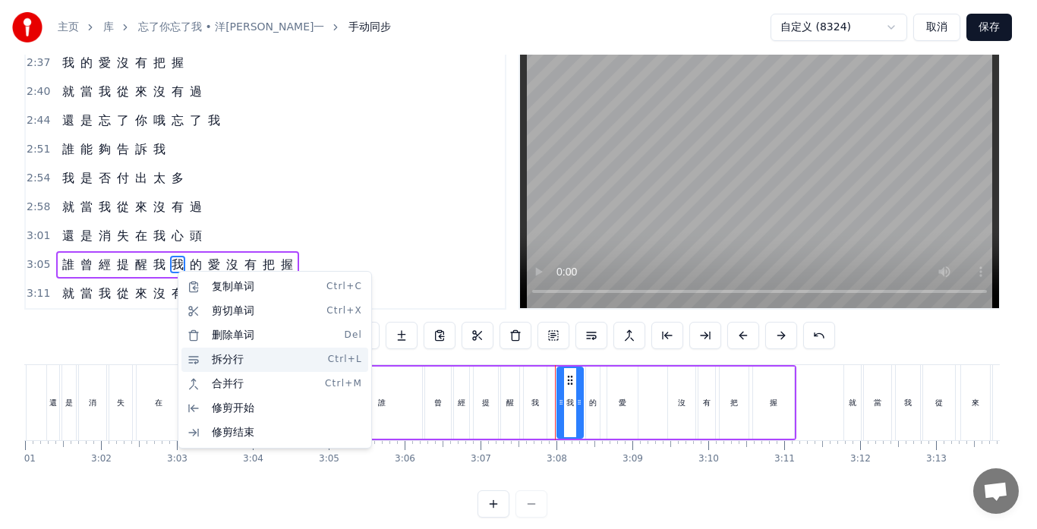
click at [213, 363] on div "拆分行 Ctrl+L" at bounding box center [274, 360] width 187 height 24
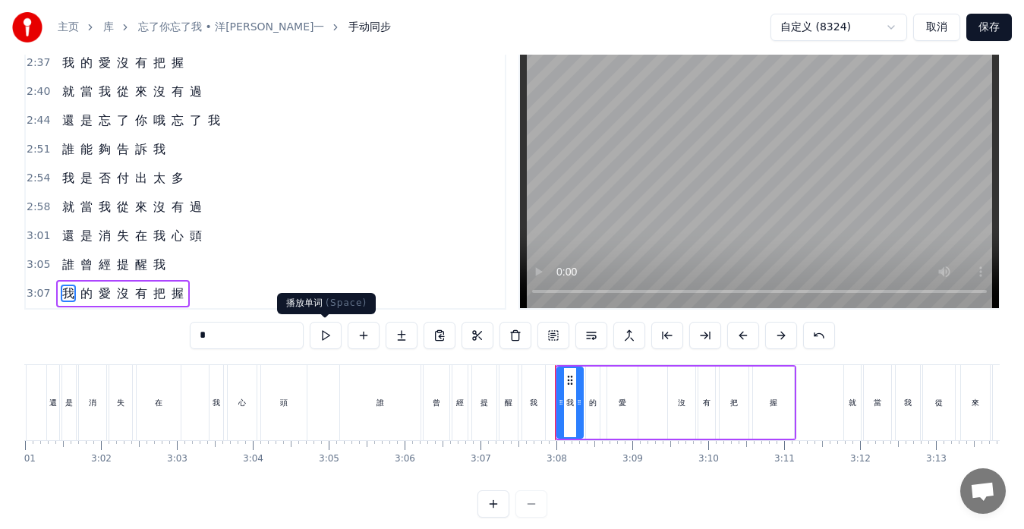
click at [332, 339] on button at bounding box center [326, 335] width 32 height 27
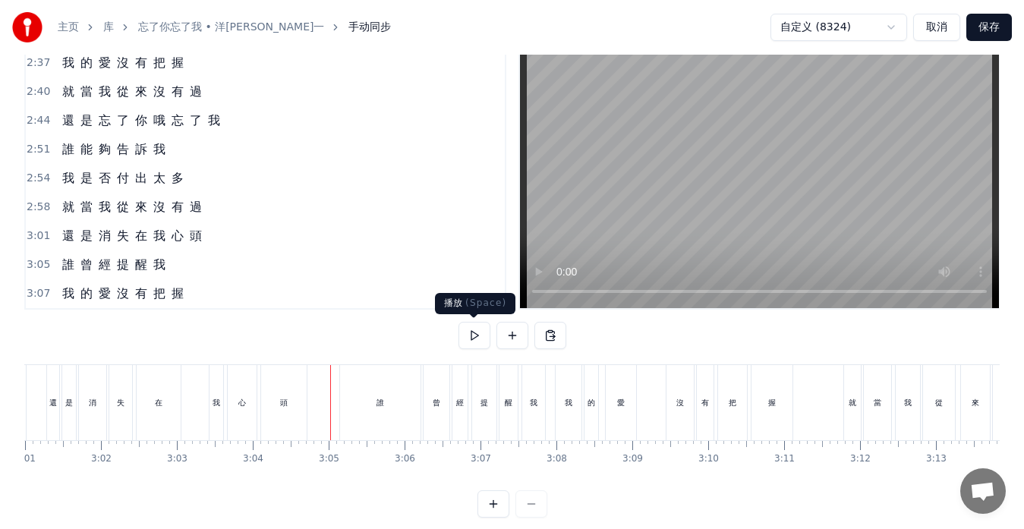
click at [469, 336] on button at bounding box center [475, 335] width 32 height 27
click at [476, 331] on button at bounding box center [475, 335] width 32 height 27
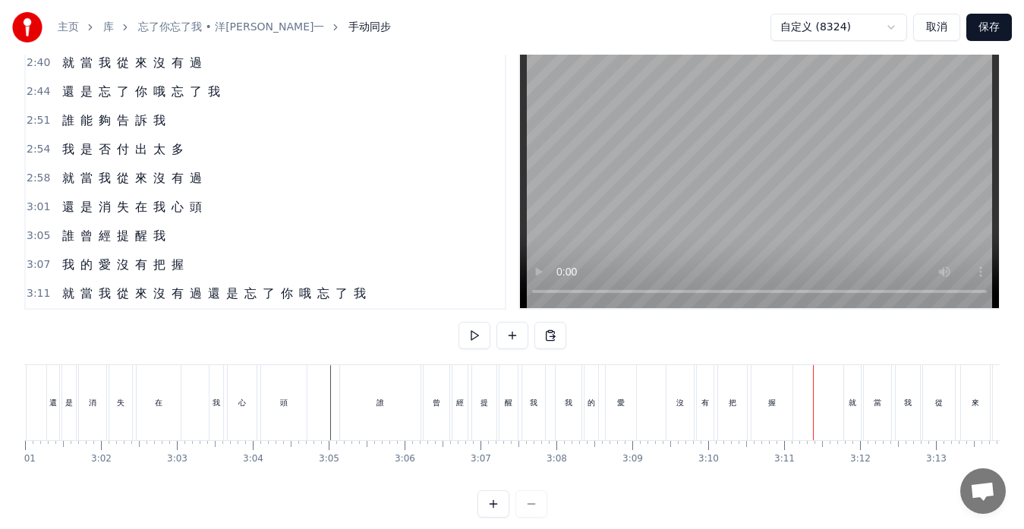
click at [218, 294] on span "還" at bounding box center [214, 293] width 15 height 17
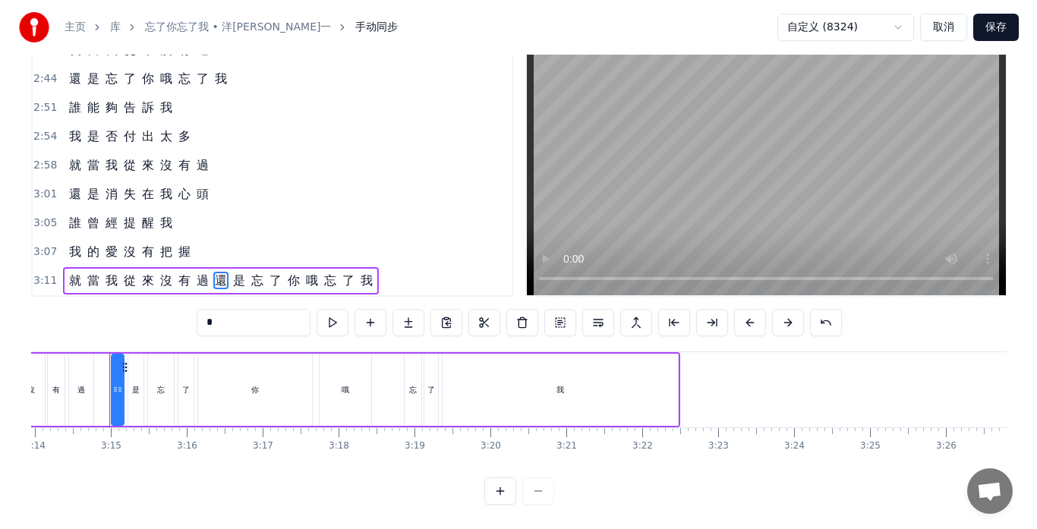
scroll to position [0, 14730]
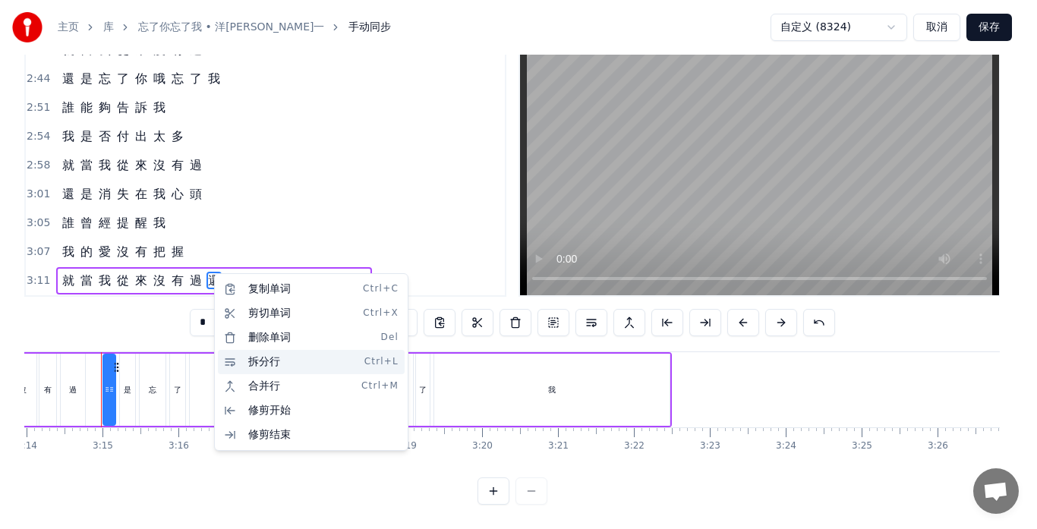
click at [241, 366] on div "拆分行 Ctrl+L" at bounding box center [311, 362] width 187 height 24
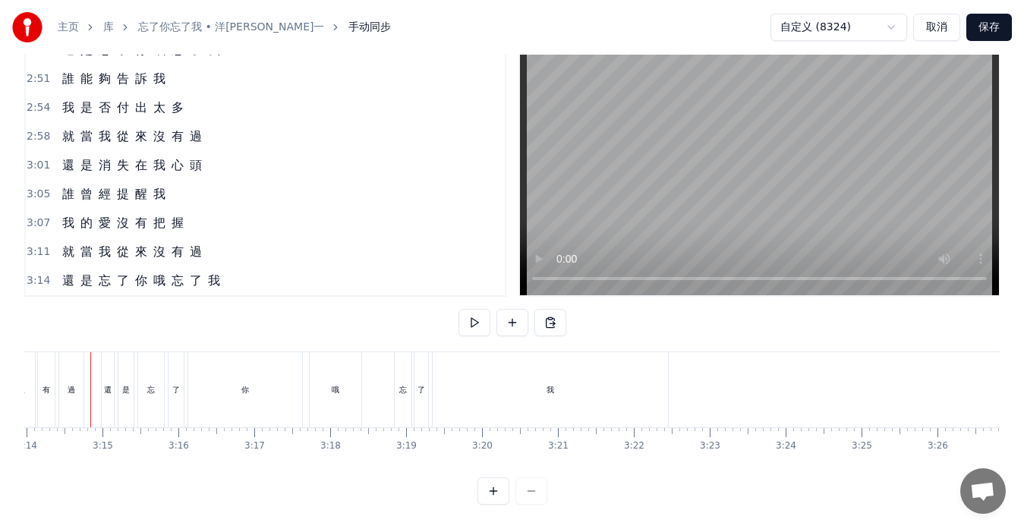
scroll to position [0, 14720]
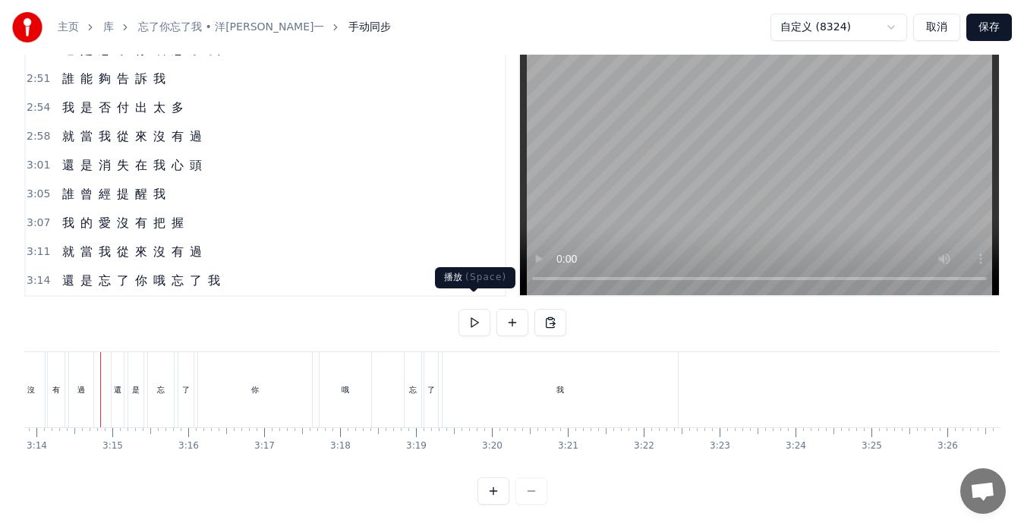
click at [472, 309] on button at bounding box center [475, 322] width 32 height 27
click at [469, 309] on button at bounding box center [475, 322] width 32 height 27
click at [337, 383] on div "哦" at bounding box center [346, 389] width 52 height 75
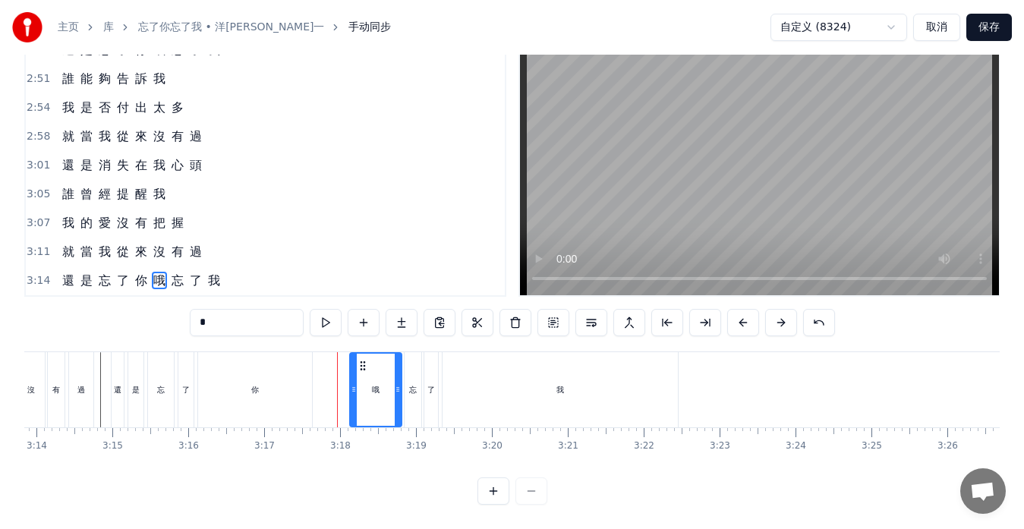
drag, startPoint x: 333, startPoint y: 351, endPoint x: 364, endPoint y: 359, distance: 31.5
click at [364, 359] on div "哦" at bounding box center [376, 390] width 50 height 72
click at [325, 309] on button at bounding box center [326, 322] width 32 height 27
click at [325, 384] on div "還 是 忘 了 你 哦 忘 了 我" at bounding box center [396, 389] width 571 height 75
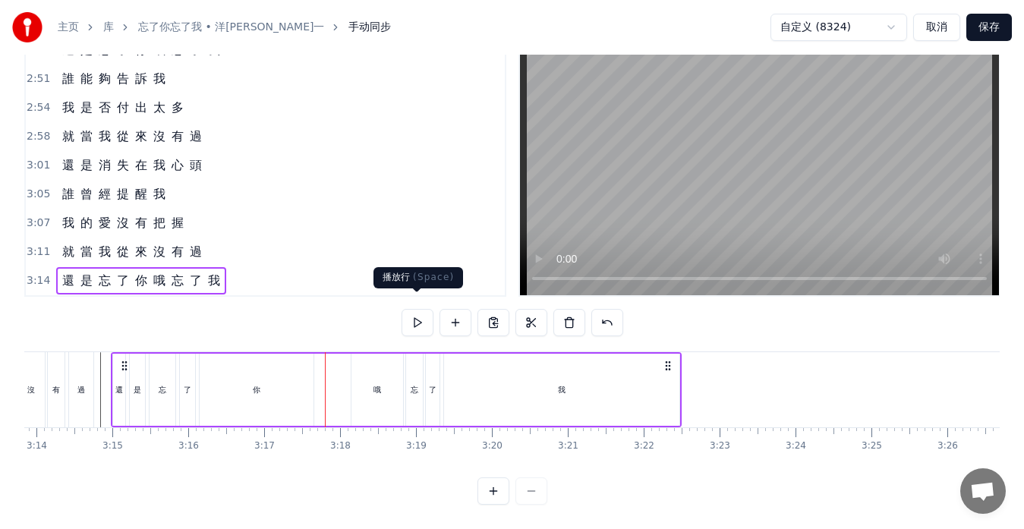
click at [416, 309] on button at bounding box center [418, 322] width 32 height 27
click at [374, 389] on div "哦" at bounding box center [378, 390] width 52 height 72
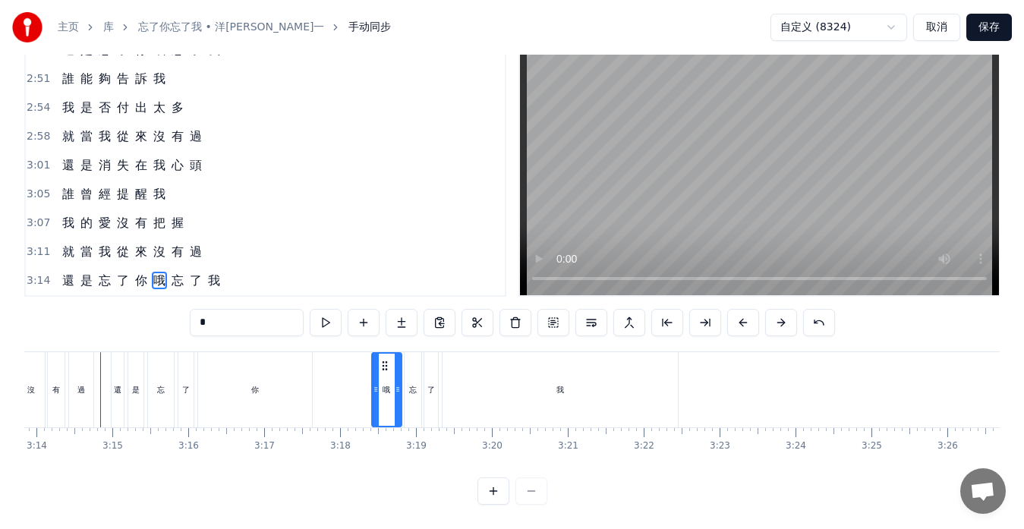
drag, startPoint x: 355, startPoint y: 374, endPoint x: 377, endPoint y: 378, distance: 23.1
click at [377, 384] on icon at bounding box center [376, 390] width 6 height 12
click at [335, 392] on div "還 是 忘 了 你 哦 忘 了 我" at bounding box center [396, 389] width 571 height 75
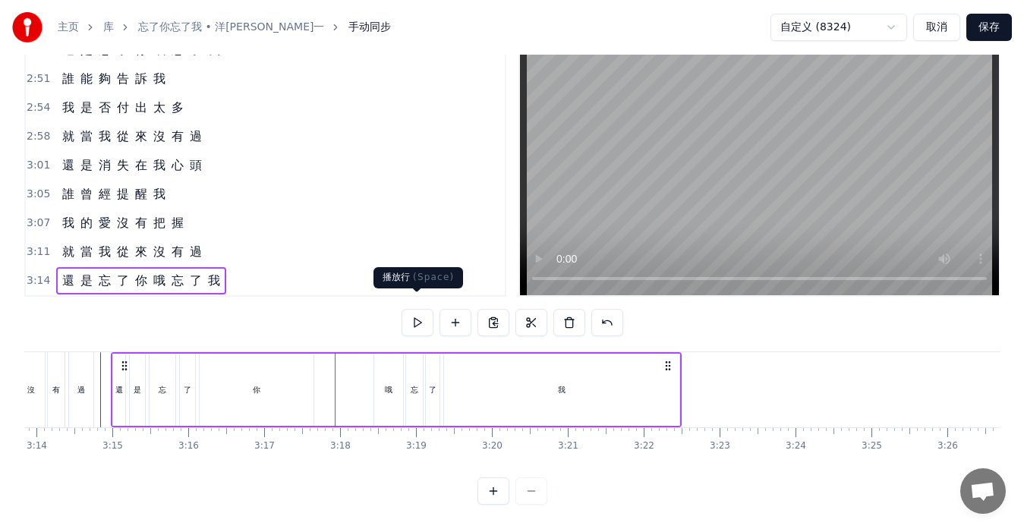
click at [421, 310] on button at bounding box center [418, 322] width 32 height 27
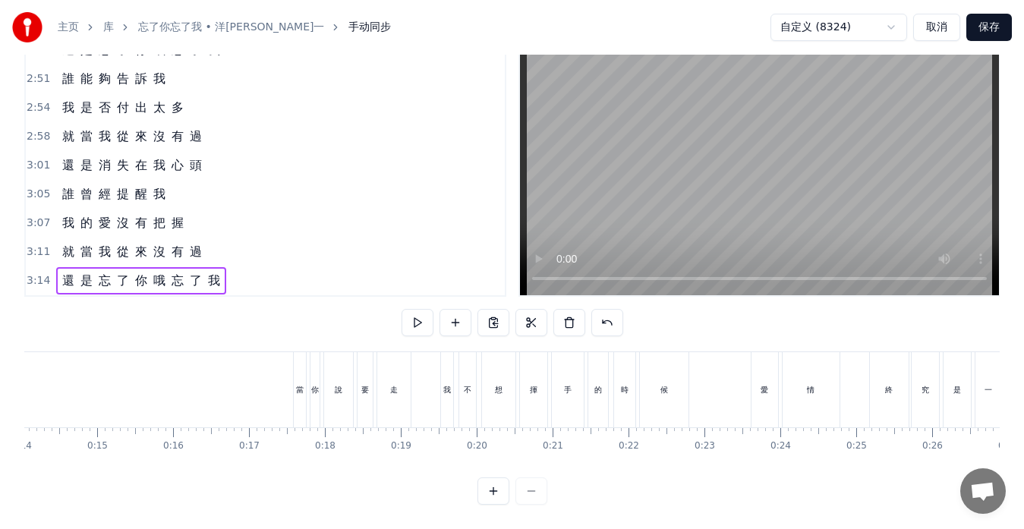
scroll to position [0, 261]
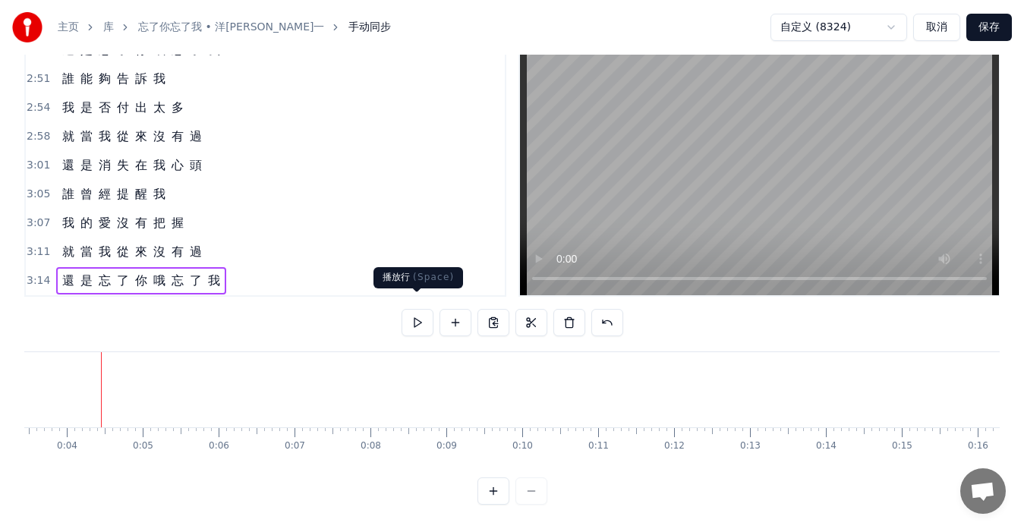
click at [418, 316] on button at bounding box center [418, 322] width 32 height 27
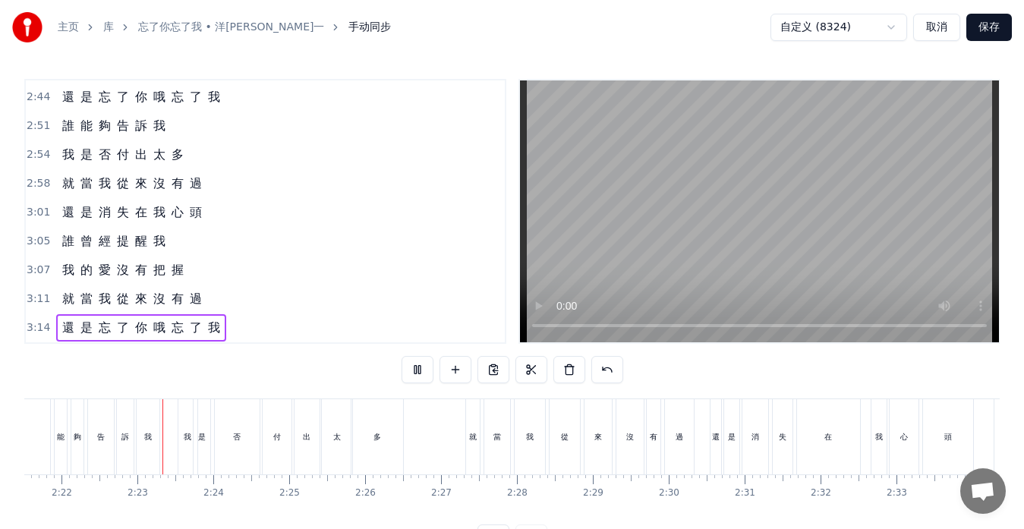
scroll to position [0, 10770]
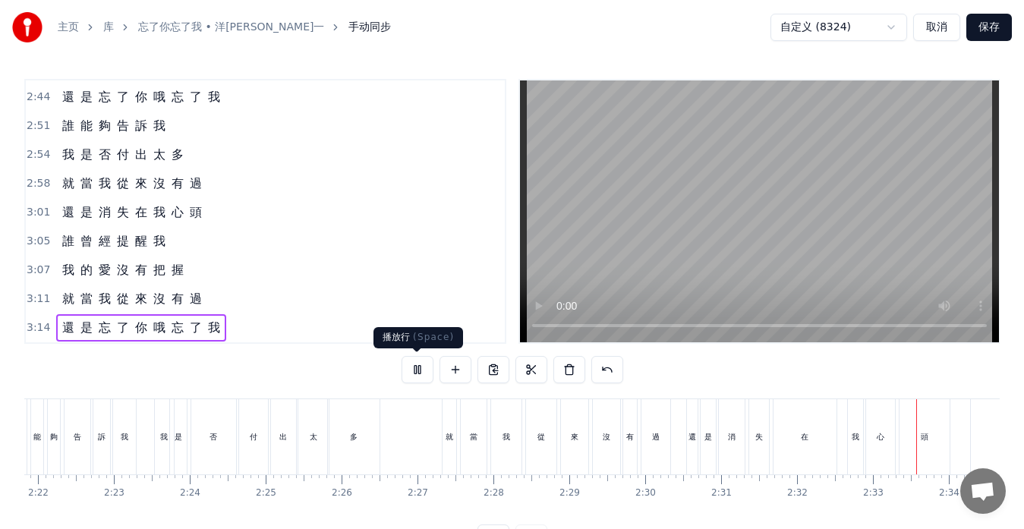
click at [414, 368] on button at bounding box center [418, 369] width 32 height 27
click at [57, 310] on div "就 當 我 從 來 沒 有 過" at bounding box center [132, 299] width 152 height 27
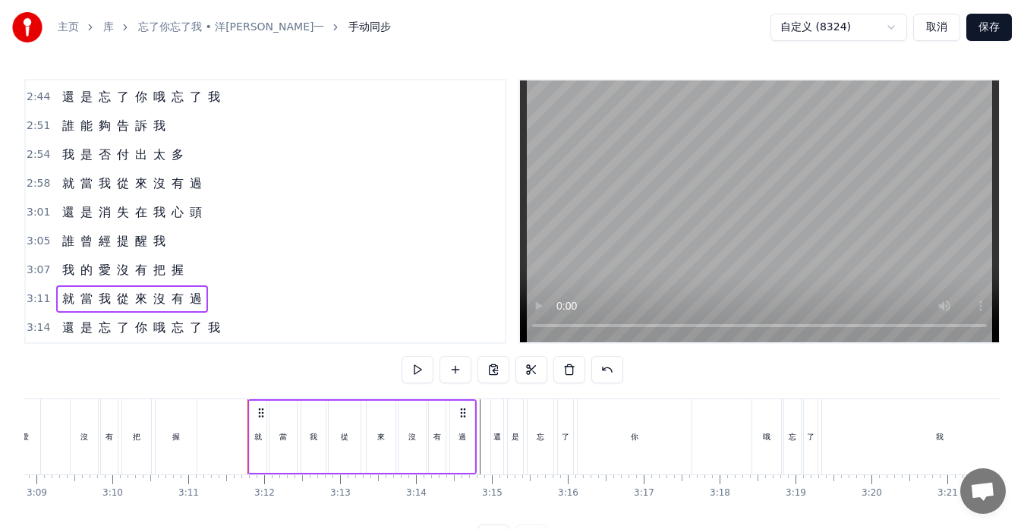
scroll to position [0, 14487]
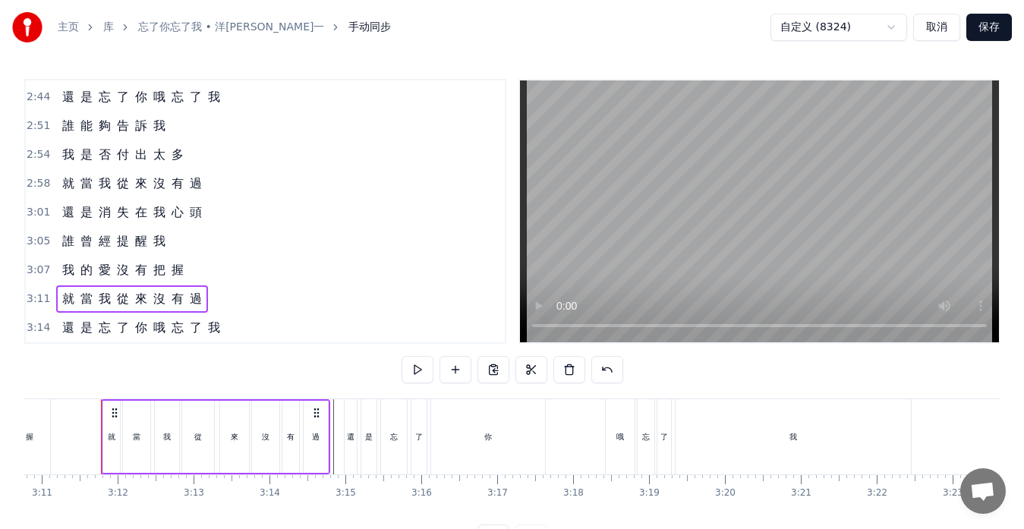
click at [115, 443] on div "就" at bounding box center [111, 437] width 17 height 72
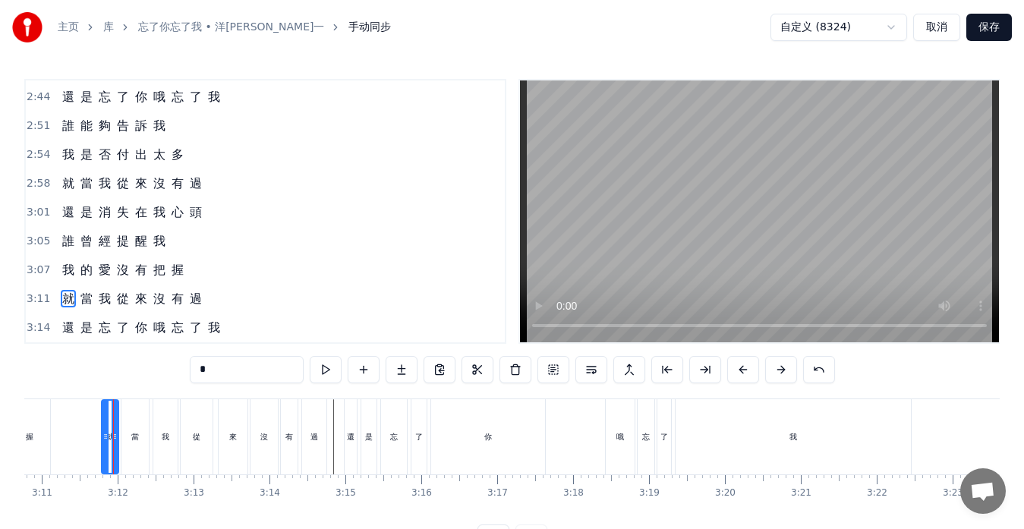
scroll to position [34, 0]
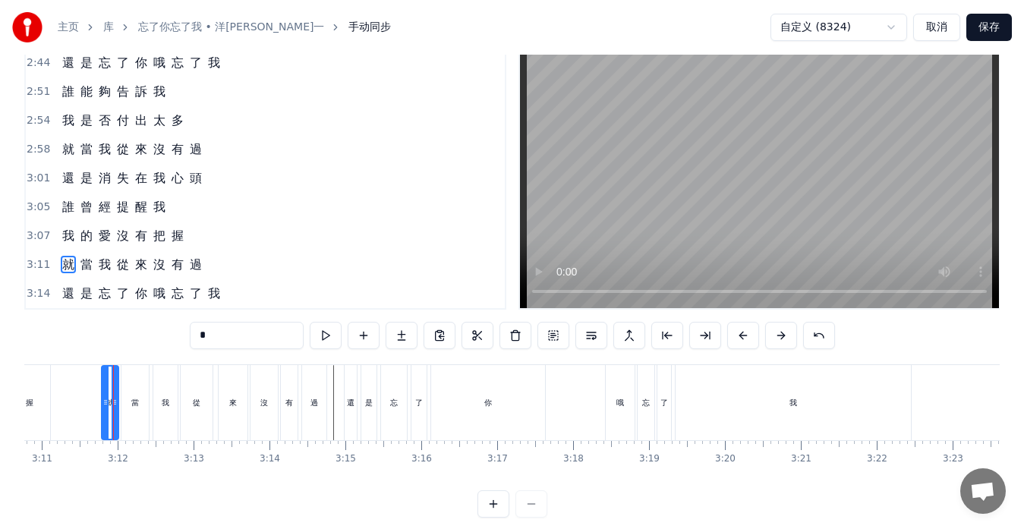
click at [203, 421] on div "從" at bounding box center [197, 402] width 32 height 75
type input "*"
click at [325, 415] on div "過" at bounding box center [314, 402] width 24 height 75
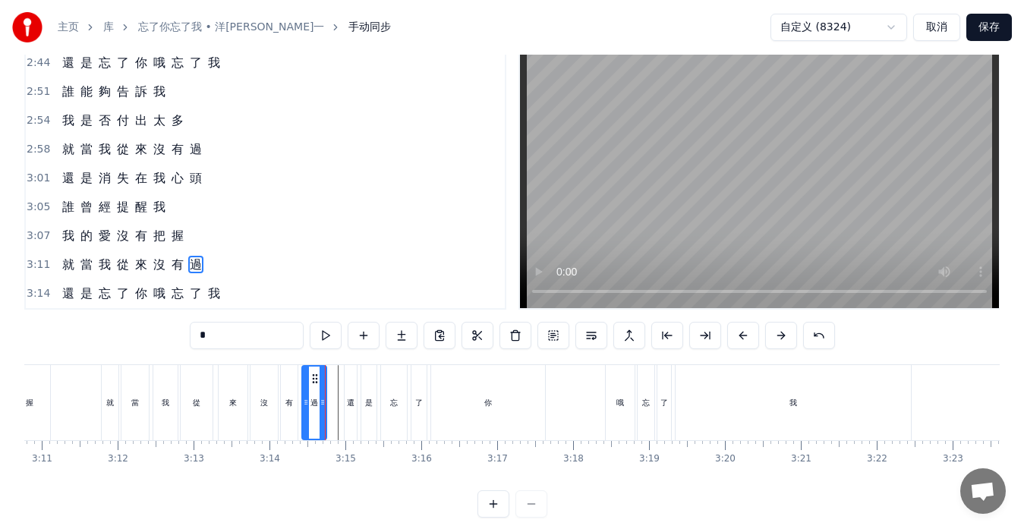
click at [76, 275] on div "就 當 我 從 來 沒 有 過" at bounding box center [132, 264] width 152 height 27
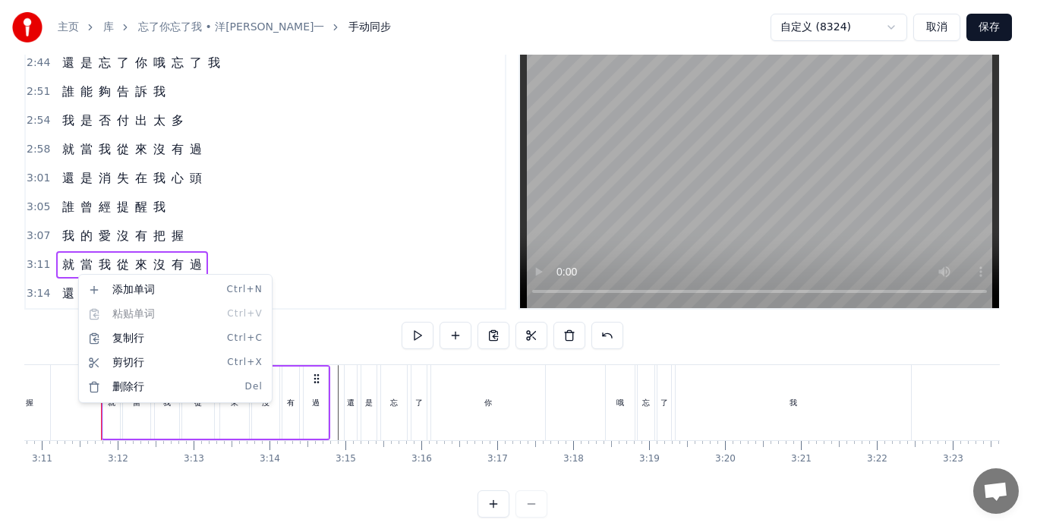
click at [93, 256] on html "主页 库 忘了你忘了我 • 洋[PERSON_NAME]一 手动同步 自定义 (8324) 取消 保存 0:17 當 你 說 要 走 我 不 想 揮 手 的 …" at bounding box center [518, 254] width 1037 height 576
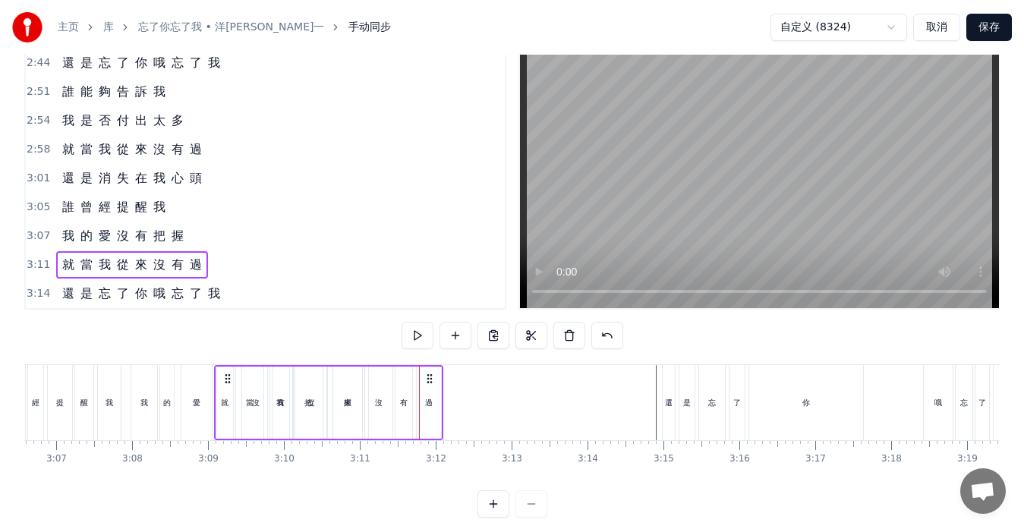
scroll to position [0, 14143]
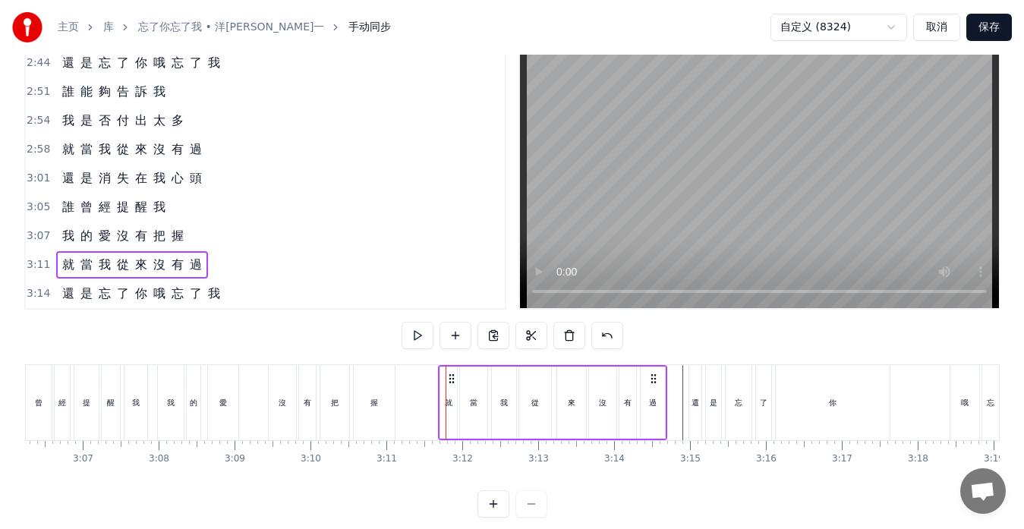
drag, startPoint x: 115, startPoint y: 379, endPoint x: 453, endPoint y: 394, distance: 337.5
click at [453, 394] on div "就 當 我 從 來 沒 有 過" at bounding box center [552, 402] width 229 height 75
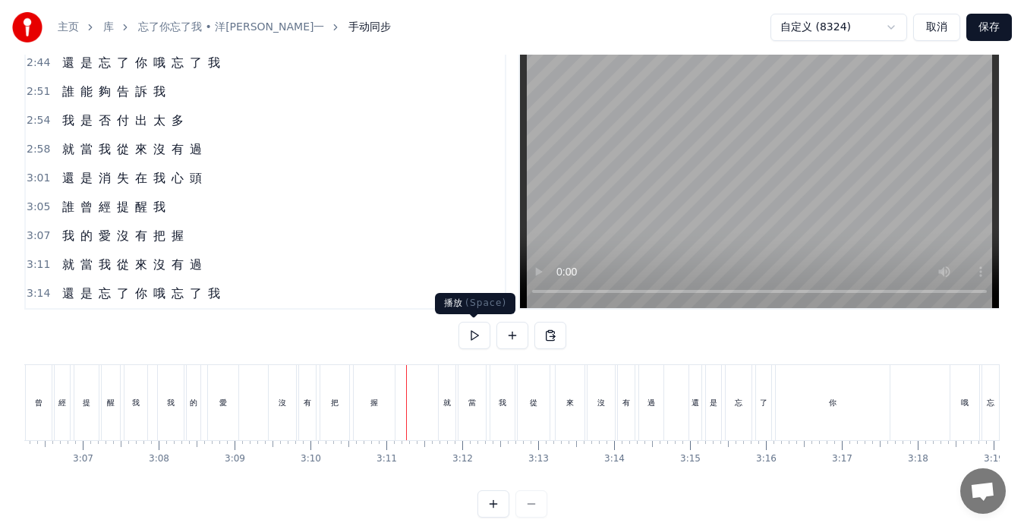
click at [477, 337] on button at bounding box center [475, 335] width 32 height 27
click at [699, 434] on div "還" at bounding box center [696, 402] width 12 height 75
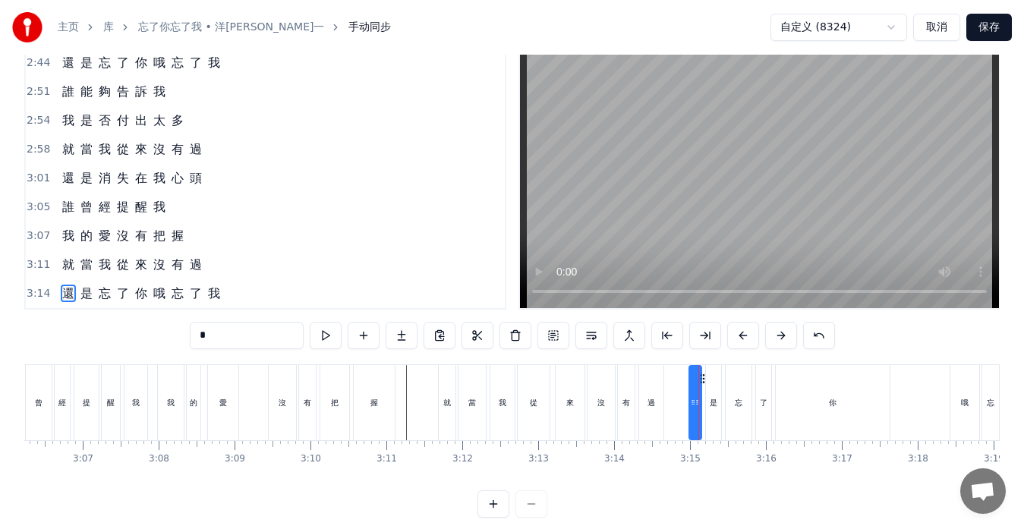
scroll to position [60, 0]
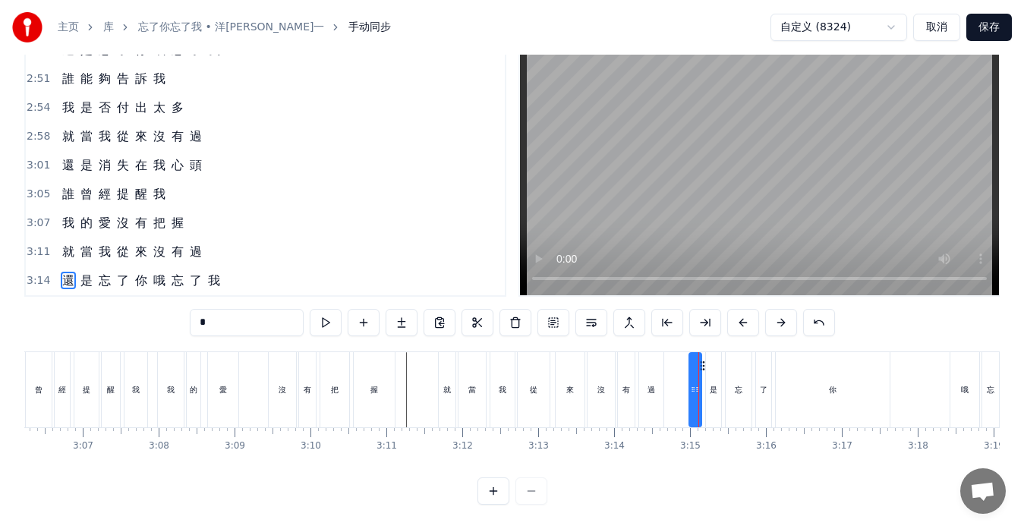
click at [93, 276] on div "還 是 忘 了 你 哦 忘 了 我" at bounding box center [141, 280] width 170 height 27
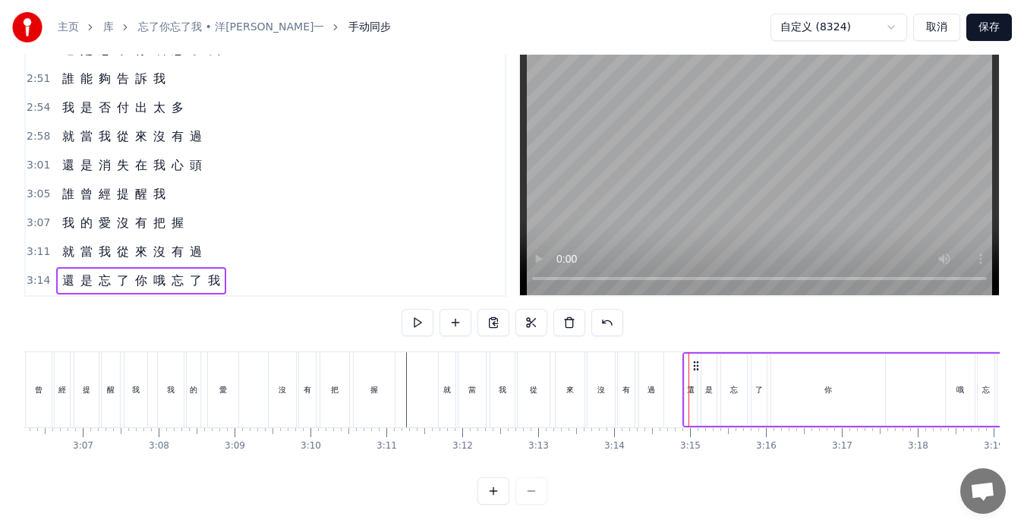
click at [696, 360] on icon at bounding box center [696, 366] width 12 height 12
click at [409, 312] on button at bounding box center [418, 322] width 32 height 27
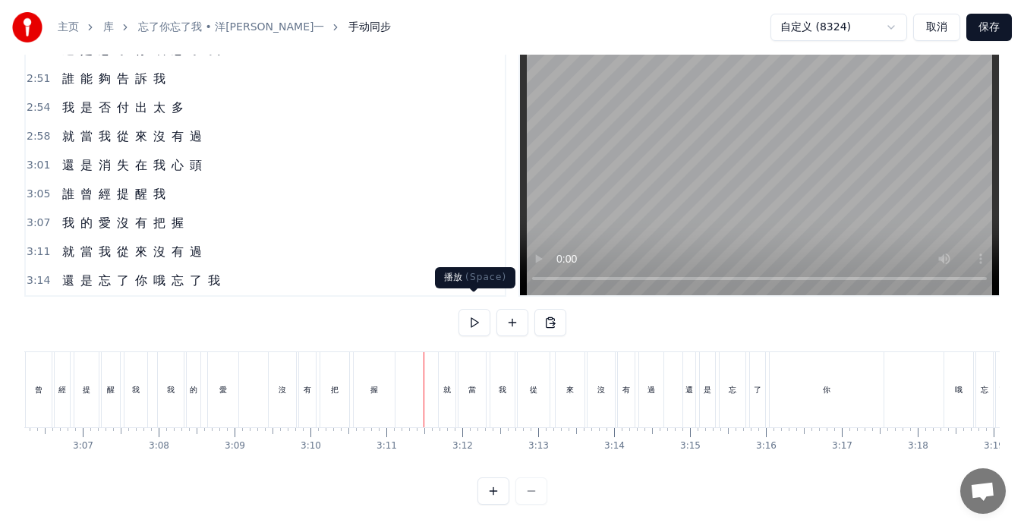
click at [469, 314] on button at bounding box center [475, 322] width 32 height 27
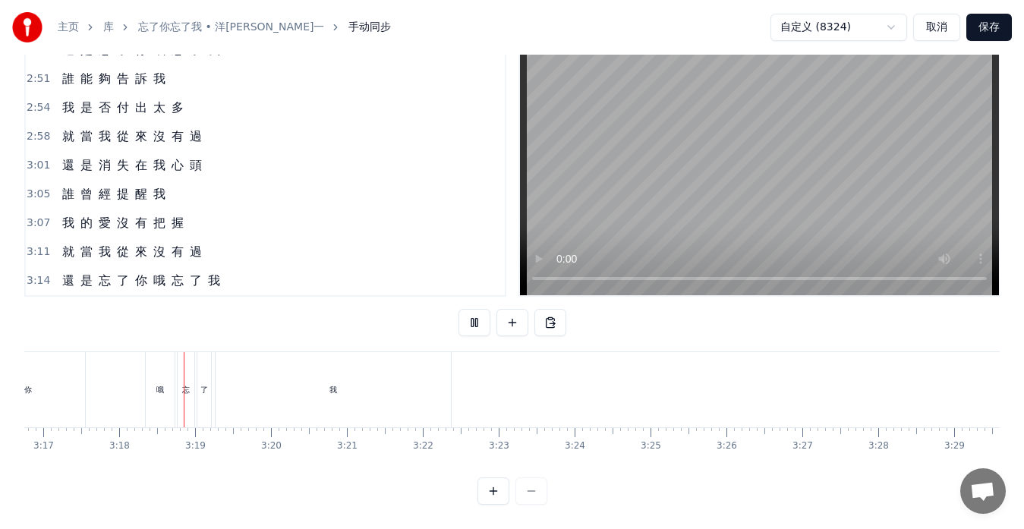
scroll to position [0, 14984]
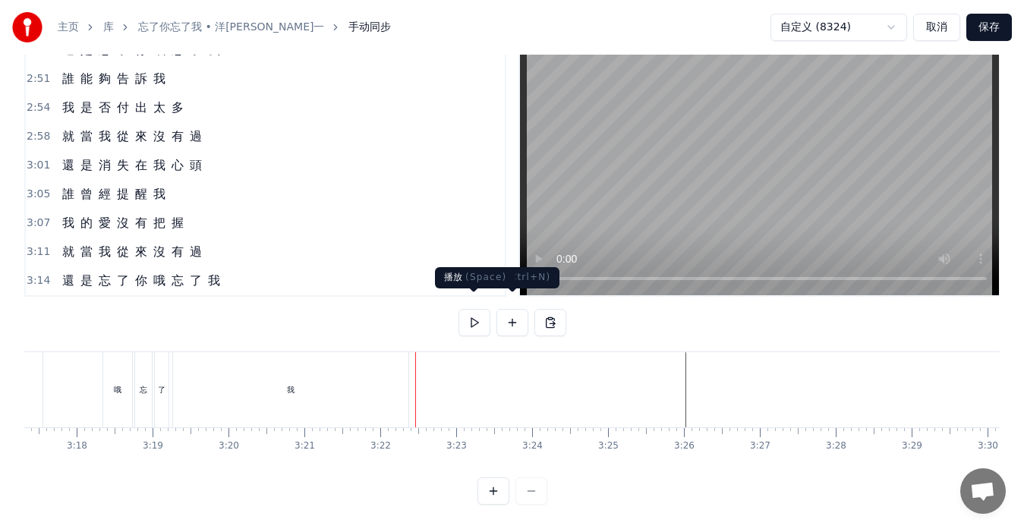
click at [478, 311] on button at bounding box center [475, 322] width 32 height 27
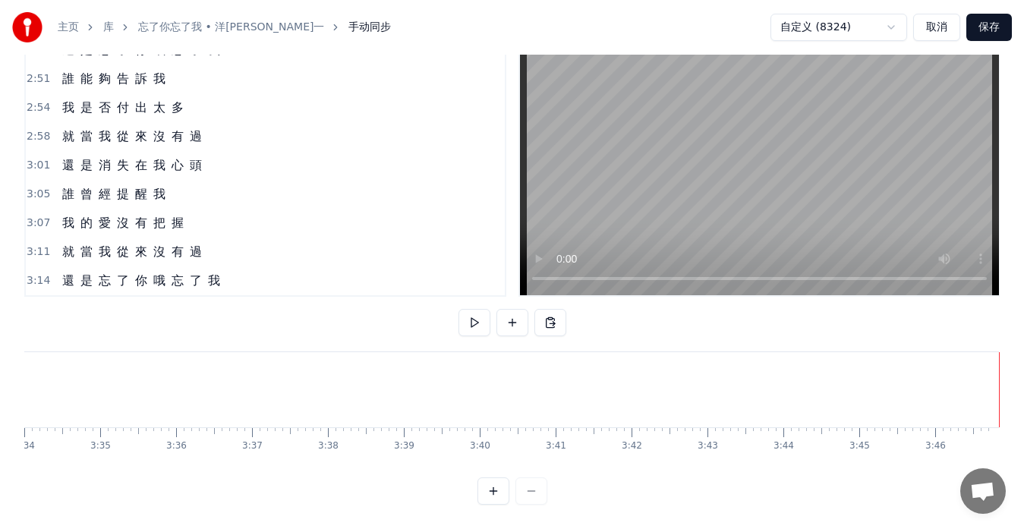
scroll to position [0, 16251]
click at [473, 309] on button at bounding box center [475, 322] width 32 height 27
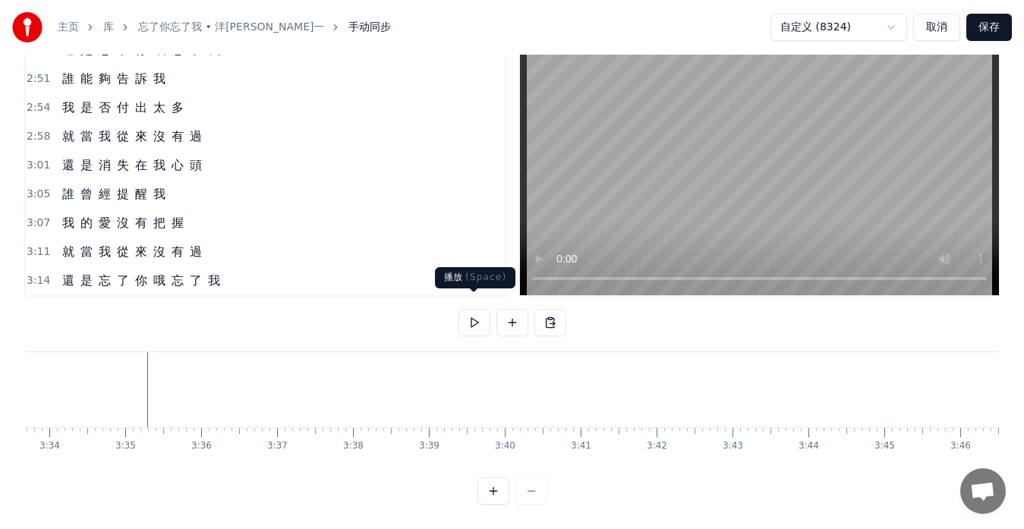
click at [466, 309] on button at bounding box center [475, 322] width 32 height 27
click at [295, 320] on div "0:17 當 你 說 要 走 我 不 想 揮 手 的 時 候 0:23 愛 情 終 究 是 一 場 空 0:30 誰 說 我 倆 的 過 去 盡 在 不 言 …" at bounding box center [512, 268] width 976 height 473
click at [994, 31] on button "保存" at bounding box center [990, 27] width 46 height 27
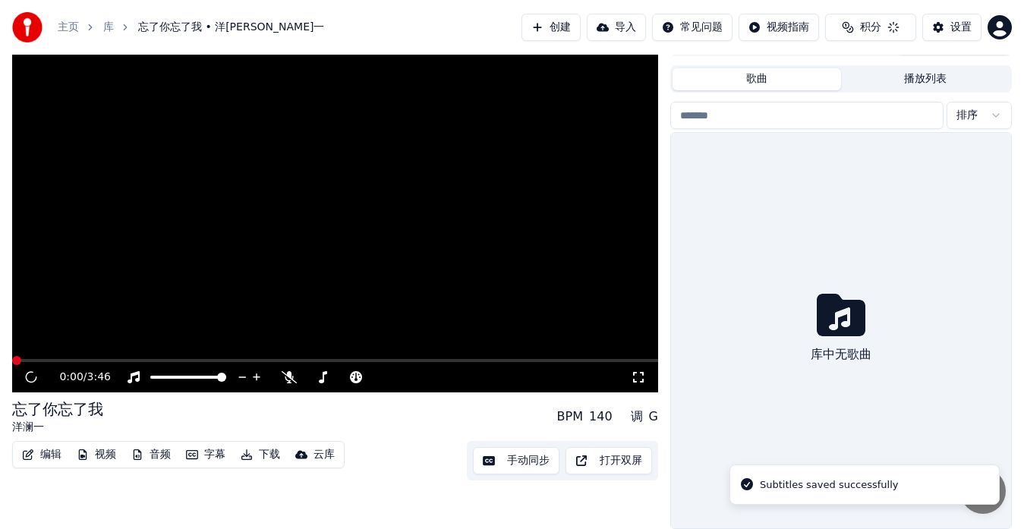
scroll to position [26, 0]
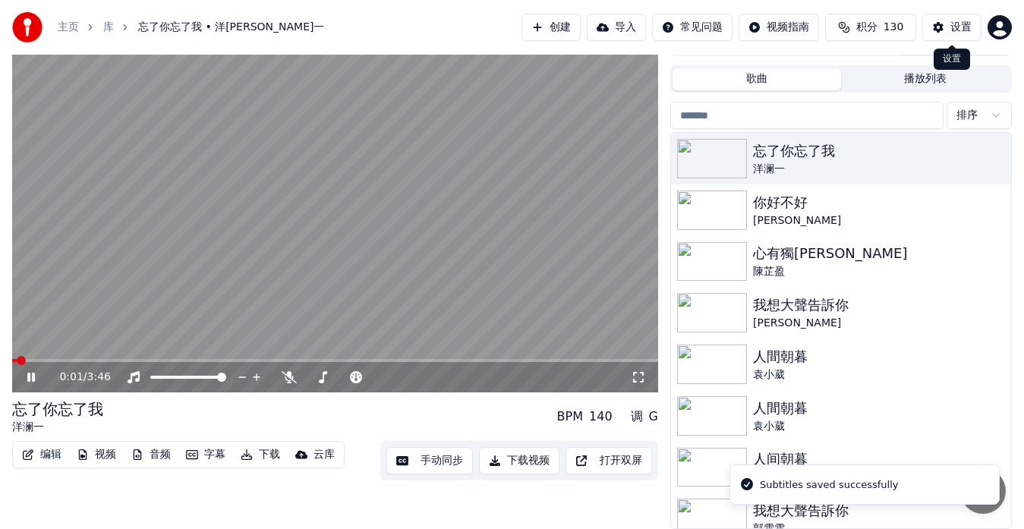
click at [942, 25] on button "设置" at bounding box center [952, 27] width 59 height 27
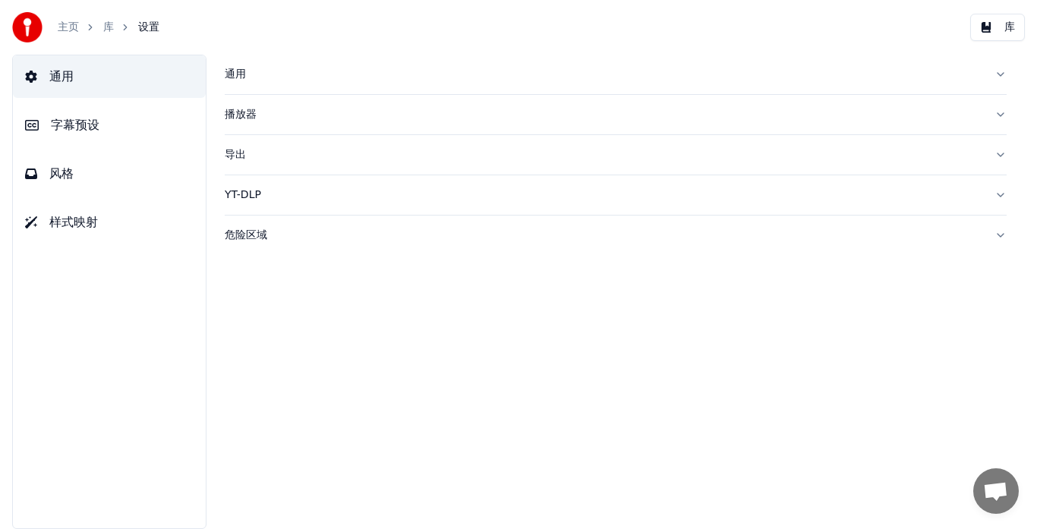
click at [78, 122] on span "字幕预设" at bounding box center [75, 125] width 49 height 18
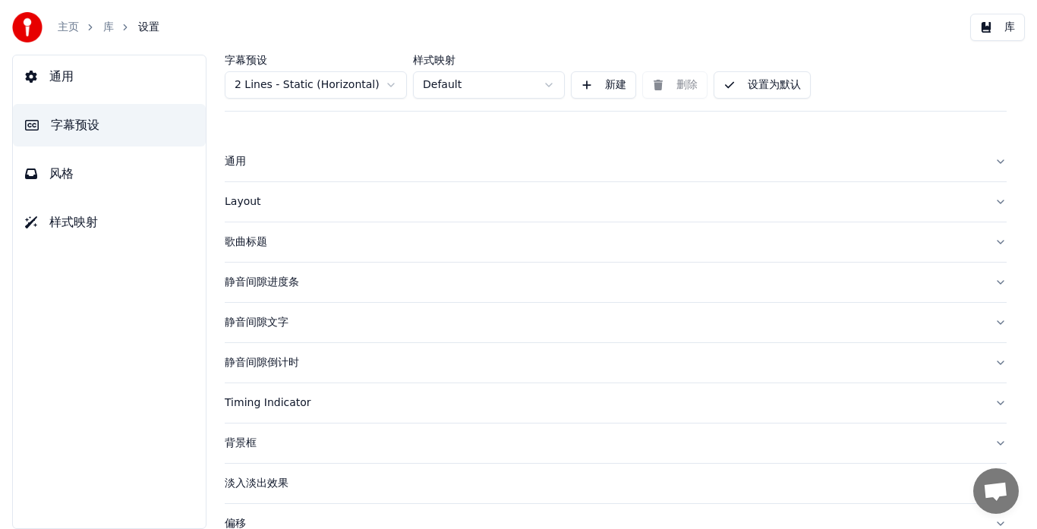
click at [232, 202] on div "Layout" at bounding box center [604, 201] width 758 height 15
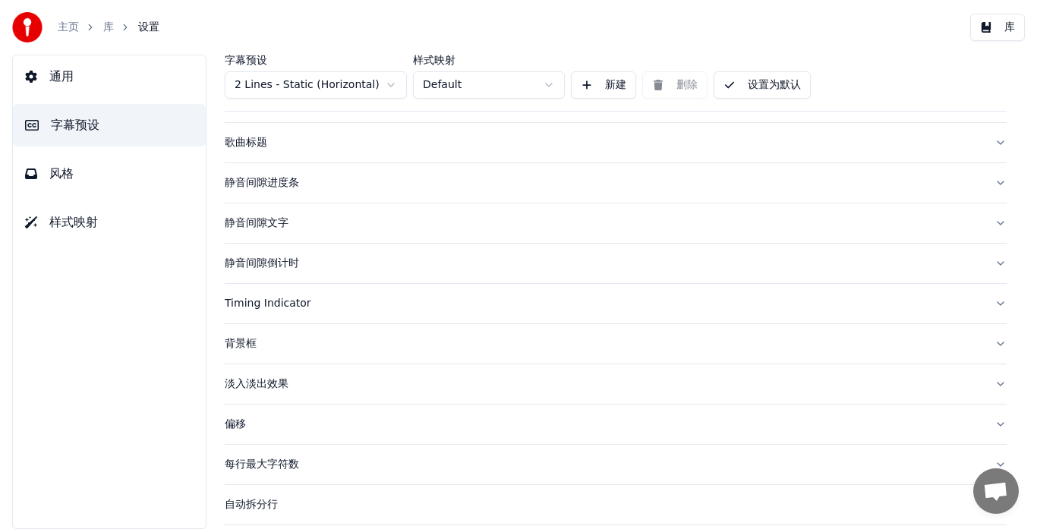
scroll to position [608, 0]
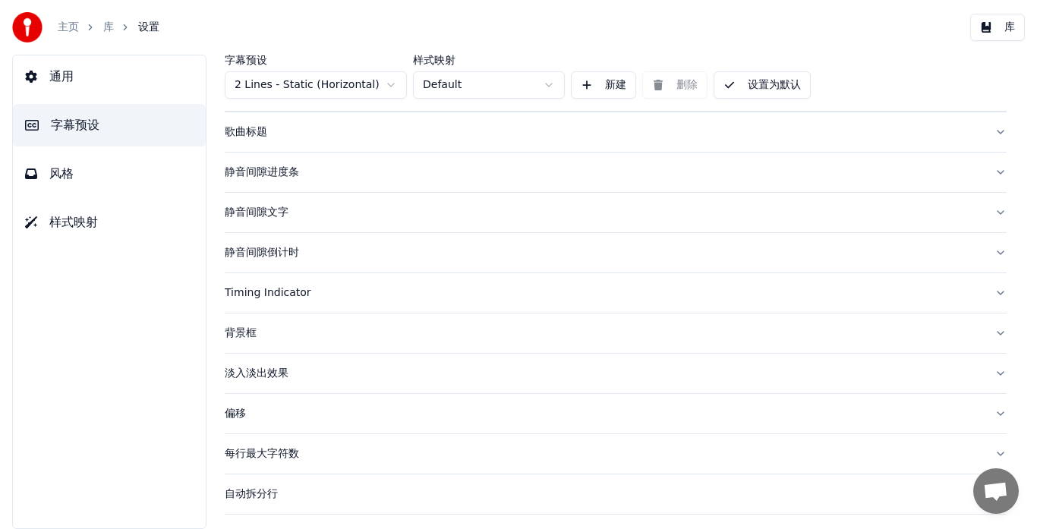
click at [48, 222] on button "样式映射" at bounding box center [109, 222] width 193 height 43
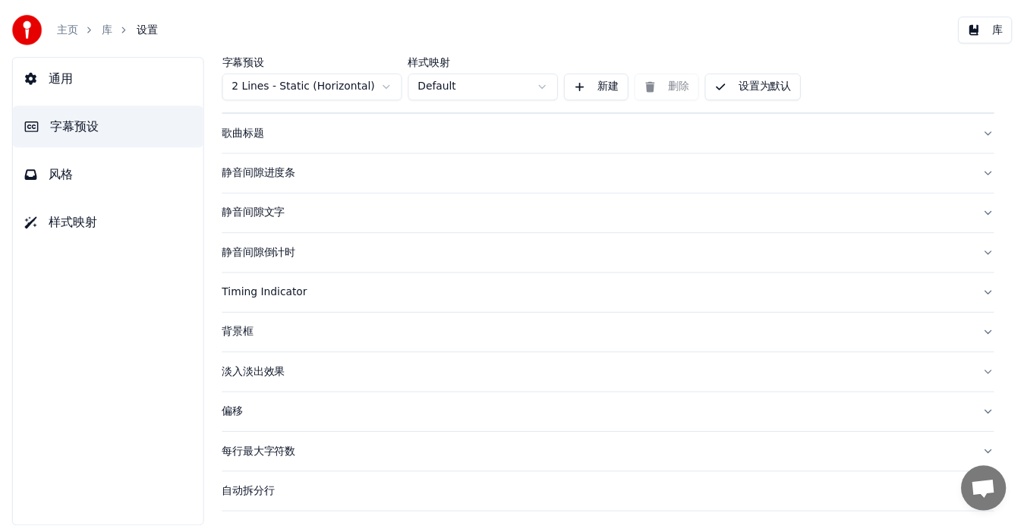
scroll to position [0, 0]
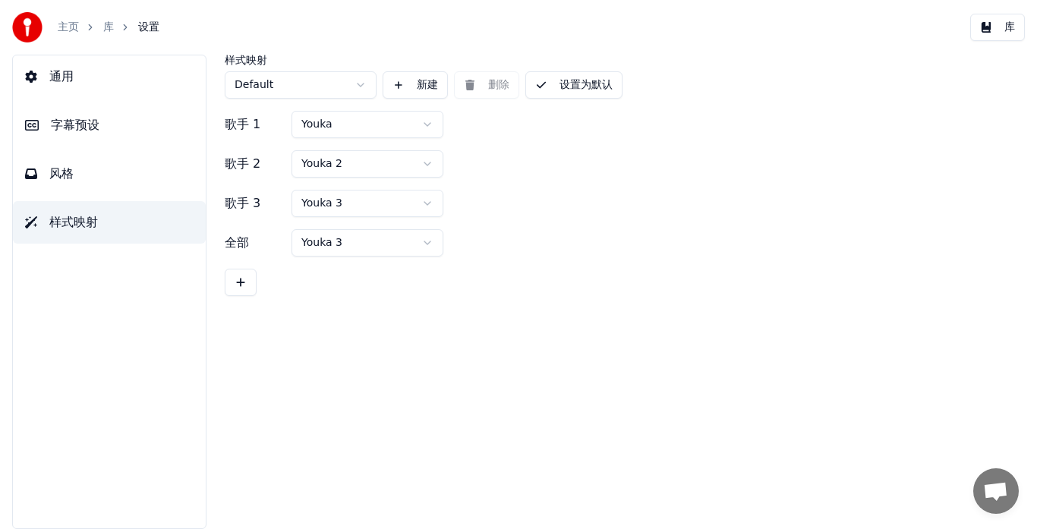
click at [121, 194] on button "风格" at bounding box center [109, 174] width 193 height 43
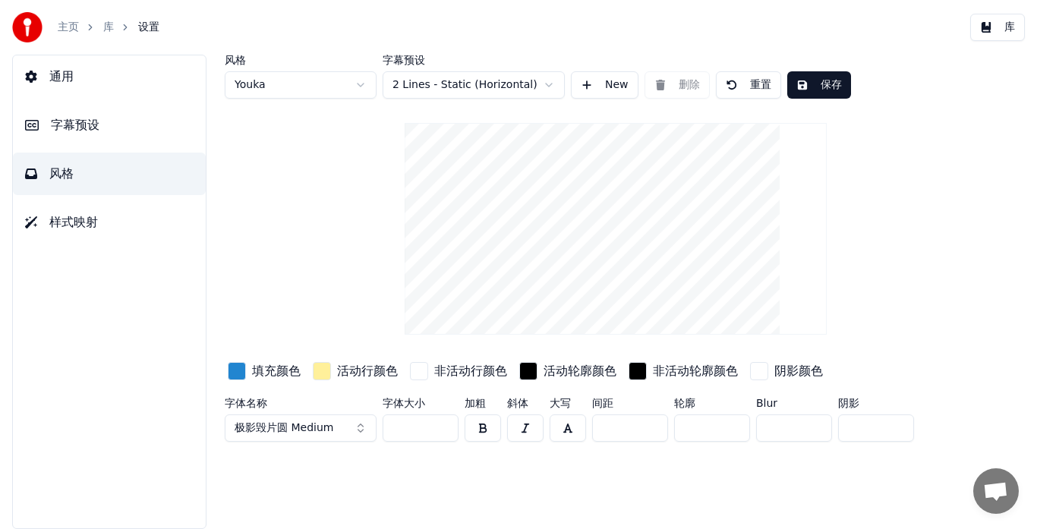
click at [574, 428] on button "button" at bounding box center [568, 428] width 36 height 27
click at [829, 88] on button "保存" at bounding box center [820, 84] width 64 height 27
click at [998, 35] on button "库" at bounding box center [998, 27] width 55 height 27
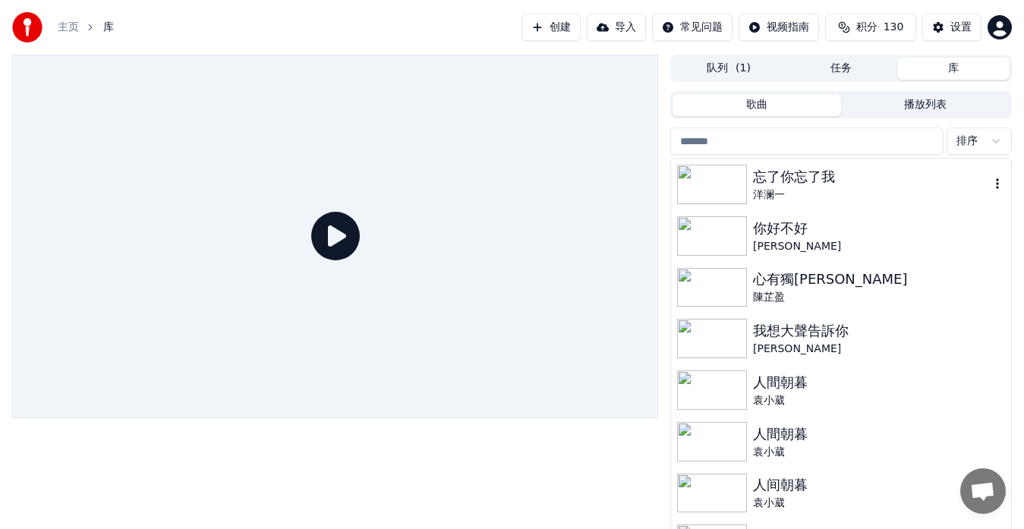
click at [691, 194] on img at bounding box center [712, 184] width 70 height 39
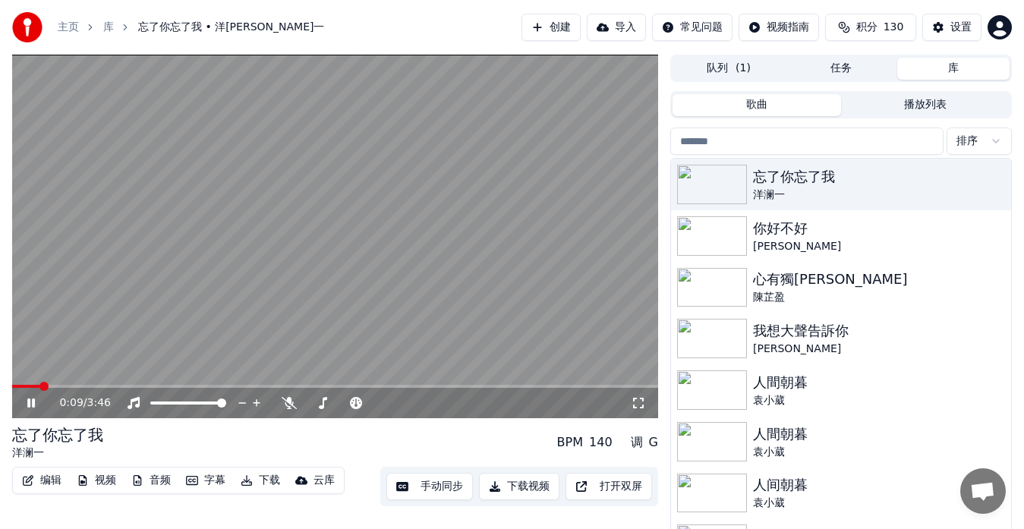
click at [56, 386] on span at bounding box center [335, 386] width 646 height 3
click at [15, 386] on span at bounding box center [48, 386] width 73 height 3
click at [12, 388] on span at bounding box center [12, 386] width 0 height 3
click at [935, 25] on button "设置" at bounding box center [952, 27] width 59 height 27
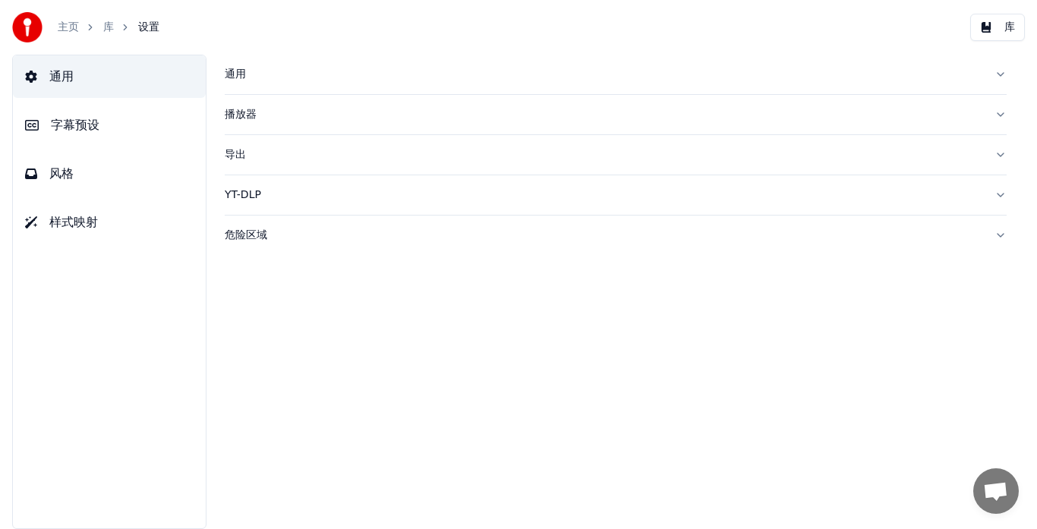
click at [87, 185] on button "风格" at bounding box center [109, 174] width 193 height 43
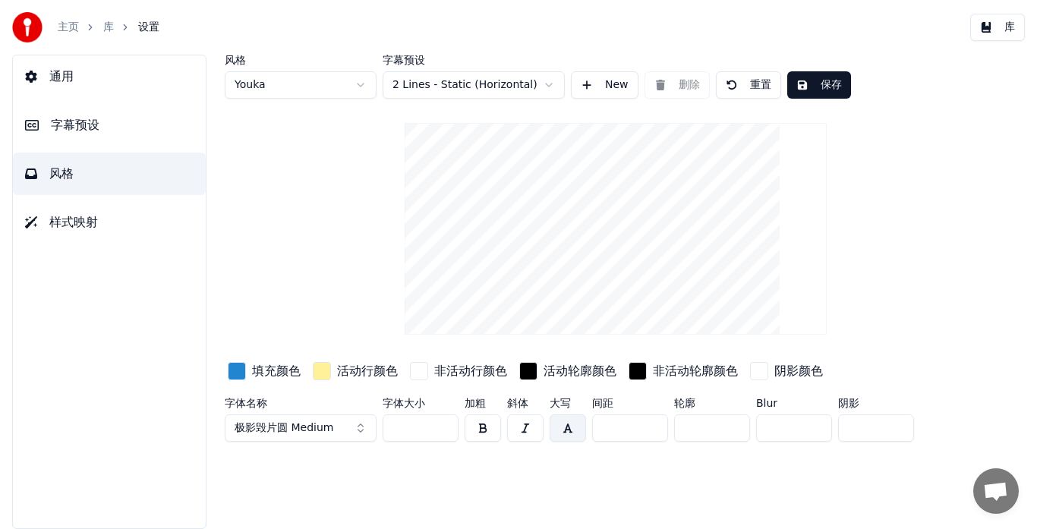
click at [571, 427] on button "button" at bounding box center [568, 428] width 36 height 27
click at [442, 424] on input "***" at bounding box center [421, 428] width 76 height 27
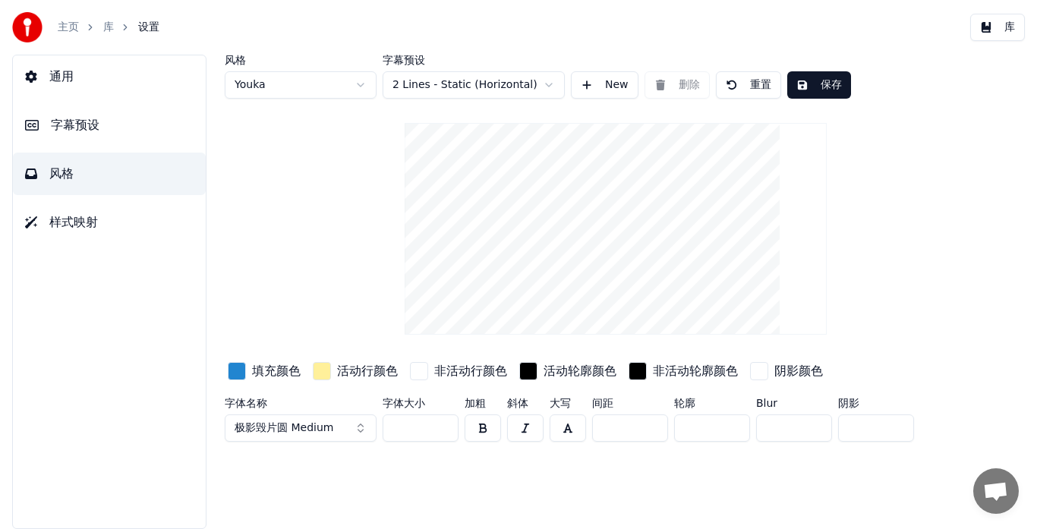
type input "***"
click at [442, 424] on input "***" at bounding box center [421, 428] width 76 height 27
click at [824, 79] on button "保存" at bounding box center [820, 84] width 64 height 27
click at [989, 27] on button "库" at bounding box center [998, 27] width 55 height 27
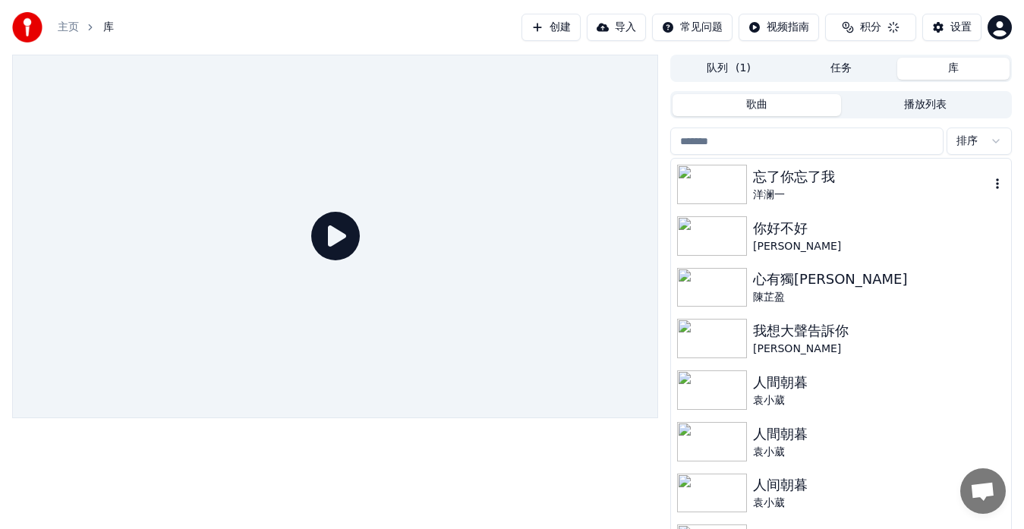
click at [786, 194] on div "洋澜一" at bounding box center [871, 195] width 237 height 15
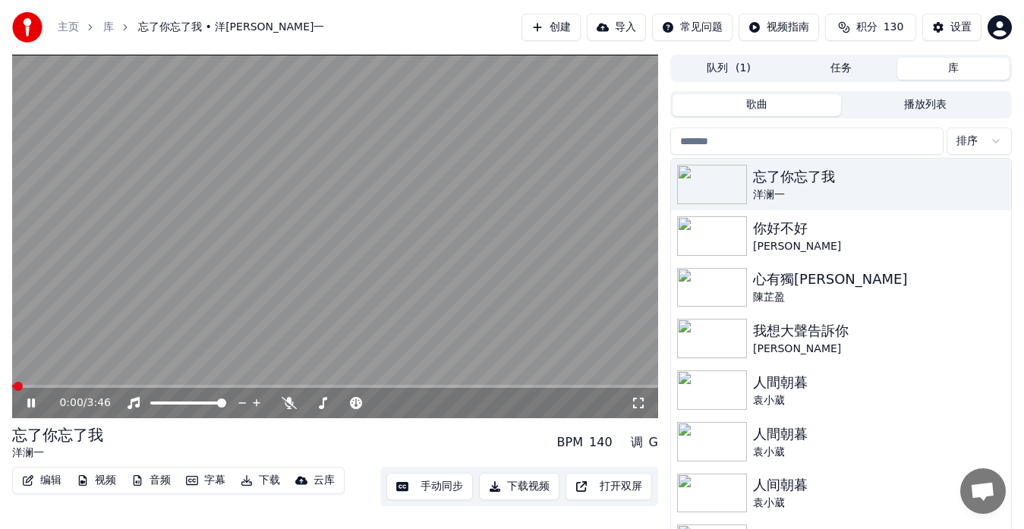
click at [55, 385] on span at bounding box center [335, 386] width 646 height 3
click at [33, 404] on icon at bounding box center [31, 403] width 8 height 9
click at [417, 489] on button "手动同步" at bounding box center [430, 486] width 87 height 27
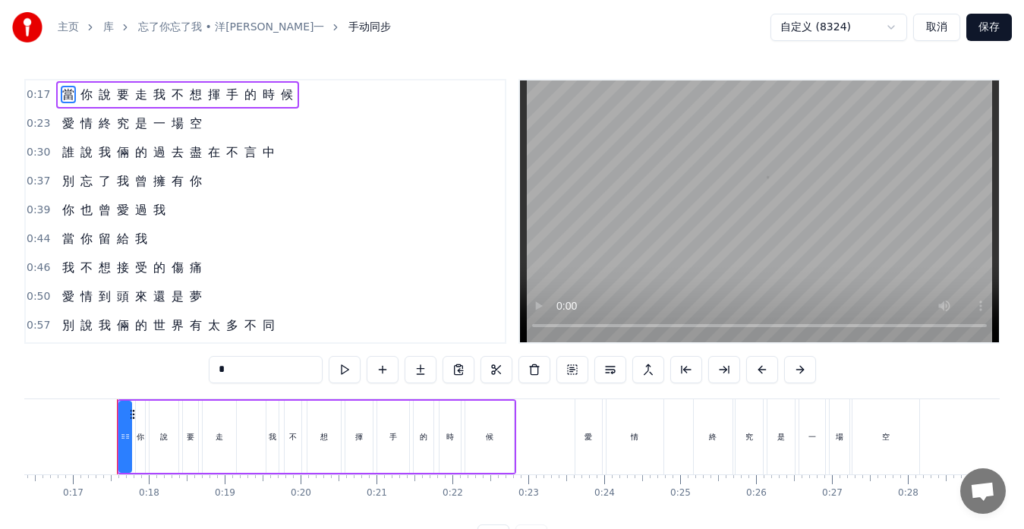
scroll to position [0, 1258]
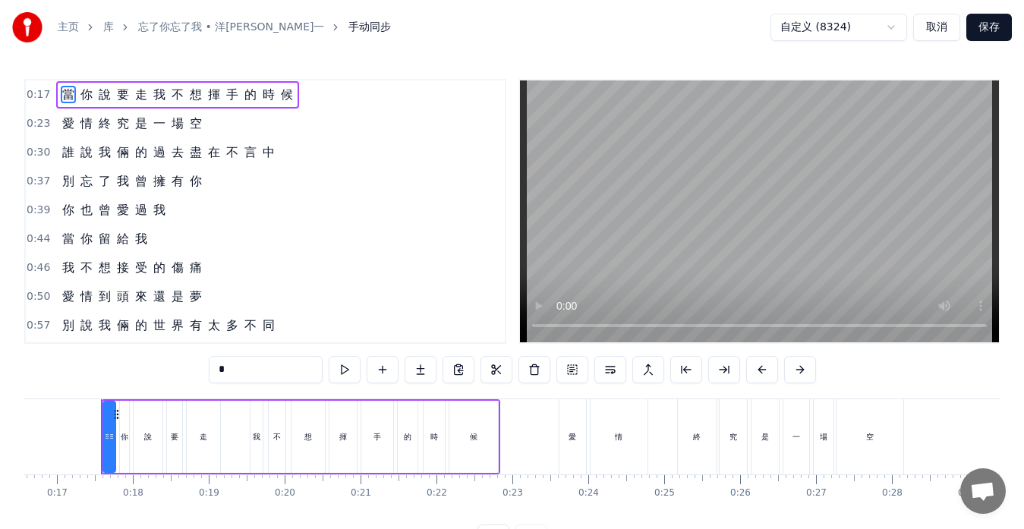
drag, startPoint x: 496, startPoint y: 121, endPoint x: 510, endPoint y: 258, distance: 138.1
click at [510, 258] on html "主页 库 忘了你忘了我 • 洋[PERSON_NAME]一 手动同步 自定义 (8324) 取消 保存 0:17 當 你 說 要 走 我 不 想 揮 手 的 …" at bounding box center [512, 288] width 1024 height 576
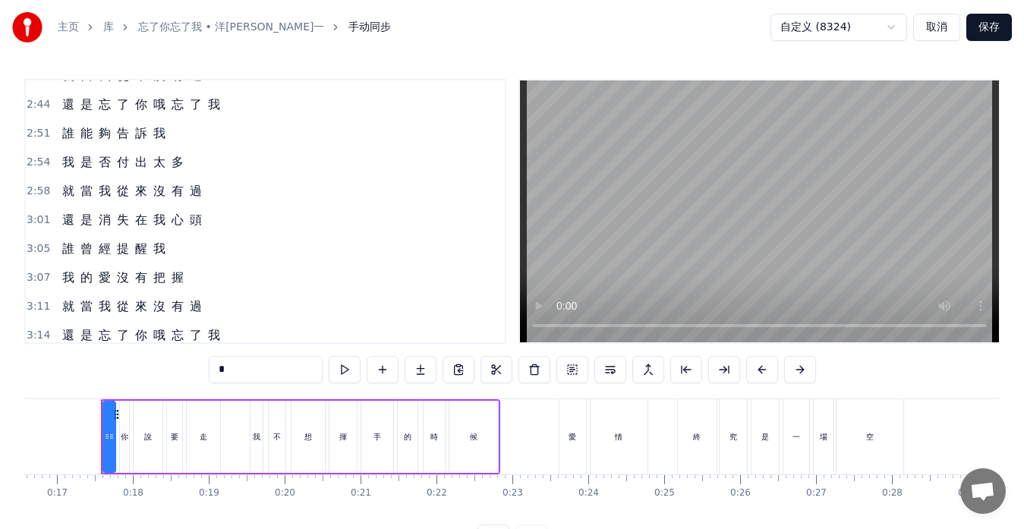
scroll to position [921, 0]
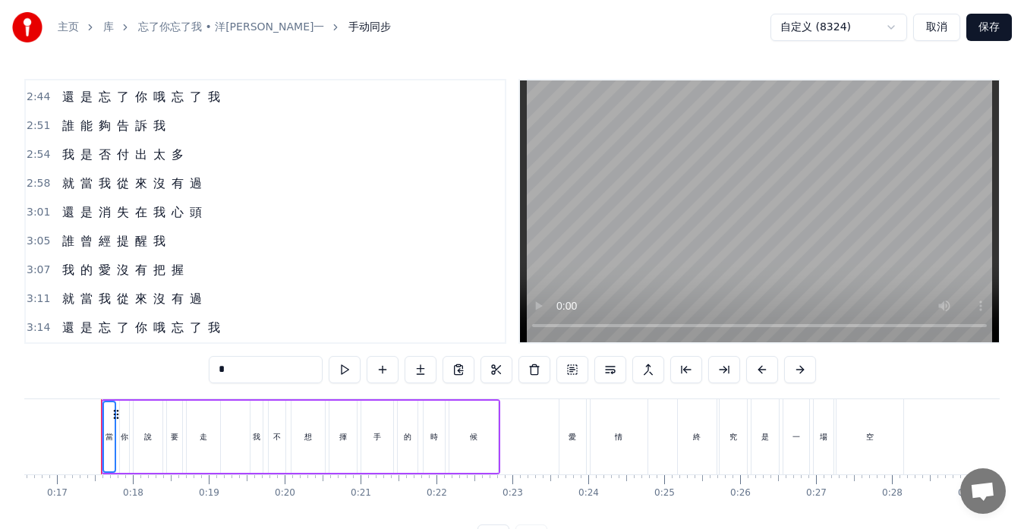
click at [230, 333] on div "3:14 還 是 忘 了 你 哦 忘 了 我" at bounding box center [265, 328] width 479 height 29
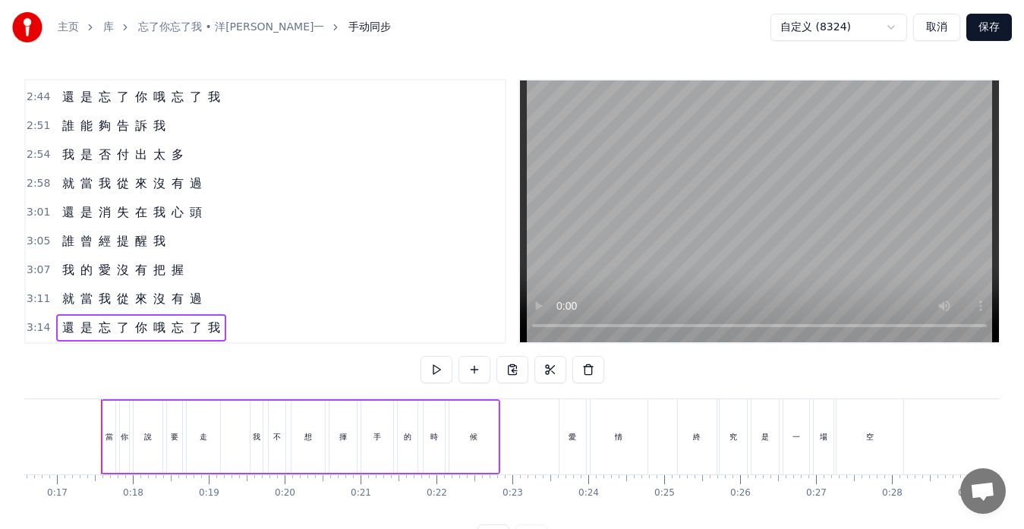
click at [201, 308] on div "就 當 我 從 來 沒 有 過" at bounding box center [132, 299] width 152 height 27
click at [188, 276] on div "3:07 我 的 愛 沒 有 把 握" at bounding box center [265, 270] width 479 height 29
click at [170, 249] on div "3:05 誰 曾 經 提 醒 我" at bounding box center [265, 241] width 479 height 29
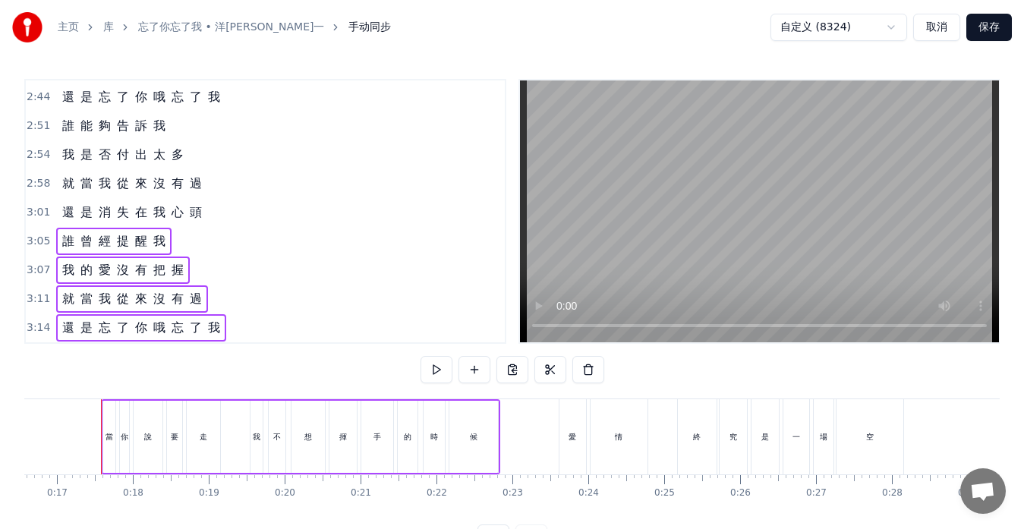
click at [200, 222] on div "還 是 消 失 在 我 心 頭" at bounding box center [132, 212] width 152 height 27
click at [194, 160] on div "2:54 我 是 否 付 出 太 多" at bounding box center [265, 154] width 479 height 29
click at [203, 187] on div "就 當 我 從 來 沒 有 過" at bounding box center [132, 183] width 152 height 27
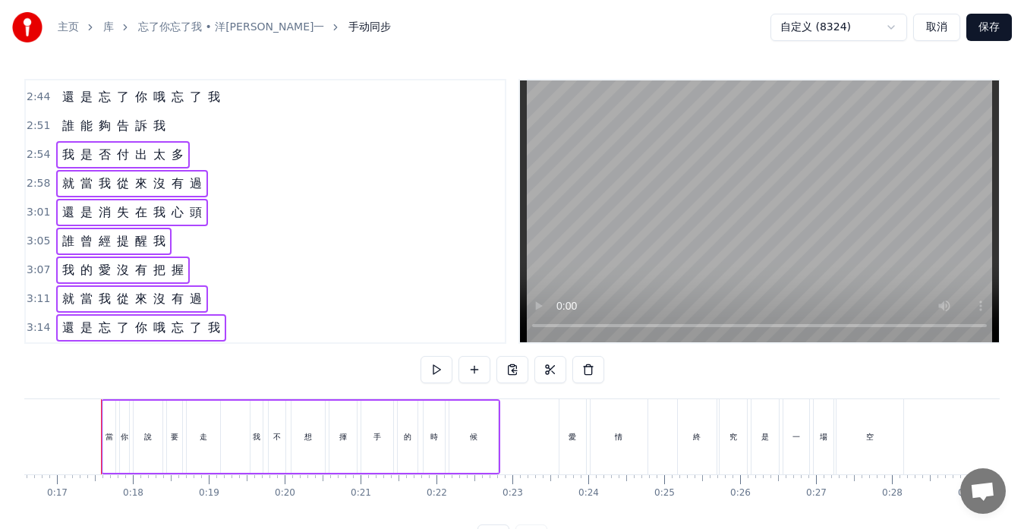
click at [166, 128] on div "誰 能 夠 告 訴 我" at bounding box center [113, 125] width 115 height 27
click at [218, 102] on span "我" at bounding box center [214, 96] width 15 height 17
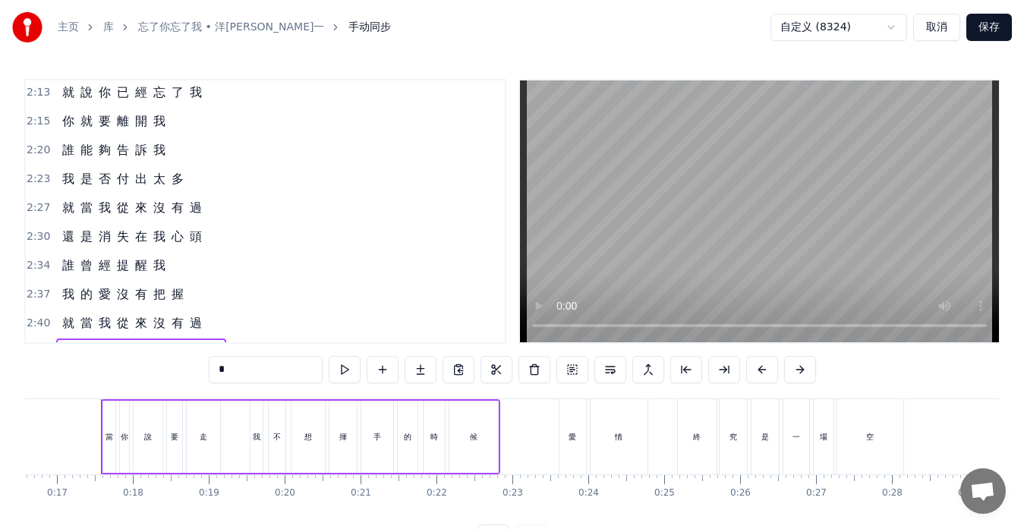
scroll to position [655, 0]
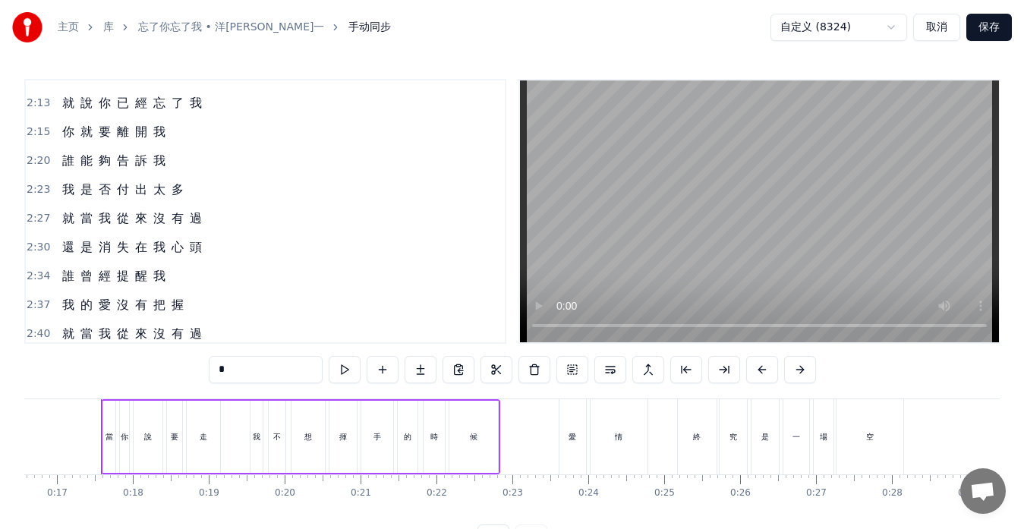
click at [180, 327] on span "有" at bounding box center [177, 333] width 15 height 17
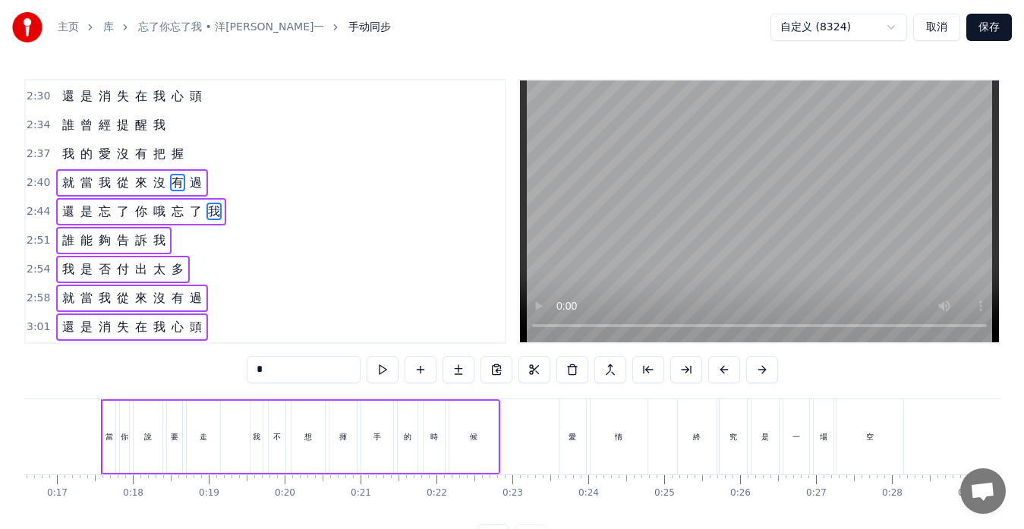
scroll to position [807, 0]
click at [183, 147] on div "我 的 愛 沒 有 把 握" at bounding box center [123, 153] width 134 height 27
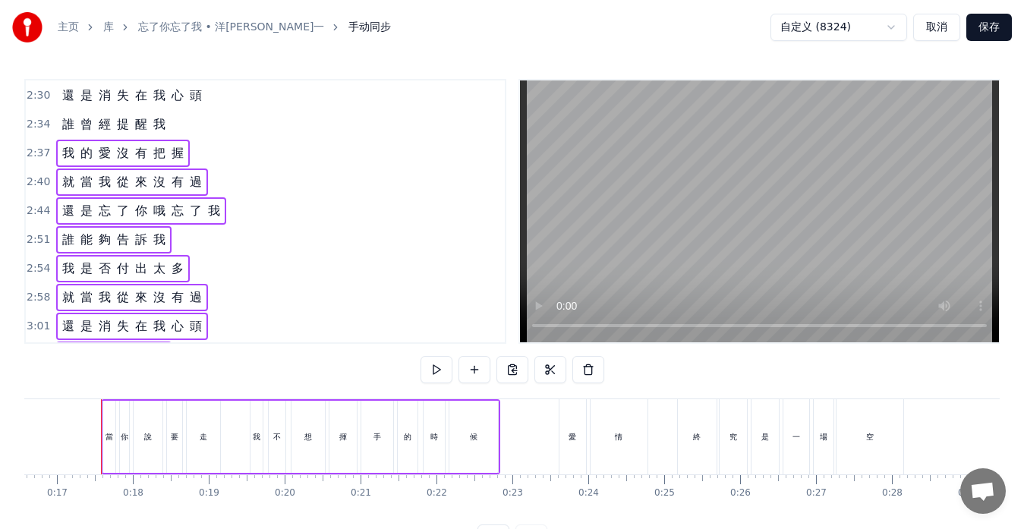
click at [165, 128] on div "誰 曾 經 提 醒 我" at bounding box center [113, 124] width 115 height 27
click at [198, 101] on span "頭" at bounding box center [195, 95] width 15 height 17
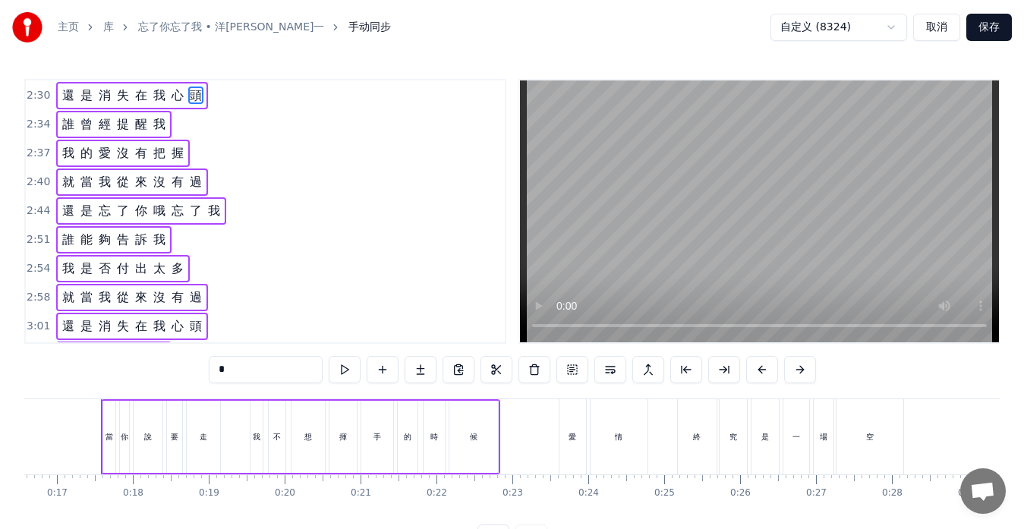
scroll to position [692, 0]
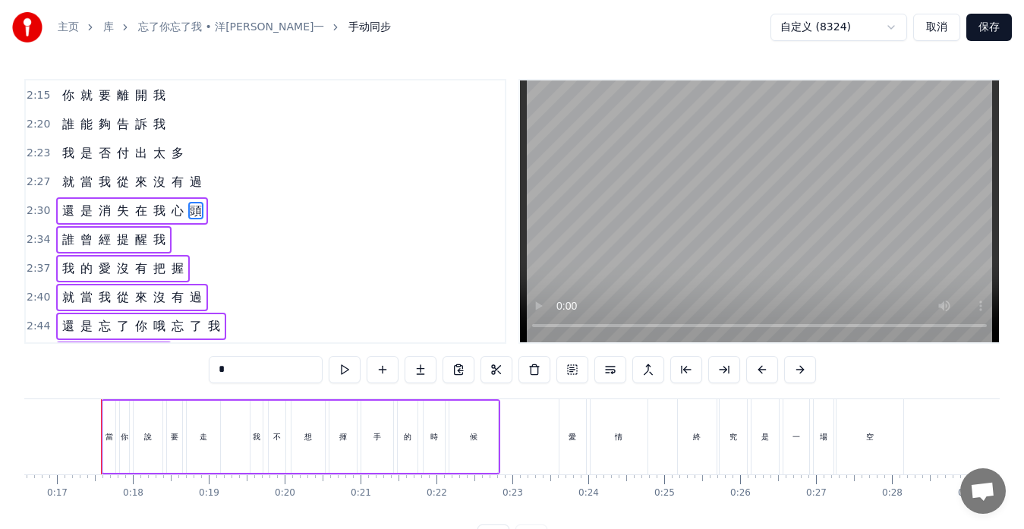
click at [197, 184] on span "過" at bounding box center [195, 181] width 15 height 17
click at [174, 162] on span "多" at bounding box center [177, 152] width 15 height 17
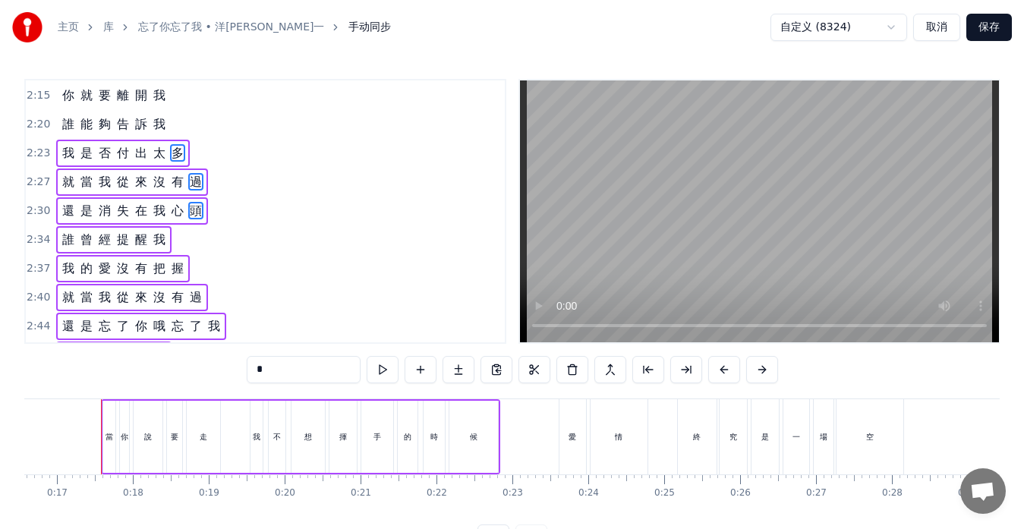
click at [153, 132] on span "我" at bounding box center [159, 123] width 15 height 17
click at [149, 103] on div "你 就 要 離 開 我" at bounding box center [113, 95] width 115 height 27
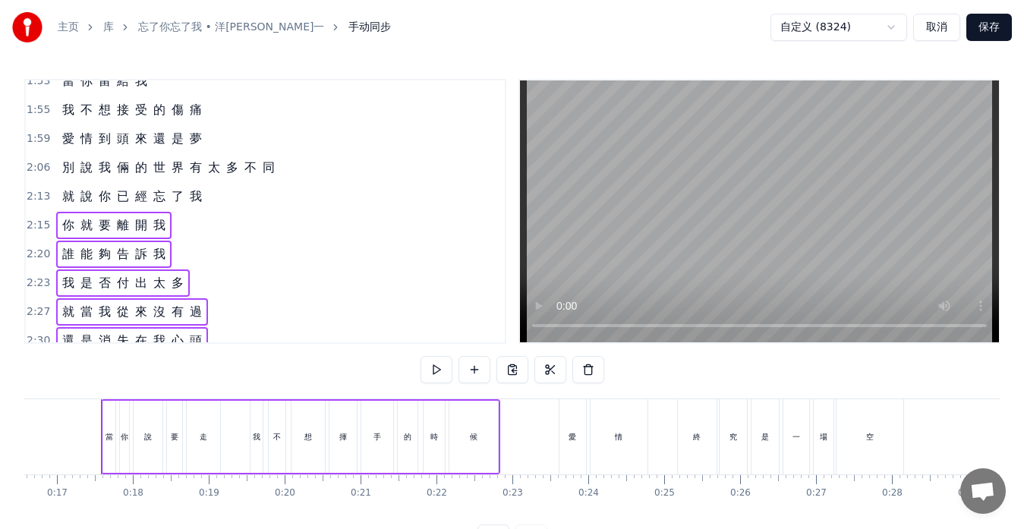
scroll to position [540, 0]
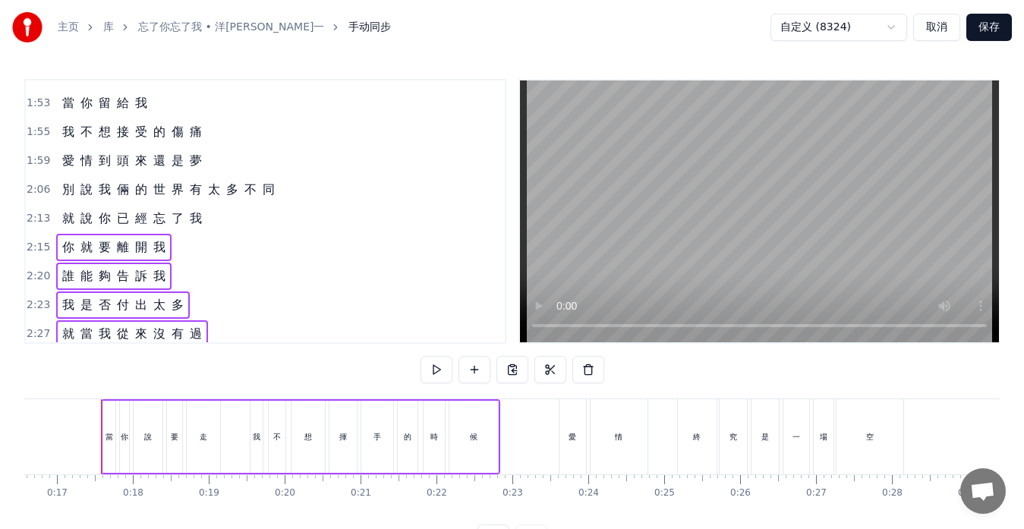
click at [185, 212] on div "就 說 你 已 經 忘 了 我" at bounding box center [132, 218] width 152 height 27
click at [180, 192] on span "界" at bounding box center [177, 189] width 15 height 17
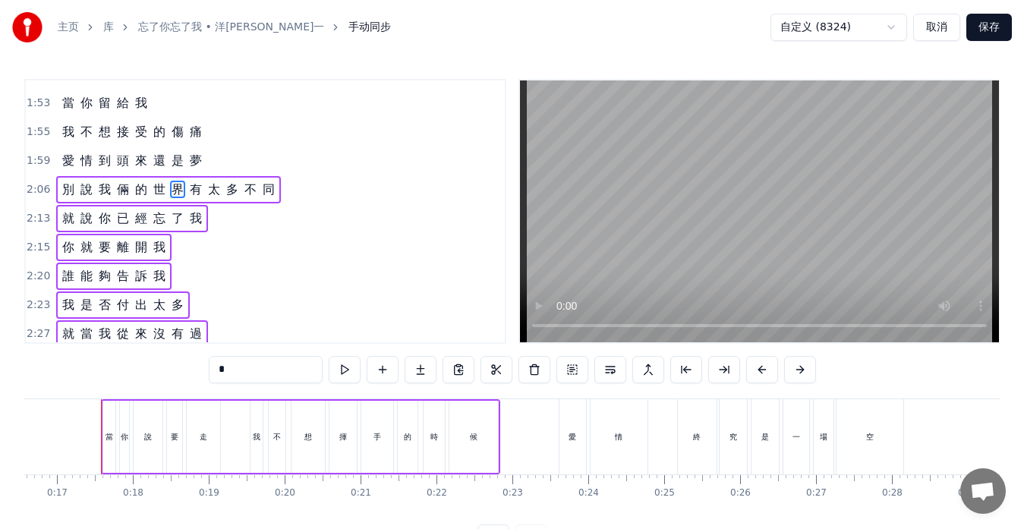
scroll to position [519, 0]
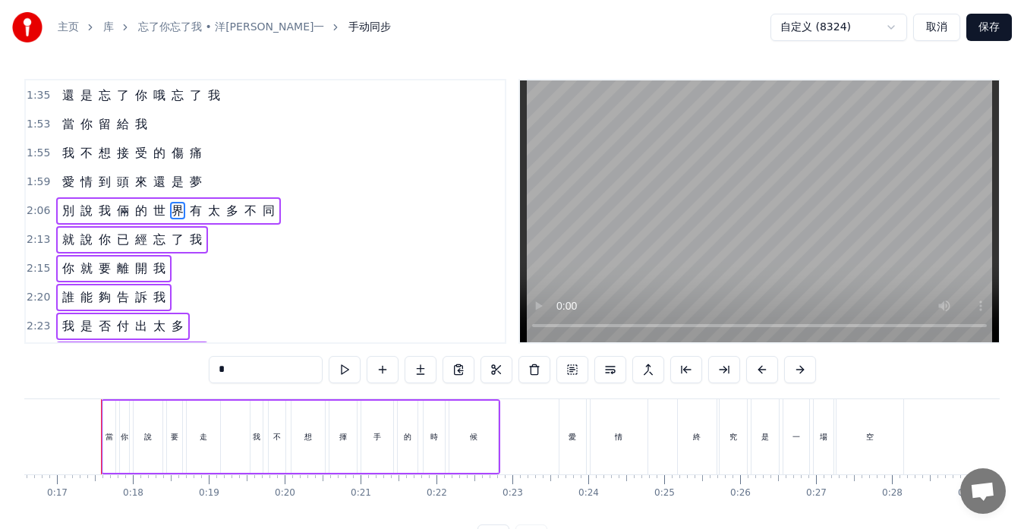
click at [174, 180] on span "是" at bounding box center [177, 181] width 15 height 17
click at [171, 157] on span "傷" at bounding box center [177, 152] width 15 height 17
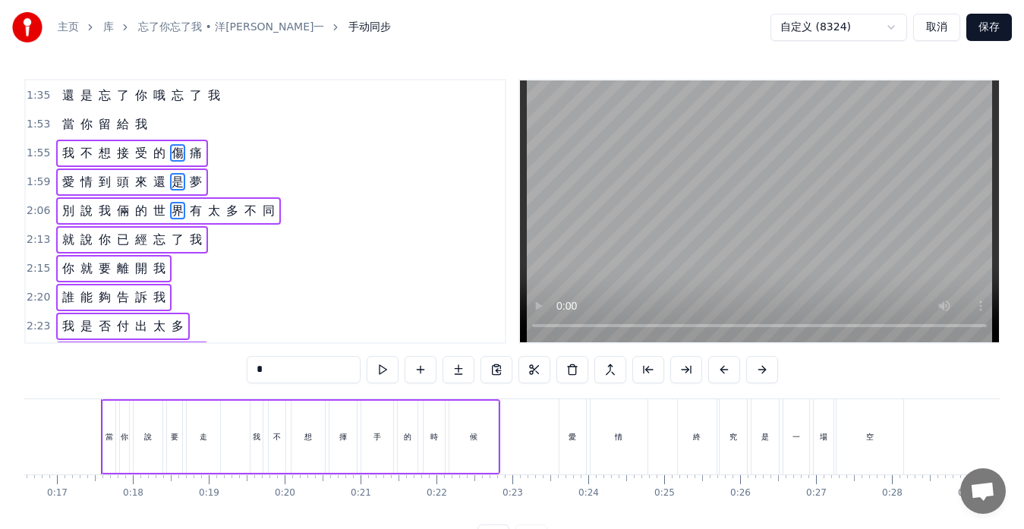
click at [137, 127] on span "我" at bounding box center [141, 123] width 15 height 17
click at [156, 94] on span "哦" at bounding box center [159, 95] width 15 height 17
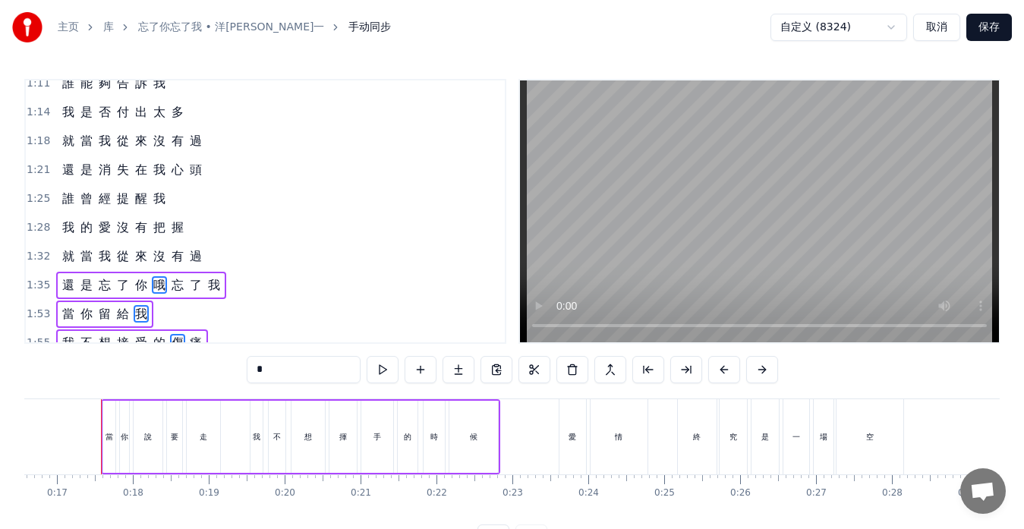
scroll to position [291, 0]
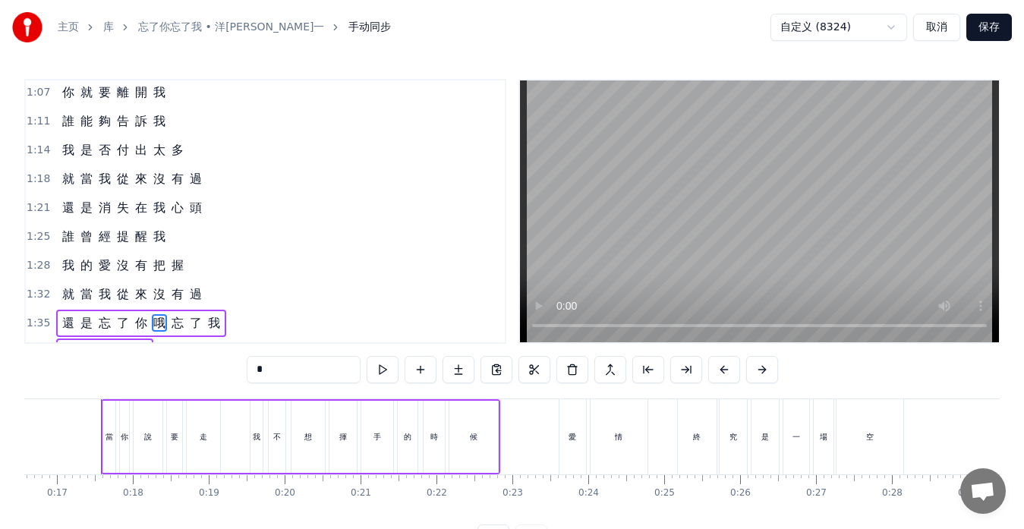
click at [185, 287] on div "就 當 我 從 來 沒 有 過" at bounding box center [132, 294] width 152 height 27
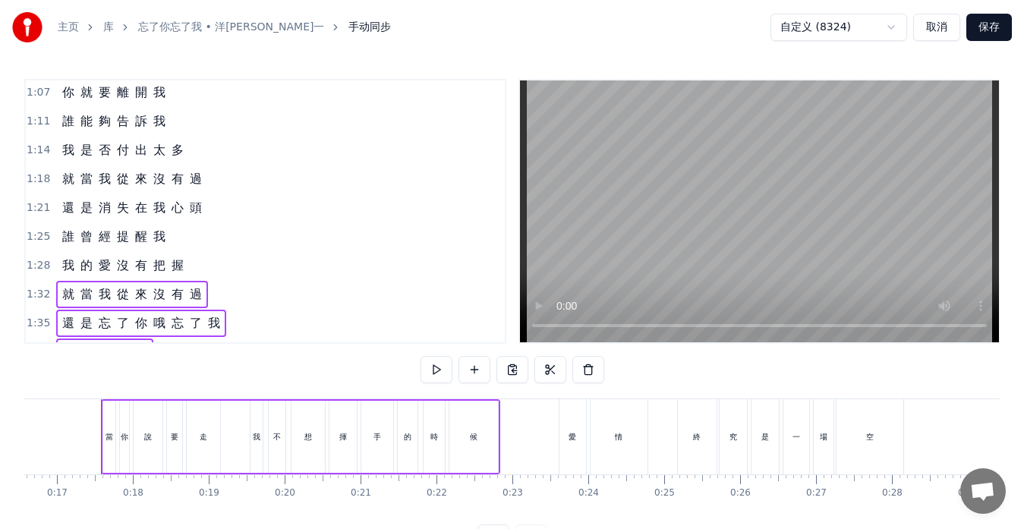
click at [170, 267] on span "握" at bounding box center [177, 265] width 15 height 17
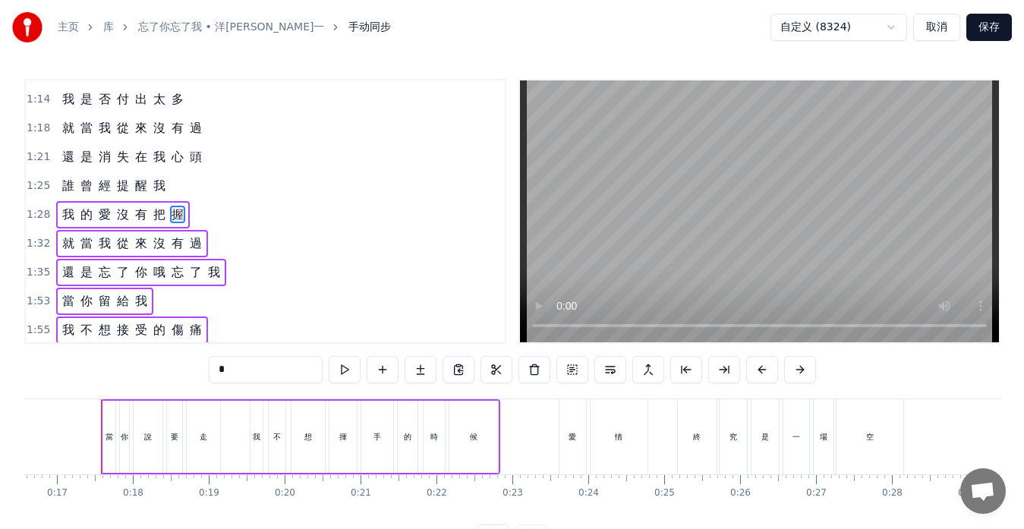
scroll to position [346, 0]
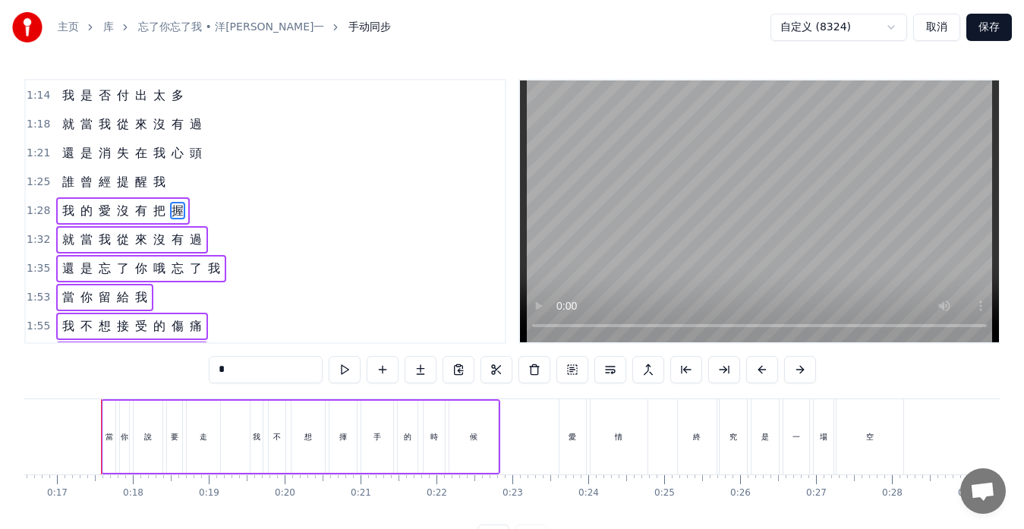
click at [140, 181] on span "醒" at bounding box center [141, 181] width 15 height 17
click at [138, 160] on span "在" at bounding box center [141, 152] width 15 height 17
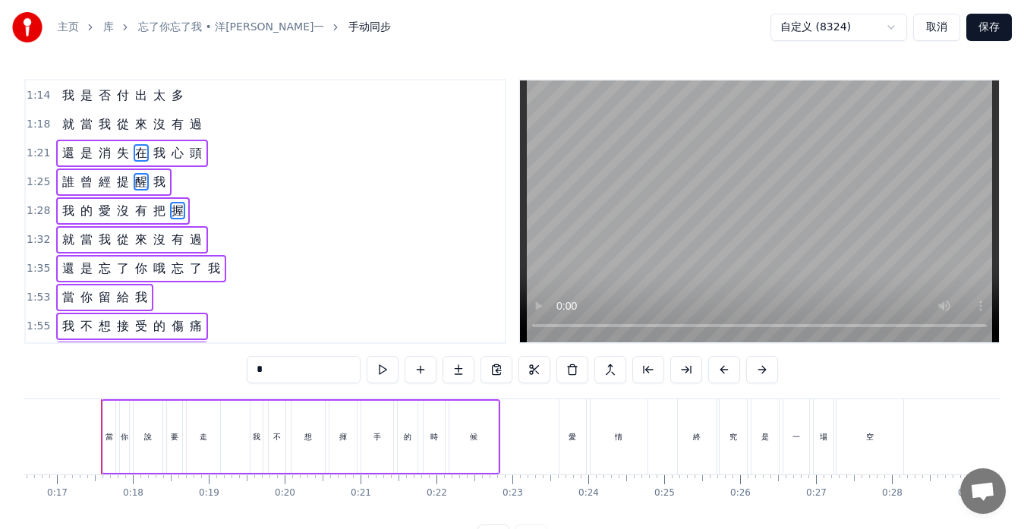
click at [138, 128] on span "來" at bounding box center [141, 123] width 15 height 17
click at [134, 102] on span "出" at bounding box center [141, 95] width 15 height 17
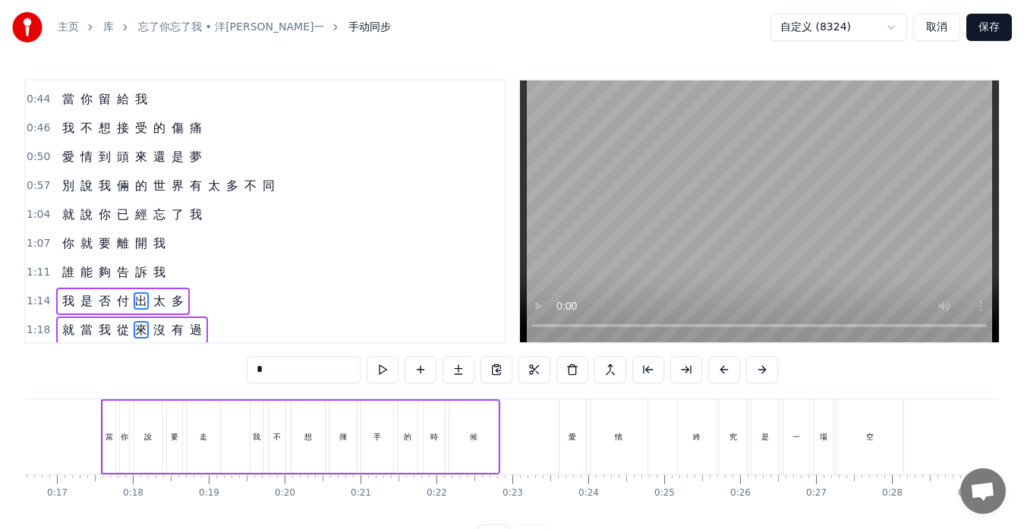
scroll to position [118, 0]
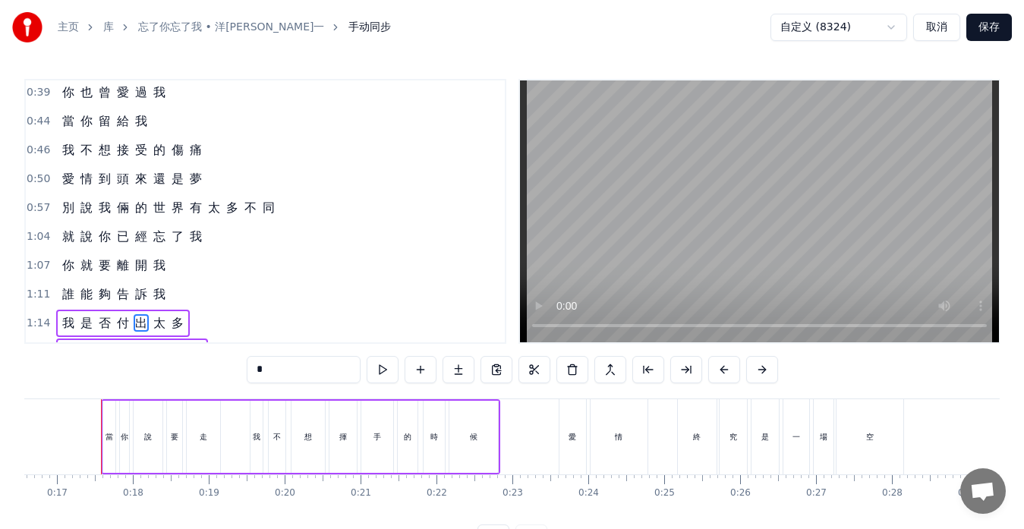
click at [134, 297] on span "訴" at bounding box center [141, 294] width 15 height 17
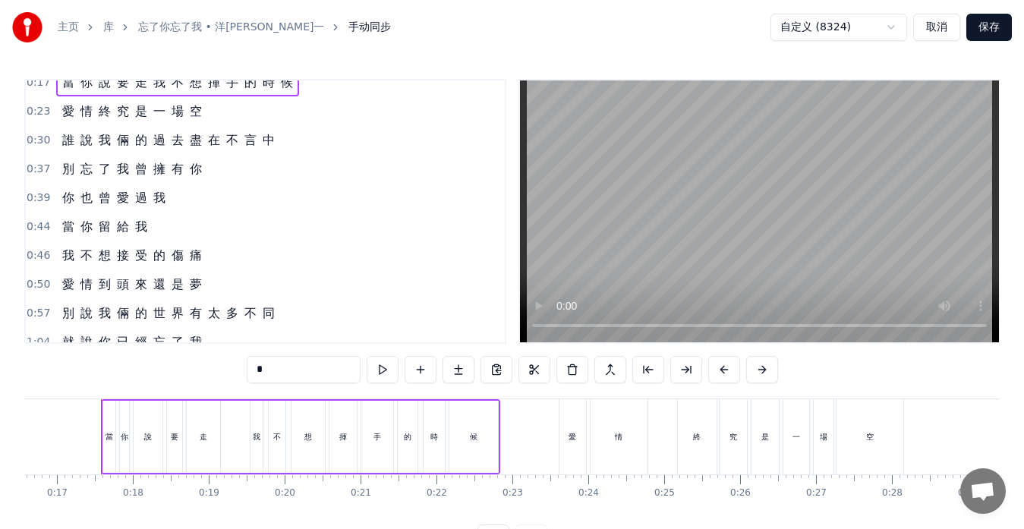
scroll to position [0, 0]
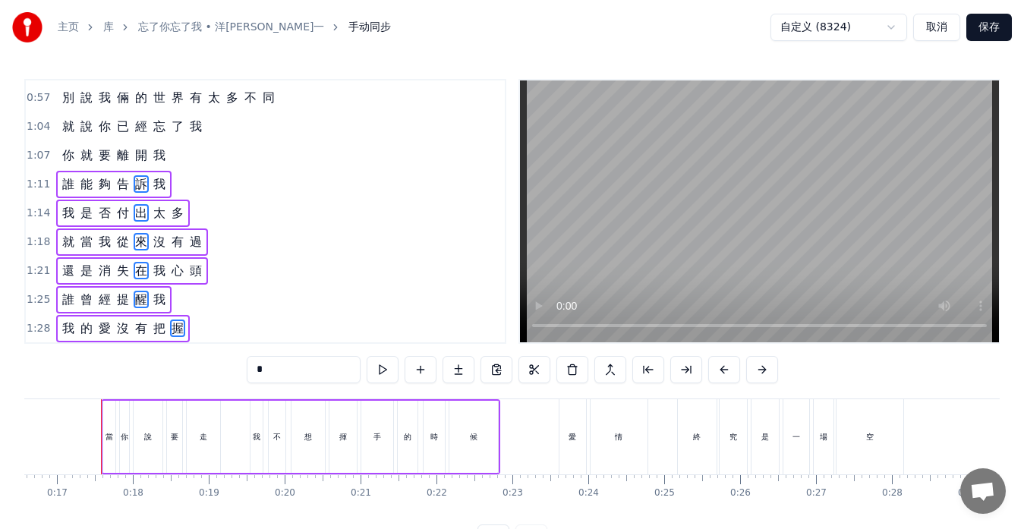
click at [159, 150] on span "我" at bounding box center [159, 155] width 15 height 17
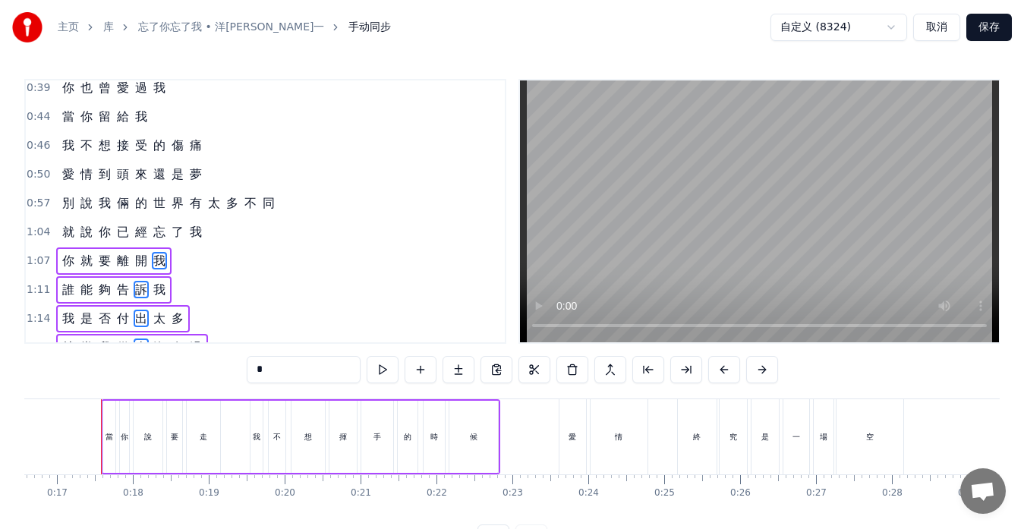
scroll to position [118, 0]
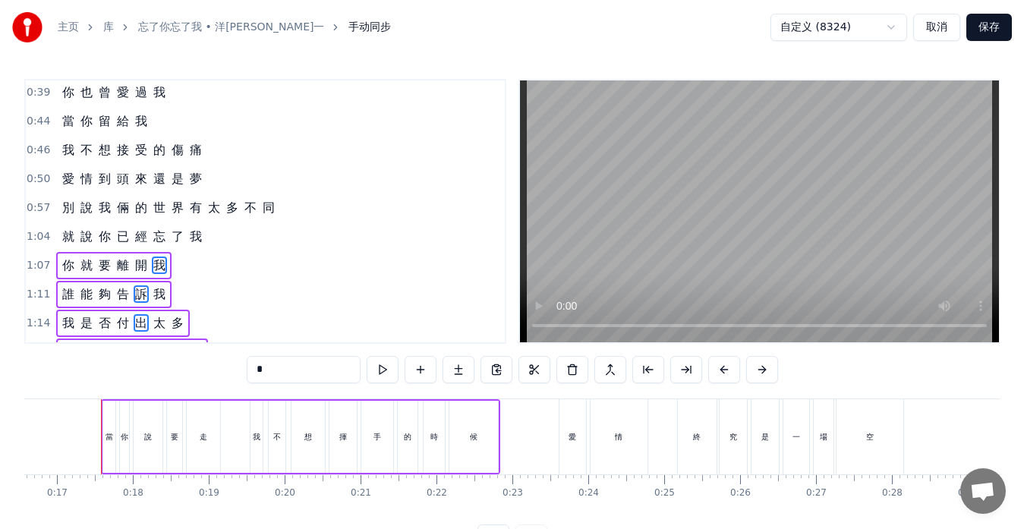
click at [188, 244] on span "我" at bounding box center [195, 236] width 15 height 17
click at [199, 214] on span "有" at bounding box center [195, 207] width 15 height 17
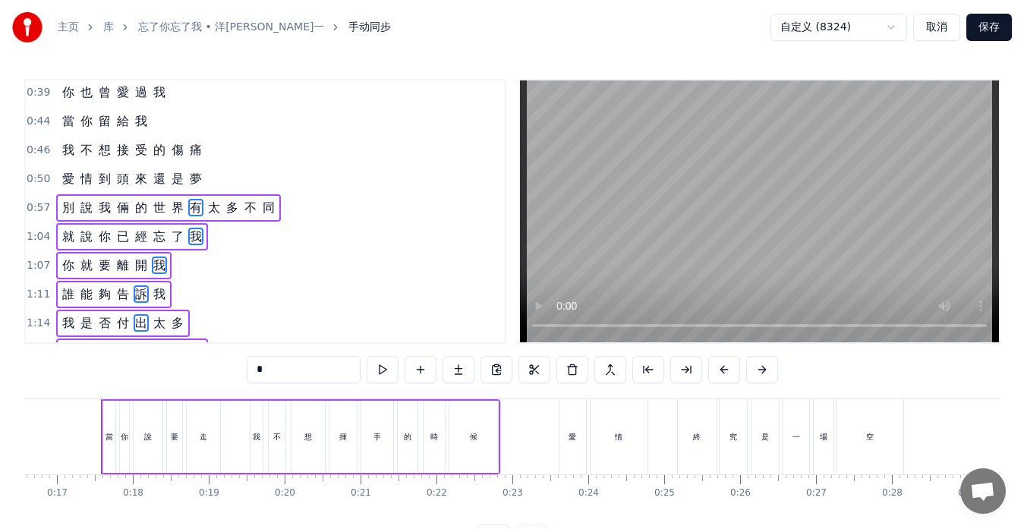
click at [197, 189] on div "愛 情 到 頭 來 還 是 夢" at bounding box center [132, 179] width 152 height 27
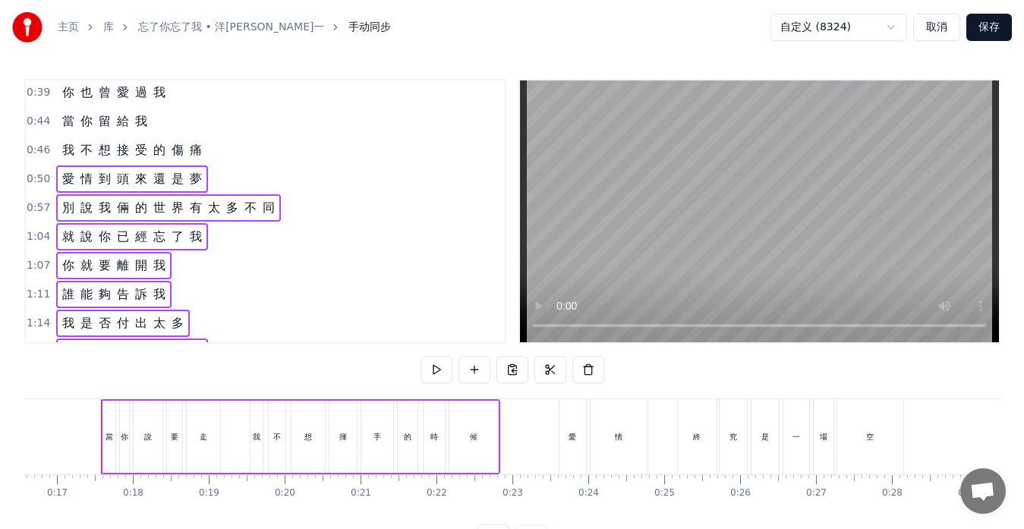
click at [185, 158] on div "我 不 想 接 受 的 傷 痛" at bounding box center [132, 150] width 152 height 27
click at [147, 129] on div "當 你 留 給 我" at bounding box center [104, 121] width 97 height 27
click at [158, 103] on div "你 也 曾 愛 過 我" at bounding box center [113, 92] width 115 height 27
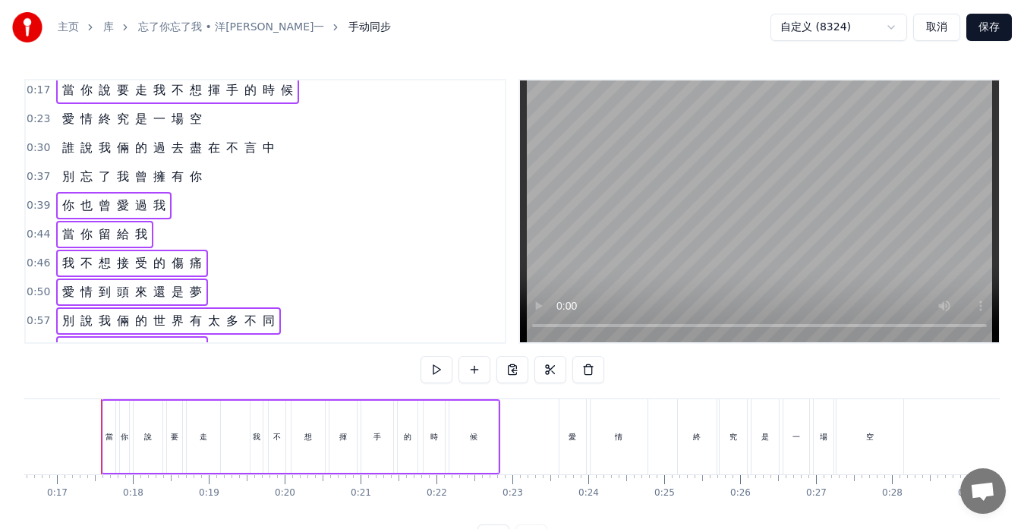
scroll to position [0, 0]
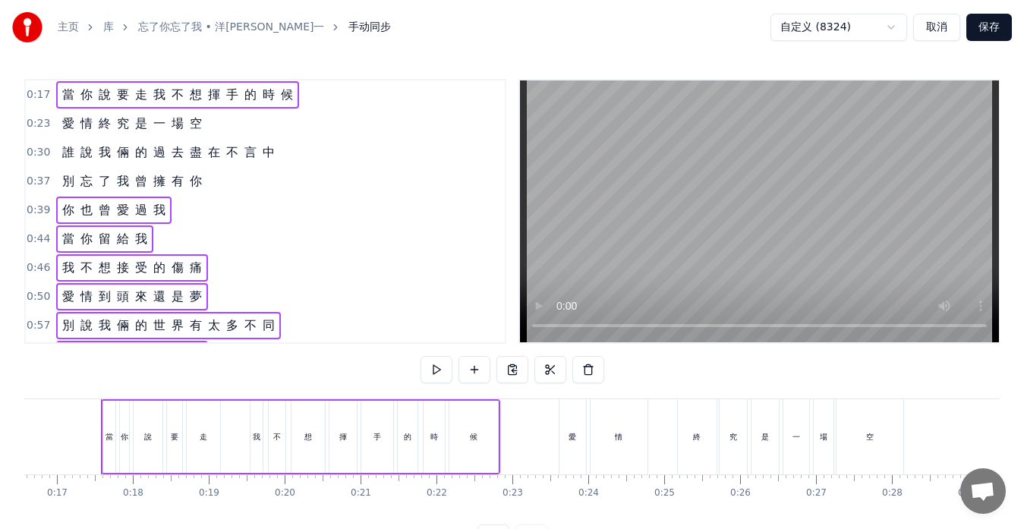
click at [185, 190] on div "別 忘 了 我 曾 擁 有 你" at bounding box center [132, 181] width 152 height 27
click at [177, 163] on div "誰 說 我 倆 的 過 去 盡 在 不 言 中" at bounding box center [168, 152] width 225 height 27
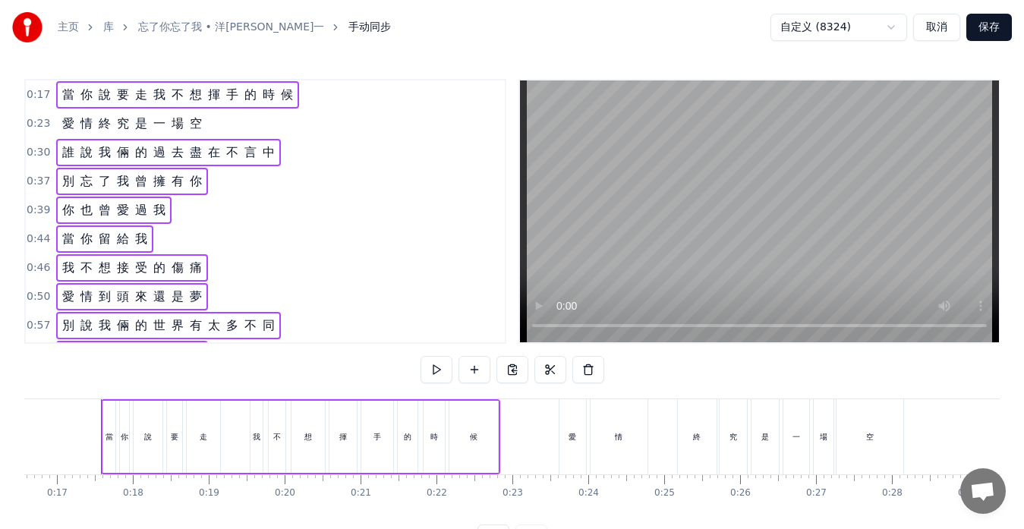
click at [172, 132] on span "場" at bounding box center [177, 123] width 15 height 17
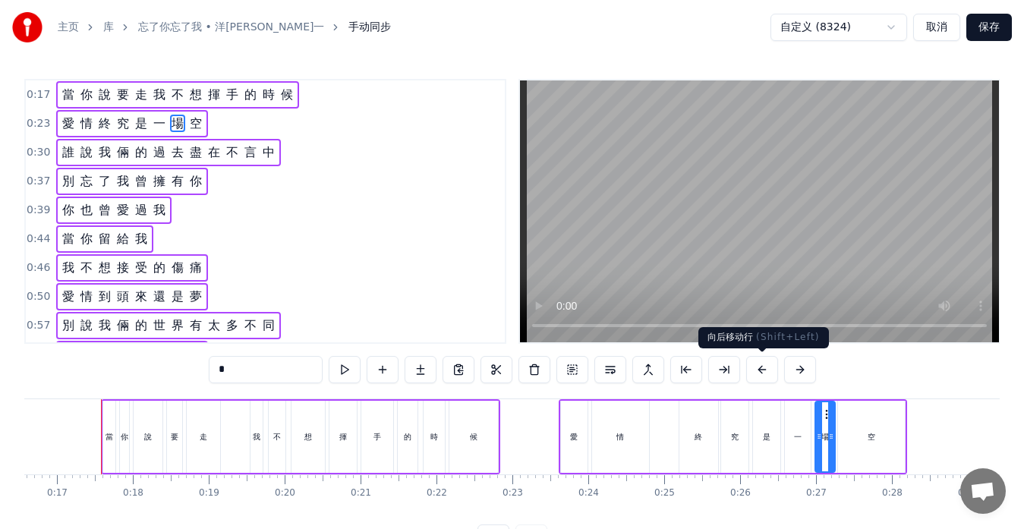
click at [759, 372] on button at bounding box center [763, 369] width 32 height 27
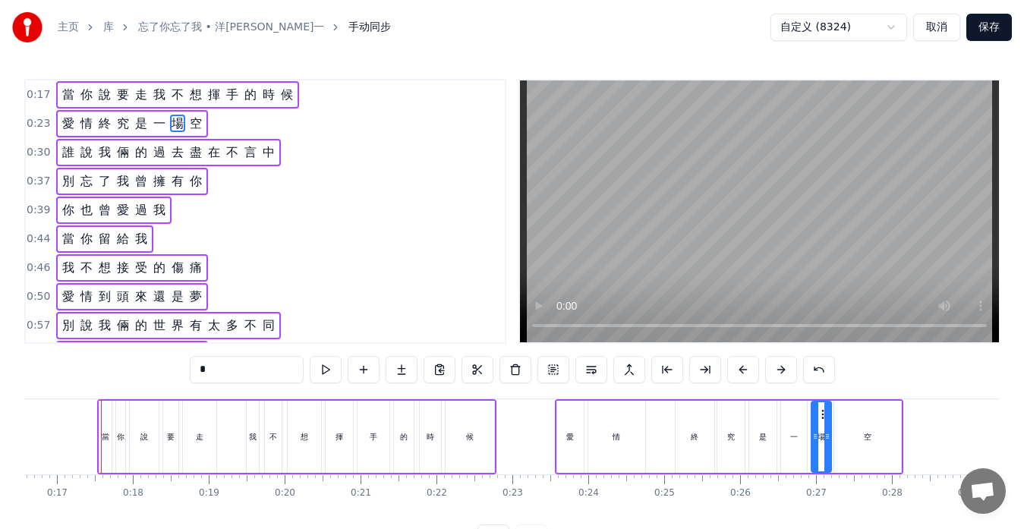
click at [744, 373] on button at bounding box center [744, 369] width 32 height 27
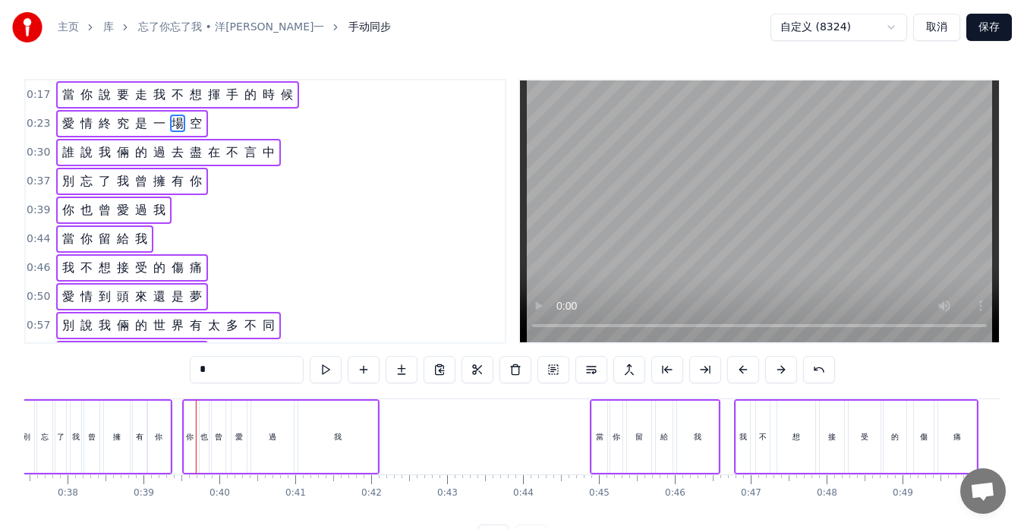
scroll to position [0, 2920]
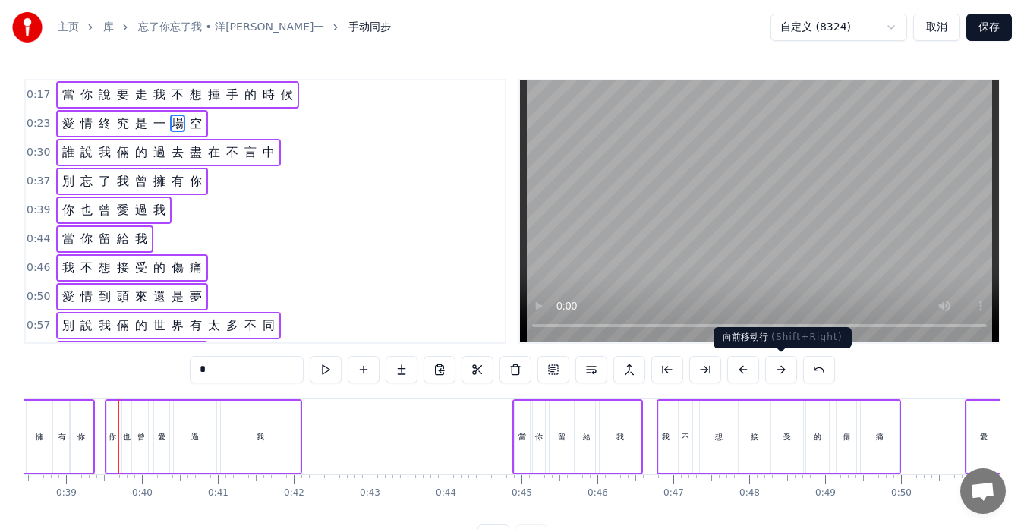
click at [784, 371] on button at bounding box center [781, 369] width 32 height 27
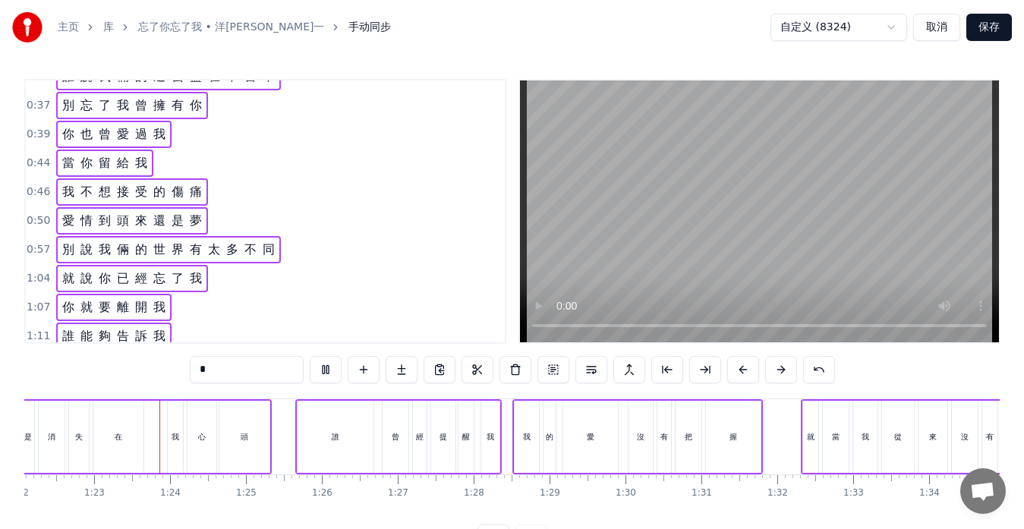
scroll to position [0, 0]
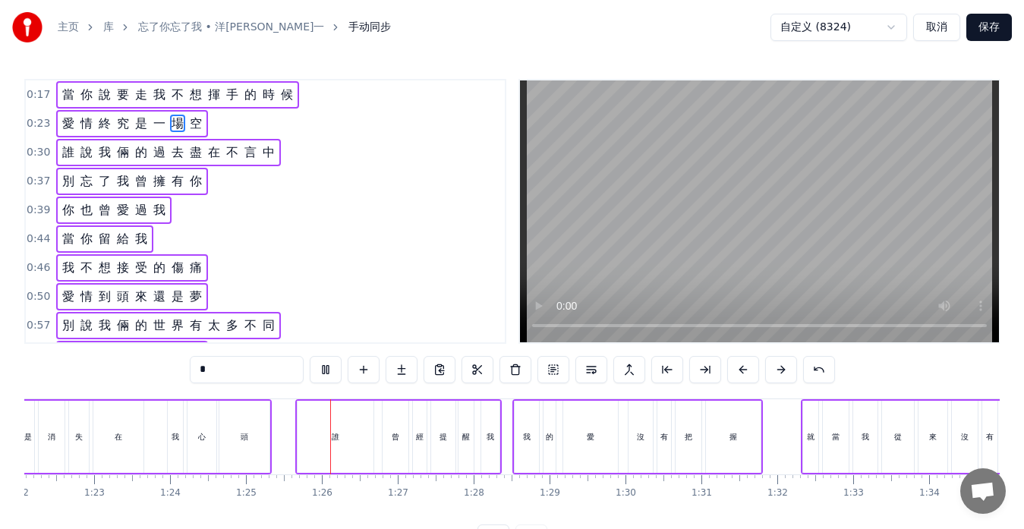
click at [273, 104] on div "當 你 說 要 走 我 不 想 揮 手 的 時 候" at bounding box center [177, 94] width 243 height 27
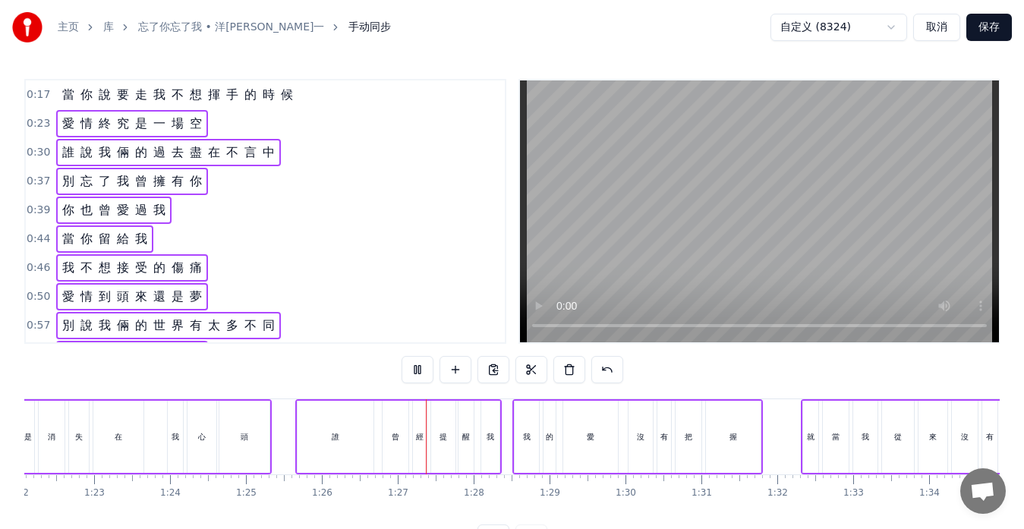
click at [270, 107] on div "當 你 說 要 走 我 不 想 揮 手 的 時 候" at bounding box center [177, 94] width 243 height 27
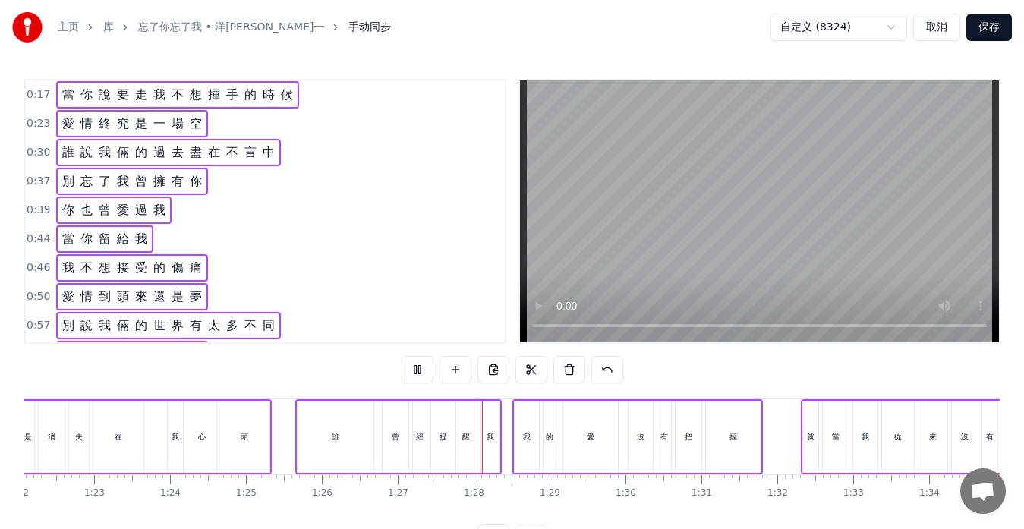
click at [273, 104] on div "當 你 說 要 走 我 不 想 揮 手 的 時 候" at bounding box center [177, 94] width 243 height 27
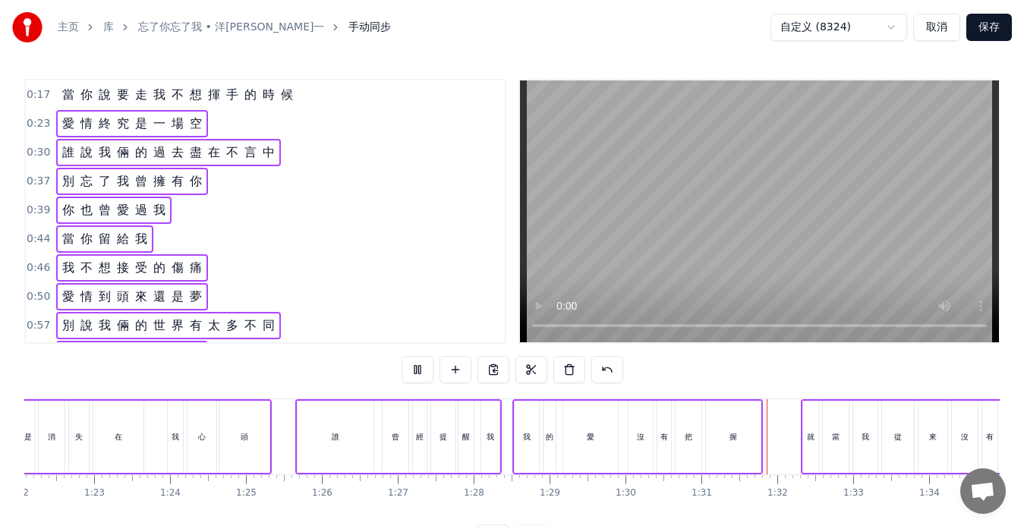
click at [184, 133] on div "愛 情 終 究 是 一 場 空" at bounding box center [132, 123] width 152 height 27
click at [248, 162] on div "誰 說 我 倆 的 過 去 盡 在 不 言 中" at bounding box center [168, 152] width 225 height 27
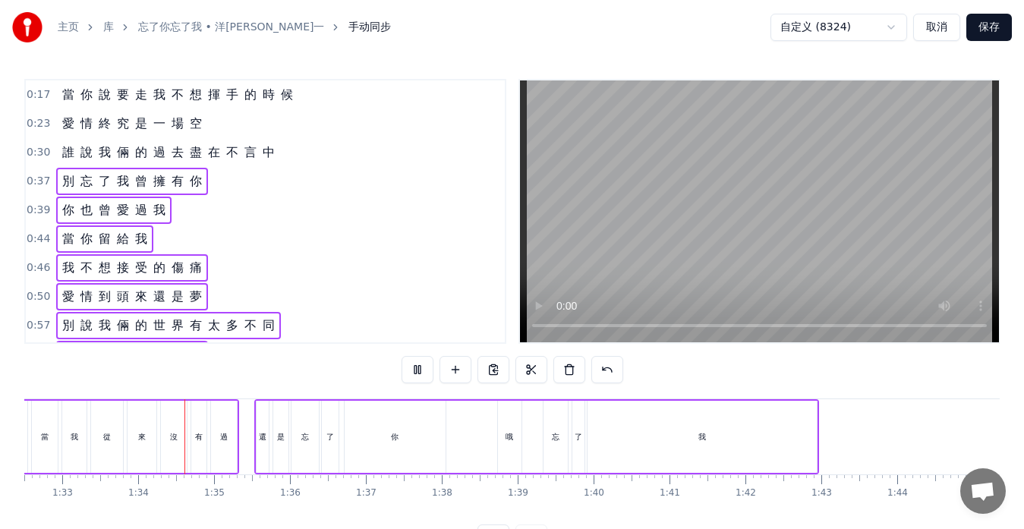
scroll to position [0, 7064]
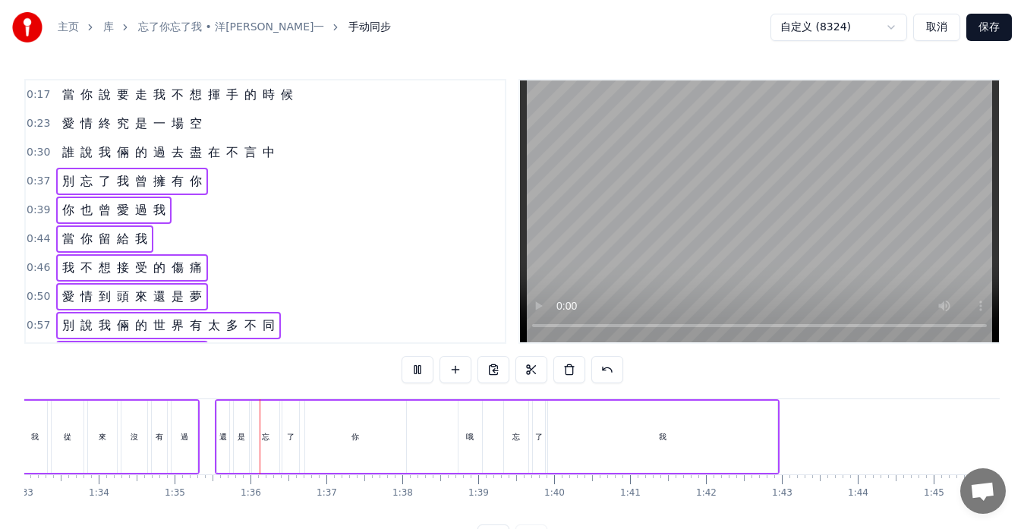
click at [183, 191] on div "別 忘 了 我 曾 擁 有 你" at bounding box center [132, 181] width 152 height 27
click at [156, 219] on div "你 也 曾 愛 過 我" at bounding box center [113, 210] width 115 height 27
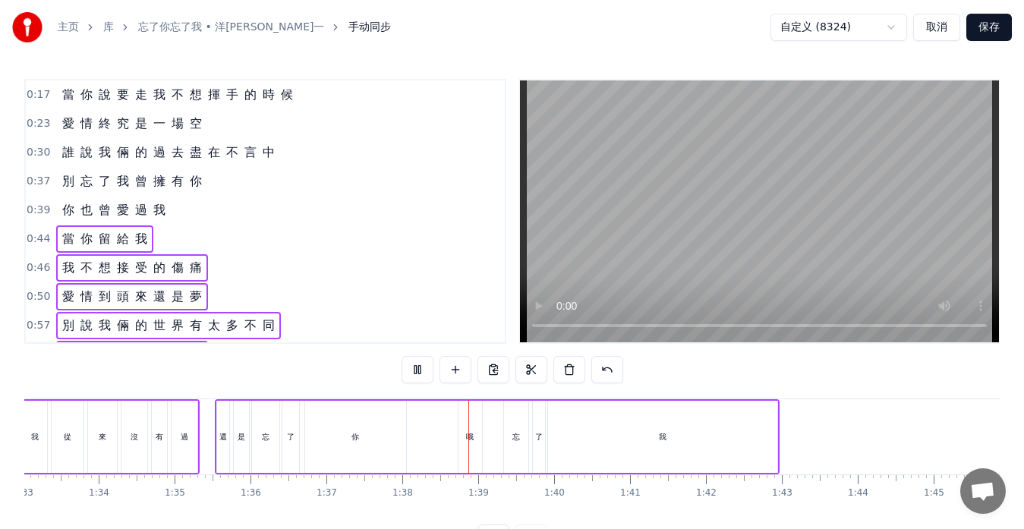
click at [138, 248] on div "當 你 留 給 我" at bounding box center [104, 239] width 97 height 27
click at [188, 276] on span "痛" at bounding box center [195, 268] width 15 height 18
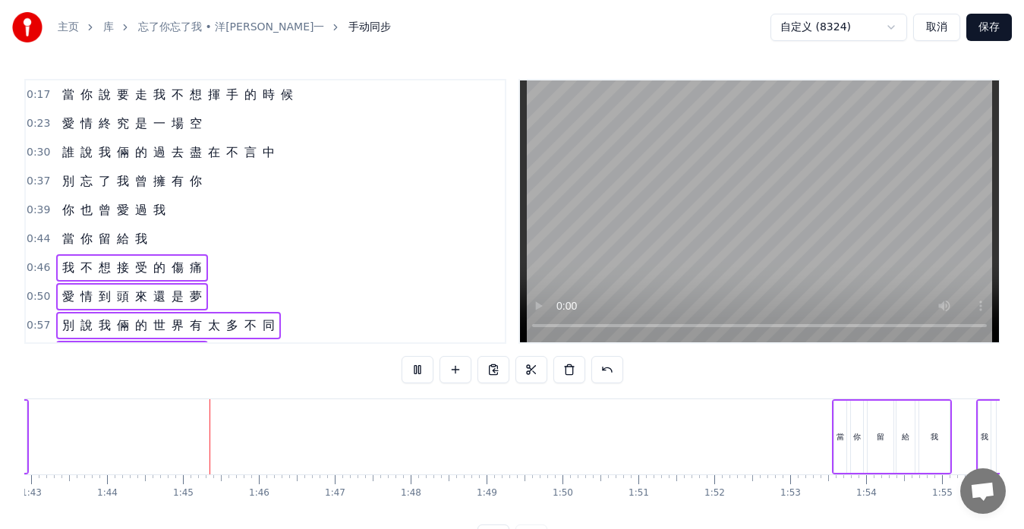
scroll to position [0, 7892]
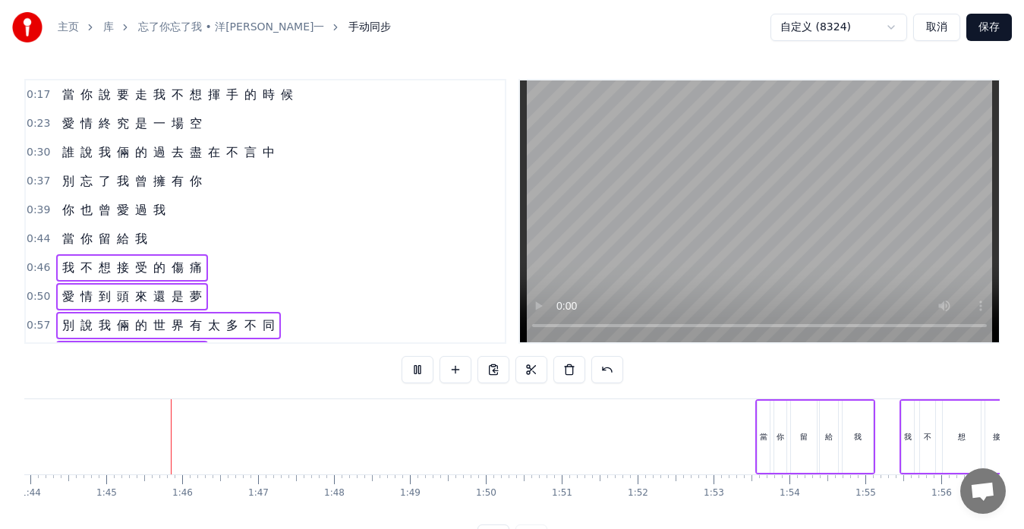
click at [184, 276] on div "我 不 想 接 受 的 傷 痛" at bounding box center [132, 267] width 152 height 27
click at [172, 307] on div "愛 情 到 頭 來 還 是 夢" at bounding box center [132, 296] width 152 height 27
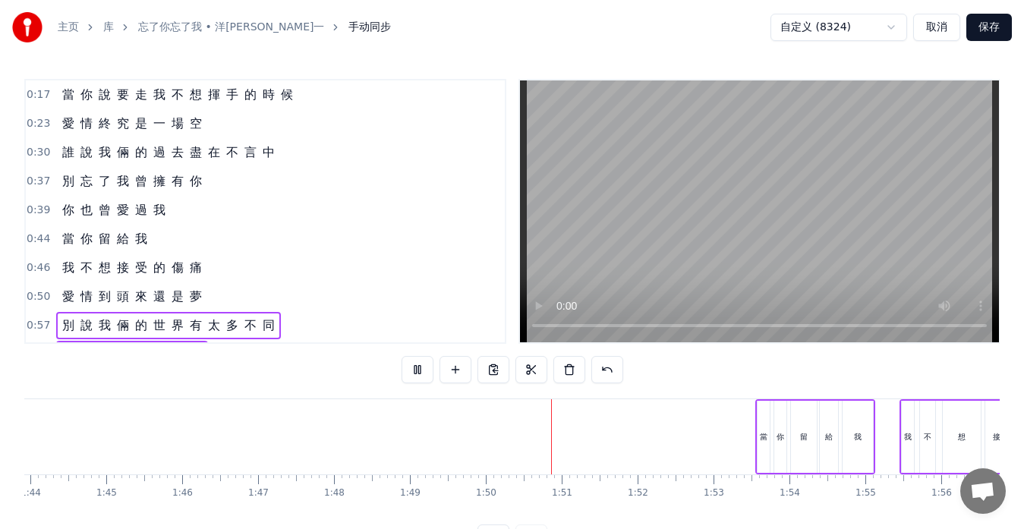
scroll to position [76, 0]
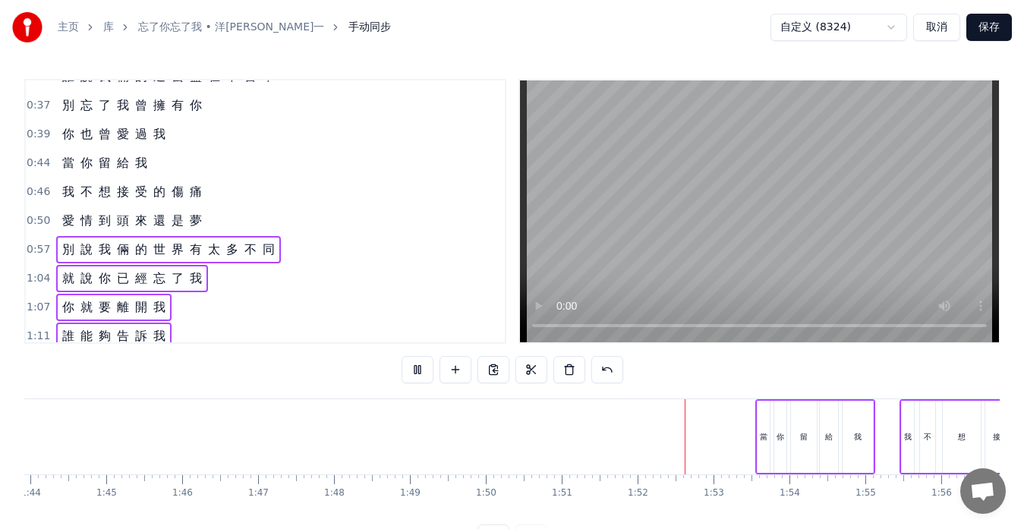
click at [251, 260] on div "別 說 我 倆 的 世 界 有 太 多 不 同" at bounding box center [168, 249] width 225 height 27
click at [184, 286] on div "就 說 你 已 經 忘 了 我" at bounding box center [132, 278] width 152 height 27
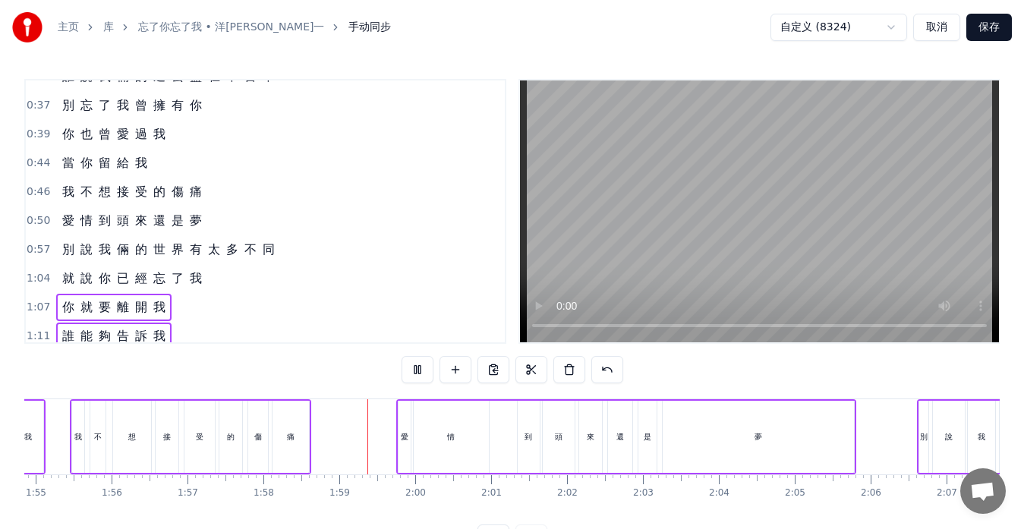
scroll to position [152, 0]
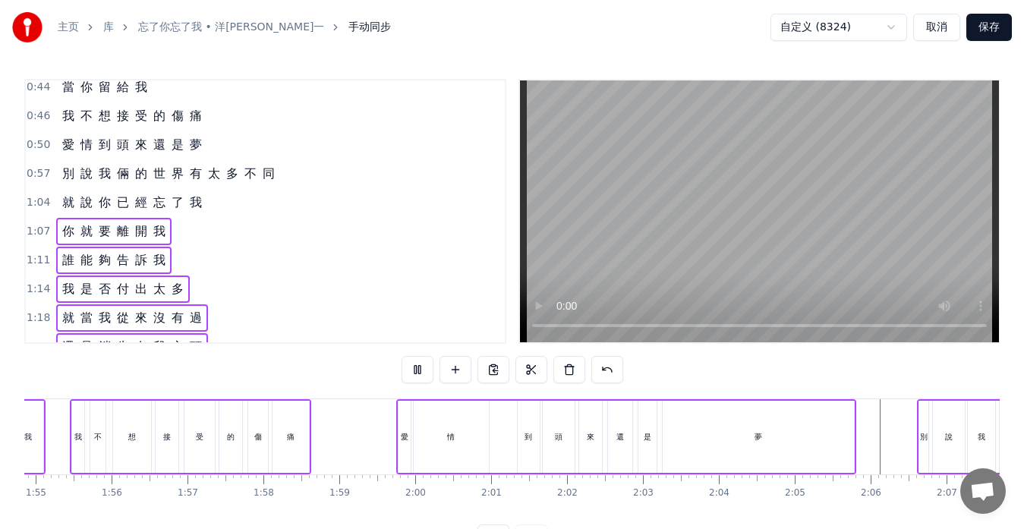
click at [150, 241] on div "你 就 要 離 開 我" at bounding box center [113, 231] width 115 height 27
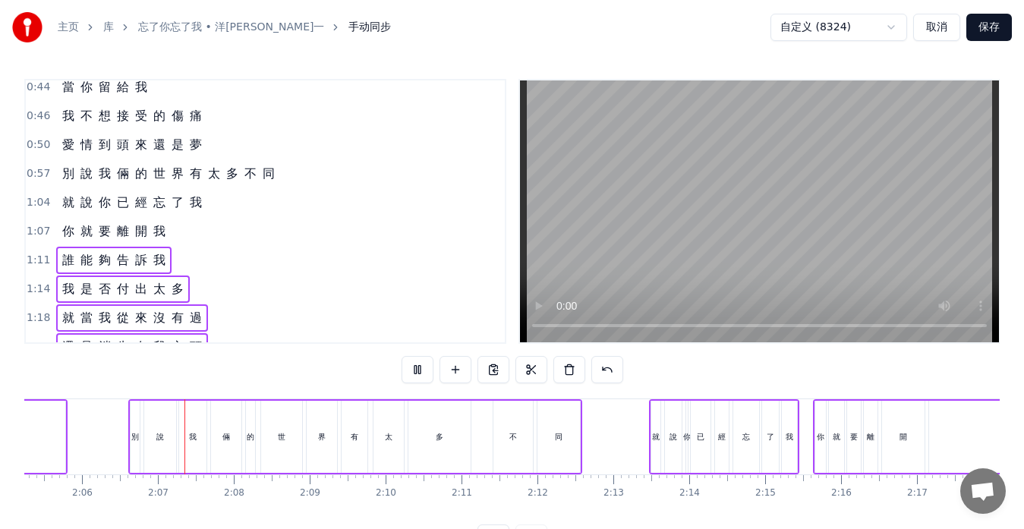
scroll to position [0, 9549]
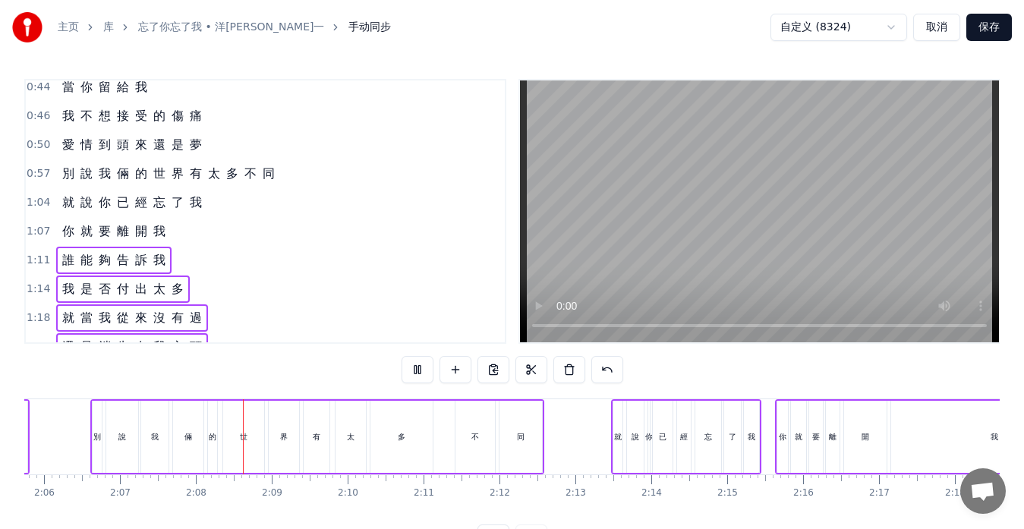
click at [149, 242] on div "你 就 要 離 開 我" at bounding box center [113, 231] width 115 height 27
click at [165, 240] on div "你 就 要 離 開 我" at bounding box center [113, 231] width 115 height 27
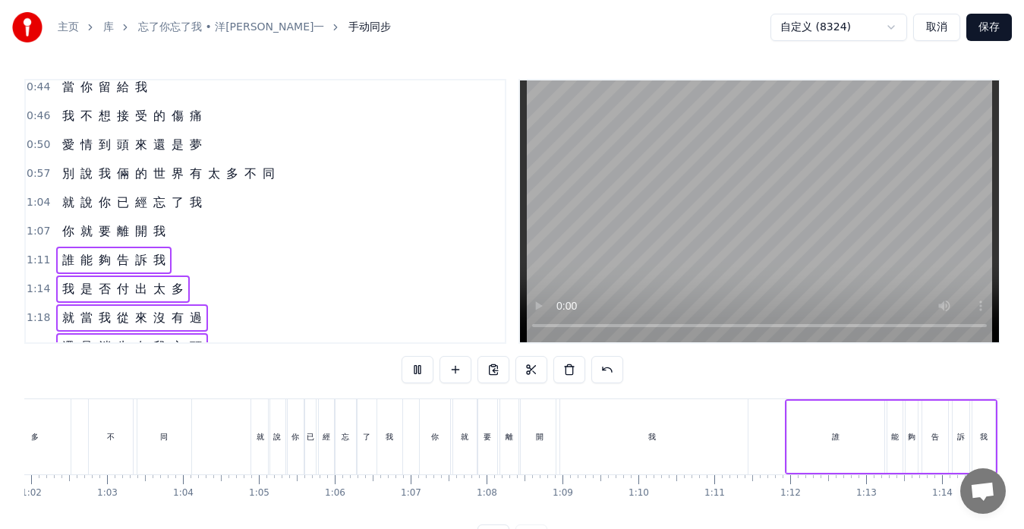
scroll to position [0, 4588]
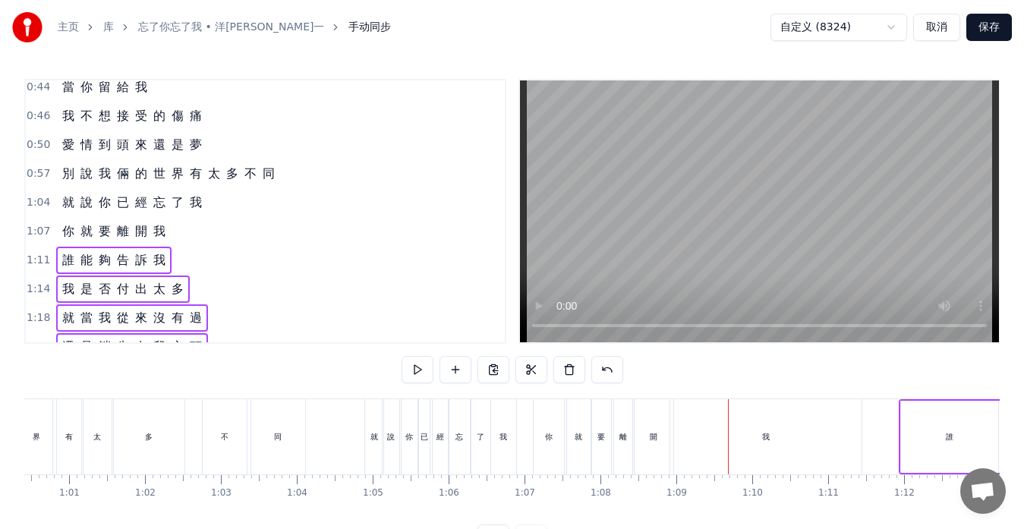
click at [125, 212] on div "就 說 你 已 經 忘 了 我" at bounding box center [132, 202] width 152 height 27
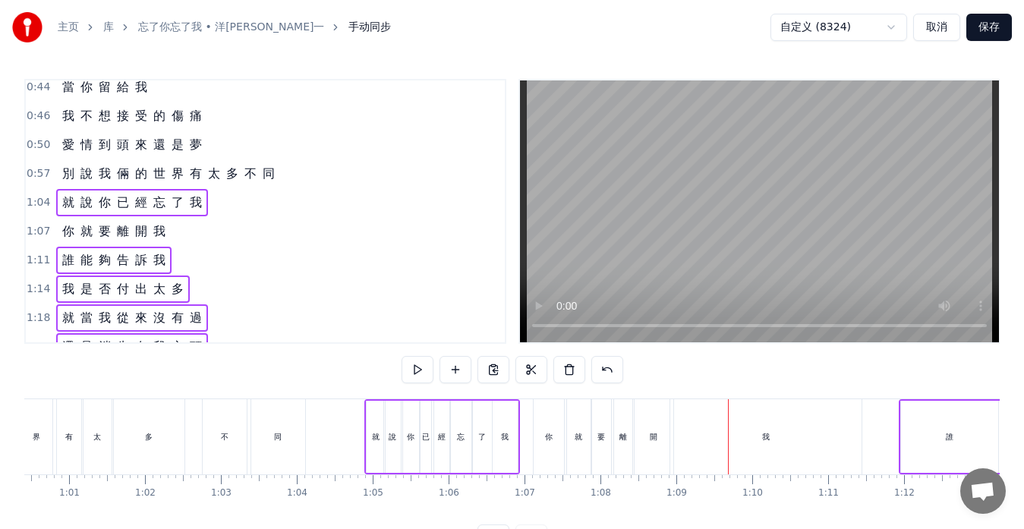
click at [128, 241] on div "你 就 要 離 開 我" at bounding box center [113, 231] width 115 height 27
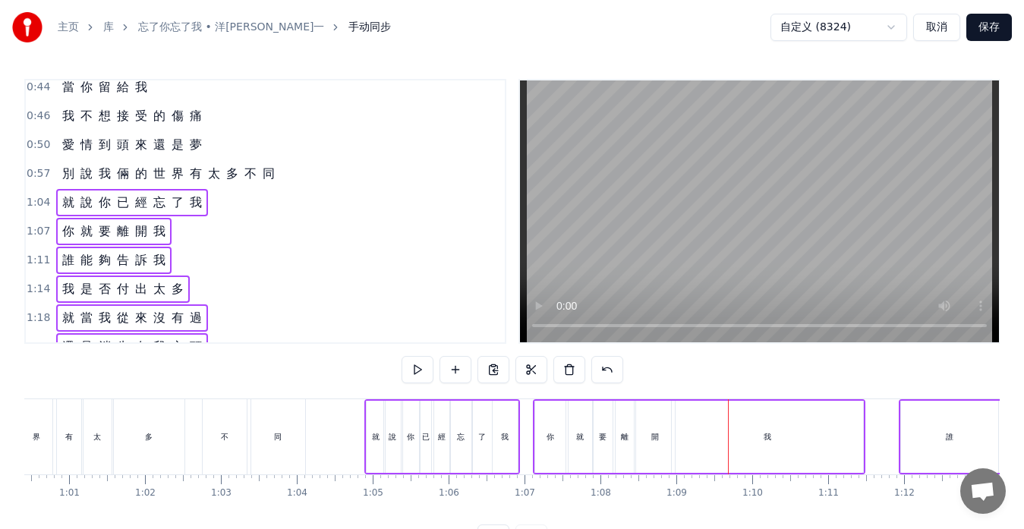
click at [68, 207] on span "就" at bounding box center [68, 202] width 15 height 17
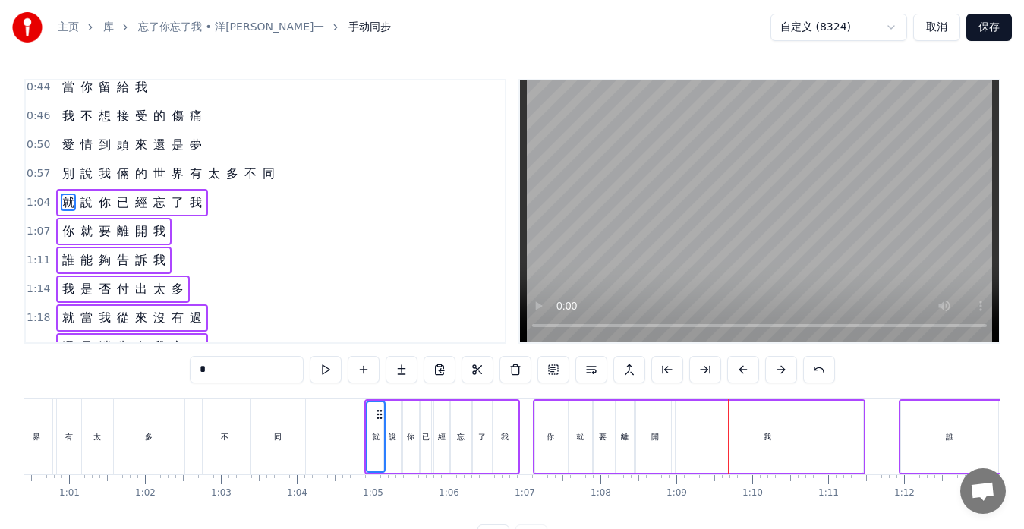
scroll to position [144, 0]
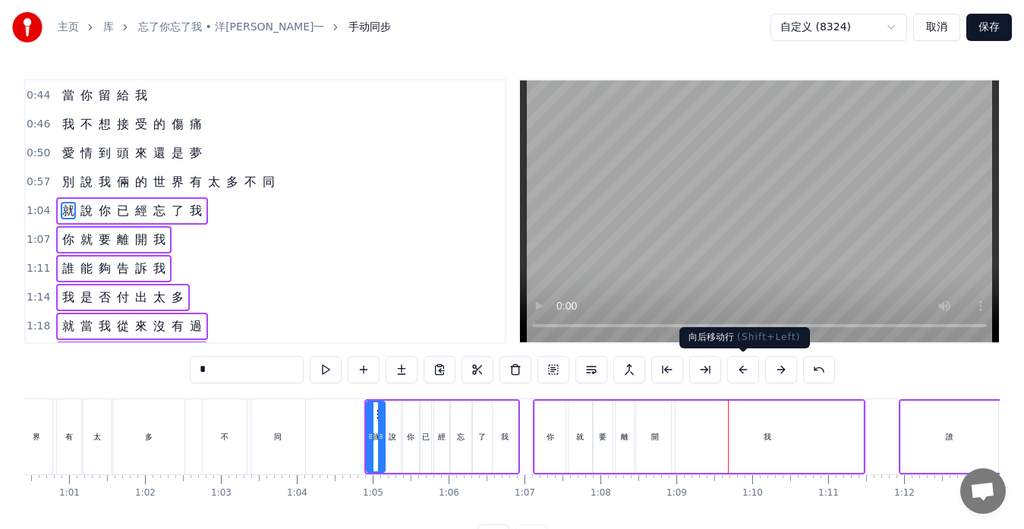
click at [747, 373] on button at bounding box center [744, 369] width 32 height 27
click at [743, 377] on button at bounding box center [744, 369] width 32 height 27
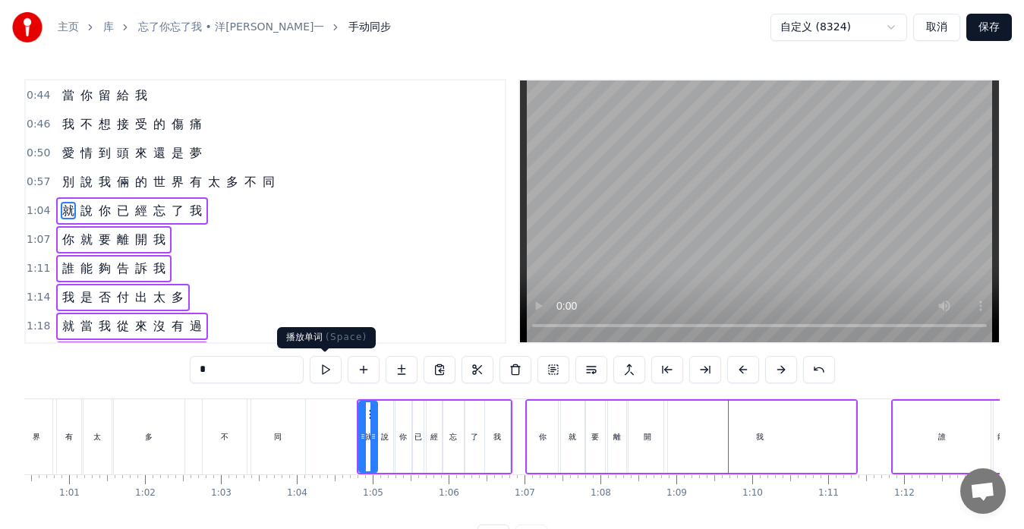
click at [323, 373] on button at bounding box center [326, 369] width 32 height 27
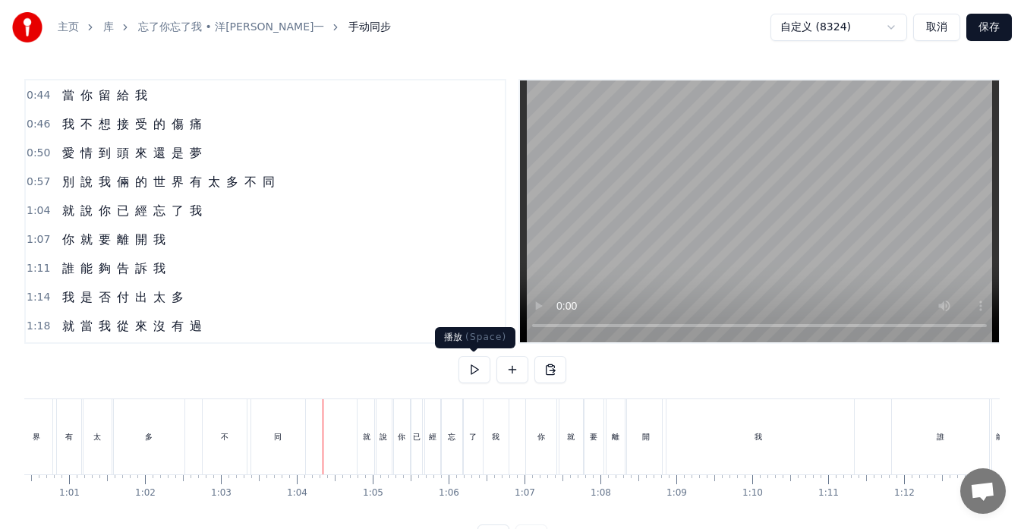
click at [475, 375] on button at bounding box center [475, 369] width 32 height 27
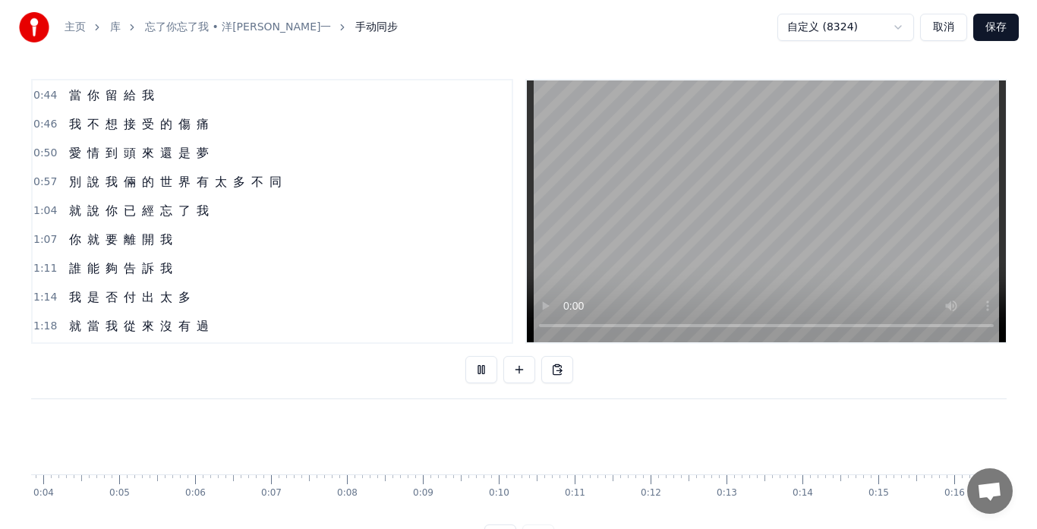
scroll to position [0, 101]
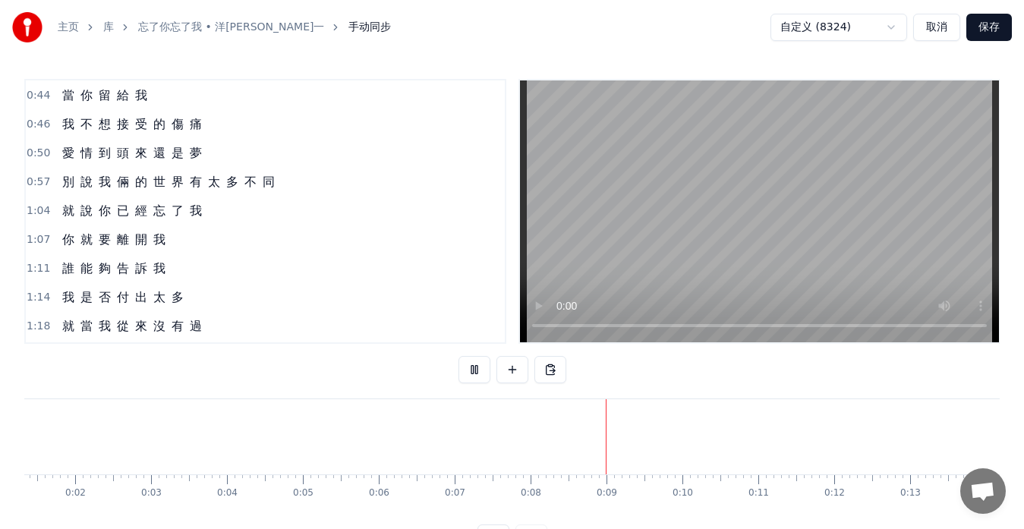
click at [892, 29] on html "主页 库 忘了你忘了我 • 洋[PERSON_NAME]一 手动同步 自定义 (8324) 取消 保存 0:17 當 你 說 要 走 我 不 想 揮 手 的 …" at bounding box center [512, 288] width 1024 height 576
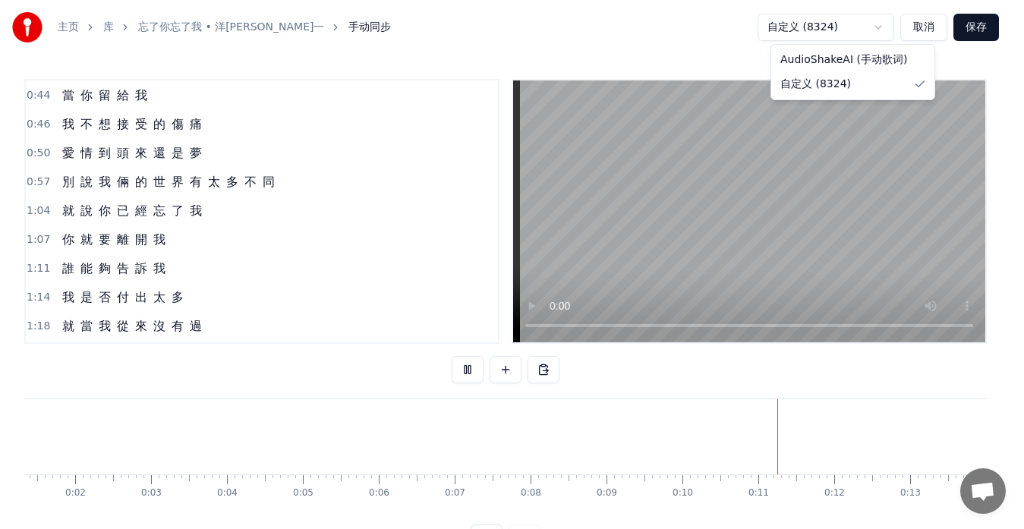
click at [892, 29] on html "主页 库 忘了你忘了我 • 洋[PERSON_NAME]一 手动同步 自定义 (8324) 取消 保存 0:17 當 你 說 要 走 我 不 想 揮 手 的 …" at bounding box center [512, 288] width 1024 height 576
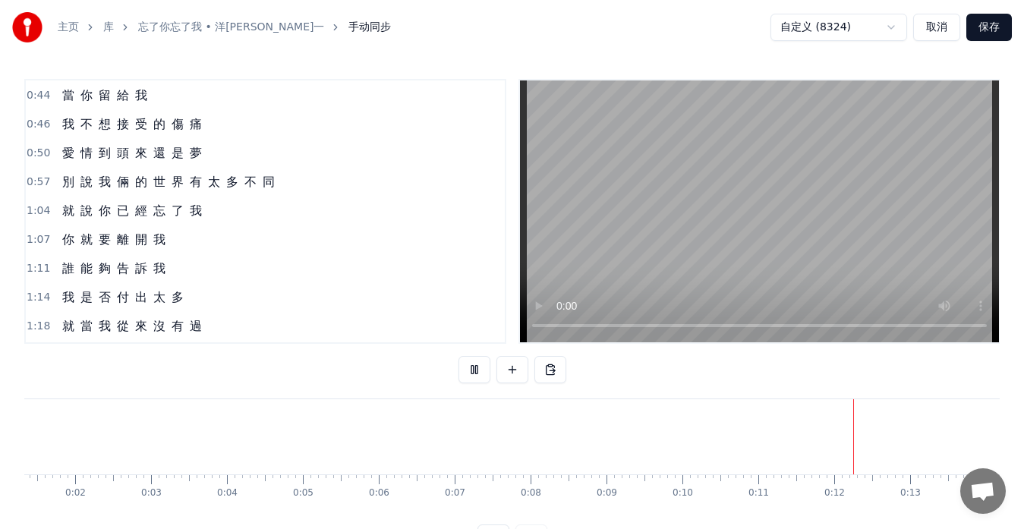
click at [980, 26] on button "保存" at bounding box center [990, 27] width 46 height 27
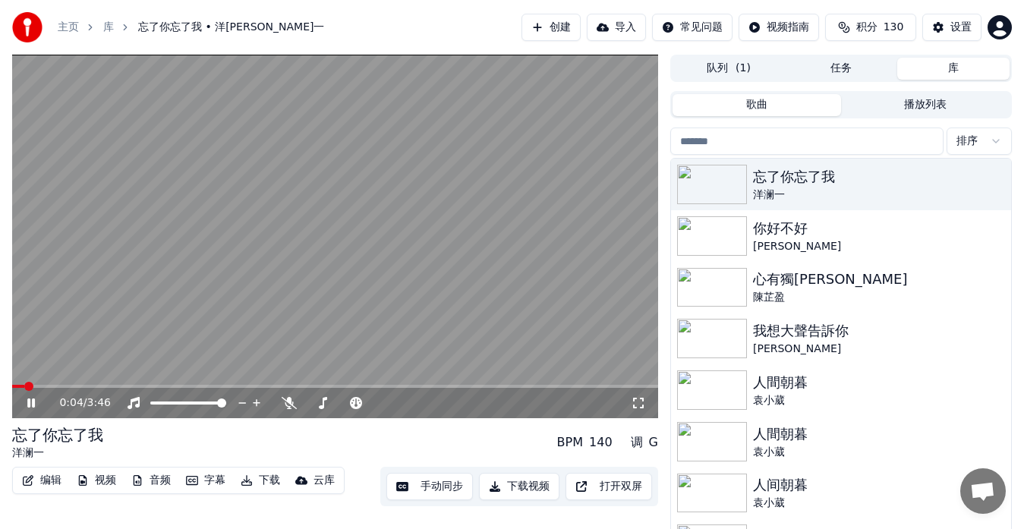
click at [204, 483] on button "字幕" at bounding box center [206, 480] width 52 height 21
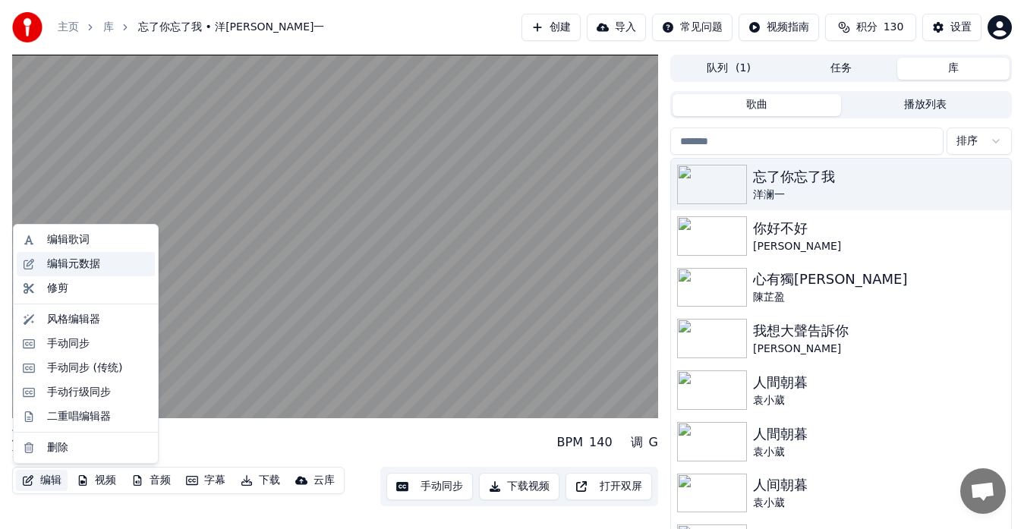
click at [89, 270] on div "编辑元数据" at bounding box center [73, 264] width 53 height 15
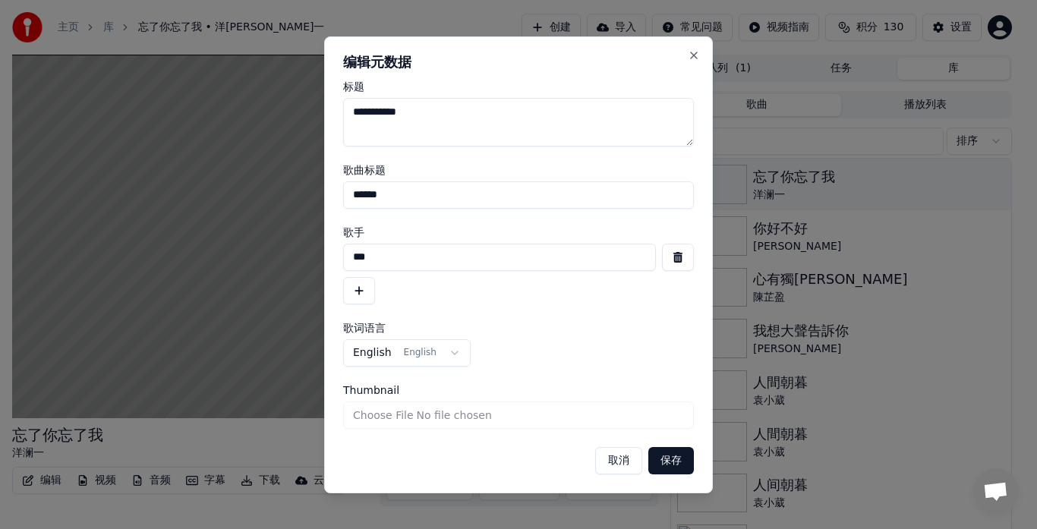
drag, startPoint x: 393, startPoint y: 112, endPoint x: 279, endPoint y: 119, distance: 113.4
click at [283, 115] on body "**********" at bounding box center [512, 264] width 1024 height 529
type textarea "******"
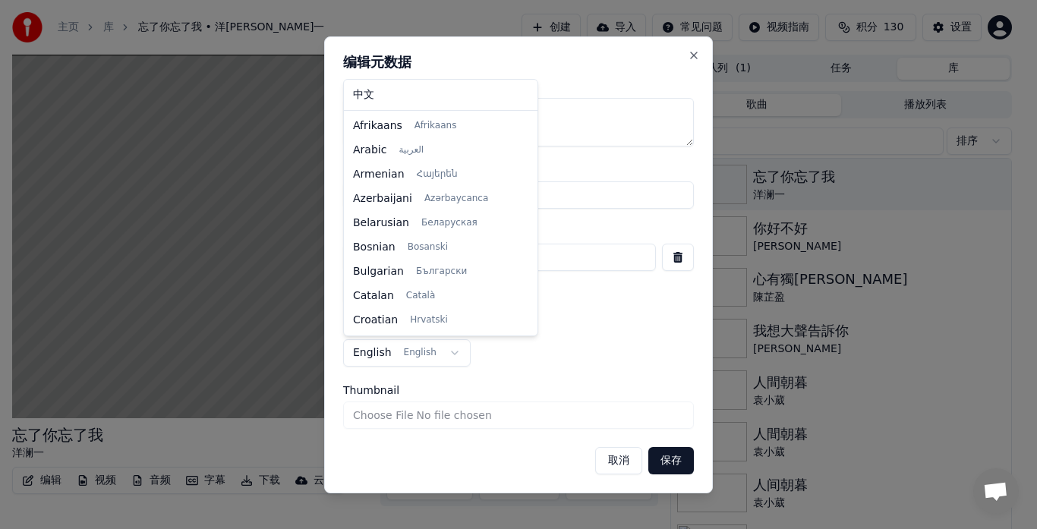
click at [451, 352] on body "**********" at bounding box center [512, 264] width 1024 height 529
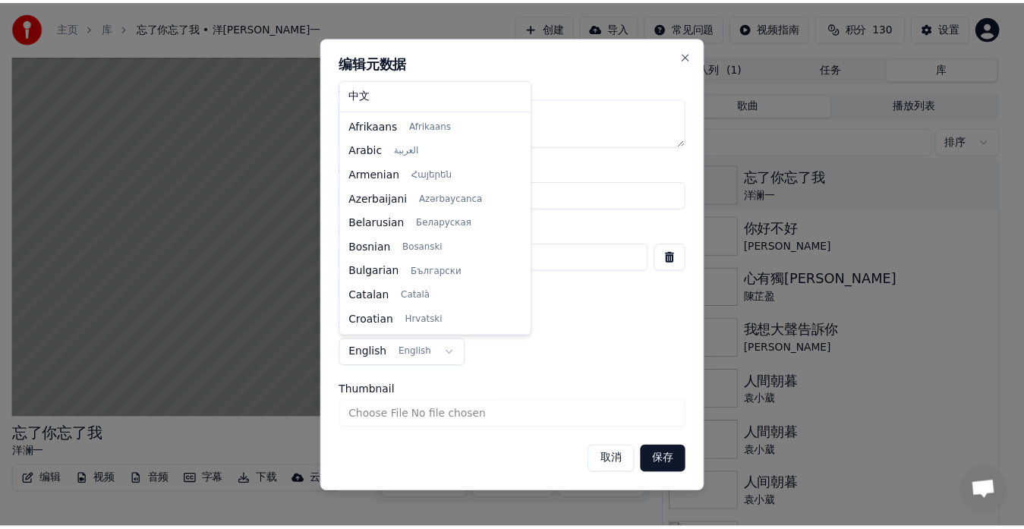
scroll to position [97, 0]
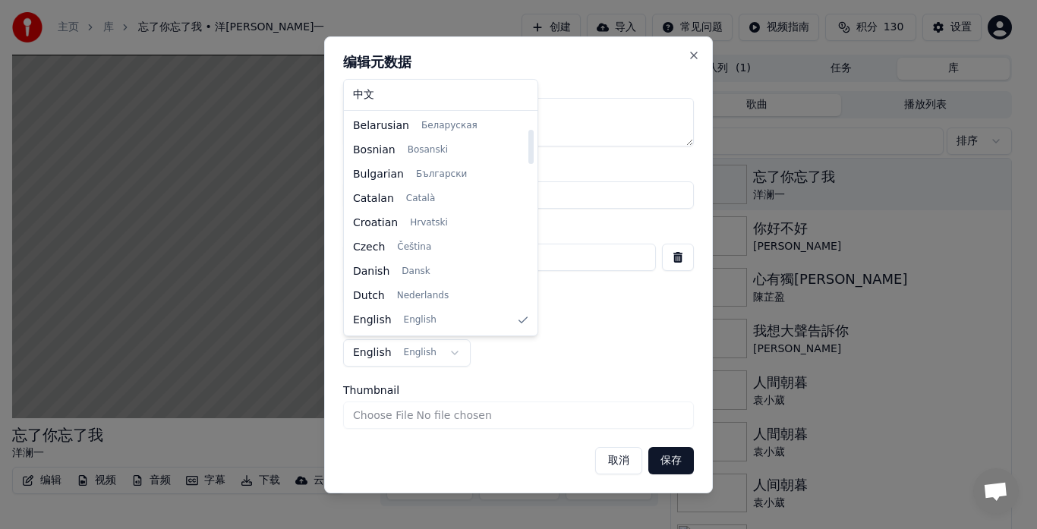
select select "**"
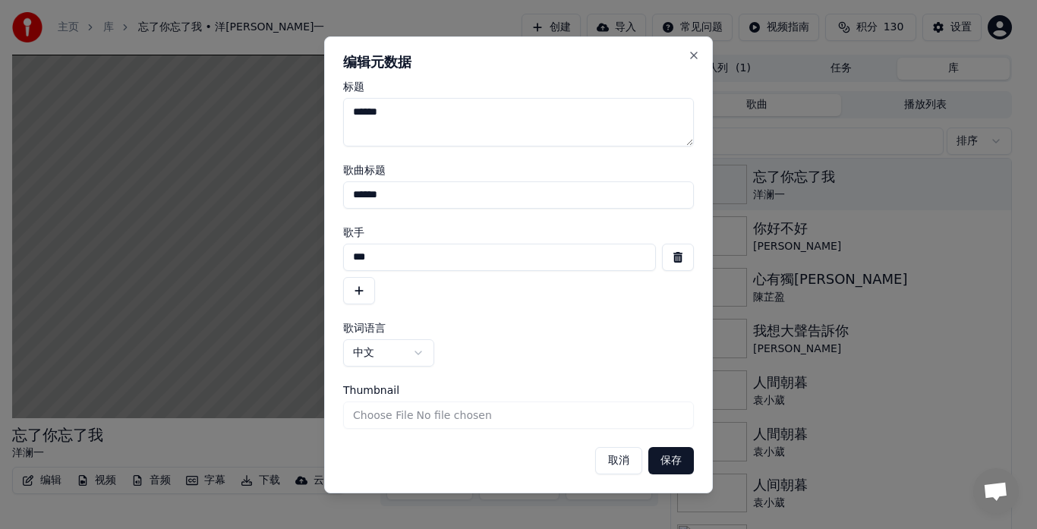
click at [663, 459] on button "保存" at bounding box center [672, 460] width 46 height 27
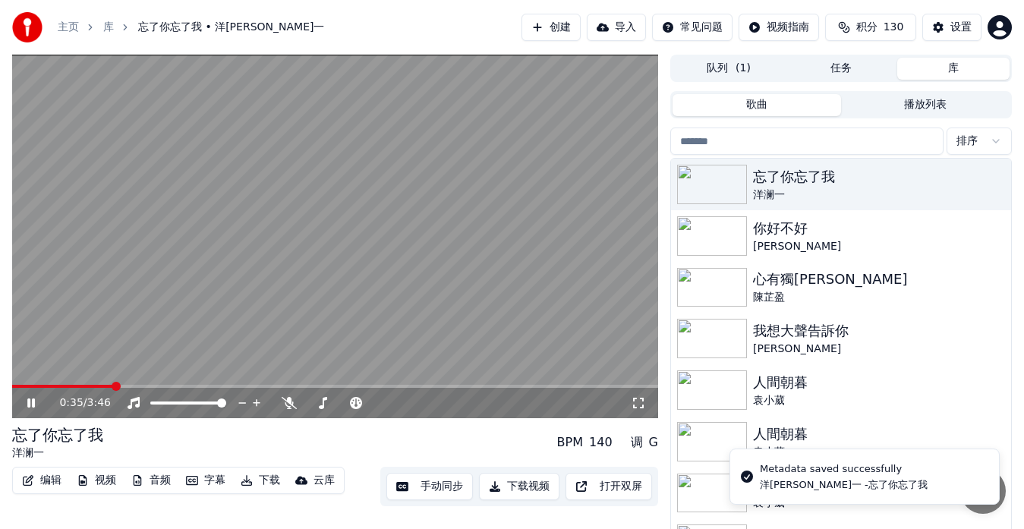
click at [25, 385] on span at bounding box center [62, 386] width 101 height 3
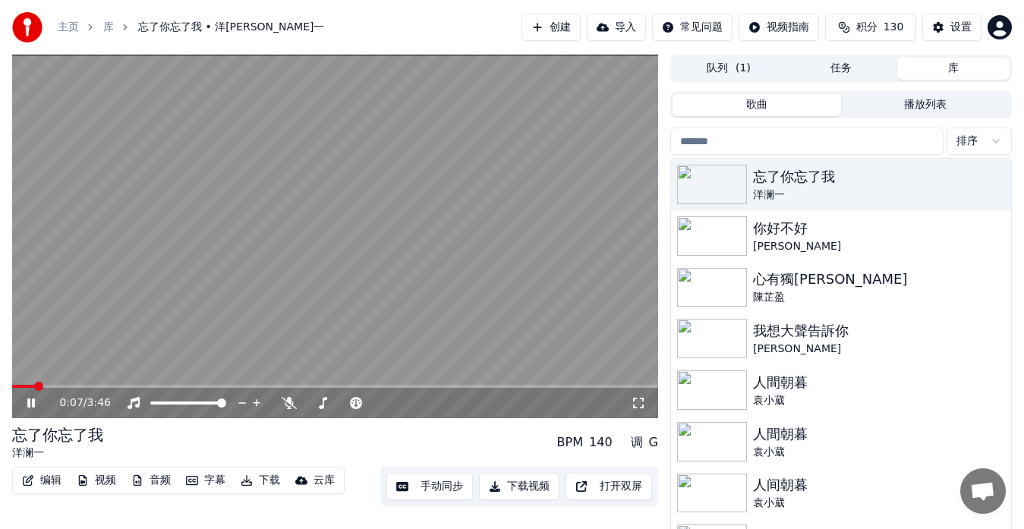
click at [30, 403] on icon at bounding box center [31, 403] width 8 height 9
click at [12, 383] on span at bounding box center [16, 386] width 9 height 9
click at [27, 400] on icon at bounding box center [41, 403] width 35 height 12
click at [131, 385] on span at bounding box center [335, 386] width 646 height 3
click at [192, 387] on span at bounding box center [335, 386] width 646 height 3
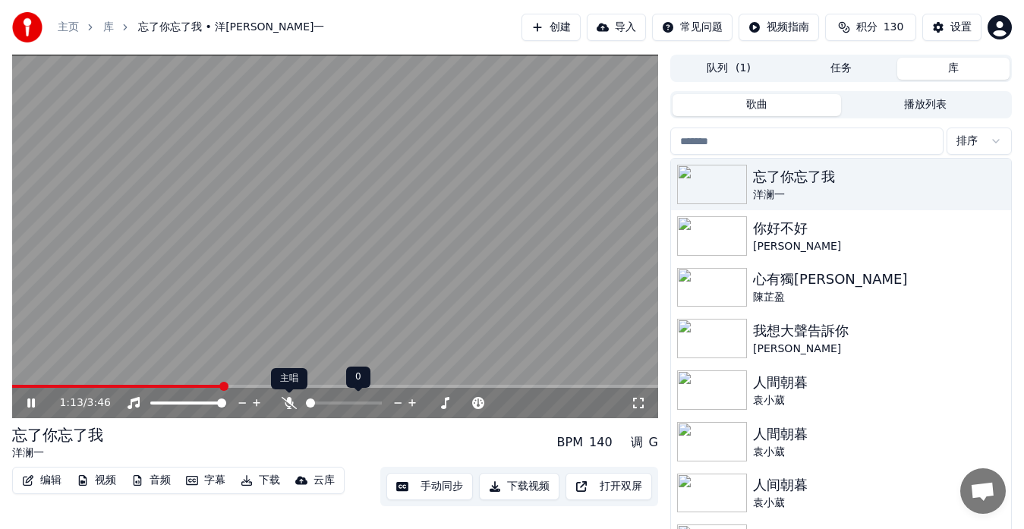
click at [288, 404] on icon at bounding box center [289, 403] width 15 height 12
click at [288, 404] on icon at bounding box center [290, 403] width 8 height 12
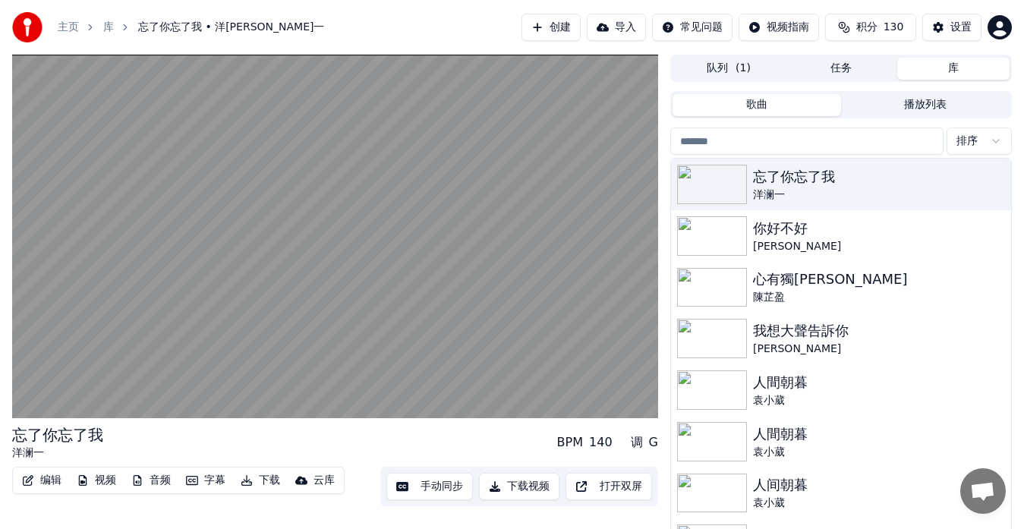
click at [259, 480] on button "下载" at bounding box center [261, 480] width 52 height 21
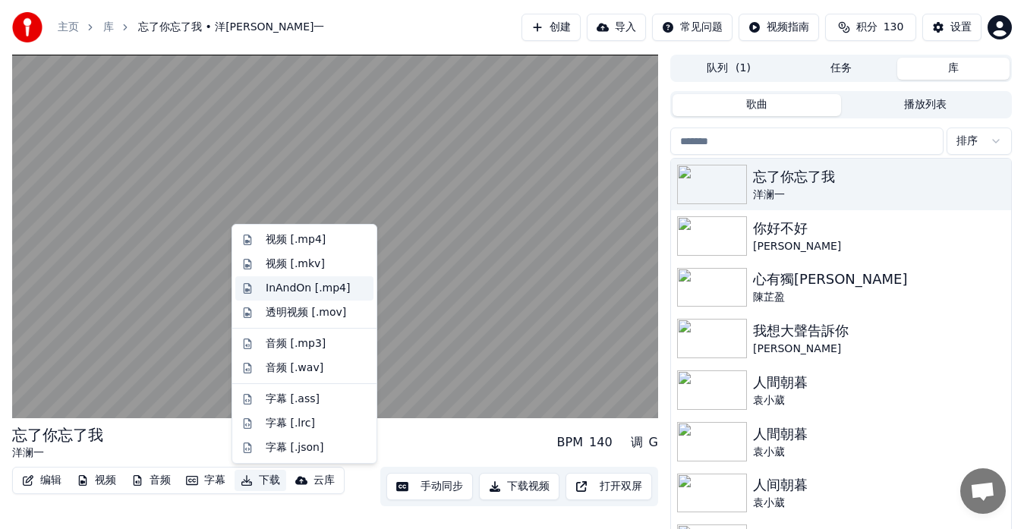
click at [305, 292] on div "InAndOn [.mp4]" at bounding box center [308, 288] width 85 height 15
